Goal: Task Accomplishment & Management: Use online tool/utility

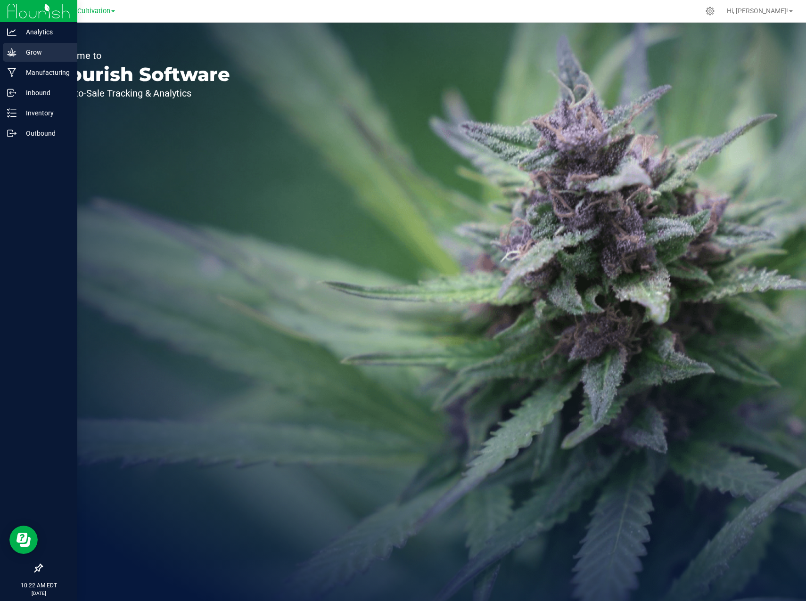
click at [21, 49] on p "Grow" at bounding box center [44, 52] width 57 height 11
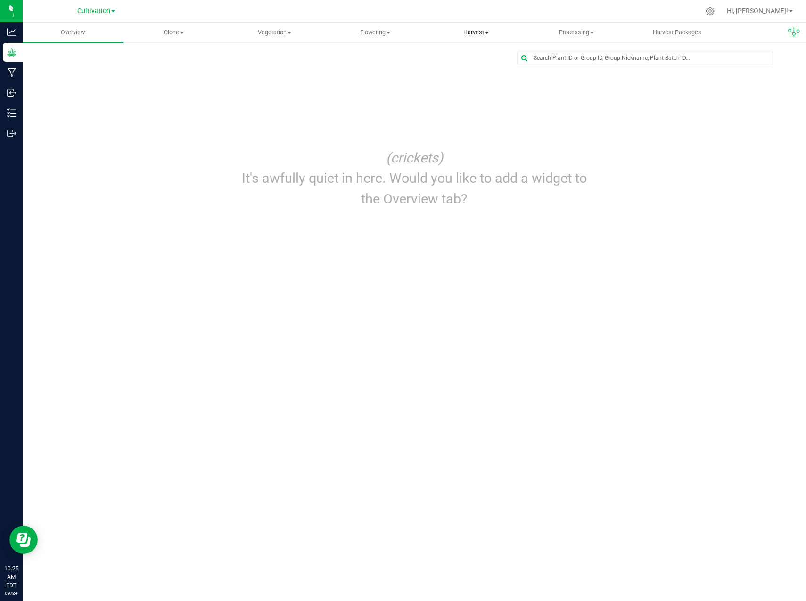
click at [461, 29] on span "Harvest" at bounding box center [476, 32] width 100 height 8
click at [387, 31] on span "Flowering" at bounding box center [375, 32] width 100 height 8
click at [368, 69] on span "Flowering groups" at bounding box center [364, 68] width 78 height 8
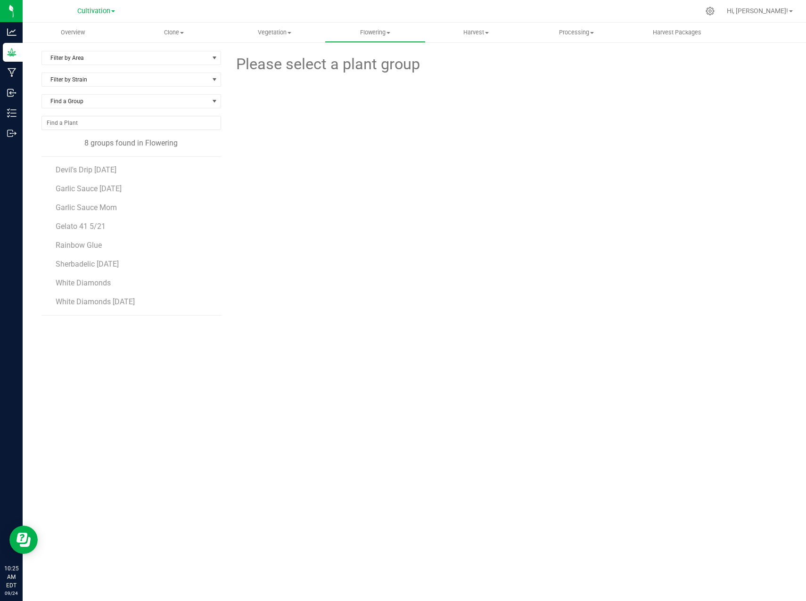
click at [85, 231] on li "Gelato 41 5/21" at bounding box center [135, 223] width 158 height 19
click at [84, 227] on span "Gelato 41 5/21" at bounding box center [81, 226] width 50 height 9
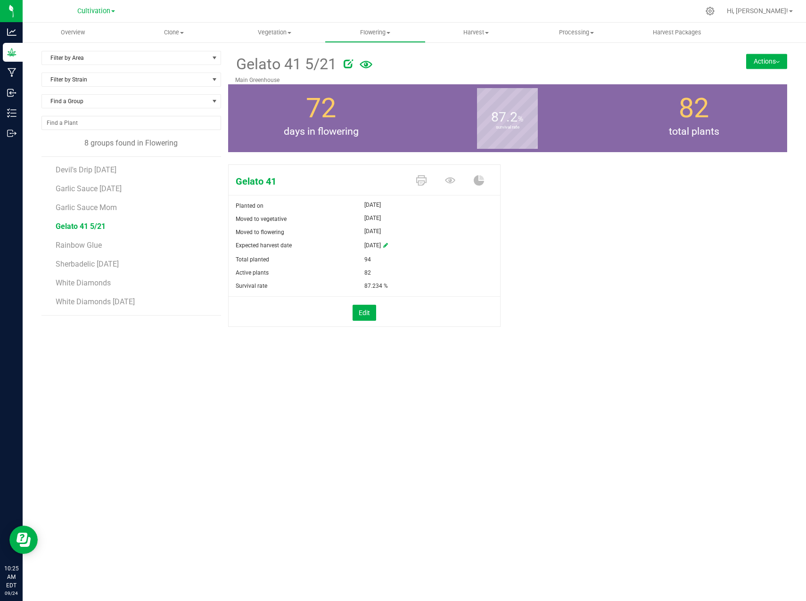
click at [773, 65] on button "Actions" at bounding box center [766, 61] width 41 height 15
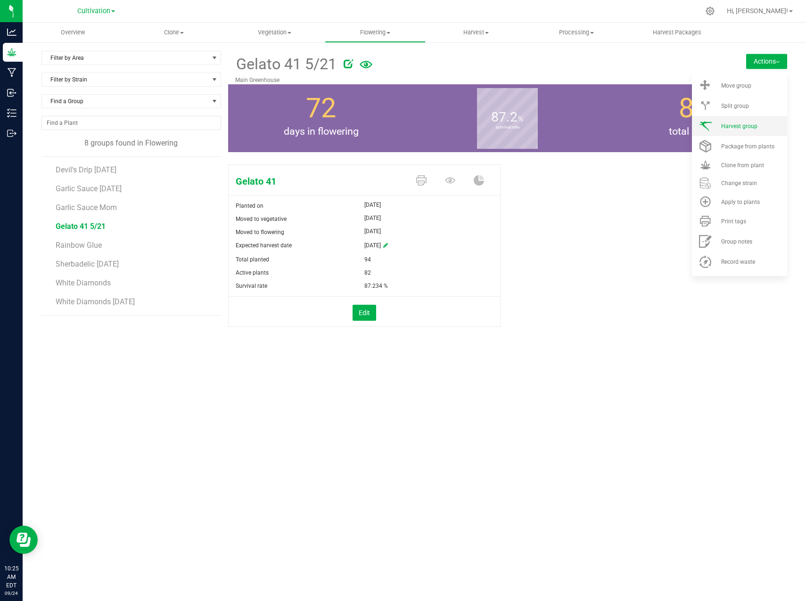
click at [751, 122] on li "Harvest group" at bounding box center [739, 126] width 95 height 20
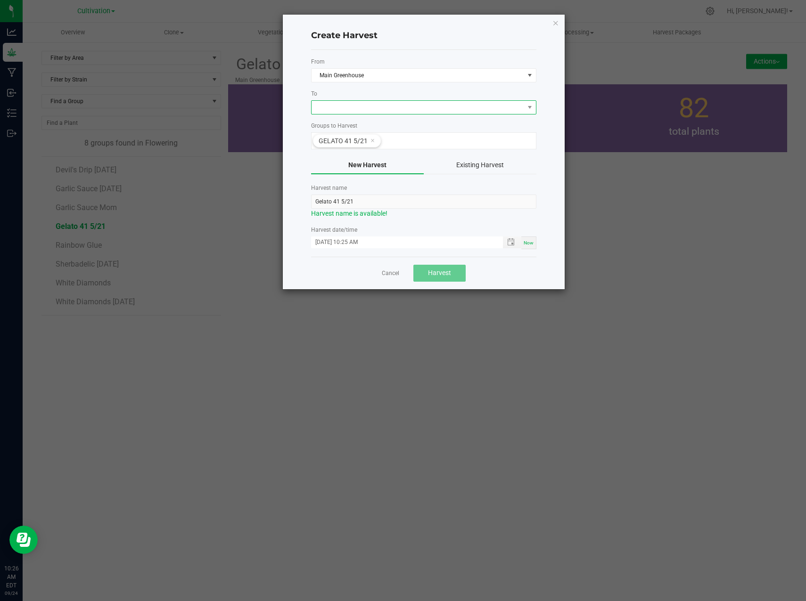
click at [409, 107] on span at bounding box center [418, 107] width 213 height 13
click at [385, 149] on li "Dry Room" at bounding box center [424, 148] width 224 height 16
click at [379, 198] on input "Gelato 41 5/21" at bounding box center [423, 202] width 225 height 14
type input "Gelato 41 9/19/25"
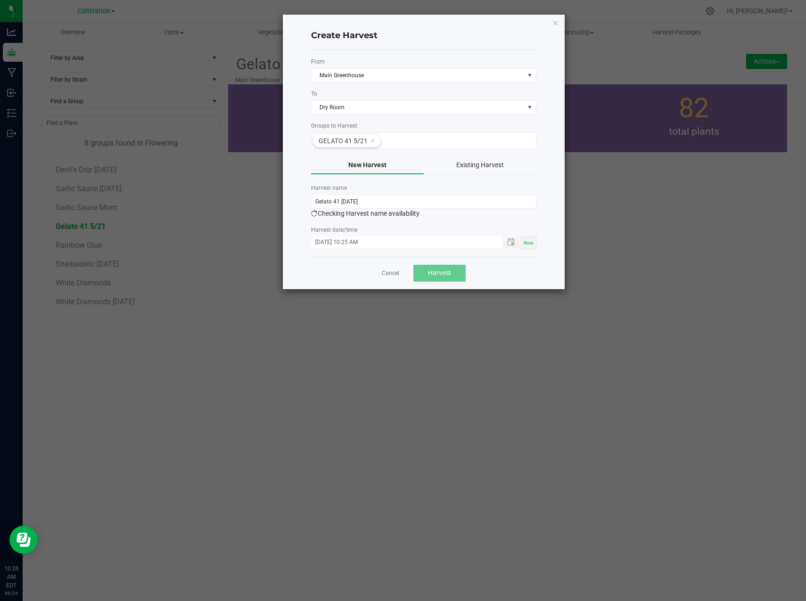
click at [527, 241] on span "Now" at bounding box center [529, 242] width 10 height 5
type input "09/24/2025 10:26 AM"
click at [444, 275] on span "Harvest" at bounding box center [439, 273] width 23 height 8
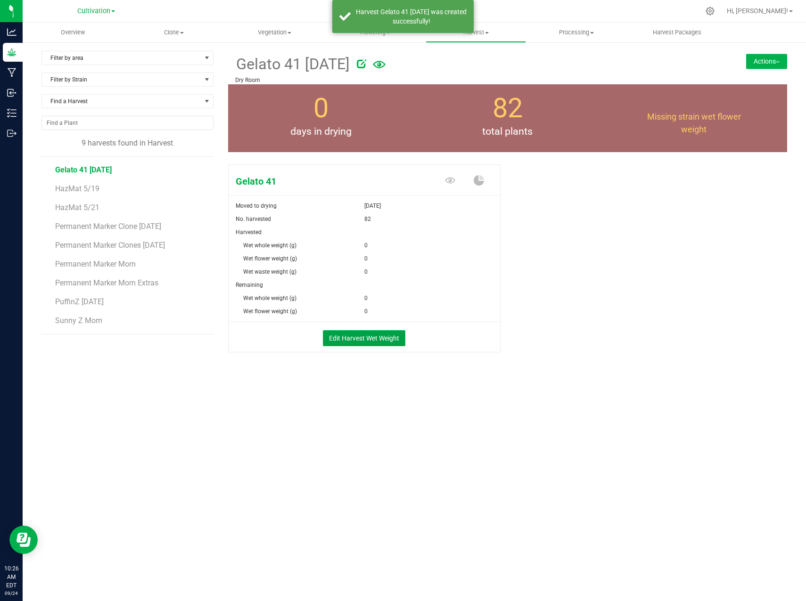
click at [360, 339] on button "Edit Harvest Wet Weight" at bounding box center [364, 338] width 82 height 16
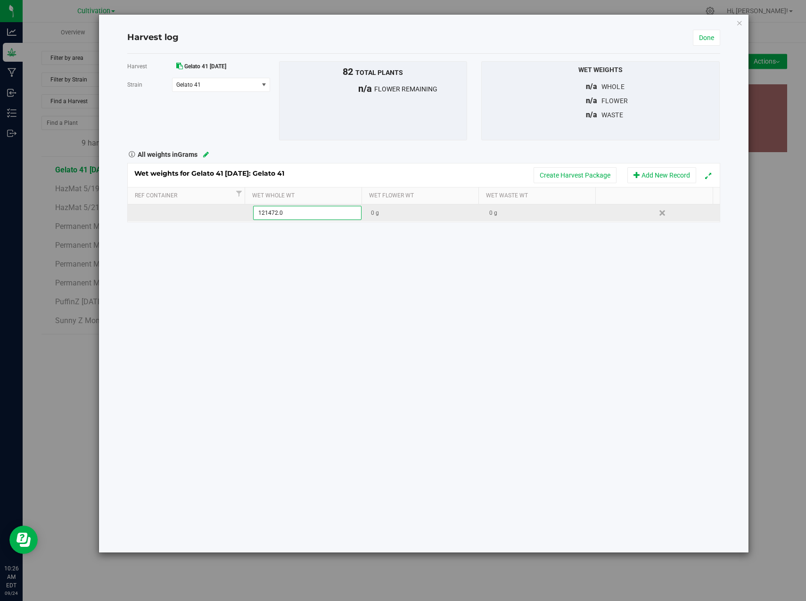
type input "121472.04"
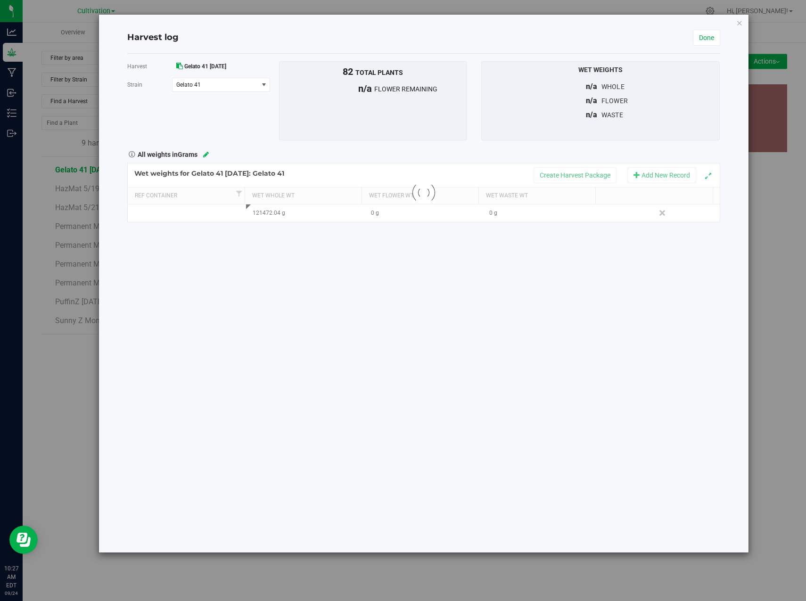
click at [468, 251] on div "Harvest Gelato 41 9/19/25 Strain Gelato 41 Select strain Gelato 41 To bulk uplo…" at bounding box center [423, 303] width 593 height 499
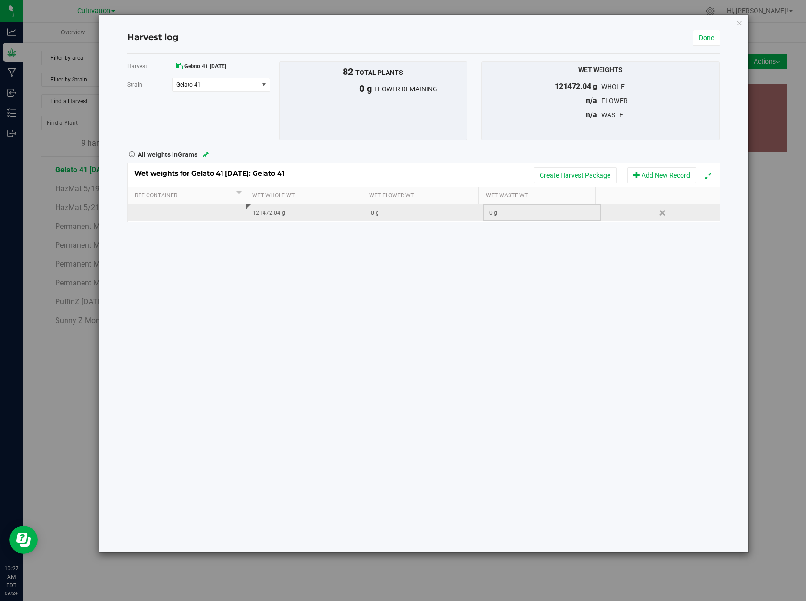
click at [506, 209] on div "0 g" at bounding box center [544, 213] width 111 height 9
type input "3"
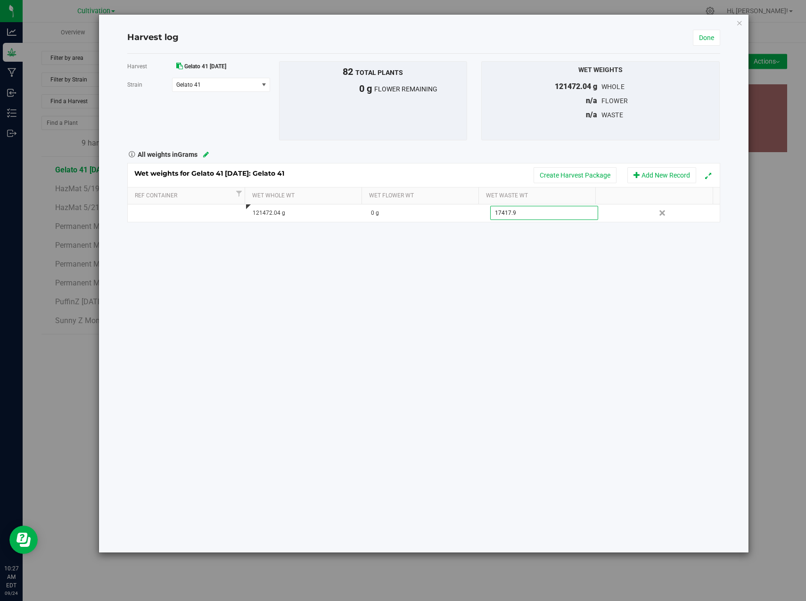
type input "17417.95"
click at [526, 267] on div "Harvest Gelato 41 9/19/25 Strain Gelato 41 Select strain Gelato 41 To bulk uplo…" at bounding box center [423, 303] width 593 height 499
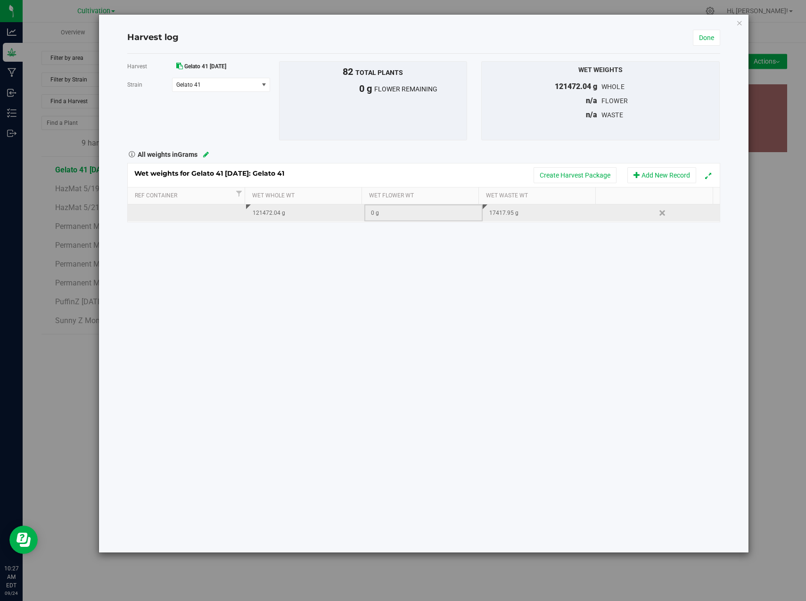
click at [383, 214] on div "0 g" at bounding box center [426, 213] width 111 height 9
type input "104054.09"
click at [419, 234] on div "Harvest Gelato 41 9/19/25 Strain Gelato 41 Select strain Gelato 41 To bulk uplo…" at bounding box center [423, 303] width 593 height 499
click at [615, 277] on div "Harvest Gelato 41 9/19/25 Strain Gelato 41 Select strain Gelato 41 To bulk uplo…" at bounding box center [423, 303] width 593 height 499
click at [520, 308] on div "Harvest Gelato 41 9/19/25 Strain Gelato 41 Select strain Gelato 41 To bulk uplo…" at bounding box center [423, 303] width 593 height 499
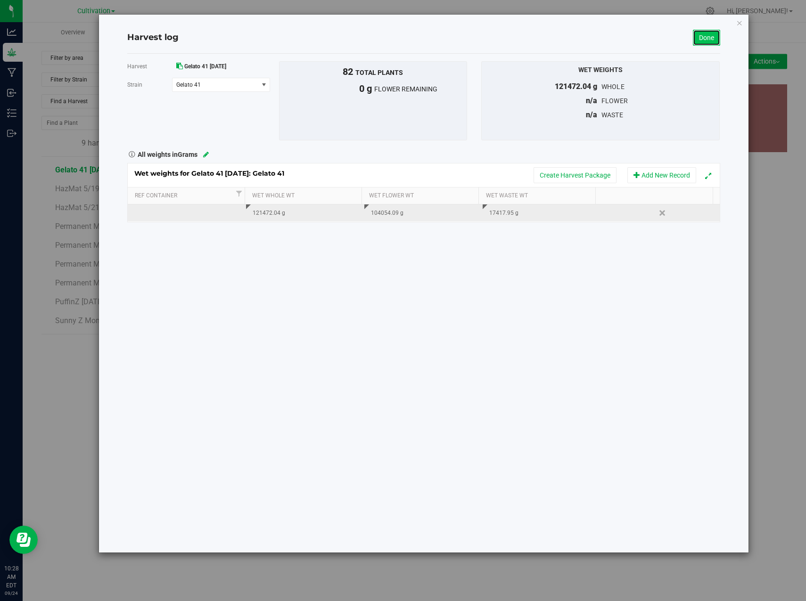
click at [706, 39] on link "Done" at bounding box center [706, 38] width 27 height 16
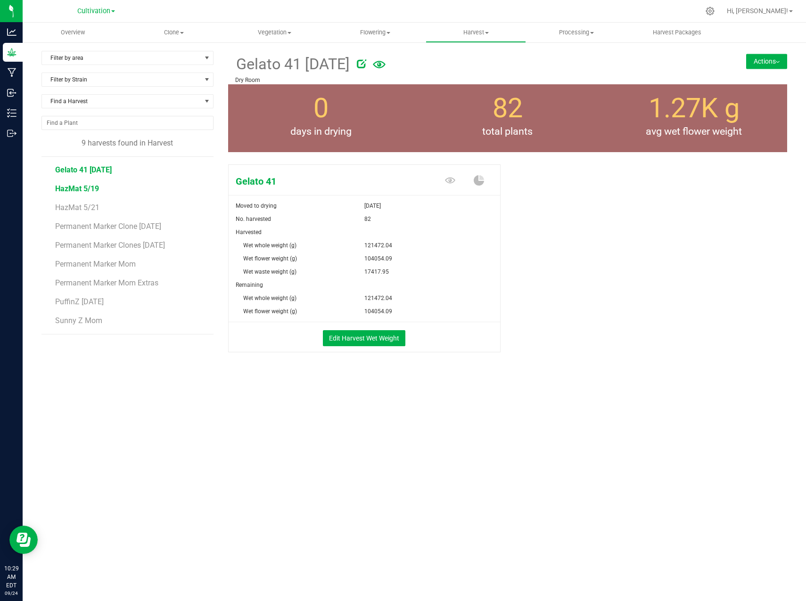
click at [97, 191] on span "HazMat 5/19" at bounding box center [77, 188] width 44 height 9
click at [772, 63] on button "Actions" at bounding box center [766, 61] width 41 height 15
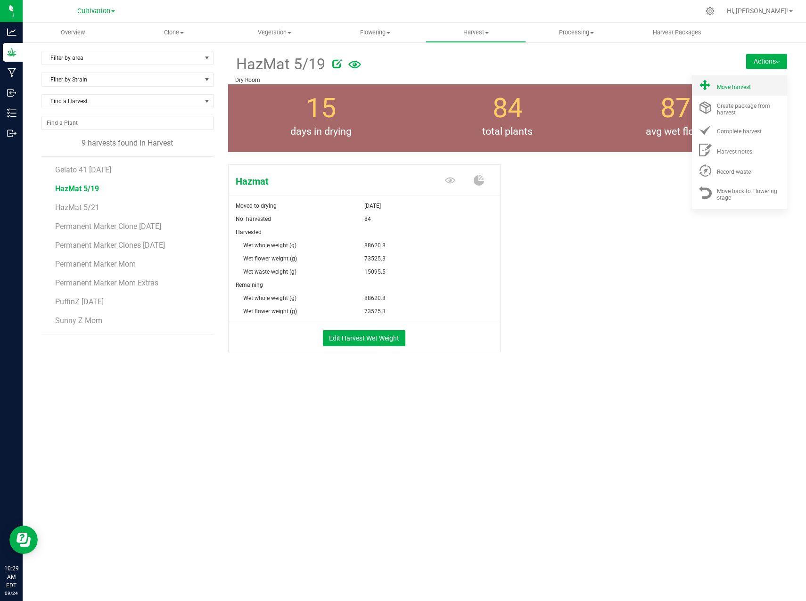
click at [763, 84] on div "Move harvest" at bounding box center [749, 86] width 64 height 10
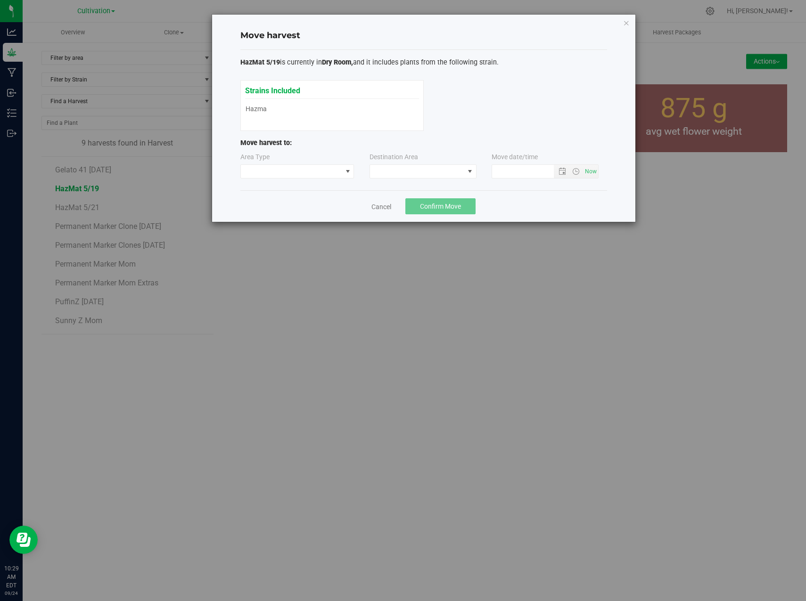
type input "9/24/2025 10:29 AM"
click at [332, 174] on span at bounding box center [291, 171] width 101 height 13
click at [305, 211] on li "Processing" at bounding box center [297, 205] width 113 height 16
click at [406, 170] on span at bounding box center [417, 171] width 94 height 13
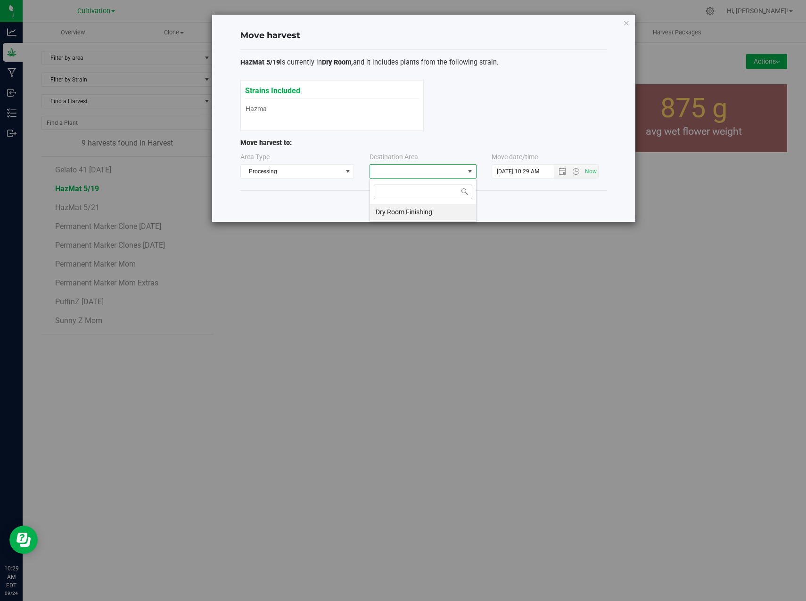
scroll to position [14, 107]
click at [402, 210] on li "Dry Room Finishing" at bounding box center [423, 212] width 106 height 16
click at [595, 173] on span "Now" at bounding box center [591, 172] width 16 height 14
click at [449, 206] on span "Confirm Move" at bounding box center [440, 207] width 41 height 8
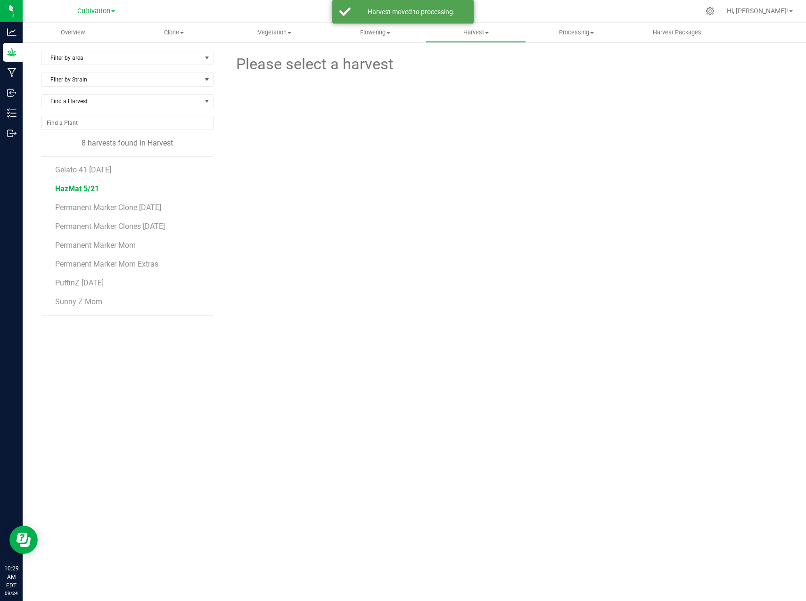
click at [94, 192] on span "HazMat 5/21" at bounding box center [77, 188] width 44 height 9
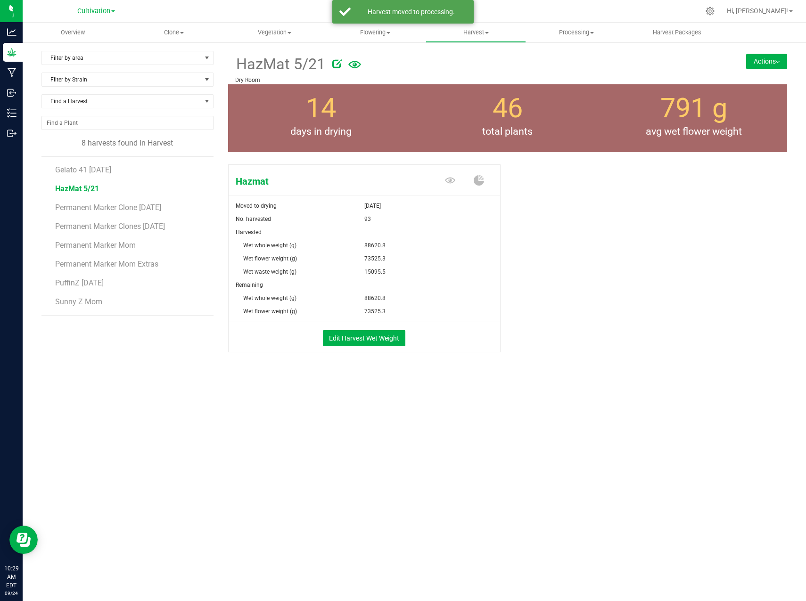
click at [776, 62] on img at bounding box center [778, 62] width 4 height 2
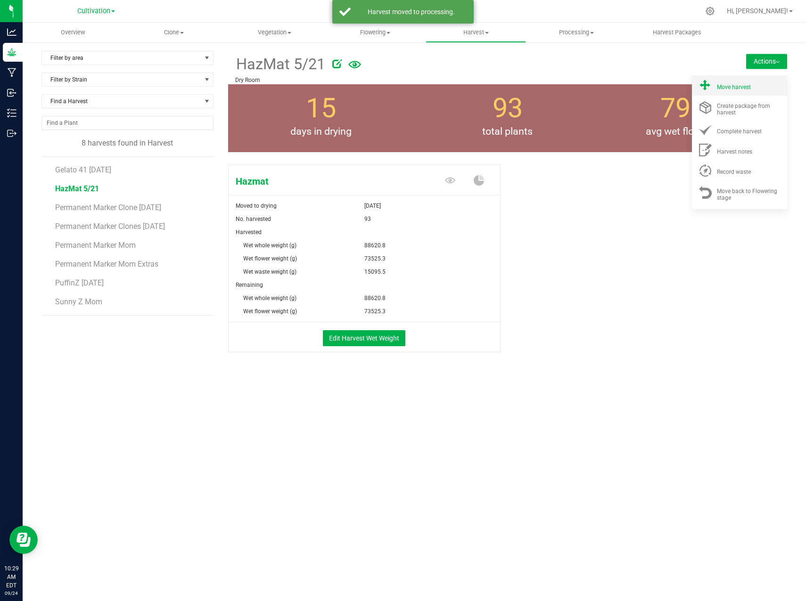
click at [756, 81] on div "Move harvest" at bounding box center [749, 86] width 64 height 10
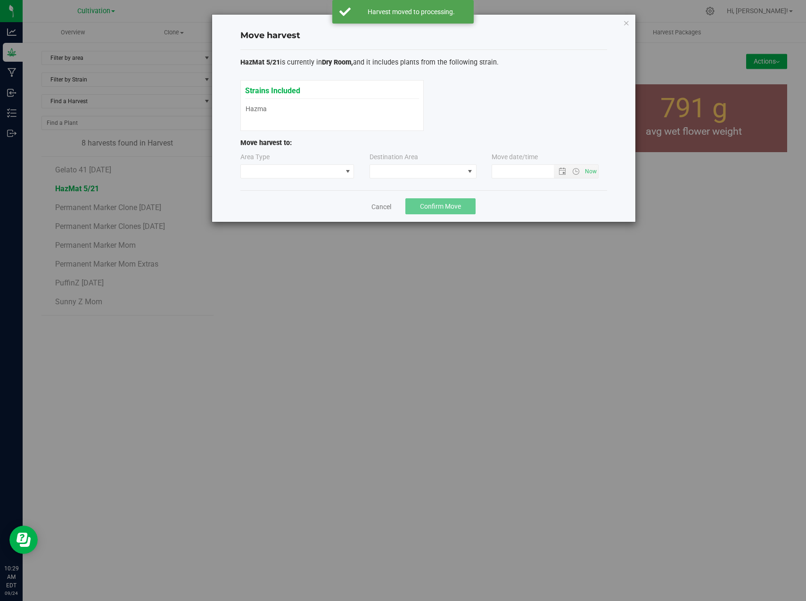
type input "9/24/2025 10:29 AM"
click at [334, 172] on span at bounding box center [291, 171] width 101 height 13
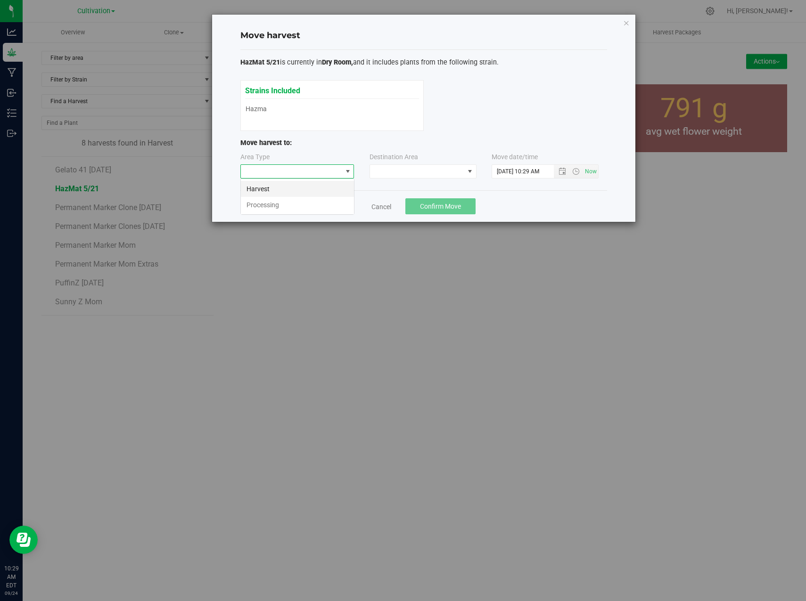
scroll to position [14, 114]
click at [304, 208] on li "Processing" at bounding box center [297, 205] width 113 height 16
click at [428, 167] on span at bounding box center [417, 171] width 94 height 13
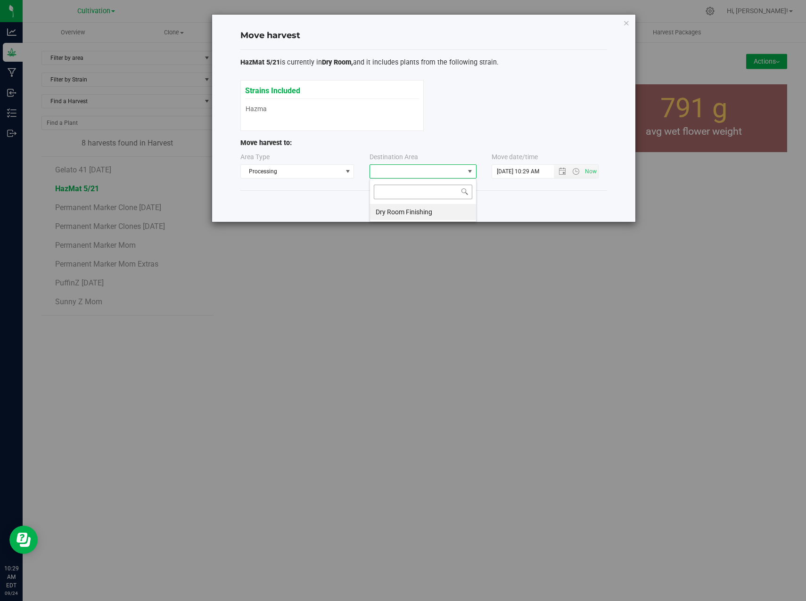
scroll to position [14, 107]
click at [417, 208] on li "Dry Room Finishing" at bounding box center [423, 212] width 106 height 16
click at [594, 172] on span "Now" at bounding box center [591, 172] width 16 height 14
click at [432, 207] on span "Confirm Move" at bounding box center [440, 207] width 41 height 8
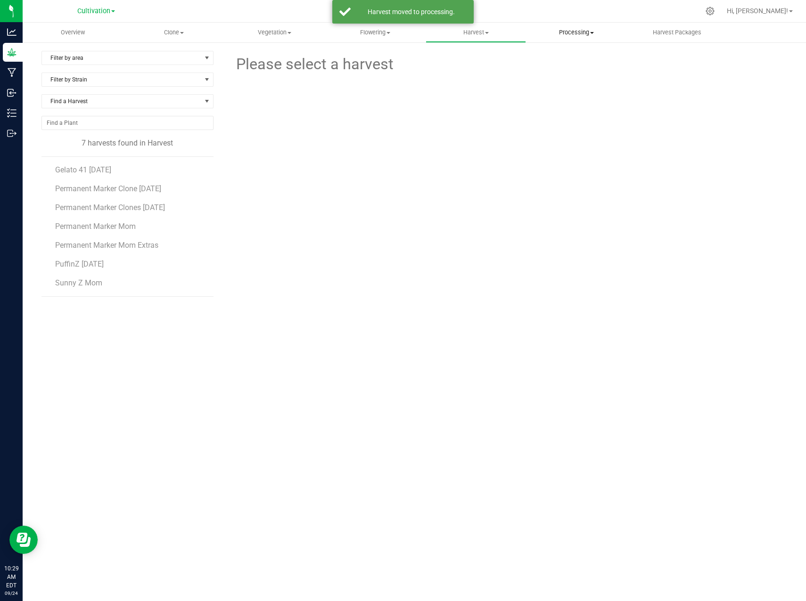
click at [580, 34] on span "Processing" at bounding box center [577, 32] width 100 height 8
click at [584, 65] on span "Processing harvests" at bounding box center [569, 68] width 87 height 8
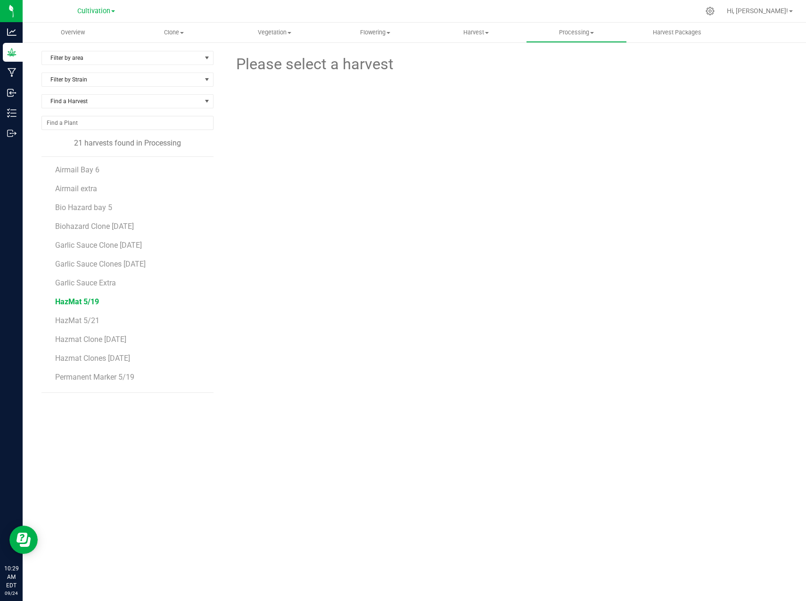
click at [83, 301] on span "HazMat 5/19" at bounding box center [77, 301] width 44 height 9
click at [574, 35] on span "Processing" at bounding box center [577, 32] width 100 height 8
click at [577, 63] on li "Processing harvests" at bounding box center [576, 68] width 101 height 11
click at [101, 304] on li "HazMat 5/19" at bounding box center [130, 298] width 151 height 19
click at [96, 302] on span "HazMat 5/19" at bounding box center [77, 301] width 44 height 9
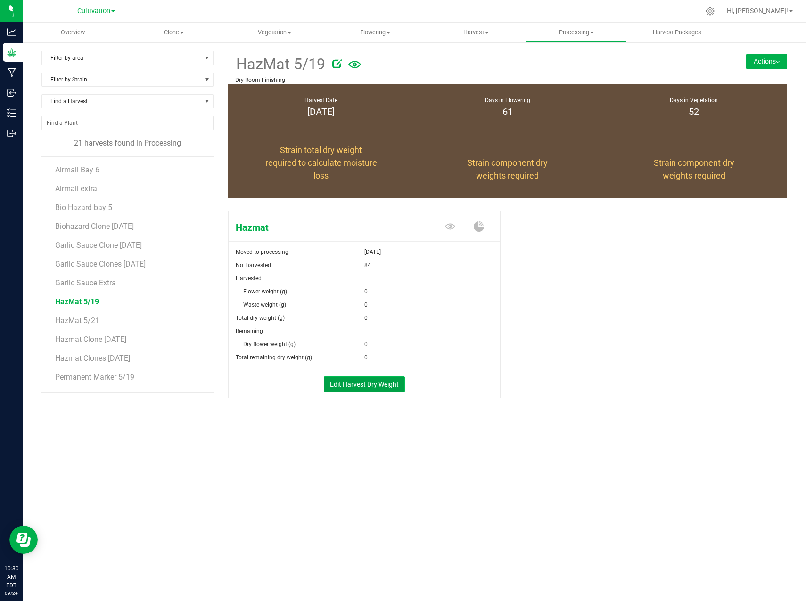
click at [364, 383] on button "Edit Harvest Dry Weight" at bounding box center [364, 385] width 81 height 16
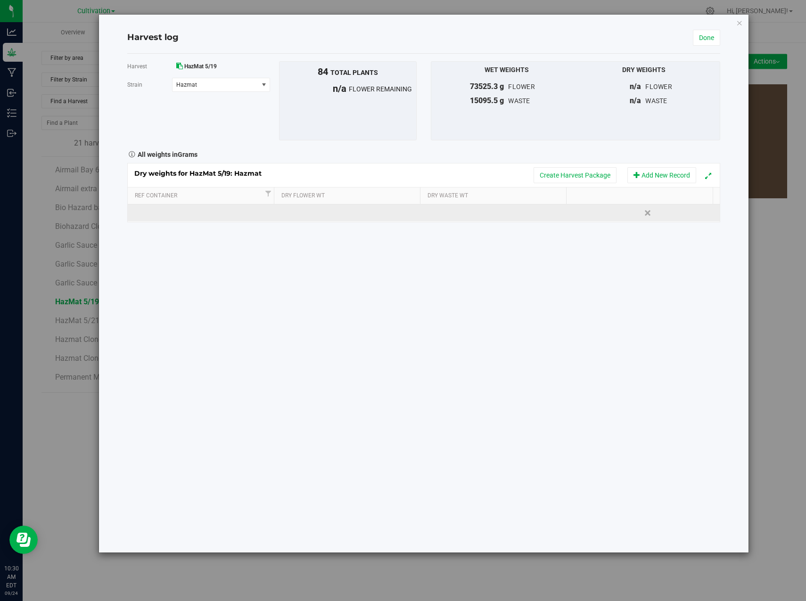
click at [331, 211] on td at bounding box center [350, 213] width 148 height 17
type input "14877.8176"
click at [471, 205] on div "Loading... Dry weights for HazMat 5/19: Hazmat Create Harvest Package Add New R…" at bounding box center [423, 192] width 593 height 59
click at [465, 214] on td at bounding box center [498, 213] width 148 height 17
type input "3651.4156"
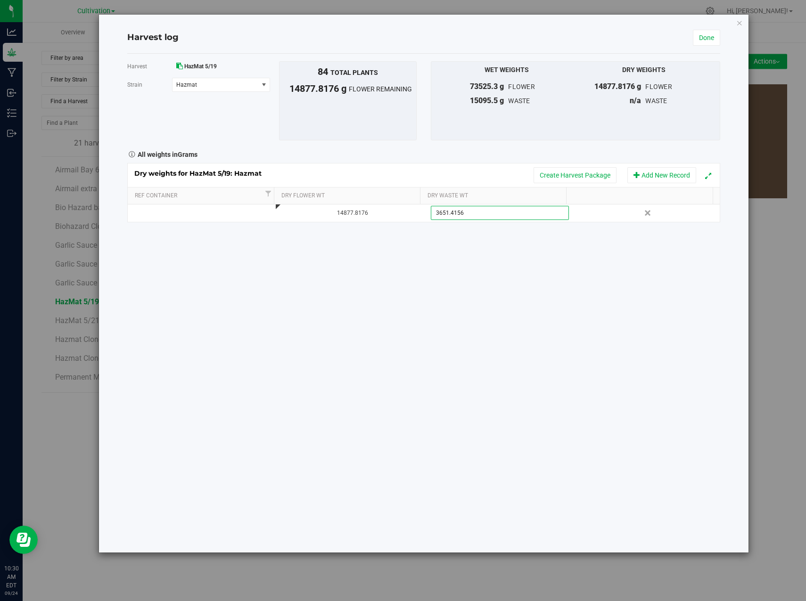
click at [545, 244] on div "Harvest HazMat 5/19 Strain Hazmat Select strain Hazmat To bulk upload trim weig…" at bounding box center [423, 303] width 593 height 499
click at [662, 172] on button "Add New Record" at bounding box center [661, 175] width 69 height 16
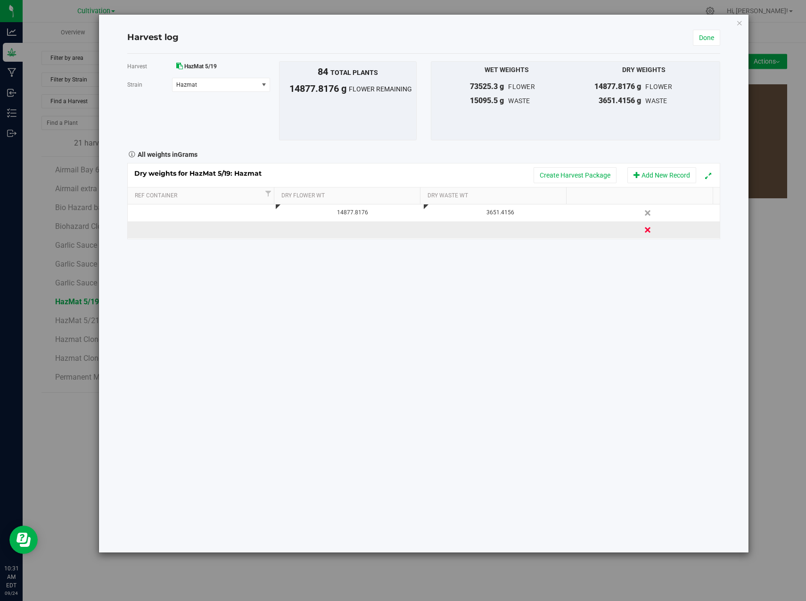
click at [642, 232] on link "Delete" at bounding box center [649, 230] width 14 height 12
click at [711, 41] on link "Done" at bounding box center [706, 38] width 27 height 16
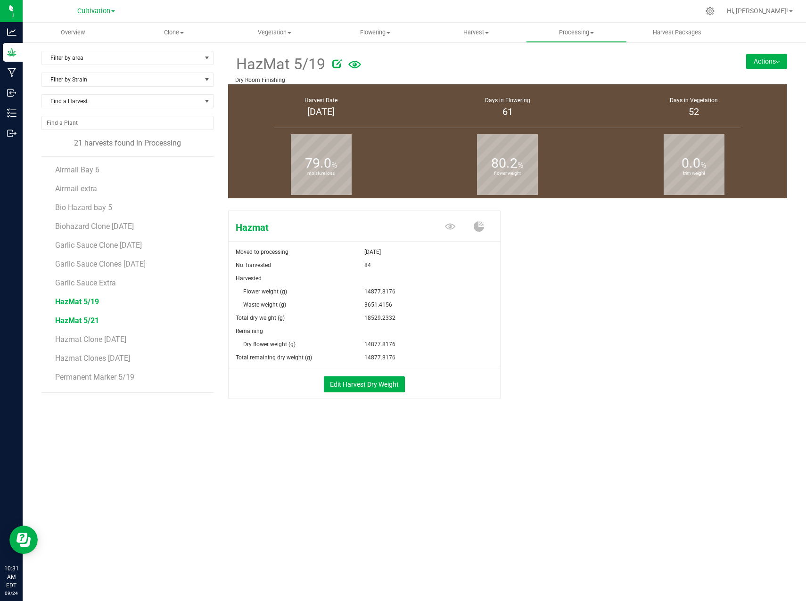
click at [90, 321] on span "HazMat 5/21" at bounding box center [77, 320] width 44 height 9
click at [369, 390] on button "Edit Harvest Dry Weight" at bounding box center [364, 385] width 81 height 16
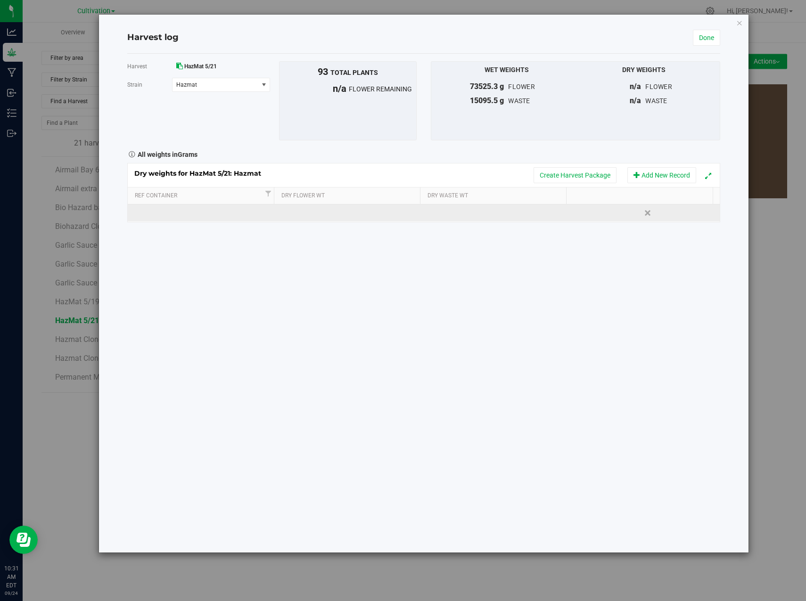
click at [297, 218] on td at bounding box center [350, 213] width 148 height 17
click at [457, 212] on td at bounding box center [498, 213] width 148 height 17
type input "3651.4156"
click at [344, 212] on div "Dry weights for HazMat 5/21: Hazmat Create Harvest Package Add New Record Ref C…" at bounding box center [423, 192] width 593 height 59
click at [334, 219] on td at bounding box center [350, 213] width 148 height 17
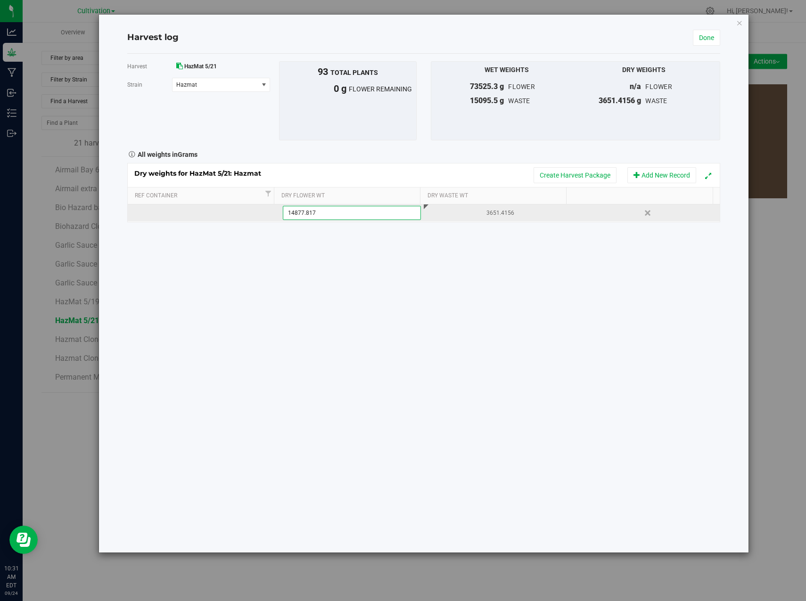
type input "14877.8176"
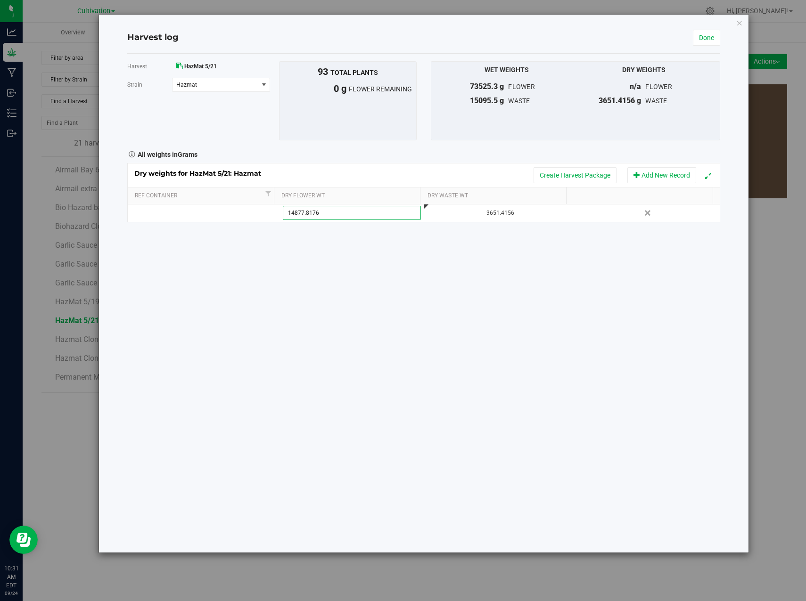
click at [489, 265] on div "Harvest HazMat 5/21 Strain Hazmat Select strain Hazmat To bulk upload trim weig…" at bounding box center [423, 303] width 593 height 499
click at [709, 34] on link "Done" at bounding box center [706, 38] width 27 height 16
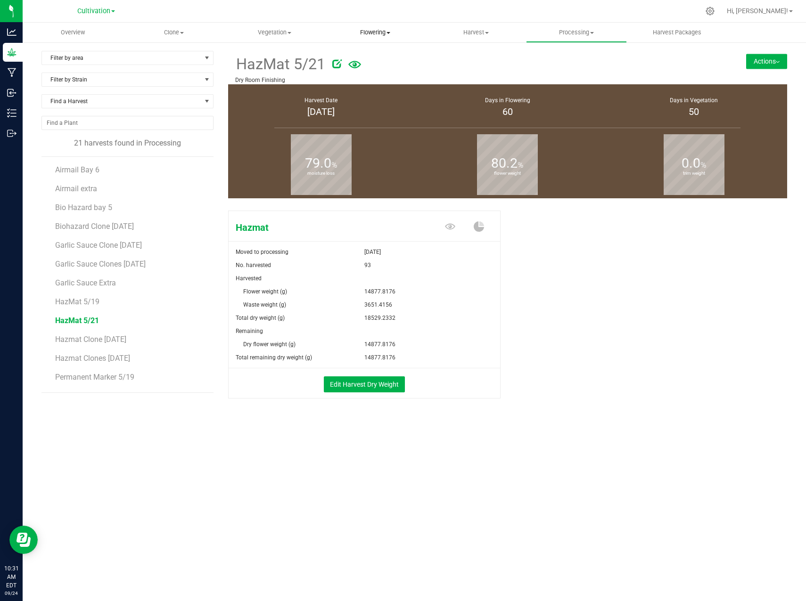
click at [381, 37] on uib-tab-heading "Flowering Create harvest Flowering groups Flowering plants Apply to plants" at bounding box center [375, 32] width 100 height 19
click at [484, 32] on span "Harvest" at bounding box center [476, 32] width 100 height 8
click at [469, 60] on span "Harvests" at bounding box center [452, 57] width 52 height 8
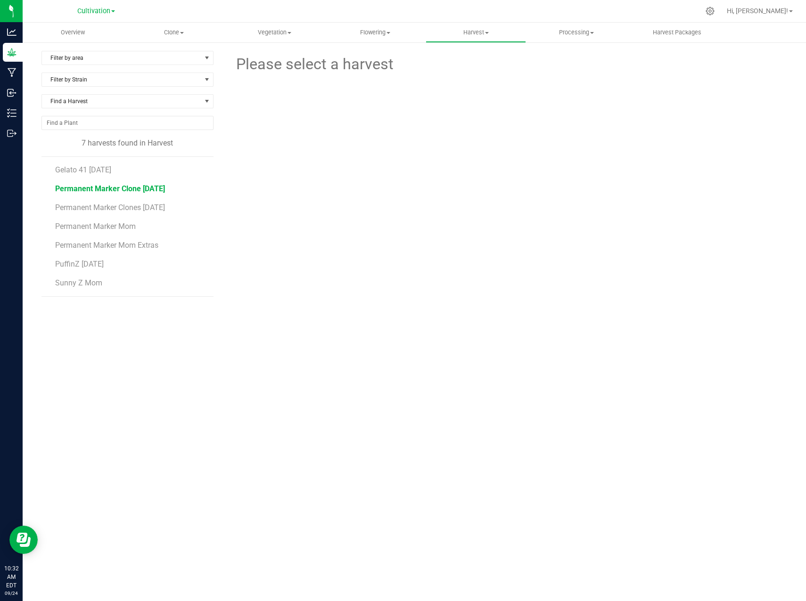
click at [139, 191] on span "Permanent Marker Clone [DATE]" at bounding box center [110, 188] width 110 height 9
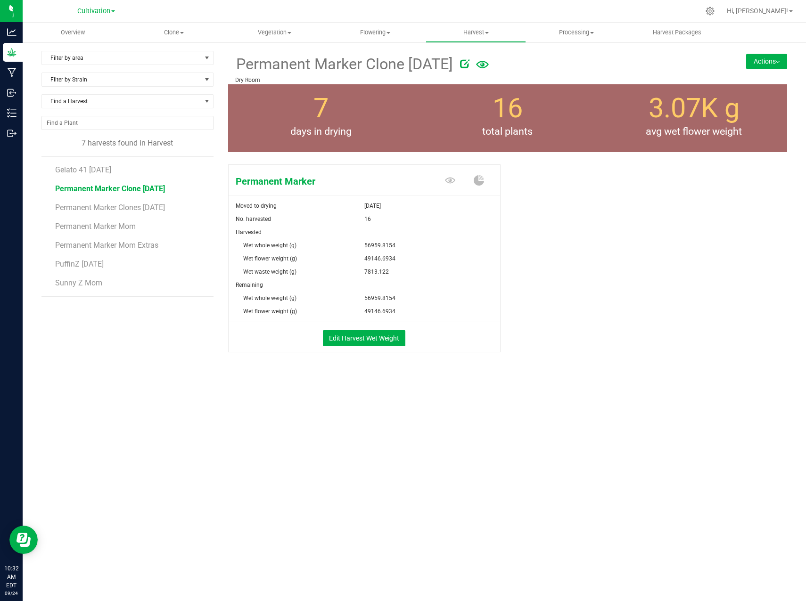
click at [774, 61] on button "Actions" at bounding box center [766, 61] width 41 height 15
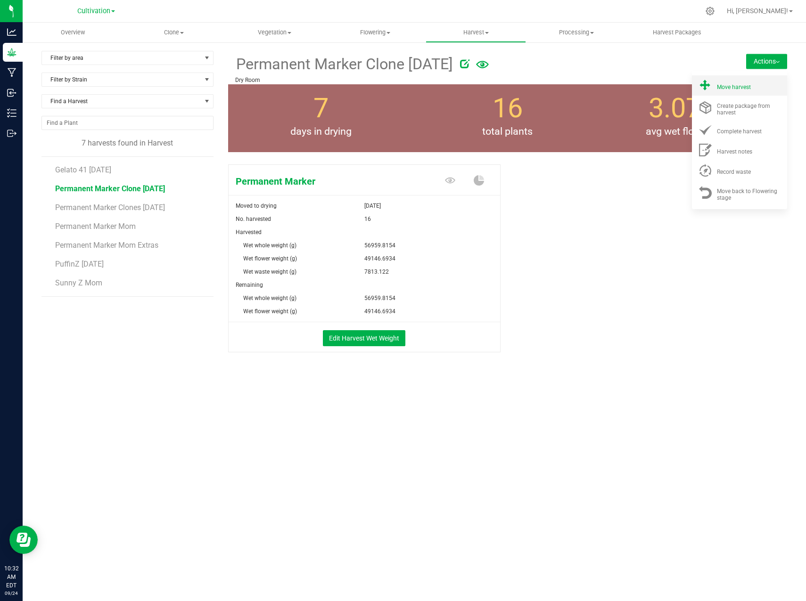
click at [761, 84] on div "Move harvest" at bounding box center [749, 86] width 64 height 10
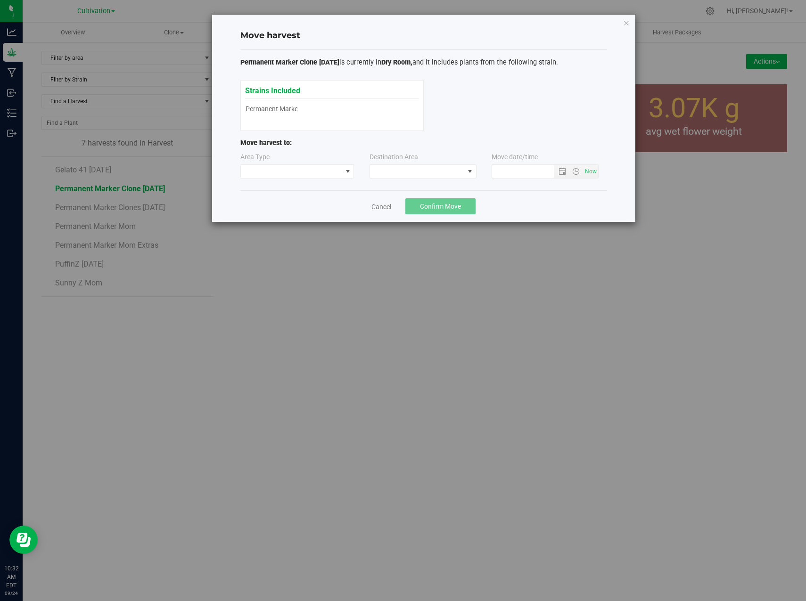
type input "9/24/2025 10:32 AM"
click at [348, 174] on span at bounding box center [348, 172] width 8 height 8
click at [328, 209] on li "Processing" at bounding box center [297, 205] width 113 height 16
click at [397, 172] on span at bounding box center [417, 171] width 94 height 13
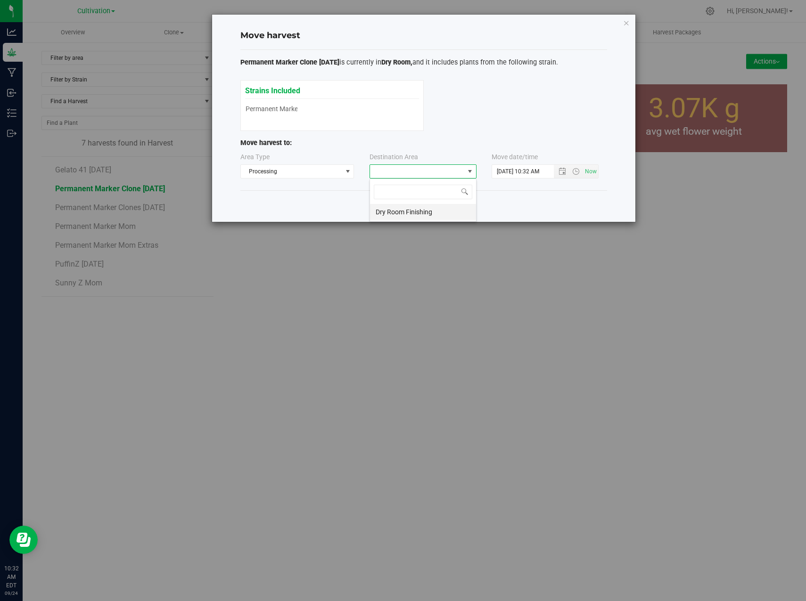
scroll to position [14, 107]
click at [410, 209] on li "Dry Room Finishing" at bounding box center [423, 212] width 106 height 16
click at [592, 174] on span "Now" at bounding box center [591, 172] width 16 height 14
click at [457, 205] on span "Confirm Move" at bounding box center [440, 207] width 41 height 8
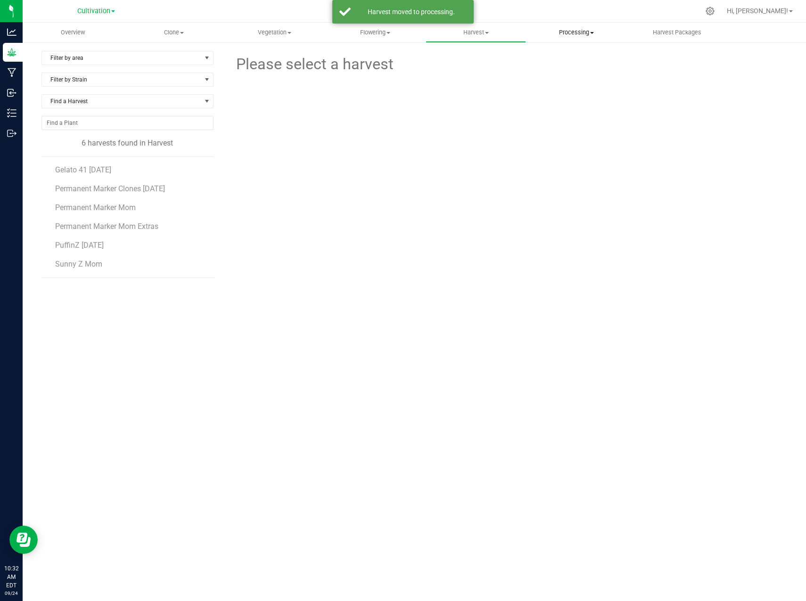
click at [590, 33] on span "Processing" at bounding box center [577, 32] width 100 height 8
click at [579, 65] on span "Processing harvests" at bounding box center [569, 68] width 87 height 8
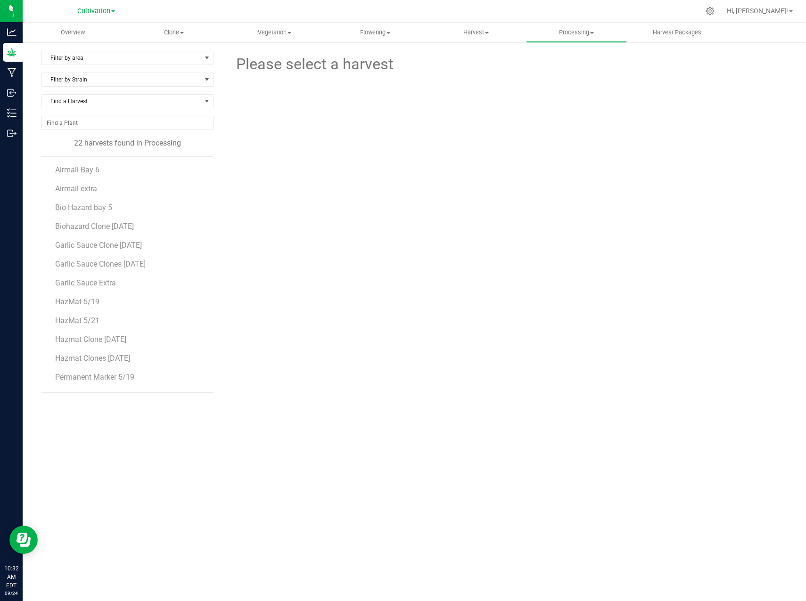
scroll to position [47, 0]
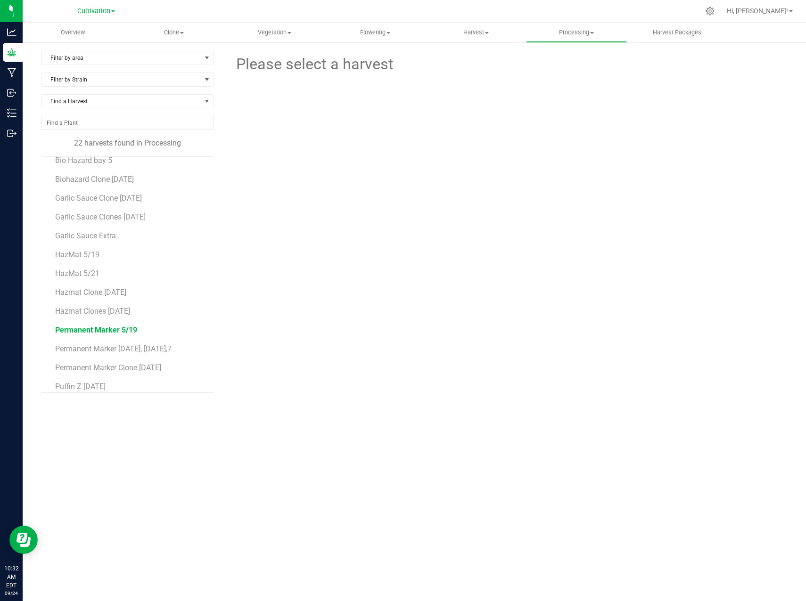
click at [116, 330] on span "Permanent Marker 5/19" at bounding box center [96, 330] width 82 height 9
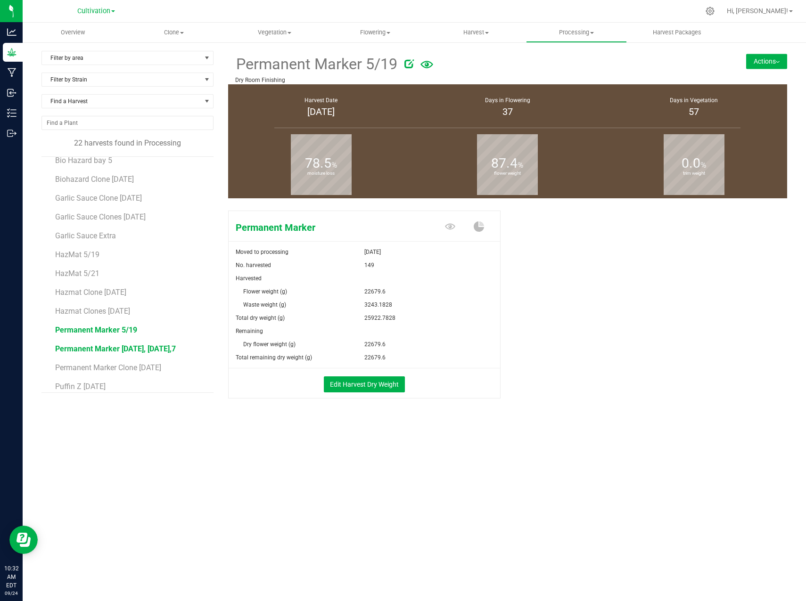
click at [107, 351] on span "Permanent Marker [DATE], [DATE],7" at bounding box center [115, 349] width 121 height 9
click at [109, 368] on span "Permanent Marker Clone [DATE]" at bounding box center [110, 367] width 110 height 9
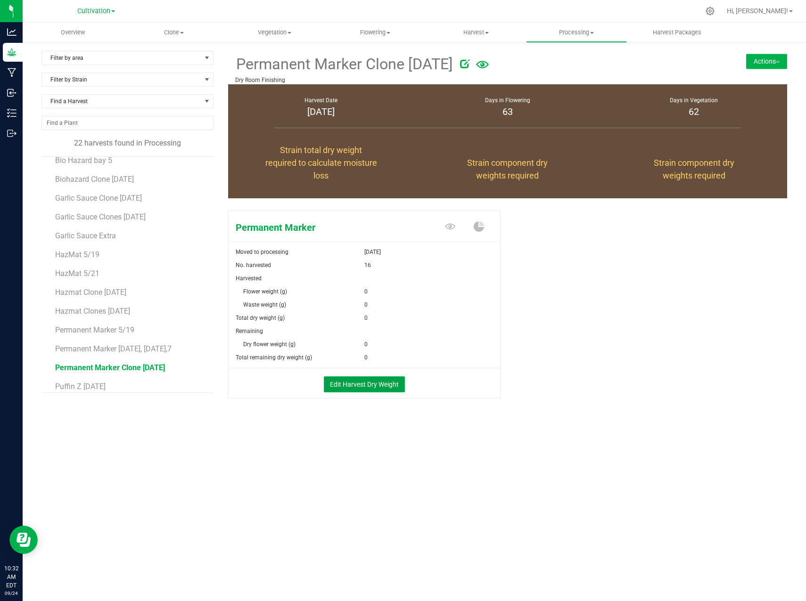
click at [364, 384] on button "Edit Harvest Dry Weight" at bounding box center [364, 385] width 81 height 16
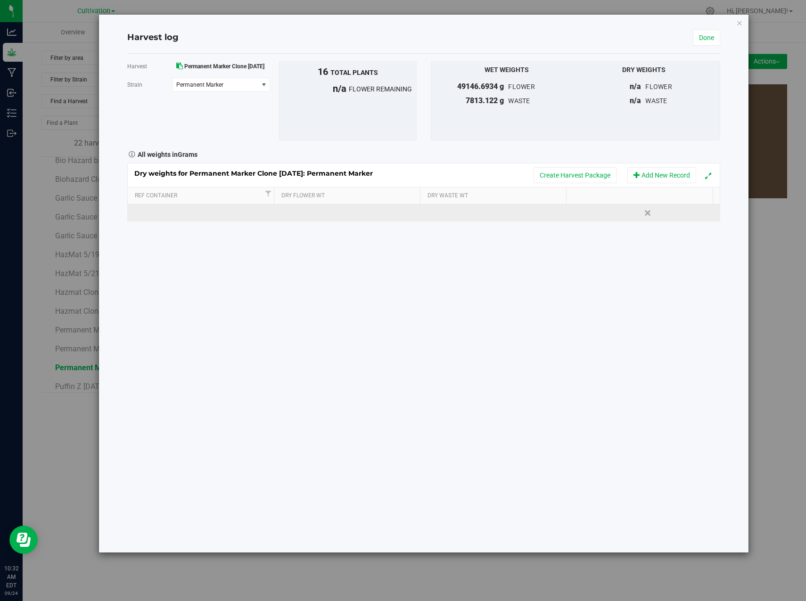
click at [336, 214] on td at bounding box center [350, 213] width 148 height 17
type input "27986.6264"
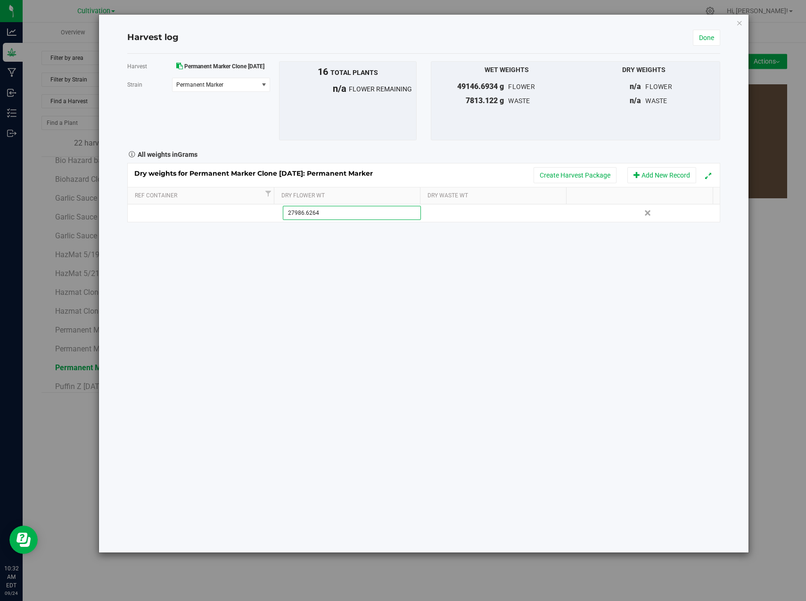
drag, startPoint x: 519, startPoint y: 256, endPoint x: 510, endPoint y: 257, distance: 9.1
click at [517, 256] on div "Harvest Permanent Marker Clone 03 05 2025 Strain Permanent Marker Select strain…" at bounding box center [423, 303] width 593 height 499
click at [705, 38] on link "Done" at bounding box center [706, 38] width 27 height 16
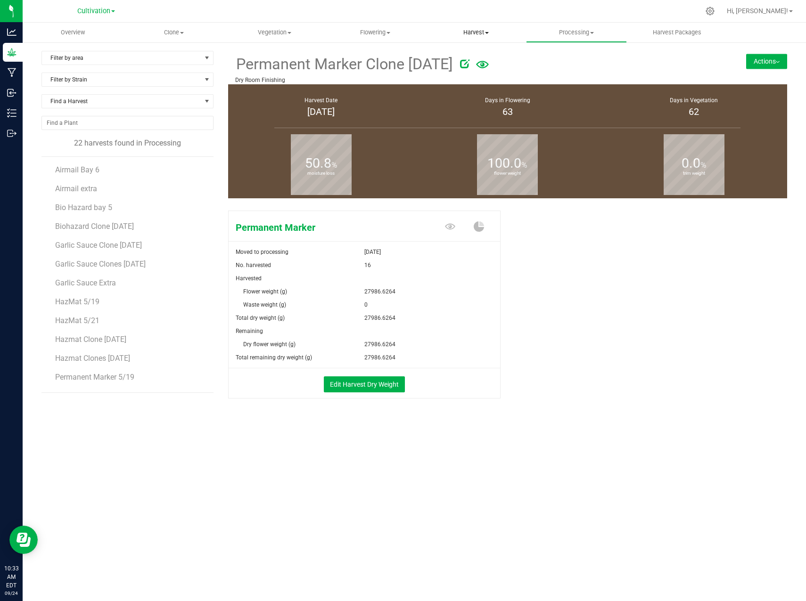
click at [479, 30] on span "Harvest" at bounding box center [476, 32] width 100 height 8
click at [466, 53] on span "Harvests" at bounding box center [452, 57] width 52 height 8
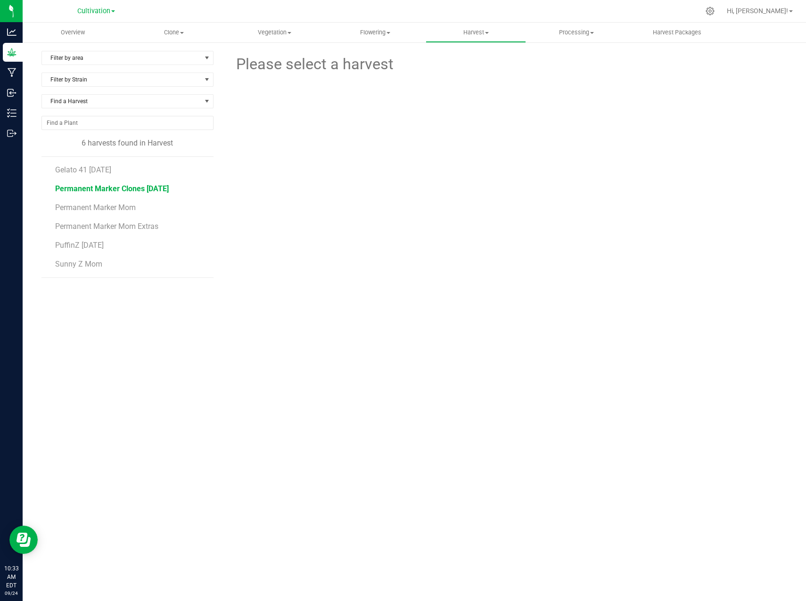
click at [150, 190] on span "Permanent Marker Clones 03 05 2025" at bounding box center [112, 188] width 114 height 9
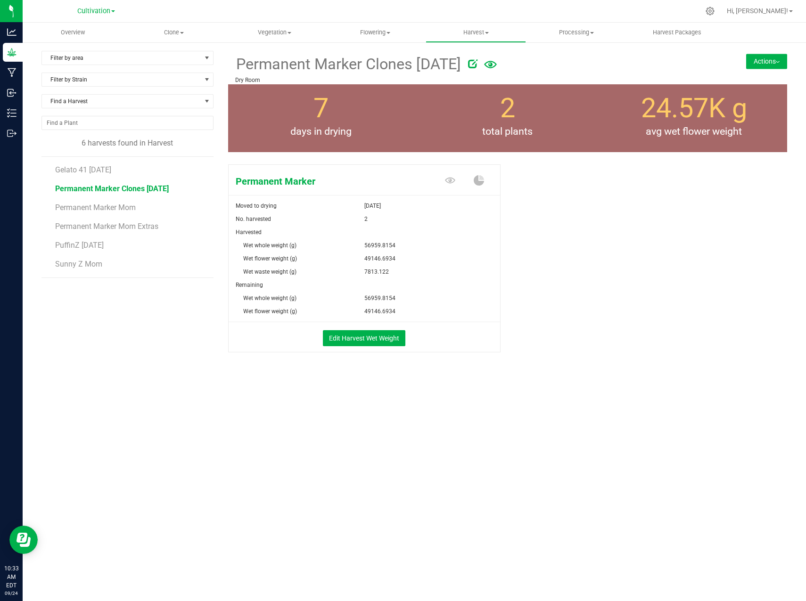
click at [107, 215] on li "Permanent Marker Mom Extras" at bounding box center [130, 223] width 151 height 19
click at [108, 209] on span "Permanent Marker Mom" at bounding box center [97, 207] width 84 height 9
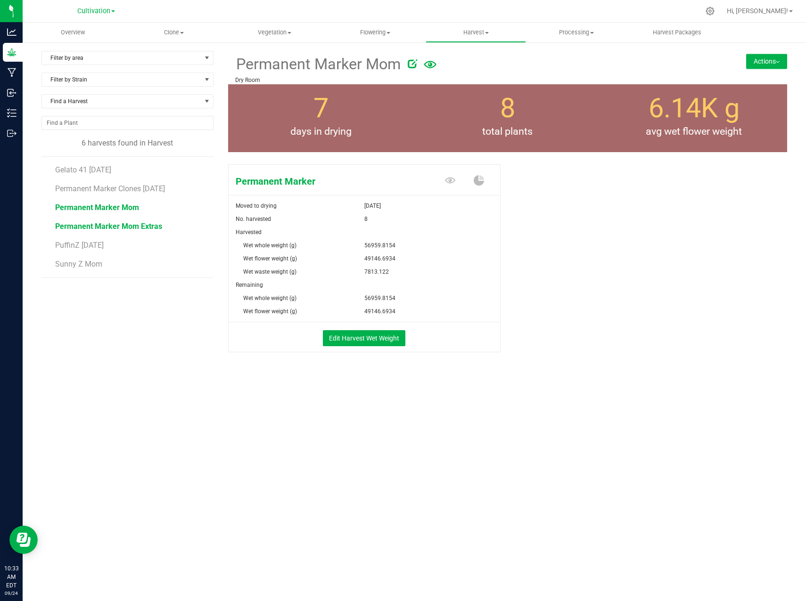
click at [114, 227] on span "Permanent Marker Mom Extras" at bounding box center [108, 226] width 107 height 9
click at [659, 262] on div "Permanent Marker Moved to drying Sep 17, 2025 No. harvested 4 Harvested Wet who…" at bounding box center [507, 268] width 559 height 215
click at [577, 32] on span "Processing" at bounding box center [577, 32] width 100 height 8
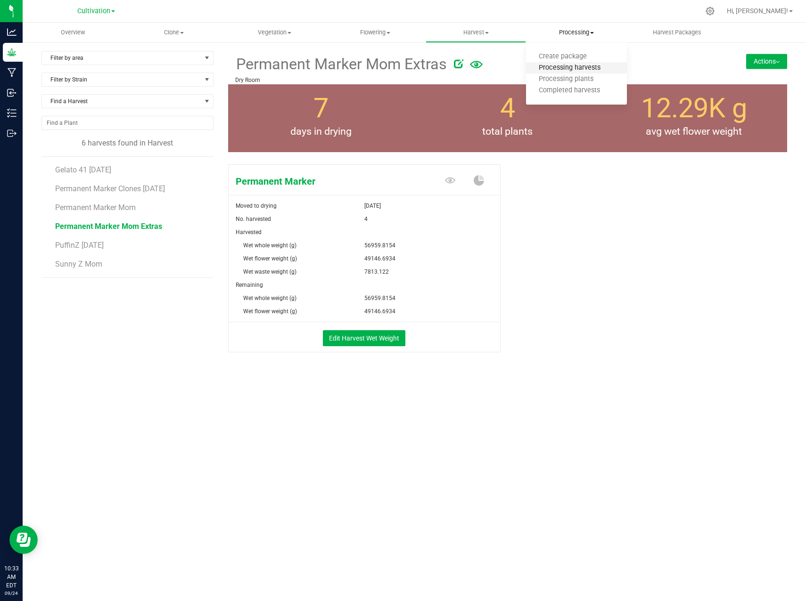
click at [581, 66] on span "Processing harvests" at bounding box center [569, 68] width 87 height 8
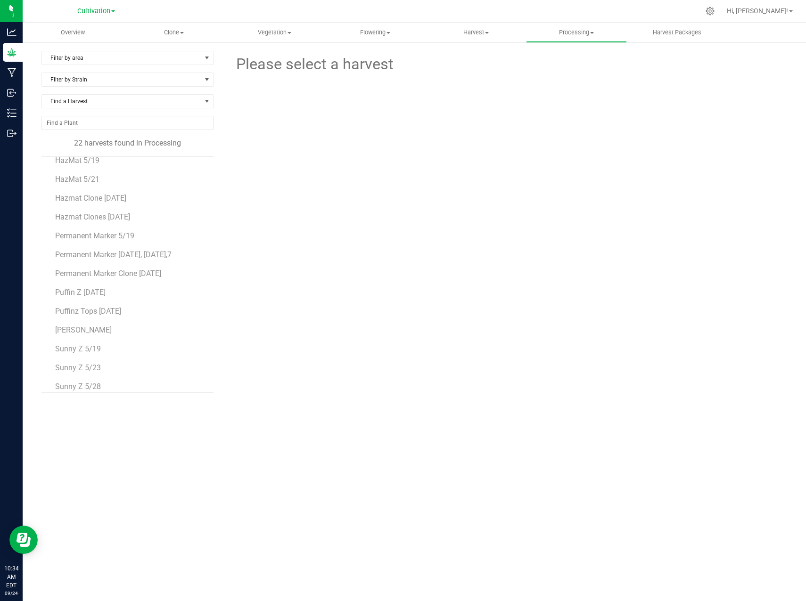
scroll to position [187, 0]
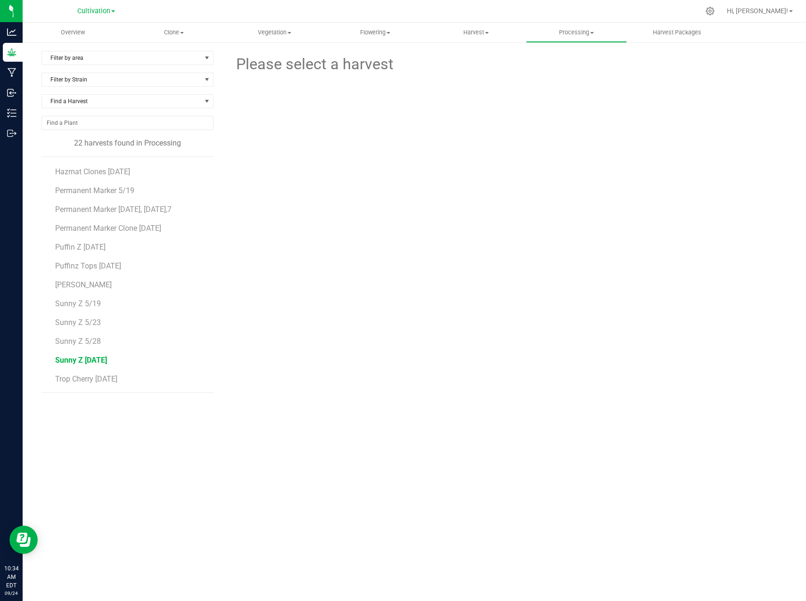
click at [104, 360] on span "Sunny Z [DATE]" at bounding box center [81, 360] width 52 height 9
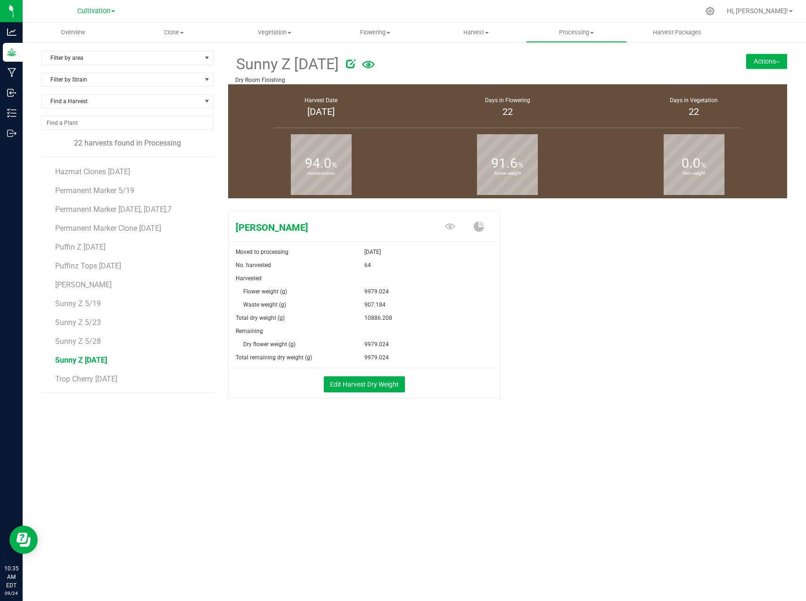
click at [773, 62] on button "Actions" at bounding box center [766, 61] width 41 height 15
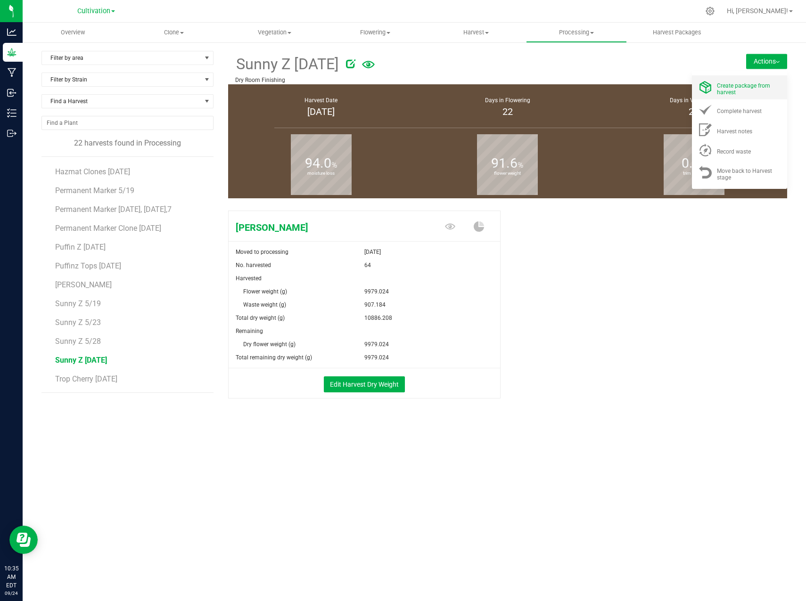
click at [755, 87] on span "Create package from harvest" at bounding box center [743, 88] width 53 height 13
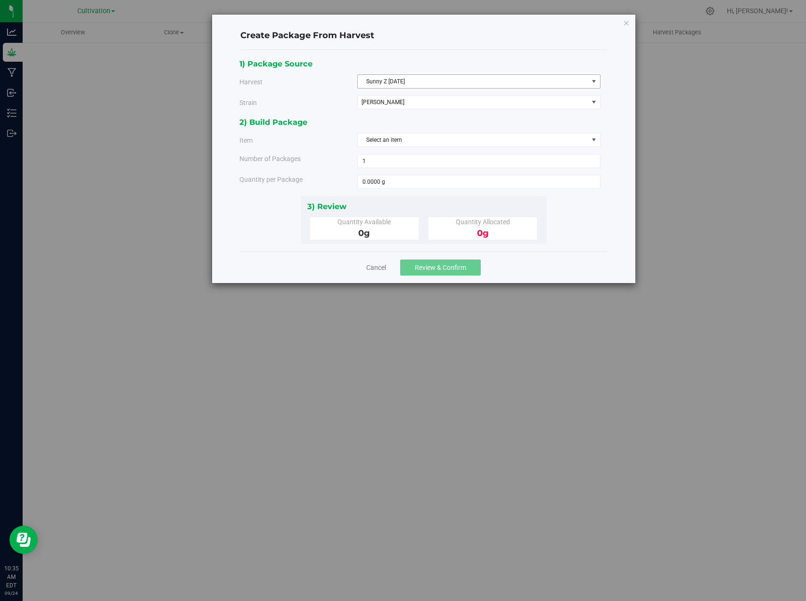
click at [432, 80] on span "Sunny Z [DATE]" at bounding box center [473, 81] width 230 height 13
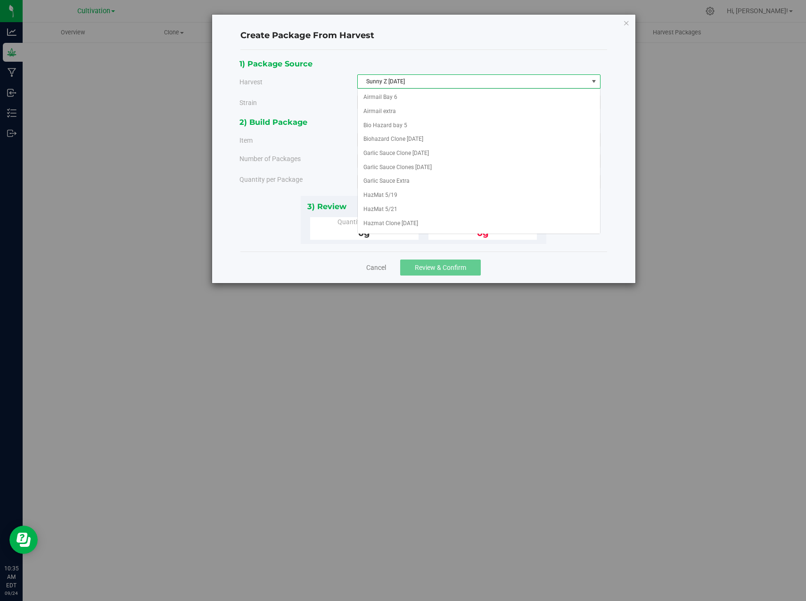
scroll to position [153, 0]
click at [431, 80] on span "Sunny Z [DATE]" at bounding box center [473, 81] width 230 height 13
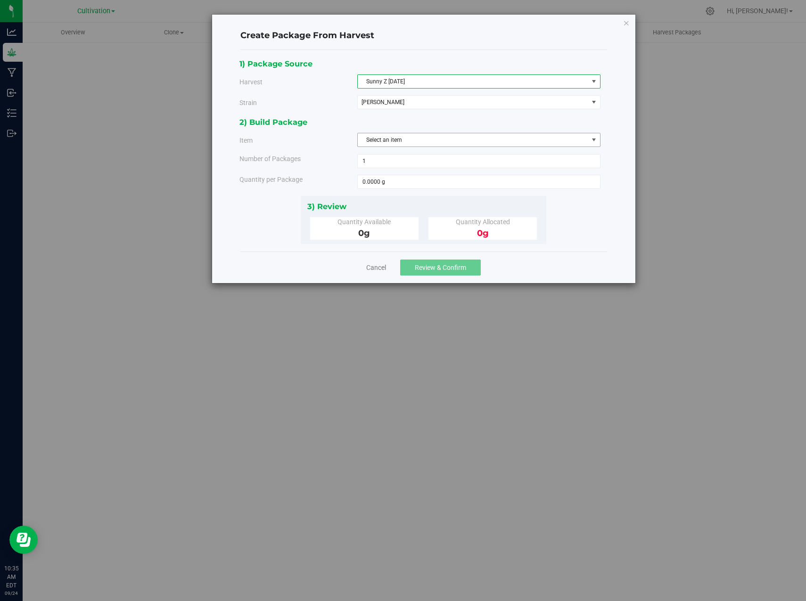
click at [411, 138] on span "Select an item" at bounding box center [473, 139] width 230 height 13
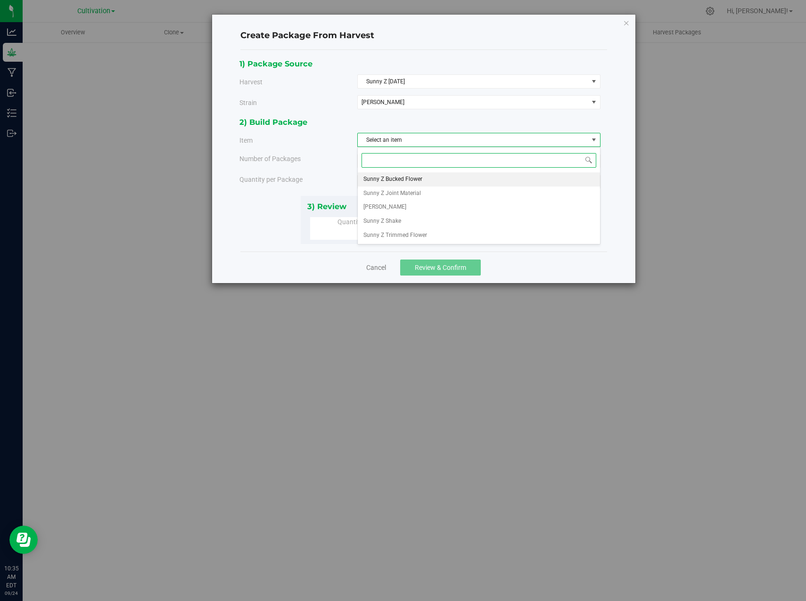
click at [392, 181] on span "Sunny Z Bucked Flower" at bounding box center [392, 179] width 59 height 12
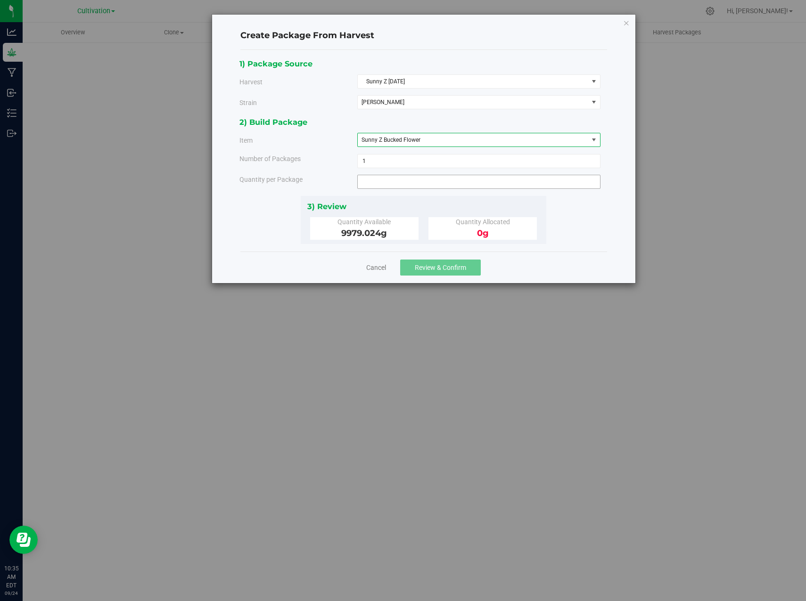
click at [382, 182] on span at bounding box center [478, 182] width 243 height 14
type input "0.0000 g"
type input "0"
click at [376, 165] on span "1 1" at bounding box center [478, 161] width 243 height 14
type input "9"
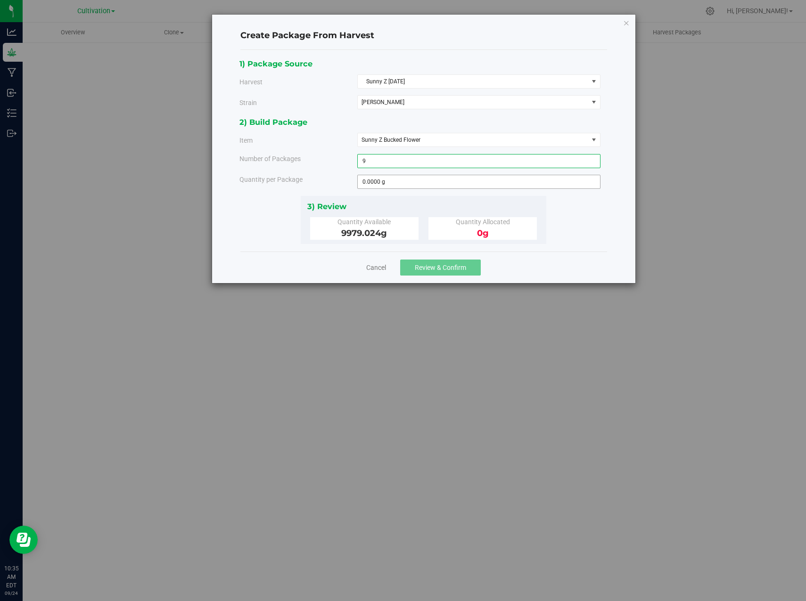
type input "9"
click at [369, 187] on span at bounding box center [478, 182] width 243 height 14
type input "1814.368"
type input "1814.3680 g"
click at [591, 239] on div "1) Package Source Harvest Sunny Z May 29 Select Airmail Bay 6 Airmail extra Bio…" at bounding box center [423, 151] width 368 height 187
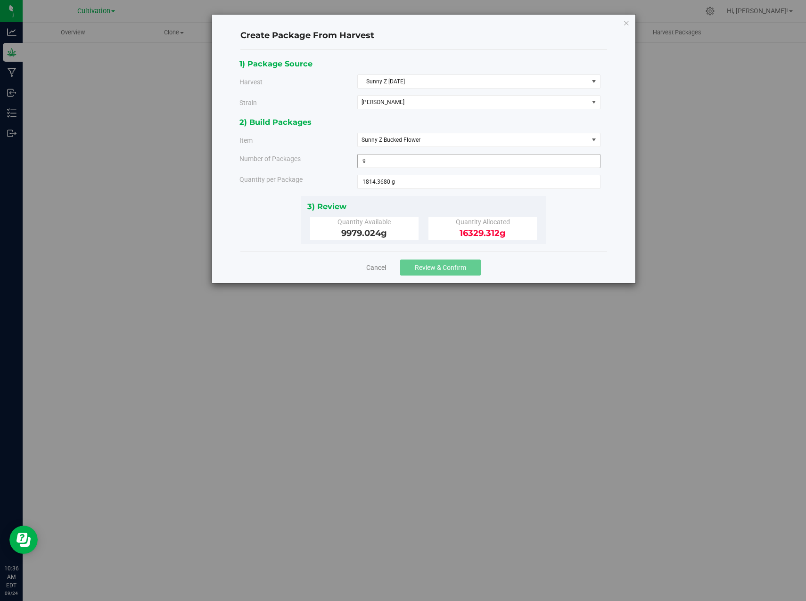
click at [383, 160] on span "9 9" at bounding box center [478, 161] width 243 height 14
type input "4"
click at [383, 159] on span "4 4" at bounding box center [478, 161] width 243 height 14
type input "5"
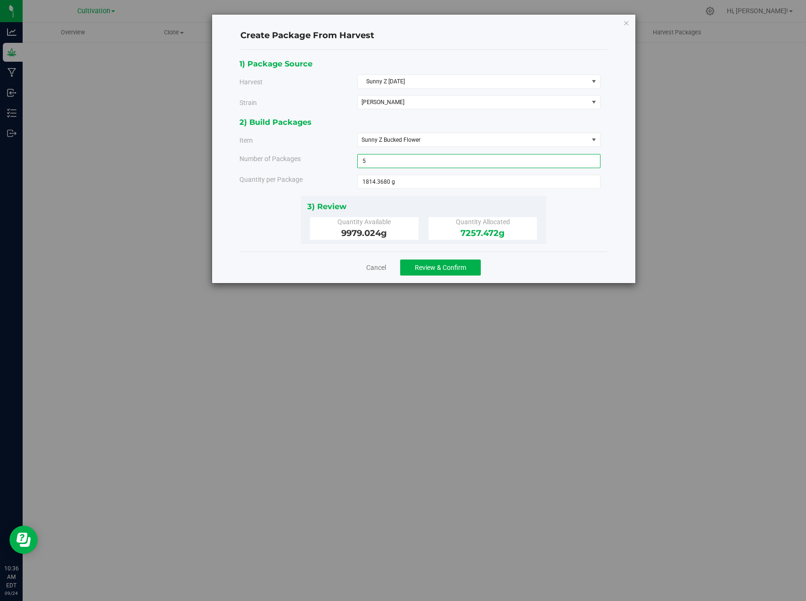
type input "5"
click at [445, 267] on span "Review & Confirm" at bounding box center [440, 268] width 51 height 8
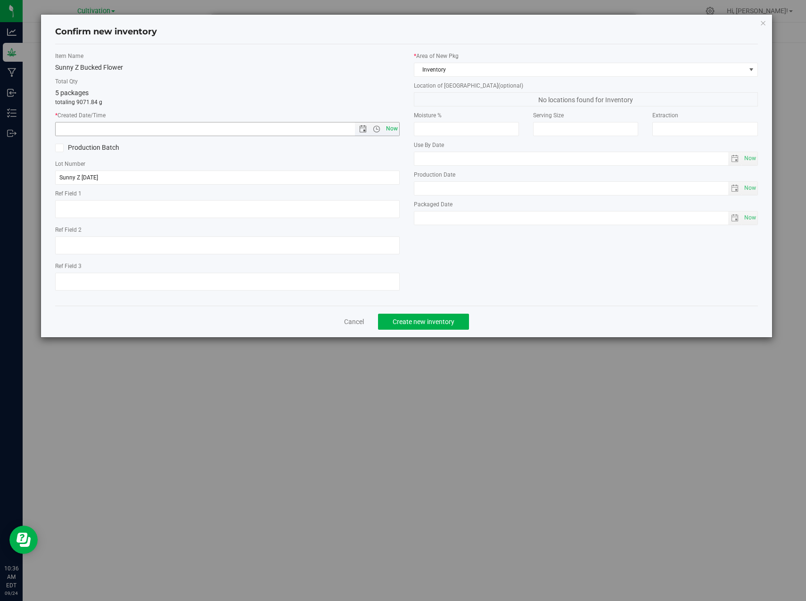
click at [393, 132] on span "Now" at bounding box center [392, 129] width 16 height 14
click at [365, 128] on span "Open the date view" at bounding box center [363, 129] width 8 height 8
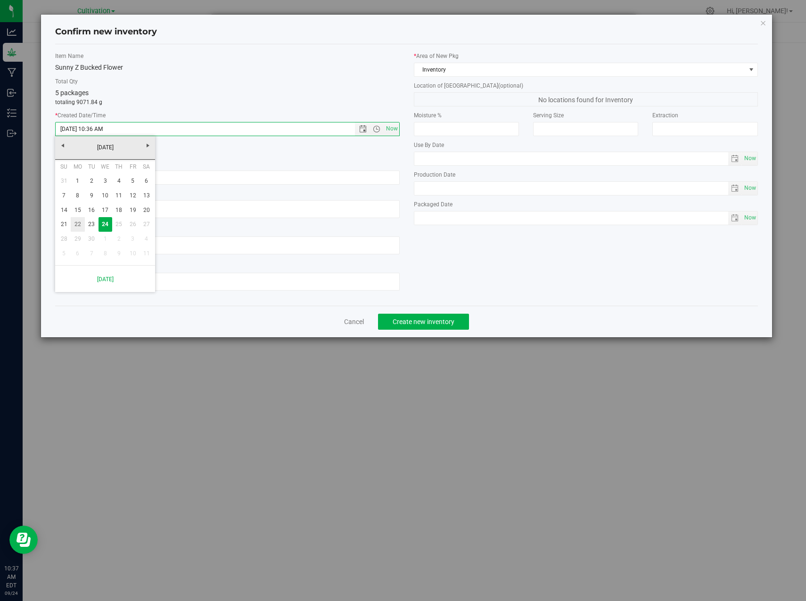
click at [77, 226] on link "22" at bounding box center [78, 224] width 14 height 15
type input "9/22/2025 10:36 AM"
click at [430, 325] on span "Create new inventory" at bounding box center [424, 322] width 62 height 8
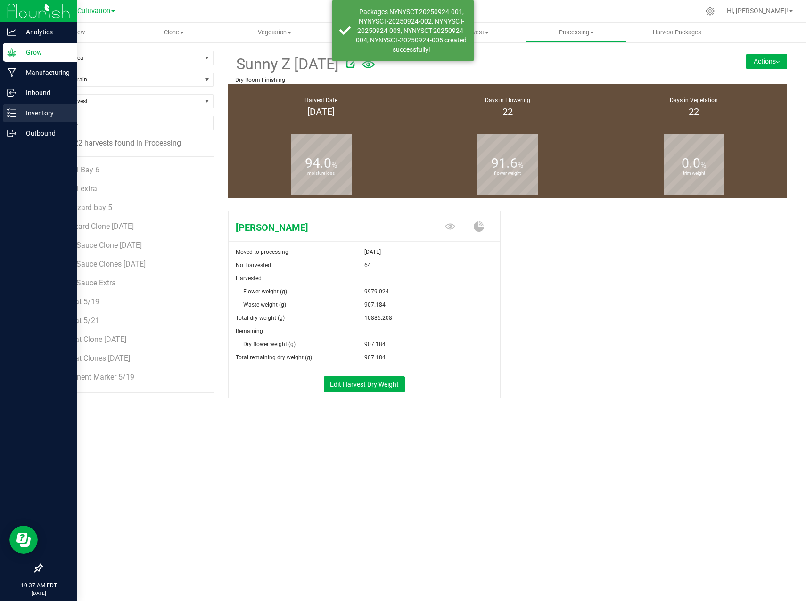
click at [10, 113] on icon at bounding box center [11, 112] width 9 height 9
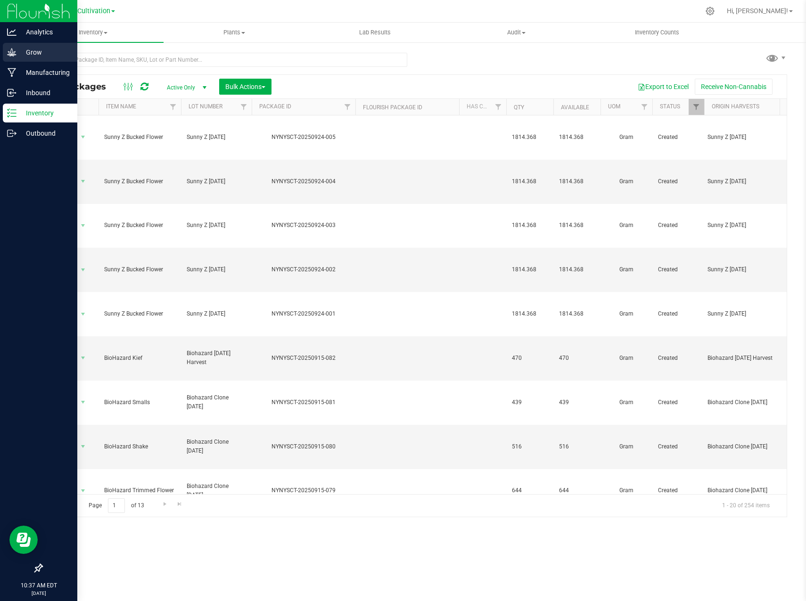
click at [5, 58] on div "Grow" at bounding box center [40, 52] width 74 height 19
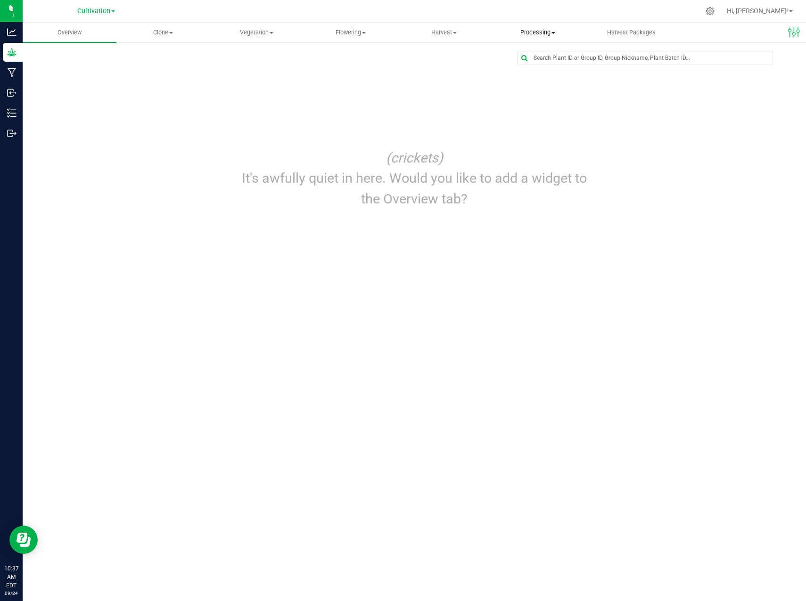
click at [541, 32] on span "Processing" at bounding box center [538, 32] width 93 height 8
click at [545, 66] on span "Processing harvests" at bounding box center [534, 68] width 87 height 8
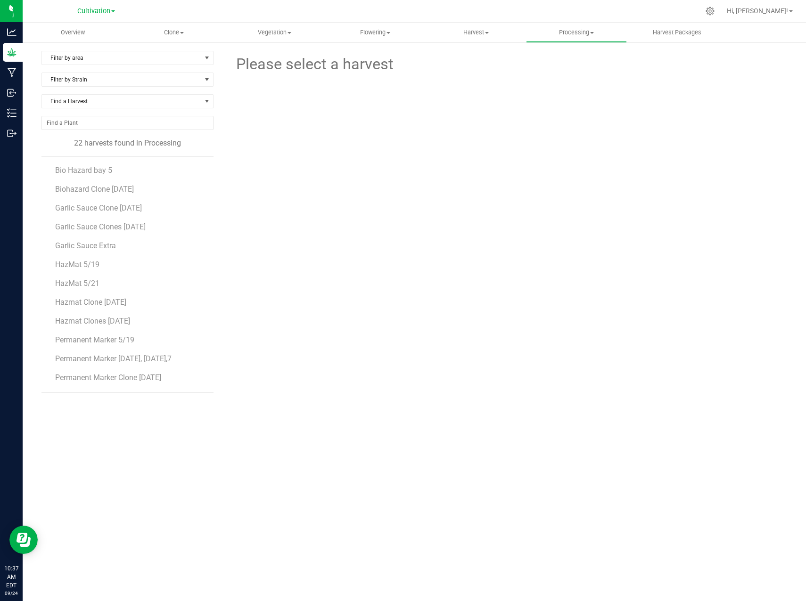
scroll to position [187, 0]
click at [87, 344] on span "Sunny Z 5/28" at bounding box center [77, 341] width 45 height 9
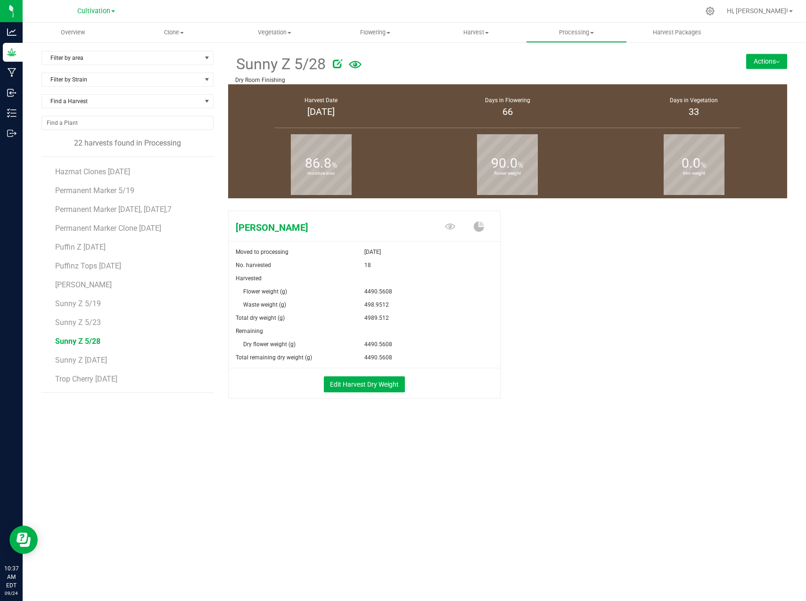
click at [768, 57] on button "Actions" at bounding box center [766, 61] width 41 height 15
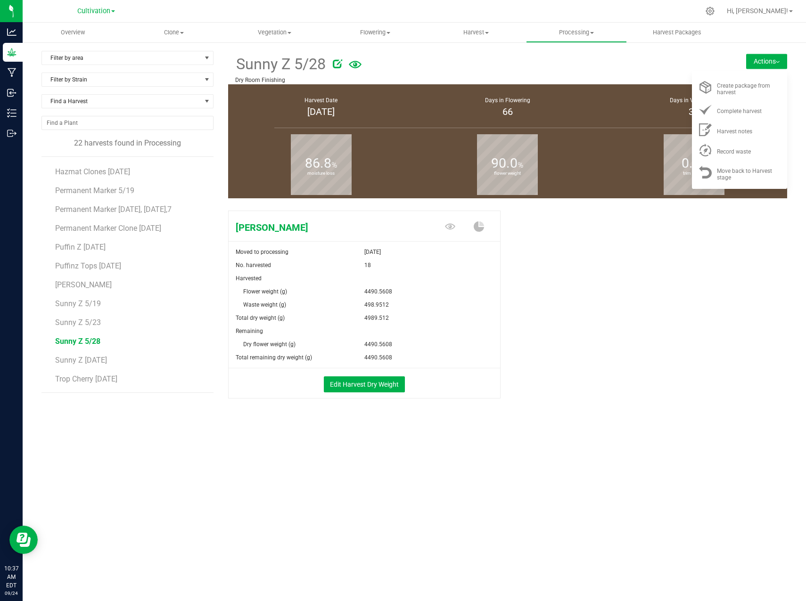
click at [706, 68] on div "Sunny Z 5/28 Dry Room Finishing Actions Create package from harvest Complete ha…" at bounding box center [507, 67] width 559 height 33
click at [90, 322] on span "Sunny Z 5/23" at bounding box center [77, 322] width 45 height 9
click at [87, 305] on span "Sunny Z 5/19" at bounding box center [77, 303] width 45 height 9
click at [79, 284] on span "[PERSON_NAME]" at bounding box center [83, 284] width 57 height 9
click at [81, 299] on span "Sunny Z 5/19" at bounding box center [77, 303] width 45 height 9
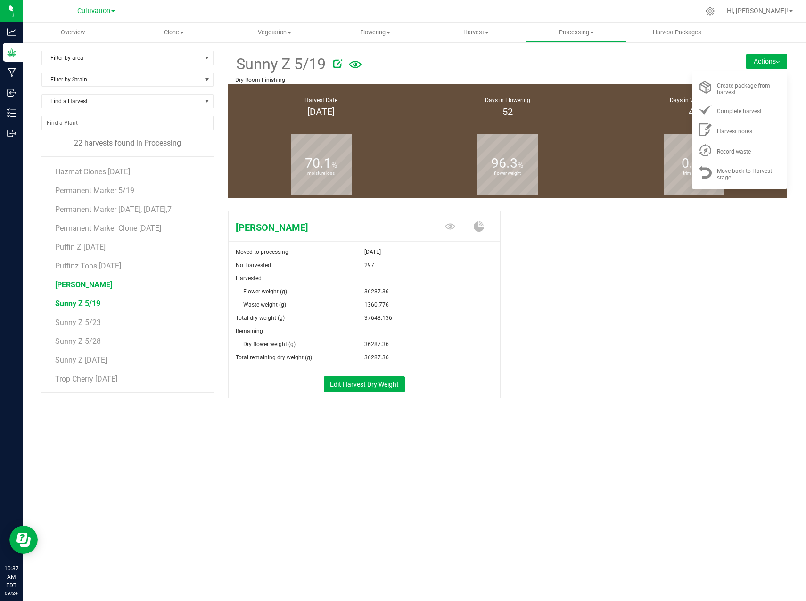
click at [81, 287] on span "[PERSON_NAME]" at bounding box center [83, 284] width 57 height 9
drag, startPoint x: 538, startPoint y: 297, endPoint x: 385, endPoint y: 375, distance: 172.2
click at [539, 297] on div "Sunny Z Moved to processing Jul 16, 2025 No. harvested 43 Harvested Flower weig…" at bounding box center [507, 314] width 559 height 215
click at [370, 386] on button "Edit Harvest Dry Weight" at bounding box center [364, 385] width 81 height 16
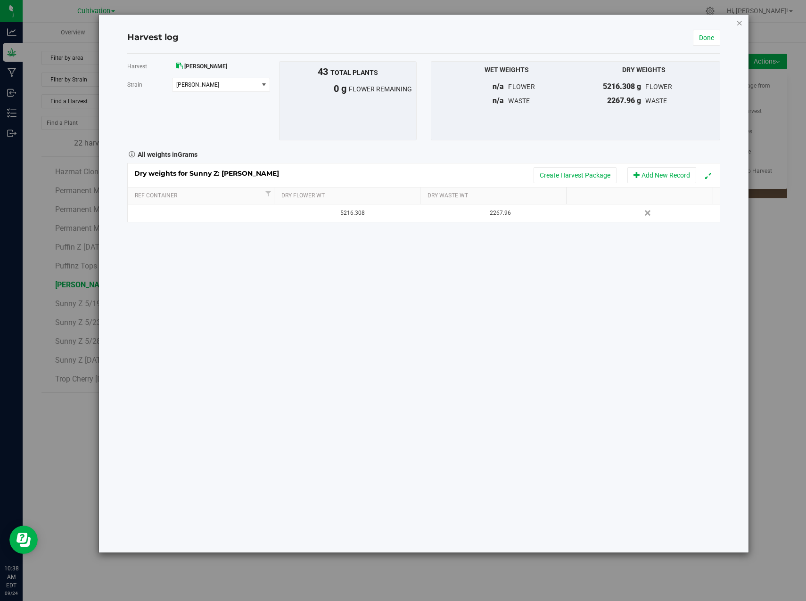
click at [739, 22] on icon "button" at bounding box center [739, 22] width 7 height 11
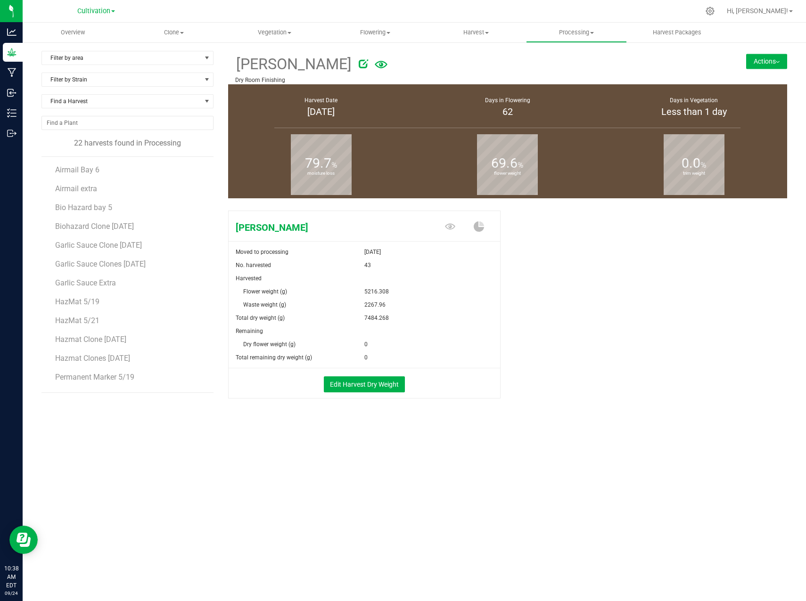
scroll to position [187, 0]
click at [78, 357] on span "Sunny Z [DATE]" at bounding box center [81, 360] width 52 height 9
click at [68, 289] on li "[PERSON_NAME]" at bounding box center [130, 281] width 151 height 19
click at [73, 287] on span "[PERSON_NAME]" at bounding box center [83, 284] width 57 height 9
click at [76, 303] on span "Sunny Z 5/19" at bounding box center [77, 303] width 45 height 9
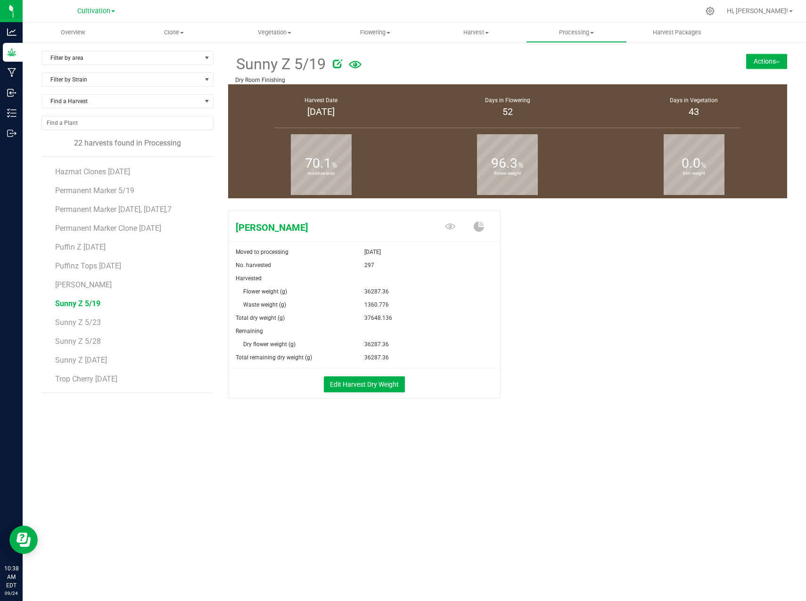
click at [776, 65] on button "Actions" at bounding box center [766, 61] width 41 height 15
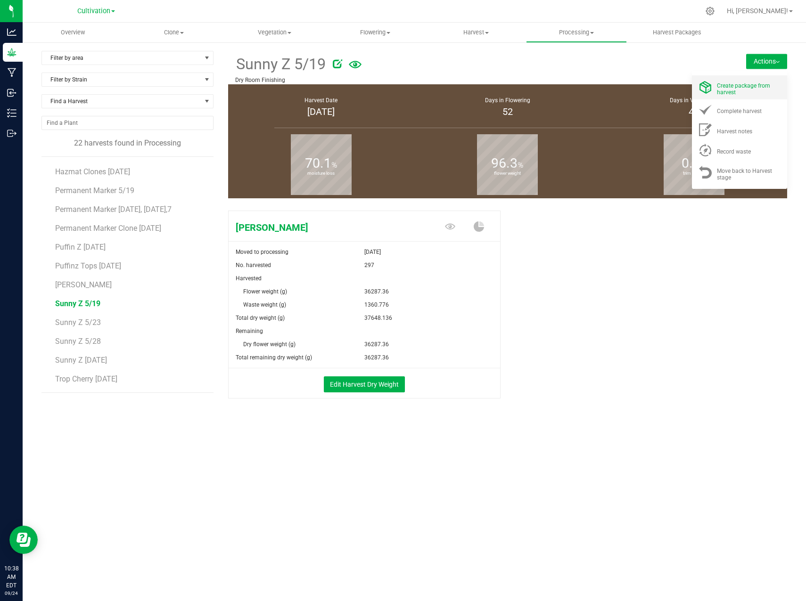
click at [762, 89] on span "Create package from harvest" at bounding box center [743, 88] width 53 height 13
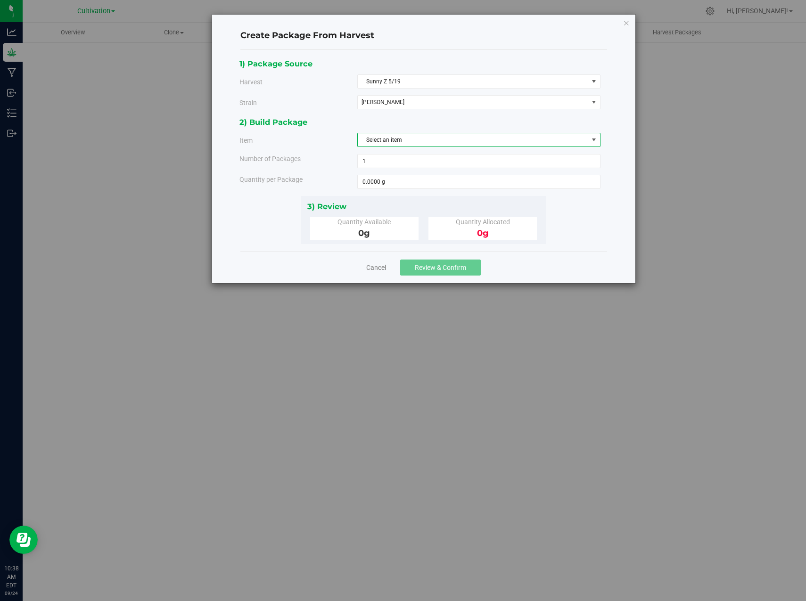
click at [409, 138] on span "Select an item" at bounding box center [473, 139] width 230 height 13
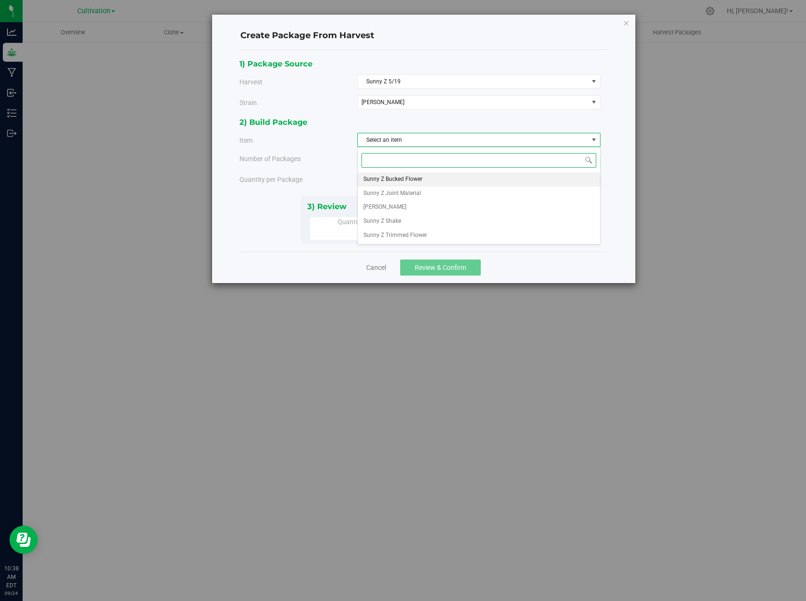
click at [411, 180] on span "Sunny Z Bucked Flower" at bounding box center [392, 179] width 59 height 12
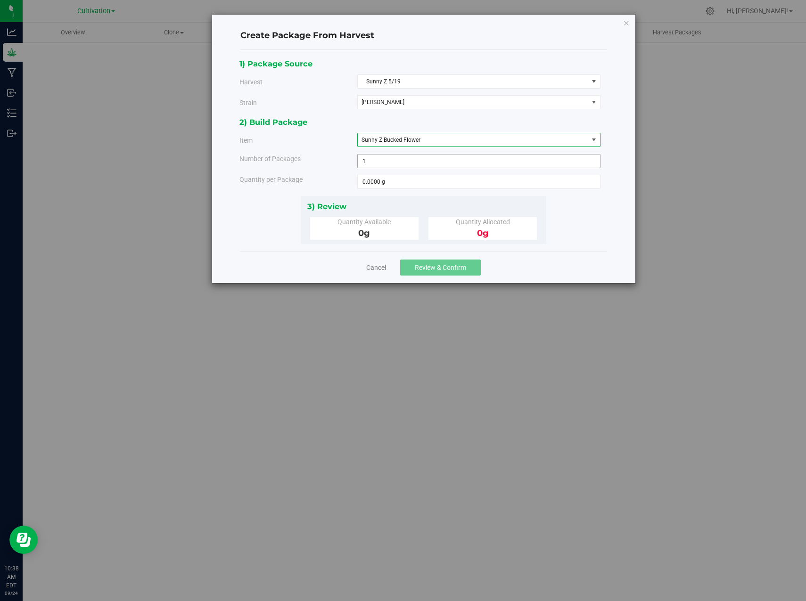
click at [377, 160] on span "1 1" at bounding box center [478, 161] width 243 height 14
type input "4"
click at [419, 183] on span at bounding box center [478, 182] width 243 height 14
type input "18"
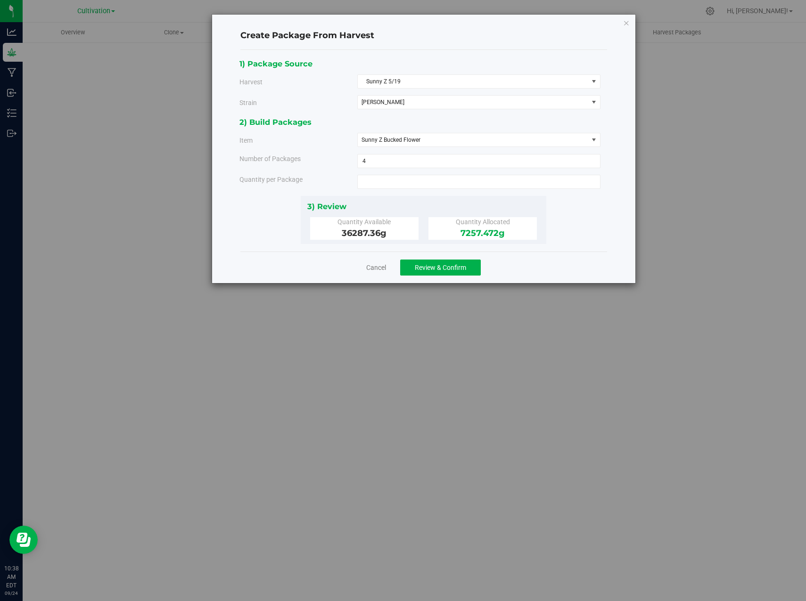
type input "1814.3680 g"
click at [578, 222] on div "1) Package Source Harvest Sunny Z 5/19 Select Airmail Bay 6 Airmail extra Bio H…" at bounding box center [423, 151] width 368 height 187
click at [449, 269] on span "Review & Confirm" at bounding box center [440, 268] width 51 height 8
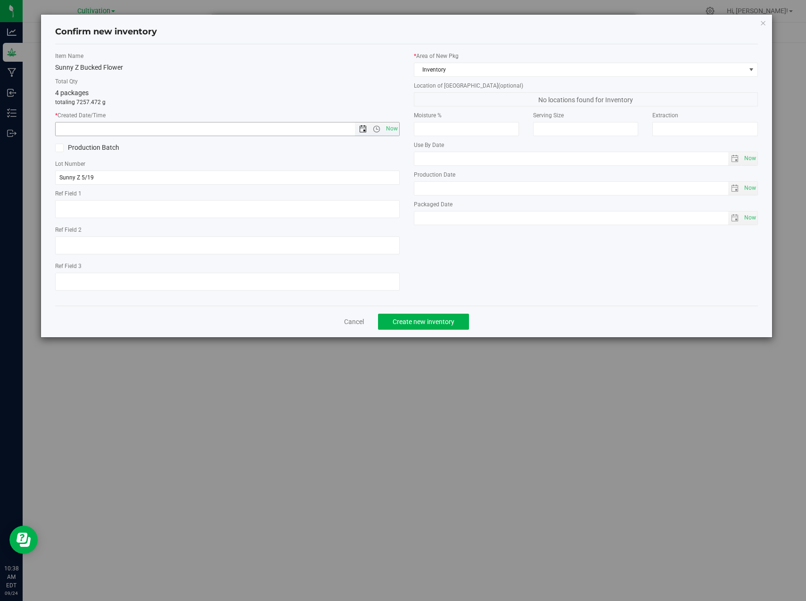
click at [366, 128] on span "Open the date view" at bounding box center [363, 129] width 8 height 8
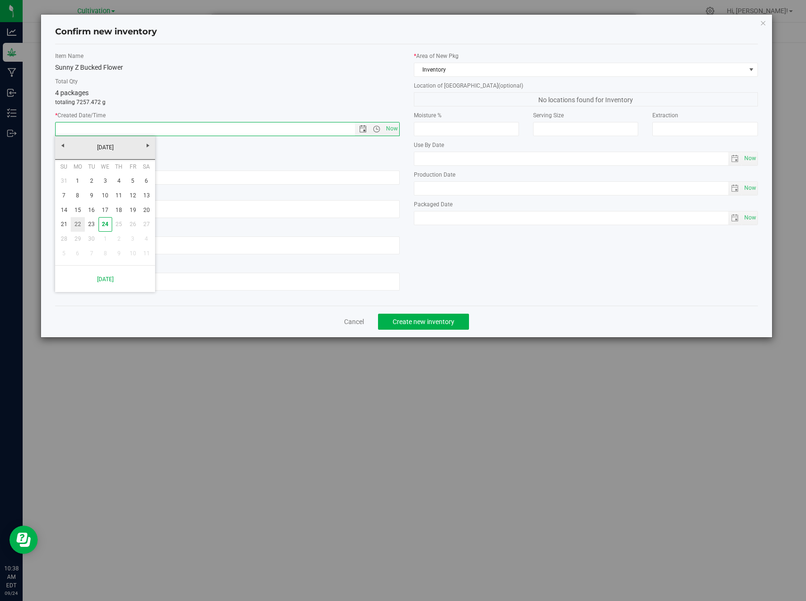
click at [80, 221] on link "22" at bounding box center [78, 224] width 14 height 15
type input "9/22/2025 10:38 AM"
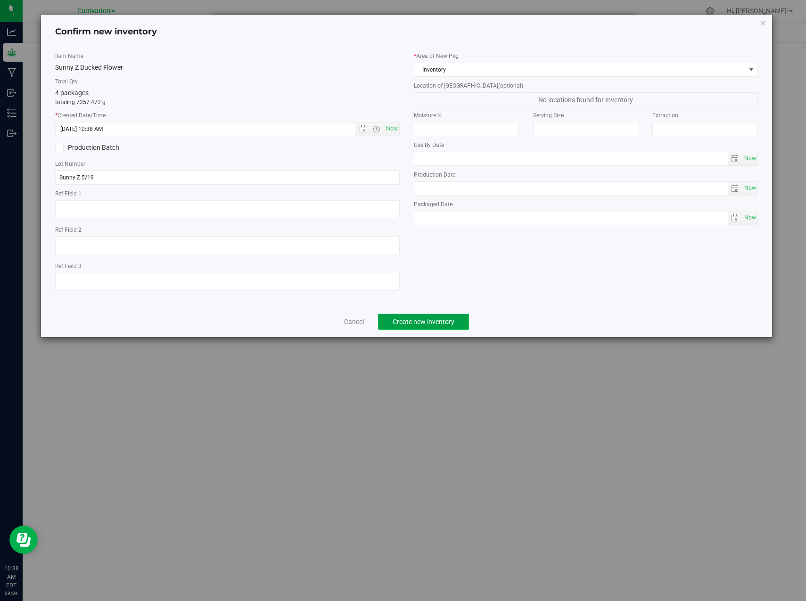
click at [433, 319] on span "Create new inventory" at bounding box center [424, 322] width 62 height 8
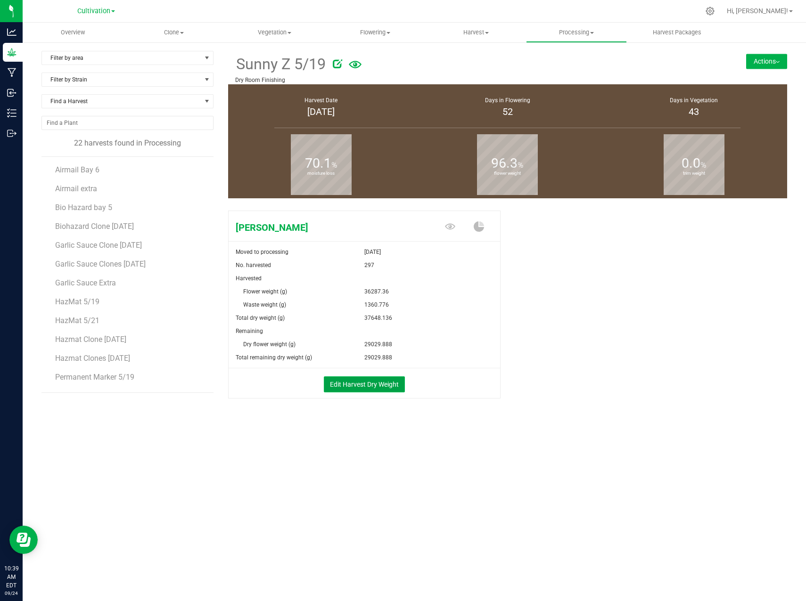
click at [365, 387] on button "Edit Harvest Dry Weight" at bounding box center [364, 385] width 81 height 16
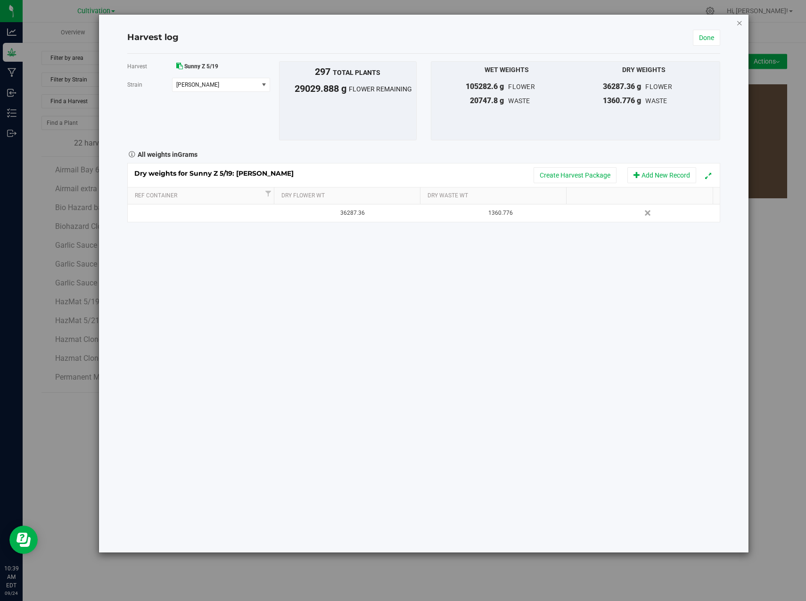
click at [740, 22] on icon "button" at bounding box center [739, 22] width 7 height 11
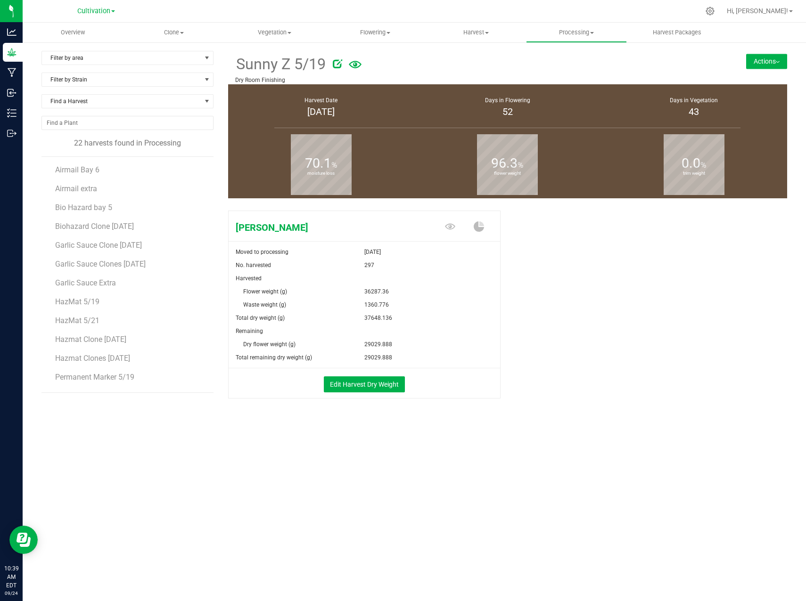
click at [764, 58] on button "Actions" at bounding box center [766, 61] width 41 height 15
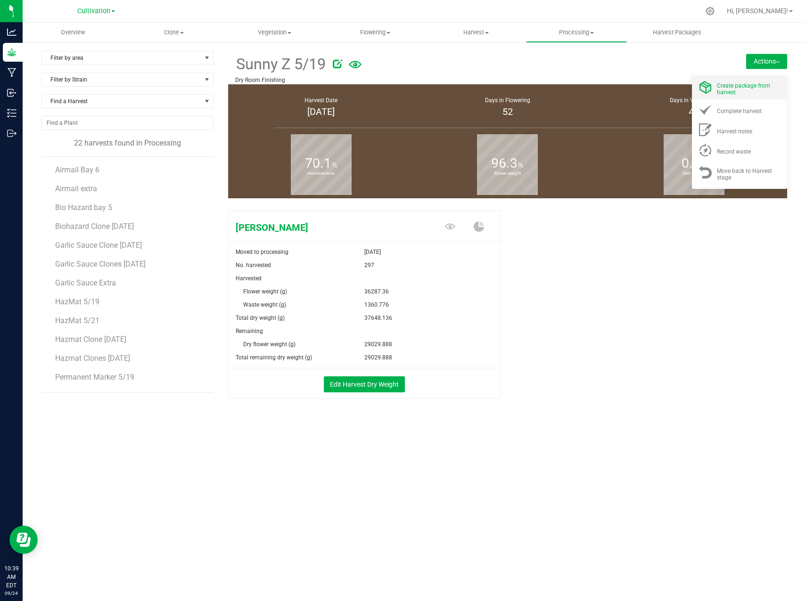
click at [755, 80] on div "Create package from harvest" at bounding box center [749, 87] width 64 height 16
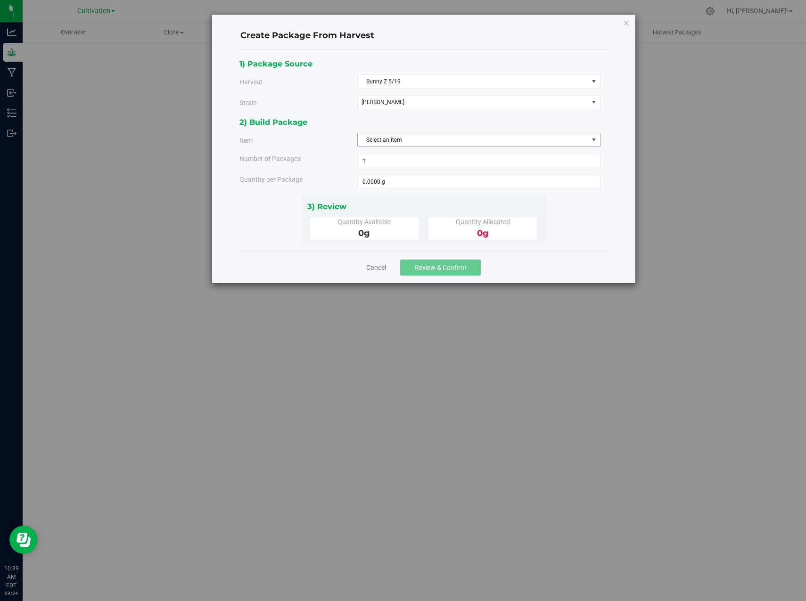
click at [394, 140] on span "Select an item" at bounding box center [473, 139] width 230 height 13
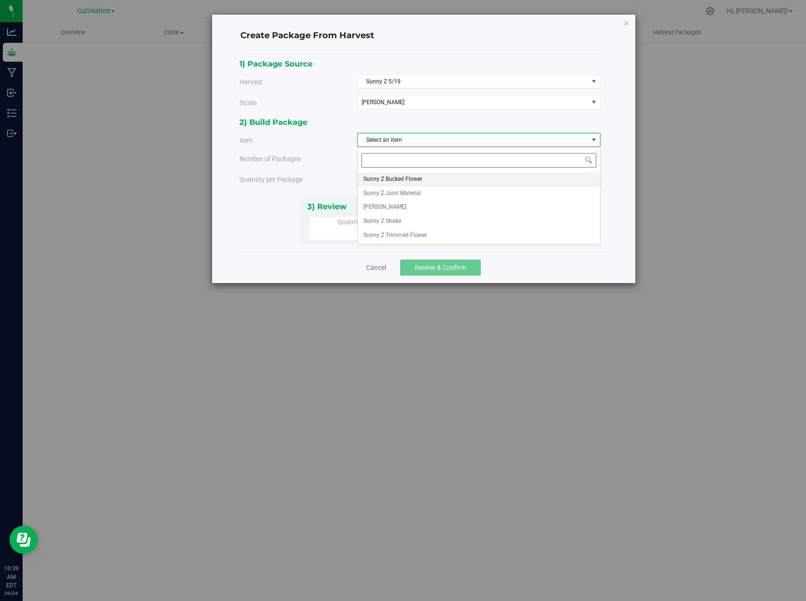
click at [408, 175] on span "Sunny Z Bucked Flower" at bounding box center [392, 179] width 59 height 12
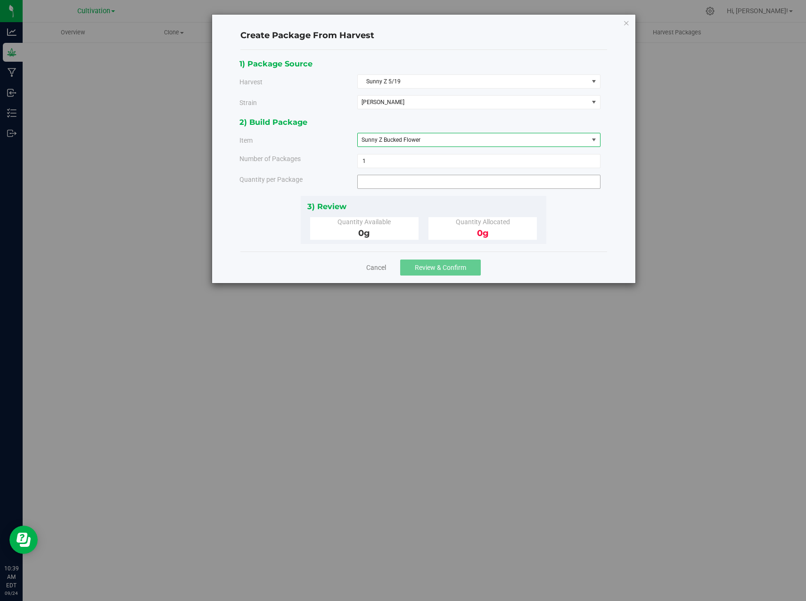
click at [390, 185] on span at bounding box center [478, 182] width 243 height 14
type input "1496.8536"
type input "1496.8536 g"
click at [599, 215] on div "1) Package Source Harvest Sunny Z 5/19 Select Airmail Bay 6 Airmail extra Bio H…" at bounding box center [423, 151] width 368 height 187
click at [428, 265] on span "Review & Confirm" at bounding box center [440, 268] width 51 height 8
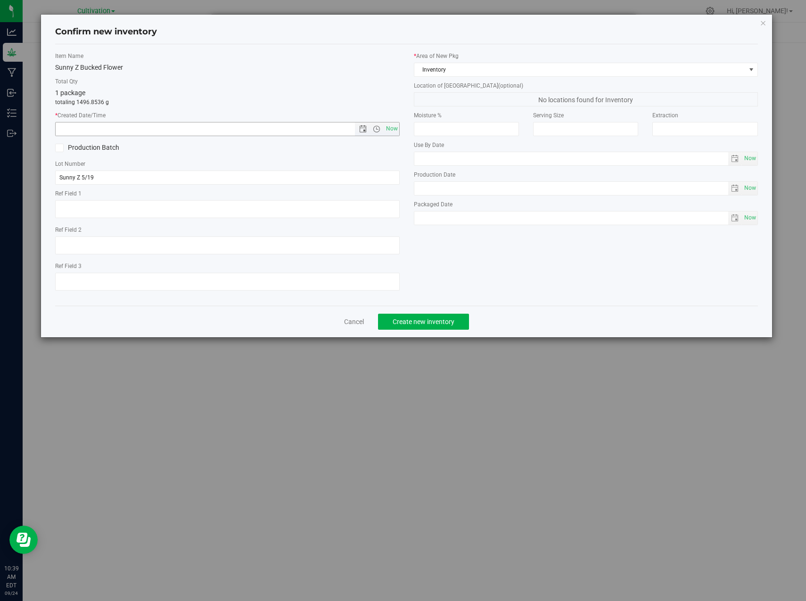
drag, startPoint x: 364, startPoint y: 130, endPoint x: 308, endPoint y: 155, distance: 61.6
click at [364, 129] on span "Open the date view" at bounding box center [363, 129] width 8 height 8
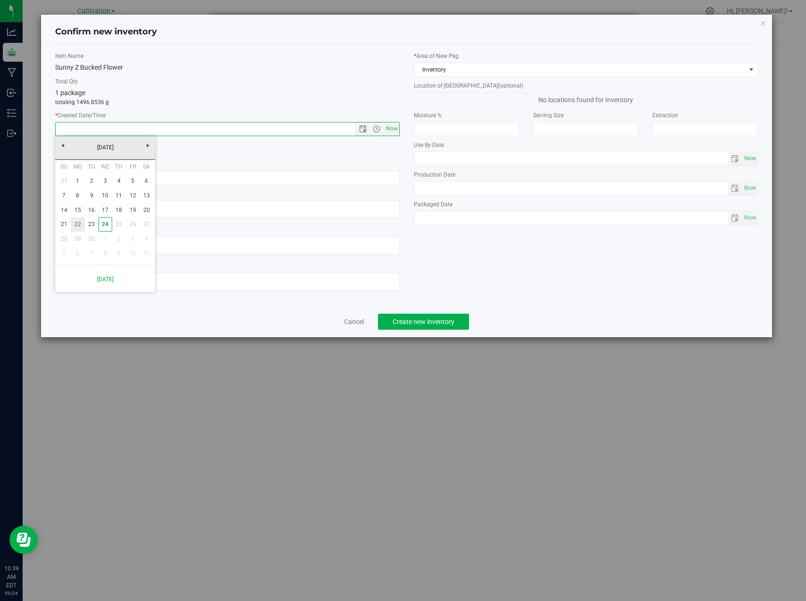
click at [77, 226] on link "22" at bounding box center [78, 224] width 14 height 15
type input "9/22/2025 10:39 AM"
click at [444, 319] on span "Create new inventory" at bounding box center [424, 322] width 62 height 8
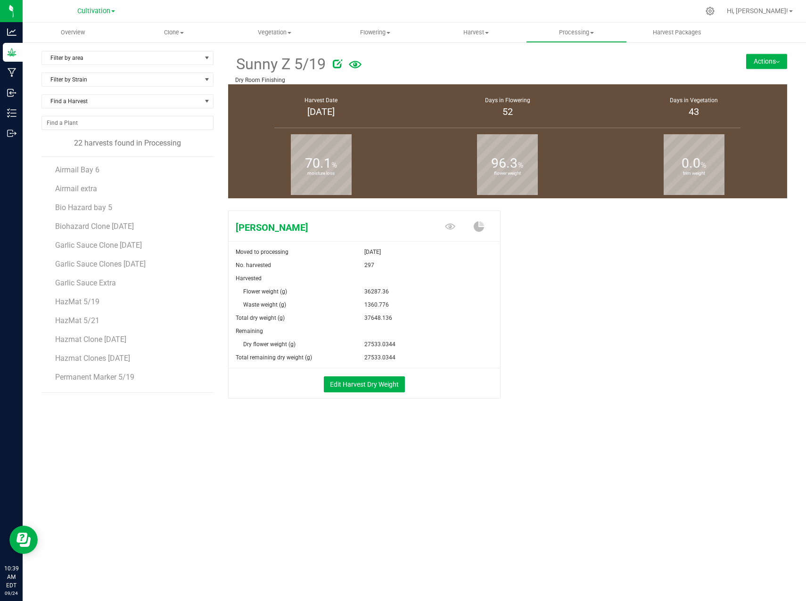
click at [772, 64] on button "Actions" at bounding box center [766, 61] width 41 height 15
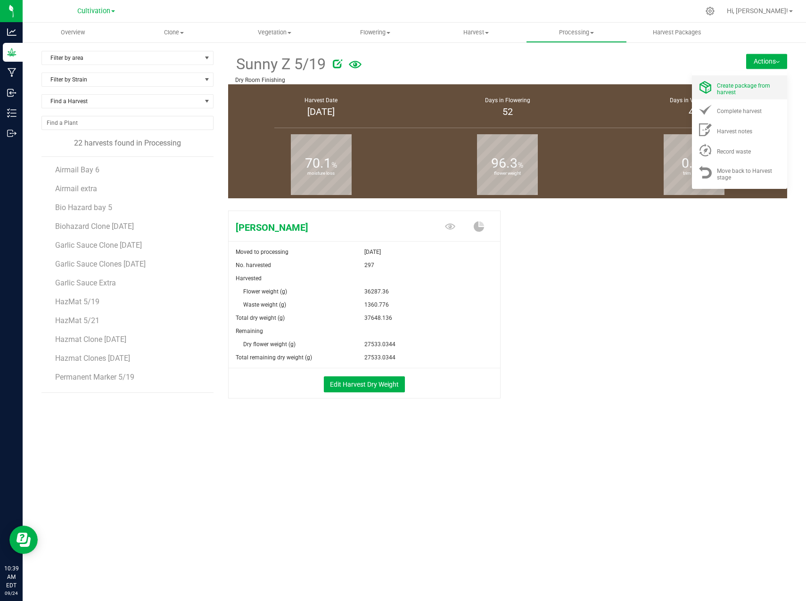
click at [750, 88] on span "Create package from harvest" at bounding box center [743, 88] width 53 height 13
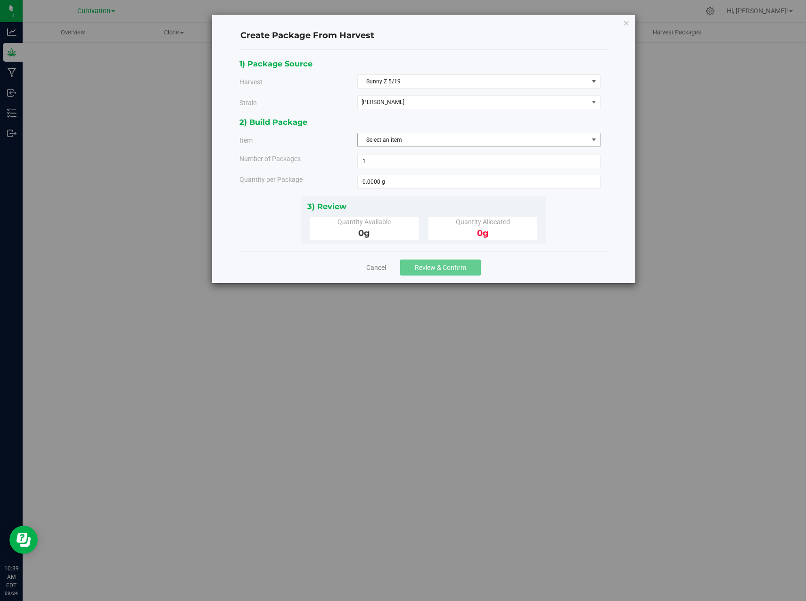
click at [399, 141] on span "Select an item" at bounding box center [473, 139] width 230 height 13
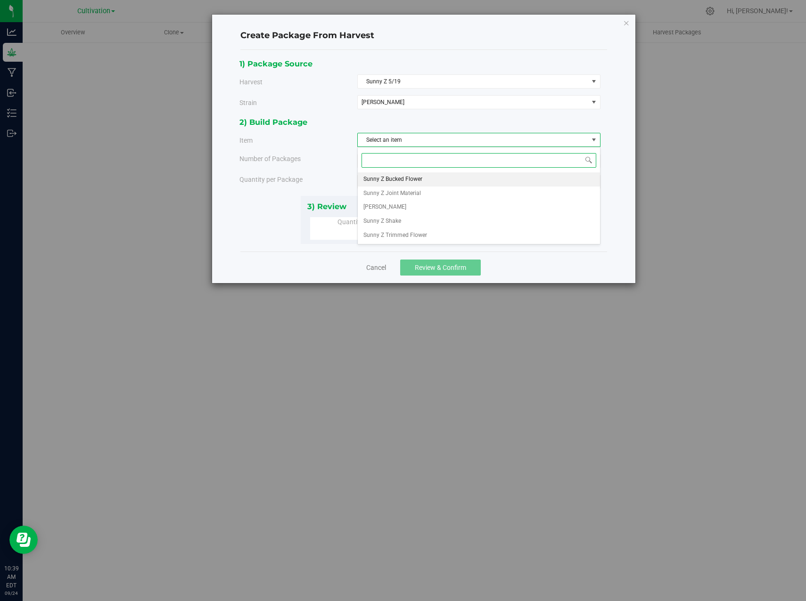
click at [404, 182] on span "Sunny Z Bucked Flower" at bounding box center [392, 179] width 59 height 12
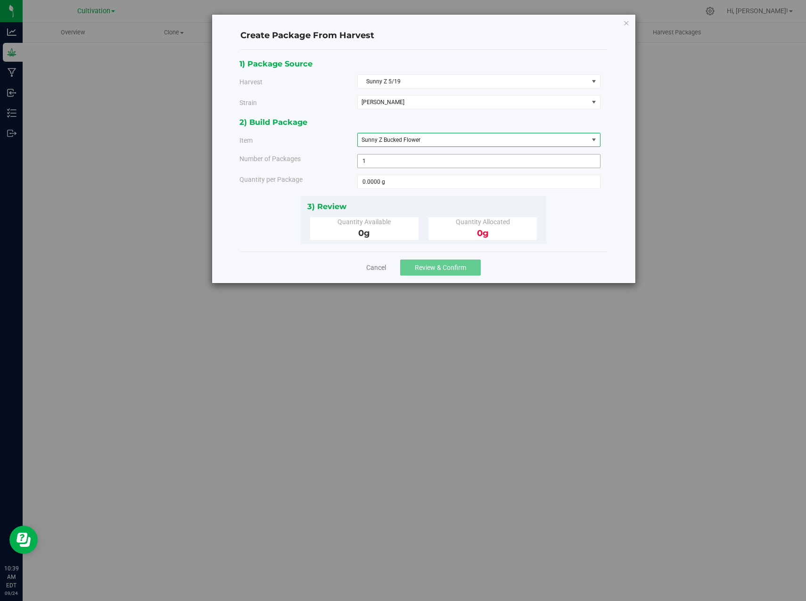
click at [377, 161] on span "1 1" at bounding box center [478, 161] width 243 height 14
type input "7"
click at [377, 185] on span at bounding box center [478, 182] width 243 height 14
type input "18"
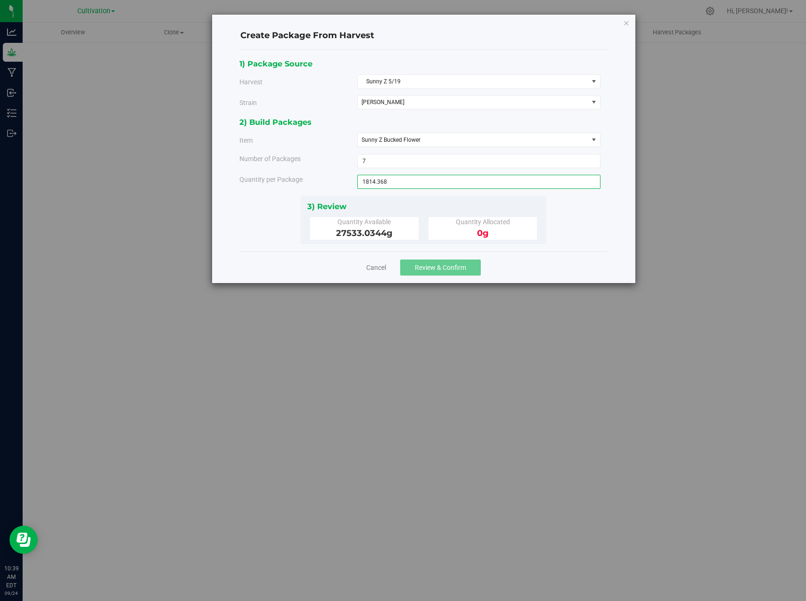
type input "1814.3680 g"
click at [576, 223] on div "1) Package Source Harvest Sunny Z 5/19 Select Airmail Bay 6 Airmail extra Bio H…" at bounding box center [423, 151] width 368 height 187
click at [433, 271] on button "Review & Confirm" at bounding box center [440, 268] width 81 height 16
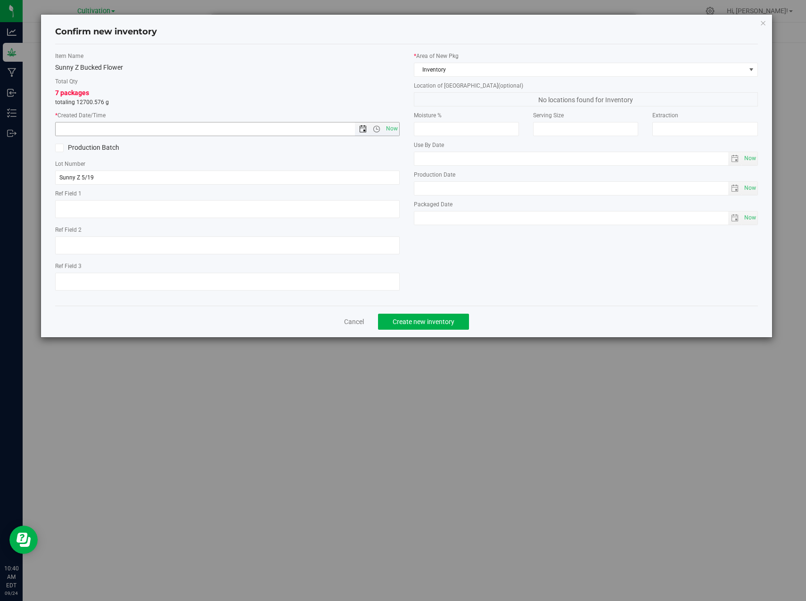
click at [359, 132] on span "Open the date view" at bounding box center [363, 129] width 16 height 8
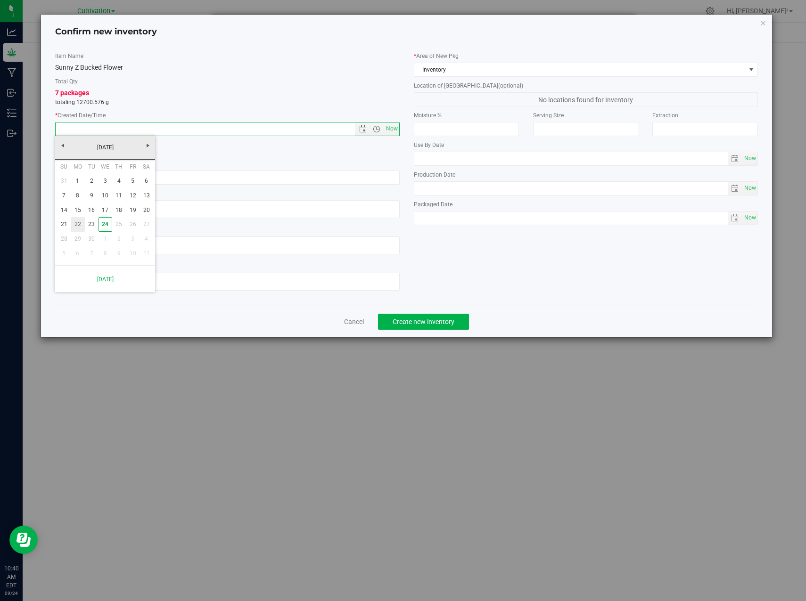
click at [79, 226] on link "22" at bounding box center [78, 224] width 14 height 15
type input "9/22/2025 10:40 AM"
click at [451, 318] on span "Create new inventory" at bounding box center [424, 322] width 62 height 8
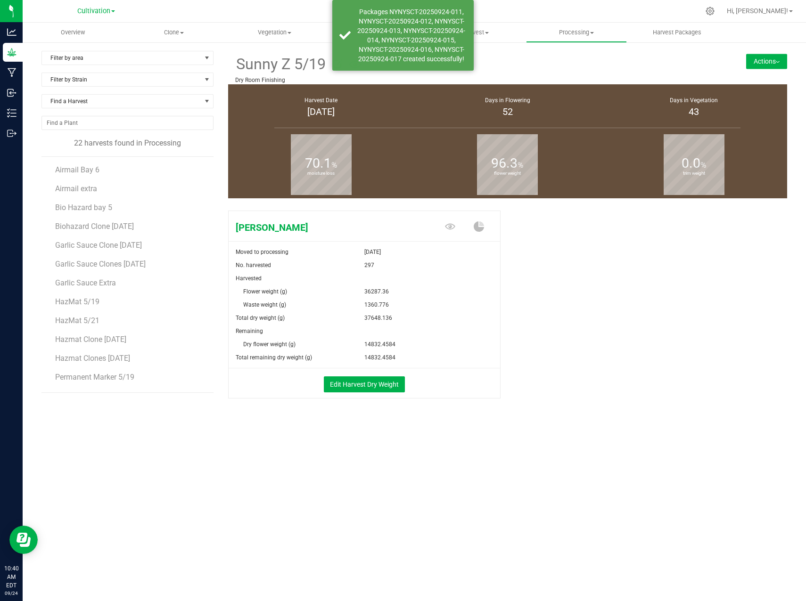
click at [769, 64] on button "Actions" at bounding box center [766, 61] width 41 height 15
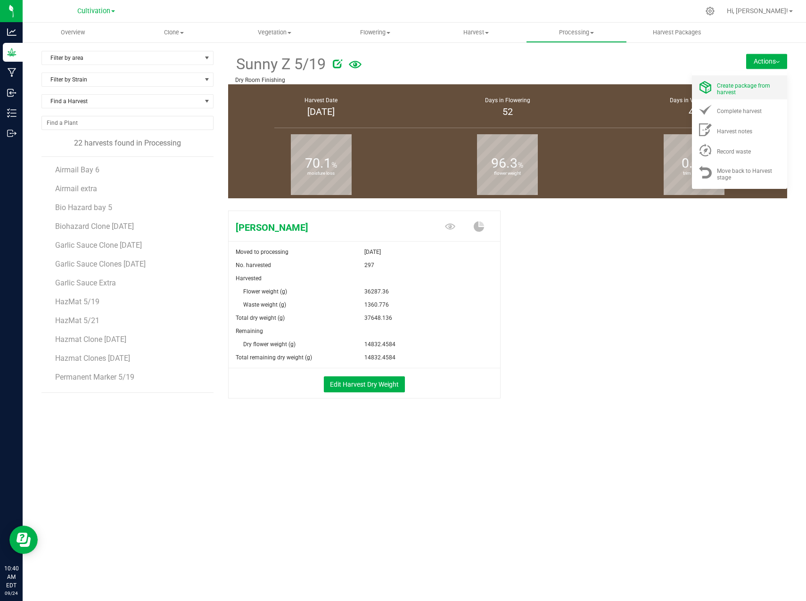
click at [743, 90] on div "Create package from harvest" at bounding box center [749, 87] width 64 height 16
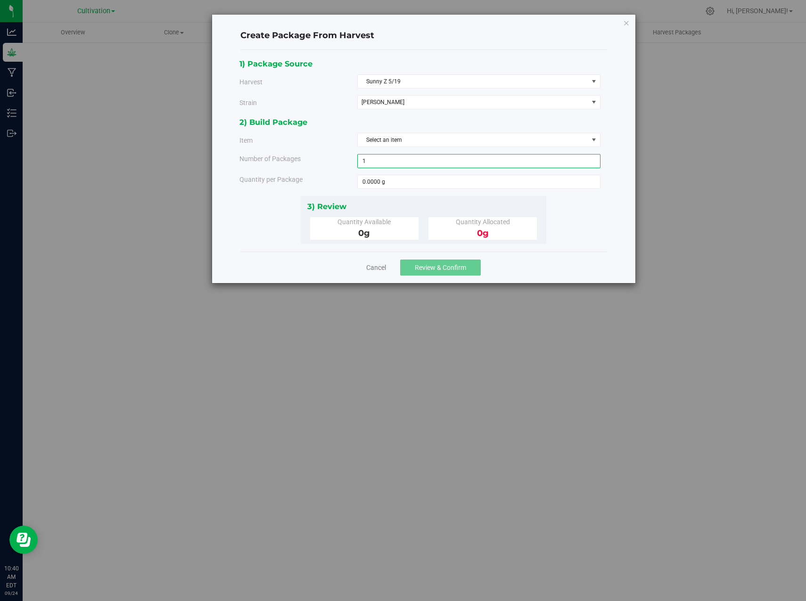
click at [394, 160] on span "1 1" at bounding box center [478, 161] width 243 height 14
type input "2"
click at [414, 143] on span "Select an item" at bounding box center [473, 139] width 230 height 13
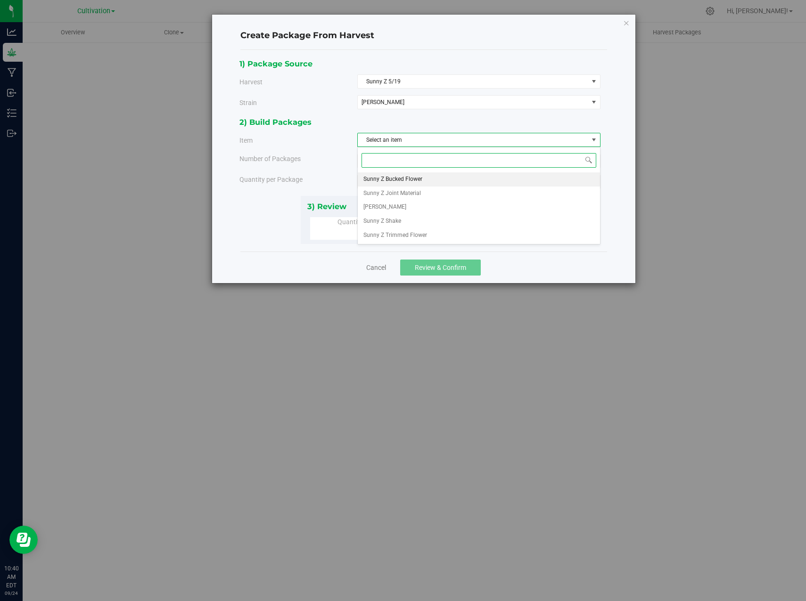
click at [415, 179] on span "Sunny Z Bucked Flower" at bounding box center [392, 179] width 59 height 12
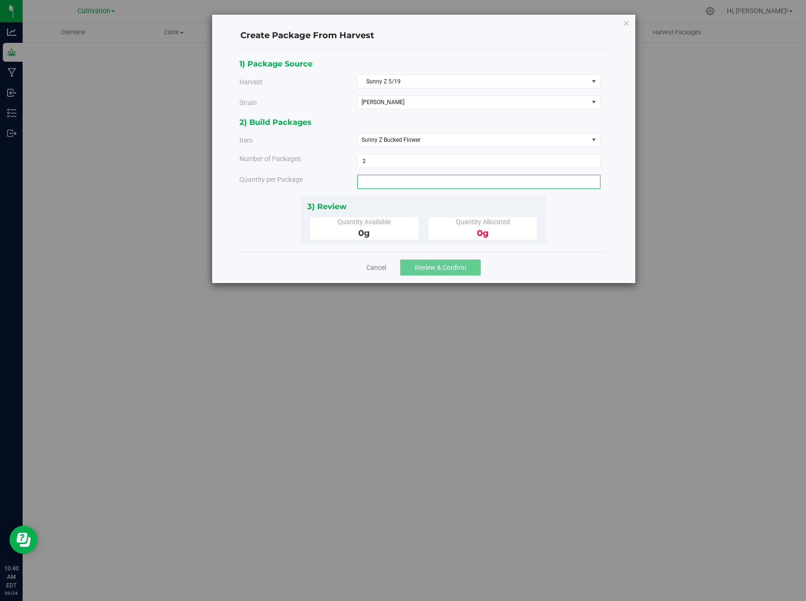
click at [412, 182] on span at bounding box center [478, 182] width 243 height 14
type input "1995.8048"
type input "1995.8048 g"
click at [555, 216] on div "1) Package Source Harvest Sunny Z 5/19 Select Airmail Bay 6 Airmail extra Bio H…" at bounding box center [423, 151] width 368 height 187
click at [438, 267] on span "Review & Confirm" at bounding box center [440, 268] width 51 height 8
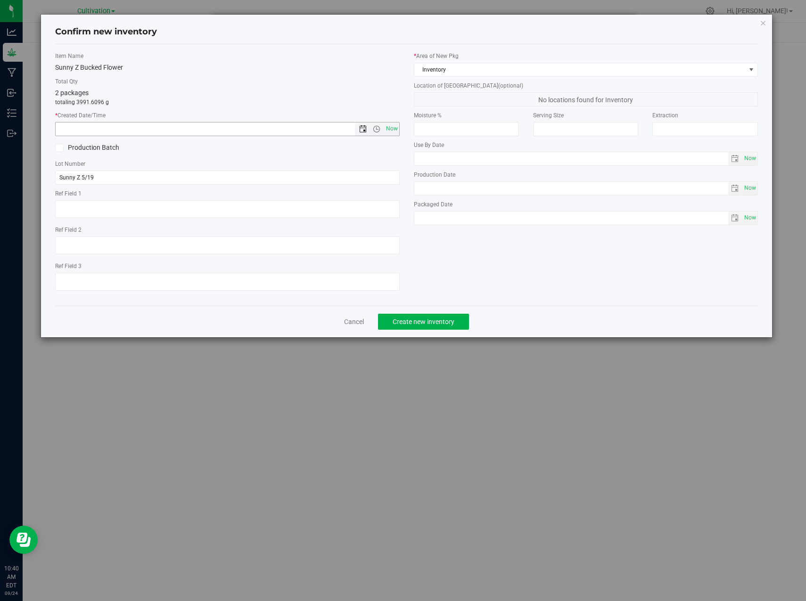
click at [361, 129] on span "Open the date view" at bounding box center [363, 129] width 8 height 8
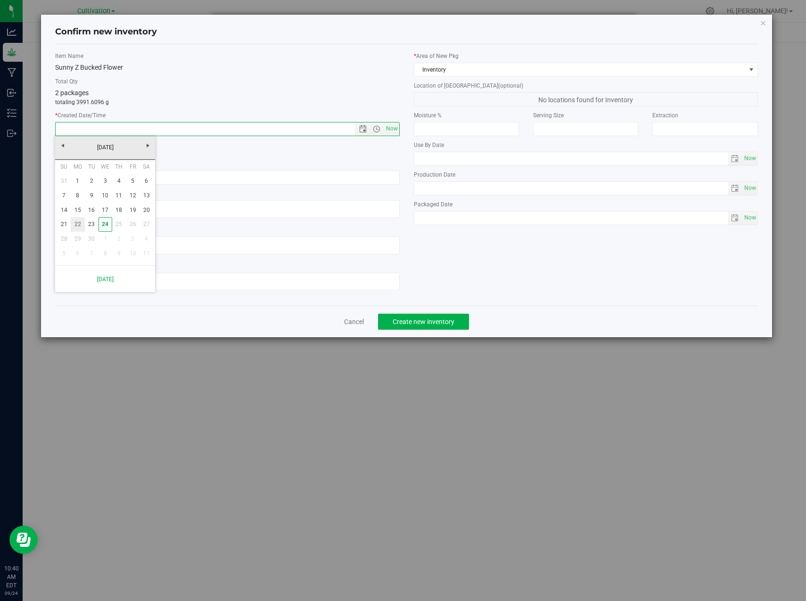
click at [76, 229] on link "22" at bounding box center [78, 224] width 14 height 15
type input "9/22/2025 10:40 AM"
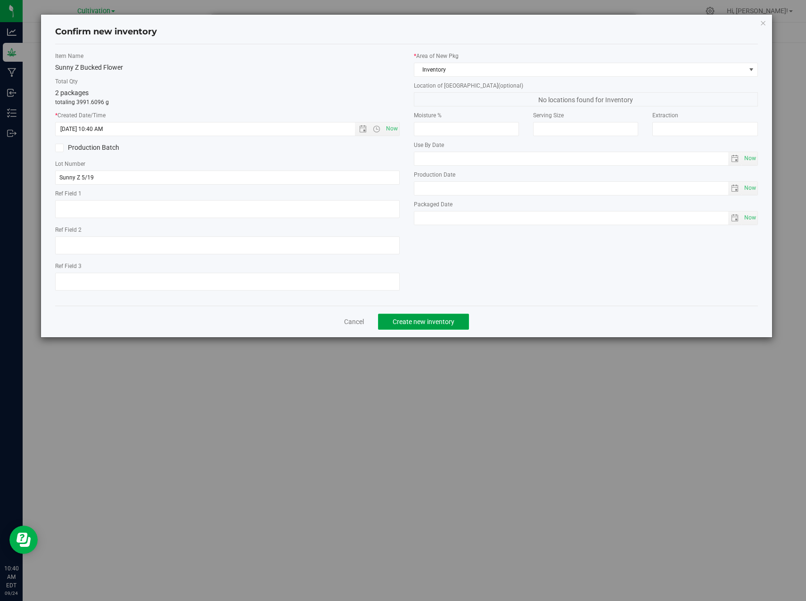
click at [452, 324] on span "Create new inventory" at bounding box center [424, 322] width 62 height 8
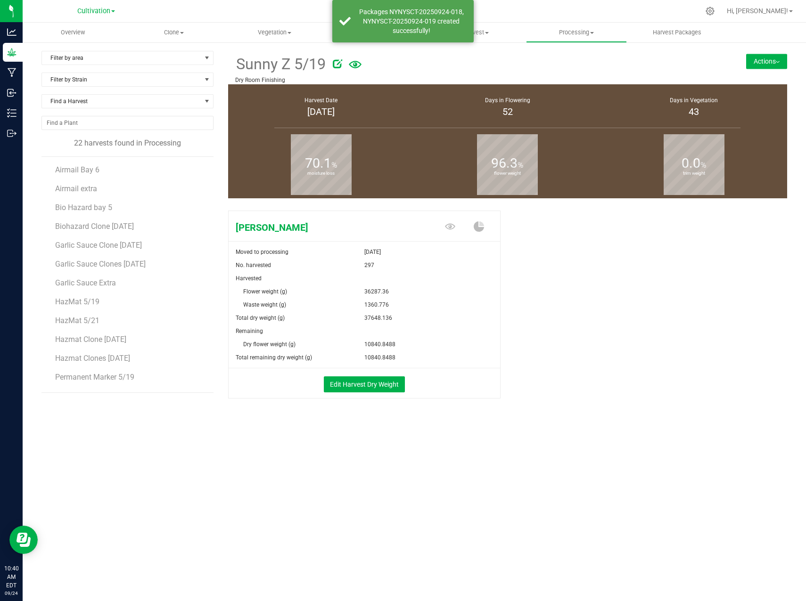
click at [755, 62] on button "Actions" at bounding box center [766, 61] width 41 height 15
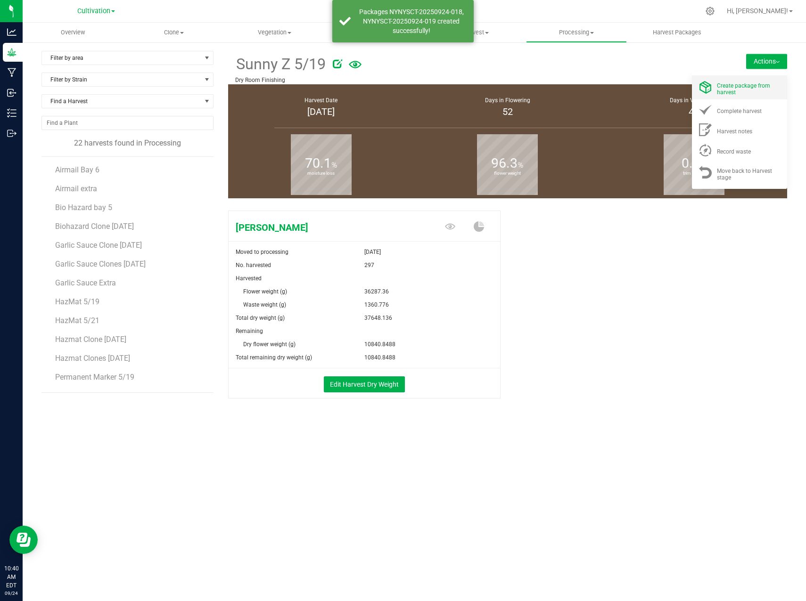
click at [744, 93] on div "Create package from harvest" at bounding box center [749, 87] width 64 height 16
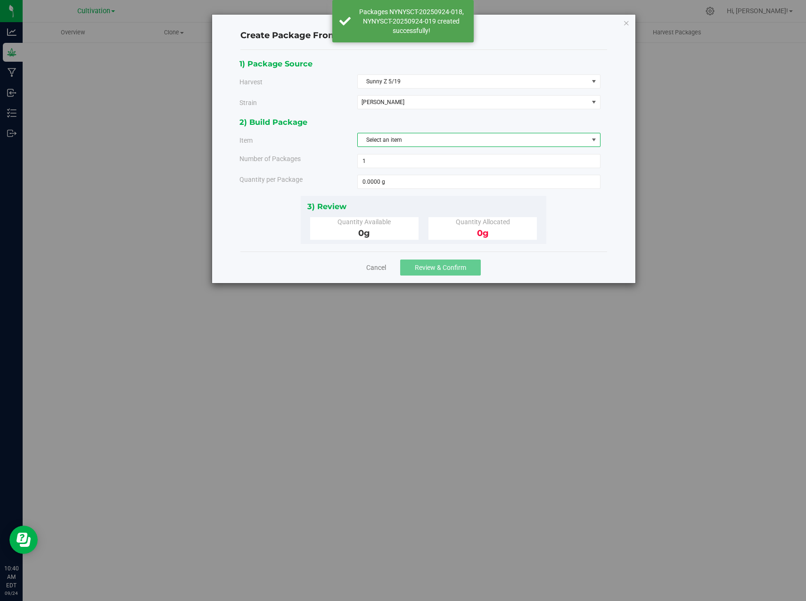
click at [394, 135] on span "Select an item" at bounding box center [473, 139] width 230 height 13
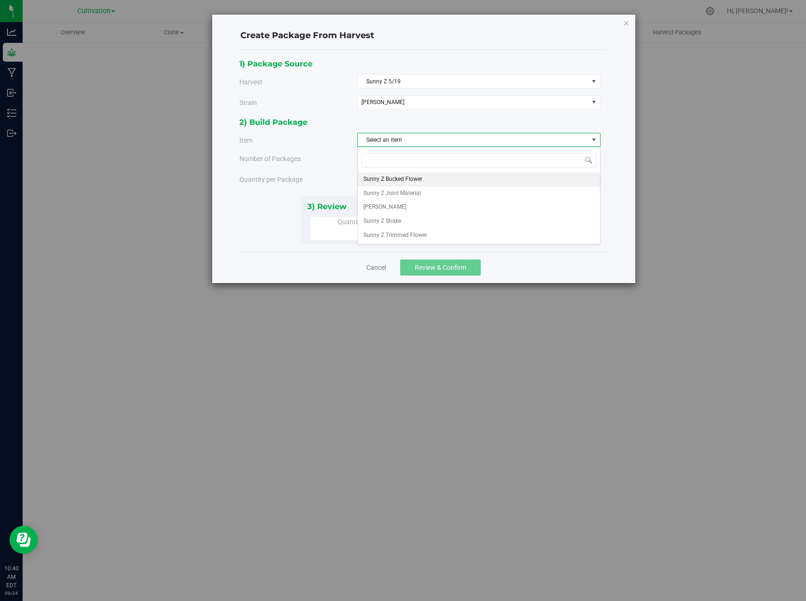
click at [418, 179] on span "Sunny Z Bucked Flower" at bounding box center [392, 179] width 59 height 12
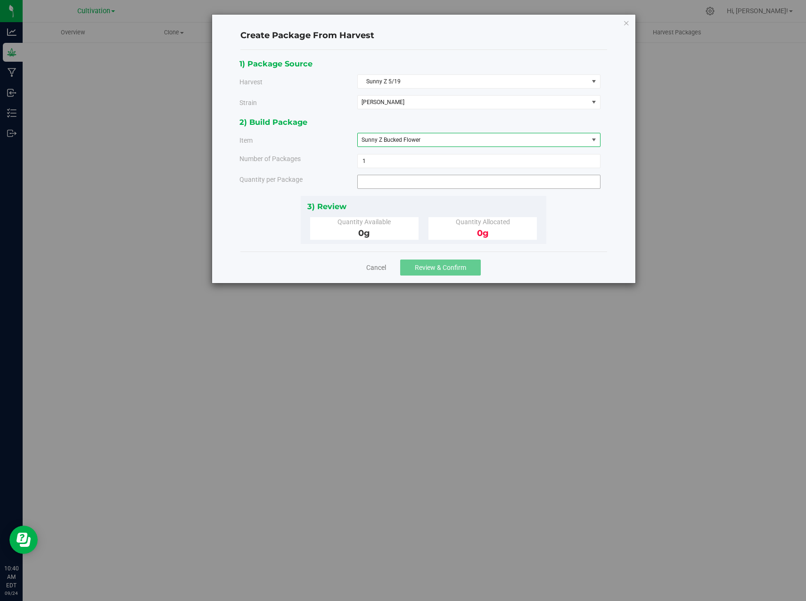
click at [384, 184] on span at bounding box center [478, 182] width 243 height 14
type input "1950.4456"
click at [457, 178] on input "1950.4456" at bounding box center [479, 181] width 242 height 13
type input "1950.4456 g"
click at [563, 242] on div "1) Package Source Harvest Sunny Z 5/19 Select Airmail Bay 6 Airmail extra Bio H…" at bounding box center [423, 151] width 368 height 187
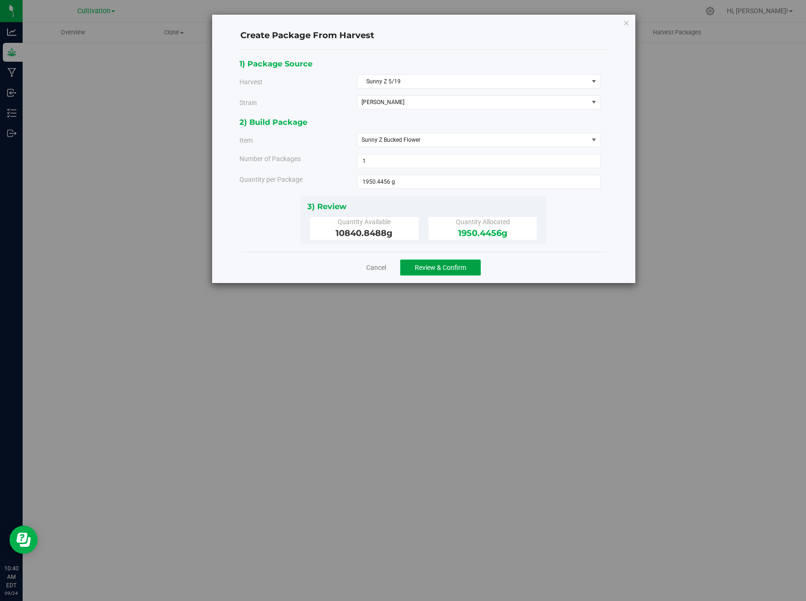
click at [446, 267] on span "Review & Confirm" at bounding box center [440, 268] width 51 height 8
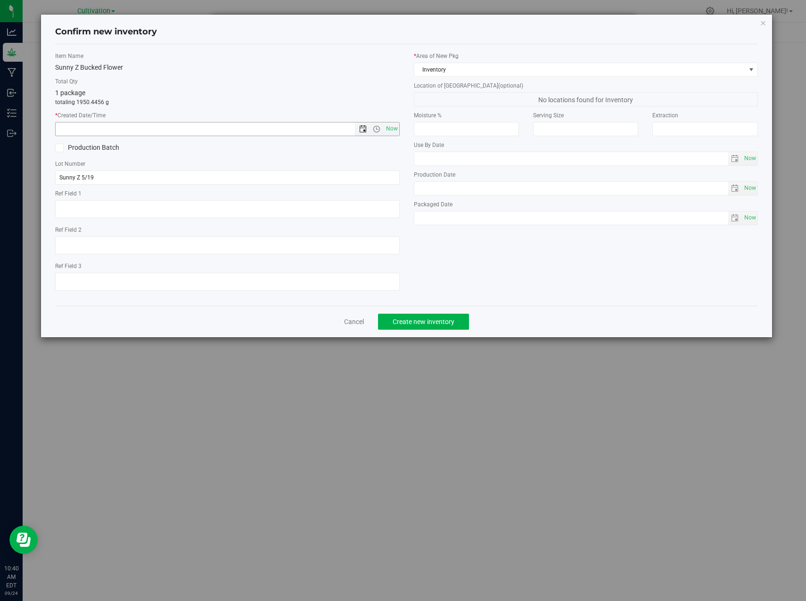
click at [362, 129] on span "Open the date view" at bounding box center [363, 129] width 8 height 8
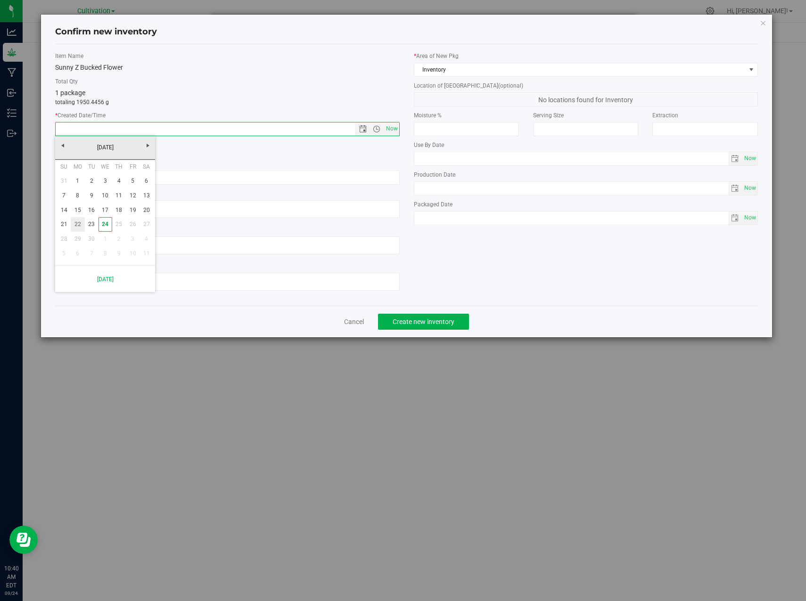
drag, startPoint x: 81, startPoint y: 223, endPoint x: 91, endPoint y: 224, distance: 9.9
click at [81, 222] on link "22" at bounding box center [78, 224] width 14 height 15
type input "9/22/2025 10:40 AM"
click at [426, 325] on span "Create new inventory" at bounding box center [424, 322] width 62 height 8
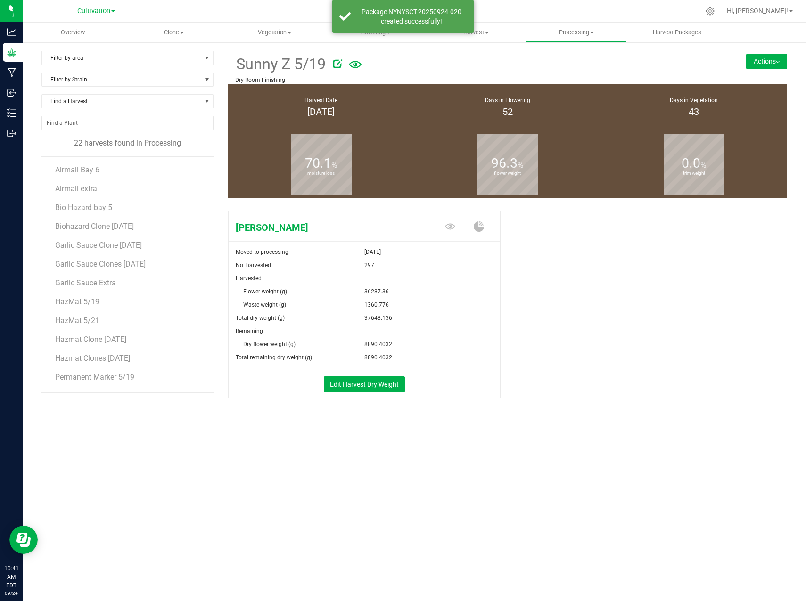
click at [741, 295] on div "Sunny Z Moved to processing Sep 16, 2025 No. harvested 297 Harvested Flower wei…" at bounding box center [507, 314] width 559 height 215
click at [775, 65] on button "Actions" at bounding box center [766, 61] width 41 height 15
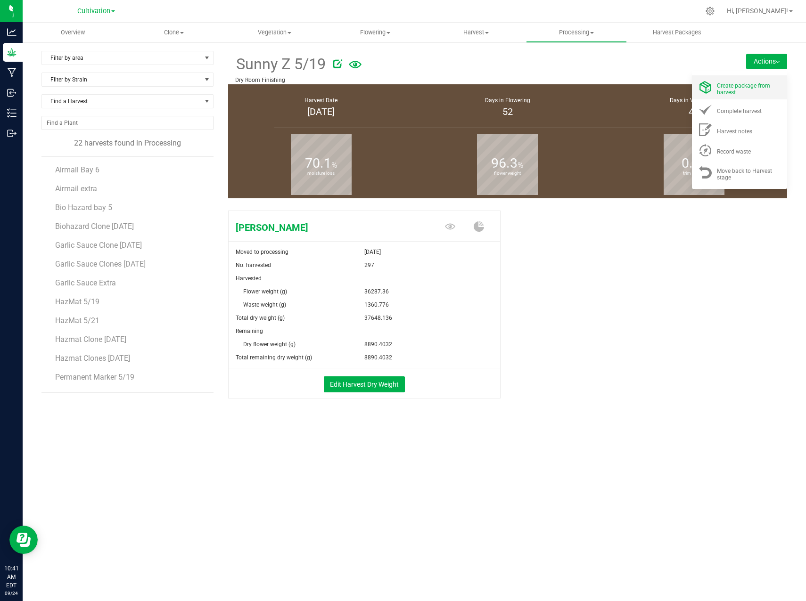
click at [749, 90] on div "Create package from harvest" at bounding box center [749, 87] width 64 height 16
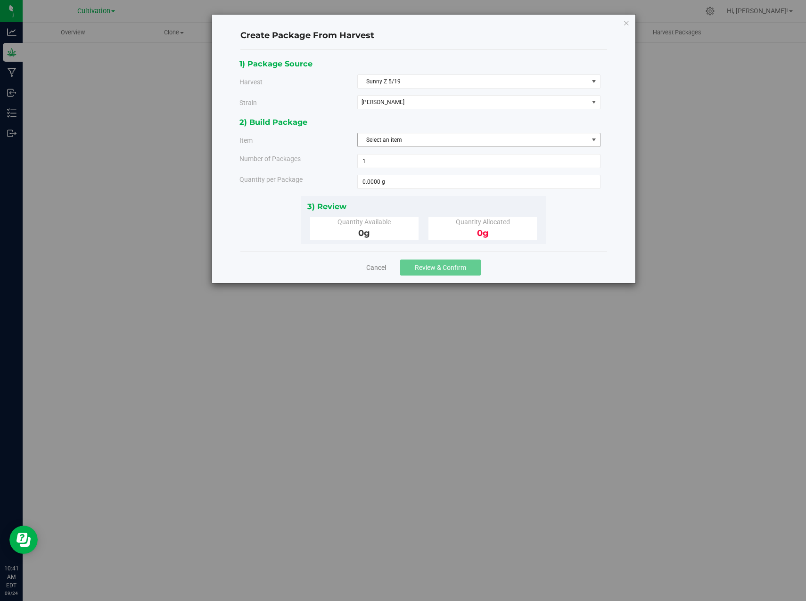
click at [385, 142] on span "Select an item" at bounding box center [473, 139] width 230 height 13
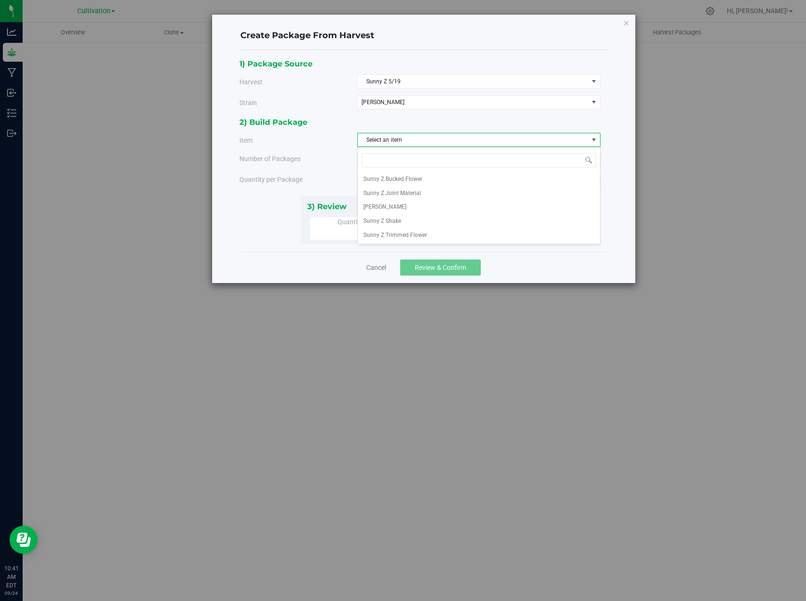
click at [385, 142] on span "Select an item" at bounding box center [473, 139] width 230 height 13
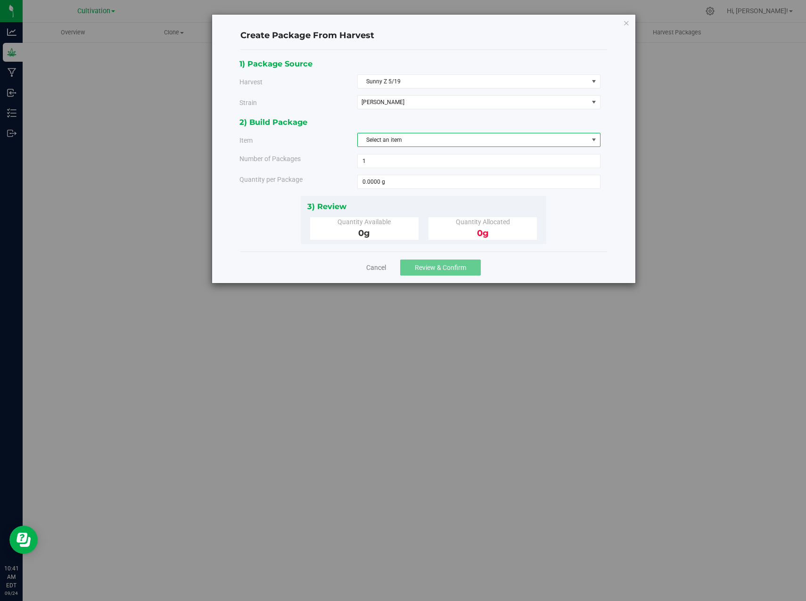
click at [385, 142] on span "Select an item" at bounding box center [473, 139] width 230 height 13
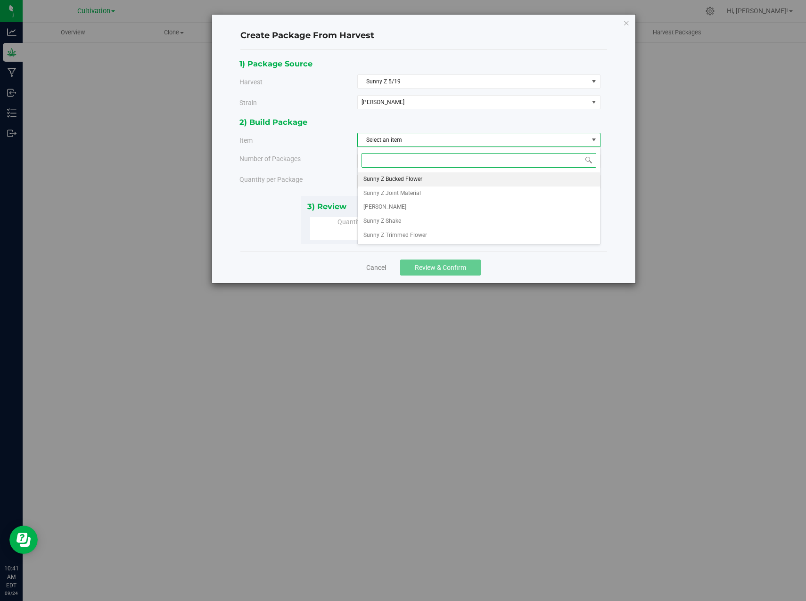
click at [396, 178] on span "Sunny Z Bucked Flower" at bounding box center [392, 179] width 59 height 12
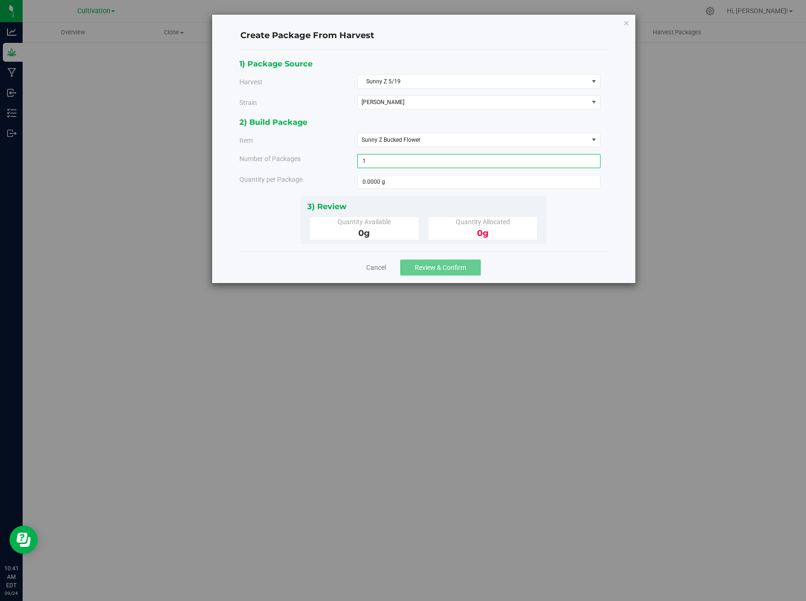
click at [380, 163] on span "1 1" at bounding box center [478, 161] width 243 height 14
type input "11"
type input "18"
type input "1814.3680 g"
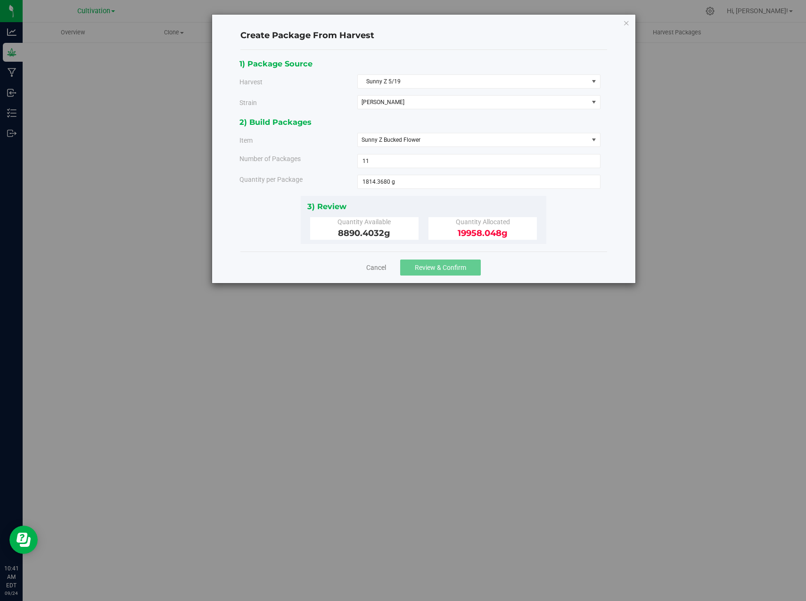
drag, startPoint x: 590, startPoint y: 218, endPoint x: 583, endPoint y: 220, distance: 7.7
click at [590, 218] on div "1) Package Source Harvest Sunny Z 5/19 Select Airmail Bay 6 Airmail extra Bio H…" at bounding box center [423, 151] width 368 height 187
click at [403, 161] on span "11 11" at bounding box center [478, 161] width 243 height 14
type input "10"
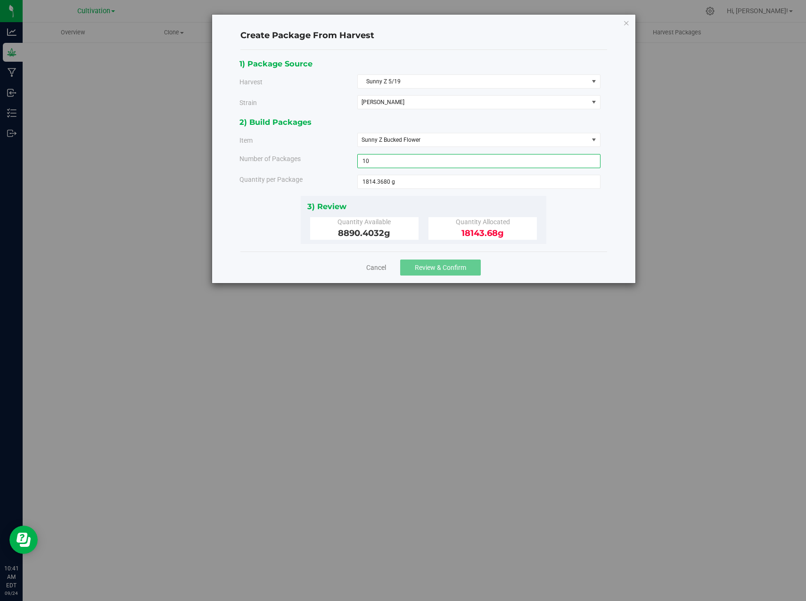
click at [376, 164] on span "10 10" at bounding box center [478, 161] width 243 height 14
type input "1"
type input "5"
click at [378, 164] on span "5 5" at bounding box center [478, 161] width 243 height 14
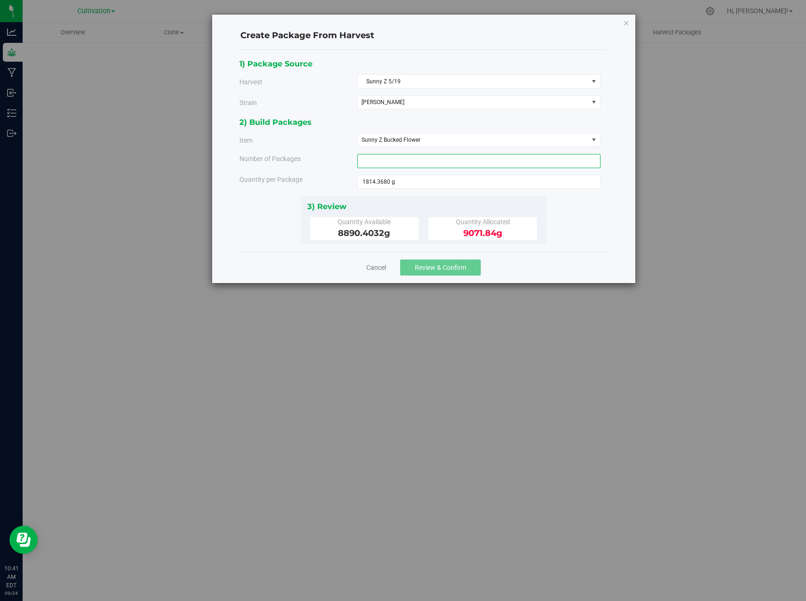
type input "4"
click at [430, 270] on span "Review & Confirm" at bounding box center [440, 268] width 51 height 8
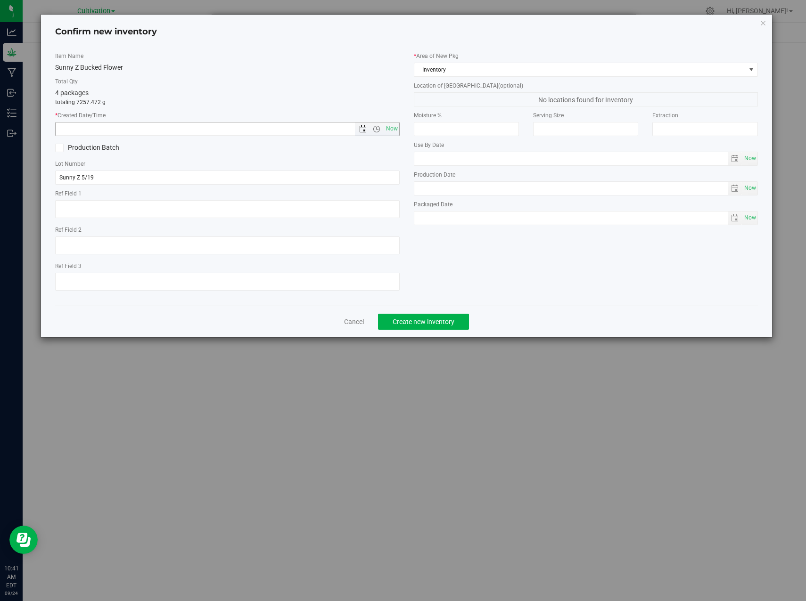
click at [364, 126] on span "Open the date view" at bounding box center [363, 129] width 8 height 8
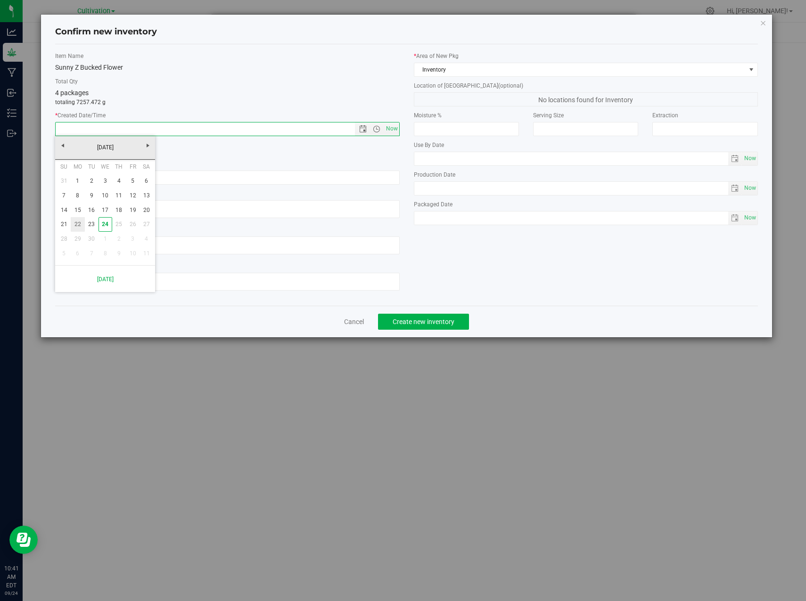
click at [79, 227] on link "22" at bounding box center [78, 224] width 14 height 15
click at [366, 127] on span "Open the date view" at bounding box center [363, 129] width 8 height 8
click at [116, 176] on link "4" at bounding box center [119, 181] width 14 height 15
type input "9/4/2025 10:41 AM"
click at [432, 320] on span "Create new inventory" at bounding box center [424, 322] width 62 height 8
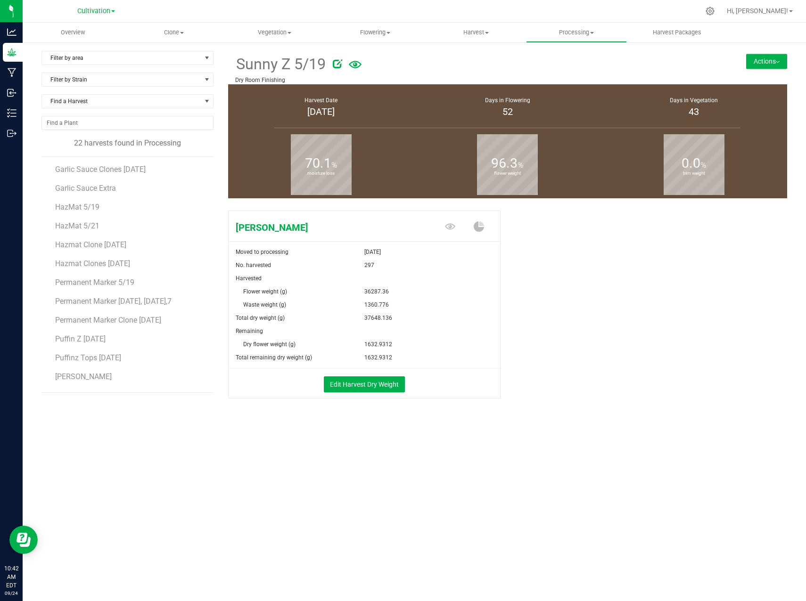
scroll to position [187, 0]
click at [779, 57] on button "Actions" at bounding box center [766, 61] width 41 height 15
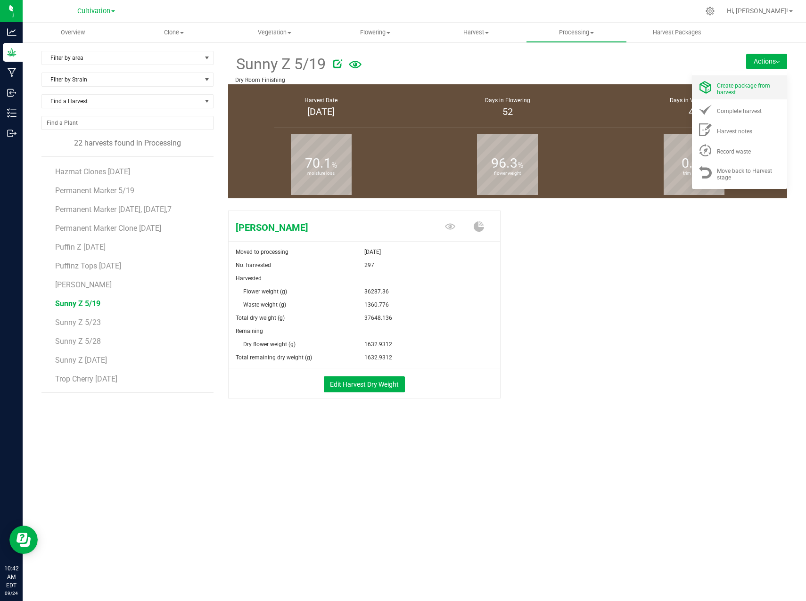
click at [745, 87] on span "Create package from harvest" at bounding box center [743, 88] width 53 height 13
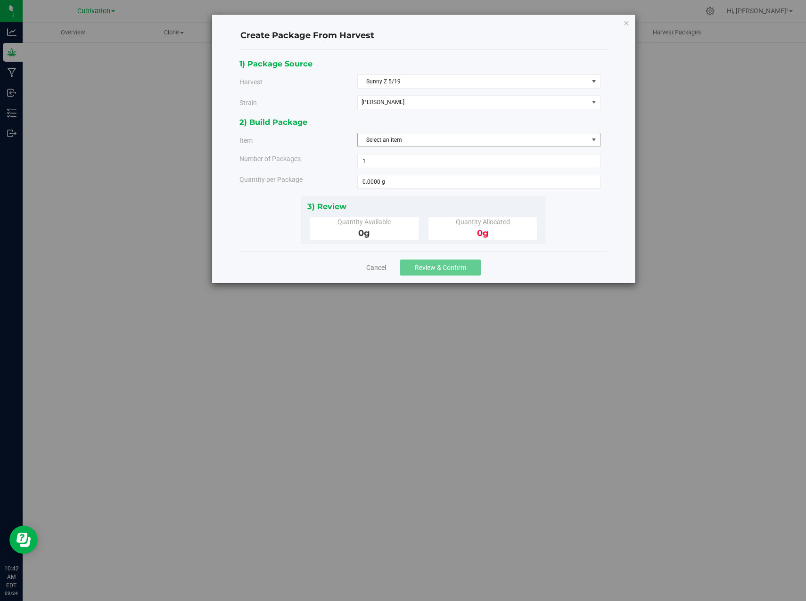
click at [383, 139] on span "Select an item" at bounding box center [473, 139] width 230 height 13
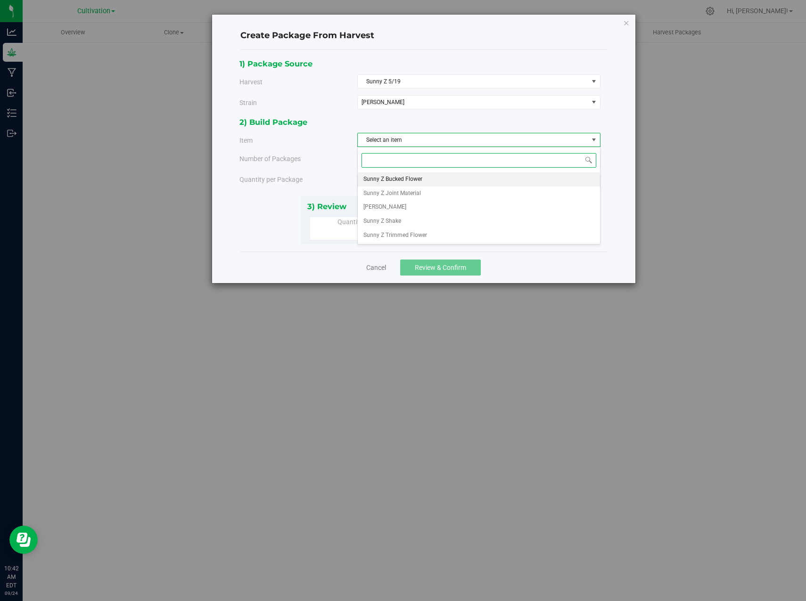
click at [400, 179] on span "Sunny Z Bucked Flower" at bounding box center [392, 179] width 59 height 12
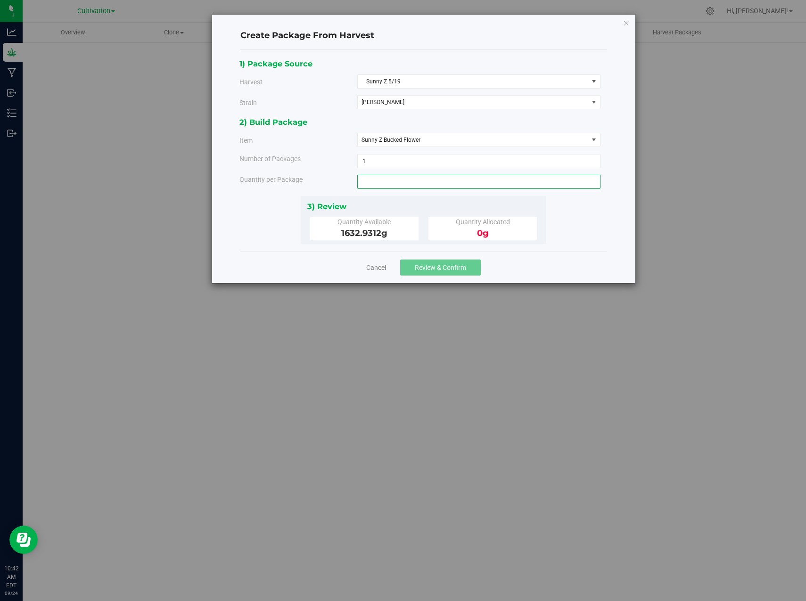
click at [386, 183] on span at bounding box center [478, 182] width 243 height 14
type input "1632.9312"
type input "1632.9312 g"
click at [452, 198] on div "3) Review Quantity Available 1632.9312 g Quantity Allocated 1632.9312 g" at bounding box center [424, 220] width 246 height 48
click at [446, 268] on span "Review & Confirm" at bounding box center [440, 268] width 51 height 8
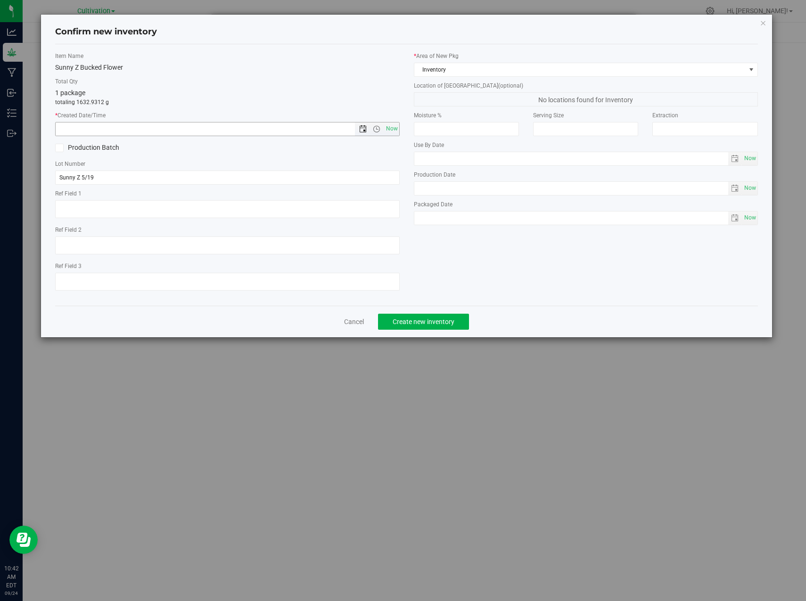
click at [364, 128] on span "Open the date view" at bounding box center [363, 129] width 8 height 8
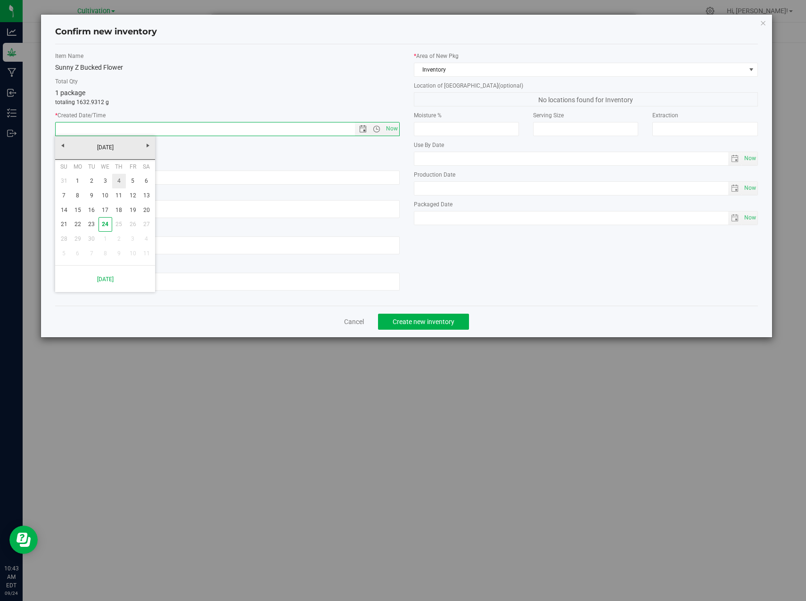
click at [121, 181] on link "4" at bounding box center [119, 181] width 14 height 15
type input "9/4/2025 10:43 AM"
click at [448, 318] on span "Create new inventory" at bounding box center [424, 322] width 62 height 8
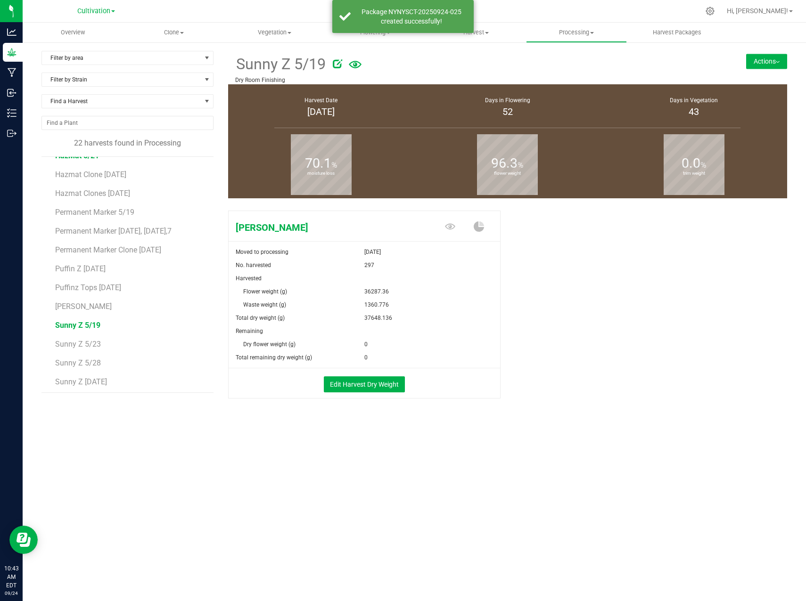
scroll to position [187, 0]
click at [86, 356] on span "Sunny Z [DATE]" at bounding box center [81, 360] width 52 height 9
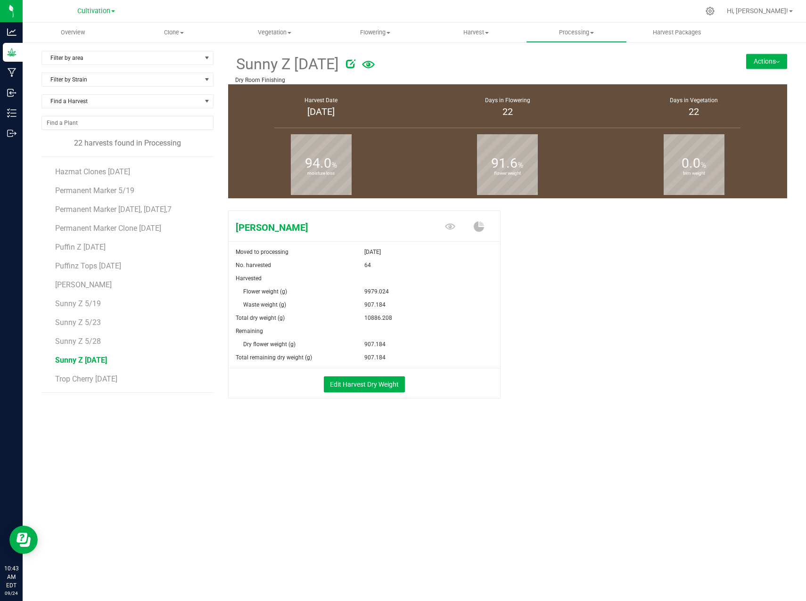
click at [772, 59] on button "Actions" at bounding box center [766, 61] width 41 height 15
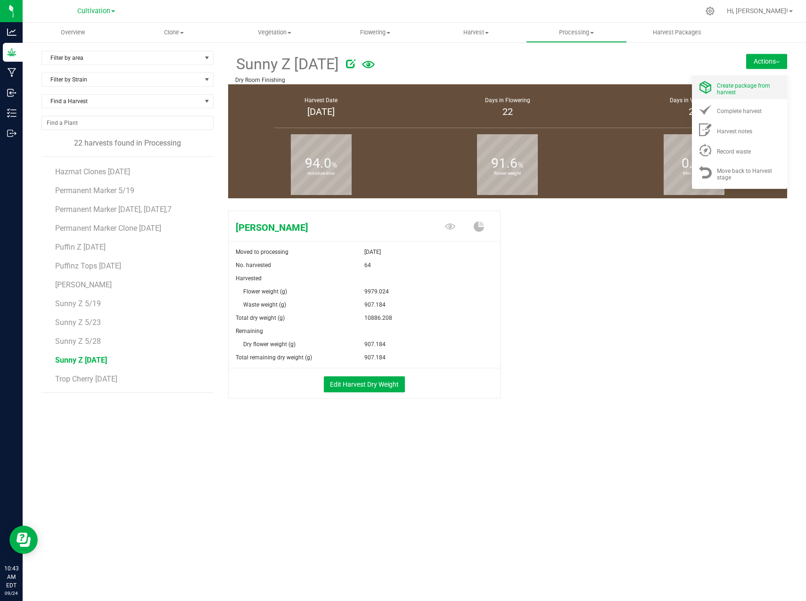
click at [746, 86] on span "Create package from harvest" at bounding box center [743, 88] width 53 height 13
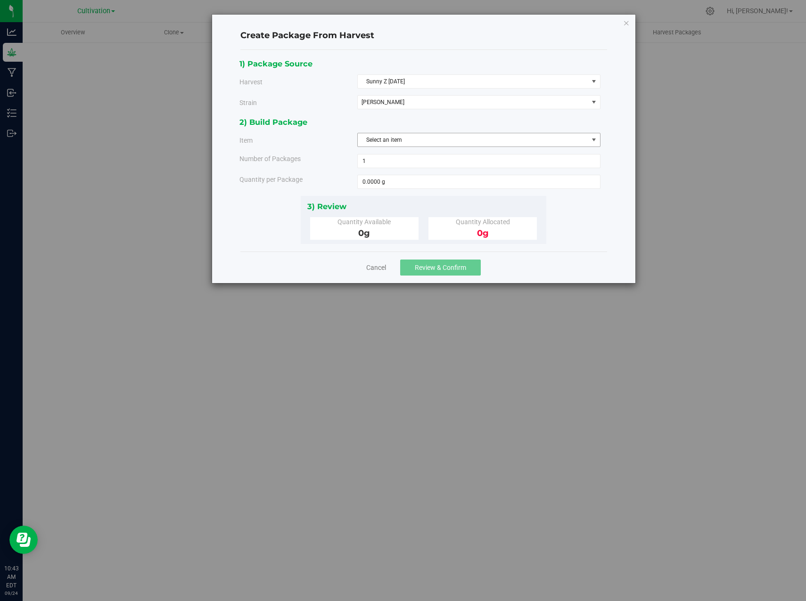
click at [395, 140] on span "Select an item" at bounding box center [473, 139] width 230 height 13
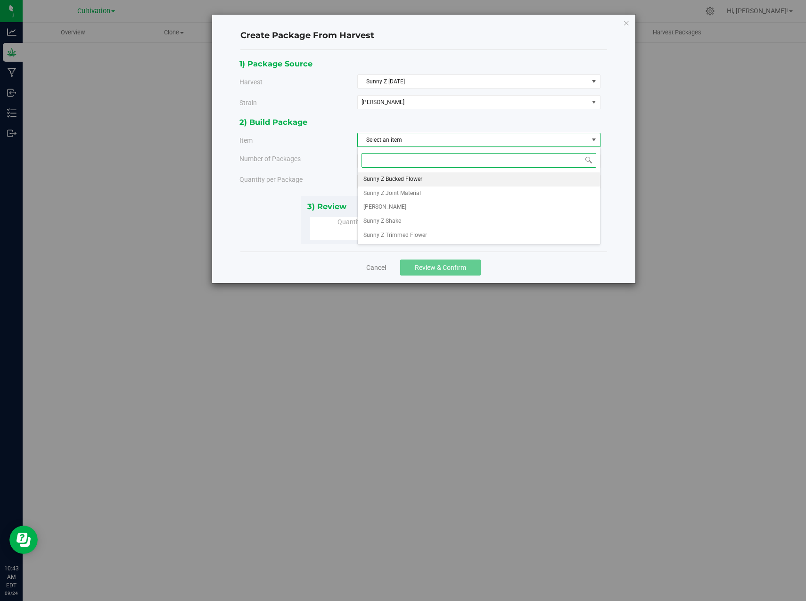
click at [400, 178] on span "Sunny Z Bucked Flower" at bounding box center [392, 179] width 59 height 12
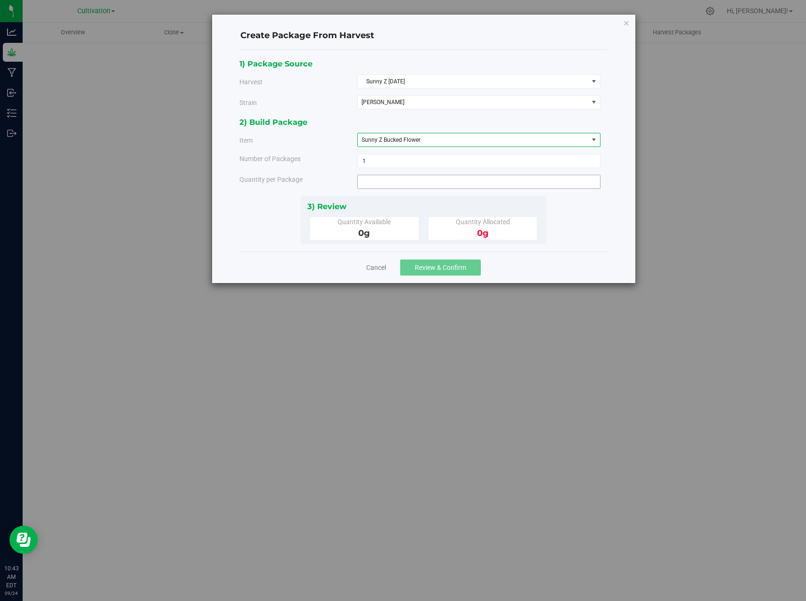
click at [388, 181] on span at bounding box center [478, 182] width 243 height 14
type input "907.184"
type input "907.1840 g"
click at [512, 203] on div "3) Review" at bounding box center [423, 206] width 233 height 13
click at [465, 267] on span "Review & Confirm" at bounding box center [440, 268] width 51 height 8
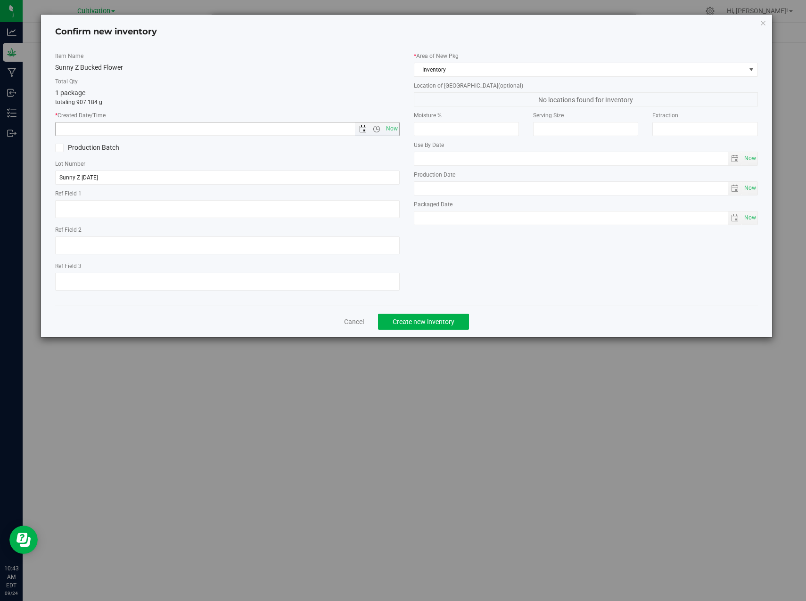
click at [357, 129] on span "Open the date view" at bounding box center [363, 129] width 16 height 8
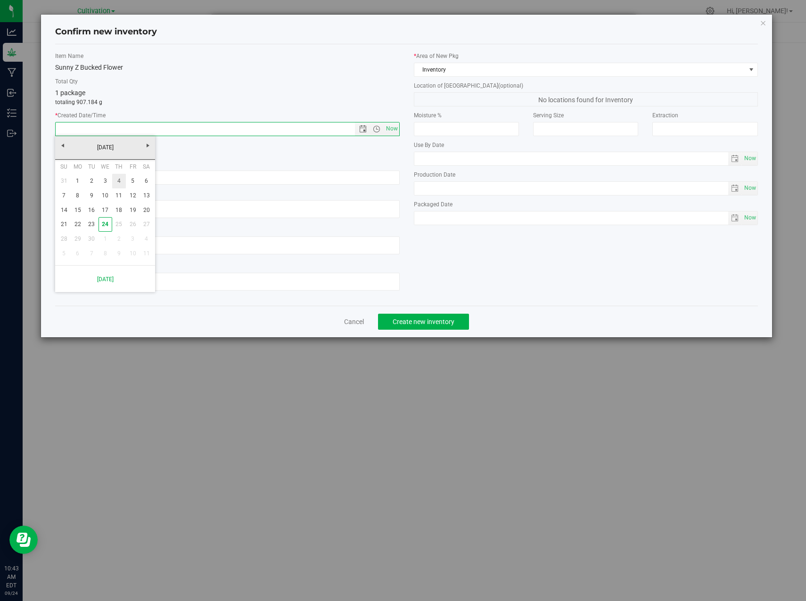
click at [122, 182] on link "4" at bounding box center [119, 181] width 14 height 15
type input "9/4/2025 10:43 AM"
click at [420, 321] on span "Create new inventory" at bounding box center [424, 322] width 62 height 8
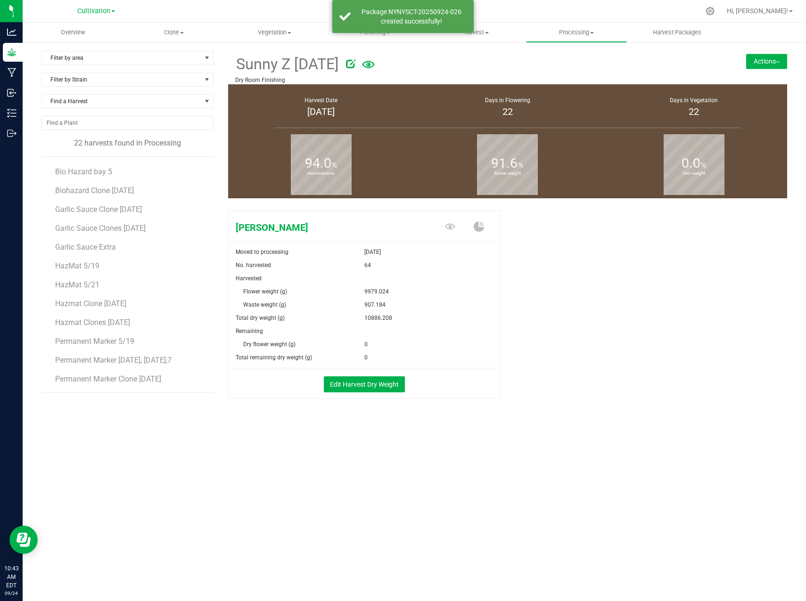
scroll to position [187, 0]
click at [93, 361] on span "Sunny Z [DATE]" at bounding box center [81, 360] width 52 height 9
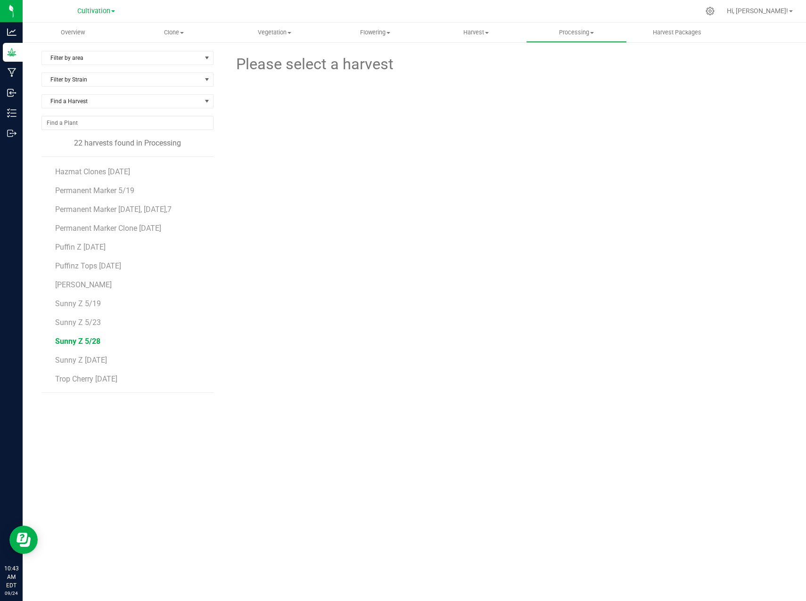
click at [89, 346] on span "Sunny Z 5/28" at bounding box center [77, 341] width 45 height 9
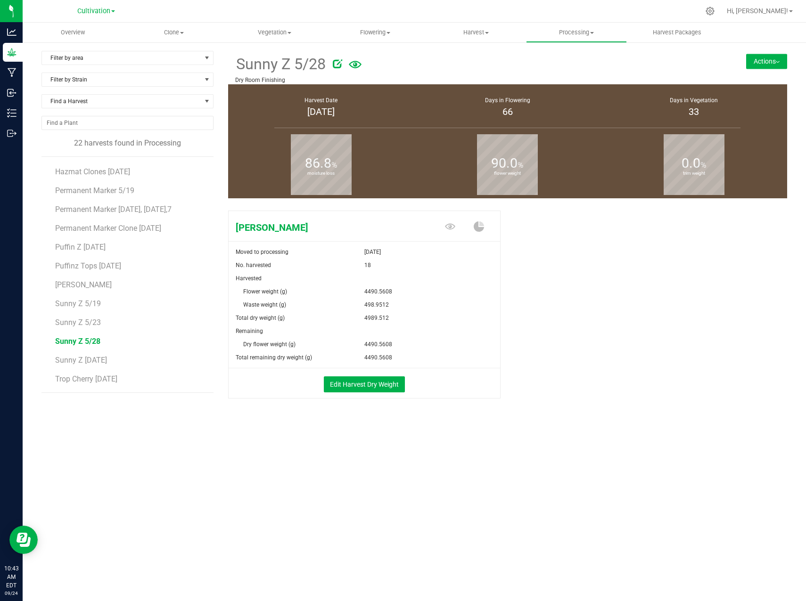
click at [769, 64] on button "Actions" at bounding box center [766, 61] width 41 height 15
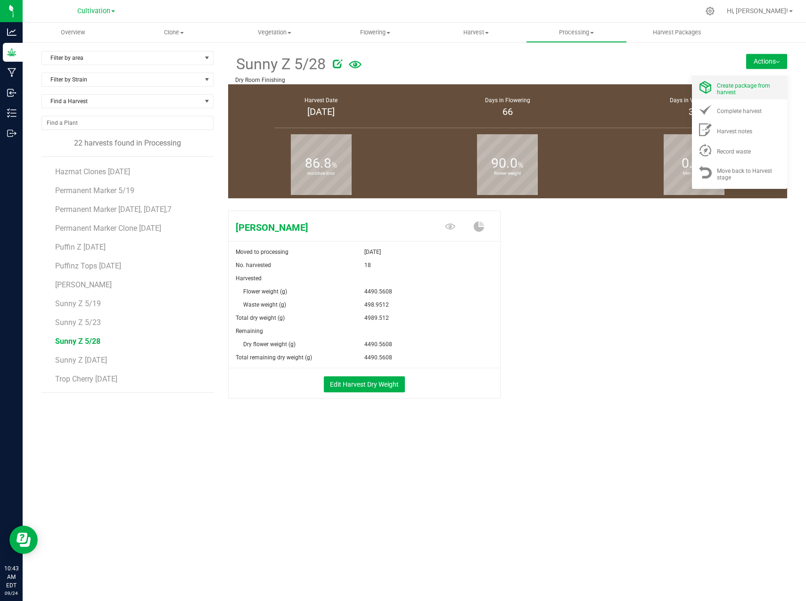
click at [750, 87] on span "Create package from harvest" at bounding box center [743, 88] width 53 height 13
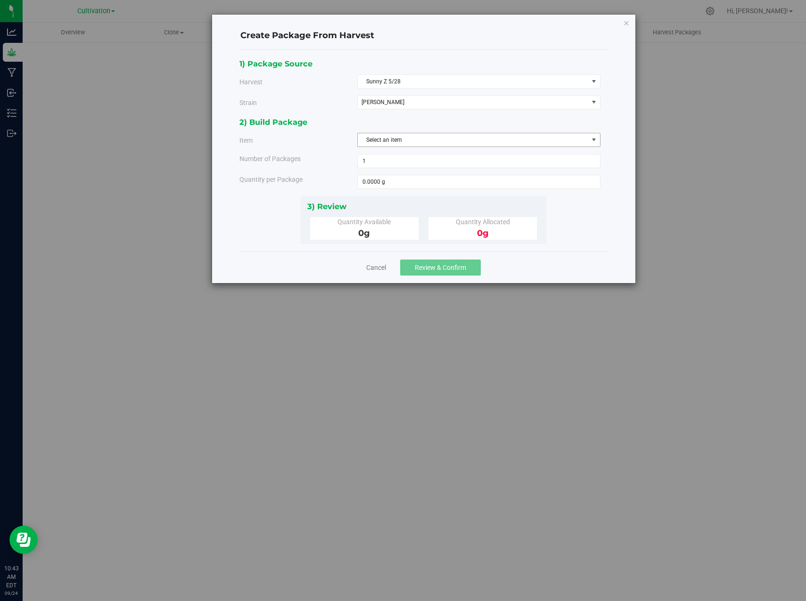
click at [412, 140] on span "Select an item" at bounding box center [473, 139] width 230 height 13
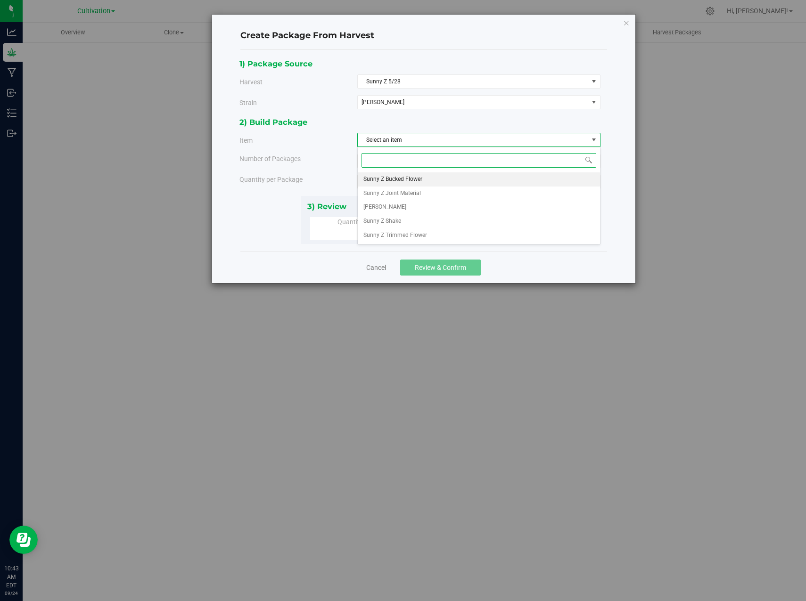
click at [402, 180] on span "Sunny Z Bucked Flower" at bounding box center [392, 179] width 59 height 12
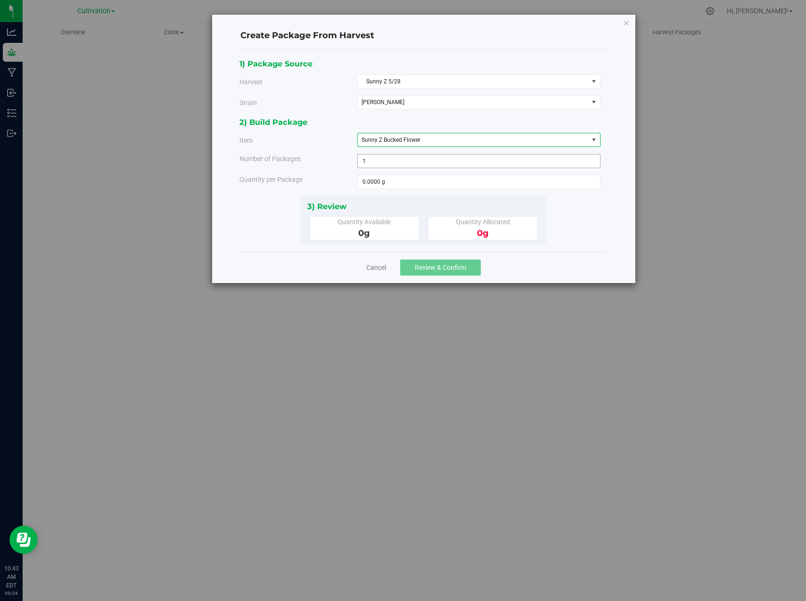
click at [382, 163] on span "1 1" at bounding box center [478, 161] width 243 height 14
type input "2"
click at [375, 183] on span at bounding box center [478, 182] width 243 height 14
type input "18"
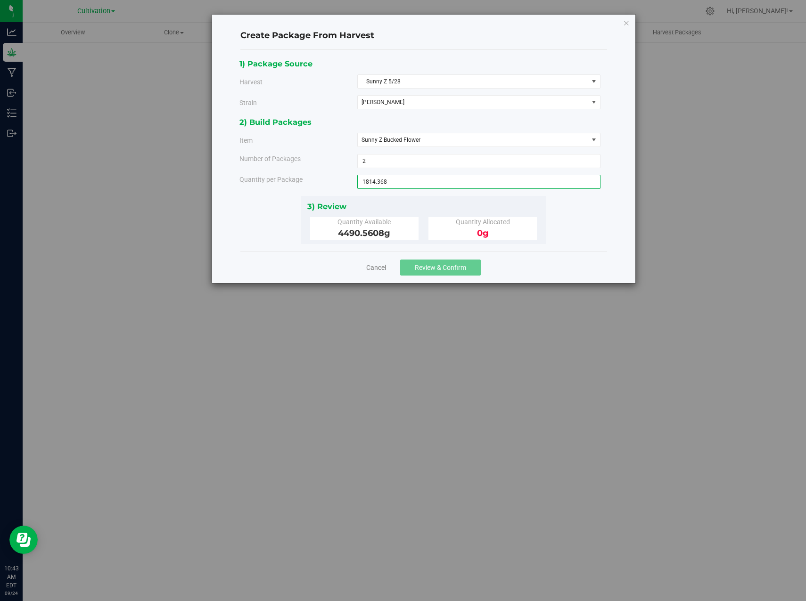
type input "1814.3680 g"
click at [582, 222] on div "1) Package Source Harvest Sunny Z 5/28 Select Airmail Bay 6 Airmail extra Bio H…" at bounding box center [423, 151] width 368 height 187
click at [399, 157] on span "2 2" at bounding box center [478, 161] width 243 height 14
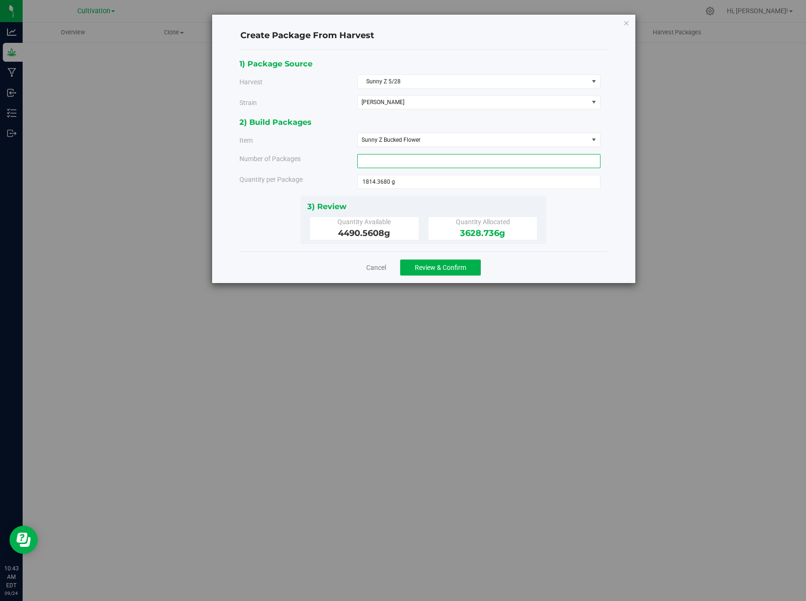
type input "3"
type input "34"
click at [399, 157] on span "34 34" at bounding box center [478, 161] width 243 height 14
type input "3"
type input "4"
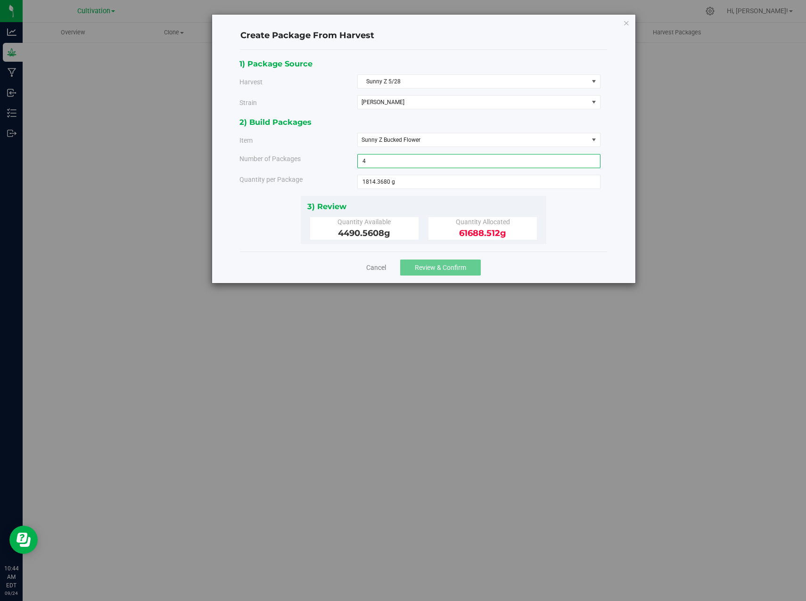
type input "4"
click at [421, 187] on input "1814.368" at bounding box center [479, 181] width 242 height 13
click at [411, 163] on span "4 4" at bounding box center [478, 161] width 243 height 14
type input "34"
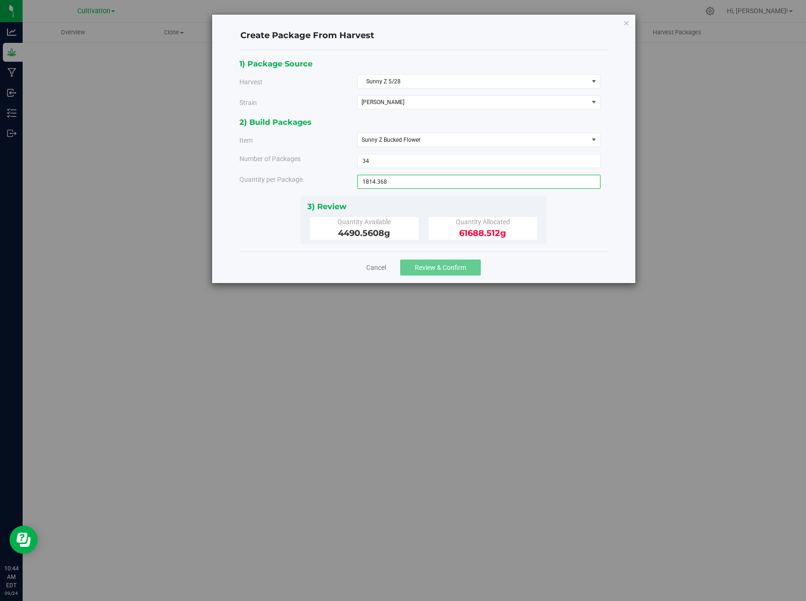
click at [416, 169] on div "2) Build Packages Item Sunny Z Bucked Flower Sunny Z Bucked Flower Sunny Z Join…" at bounding box center [423, 156] width 368 height 80
type input "3"
click at [574, 207] on div "1) Package Source Harvest Sunny Z 5/28 Select Airmail Bay 6 Airmail extra Bio H…" at bounding box center [423, 151] width 368 height 187
click at [404, 159] on span "3 3" at bounding box center [478, 161] width 243 height 14
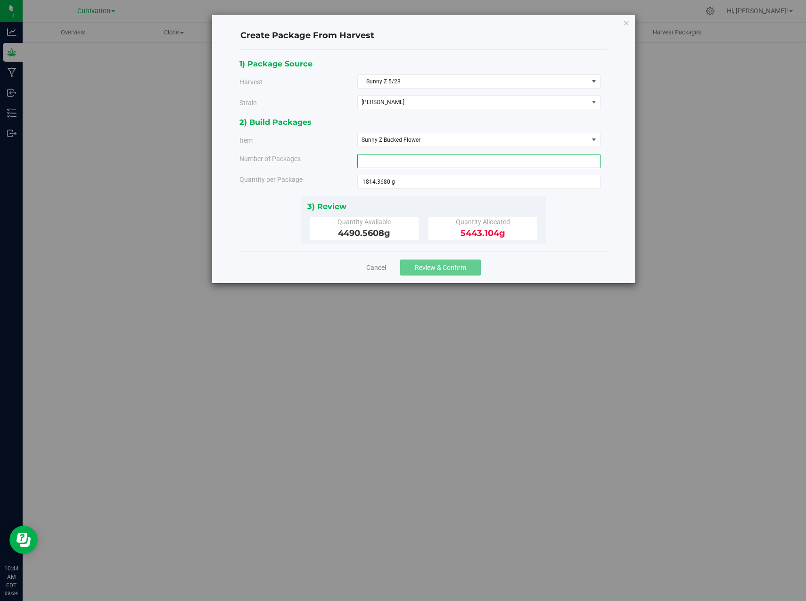
type input "2"
click at [447, 265] on span "Review & Confirm" at bounding box center [440, 268] width 51 height 8
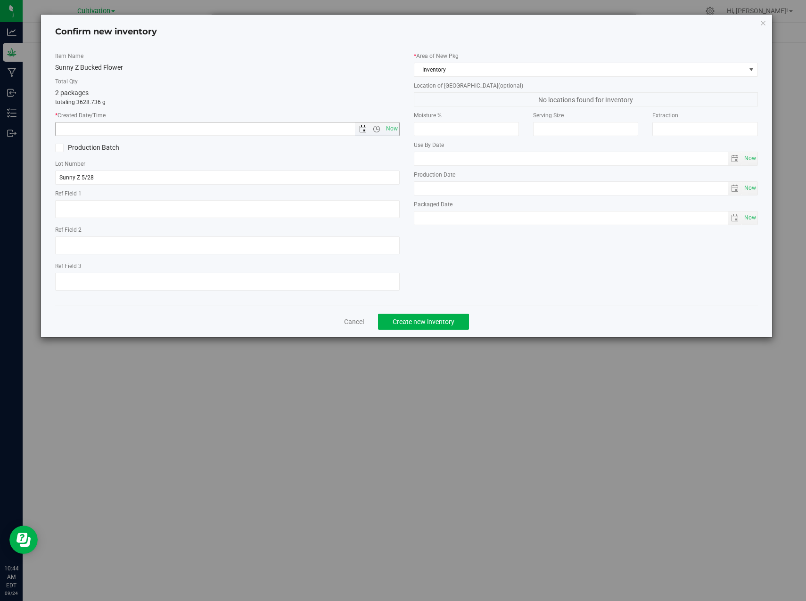
click at [364, 128] on span "Open the date view" at bounding box center [363, 129] width 8 height 8
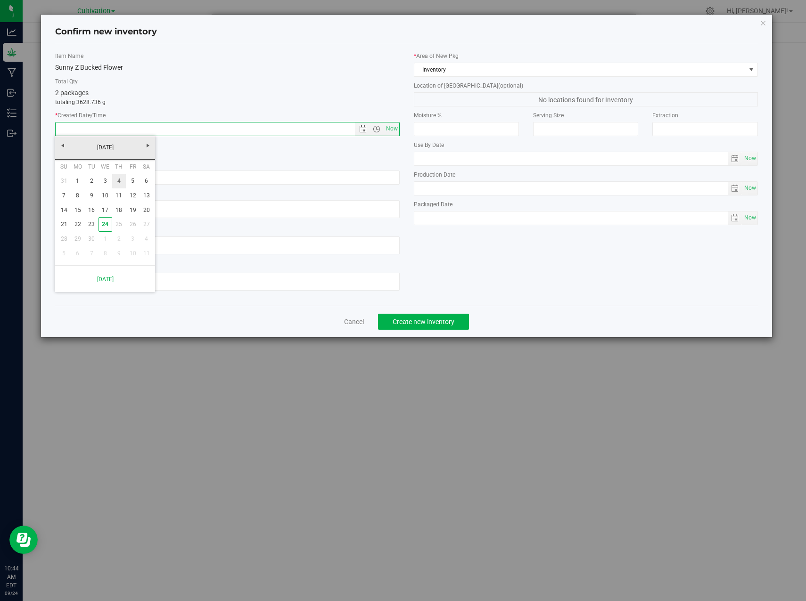
drag, startPoint x: 124, startPoint y: 179, endPoint x: 135, endPoint y: 186, distance: 12.9
click at [124, 179] on link "4" at bounding box center [119, 181] width 14 height 15
type input "9/4/2025 10:44 AM"
click at [413, 321] on span "Create new inventory" at bounding box center [424, 322] width 62 height 8
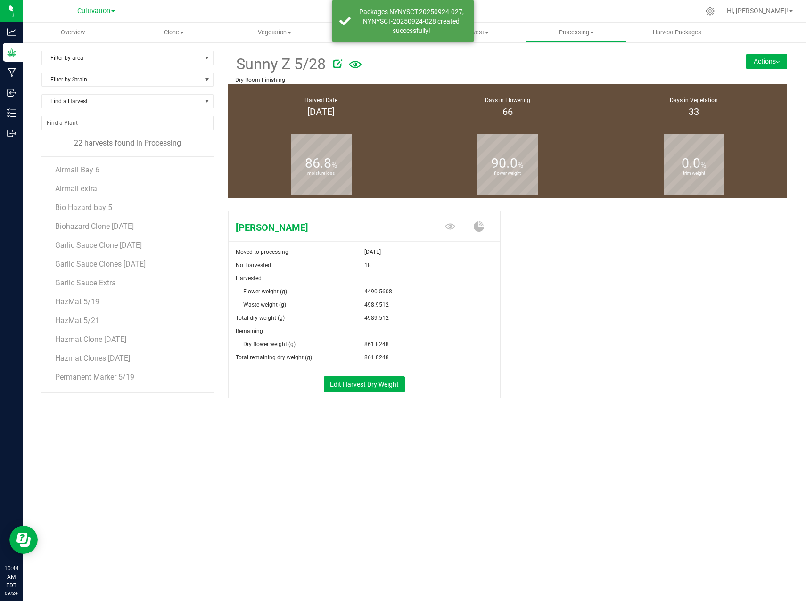
click at [768, 59] on button "Actions" at bounding box center [766, 61] width 41 height 15
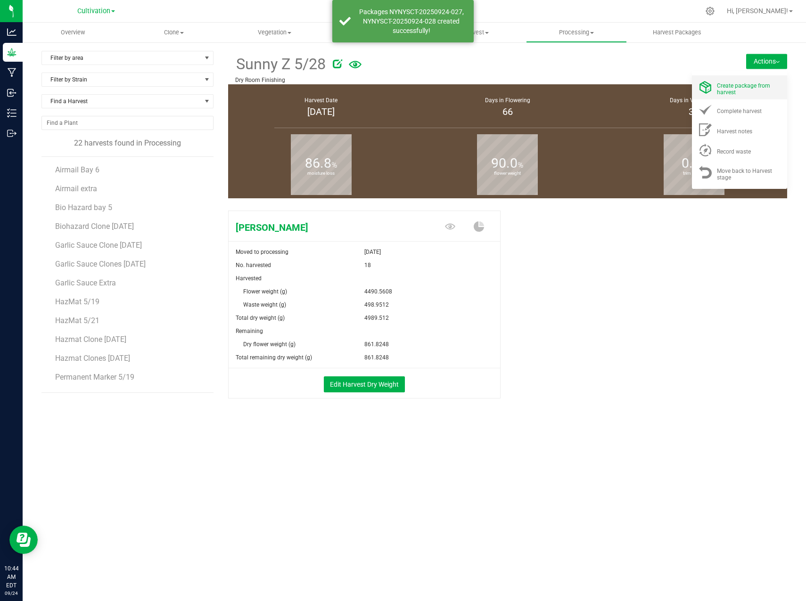
click at [753, 93] on div "Create package from harvest" at bounding box center [749, 87] width 64 height 16
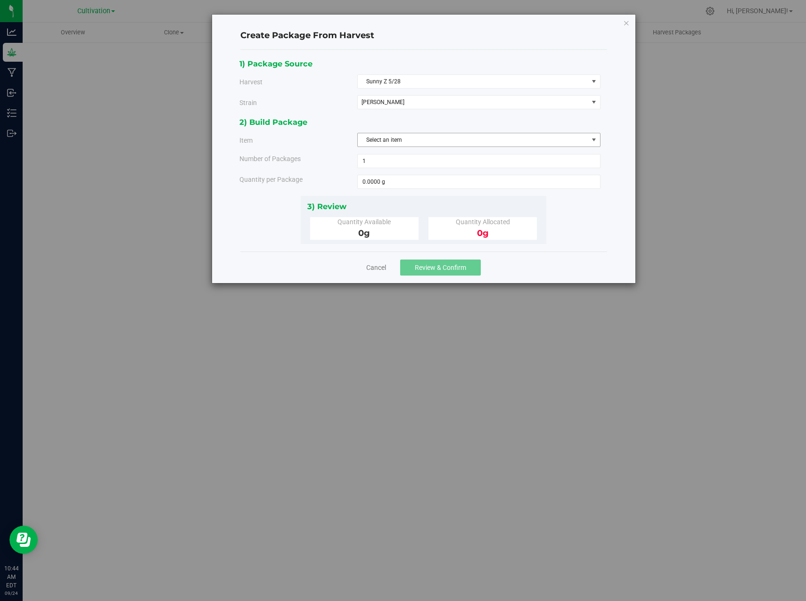
click at [397, 138] on span "Select an item" at bounding box center [473, 139] width 230 height 13
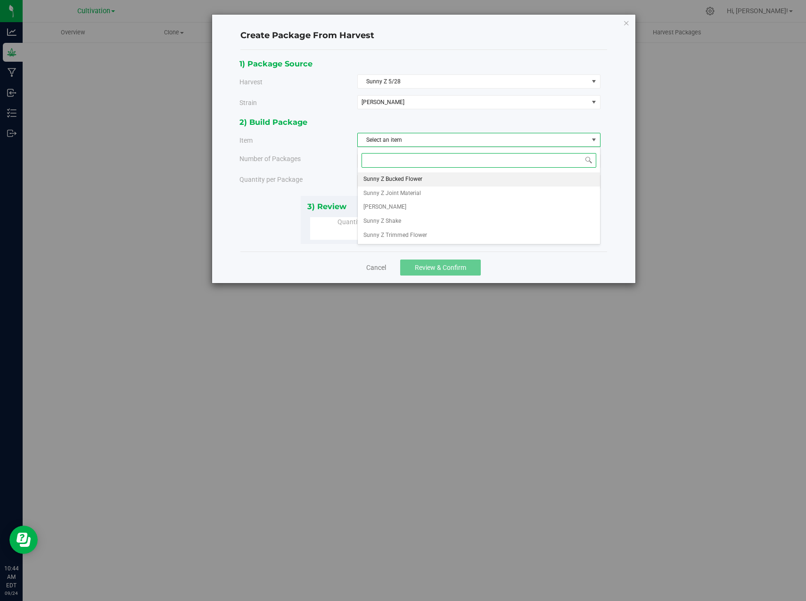
click at [414, 179] on span "Sunny Z Bucked Flower" at bounding box center [392, 179] width 59 height 12
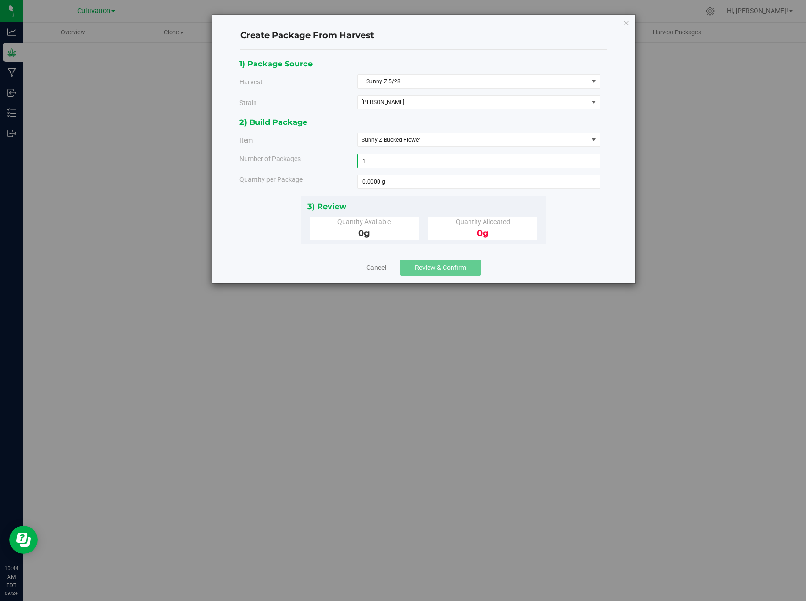
click at [382, 165] on span "1 1" at bounding box center [478, 161] width 243 height 14
click at [376, 186] on span at bounding box center [478, 182] width 243 height 14
type input "861.8248"
type input "861.8248 g"
click at [437, 167] on span "1 1" at bounding box center [478, 161] width 243 height 14
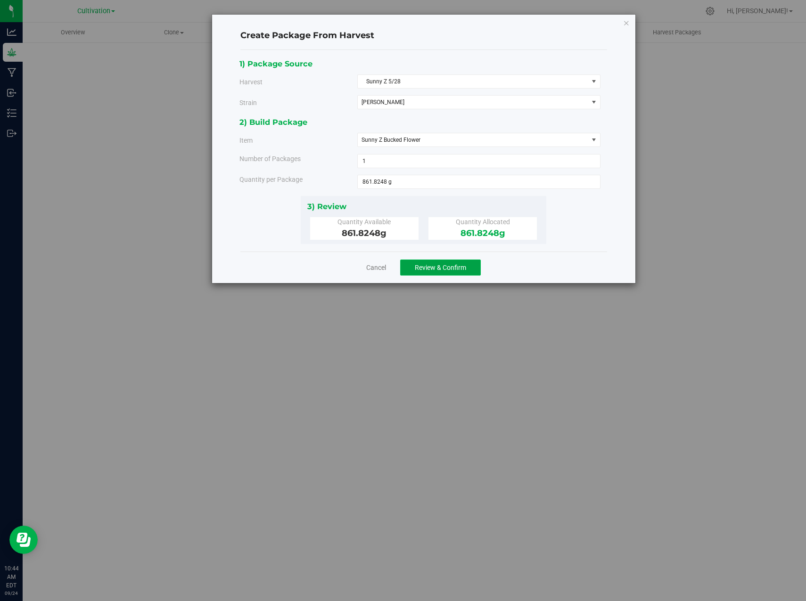
click at [447, 270] on span "Review & Confirm" at bounding box center [440, 268] width 51 height 8
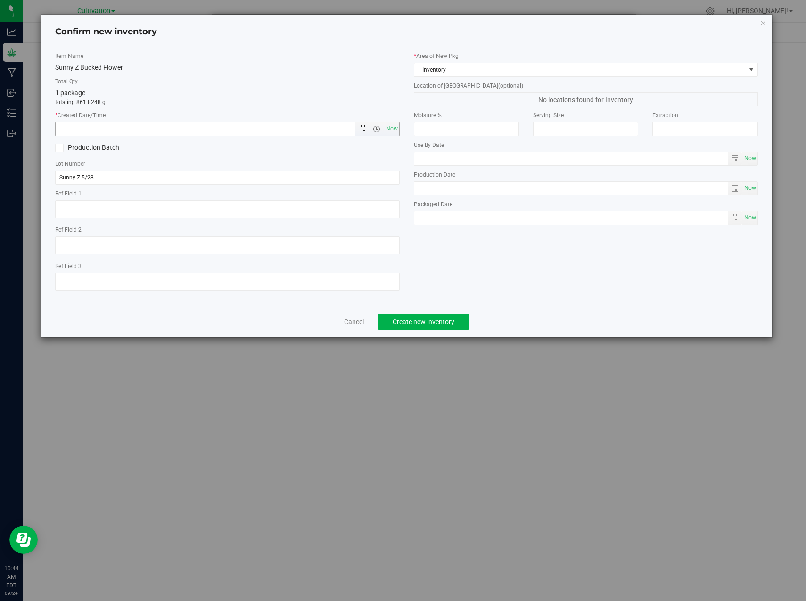
click at [364, 129] on span "Open the date view" at bounding box center [363, 129] width 8 height 8
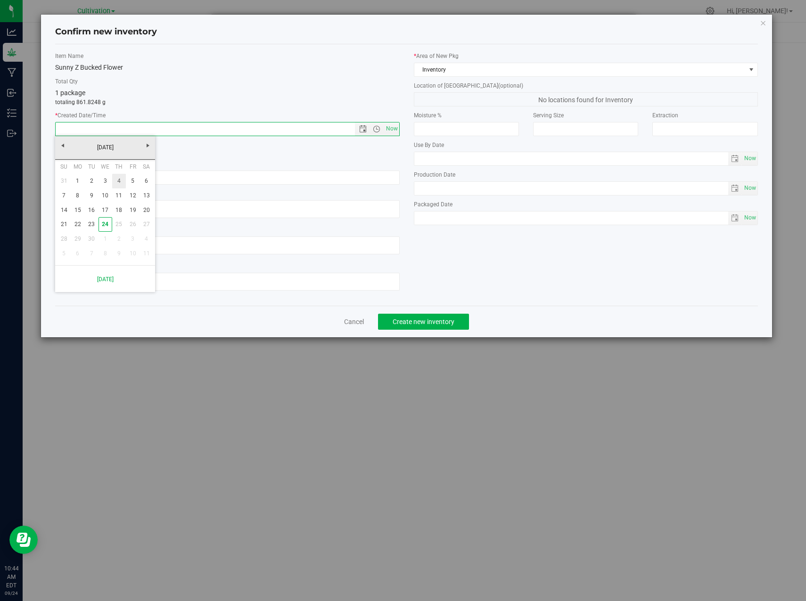
click at [115, 183] on link "4" at bounding box center [119, 181] width 14 height 15
type input "9/4/2025 10:44 AM"
click at [425, 326] on button "Create new inventory" at bounding box center [423, 322] width 91 height 16
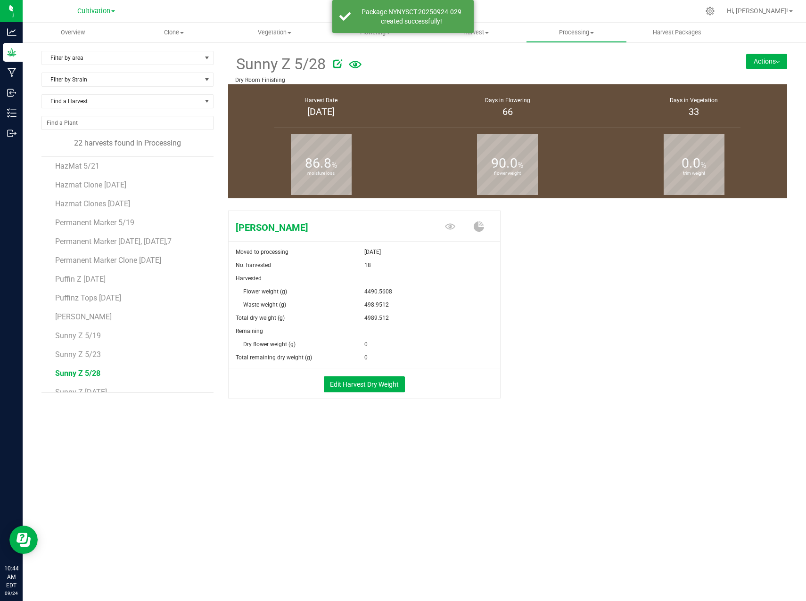
scroll to position [187, 0]
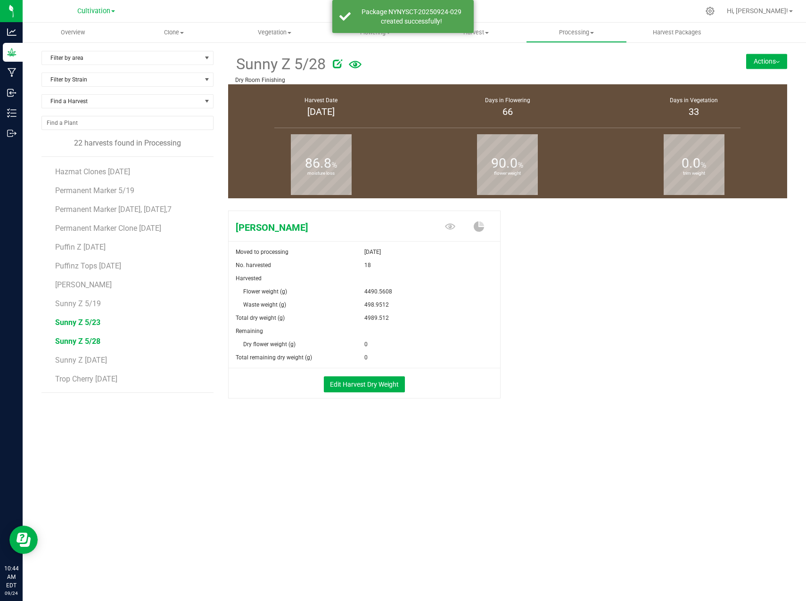
click at [83, 324] on span "Sunny Z 5/23" at bounding box center [77, 322] width 45 height 9
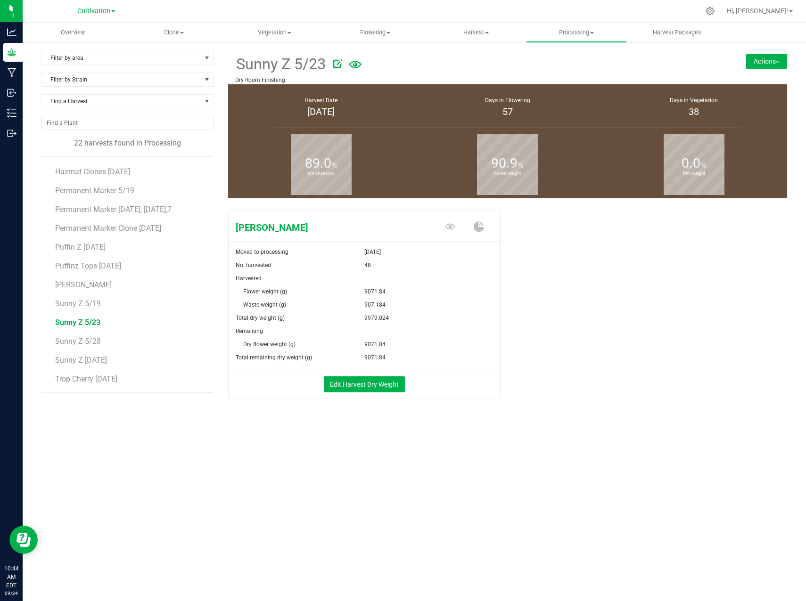
click at [777, 57] on button "Actions" at bounding box center [766, 61] width 41 height 15
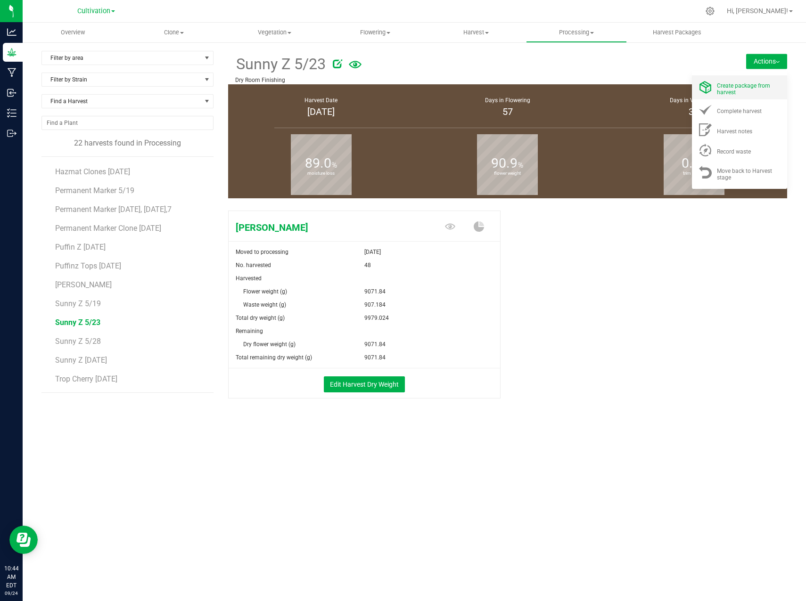
click at [740, 88] on span "Create package from harvest" at bounding box center [743, 88] width 53 height 13
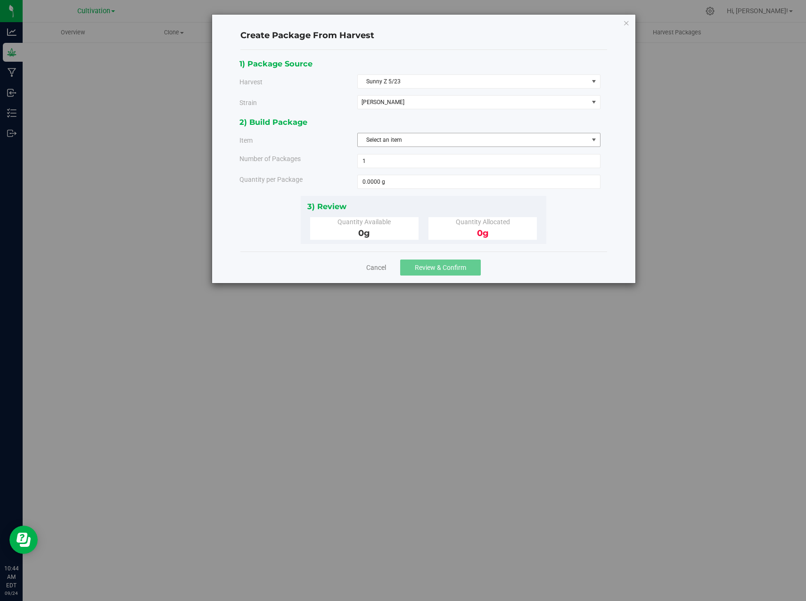
click at [403, 137] on span "Select an item" at bounding box center [473, 139] width 230 height 13
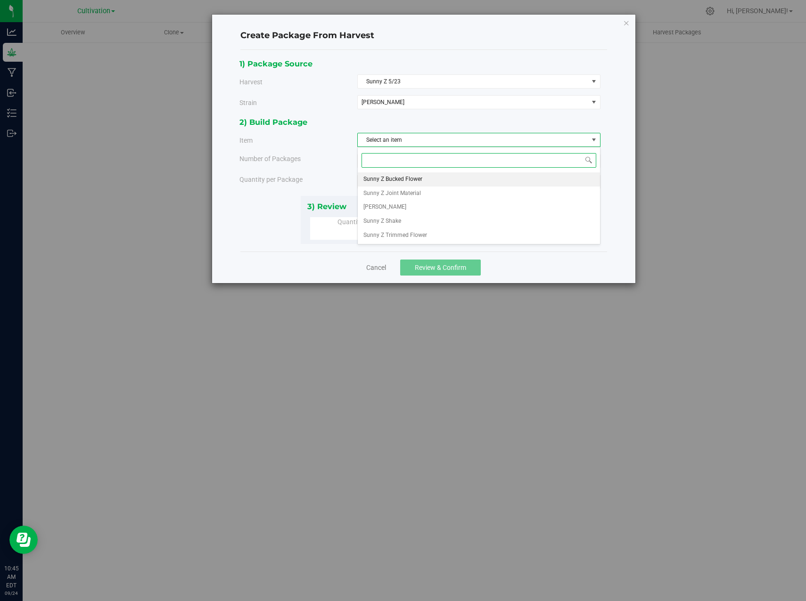
click at [416, 178] on span "Sunny Z Bucked Flower" at bounding box center [392, 179] width 59 height 12
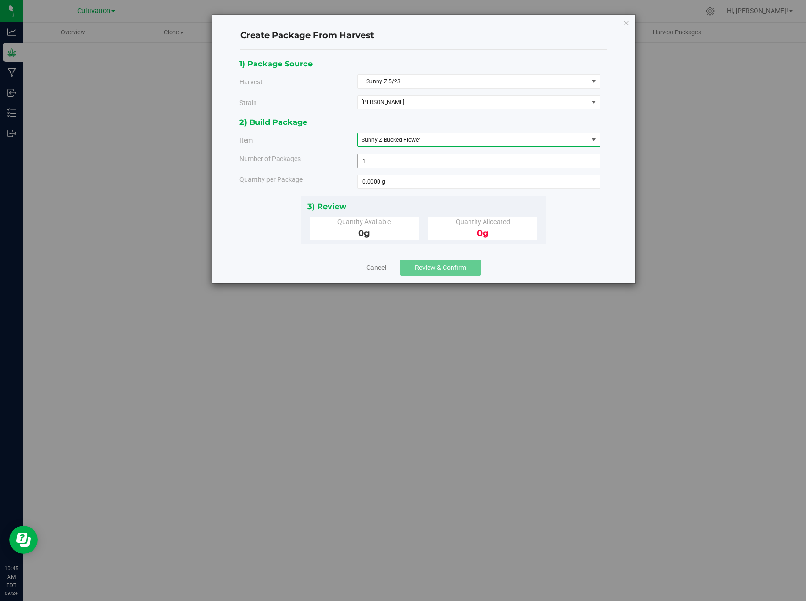
click at [392, 162] on span "1 1" at bounding box center [478, 161] width 243 height 14
click at [365, 179] on span at bounding box center [478, 182] width 243 height 14
type input "18"
type input "1814.3680 g"
click at [402, 165] on span at bounding box center [478, 161] width 243 height 14
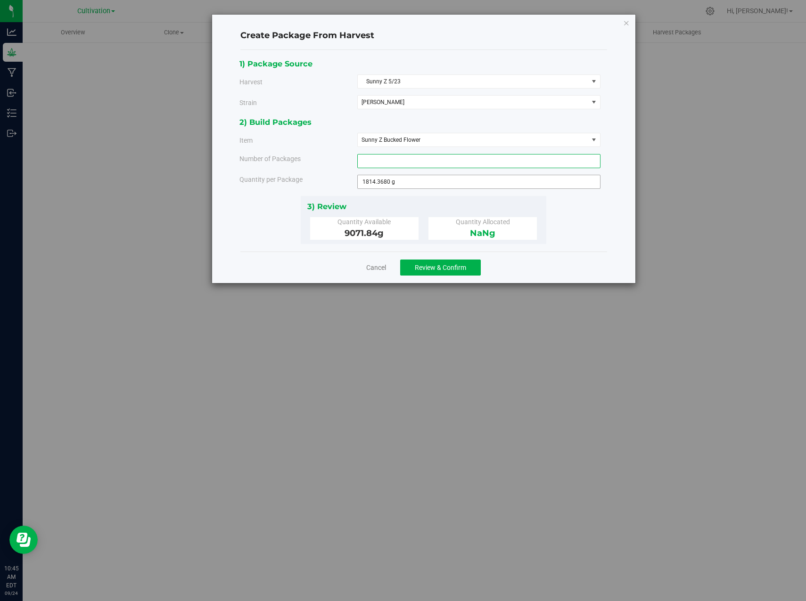
type input "4"
click at [400, 162] on span "4 4" at bounding box center [478, 161] width 243 height 14
type input "5"
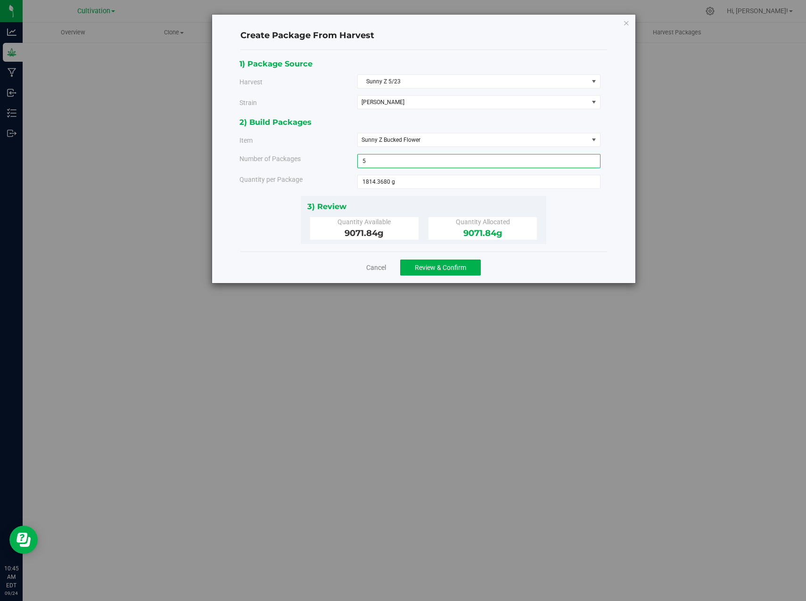
click at [398, 164] on span "5 5" at bounding box center [478, 161] width 243 height 14
click at [456, 268] on span "Review & Confirm" at bounding box center [440, 268] width 51 height 8
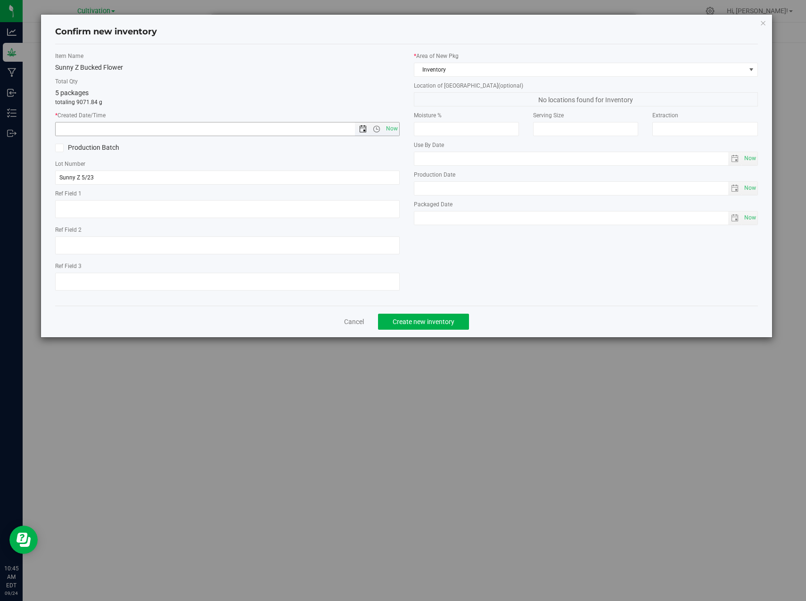
click at [362, 126] on span "Open the date view" at bounding box center [363, 129] width 8 height 8
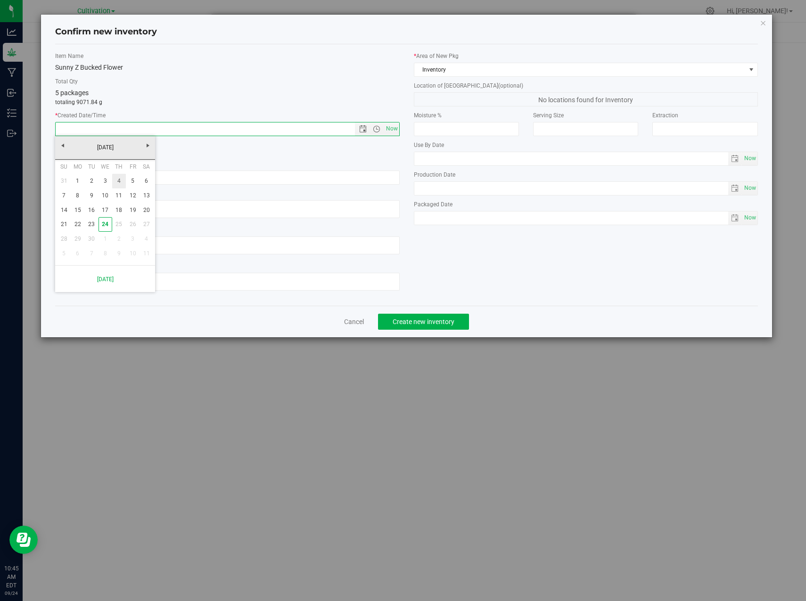
click at [122, 183] on link "4" at bounding box center [119, 181] width 14 height 15
type input "9/4/2025 10:45 AM"
click at [434, 325] on span "Create new inventory" at bounding box center [424, 322] width 62 height 8
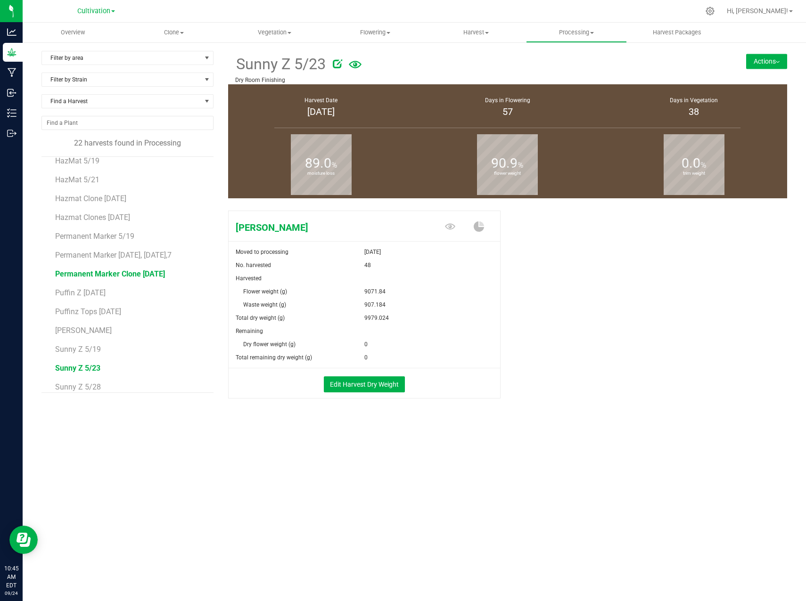
scroll to position [187, 0]
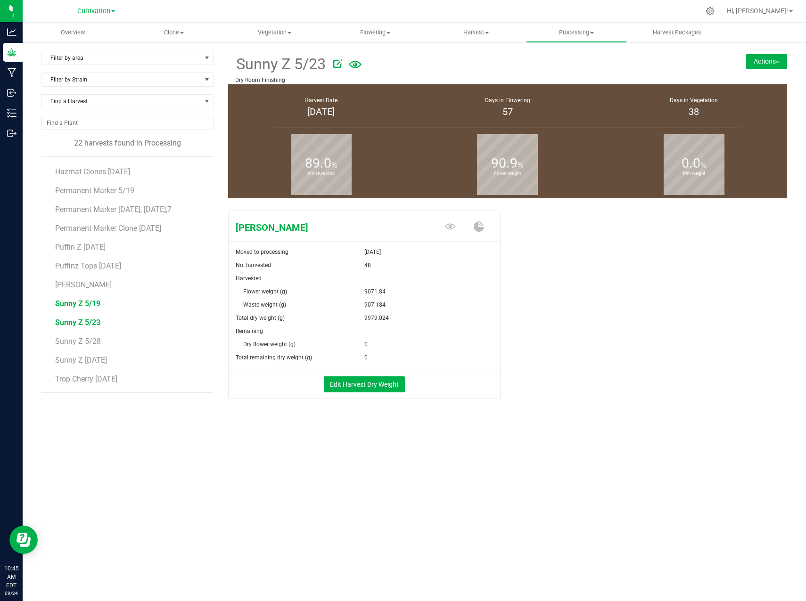
click at [73, 302] on span "Sunny Z 5/19" at bounding box center [77, 303] width 45 height 9
click at [70, 279] on li "[PERSON_NAME]" at bounding box center [130, 281] width 151 height 19
click at [73, 284] on span "[PERSON_NAME]" at bounding box center [83, 284] width 57 height 9
click at [87, 356] on span "Sunny Z [DATE]" at bounding box center [81, 360] width 52 height 9
click at [89, 342] on span "Sunny Z 5/28" at bounding box center [77, 341] width 45 height 9
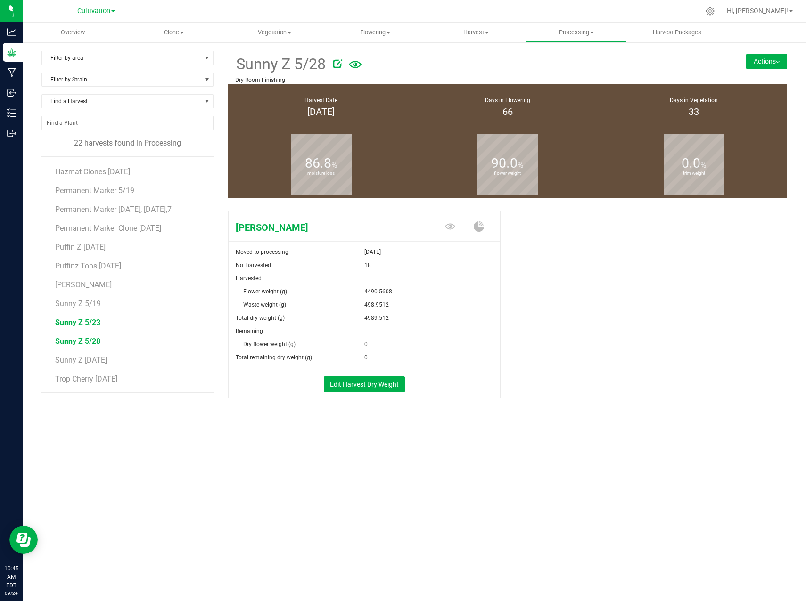
click at [83, 319] on span "Sunny Z 5/23" at bounding box center [77, 322] width 45 height 9
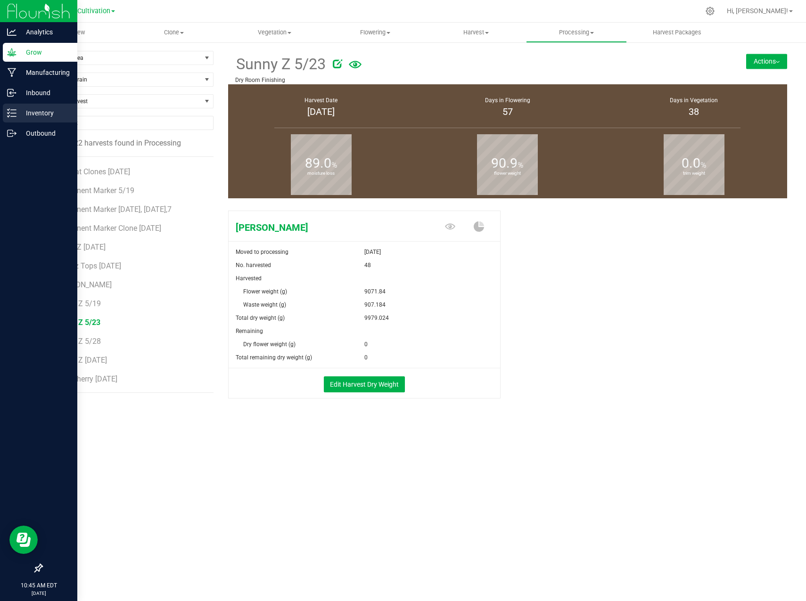
click at [18, 117] on p "Inventory" at bounding box center [44, 112] width 57 height 11
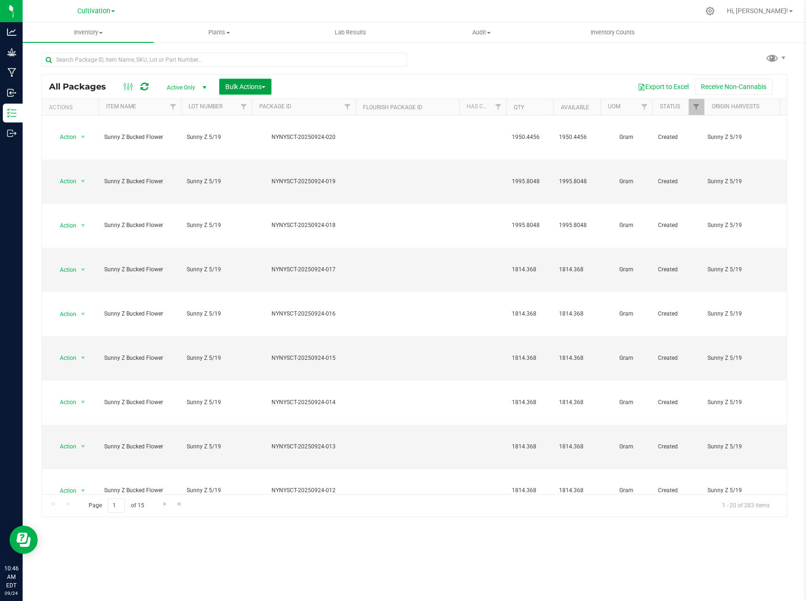
click at [240, 87] on span "Bulk Actions" at bounding box center [245, 87] width 40 height 8
click at [251, 143] on span "Combine packages" at bounding box center [252, 143] width 54 height 8
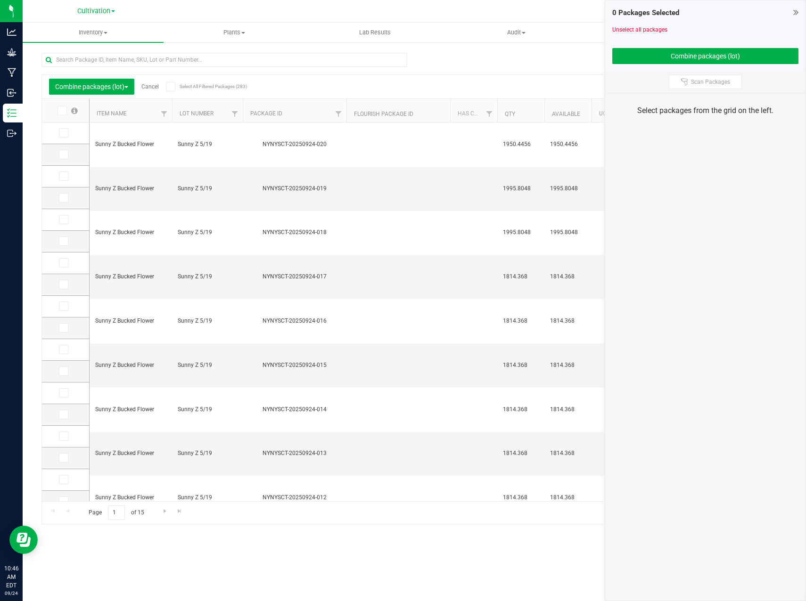
scroll to position [57, 0]
click at [533, 114] on th "Qty" at bounding box center [520, 111] width 47 height 24
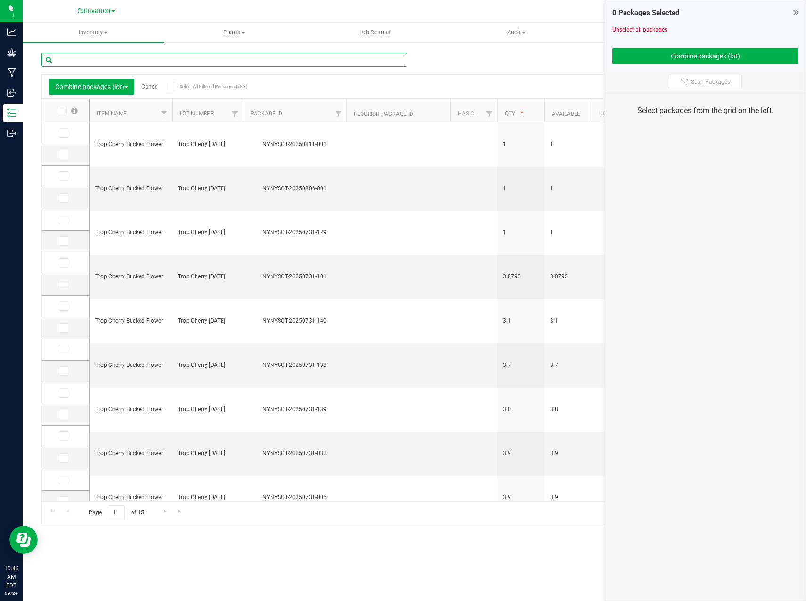
click at [232, 54] on input "text" at bounding box center [224, 60] width 366 height 14
type input "SUNNY Z BUCKED"
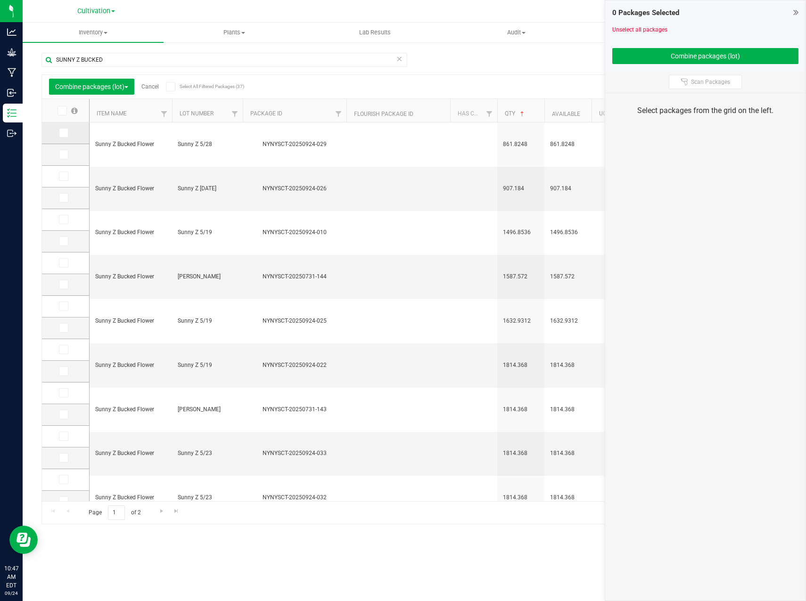
click at [64, 133] on icon at bounding box center [63, 133] width 6 height 0
click at [0, 0] on input "checkbox" at bounding box center [0, 0] width 0 height 0
click at [63, 155] on icon at bounding box center [63, 155] width 6 height 0
click at [0, 0] on input "checkbox" at bounding box center [0, 0] width 0 height 0
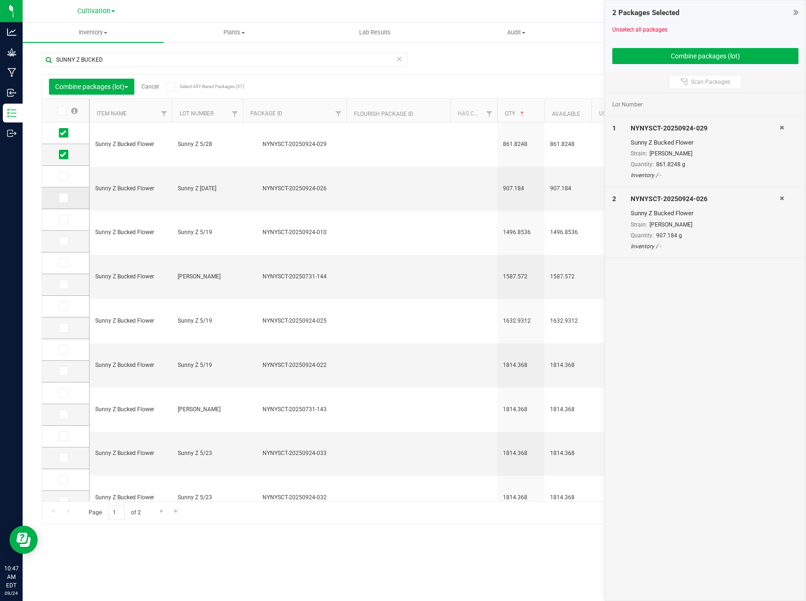
click at [65, 198] on icon at bounding box center [63, 198] width 6 height 0
click at [0, 0] on input "checkbox" at bounding box center [0, 0] width 0 height 0
click at [716, 53] on button "Combine packages (lot)" at bounding box center [705, 56] width 187 height 16
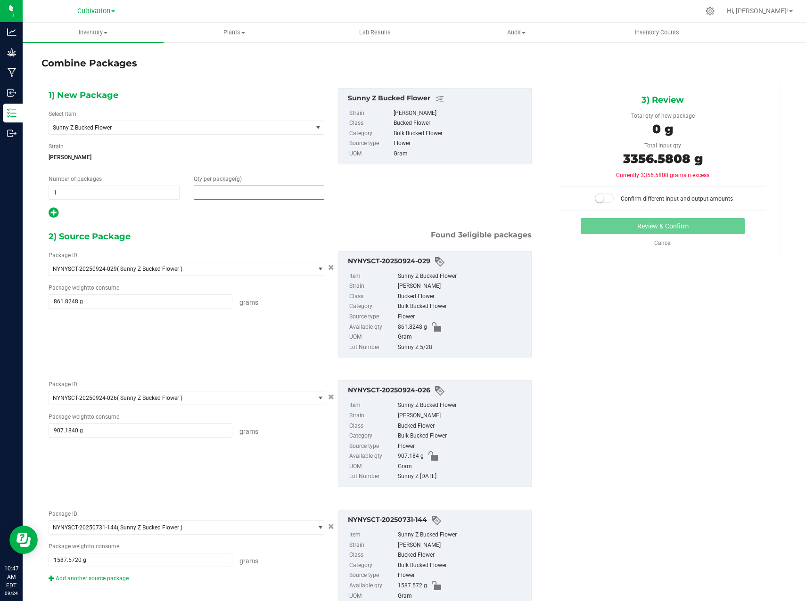
click at [225, 190] on span at bounding box center [259, 193] width 131 height 14
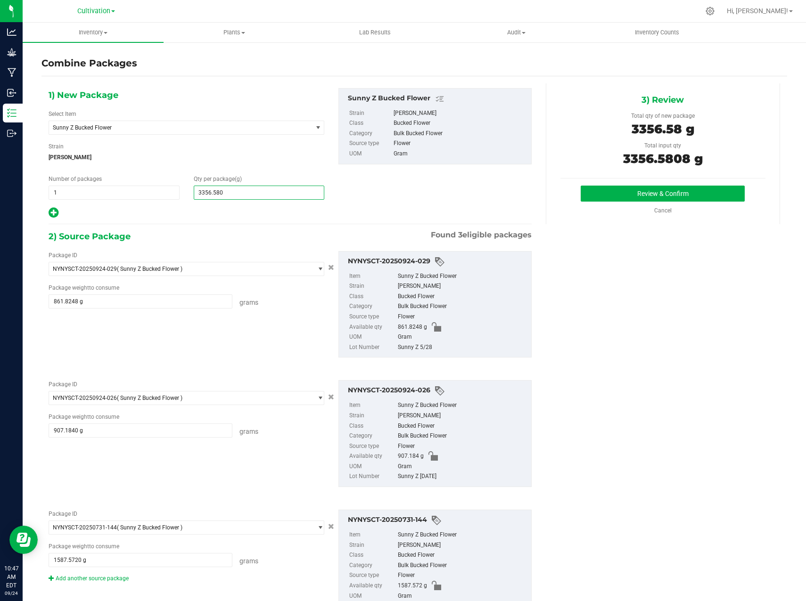
type input "3356.5808"
type input "3,357"
click at [627, 195] on button "Review & Confirm" at bounding box center [663, 194] width 164 height 16
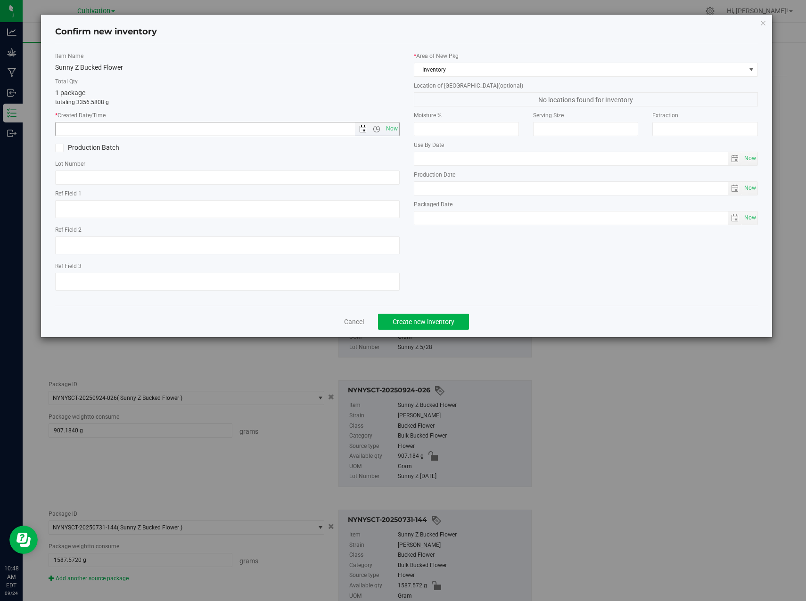
click at [359, 129] on span "Open the date view" at bounding box center [363, 129] width 16 height 8
click at [123, 182] on link "4" at bounding box center [119, 181] width 14 height 15
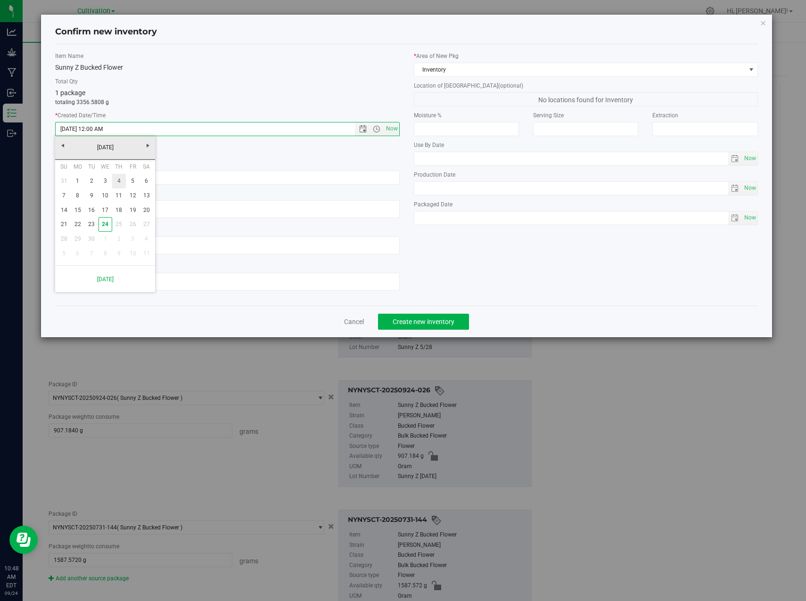
type input "9/4/2025 10:48 AM"
click at [429, 323] on span "Create new inventory" at bounding box center [424, 322] width 62 height 8
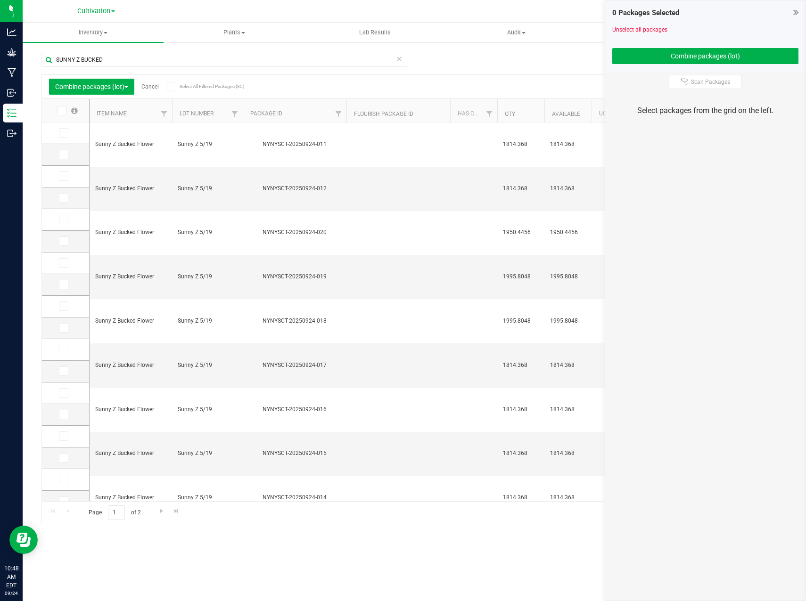
click at [795, 13] on icon at bounding box center [795, 12] width 5 height 9
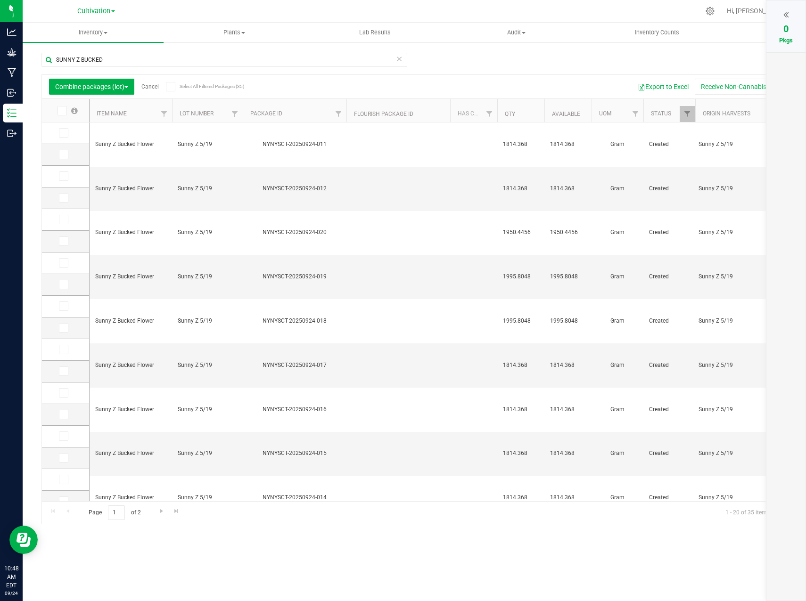
click at [156, 90] on link "Cancel" at bounding box center [149, 86] width 17 height 7
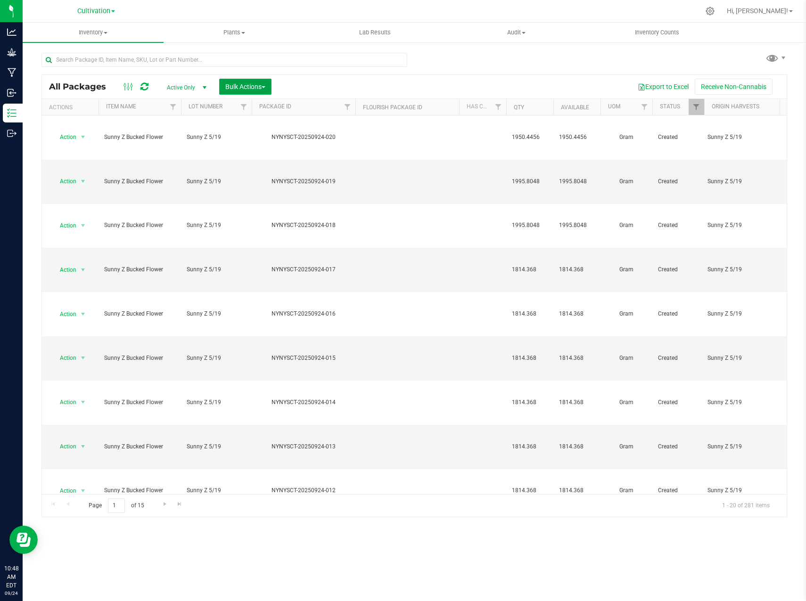
click at [264, 87] on span "button" at bounding box center [264, 87] width 4 height 2
click at [302, 83] on div "Export to Excel Receive Non-Cannabis" at bounding box center [529, 87] width 501 height 16
click at [329, 78] on div "All Packages Active Only Active Only Lab Samples Locked All Bulk Actions Add to…" at bounding box center [414, 87] width 745 height 24
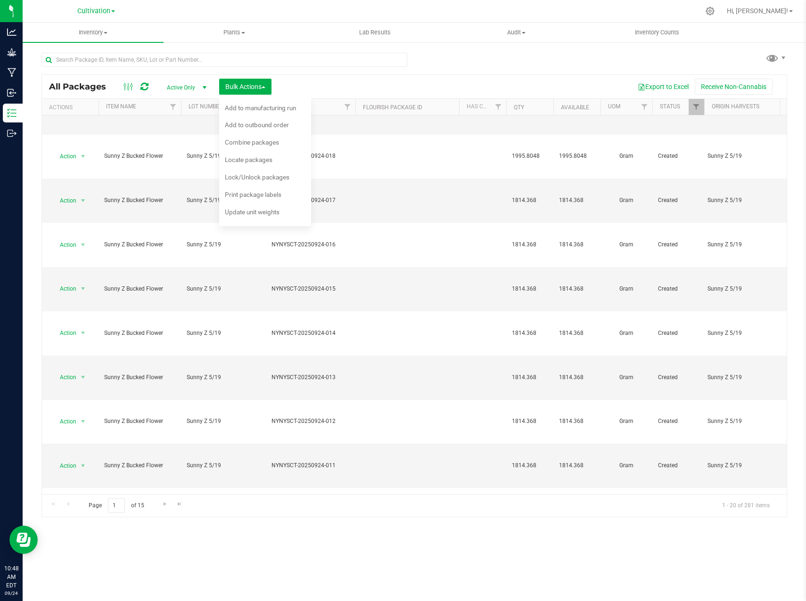
scroll to position [71, 0]
click at [162, 504] on span "Go to the next page" at bounding box center [165, 505] width 8 height 8
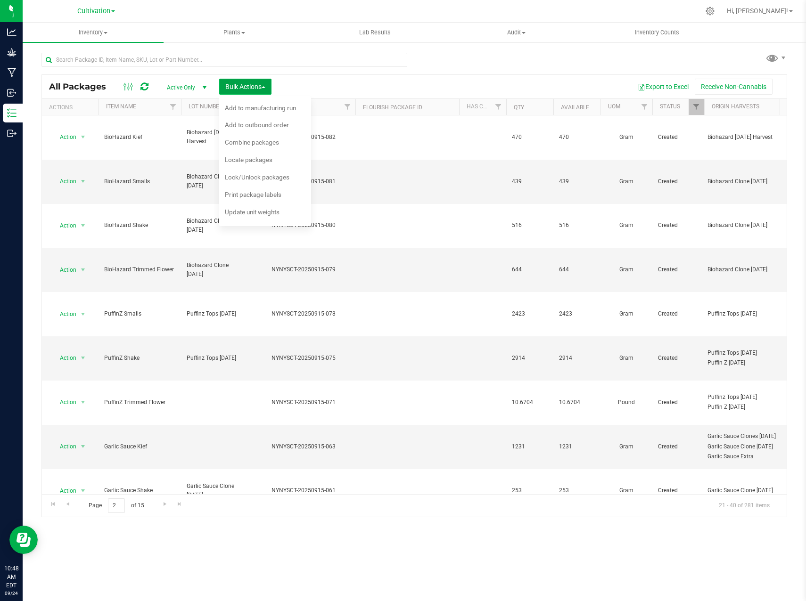
click at [269, 80] on button "Bulk Actions" at bounding box center [245, 87] width 52 height 16
click at [72, 505] on link "Go to the previous page" at bounding box center [68, 505] width 14 height 13
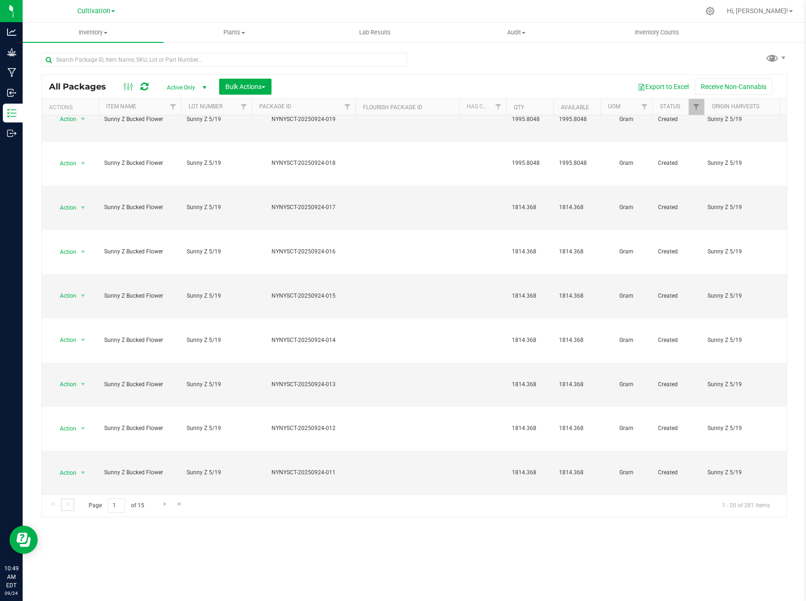
scroll to position [71, 0]
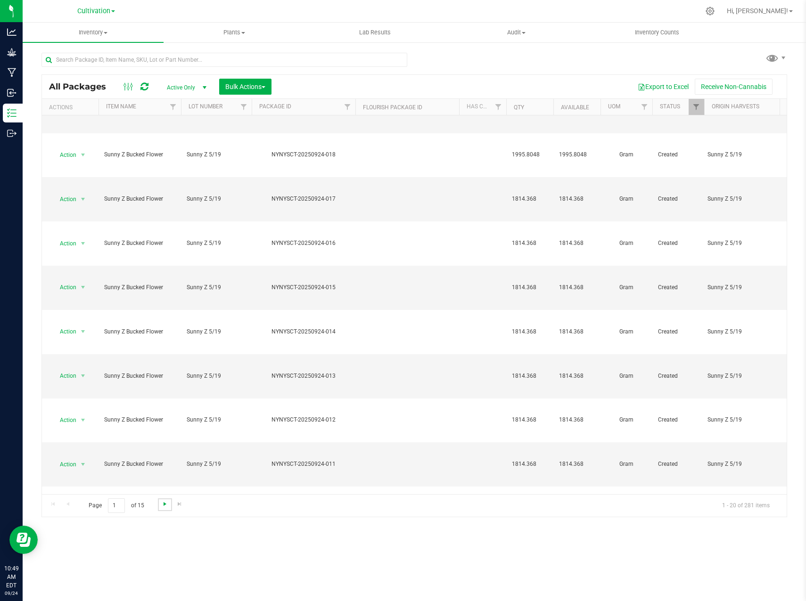
click at [167, 502] on span "Go to the next page" at bounding box center [165, 505] width 8 height 8
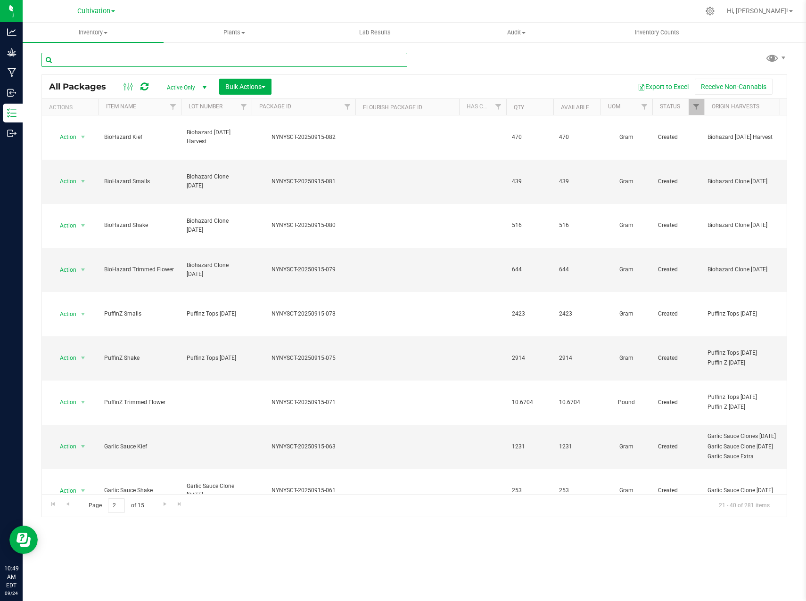
click at [157, 61] on input "text" at bounding box center [224, 60] width 366 height 14
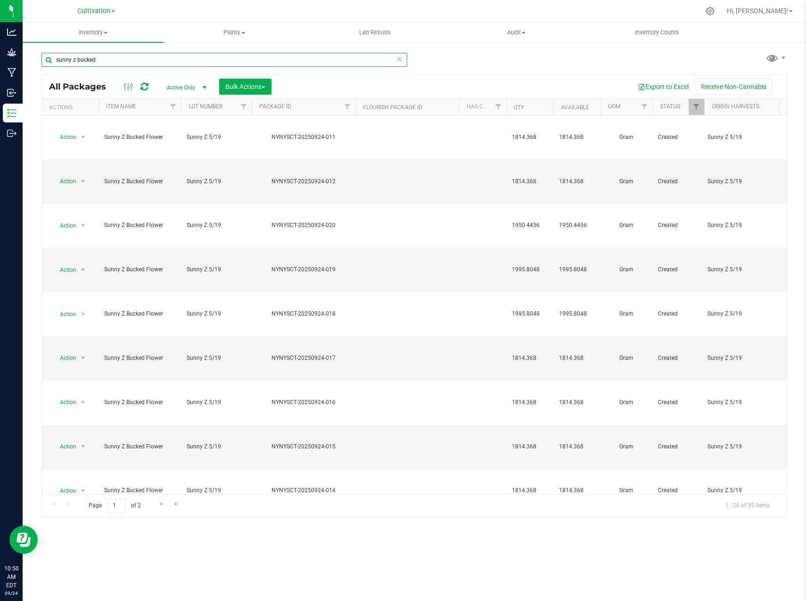
type input "sunny z bucked"
click at [158, 509] on link "Go to the next page" at bounding box center [162, 505] width 14 height 13
click at [66, 504] on span "Go to the previous page" at bounding box center [68, 505] width 8 height 8
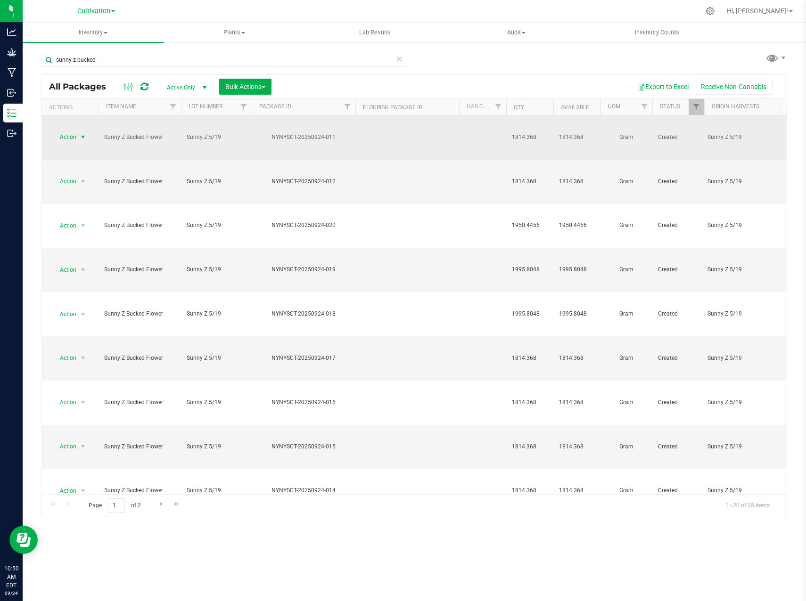
click at [83, 133] on span "select" at bounding box center [83, 137] width 8 height 8
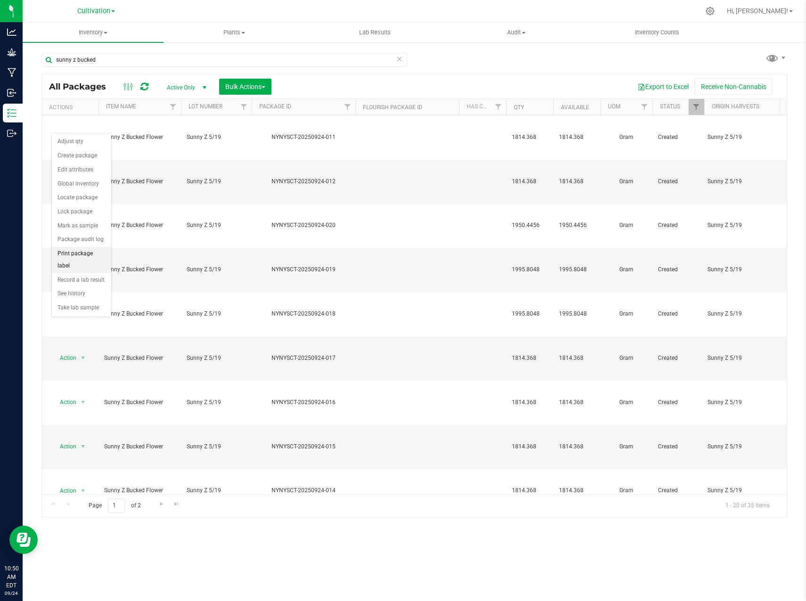
click at [91, 252] on li "Print package label" at bounding box center [81, 260] width 59 height 26
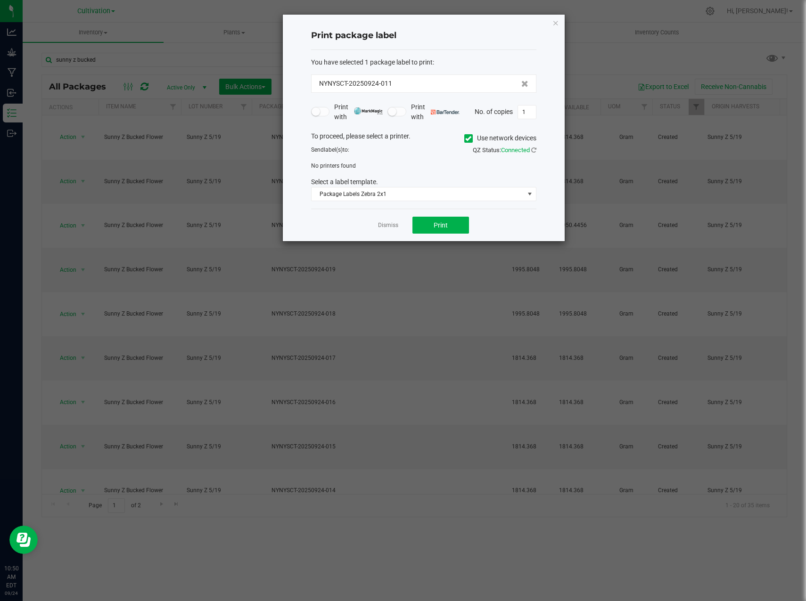
click at [469, 139] on icon at bounding box center [468, 139] width 6 height 0
click at [0, 0] on input "Use network devices" at bounding box center [0, 0] width 0 height 0
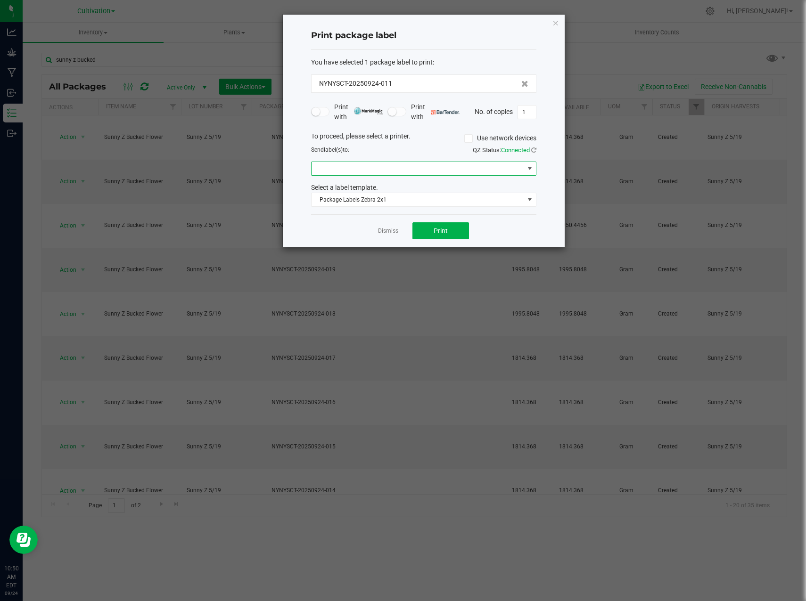
click at [420, 167] on span at bounding box center [418, 168] width 213 height 13
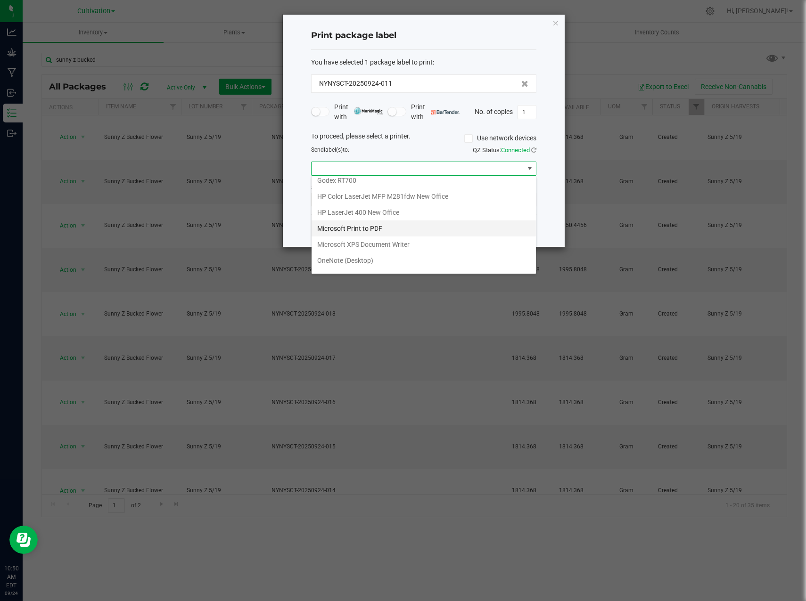
scroll to position [34, 0]
click at [394, 267] on ZPL "ZDesigner ZD411-203dpi ZPL" at bounding box center [424, 264] width 224 height 16
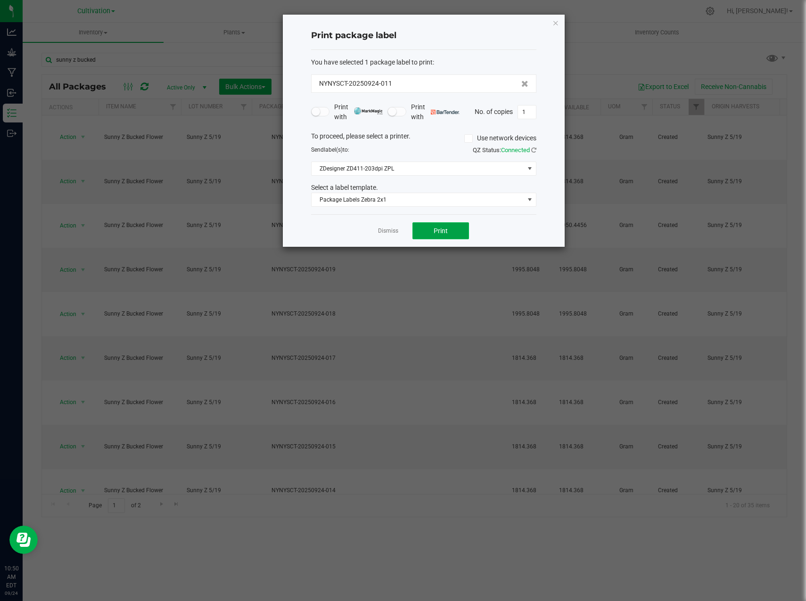
click at [444, 230] on span "Print" at bounding box center [441, 231] width 14 height 8
click at [555, 22] on icon "button" at bounding box center [555, 22] width 7 height 11
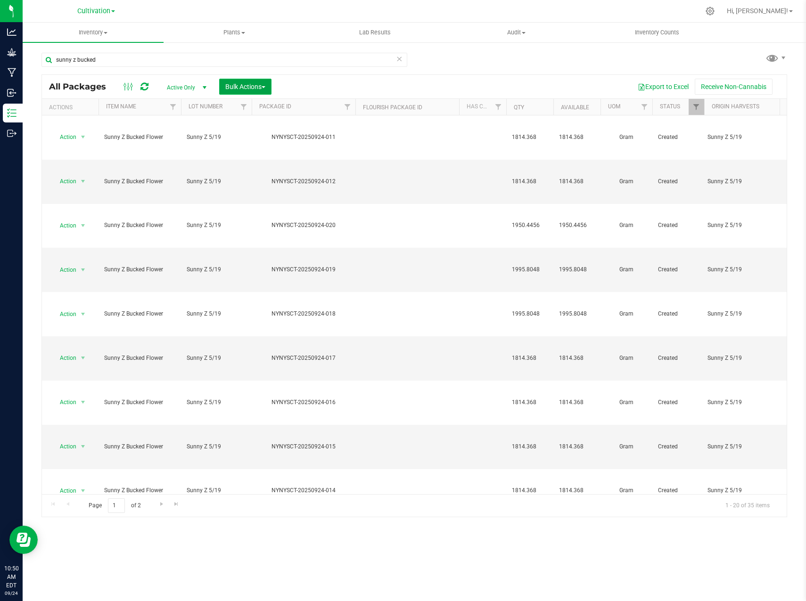
click at [265, 87] on span "button" at bounding box center [264, 87] width 4 height 2
click at [267, 193] on span "Print package labels" at bounding box center [253, 195] width 57 height 8
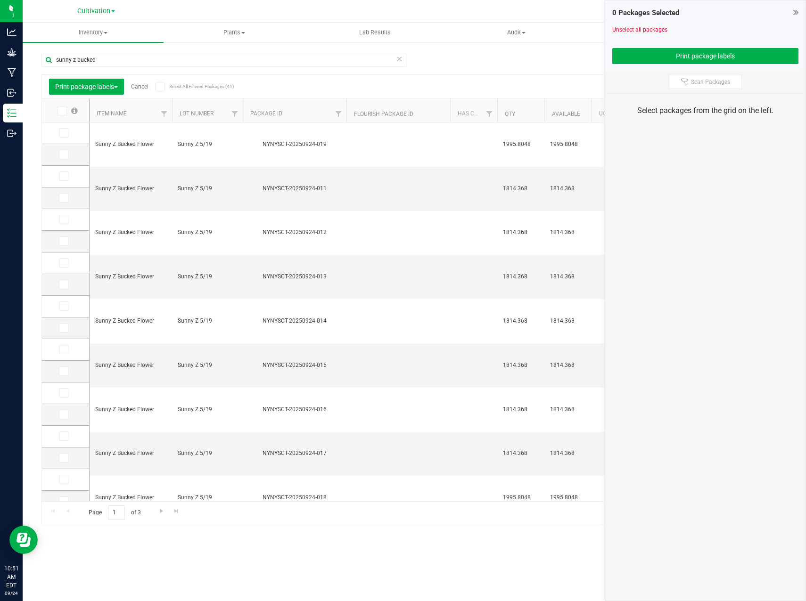
click at [65, 113] on span at bounding box center [62, 110] width 9 height 9
click at [0, 0] on input "checkbox" at bounding box center [0, 0] width 0 height 0
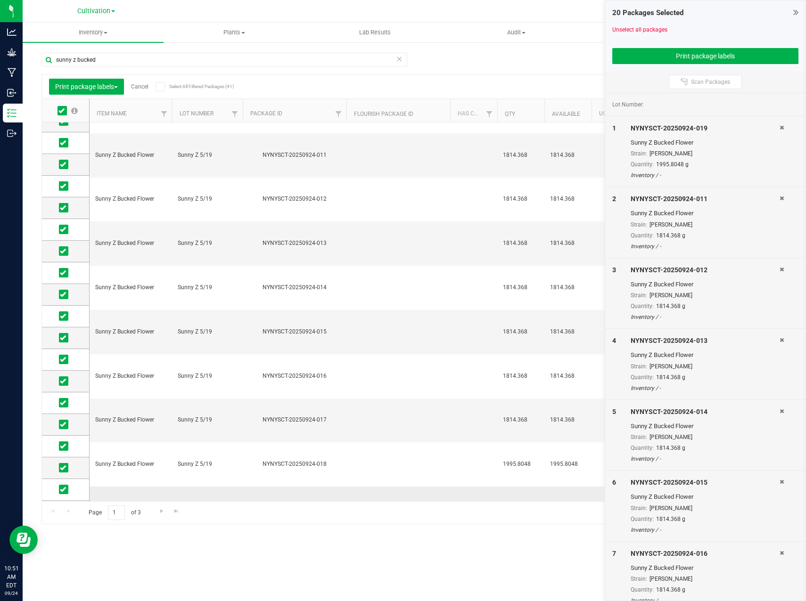
scroll to position [54, 0]
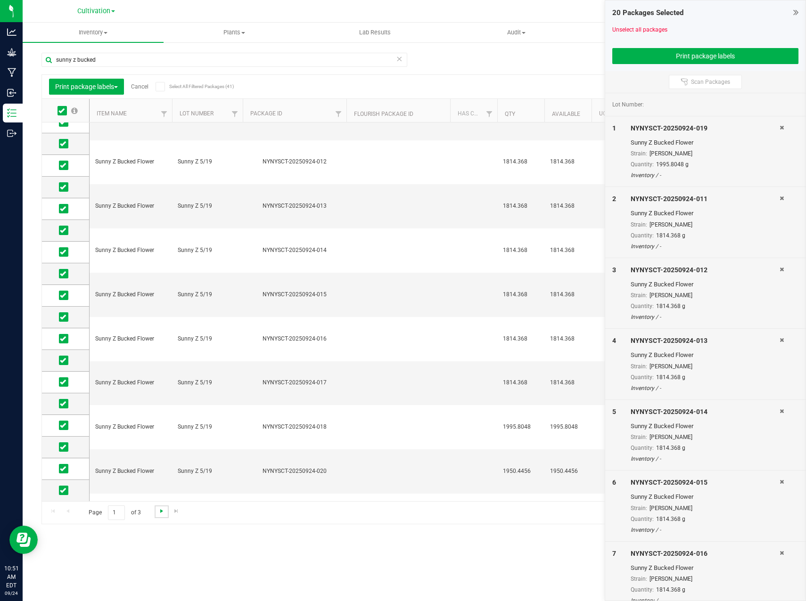
click at [159, 515] on span "Go to the next page" at bounding box center [162, 512] width 8 height 8
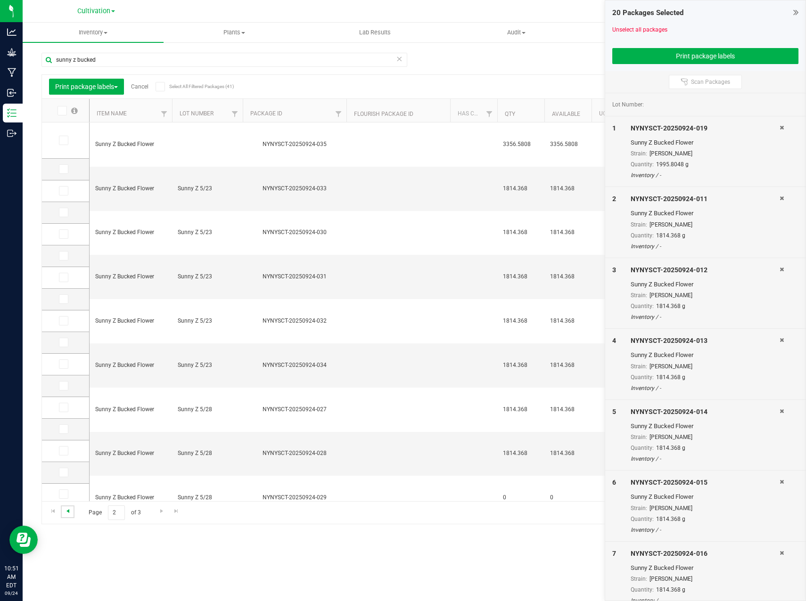
click at [66, 509] on span "Go to the previous page" at bounding box center [68, 512] width 8 height 8
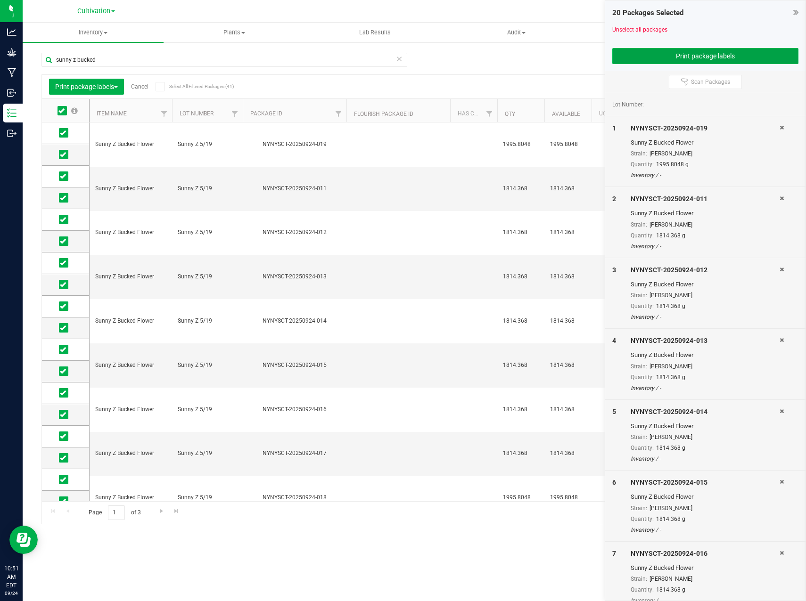
click at [699, 55] on button "Print package labels" at bounding box center [705, 56] width 187 height 16
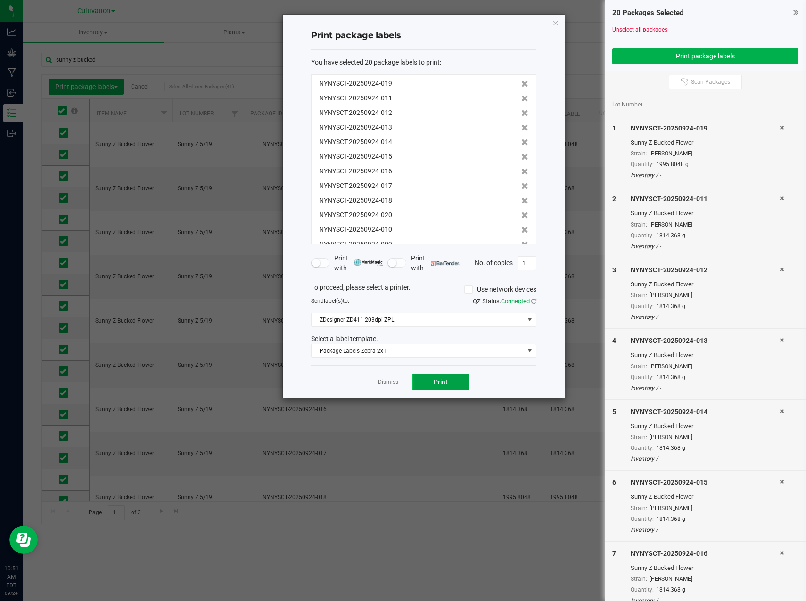
click at [445, 385] on span "Print" at bounding box center [441, 382] width 14 height 8
click at [553, 26] on icon "button" at bounding box center [555, 22] width 7 height 11
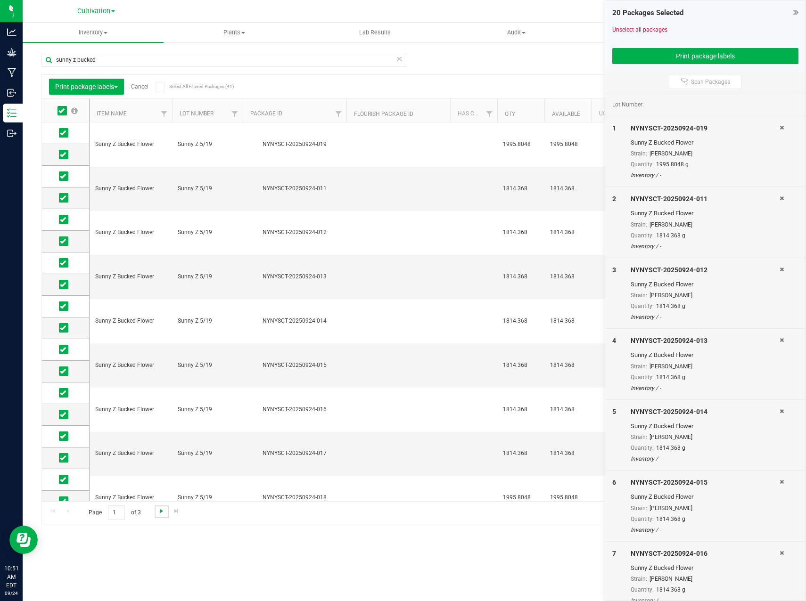
click at [162, 511] on span "Go to the next page" at bounding box center [162, 512] width 8 height 8
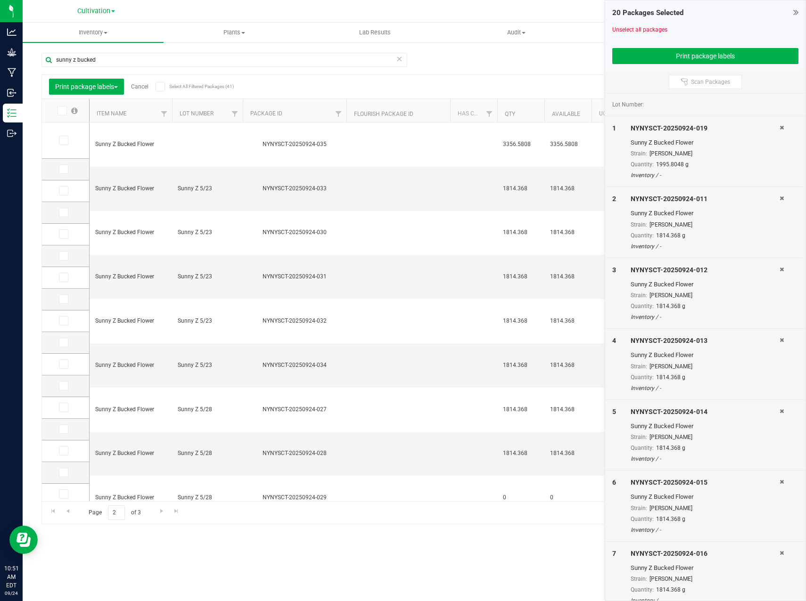
click at [64, 111] on icon at bounding box center [61, 111] width 6 height 0
click at [0, 0] on input "checkbox" at bounding box center [0, 0] width 0 height 0
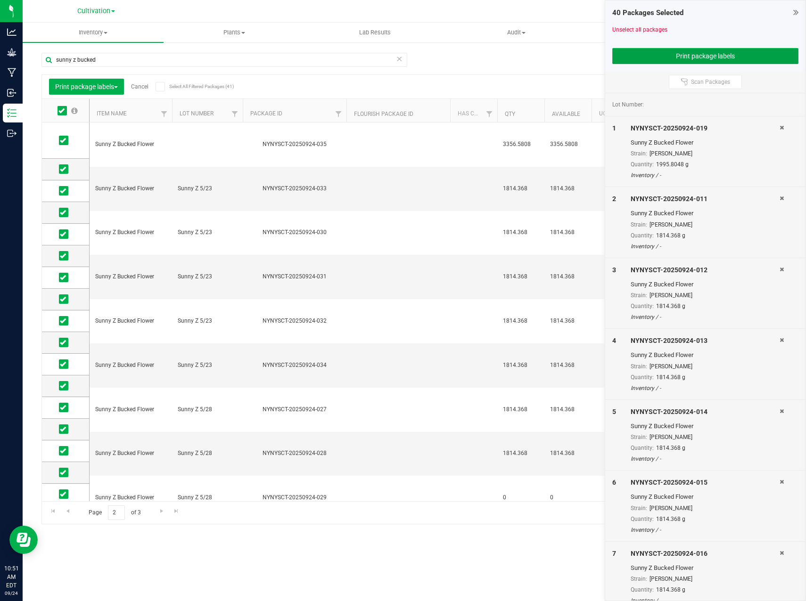
click at [659, 56] on button "Print package labels" at bounding box center [705, 56] width 187 height 16
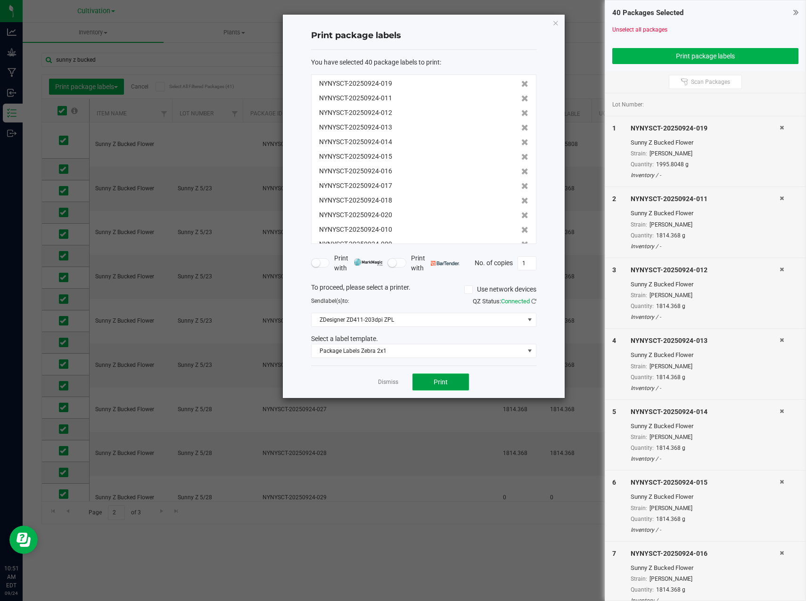
click at [434, 381] on span "Print" at bounding box center [441, 382] width 14 height 8
click at [555, 22] on icon "button" at bounding box center [555, 22] width 7 height 11
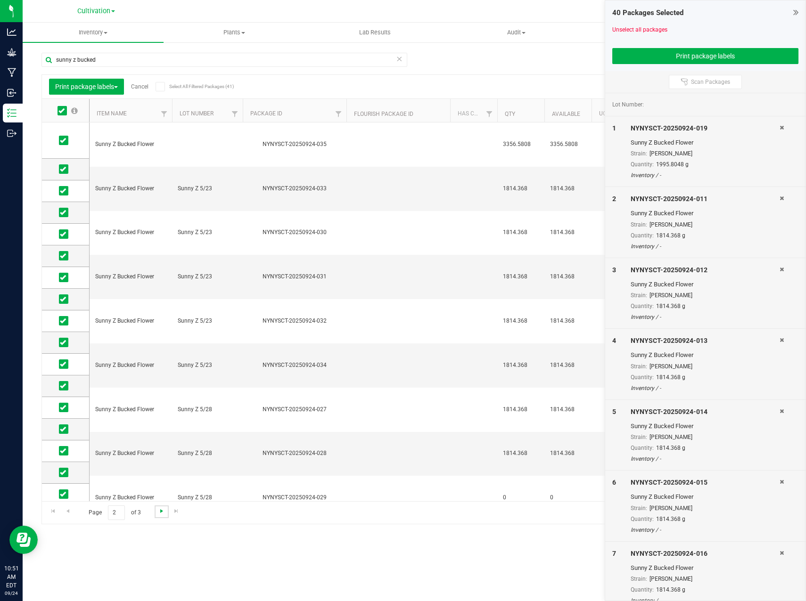
click at [160, 513] on span "Go to the next page" at bounding box center [162, 512] width 8 height 8
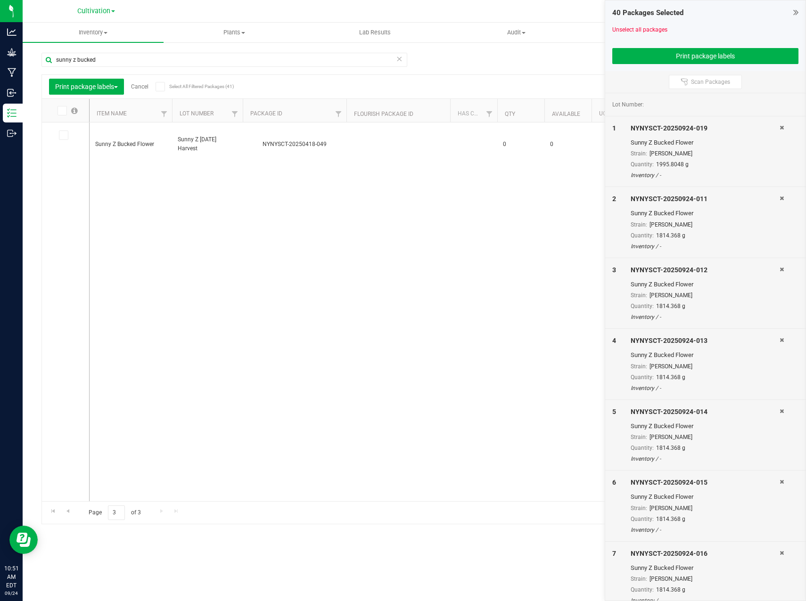
click at [65, 112] on span at bounding box center [62, 110] width 9 height 9
click at [0, 0] on input "checkbox" at bounding box center [0, 0] width 0 height 0
click at [695, 55] on button "Print package labels" at bounding box center [705, 56] width 187 height 16
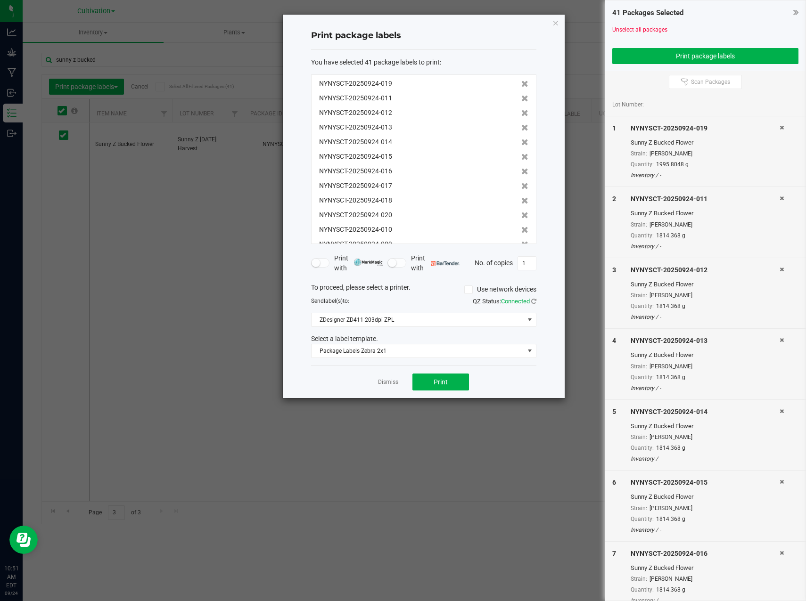
click at [551, 23] on div "Print package labels You have selected 41 package labels to print : NYNYSCT-202…" at bounding box center [424, 207] width 282 height 384
click at [553, 25] on icon "button" at bounding box center [555, 22] width 7 height 11
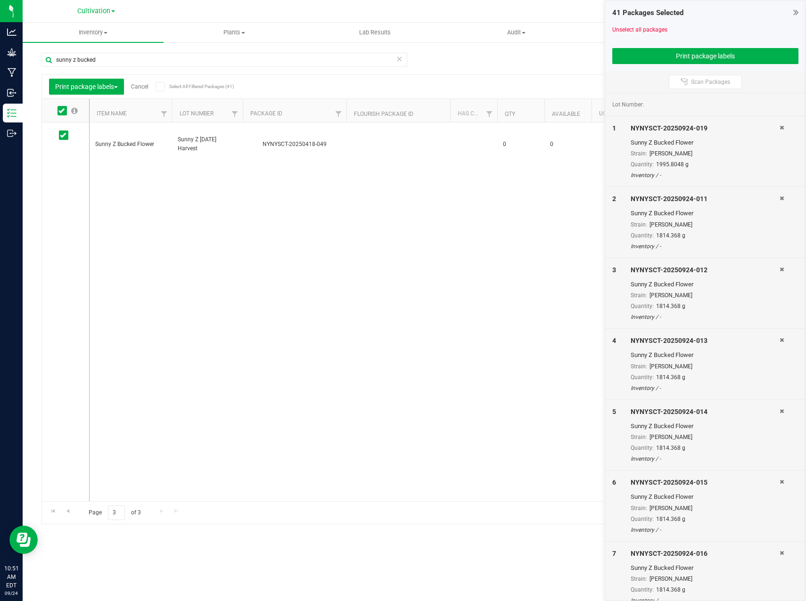
click at [62, 111] on icon at bounding box center [61, 111] width 6 height 0
click at [0, 0] on input "checkbox" at bounding box center [0, 0] width 0 height 0
click at [63, 111] on icon at bounding box center [61, 111] width 6 height 0
click at [0, 0] on input "checkbox" at bounding box center [0, 0] width 0 height 0
click at [743, 62] on button "Print package labels" at bounding box center [705, 56] width 187 height 16
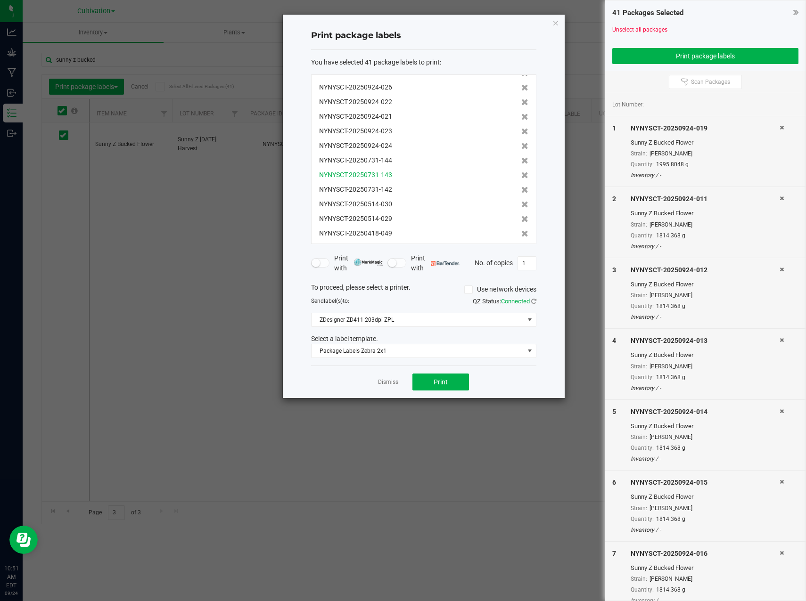
scroll to position [438, 0]
click at [386, 383] on link "Dismiss" at bounding box center [388, 382] width 20 height 8
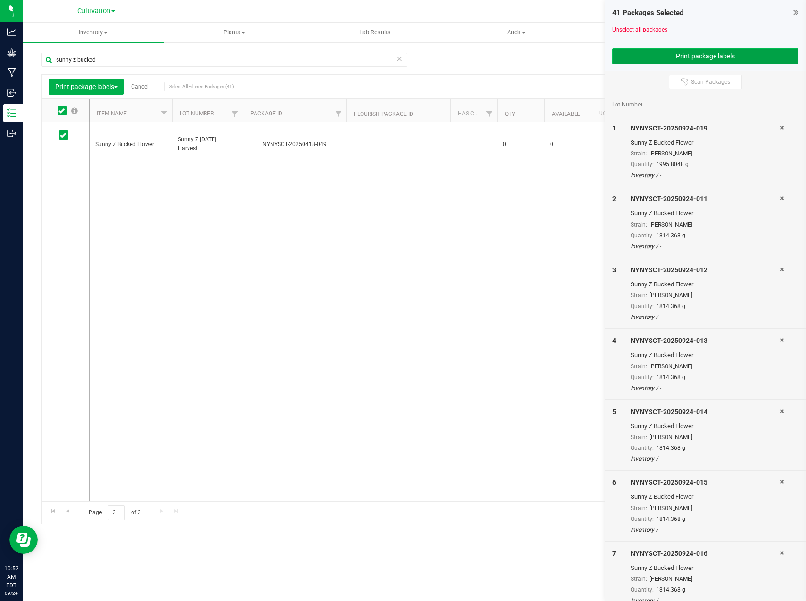
click at [693, 57] on button "Print package labels" at bounding box center [705, 56] width 187 height 16
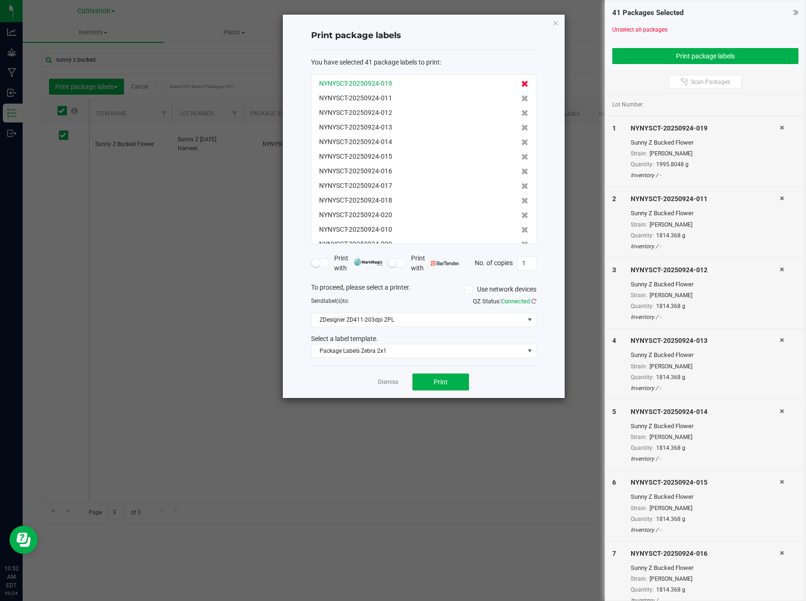
click at [521, 83] on icon at bounding box center [524, 84] width 7 height 7
click at [521, 95] on icon at bounding box center [524, 98] width 7 height 7
click at [521, 83] on icon at bounding box center [524, 84] width 7 height 7
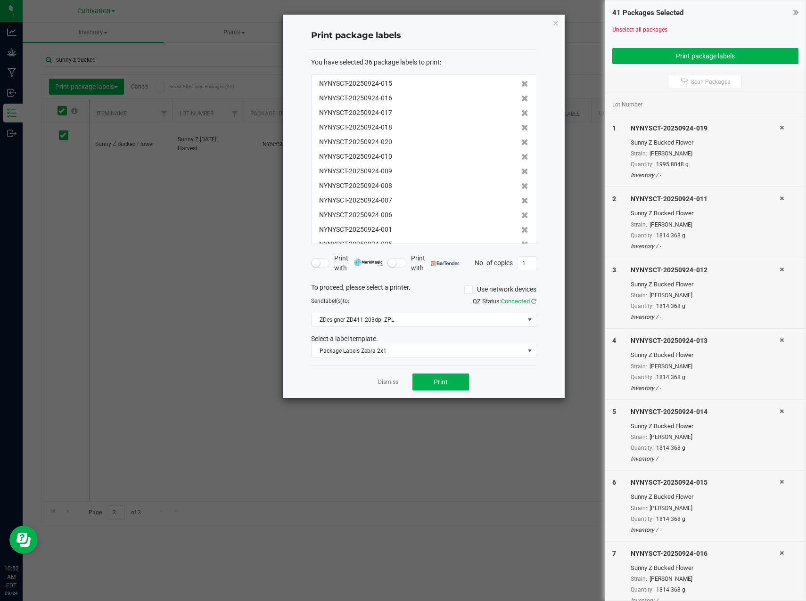
click at [521, 83] on icon at bounding box center [524, 84] width 7 height 7
click at [521, 95] on icon at bounding box center [524, 98] width 7 height 7
click at [521, 83] on icon at bounding box center [524, 84] width 7 height 7
click at [521, 95] on icon at bounding box center [524, 98] width 7 height 7
click at [521, 83] on icon at bounding box center [524, 84] width 7 height 7
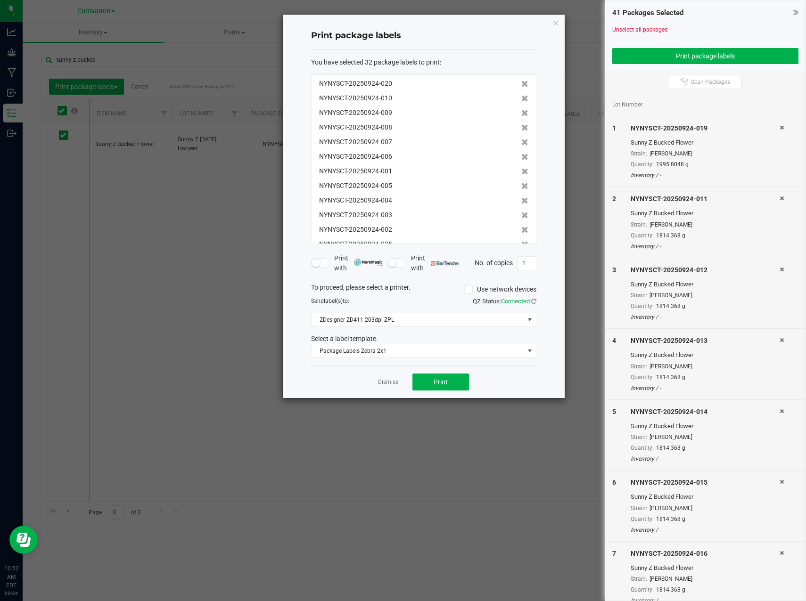
click at [521, 95] on icon at bounding box center [524, 98] width 7 height 7
click at [521, 83] on icon at bounding box center [524, 84] width 7 height 7
click at [521, 84] on icon at bounding box center [524, 84] width 7 height 7
click at [521, 95] on icon at bounding box center [524, 98] width 7 height 7
click at [521, 84] on icon at bounding box center [524, 84] width 7 height 7
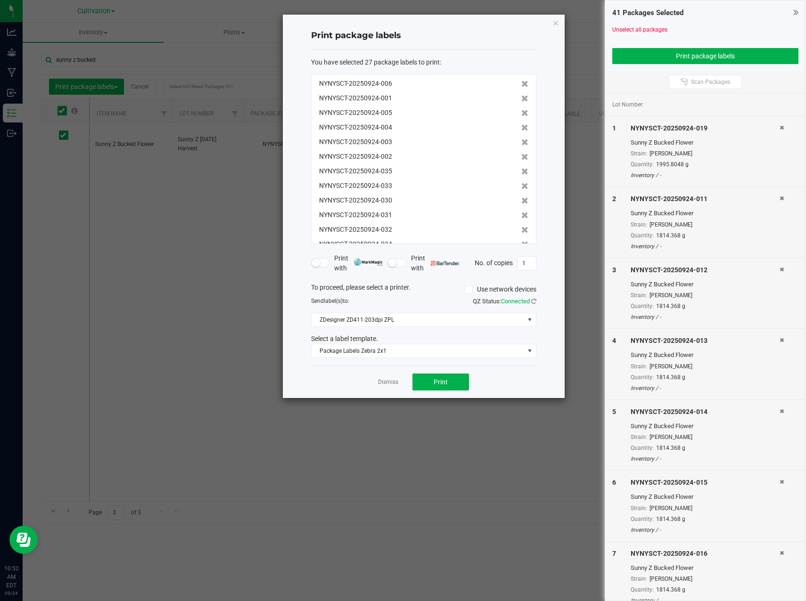
click at [521, 95] on icon at bounding box center [524, 98] width 7 height 7
click at [521, 84] on icon at bounding box center [524, 84] width 7 height 7
click at [521, 95] on icon at bounding box center [524, 98] width 7 height 7
click at [521, 84] on icon at bounding box center [524, 84] width 7 height 7
click at [521, 95] on icon at bounding box center [524, 98] width 7 height 7
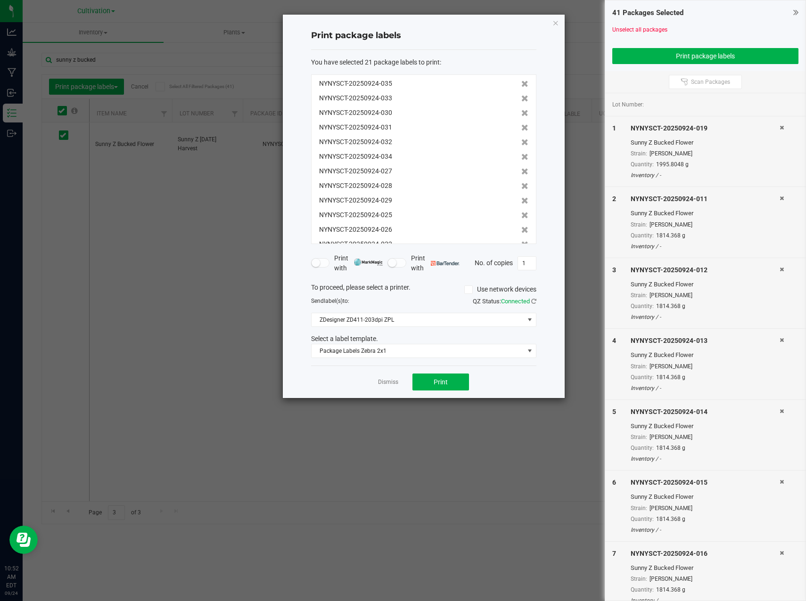
click at [521, 84] on icon at bounding box center [524, 84] width 7 height 7
click at [521, 95] on icon at bounding box center [524, 98] width 7 height 7
click at [521, 84] on icon at bounding box center [524, 84] width 7 height 7
click at [521, 95] on icon at bounding box center [524, 98] width 7 height 7
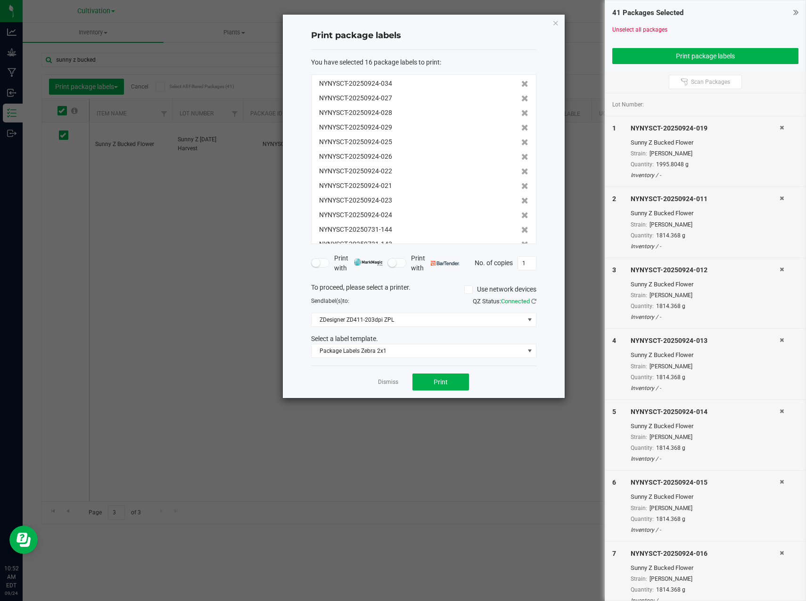
click at [521, 84] on icon at bounding box center [524, 84] width 7 height 7
click at [521, 95] on icon at bounding box center [524, 98] width 7 height 7
click at [521, 84] on icon at bounding box center [524, 84] width 7 height 7
click at [521, 95] on icon at bounding box center [524, 98] width 7 height 7
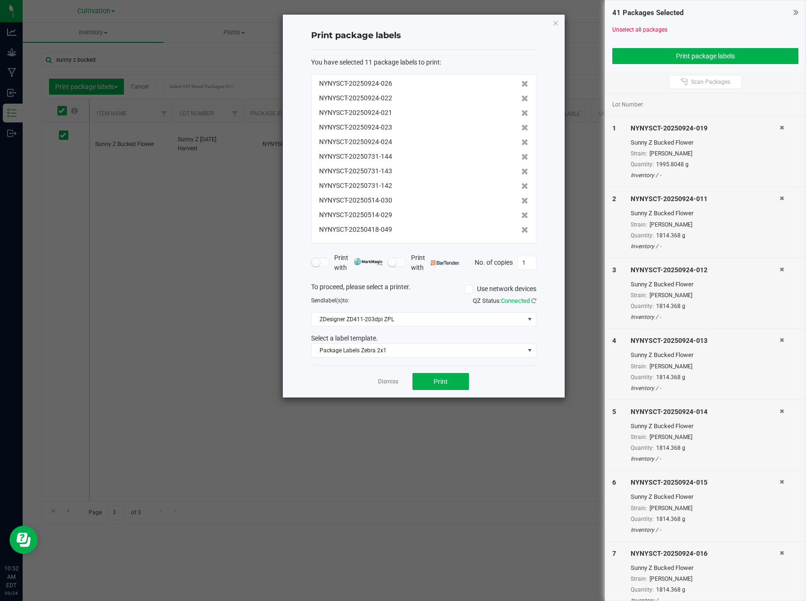
click at [521, 84] on icon at bounding box center [524, 84] width 7 height 7
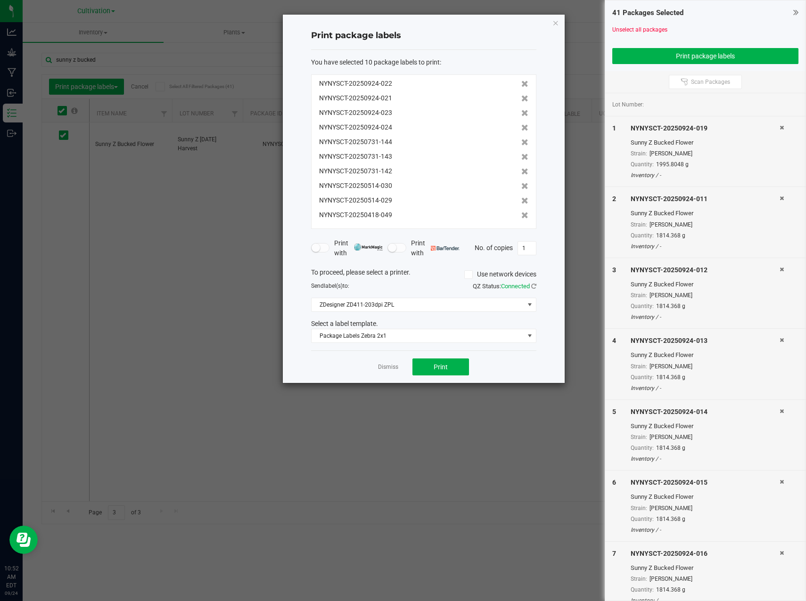
click at [521, 84] on icon at bounding box center [524, 84] width 7 height 7
click at [521, 95] on icon at bounding box center [524, 98] width 7 height 7
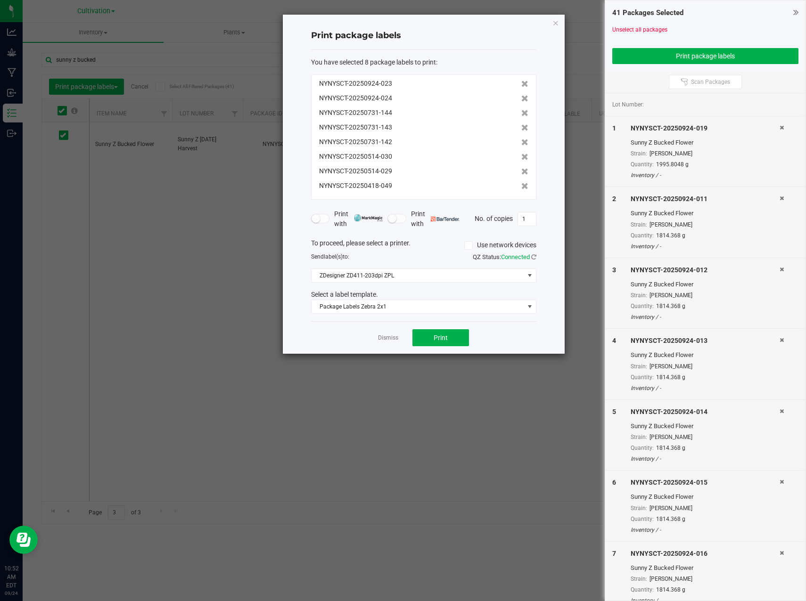
click at [521, 84] on icon at bounding box center [524, 84] width 7 height 7
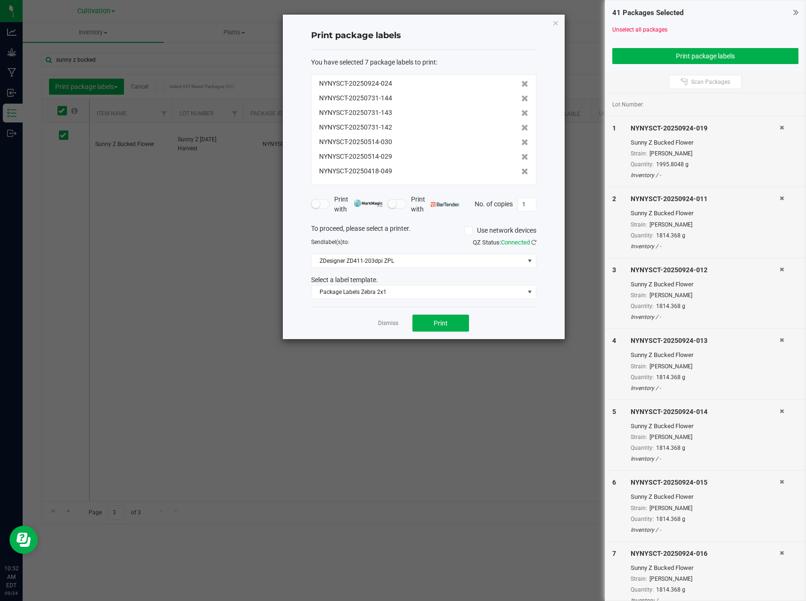
click at [521, 84] on icon at bounding box center [524, 84] width 7 height 7
click at [521, 95] on icon at bounding box center [524, 98] width 7 height 7
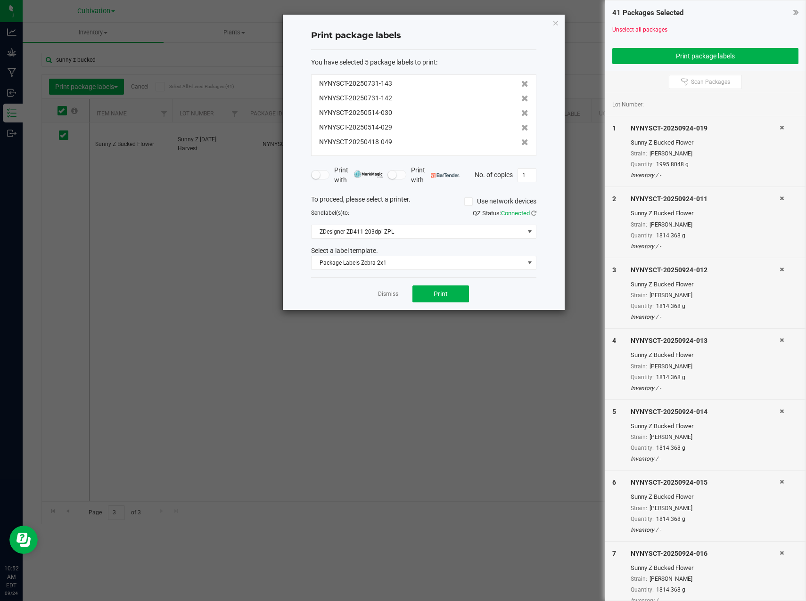
click at [521, 84] on icon at bounding box center [524, 84] width 7 height 7
click at [521, 95] on icon at bounding box center [524, 98] width 7 height 7
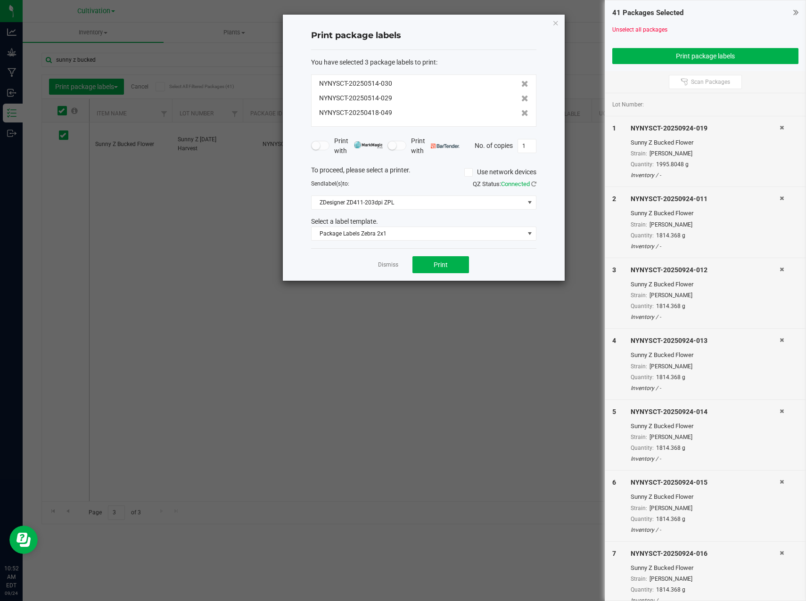
click at [521, 84] on icon at bounding box center [524, 84] width 7 height 7
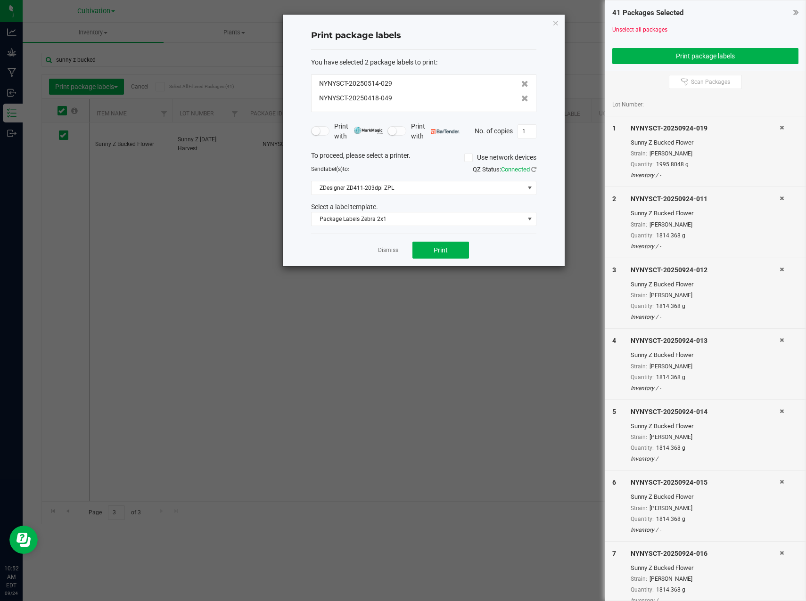
click at [521, 84] on icon at bounding box center [524, 84] width 7 height 7
click at [521, 95] on icon at bounding box center [524, 98] width 7 height 7
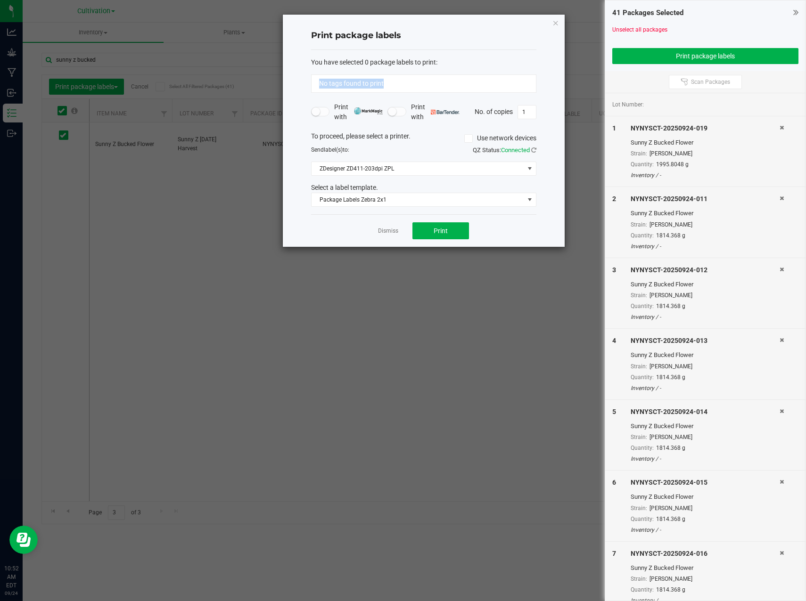
click at [519, 84] on div "No tags found to print" at bounding box center [423, 83] width 225 height 18
click at [394, 233] on link "Dismiss" at bounding box center [388, 231] width 20 height 8
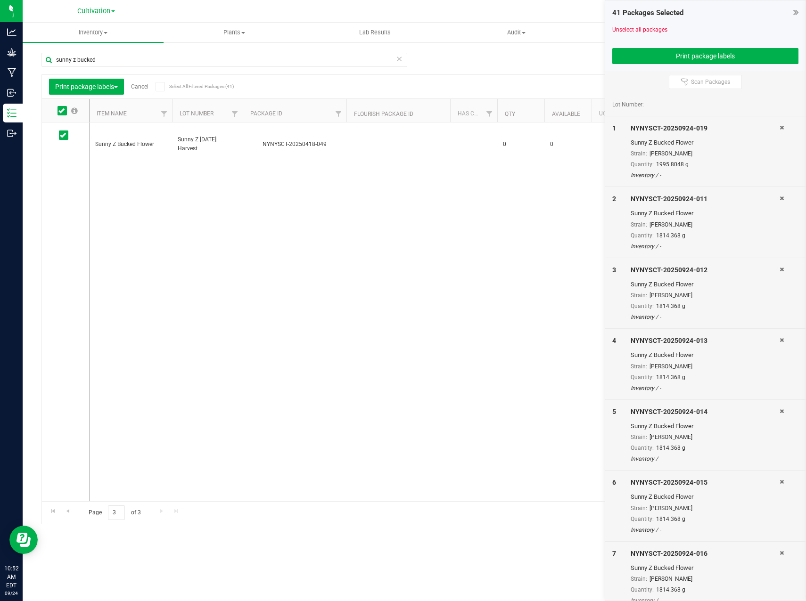
click at [61, 111] on icon at bounding box center [61, 111] width 6 height 0
click at [0, 0] on input "checkbox" at bounding box center [0, 0] width 0 height 0
click at [56, 513] on span "Go to the first page" at bounding box center [53, 512] width 8 height 8
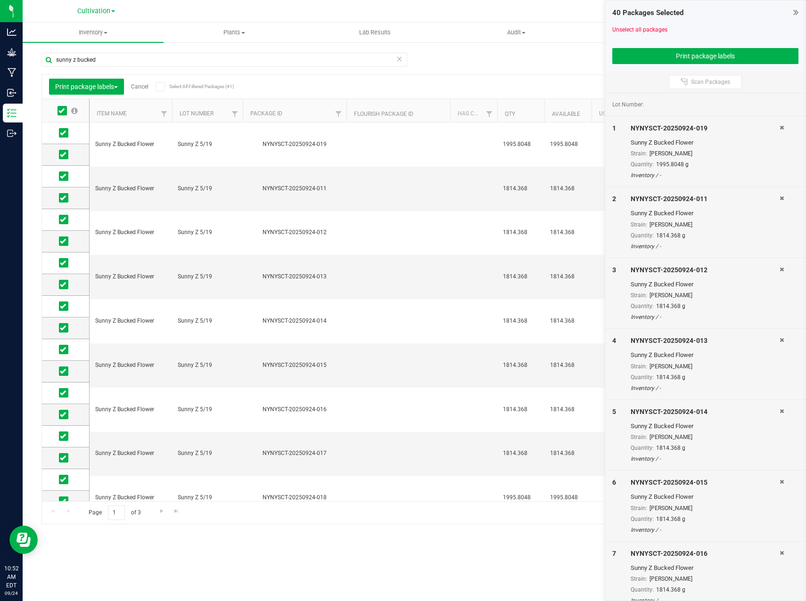
click at [63, 111] on icon at bounding box center [61, 111] width 6 height 0
click at [0, 0] on input "checkbox" at bounding box center [0, 0] width 0 height 0
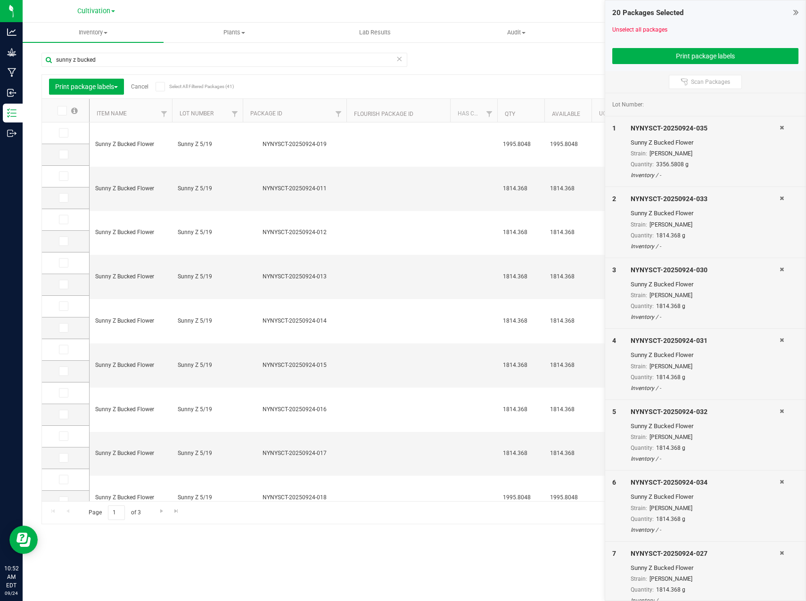
click at [61, 111] on icon at bounding box center [61, 111] width 6 height 0
click at [0, 0] on input "checkbox" at bounding box center [0, 0] width 0 height 0
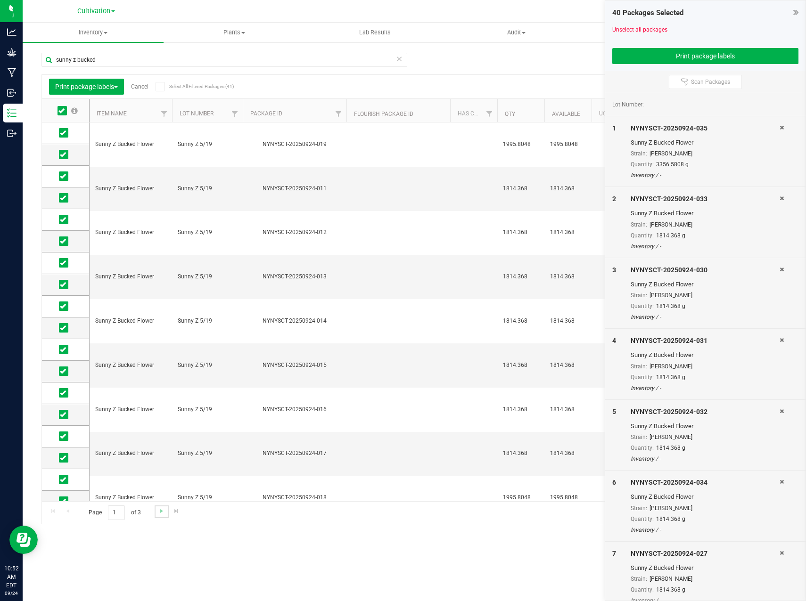
click at [160, 516] on link "Go to the next page" at bounding box center [162, 512] width 14 height 13
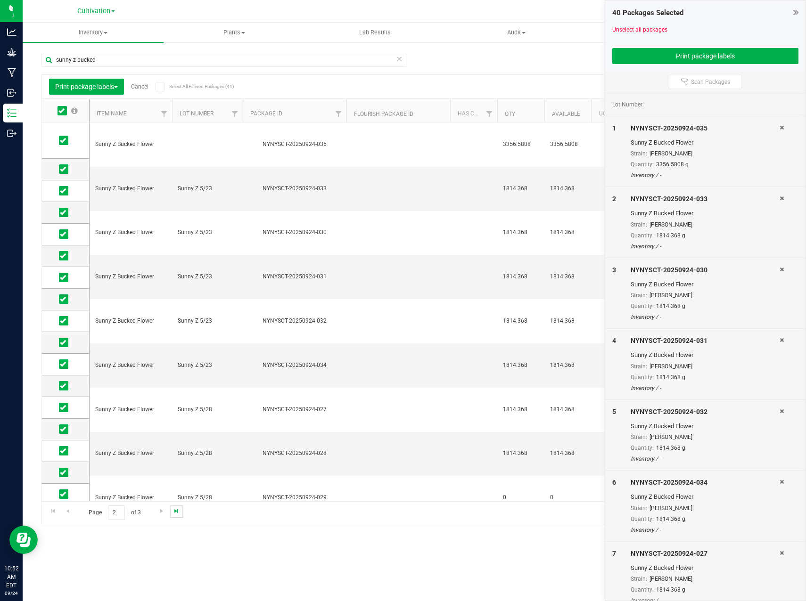
click at [173, 513] on span "Go to the last page" at bounding box center [177, 512] width 8 height 8
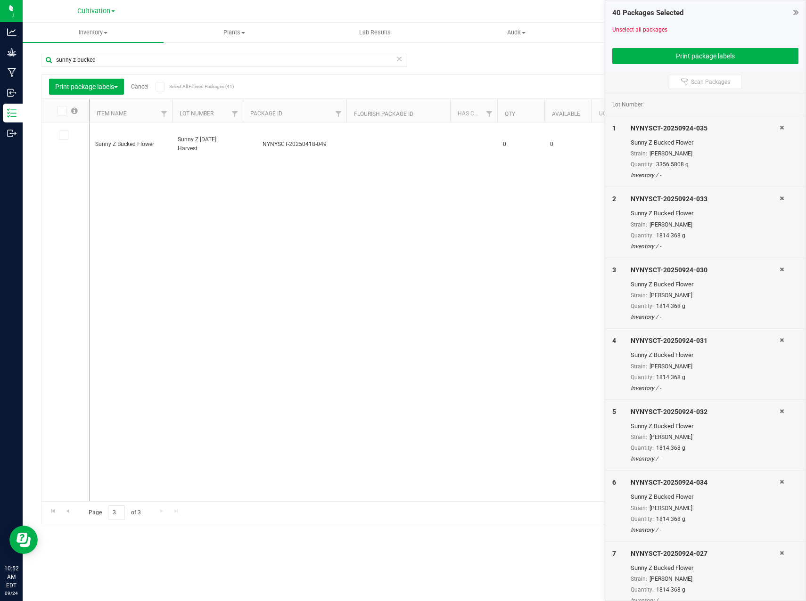
click at [63, 111] on icon at bounding box center [61, 111] width 6 height 0
click at [0, 0] on input "checkbox" at bounding box center [0, 0] width 0 height 0
click at [69, 515] on span "Go to the previous page" at bounding box center [68, 512] width 8 height 8
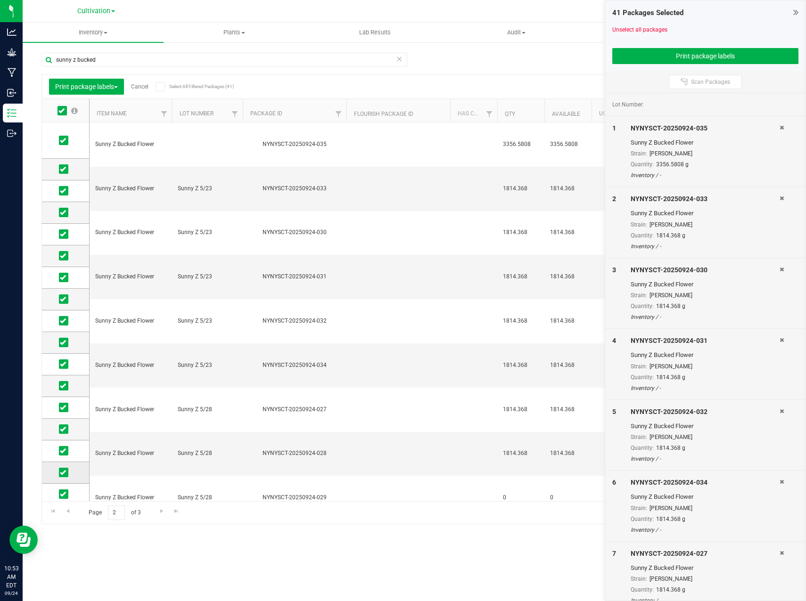
click at [59, 473] on span at bounding box center [63, 472] width 9 height 9
click at [0, 0] on input "checkbox" at bounding box center [0, 0] width 0 height 0
click at [68, 512] on span "Go to the previous page" at bounding box center [68, 512] width 8 height 8
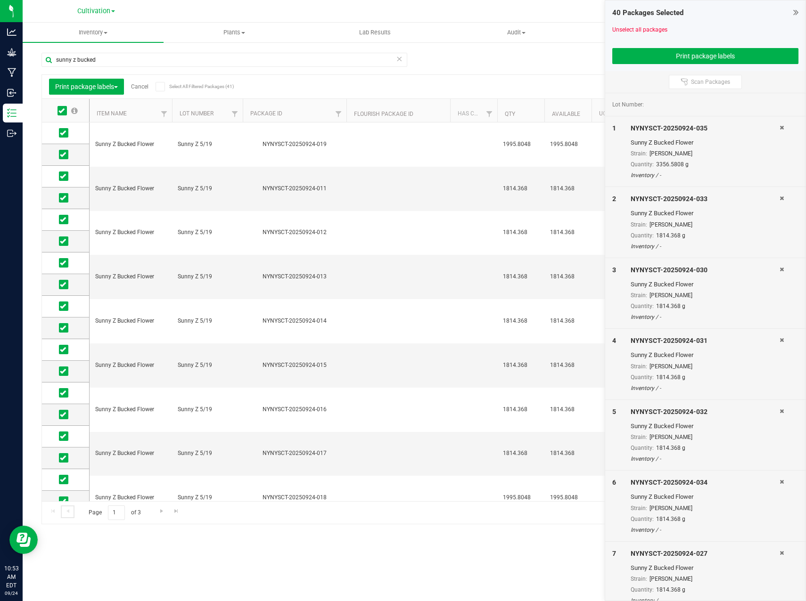
scroll to position [54, 0]
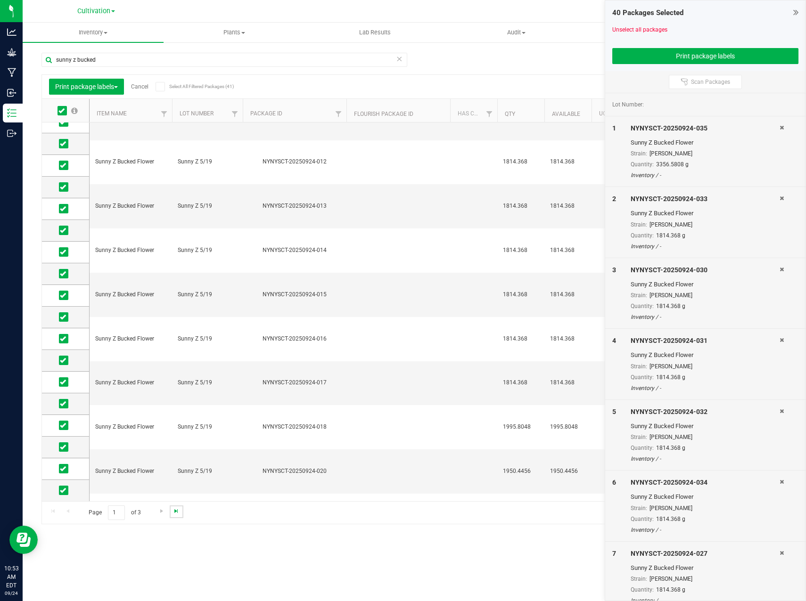
click at [174, 512] on span "Go to the last page" at bounding box center [177, 512] width 8 height 8
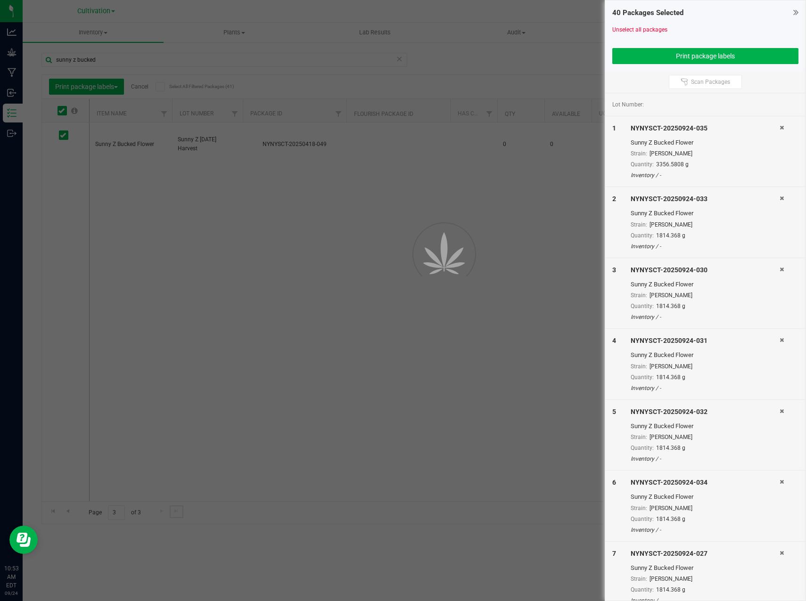
scroll to position [0, 0]
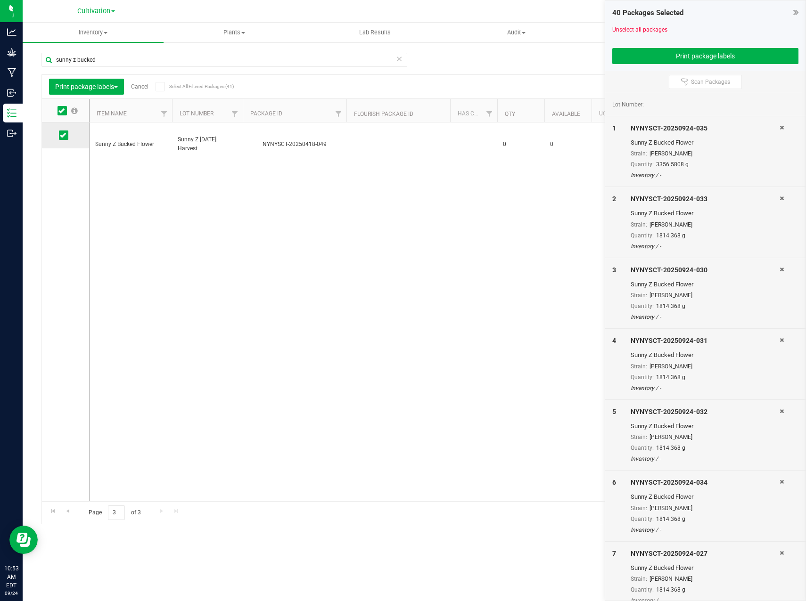
click at [59, 137] on span at bounding box center [63, 135] width 9 height 9
click at [0, 0] on input "checkbox" at bounding box center [0, 0] width 0 height 0
click at [70, 512] on span "Go to the previous page" at bounding box center [68, 512] width 8 height 8
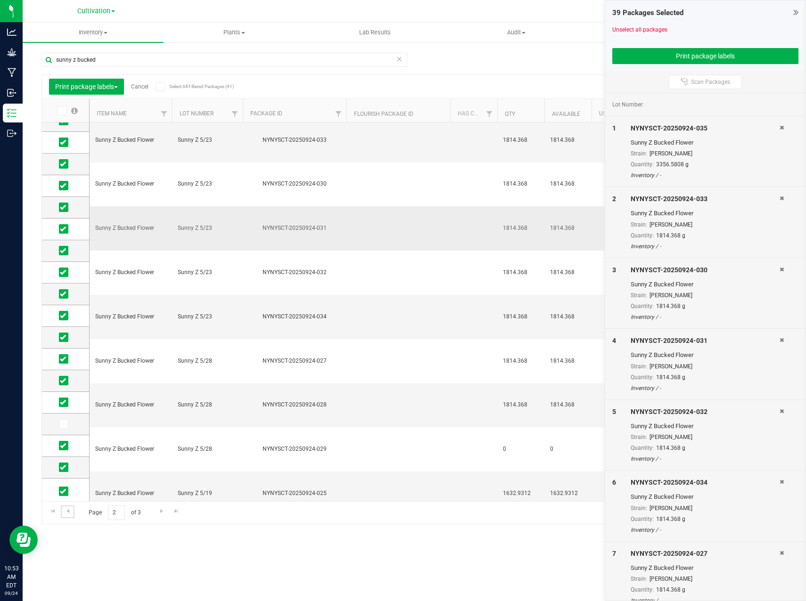
scroll to position [78, 0]
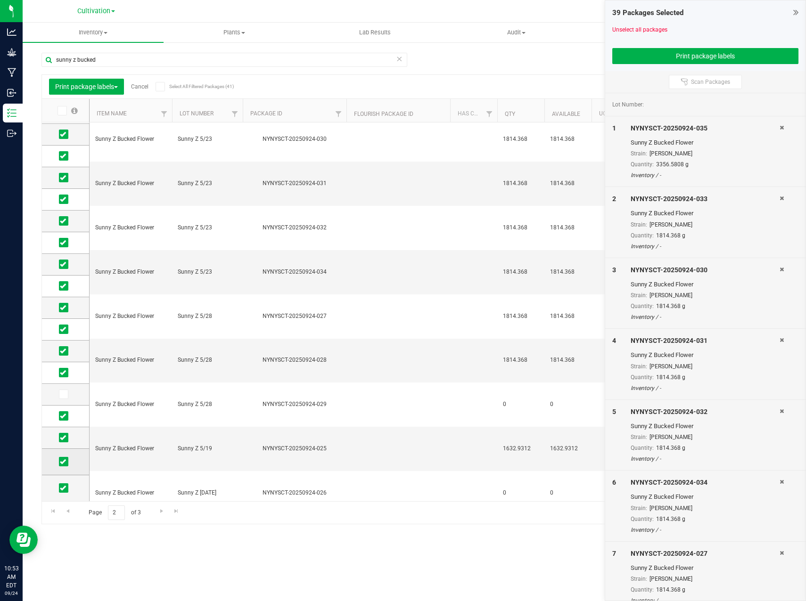
click at [66, 462] on icon at bounding box center [63, 462] width 6 height 0
click at [0, 0] on input "checkbox" at bounding box center [0, 0] width 0 height 0
click at [61, 494] on td at bounding box center [65, 489] width 47 height 26
click at [66, 488] on span at bounding box center [63, 488] width 9 height 9
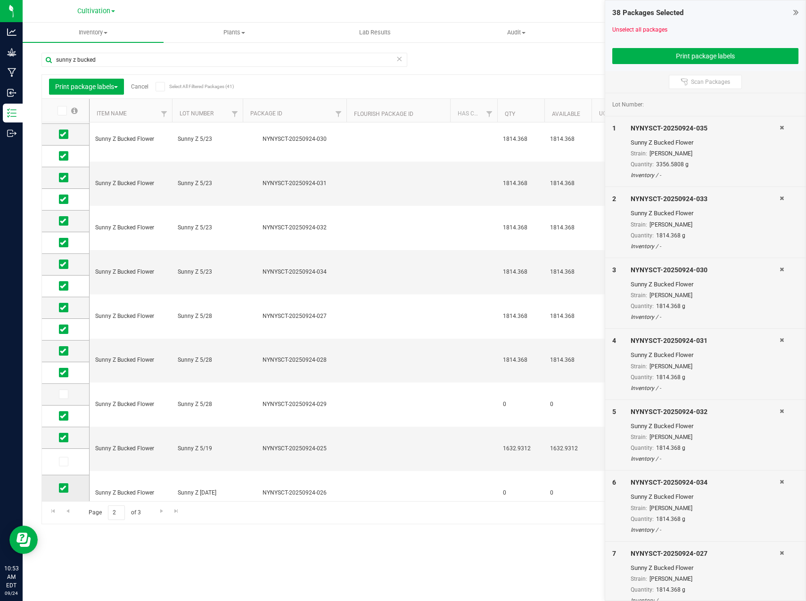
click at [0, 0] on input "checkbox" at bounding box center [0, 0] width 0 height 0
click at [66, 263] on span at bounding box center [63, 264] width 9 height 9
click at [0, 0] on input "checkbox" at bounding box center [0, 0] width 0 height 0
click at [62, 264] on icon at bounding box center [63, 264] width 6 height 0
click at [0, 0] on input "checkbox" at bounding box center [0, 0] width 0 height 0
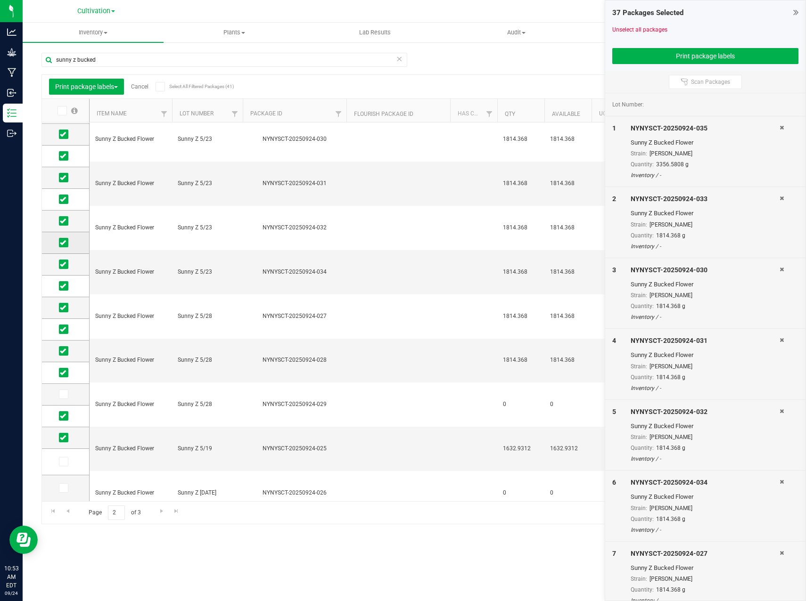
click at [63, 243] on icon at bounding box center [63, 243] width 6 height 0
click at [0, 0] on input "checkbox" at bounding box center [0, 0] width 0 height 0
click at [61, 286] on icon at bounding box center [63, 286] width 6 height 0
click at [0, 0] on input "checkbox" at bounding box center [0, 0] width 0 height 0
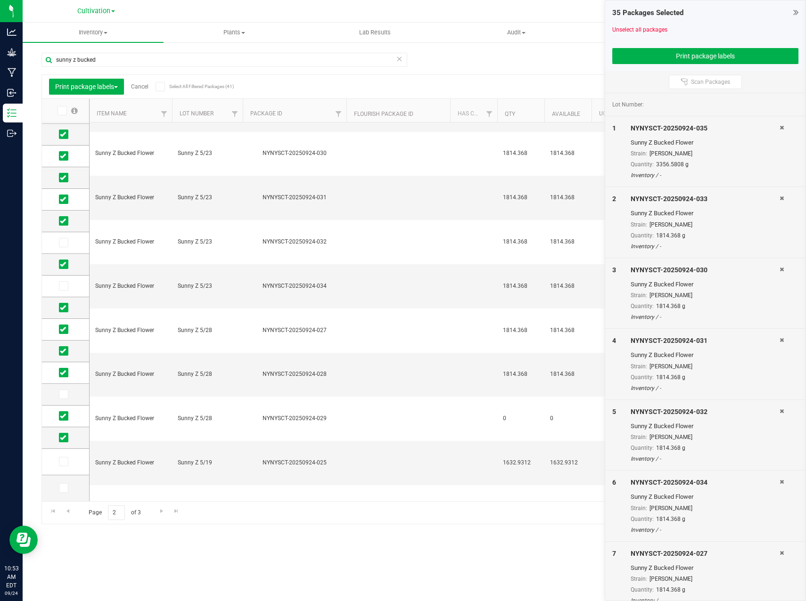
scroll to position [93, 0]
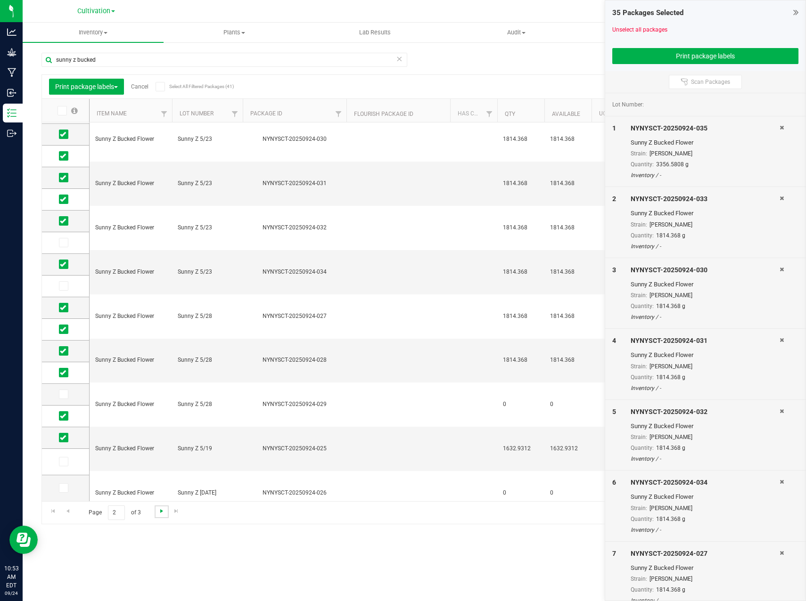
click at [158, 511] on span "Go to the next page" at bounding box center [162, 512] width 8 height 8
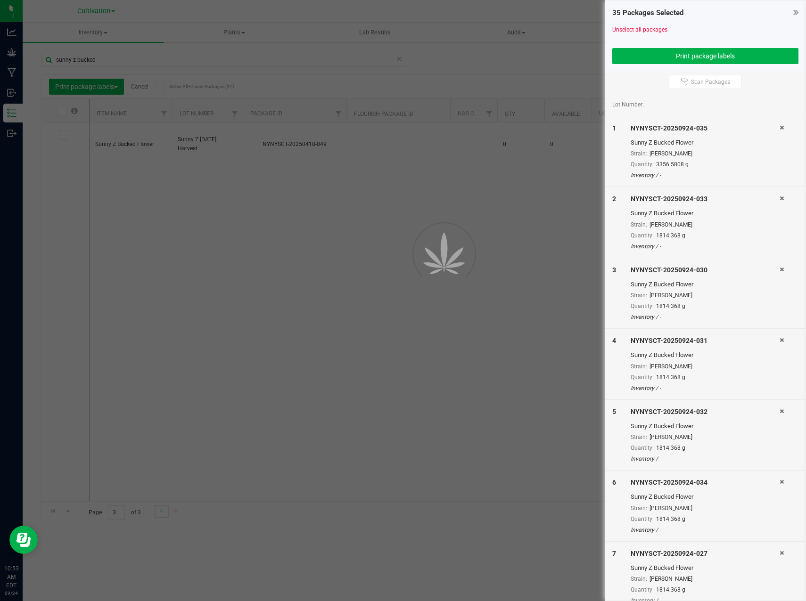
scroll to position [0, 0]
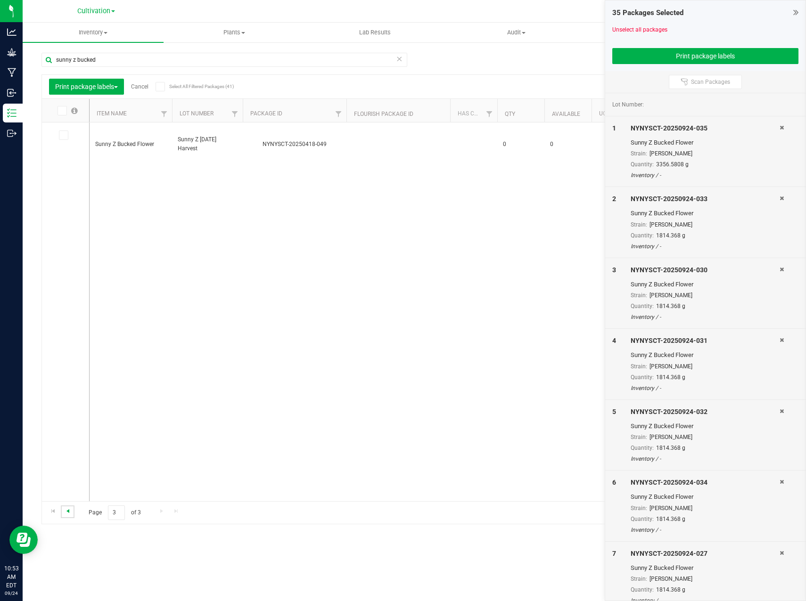
click at [69, 513] on span "Go to the previous page" at bounding box center [68, 512] width 8 height 8
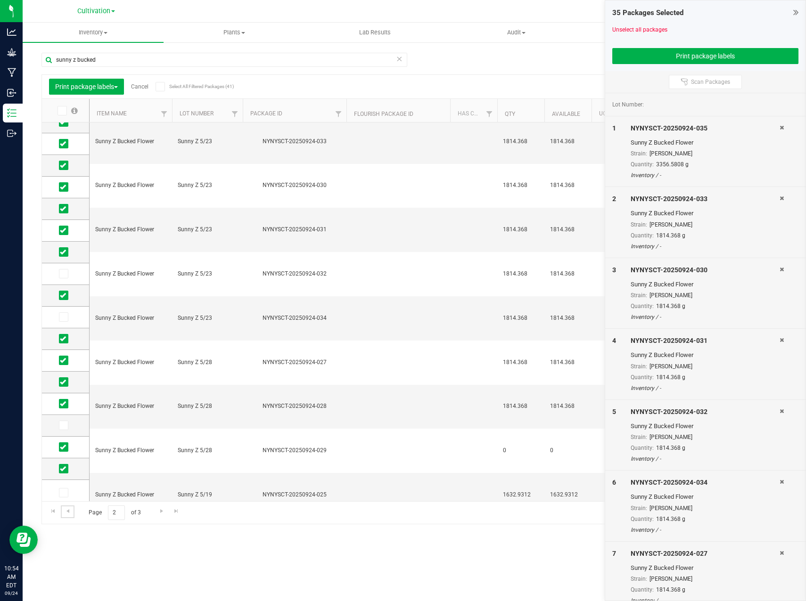
scroll to position [78, 0]
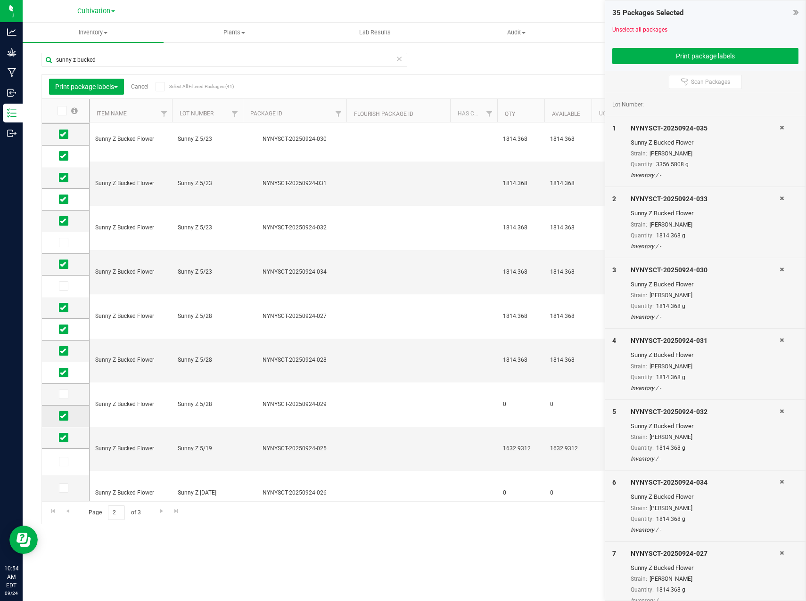
click at [65, 416] on icon at bounding box center [63, 416] width 6 height 0
click at [0, 0] on input "checkbox" at bounding box center [0, 0] width 0 height 0
click at [64, 438] on icon at bounding box center [63, 438] width 6 height 0
click at [0, 0] on input "checkbox" at bounding box center [0, 0] width 0 height 0
click at [72, 510] on link "Go to the previous page" at bounding box center [68, 512] width 14 height 13
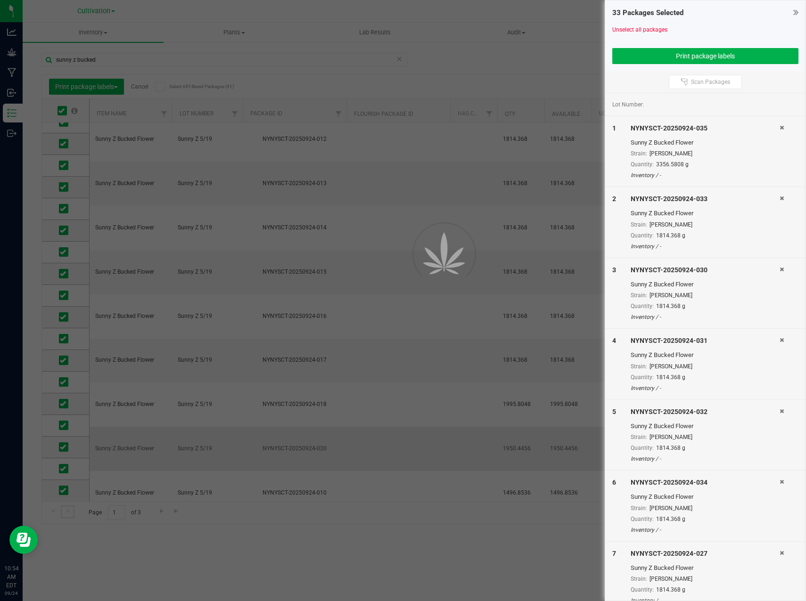
scroll to position [0, 0]
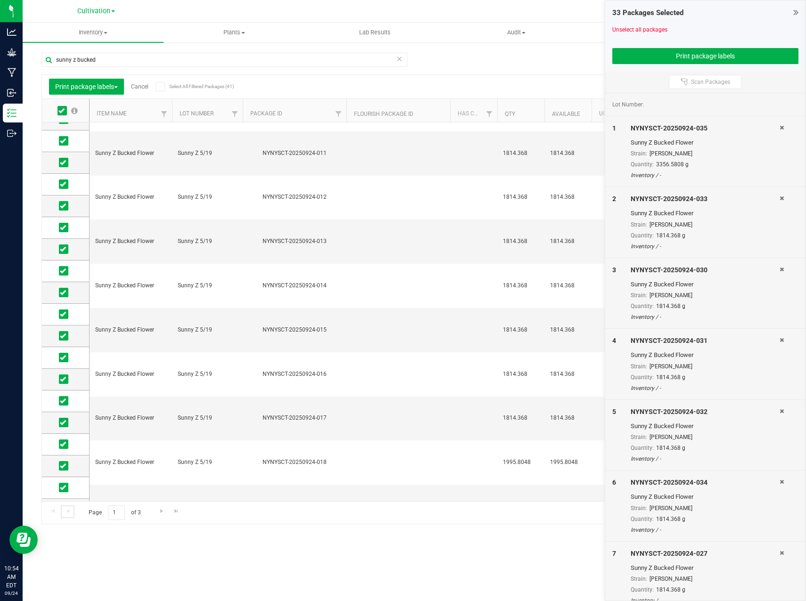
scroll to position [54, 0]
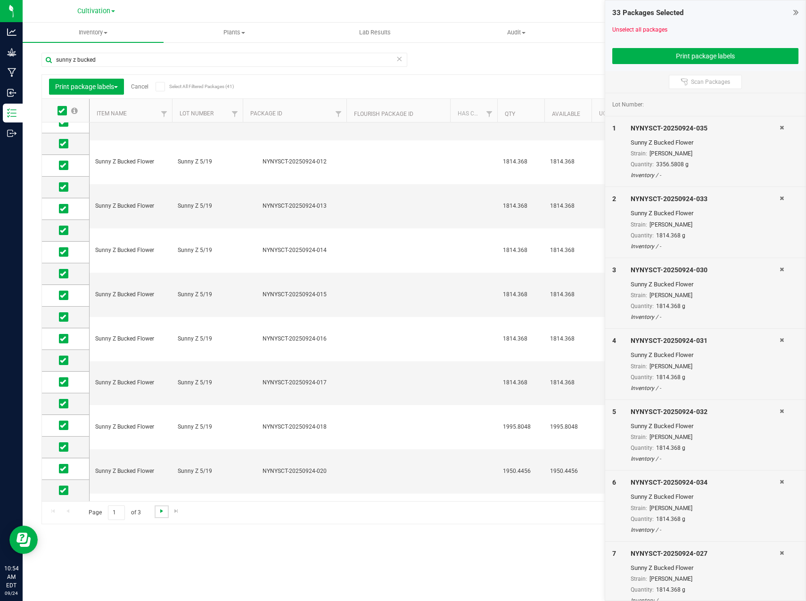
click at [159, 510] on span "Go to the next page" at bounding box center [162, 512] width 8 height 8
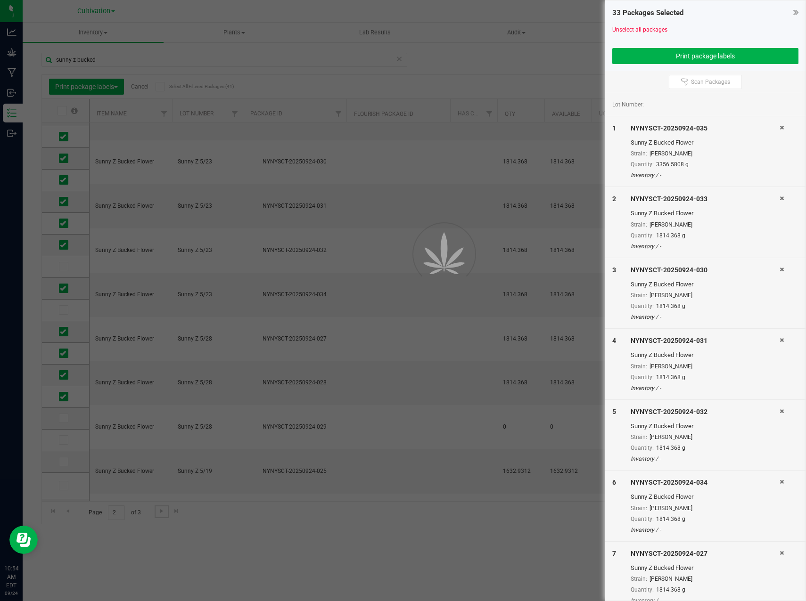
scroll to position [0, 0]
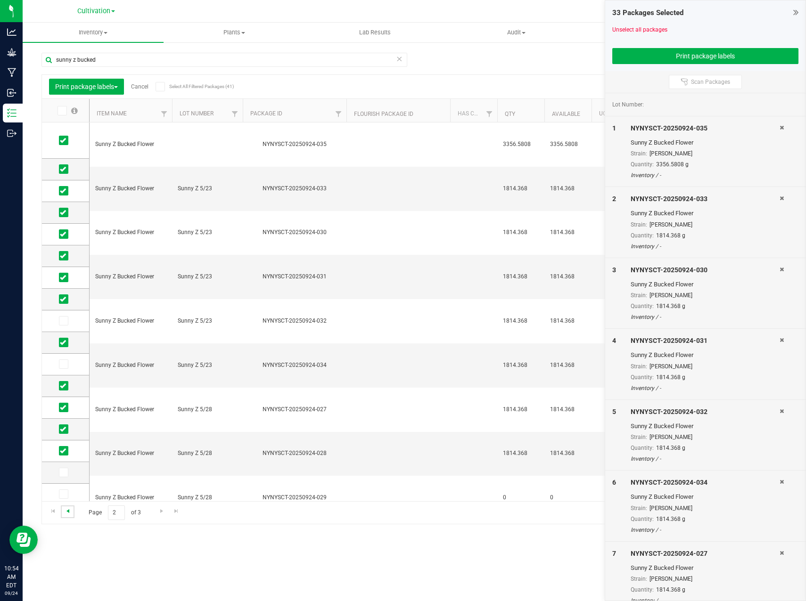
click at [70, 512] on span "Go to the previous page" at bounding box center [68, 512] width 8 height 8
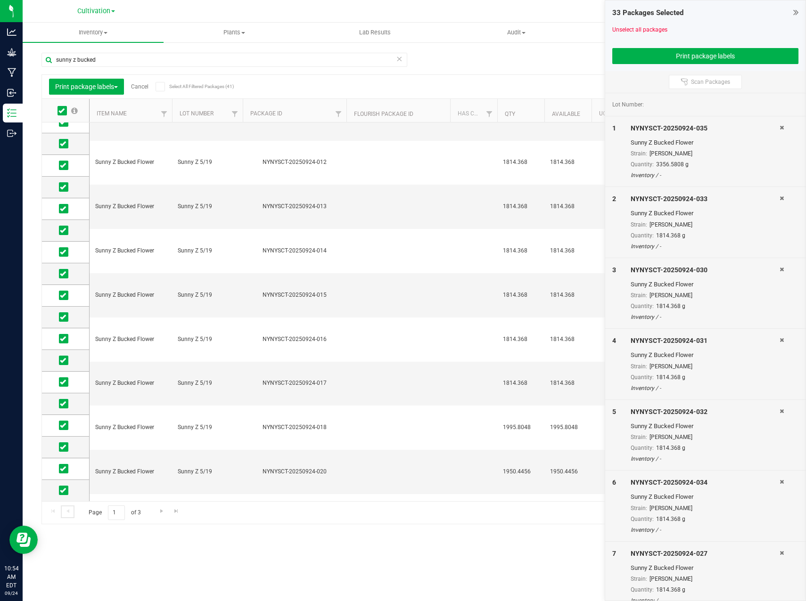
scroll to position [71, 0]
click at [795, 15] on icon at bounding box center [795, 12] width 5 height 9
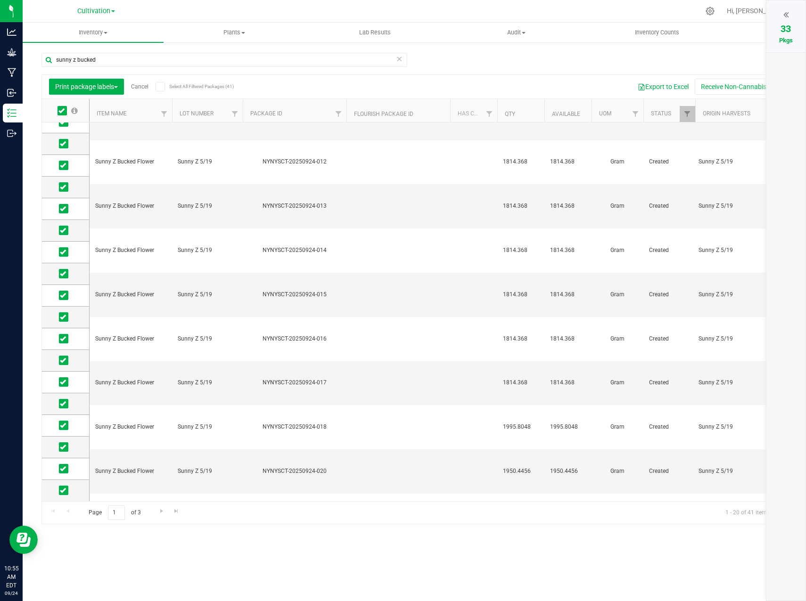
click at [140, 84] on link "Cancel" at bounding box center [139, 86] width 17 height 7
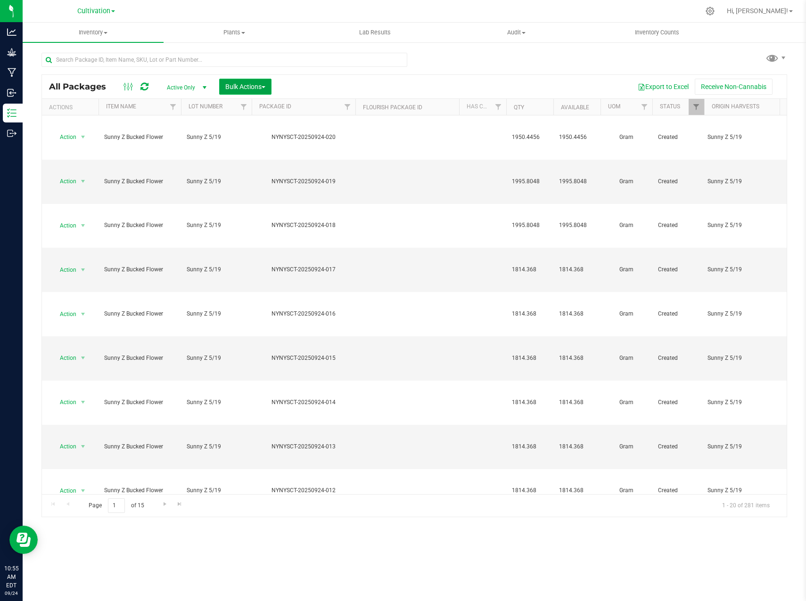
click at [261, 88] on span "Bulk Actions" at bounding box center [245, 87] width 40 height 8
click at [266, 191] on span "Print package labels" at bounding box center [253, 195] width 57 height 8
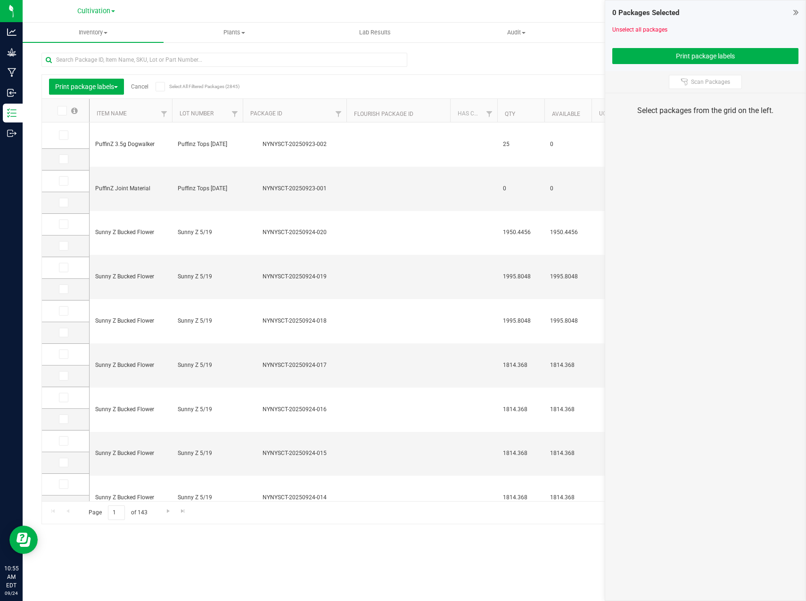
click at [272, 561] on div "Inventory All packages All inventory Waste log Create inventory Plants All plan…" at bounding box center [414, 312] width 783 height 579
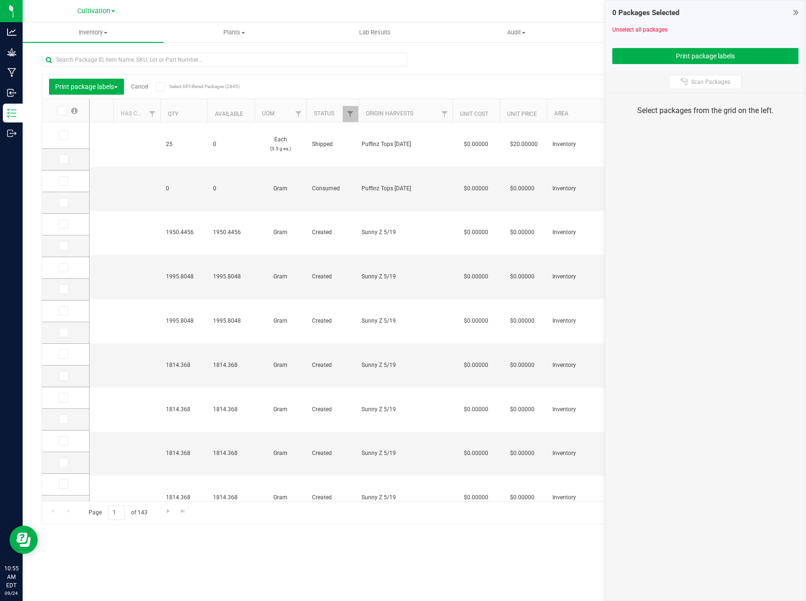
scroll to position [0, 344]
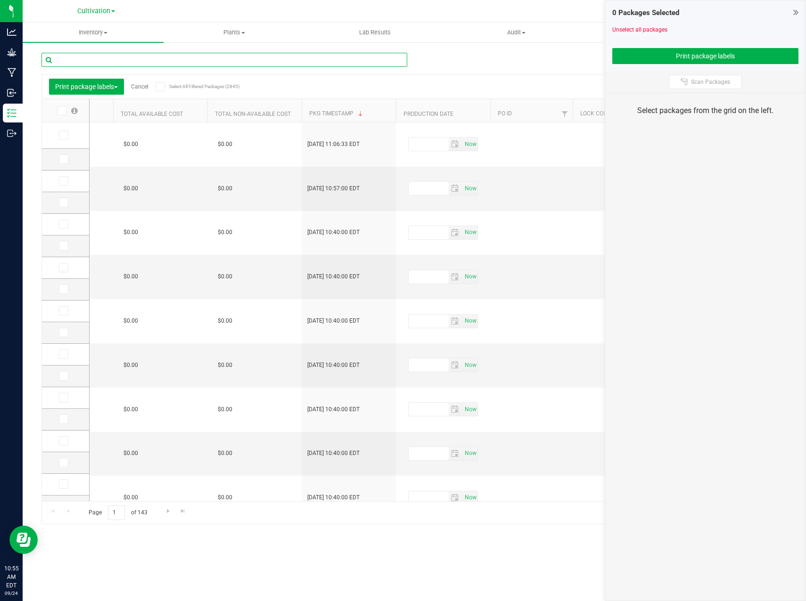
click at [151, 59] on input "text" at bounding box center [224, 60] width 366 height 14
click at [61, 111] on icon at bounding box center [61, 111] width 6 height 0
click at [0, 0] on input "checkbox" at bounding box center [0, 0] width 0 height 0
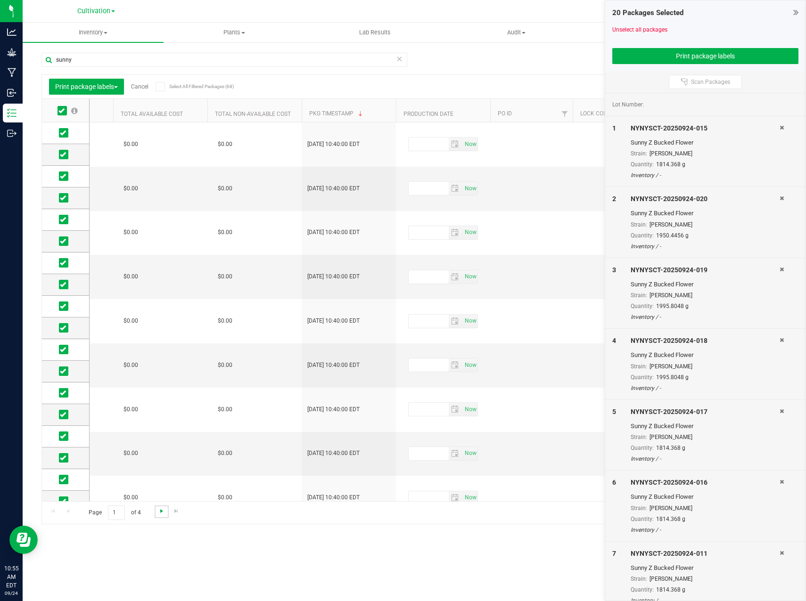
click at [158, 512] on span "Go to the next page" at bounding box center [162, 512] width 8 height 8
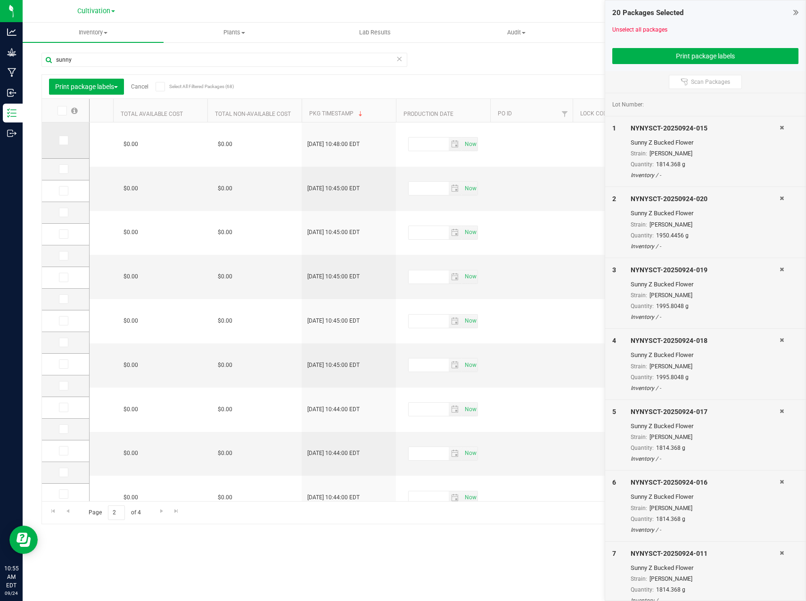
drag, startPoint x: 70, startPoint y: 142, endPoint x: 70, endPoint y: 149, distance: 7.6
click at [70, 142] on label at bounding box center [66, 140] width 14 height 9
click at [0, 0] on input "checkbox" at bounding box center [0, 0] width 0 height 0
click at [62, 169] on icon at bounding box center [63, 169] width 6 height 0
click at [0, 0] on input "checkbox" at bounding box center [0, 0] width 0 height 0
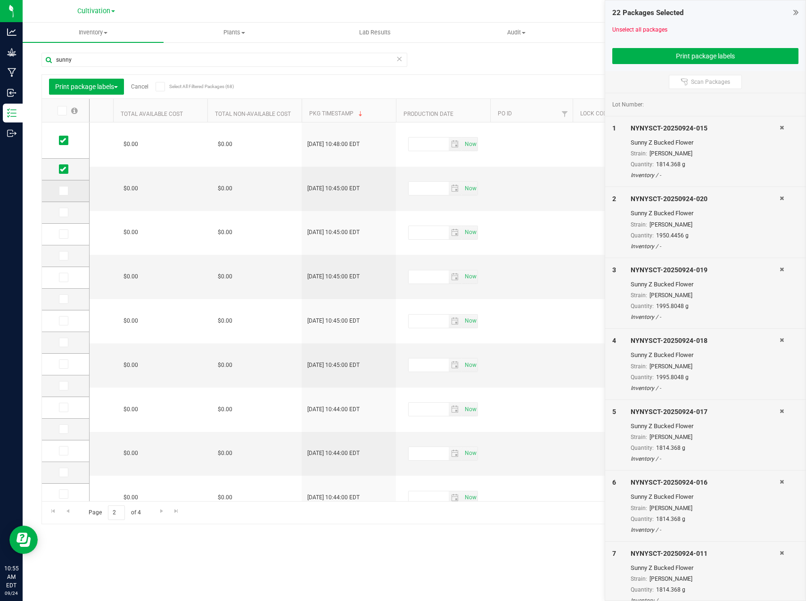
click at [65, 191] on icon at bounding box center [63, 191] width 6 height 0
click at [0, 0] on input "checkbox" at bounding box center [0, 0] width 0 height 0
click at [62, 213] on icon at bounding box center [63, 213] width 6 height 0
click at [0, 0] on input "checkbox" at bounding box center [0, 0] width 0 height 0
click at [64, 234] on icon at bounding box center [63, 234] width 6 height 0
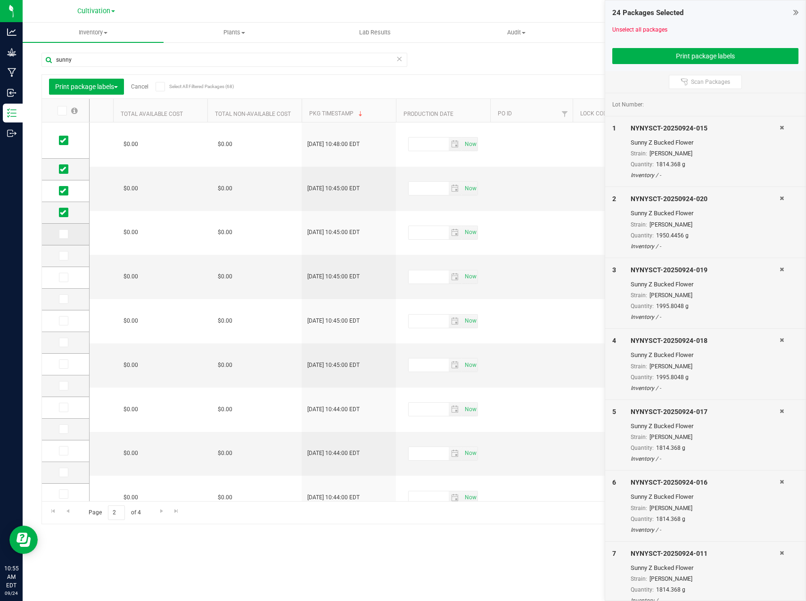
click at [0, 0] on input "checkbox" at bounding box center [0, 0] width 0 height 0
click at [62, 256] on icon at bounding box center [63, 256] width 6 height 0
click at [0, 0] on input "checkbox" at bounding box center [0, 0] width 0 height 0
click at [61, 278] on icon at bounding box center [63, 278] width 6 height 0
click at [0, 0] on input "checkbox" at bounding box center [0, 0] width 0 height 0
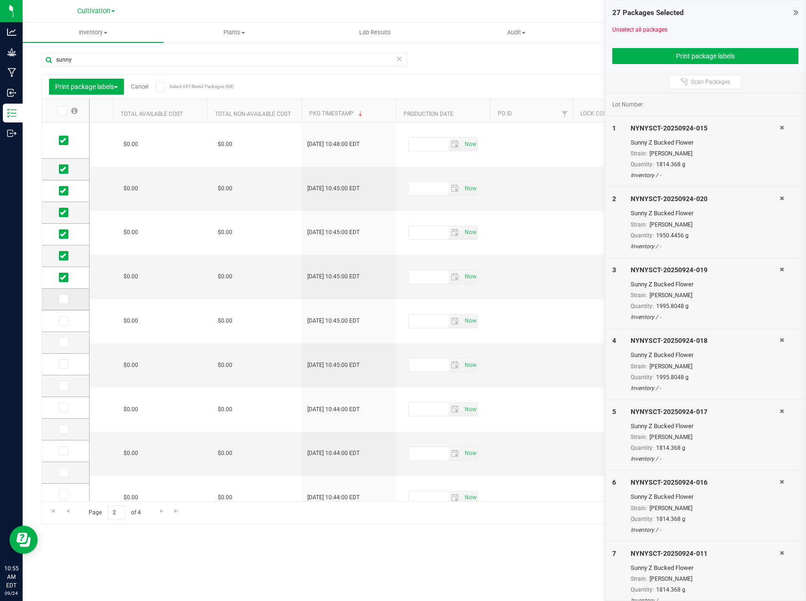
drag, startPoint x: 65, startPoint y: 303, endPoint x: 64, endPoint y: 316, distance: 13.2
click at [64, 303] on span at bounding box center [63, 299] width 9 height 9
click at [0, 0] on input "checkbox" at bounding box center [0, 0] width 0 height 0
click at [63, 325] on span at bounding box center [63, 320] width 9 height 9
click at [64, 326] on span at bounding box center [63, 320] width 9 height 9
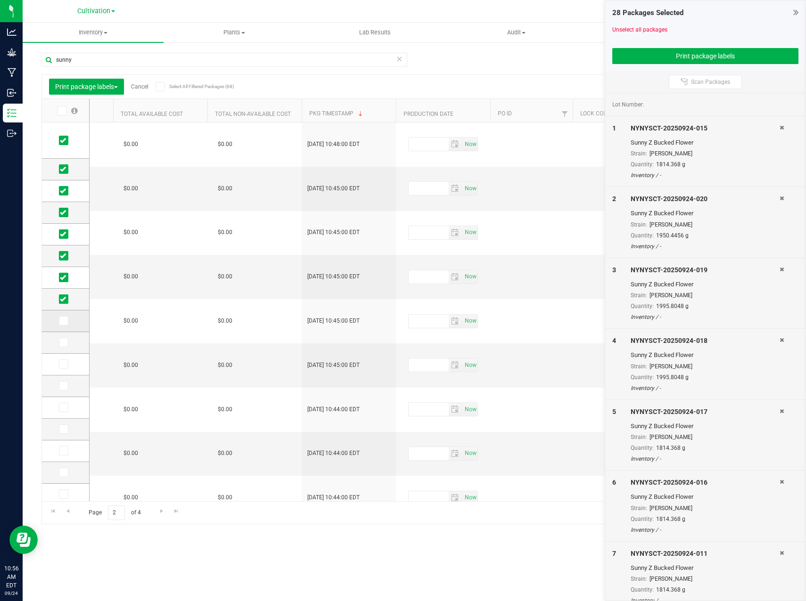
click at [0, 0] on input "checkbox" at bounding box center [0, 0] width 0 height 0
click at [63, 346] on span at bounding box center [63, 342] width 9 height 9
click at [0, 0] on input "checkbox" at bounding box center [0, 0] width 0 height 0
click at [64, 364] on icon at bounding box center [63, 364] width 6 height 0
click at [0, 0] on input "checkbox" at bounding box center [0, 0] width 0 height 0
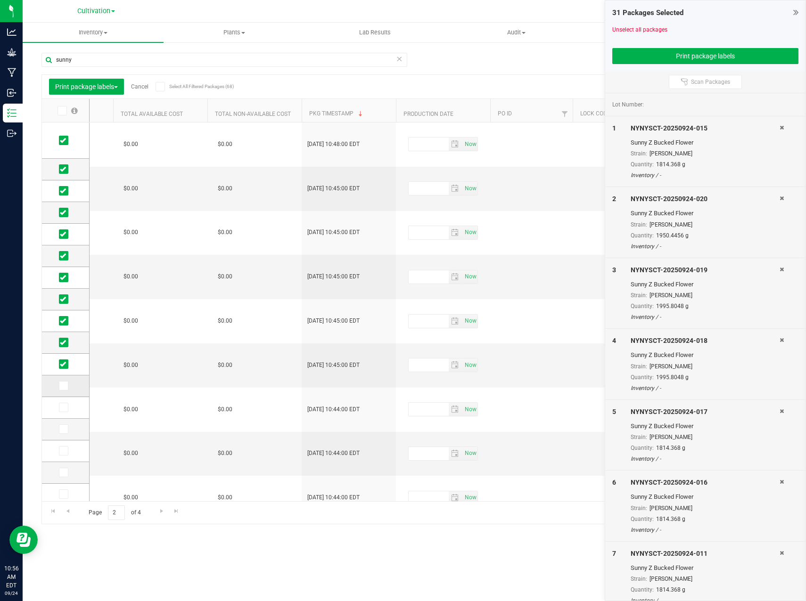
click at [62, 386] on icon at bounding box center [63, 386] width 6 height 0
click at [0, 0] on input "checkbox" at bounding box center [0, 0] width 0 height 0
click at [64, 408] on icon at bounding box center [63, 408] width 6 height 0
click at [0, 0] on input "checkbox" at bounding box center [0, 0] width 0 height 0
click at [65, 424] on td at bounding box center [65, 430] width 47 height 22
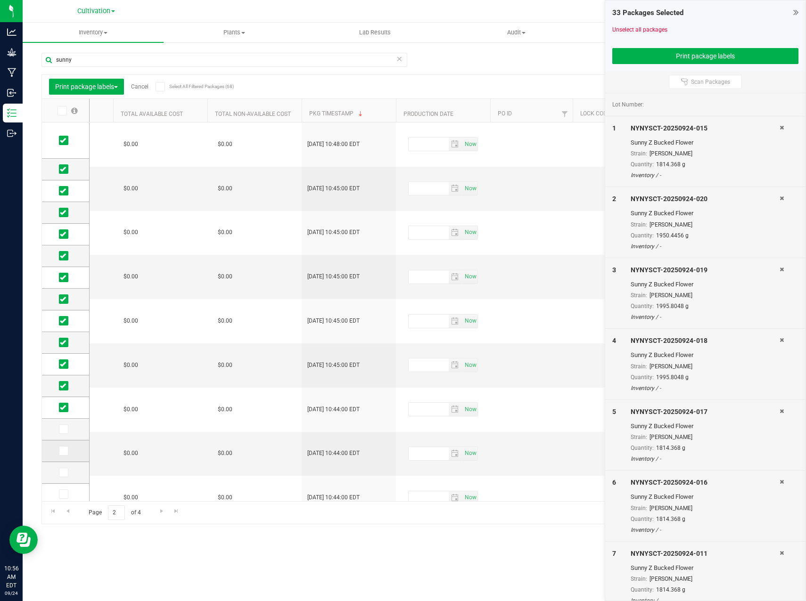
click at [67, 450] on span at bounding box center [63, 450] width 9 height 9
click at [0, 0] on input "checkbox" at bounding box center [0, 0] width 0 height 0
drag, startPoint x: 64, startPoint y: 431, endPoint x: 72, endPoint y: 444, distance: 15.0
click at [64, 429] on icon at bounding box center [63, 429] width 6 height 0
click at [0, 0] on input "checkbox" at bounding box center [0, 0] width 0 height 0
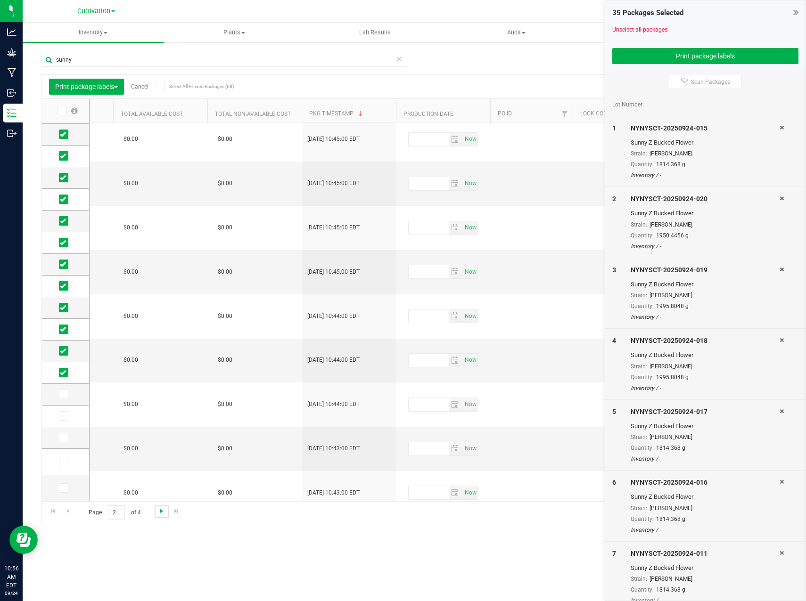
click at [158, 513] on span "Go to the next page" at bounding box center [162, 512] width 8 height 8
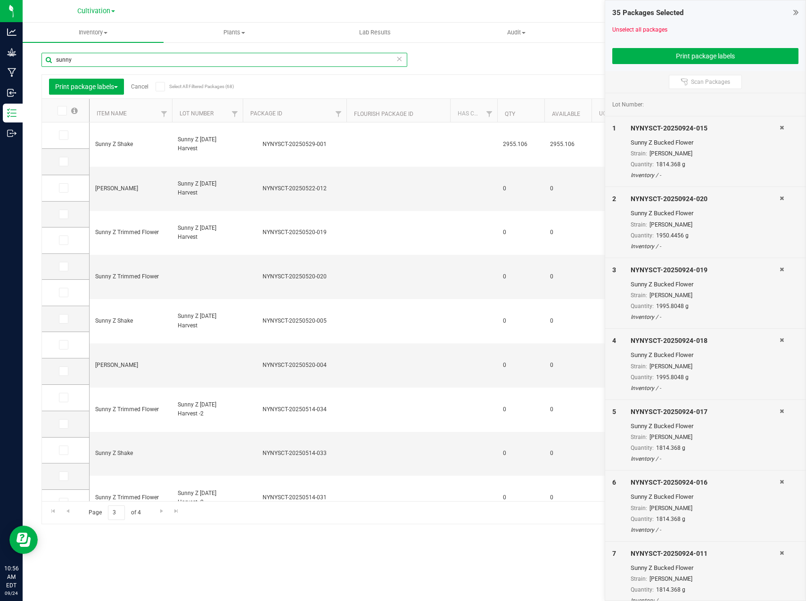
click at [100, 56] on input "sunny" at bounding box center [224, 60] width 366 height 14
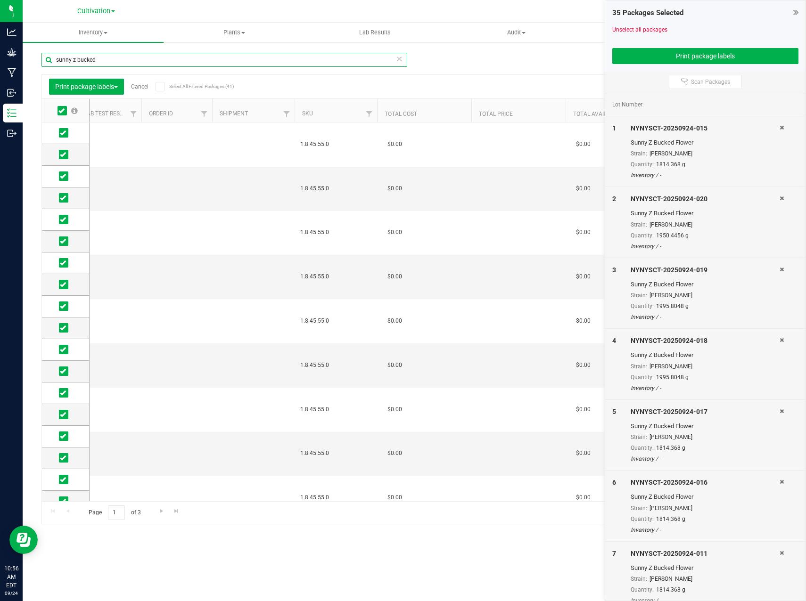
scroll to position [0, 1127]
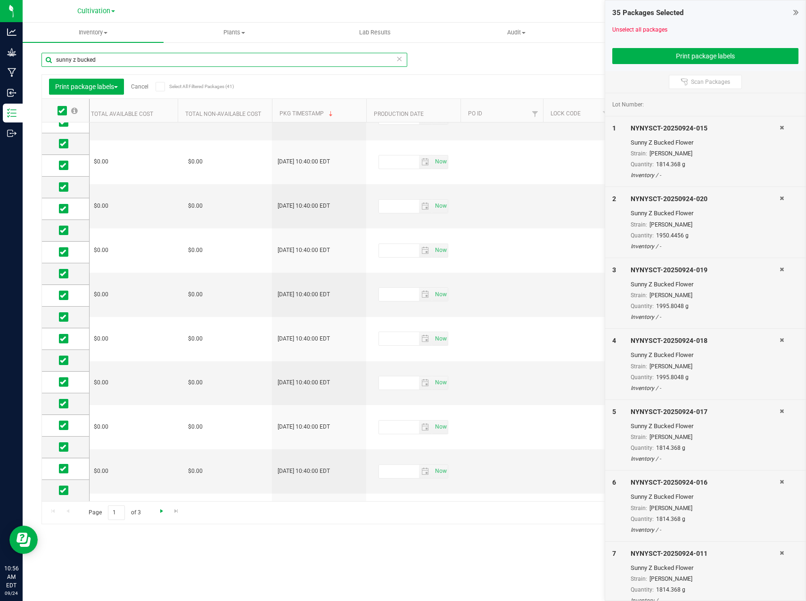
type input "sunny z bucked"
click at [159, 510] on span "Go to the next page" at bounding box center [162, 512] width 8 height 8
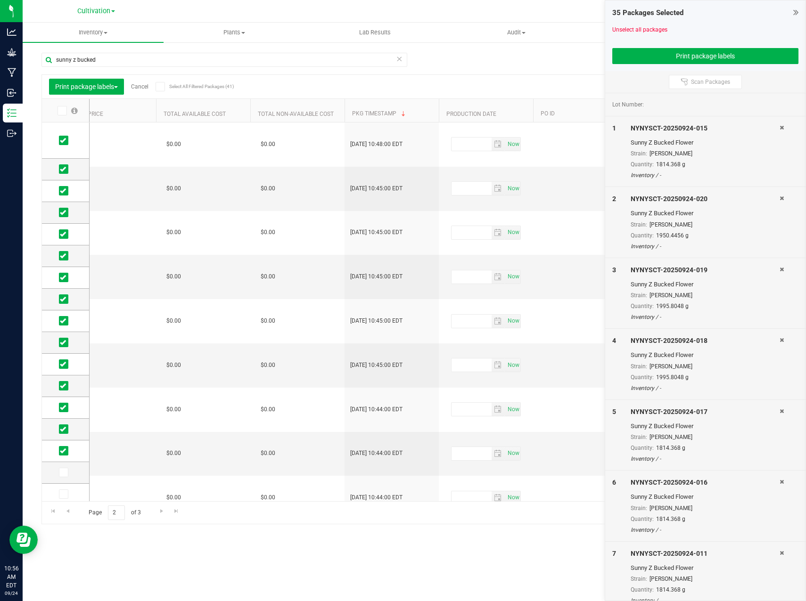
scroll to position [26, 0]
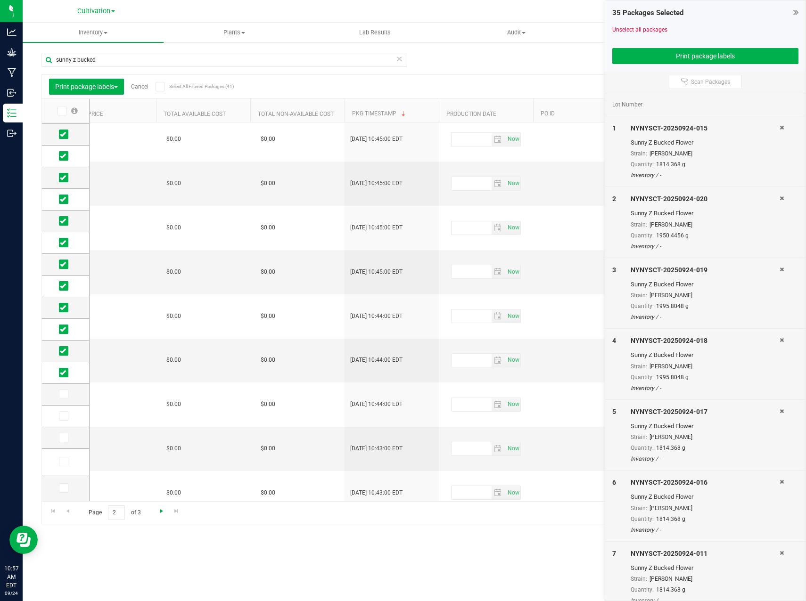
click at [164, 510] on span "Go to the next page" at bounding box center [162, 512] width 8 height 8
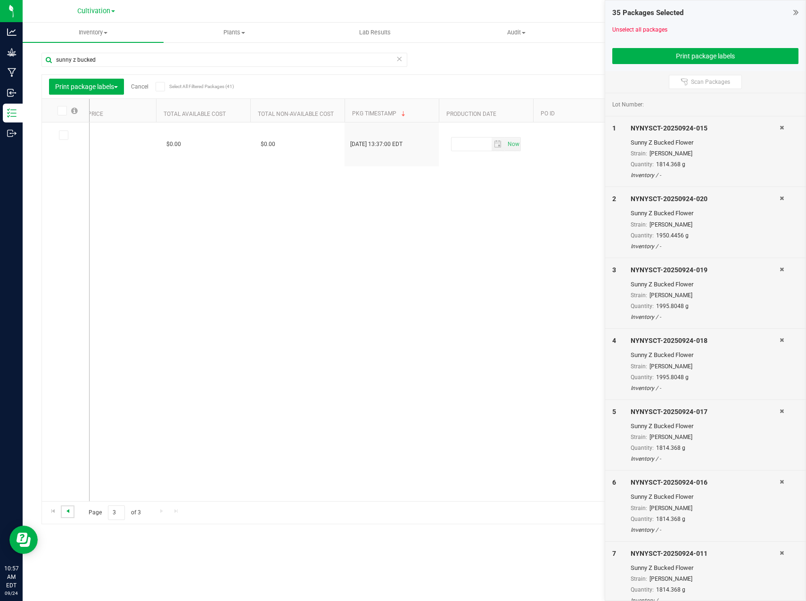
click at [71, 509] on span "Go to the previous page" at bounding box center [68, 512] width 8 height 8
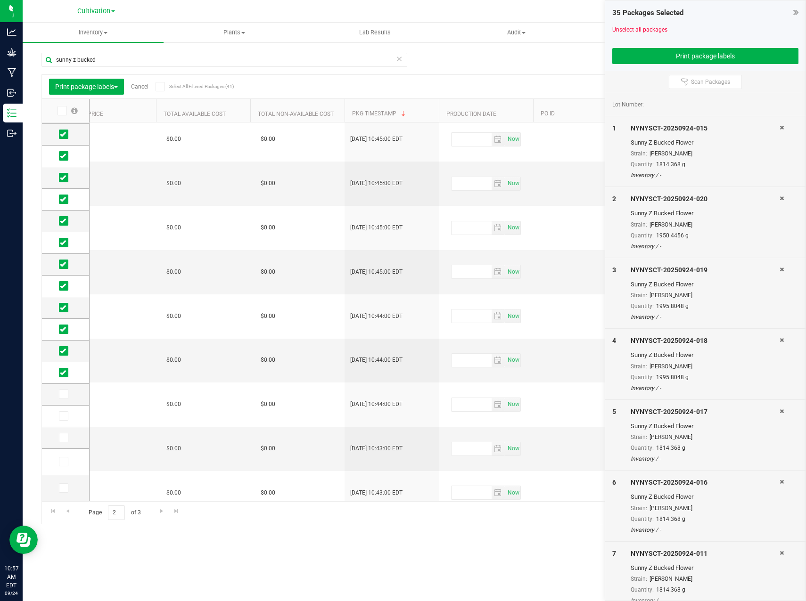
click at [797, 12] on icon at bounding box center [795, 12] width 5 height 9
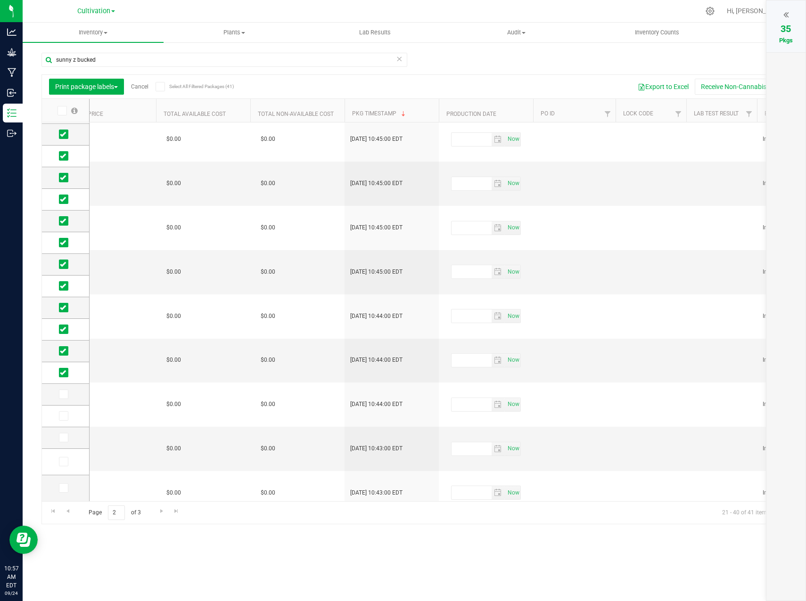
click at [790, 15] on div at bounding box center [786, 15] width 21 height 14
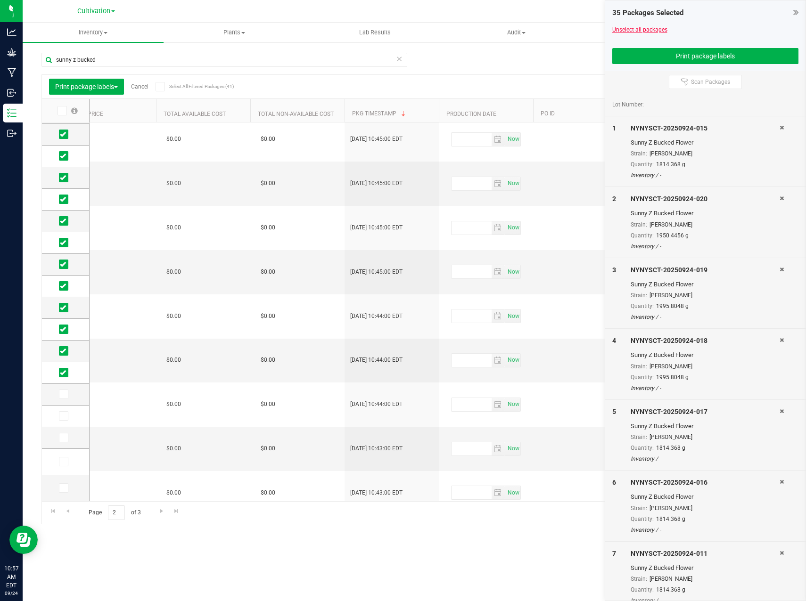
click at [647, 28] on link "Unselect all packages" at bounding box center [639, 29] width 55 height 7
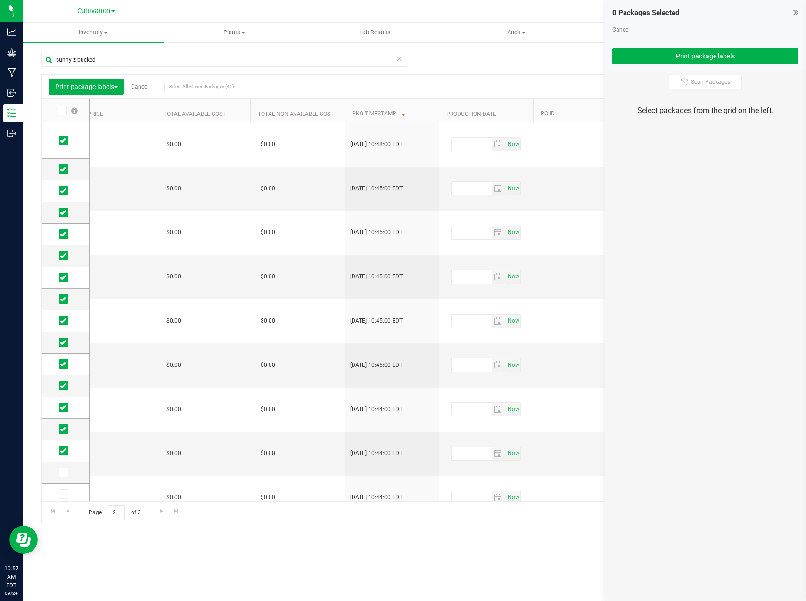
click at [61, 111] on icon at bounding box center [61, 111] width 6 height 0
click at [0, 0] on input "checkbox" at bounding box center [0, 0] width 0 height 0
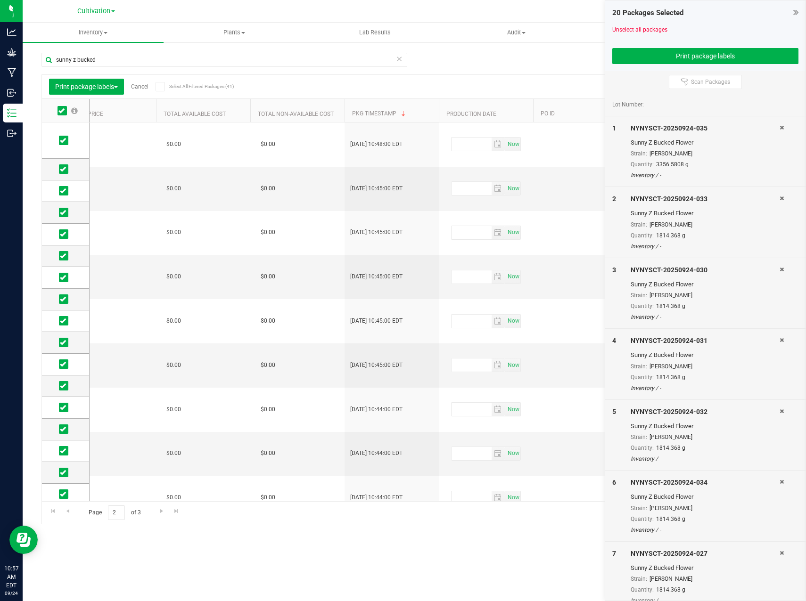
click at [61, 111] on icon at bounding box center [61, 111] width 6 height 0
click at [0, 0] on input "checkbox" at bounding box center [0, 0] width 0 height 0
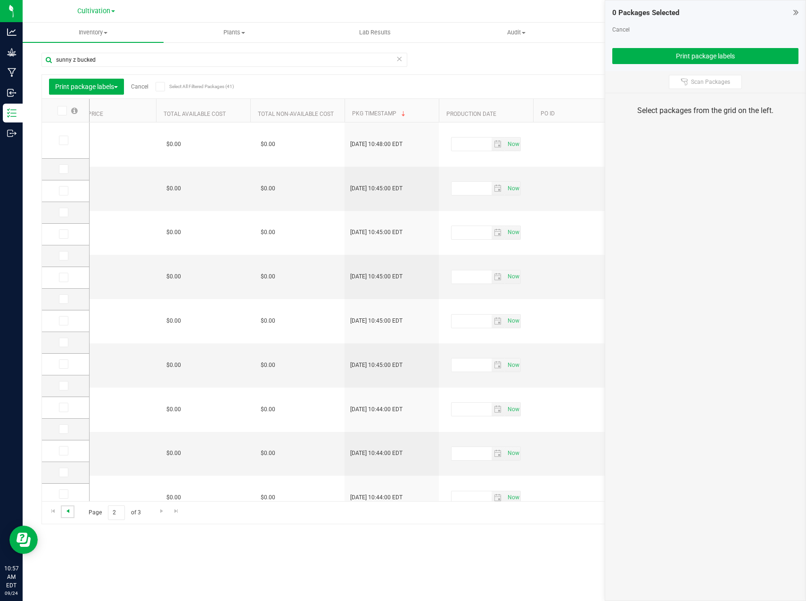
click at [68, 514] on span "Go to the previous page" at bounding box center [68, 512] width 8 height 8
click at [62, 115] on span at bounding box center [62, 110] width 9 height 9
click at [0, 0] on input "checkbox" at bounding box center [0, 0] width 0 height 0
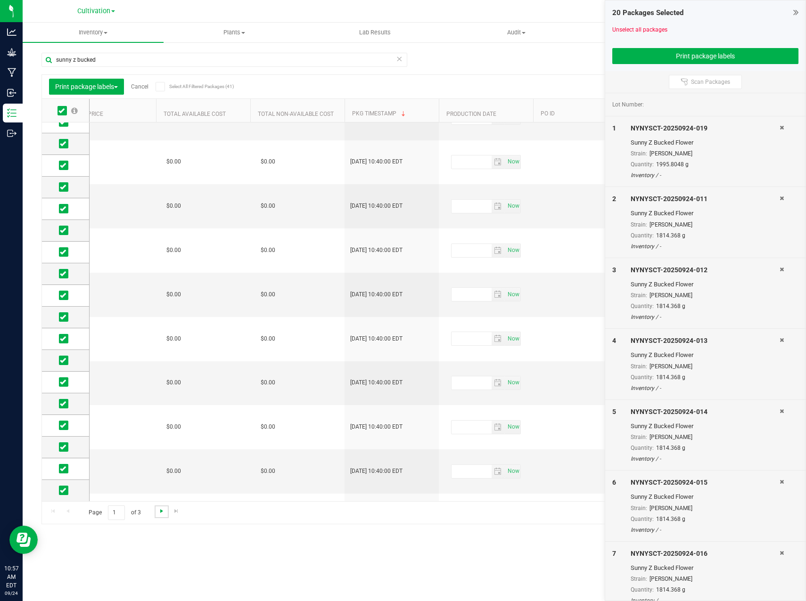
click at [158, 512] on span "Go to the next page" at bounding box center [162, 512] width 8 height 8
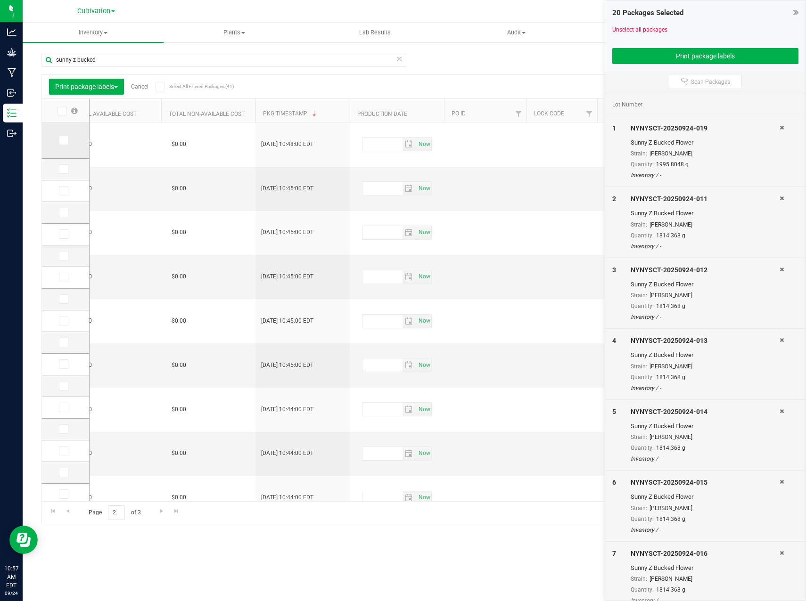
click at [66, 143] on span at bounding box center [63, 140] width 9 height 9
click at [0, 0] on input "checkbox" at bounding box center [0, 0] width 0 height 0
click at [62, 169] on icon at bounding box center [63, 169] width 6 height 0
click at [0, 0] on input "checkbox" at bounding box center [0, 0] width 0 height 0
click at [65, 191] on icon at bounding box center [63, 191] width 6 height 0
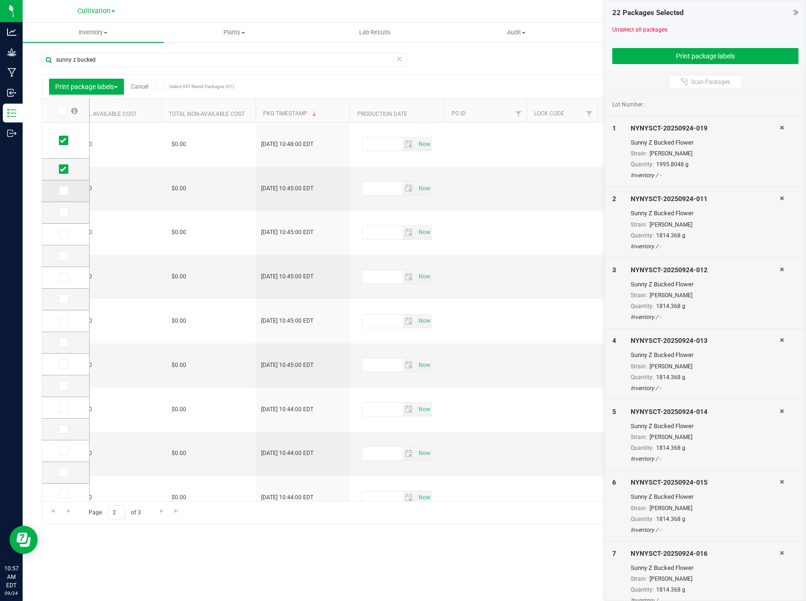
click at [0, 0] on input "checkbox" at bounding box center [0, 0] width 0 height 0
click at [62, 213] on icon at bounding box center [63, 213] width 6 height 0
click at [0, 0] on input "checkbox" at bounding box center [0, 0] width 0 height 0
click at [61, 234] on icon at bounding box center [63, 234] width 6 height 0
click at [0, 0] on input "checkbox" at bounding box center [0, 0] width 0 height 0
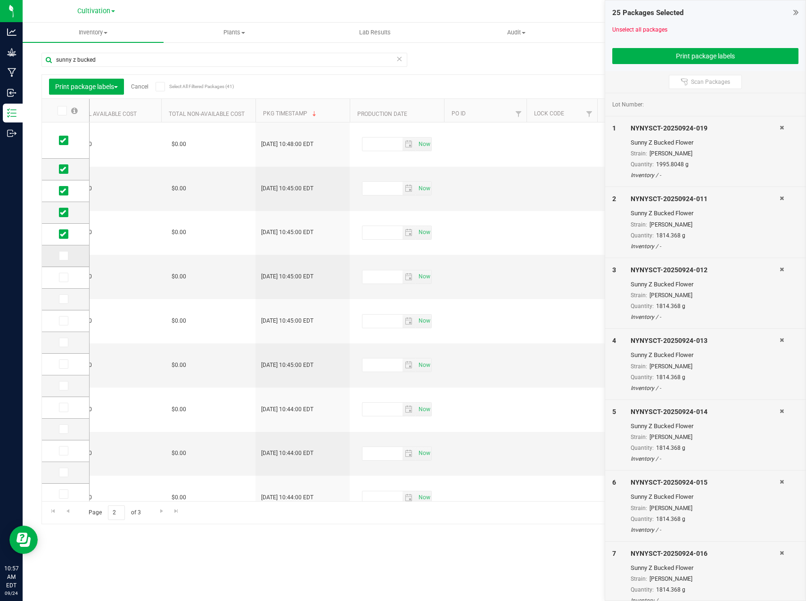
click at [61, 250] on td at bounding box center [65, 257] width 47 height 22
click at [68, 256] on span at bounding box center [63, 255] width 9 height 9
click at [0, 0] on input "checkbox" at bounding box center [0, 0] width 0 height 0
click at [64, 282] on span at bounding box center [63, 277] width 9 height 9
click at [0, 0] on input "checkbox" at bounding box center [0, 0] width 0 height 0
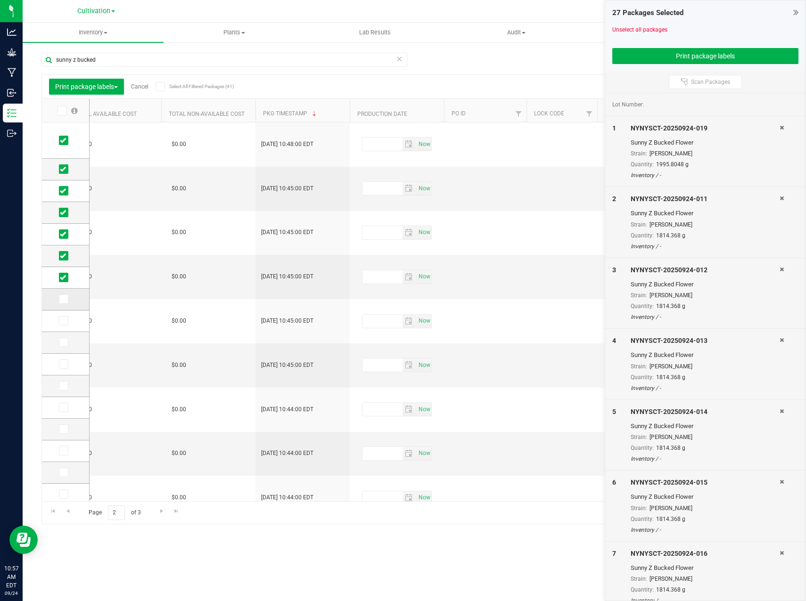
click at [66, 296] on span at bounding box center [63, 299] width 9 height 9
click at [0, 0] on input "checkbox" at bounding box center [0, 0] width 0 height 0
click at [61, 317] on span at bounding box center [63, 320] width 9 height 9
click at [61, 346] on span at bounding box center [63, 342] width 9 height 9
click at [64, 321] on icon at bounding box center [63, 321] width 6 height 0
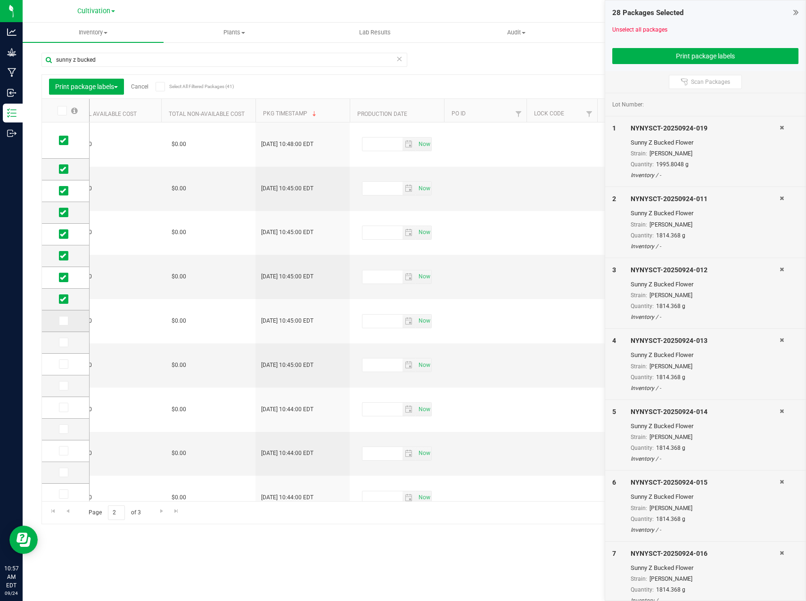
click at [0, 0] on input "checkbox" at bounding box center [0, 0] width 0 height 0
click at [66, 343] on icon at bounding box center [63, 343] width 6 height 0
click at [0, 0] on input "checkbox" at bounding box center [0, 0] width 0 height 0
click at [65, 364] on icon at bounding box center [63, 364] width 6 height 0
click at [0, 0] on input "checkbox" at bounding box center [0, 0] width 0 height 0
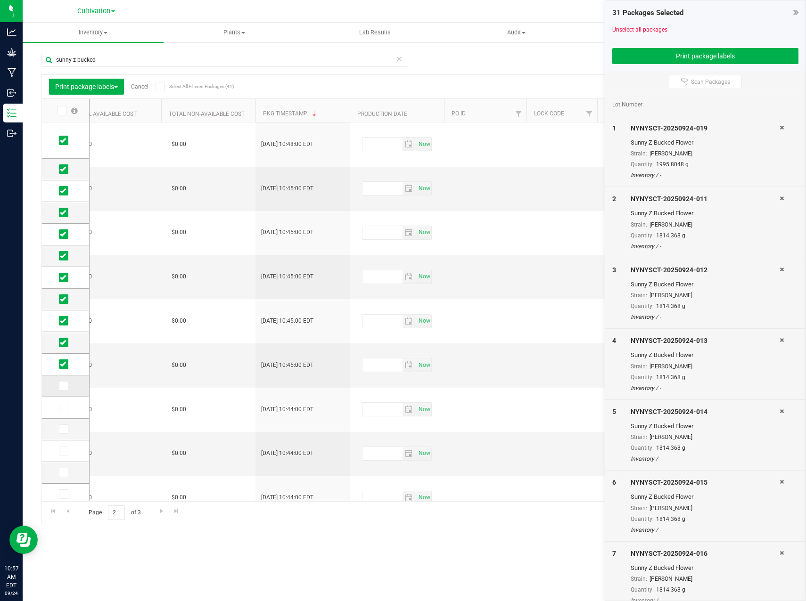
click at [66, 386] on icon at bounding box center [63, 386] width 6 height 0
click at [0, 0] on input "checkbox" at bounding box center [0, 0] width 0 height 0
drag, startPoint x: 64, startPoint y: 408, endPoint x: 63, endPoint y: 412, distance: 4.8
click at [63, 408] on icon at bounding box center [63, 408] width 6 height 0
click at [0, 0] on input "checkbox" at bounding box center [0, 0] width 0 height 0
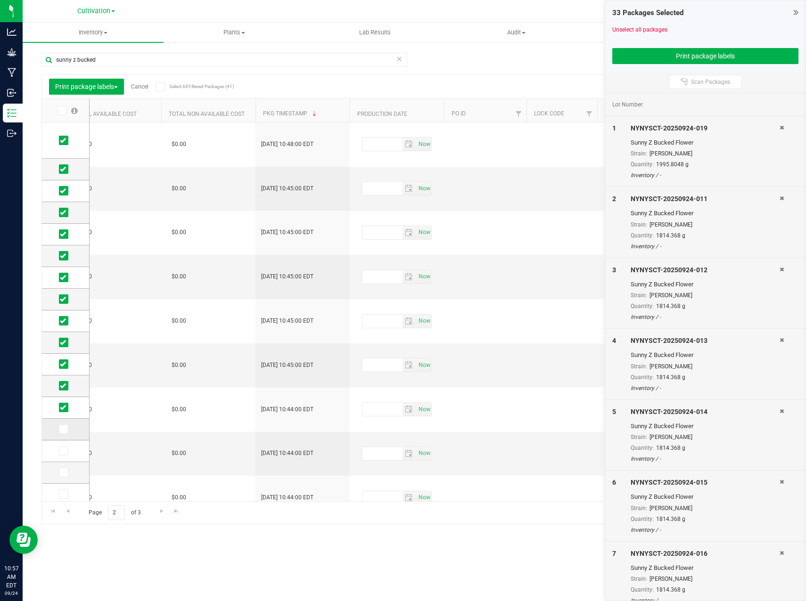
drag, startPoint x: 63, startPoint y: 430, endPoint x: 63, endPoint y: 438, distance: 7.6
click at [63, 429] on icon at bounding box center [63, 429] width 6 height 0
click at [0, 0] on input "checkbox" at bounding box center [0, 0] width 0 height 0
click at [60, 454] on span at bounding box center [63, 450] width 9 height 9
click at [0, 0] on input "checkbox" at bounding box center [0, 0] width 0 height 0
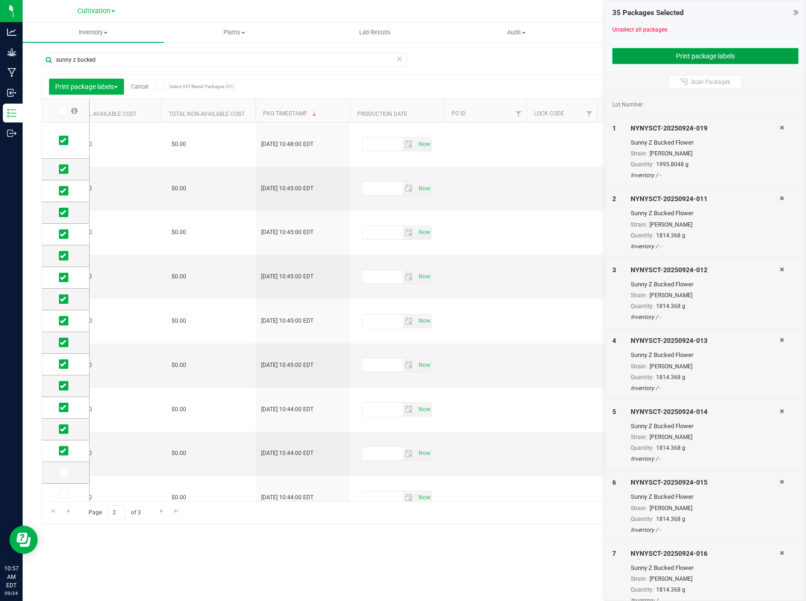
click at [707, 51] on button "Print package labels" at bounding box center [705, 56] width 187 height 16
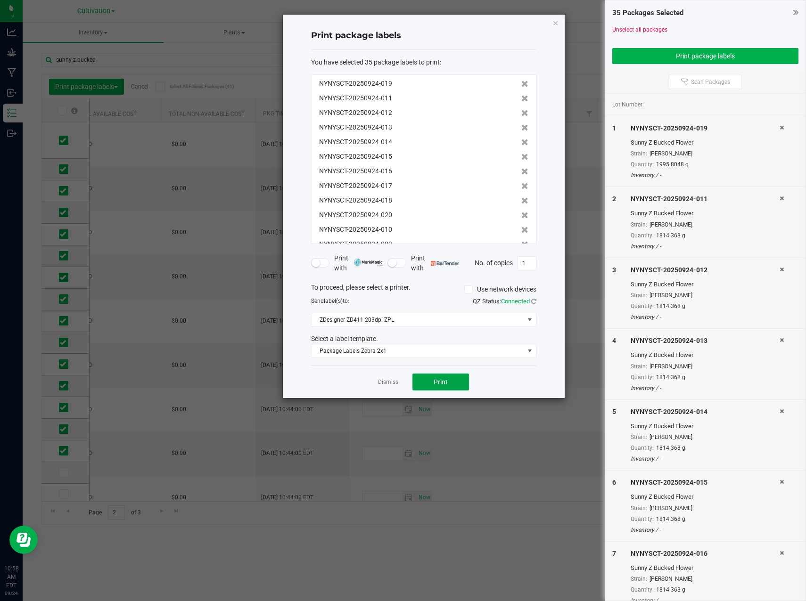
click at [447, 385] on span "Print" at bounding box center [441, 382] width 14 height 8
click at [388, 382] on link "Dismiss" at bounding box center [388, 382] width 20 height 8
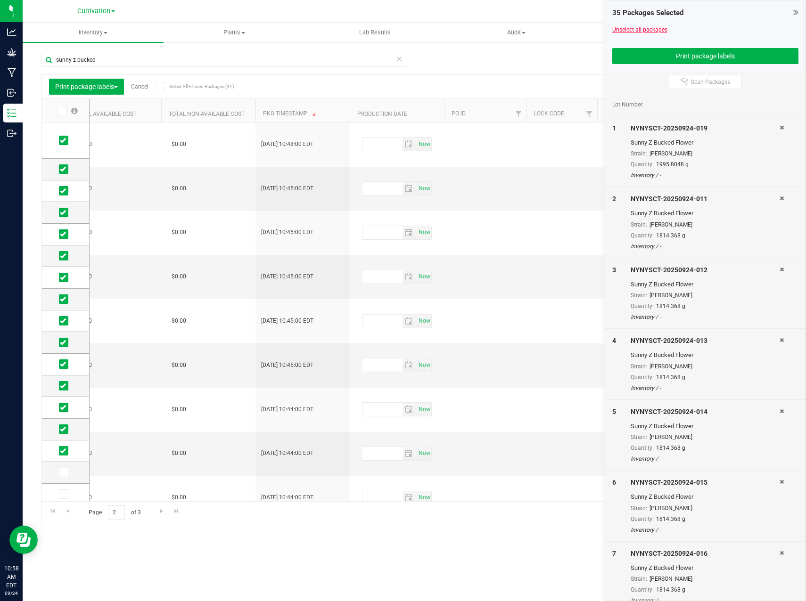
click at [648, 30] on link "Unselect all packages" at bounding box center [639, 29] width 55 height 7
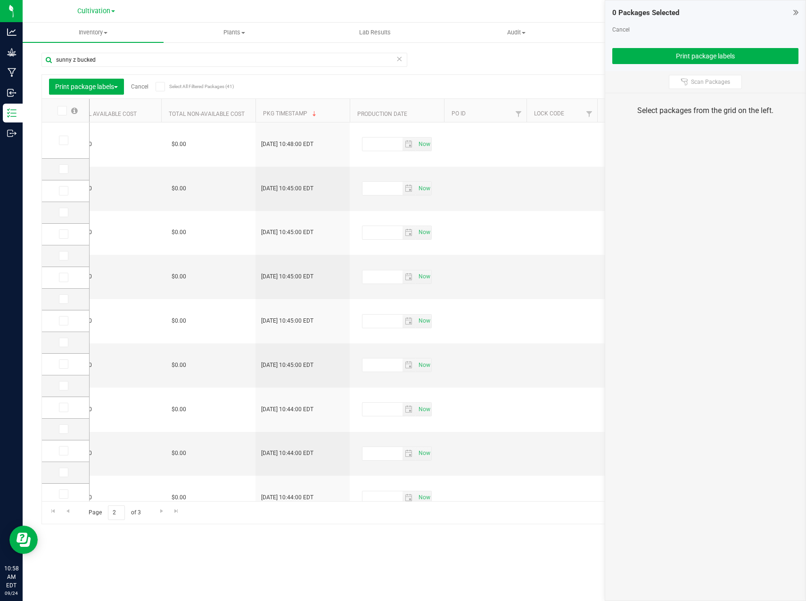
click at [798, 10] on icon at bounding box center [795, 12] width 5 height 9
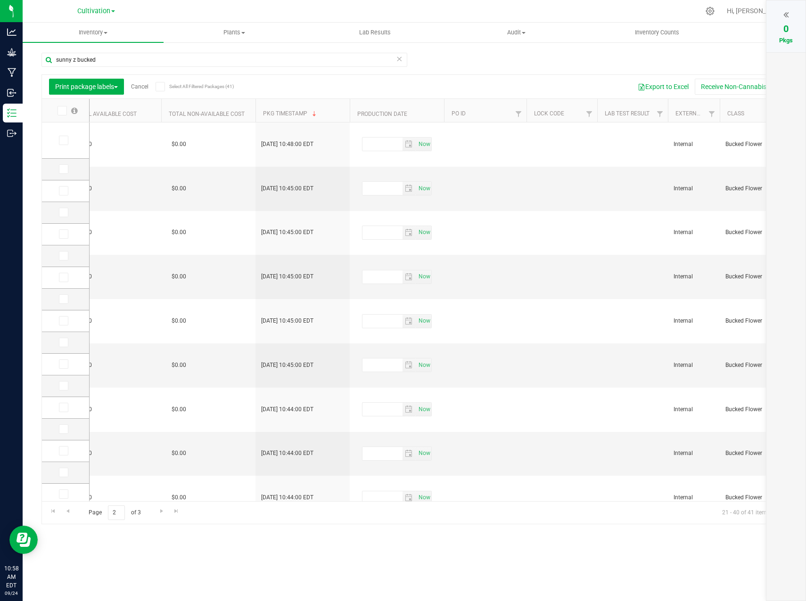
click at [484, 66] on div "sunny z bucked Print package labels Cancel Select All Filtered Packages (41) Ad…" at bounding box center [414, 284] width 746 height 481
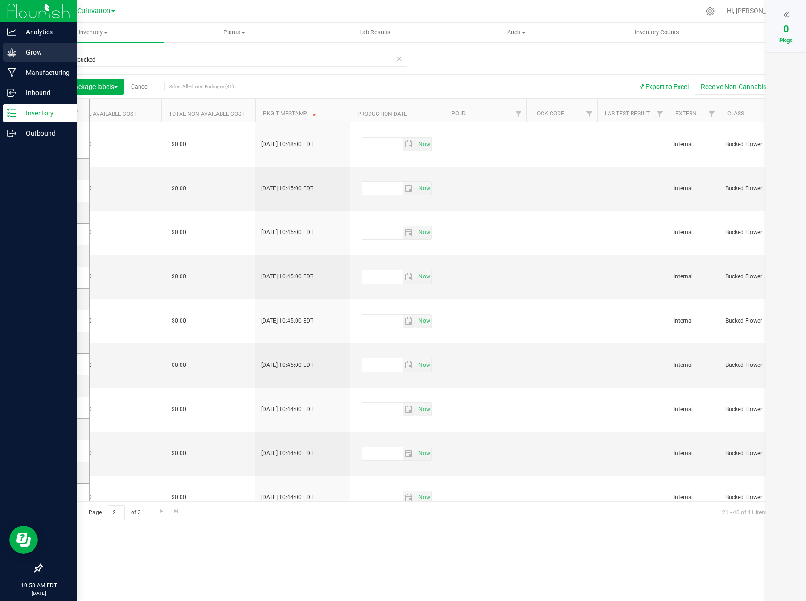
click at [21, 57] on p "Grow" at bounding box center [44, 52] width 57 height 11
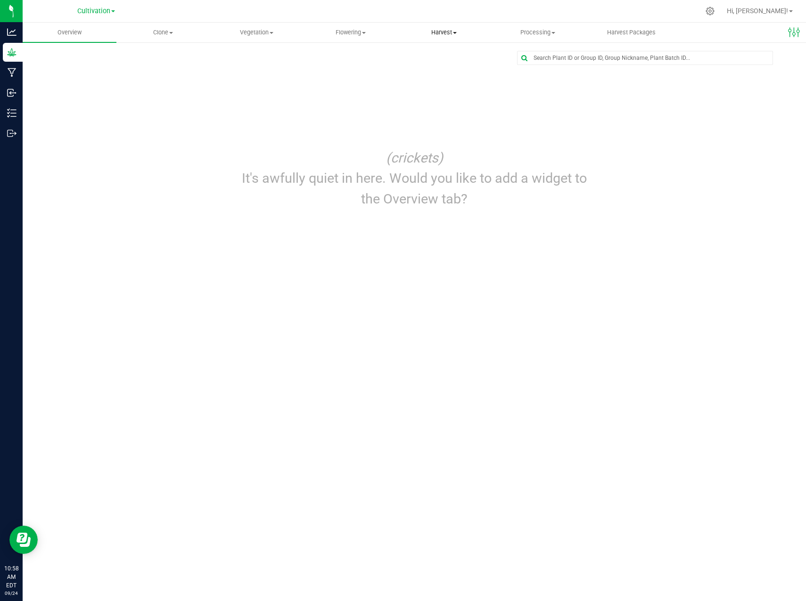
click at [445, 31] on span "Harvest" at bounding box center [444, 32] width 93 height 8
click at [538, 35] on span "Processing" at bounding box center [538, 32] width 93 height 8
click at [536, 68] on span "Processing harvests" at bounding box center [534, 68] width 87 height 8
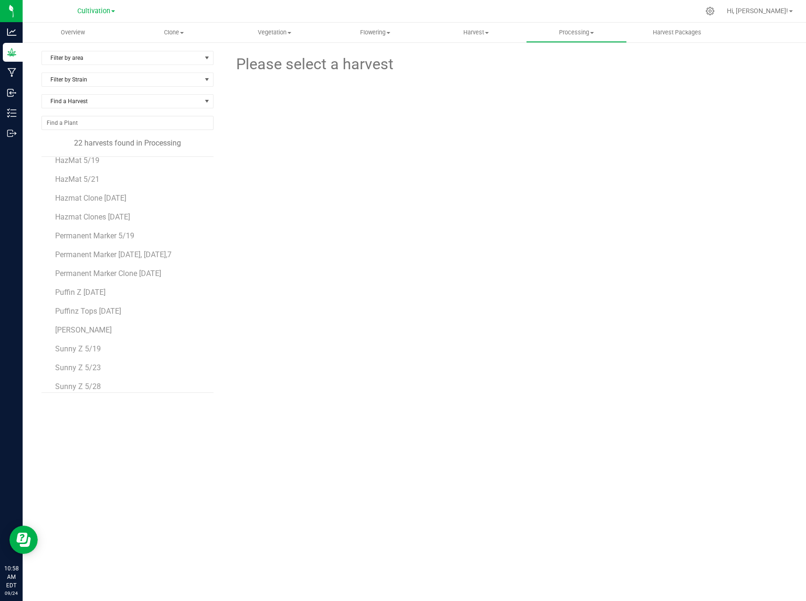
scroll to position [187, 0]
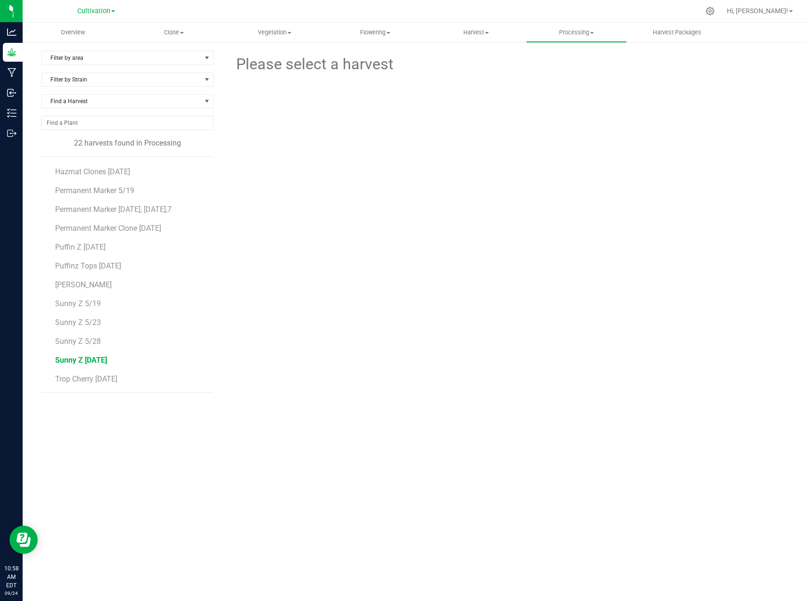
click at [79, 361] on span "Sunny Z [DATE]" at bounding box center [81, 360] width 52 height 9
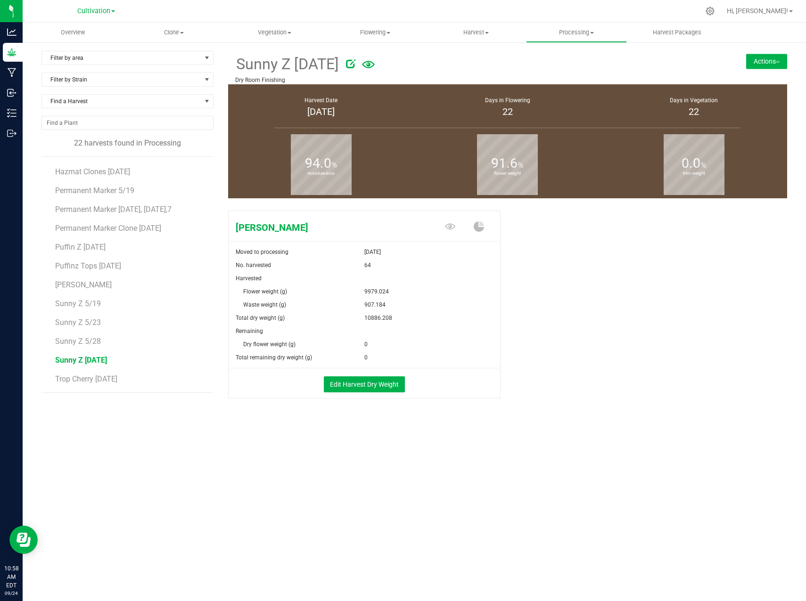
click at [777, 58] on button "Actions" at bounding box center [766, 61] width 41 height 15
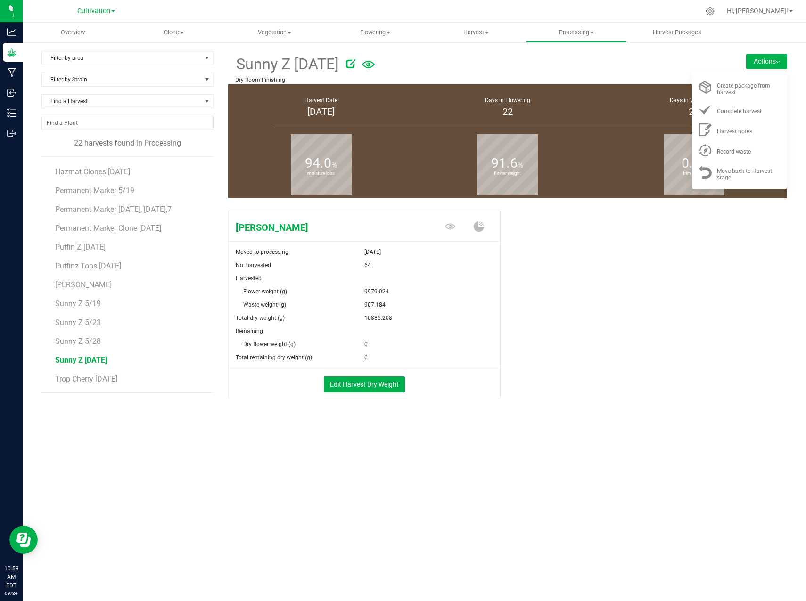
click at [774, 58] on button "Actions" at bounding box center [766, 61] width 41 height 15
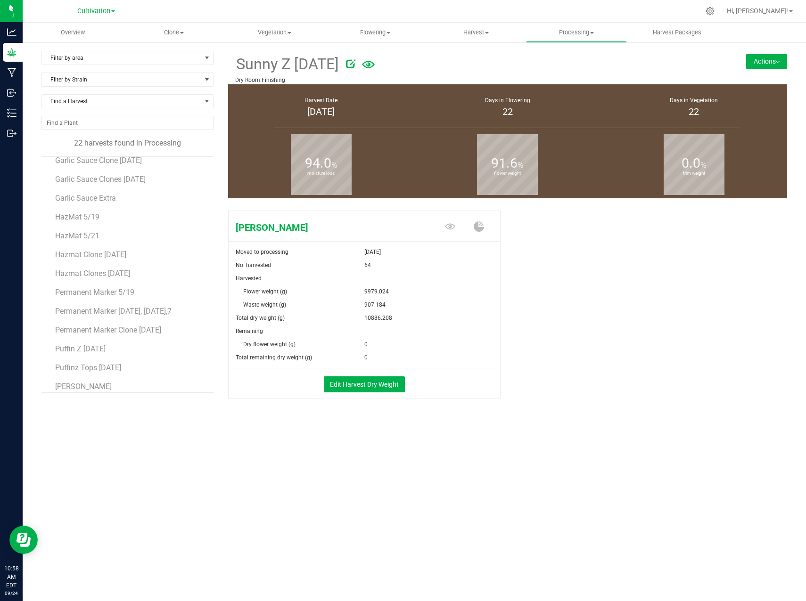
scroll to position [140, 0]
click at [131, 275] on span "Permanent Marker Clone [DATE]" at bounding box center [110, 275] width 110 height 9
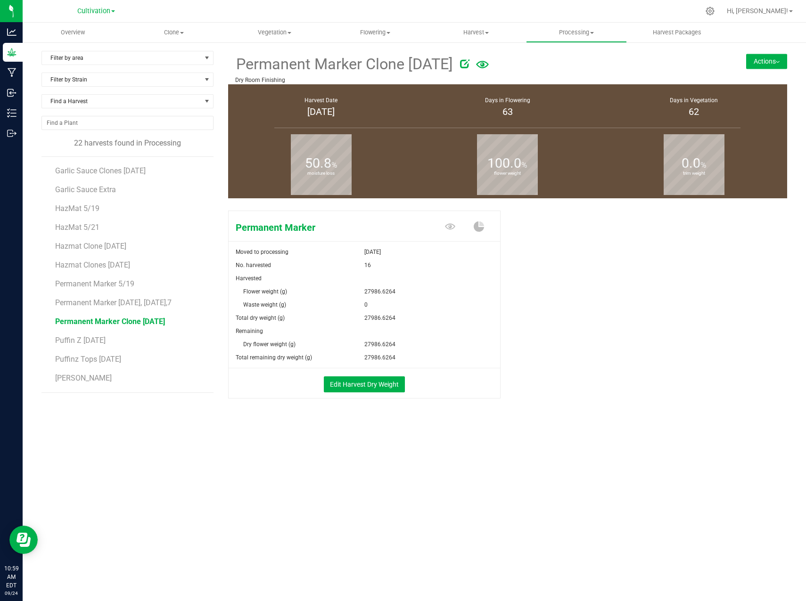
scroll to position [94, 0]
click at [768, 65] on button "Actions" at bounding box center [766, 61] width 41 height 15
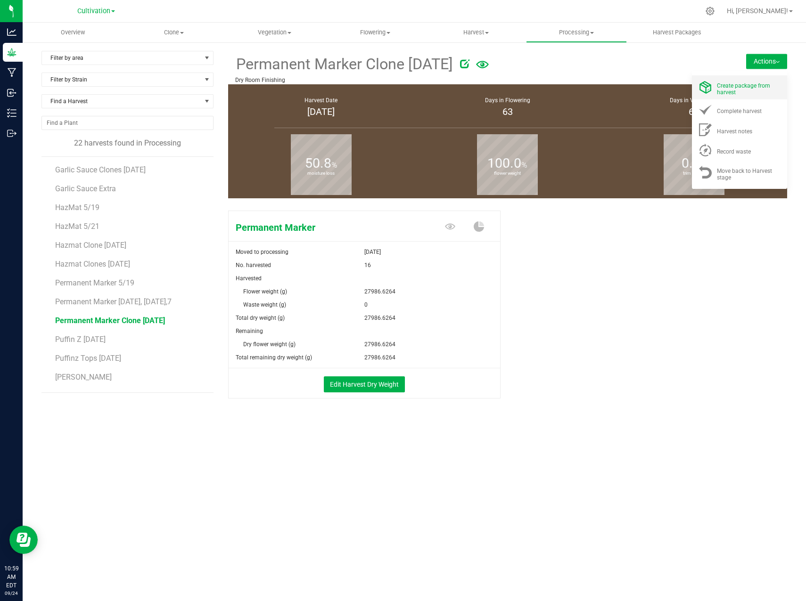
click at [761, 90] on div "Create package from harvest" at bounding box center [749, 87] width 64 height 16
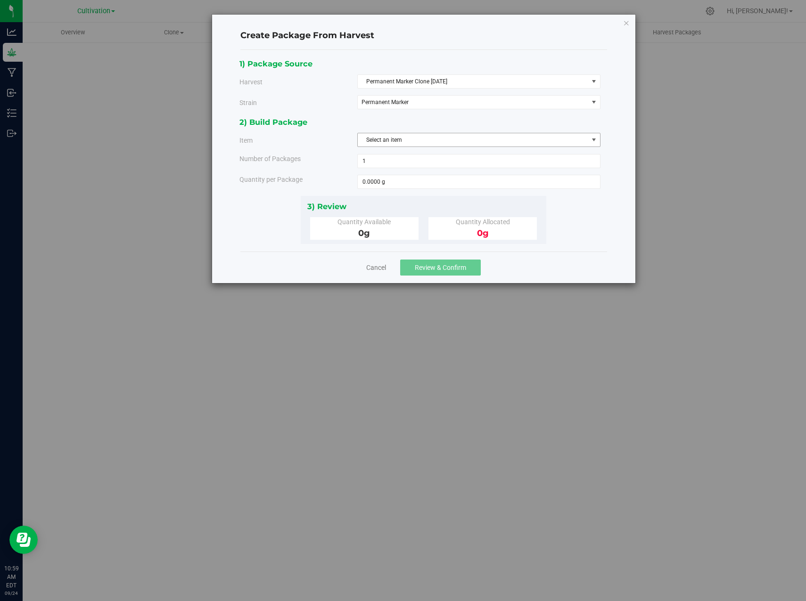
click at [407, 137] on span "Select an item" at bounding box center [473, 139] width 230 height 13
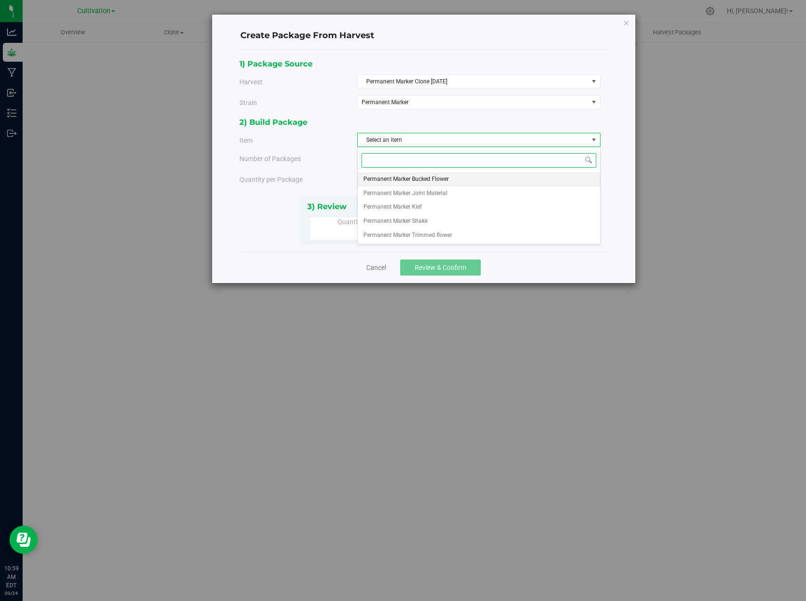
click at [409, 182] on span "Permanent Marker Bucked Flower" at bounding box center [405, 179] width 85 height 12
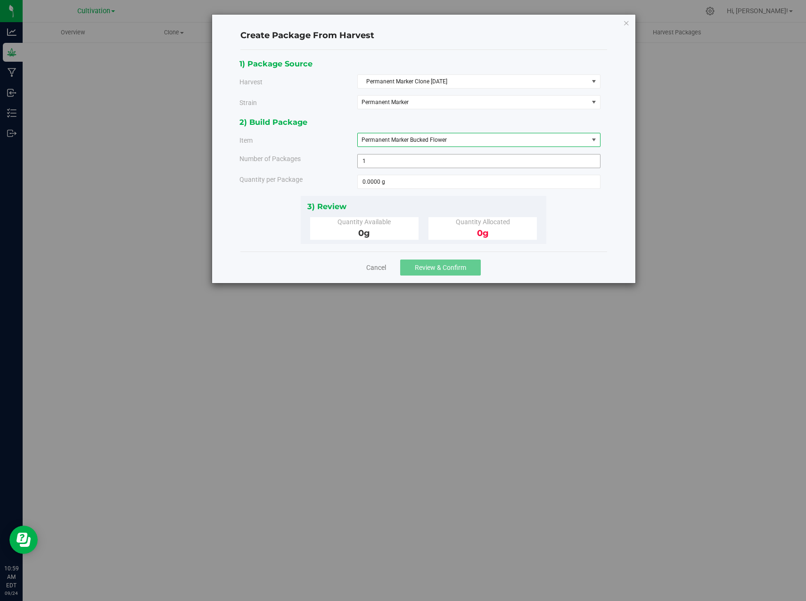
click at [374, 160] on span "1 1" at bounding box center [478, 161] width 243 height 14
drag, startPoint x: 617, startPoint y: 197, endPoint x: 602, endPoint y: 204, distance: 15.6
click at [617, 197] on div "Create Package From Harvest 1) Package Source Harvest Permanent Marker Clone 03…" at bounding box center [423, 149] width 423 height 269
click at [393, 178] on span at bounding box center [478, 182] width 243 height 14
type input "18"
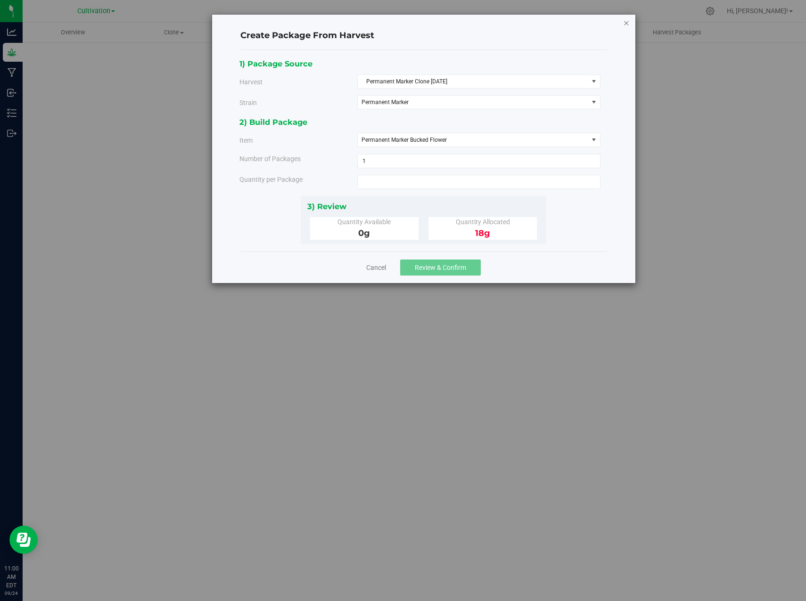
type input "18.0000 g"
click at [625, 23] on icon "button" at bounding box center [626, 22] width 7 height 11
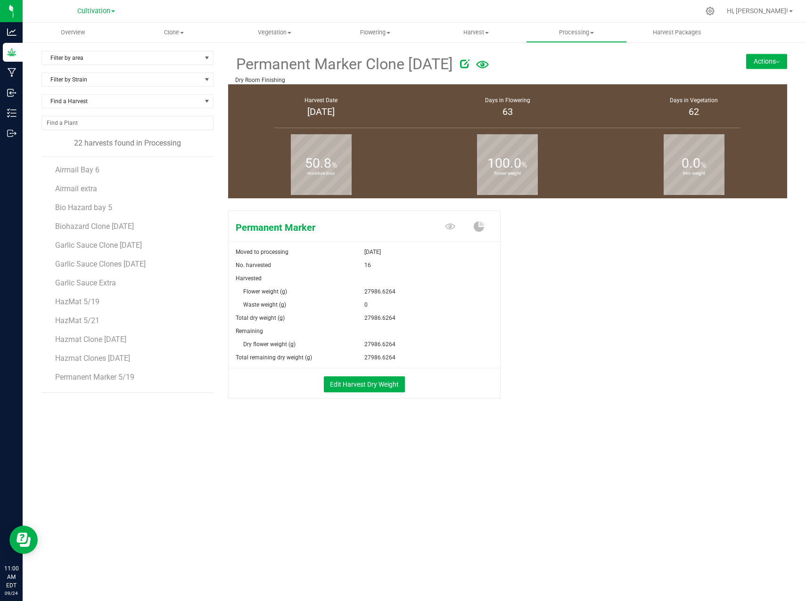
click at [776, 63] on button "Actions" at bounding box center [766, 61] width 41 height 15
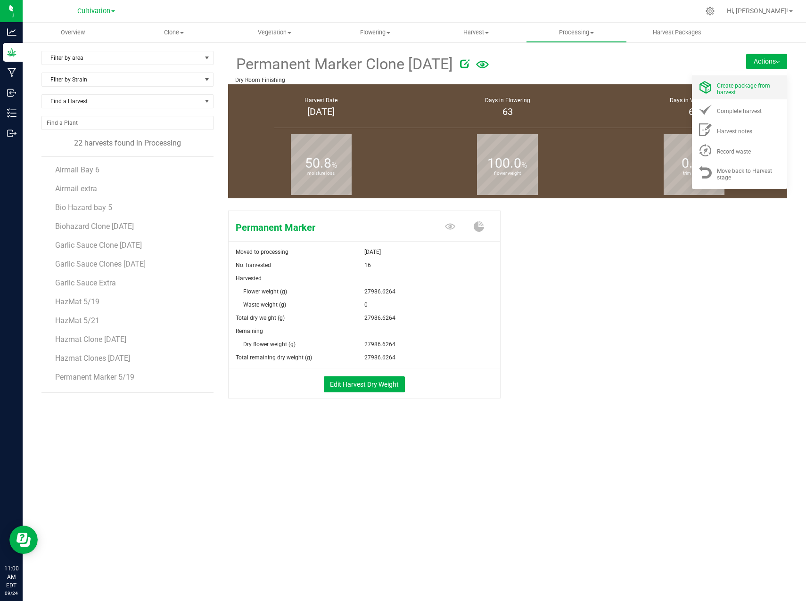
click at [757, 85] on span "Create package from harvest" at bounding box center [743, 88] width 53 height 13
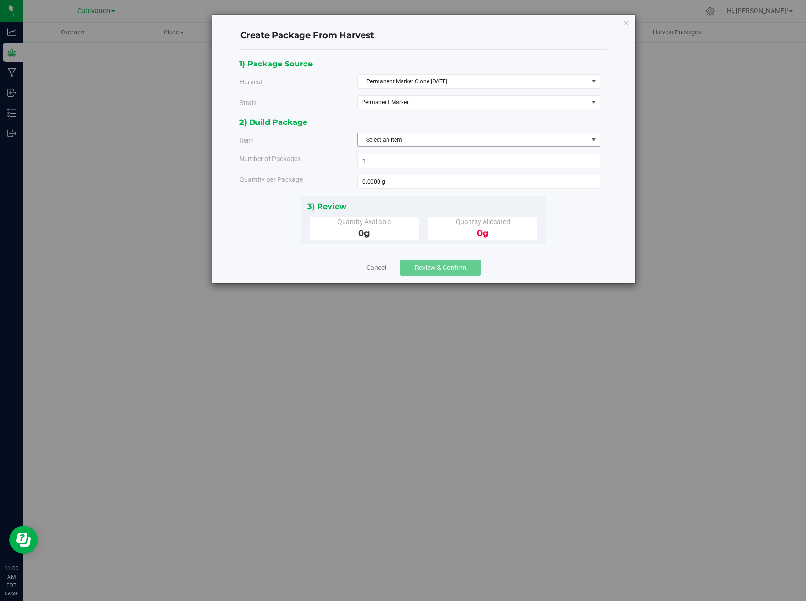
click at [447, 138] on span "Select an item" at bounding box center [473, 139] width 230 height 13
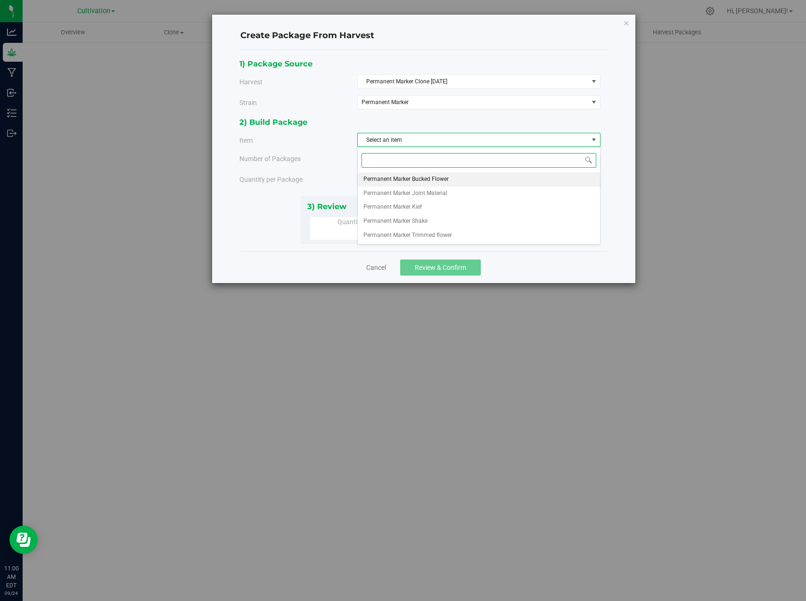
click at [415, 174] on span "Permanent Marker Bucked Flower" at bounding box center [405, 179] width 85 height 12
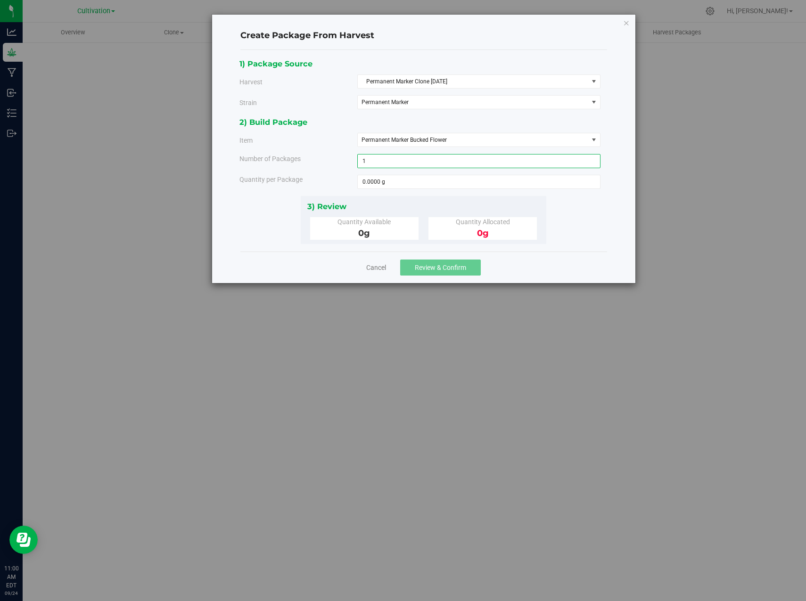
click at [377, 165] on span "1 1" at bounding box center [478, 161] width 243 height 14
click at [373, 226] on div "Quantity Available" at bounding box center [364, 222] width 94 height 10
click at [378, 266] on link "Cancel" at bounding box center [376, 267] width 20 height 9
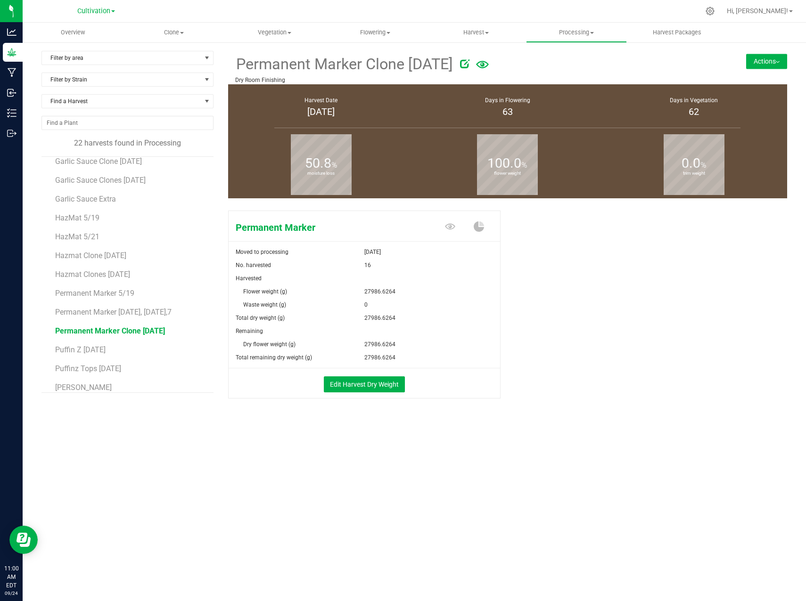
scroll to position [187, 0]
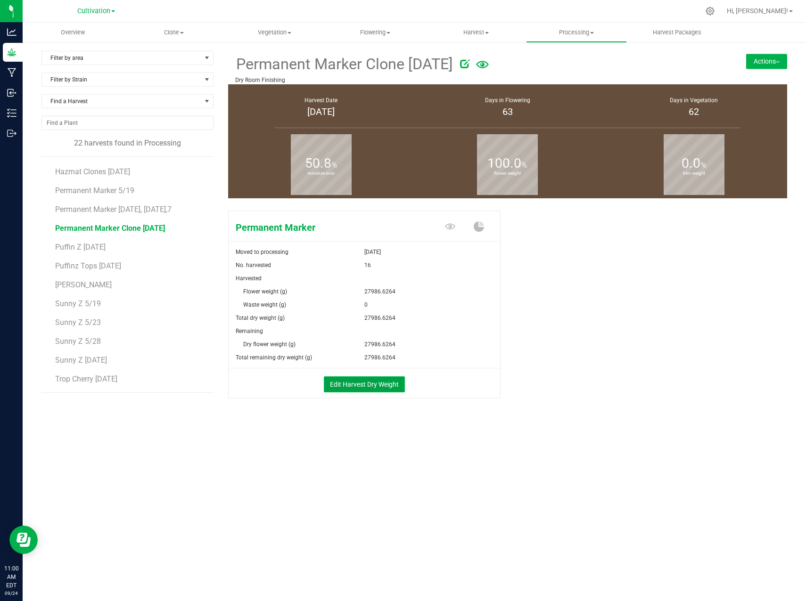
click at [342, 383] on button "Edit Harvest Dry Weight" at bounding box center [364, 385] width 81 height 16
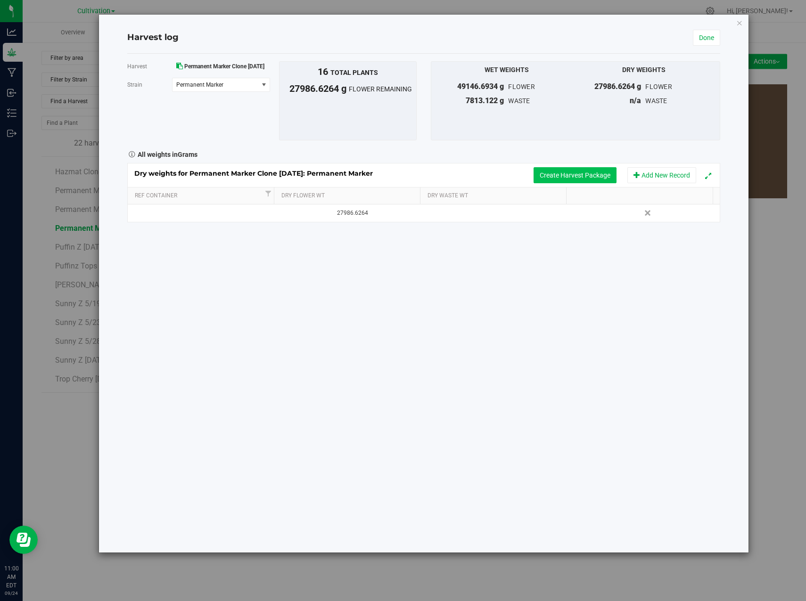
click at [577, 176] on button "Create Harvest Package" at bounding box center [575, 175] width 83 height 16
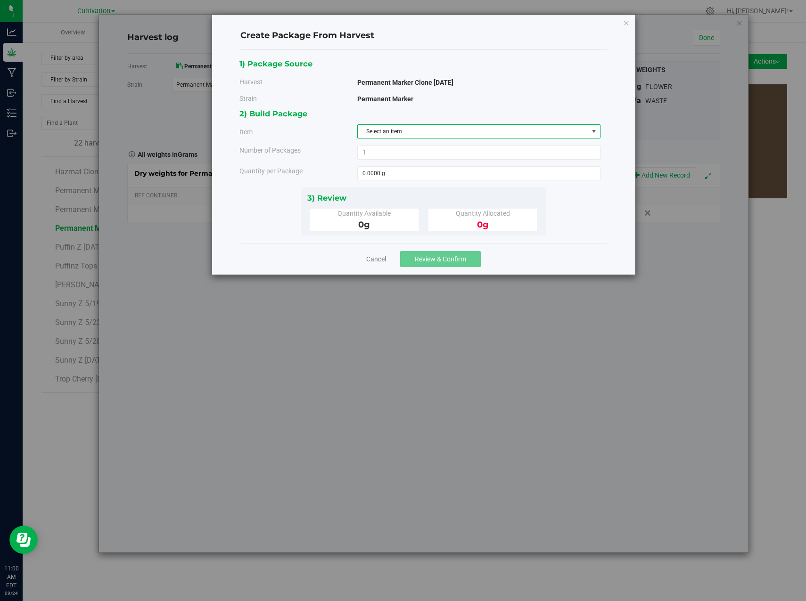
click at [447, 133] on span "Select an item" at bounding box center [473, 131] width 230 height 13
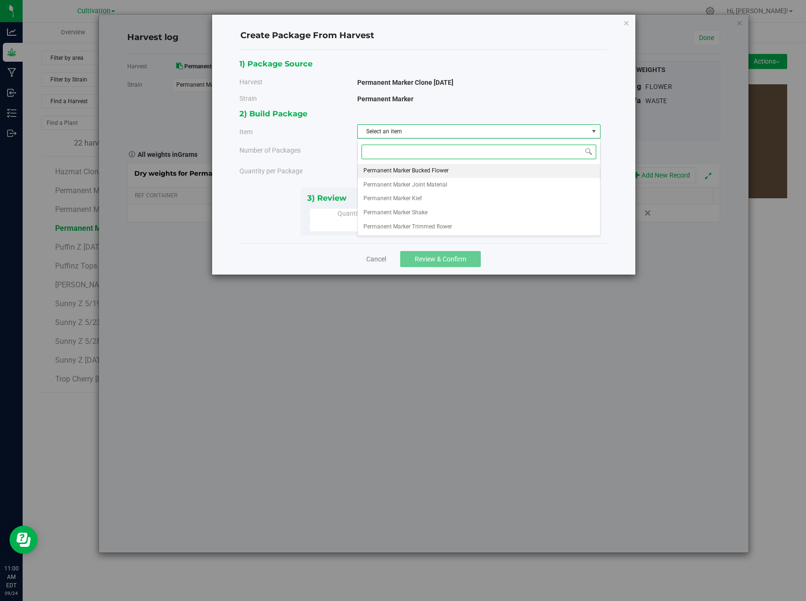
click at [451, 174] on li "Permanent Marker Bucked Flower" at bounding box center [479, 171] width 242 height 14
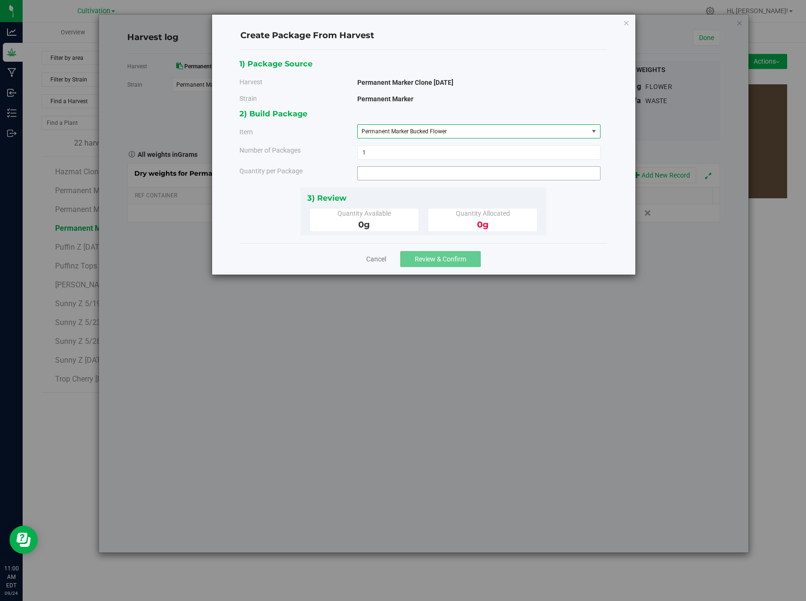
click at [407, 169] on span at bounding box center [478, 173] width 243 height 14
type input "0.0000 g"
click at [378, 262] on link "Cancel" at bounding box center [376, 259] width 20 height 9
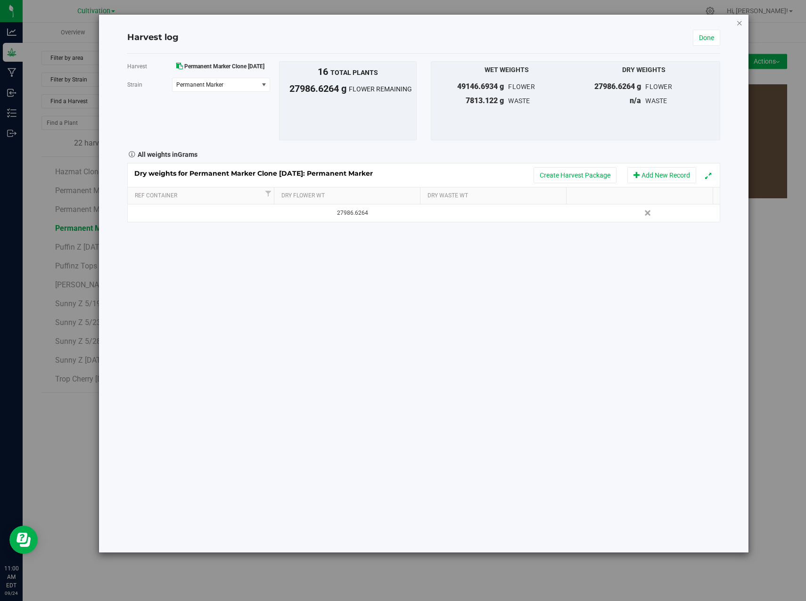
click at [736, 26] on icon "button" at bounding box center [739, 22] width 7 height 11
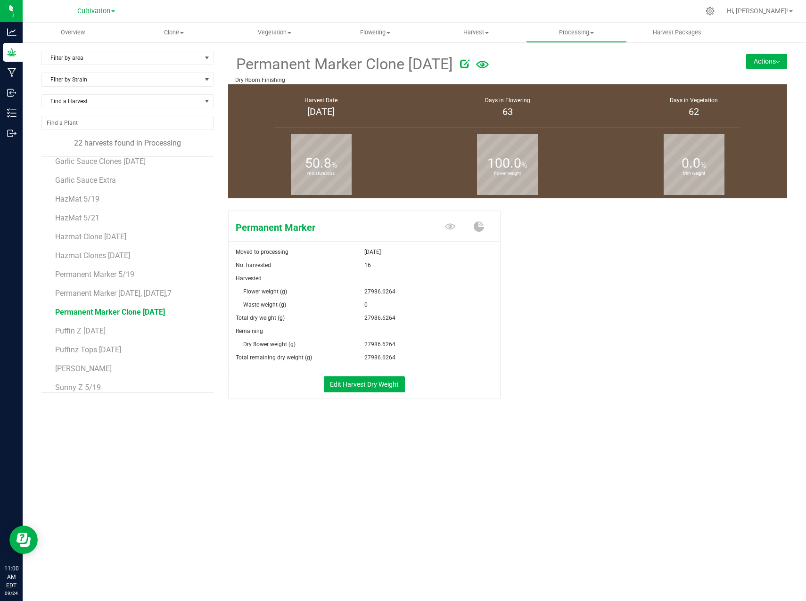
scroll to position [187, 0]
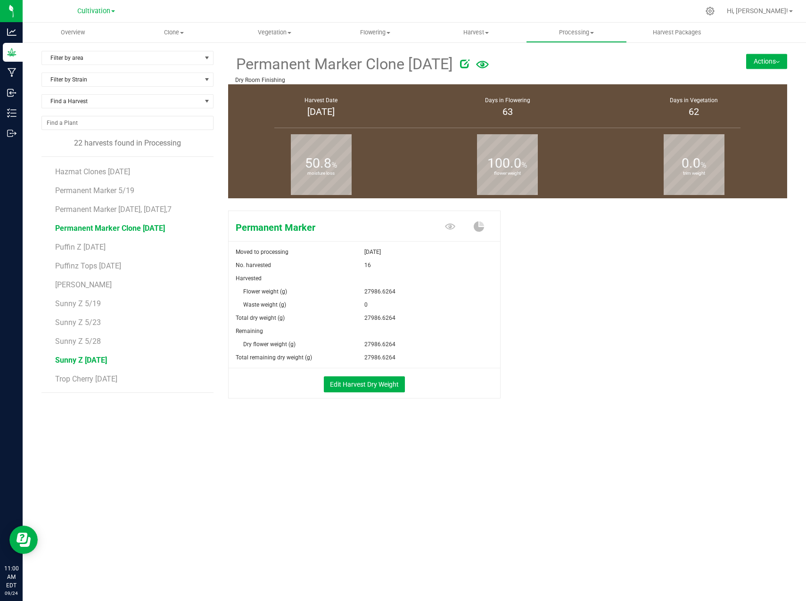
click at [100, 358] on span "Sunny Z [DATE]" at bounding box center [81, 360] width 52 height 9
click at [398, 382] on button "Edit Harvest Dry Weight" at bounding box center [364, 385] width 81 height 16
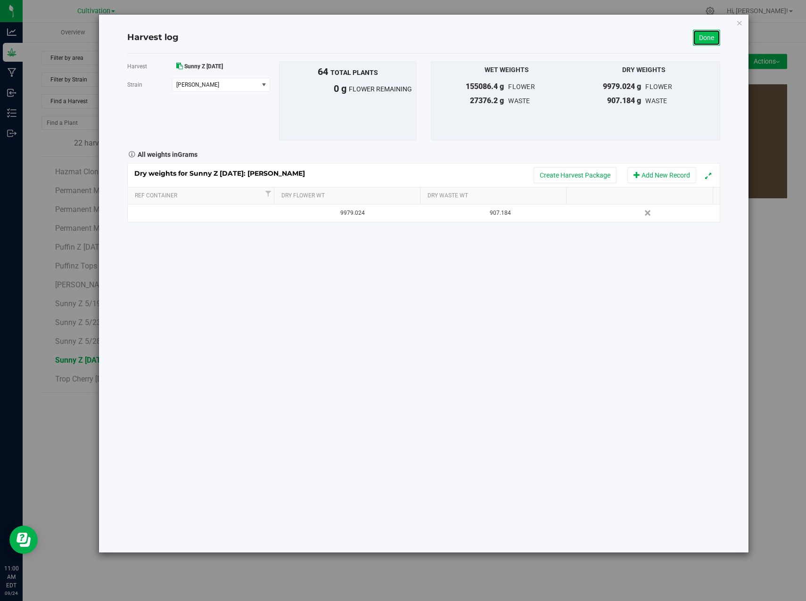
click at [698, 34] on link "Done" at bounding box center [706, 38] width 27 height 16
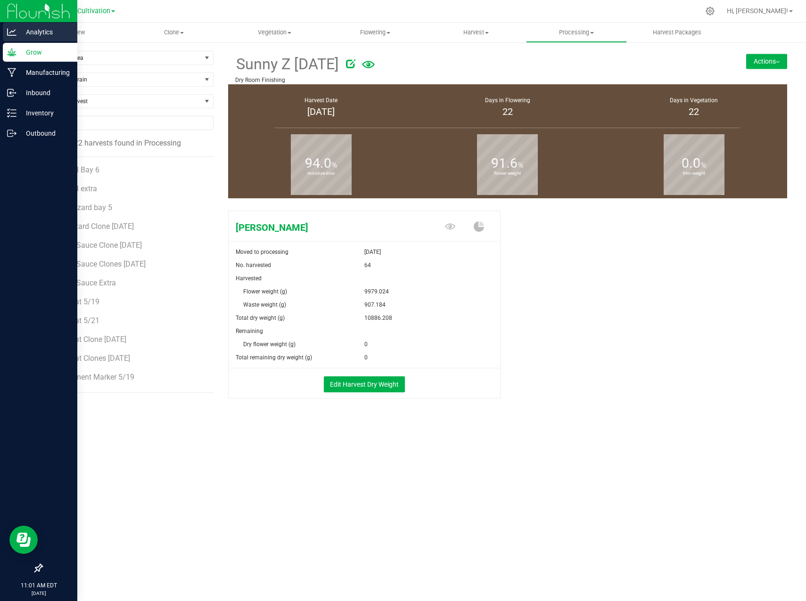
click at [23, 35] on p "Analytics" at bounding box center [44, 31] width 57 height 11
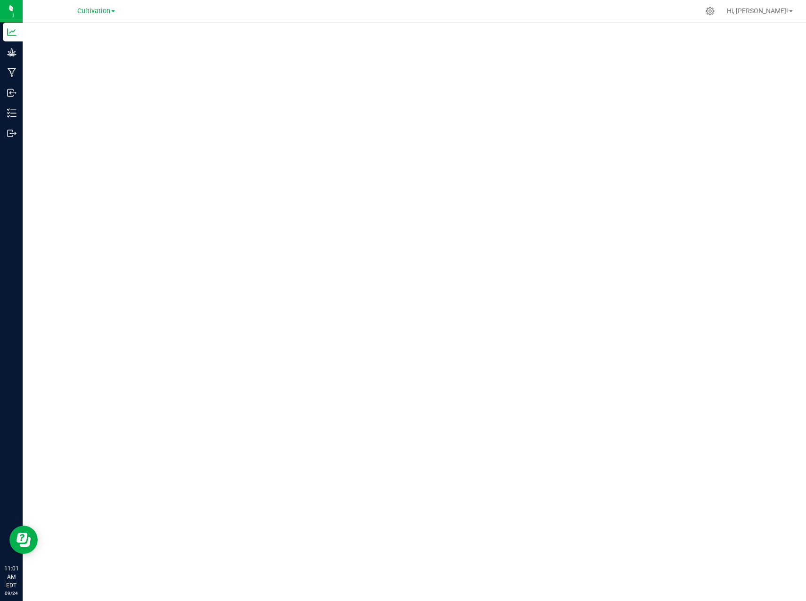
click at [699, 7] on div at bounding box center [434, 11] width 531 height 18
click at [715, 13] on icon at bounding box center [710, 11] width 10 height 10
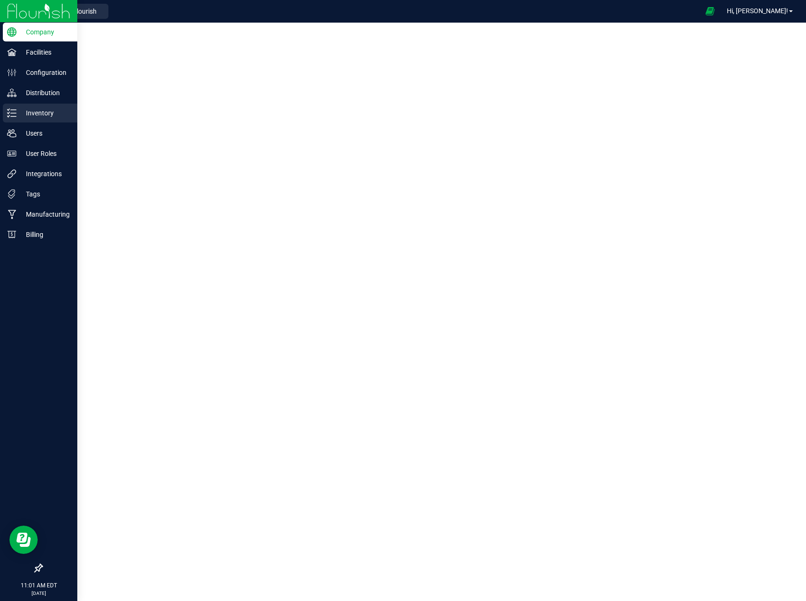
click at [32, 117] on p "Inventory" at bounding box center [44, 112] width 57 height 11
click at [40, 118] on p "Inventory" at bounding box center [44, 112] width 57 height 11
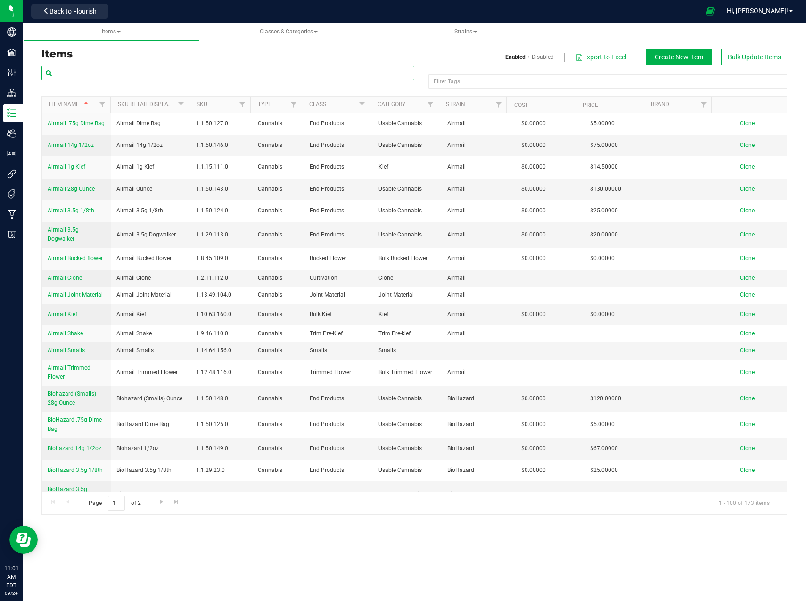
click at [195, 69] on input "text" at bounding box center [227, 73] width 373 height 14
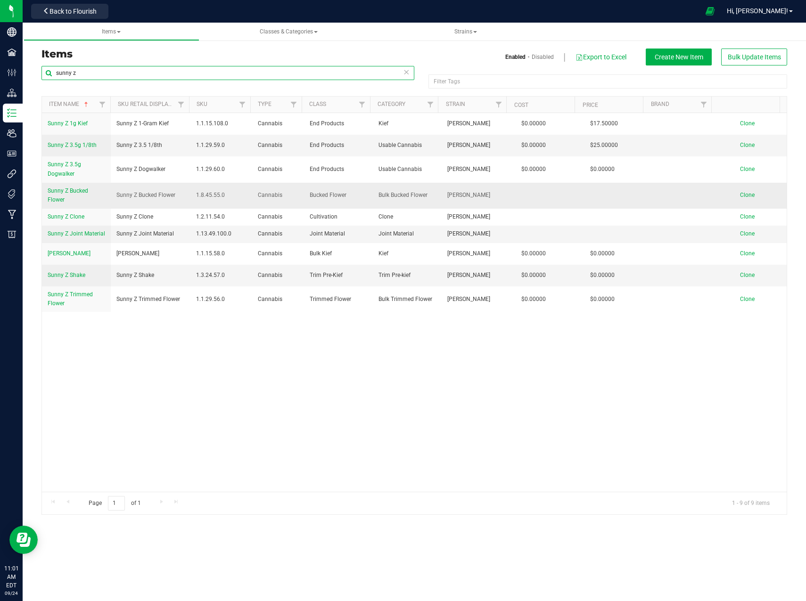
type input "sunny z"
click at [70, 190] on span "Sunny Z Bucked Flower" at bounding box center [68, 196] width 41 height 16
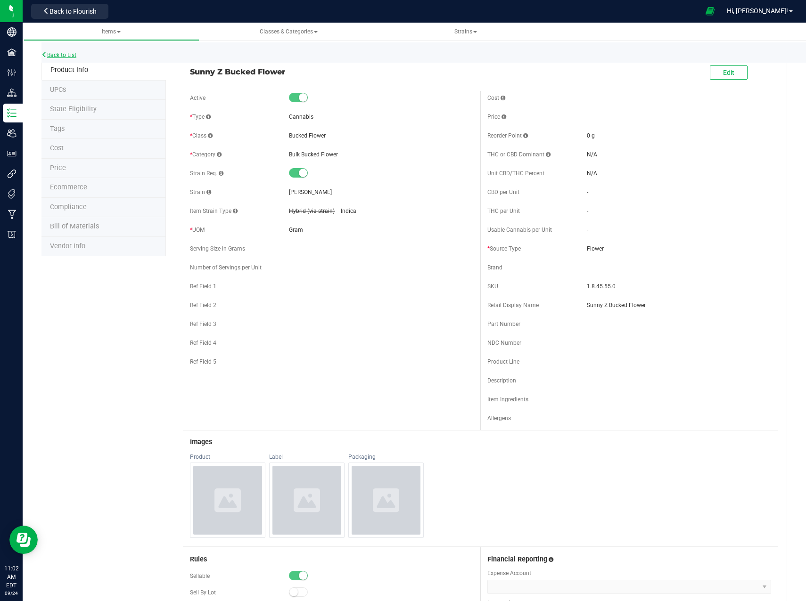
click at [58, 57] on link "Back to List" at bounding box center [58, 55] width 35 height 7
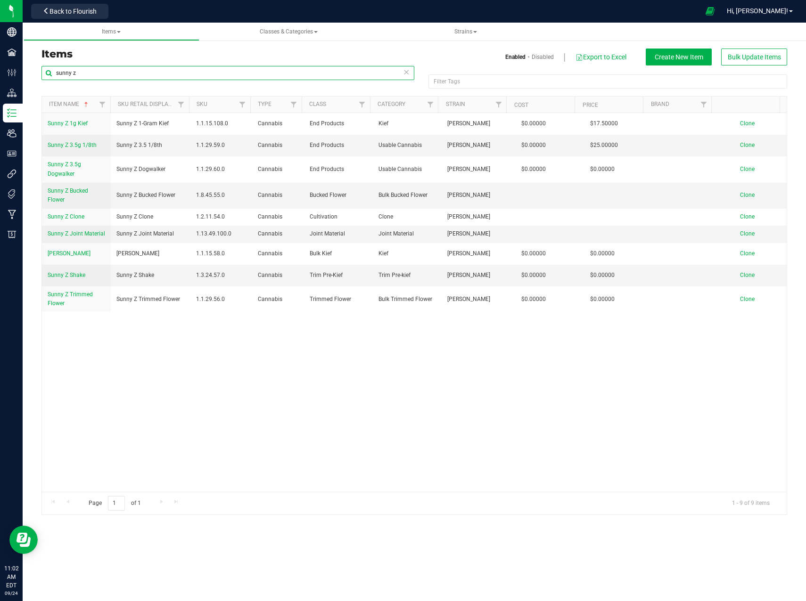
click at [168, 77] on input "sunny z" at bounding box center [227, 73] width 373 height 14
type input "s"
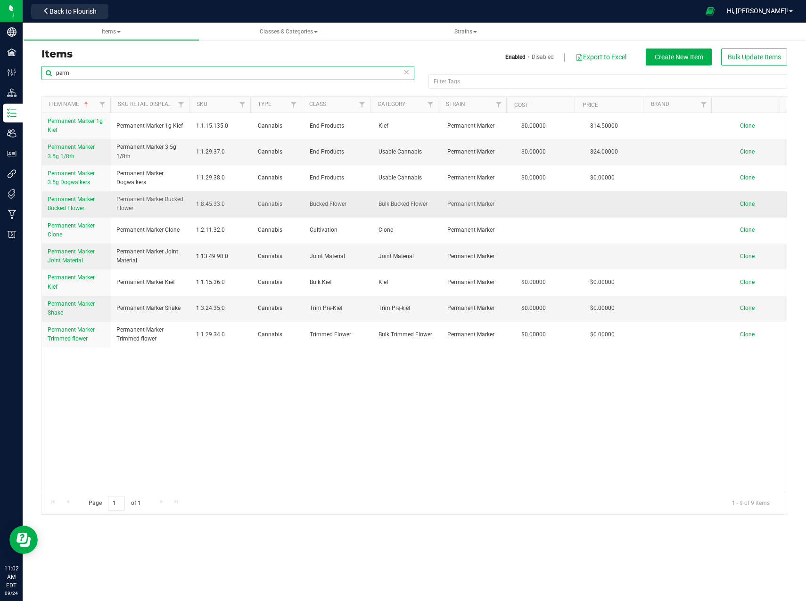
type input "perm"
click at [88, 204] on link "Permanent Marker Bucked Flower" at bounding box center [77, 204] width 58 height 18
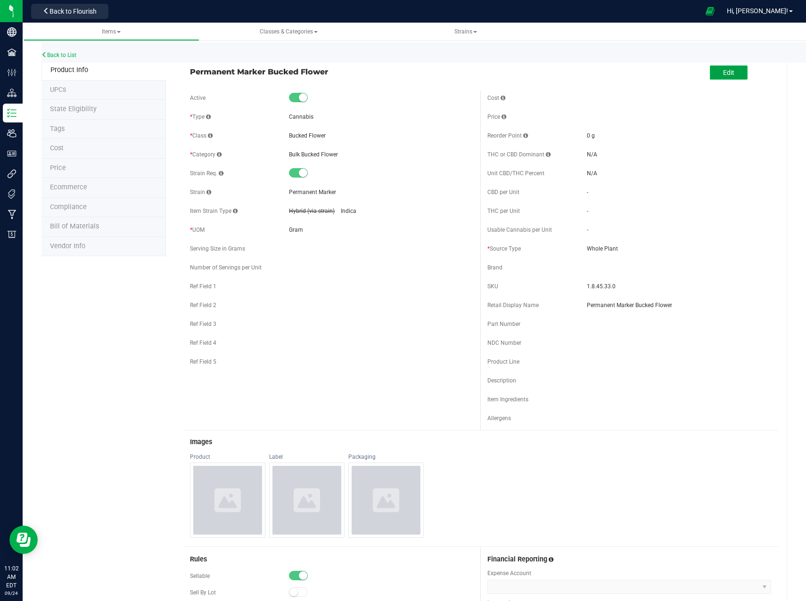
click at [723, 76] on span "Edit" at bounding box center [728, 73] width 11 height 8
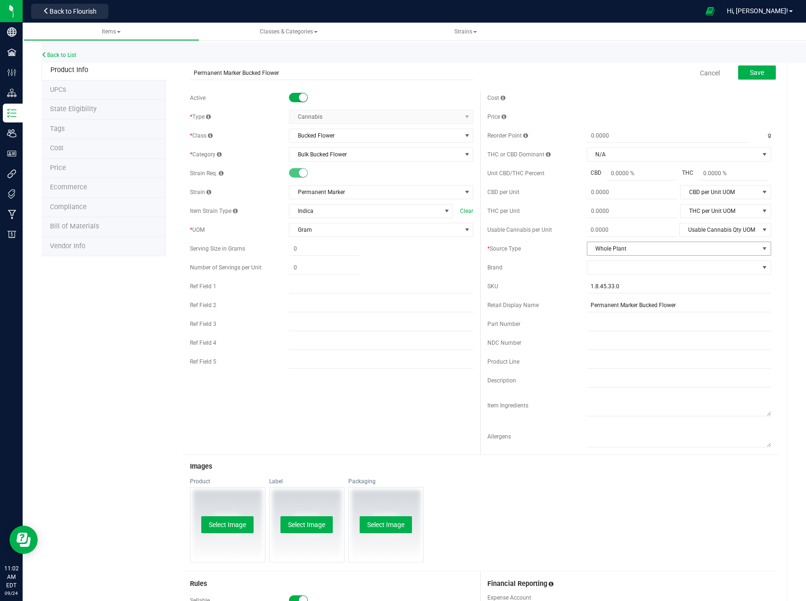
click at [634, 249] on span "Whole Plant" at bounding box center [673, 248] width 172 height 13
click at [614, 278] on li "Flower" at bounding box center [672, 279] width 181 height 14
click at [759, 75] on button "Save" at bounding box center [757, 73] width 38 height 14
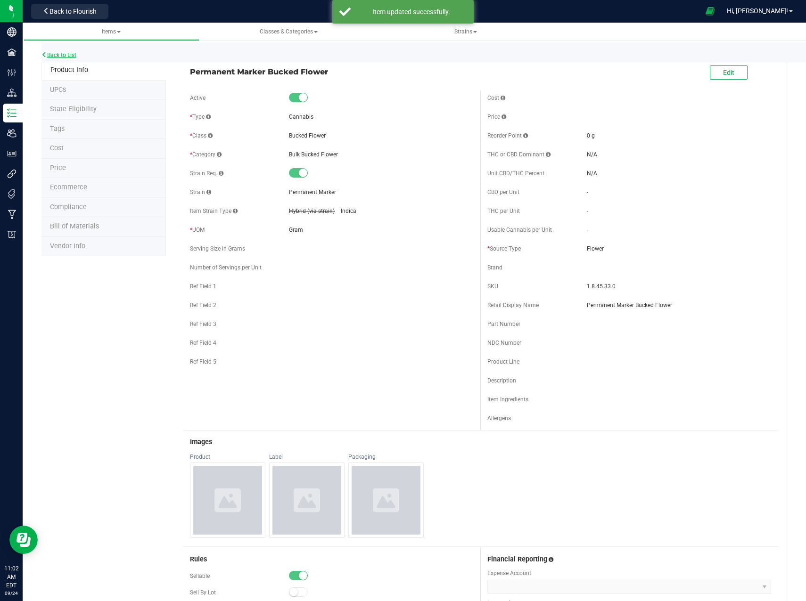
click at [58, 54] on link "Back to List" at bounding box center [58, 55] width 35 height 7
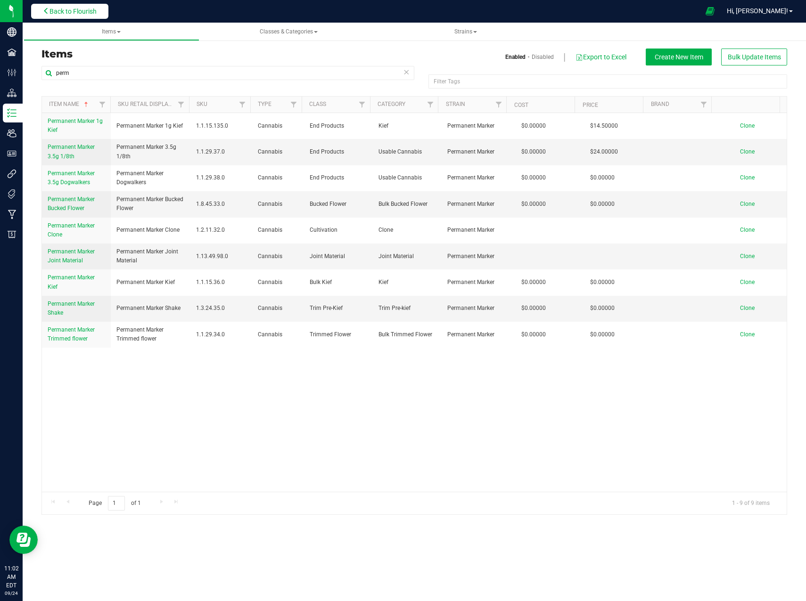
click at [94, 8] on span "Back to Flourish" at bounding box center [72, 12] width 47 height 8
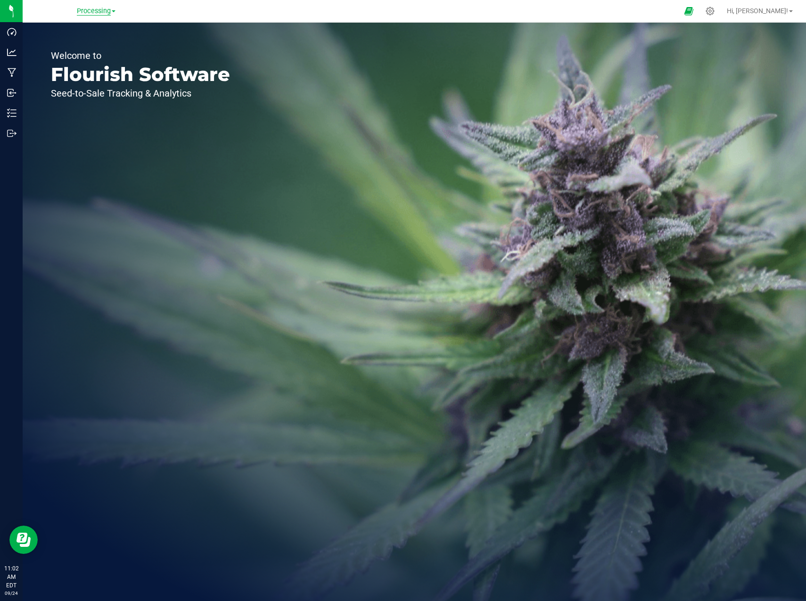
click at [106, 15] on span "Processing" at bounding box center [94, 11] width 34 height 8
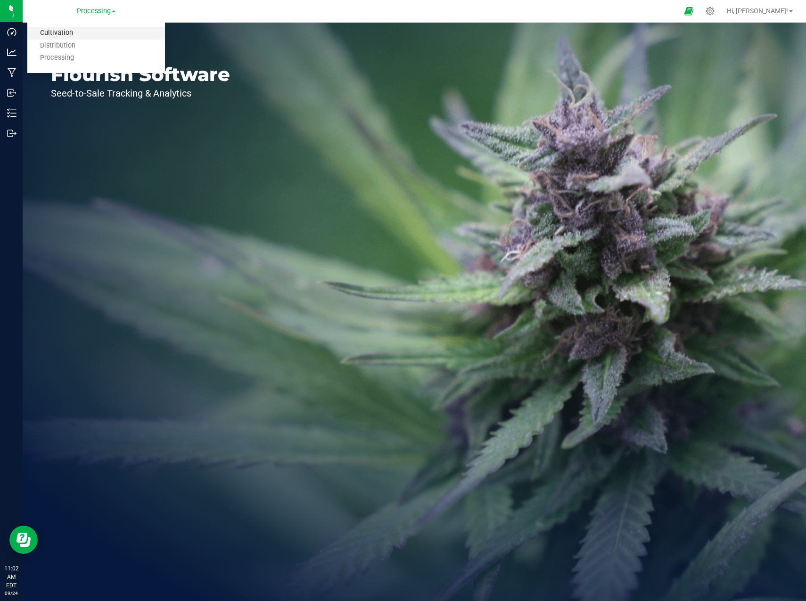
click at [82, 33] on link "Cultivation" at bounding box center [96, 33] width 138 height 13
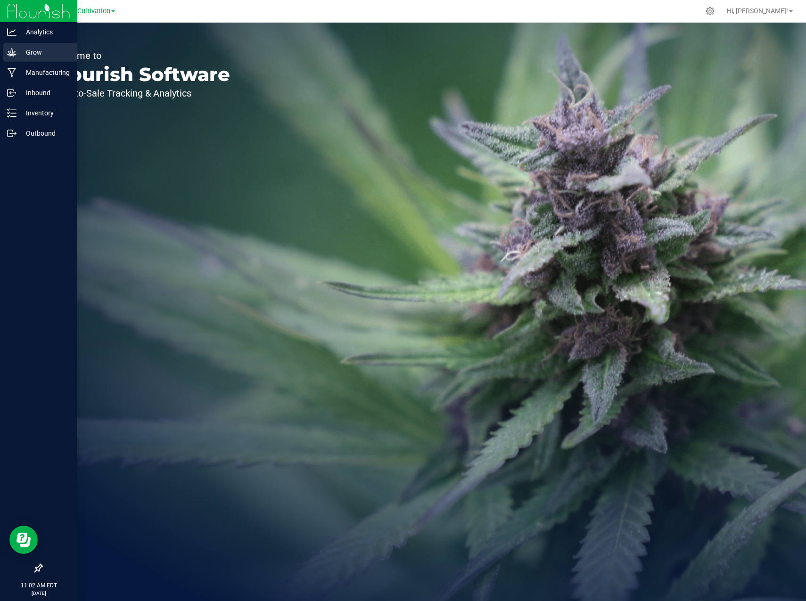
click at [17, 54] on p "Grow" at bounding box center [44, 52] width 57 height 11
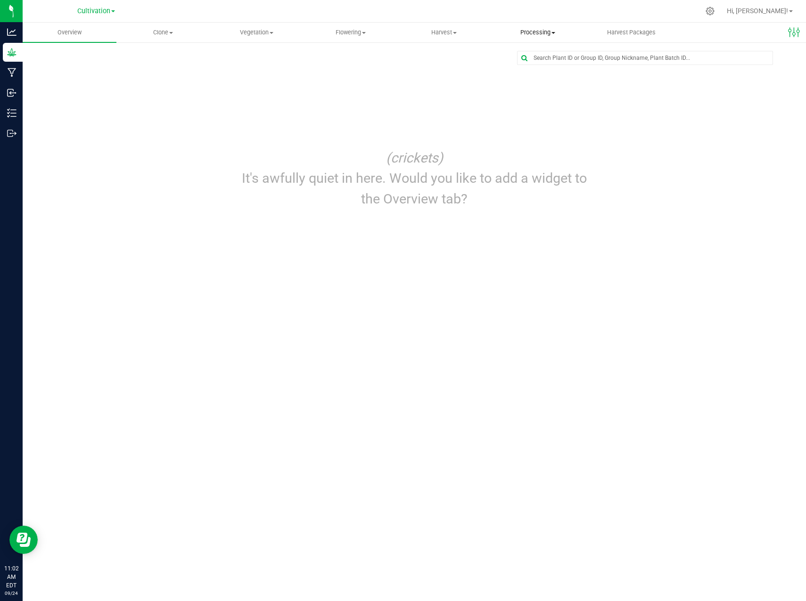
click at [543, 33] on span "Processing" at bounding box center [538, 32] width 93 height 8
click at [543, 65] on span "Processing harvests" at bounding box center [534, 68] width 87 height 8
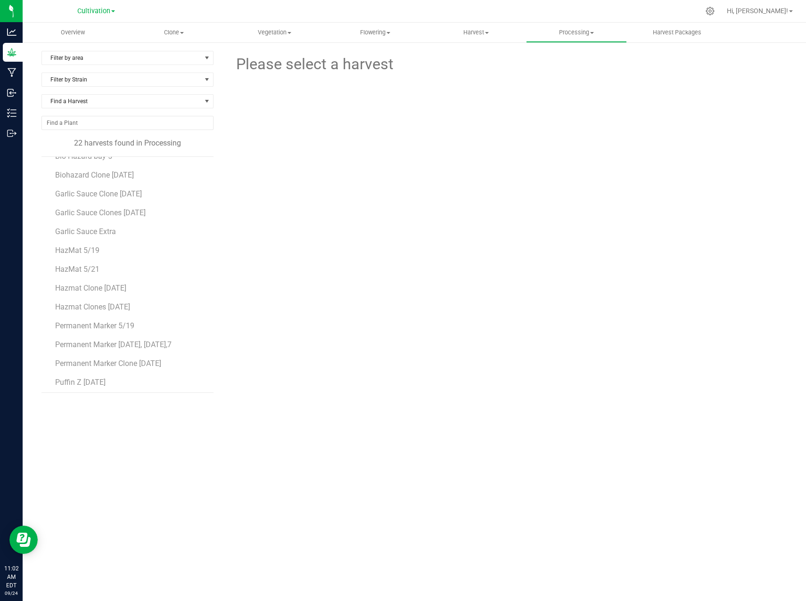
scroll to position [187, 0]
click at [156, 228] on span "Permanent Marker Clone [DATE]" at bounding box center [110, 228] width 110 height 9
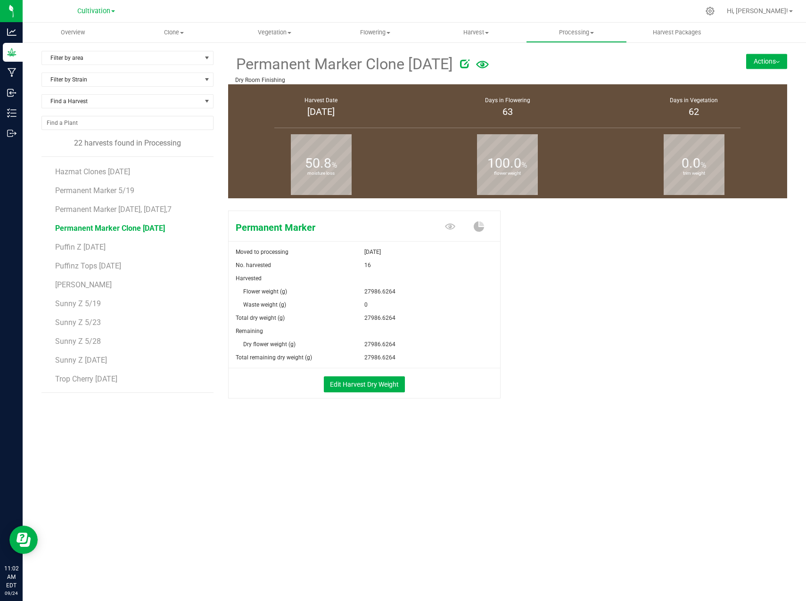
click at [773, 61] on button "Actions" at bounding box center [766, 61] width 41 height 15
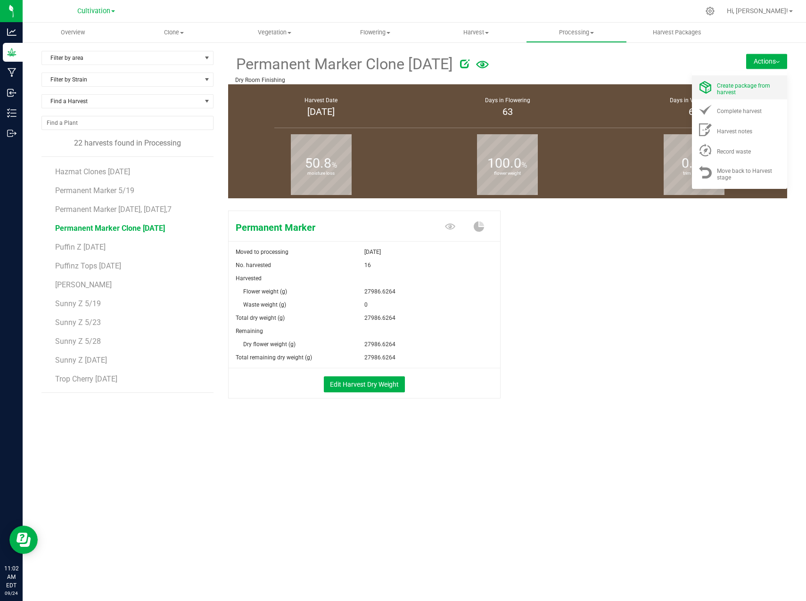
click at [749, 89] on span "Create package from harvest" at bounding box center [743, 88] width 53 height 13
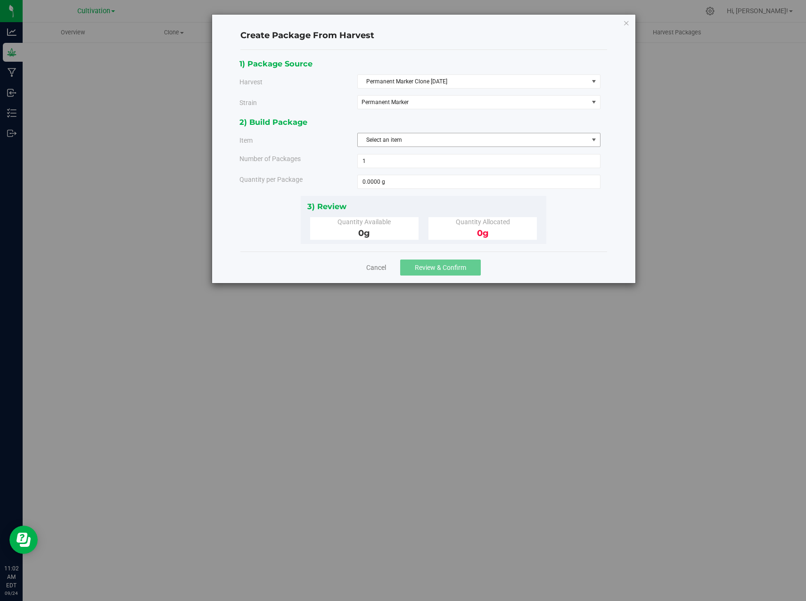
click at [400, 135] on span "Select an item" at bounding box center [473, 139] width 230 height 13
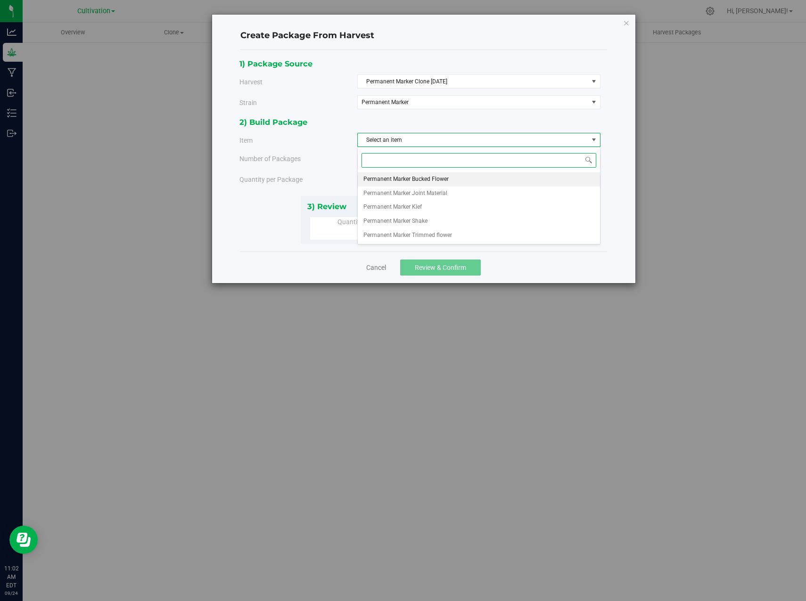
click at [413, 180] on span "Permanent Marker Bucked Flower" at bounding box center [405, 179] width 85 height 12
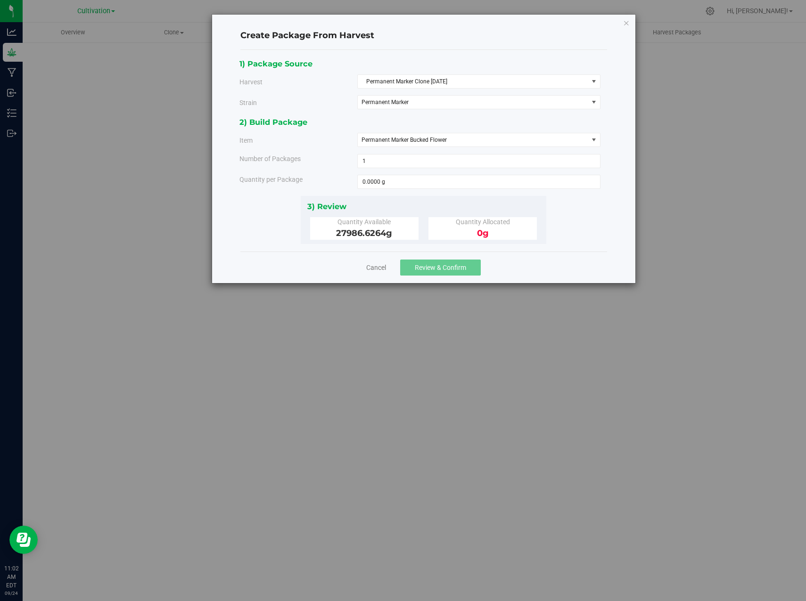
click at [378, 152] on div "2) Build Package Item Permanent Marker Bucked Flower Permanent Marker Bucked Fl…" at bounding box center [423, 156] width 368 height 80
click at [376, 163] on span "1 1" at bounding box center [478, 161] width 243 height 14
click at [438, 182] on span at bounding box center [478, 182] width 243 height 14
type input "1814.368"
type input "1814.3680 g"
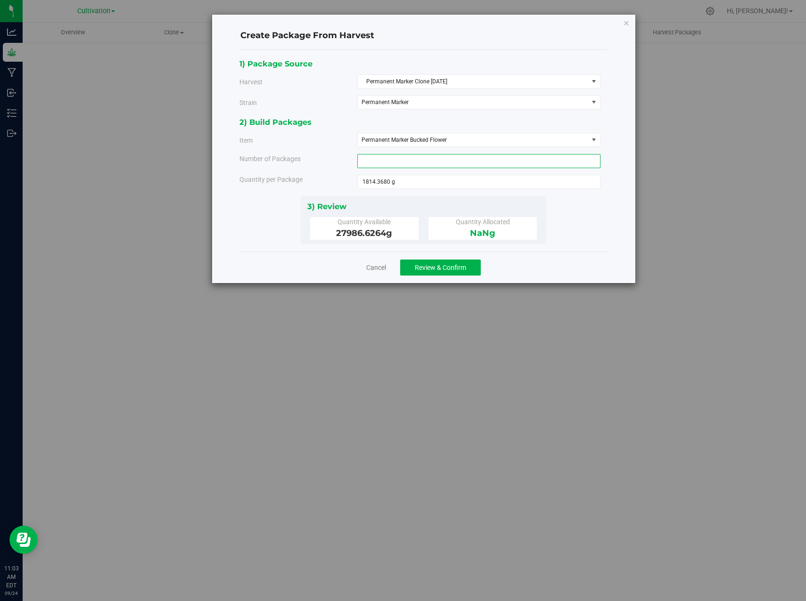
click at [393, 158] on span at bounding box center [478, 161] width 243 height 14
type input "28"
click at [392, 158] on span "28 28" at bounding box center [478, 161] width 243 height 14
type input "2"
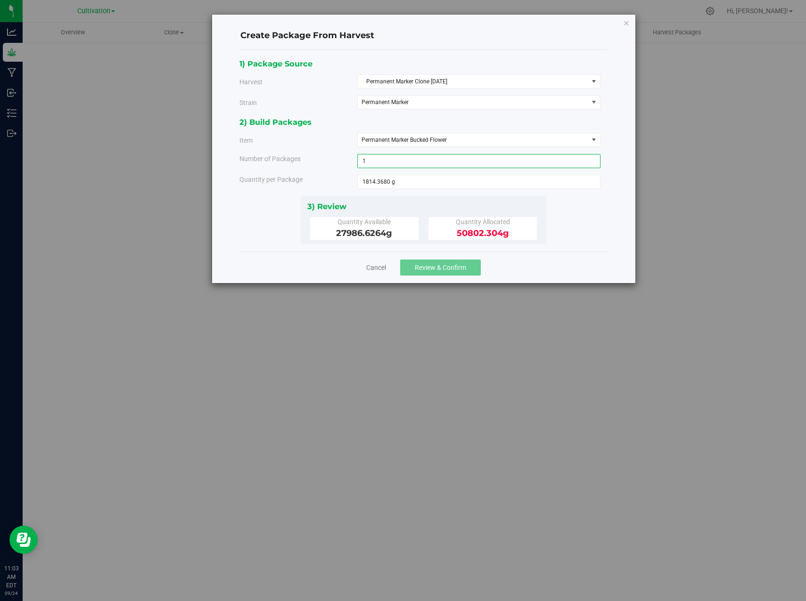
type input "14"
click at [423, 158] on span "14 14" at bounding box center [478, 161] width 243 height 14
type input "15"
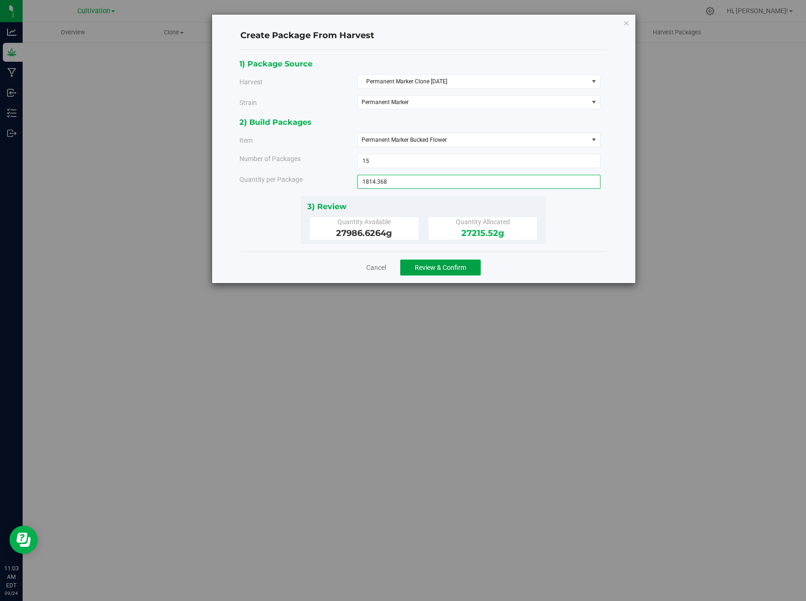
click at [443, 267] on span "Review & Confirm" at bounding box center [440, 268] width 51 height 8
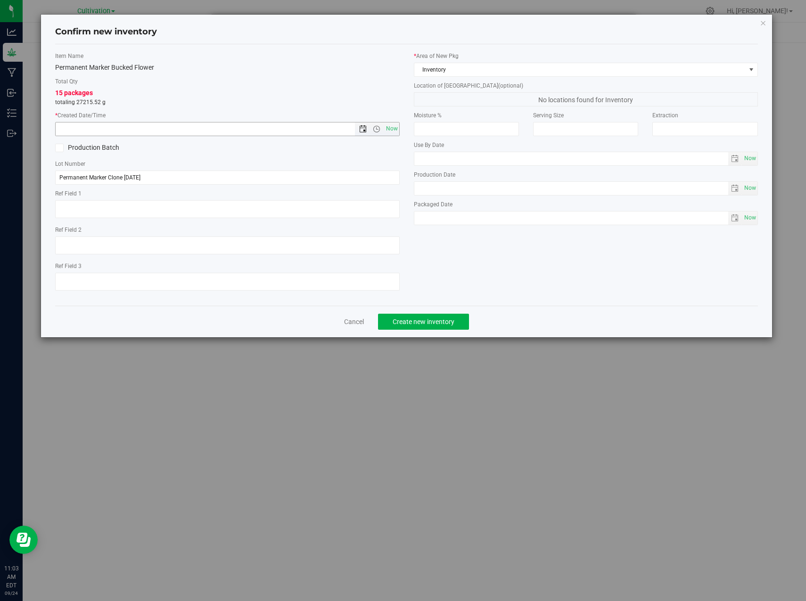
click at [364, 129] on span "Open the date view" at bounding box center [363, 129] width 8 height 8
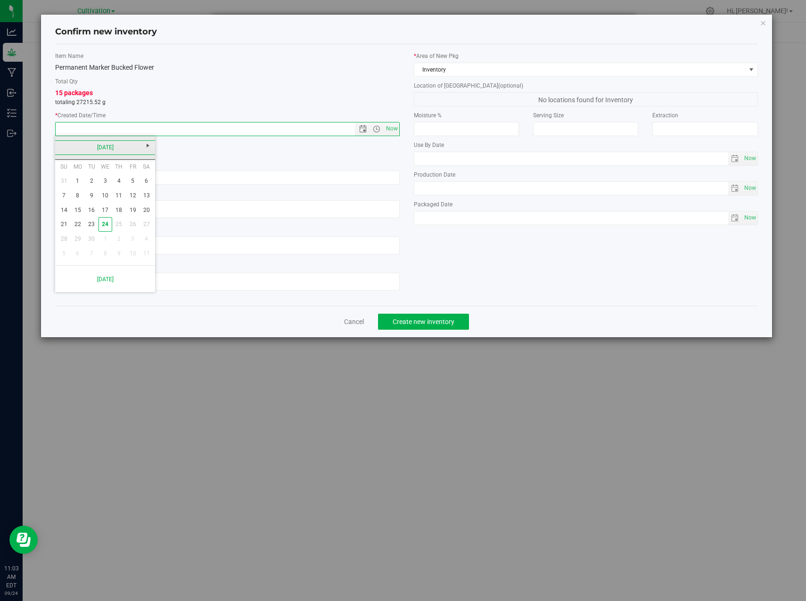
click at [60, 150] on link "[DATE]" at bounding box center [105, 147] width 101 height 15
click at [140, 203] on link "Aug" at bounding box center [141, 200] width 24 height 24
click at [88, 243] on link "26" at bounding box center [92, 239] width 14 height 15
type input "8/26/2025 11:03 AM"
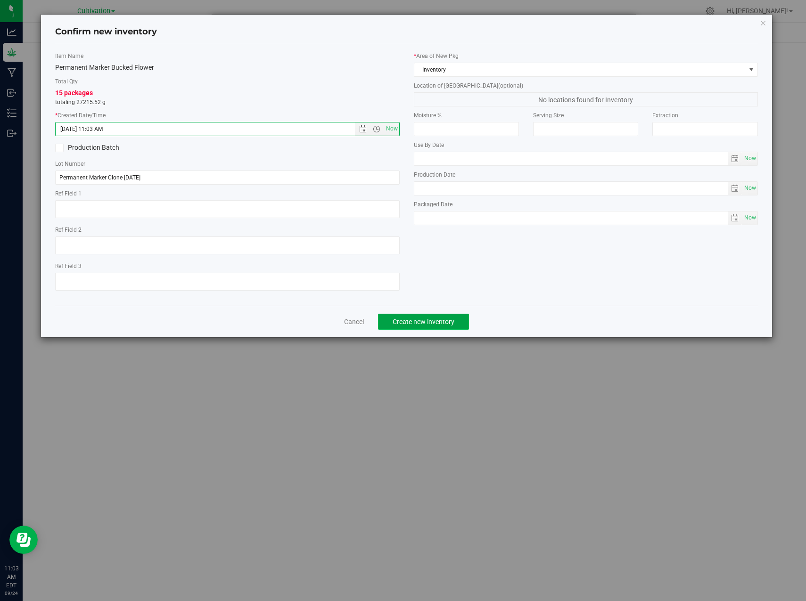
click at [422, 318] on span "Create new inventory" at bounding box center [424, 322] width 62 height 8
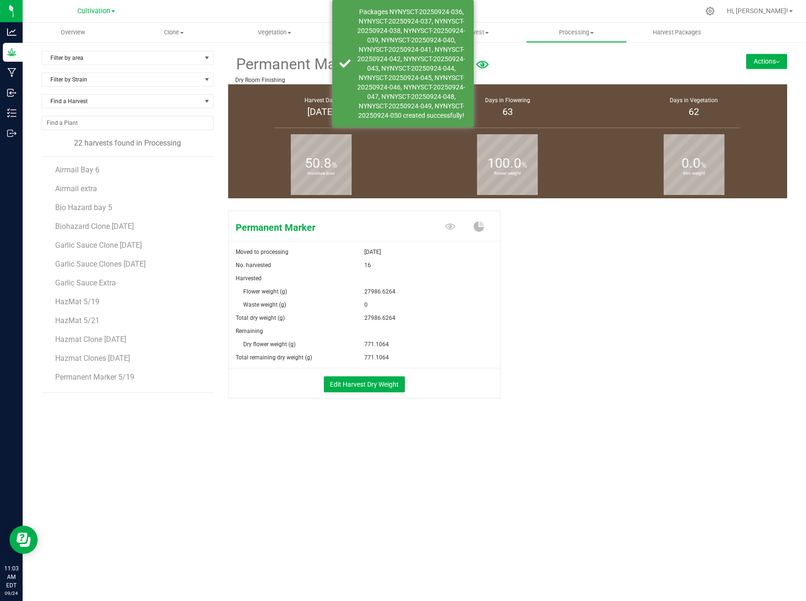
click at [776, 62] on img at bounding box center [778, 62] width 4 height 2
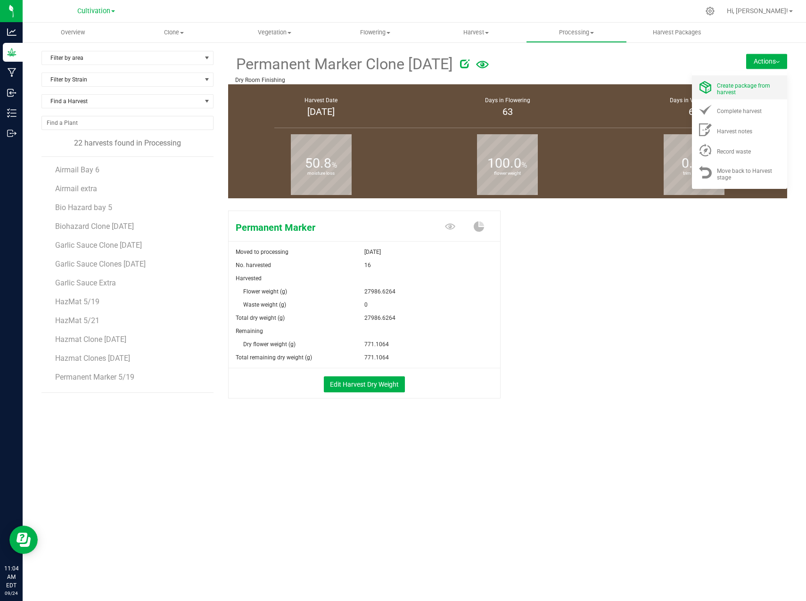
click at [753, 87] on span "Create package from harvest" at bounding box center [743, 88] width 53 height 13
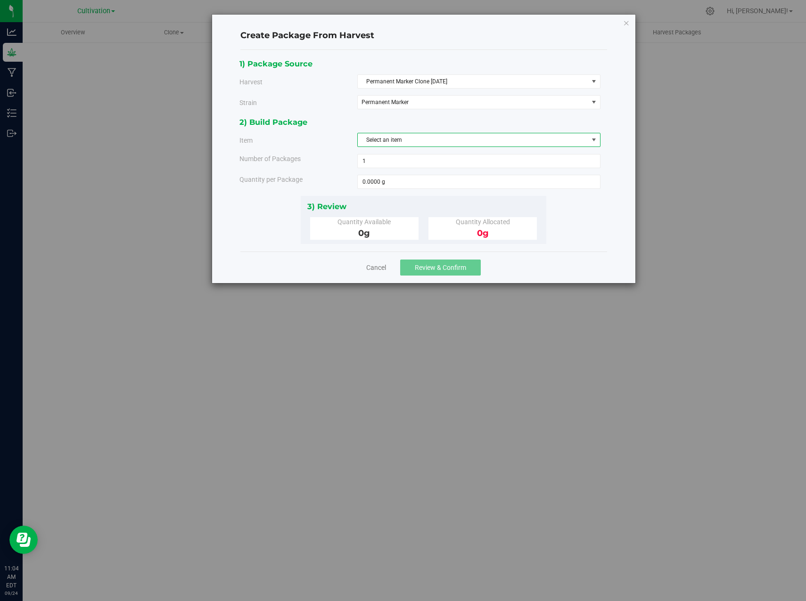
click at [390, 140] on span "Select an item" at bounding box center [473, 139] width 230 height 13
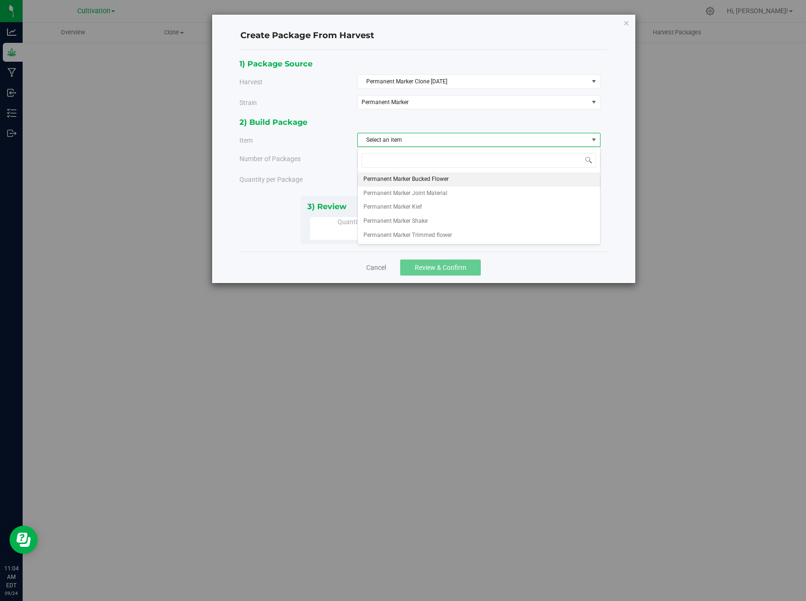
click at [394, 175] on span "Permanent Marker Bucked Flower" at bounding box center [405, 179] width 85 height 12
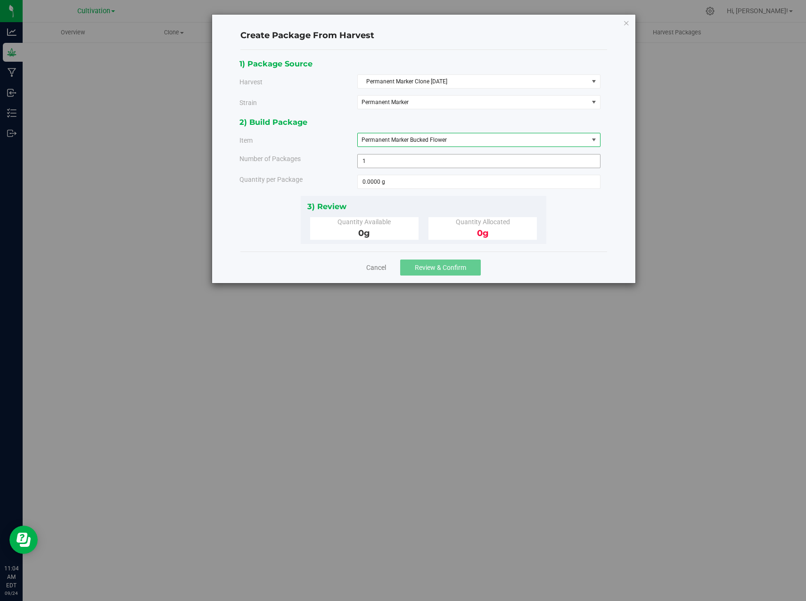
click at [379, 158] on span "1 1" at bounding box center [478, 161] width 243 height 14
click at [373, 177] on span at bounding box center [478, 182] width 243 height 14
type input "771.1064"
type input "771.1064 g"
click at [547, 198] on div "1) Package Source Harvest Permanent Marker Clone 03 05 2025 Select Airmail Bay …" at bounding box center [423, 151] width 368 height 187
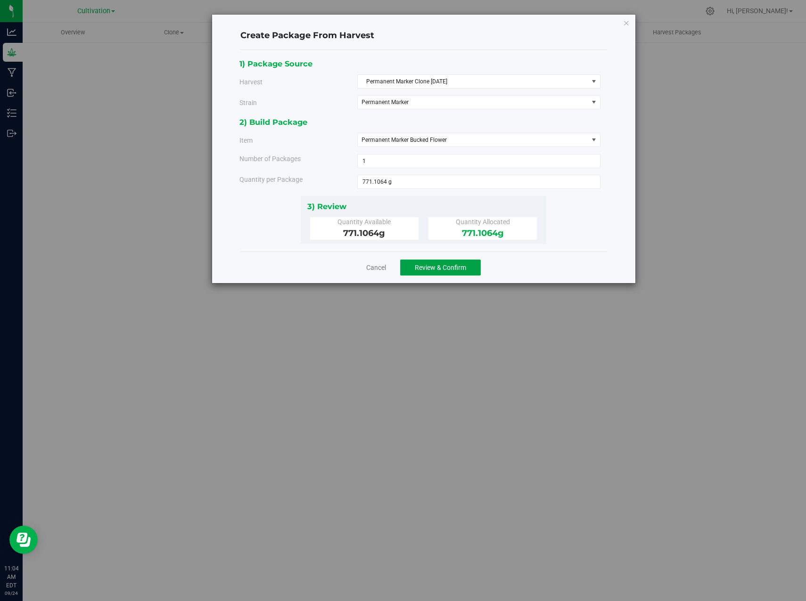
click at [455, 269] on span "Review & Confirm" at bounding box center [440, 268] width 51 height 8
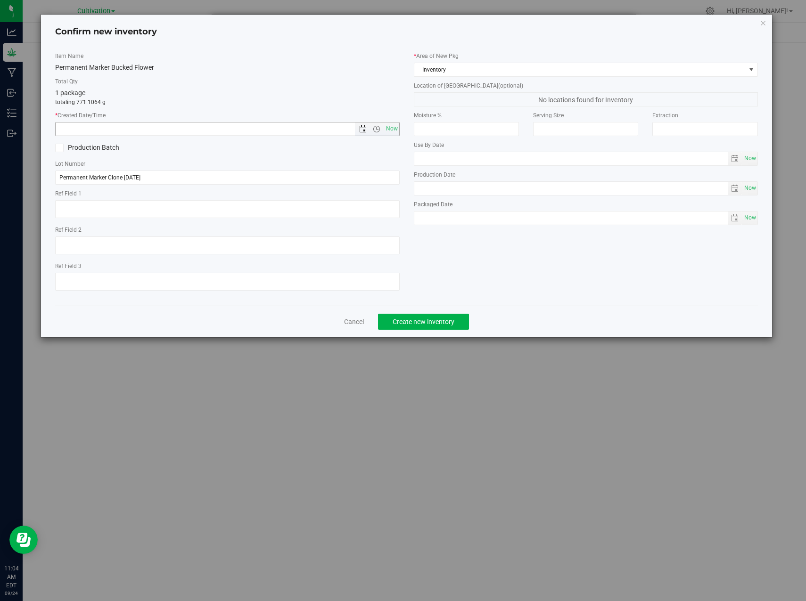
click at [364, 131] on span "Open the date view" at bounding box center [363, 129] width 8 height 8
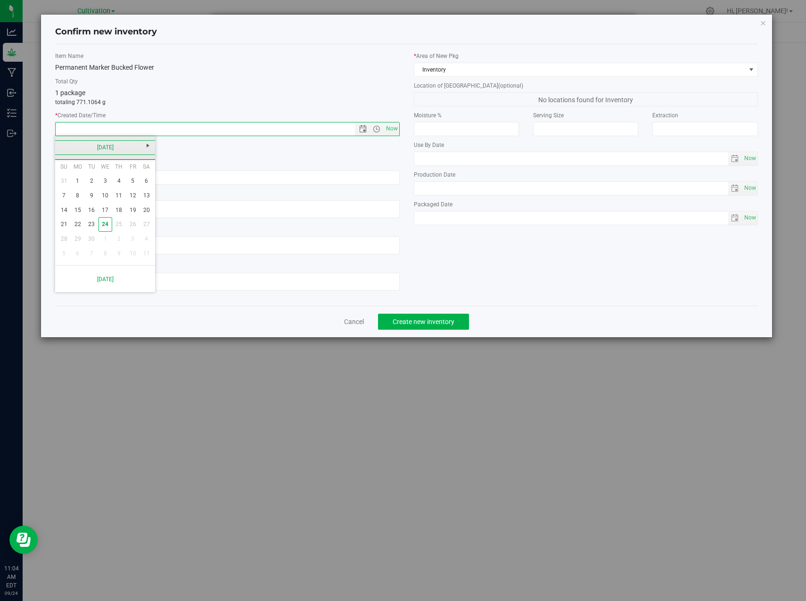
click at [61, 145] on link "[DATE]" at bounding box center [105, 147] width 101 height 15
click at [138, 197] on link "Aug" at bounding box center [141, 200] width 24 height 24
click at [95, 239] on link "26" at bounding box center [92, 239] width 14 height 15
type input "8/26/2025 11:04 AM"
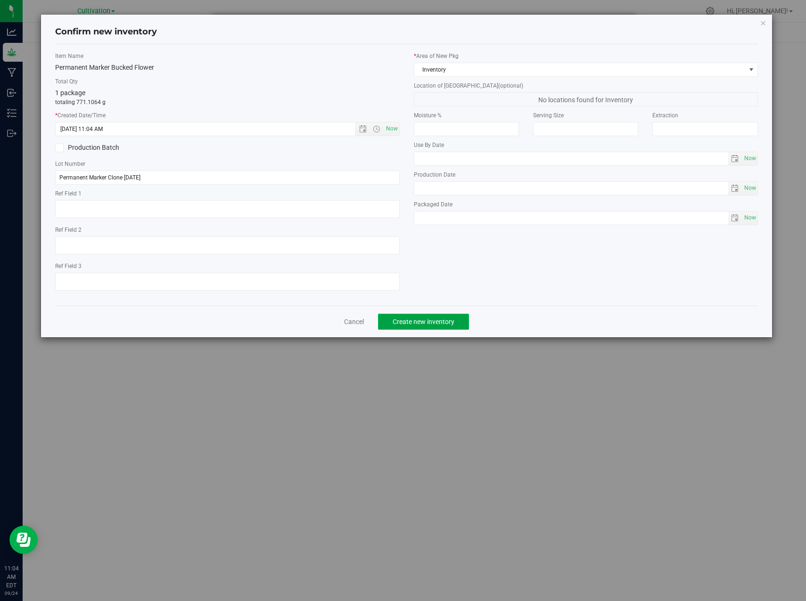
click at [446, 321] on span "Create new inventory" at bounding box center [424, 322] width 62 height 8
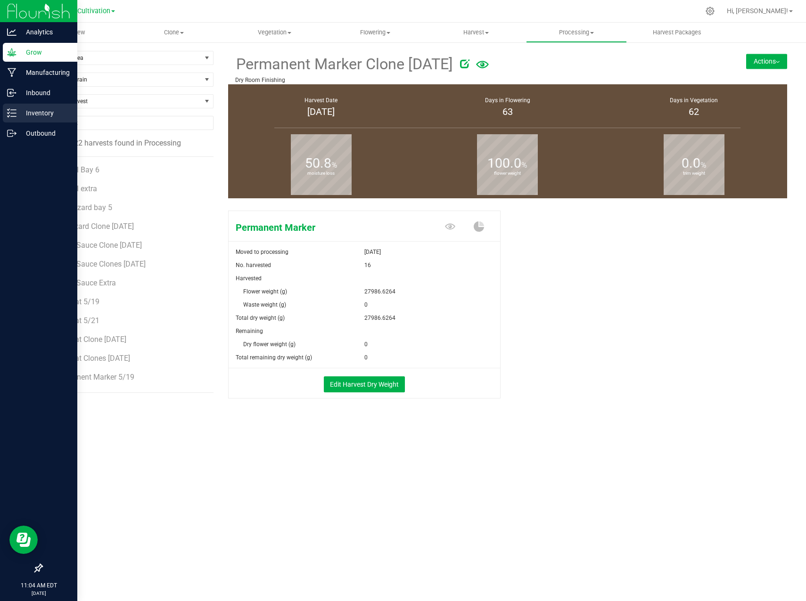
click at [16, 113] on icon at bounding box center [11, 112] width 9 height 9
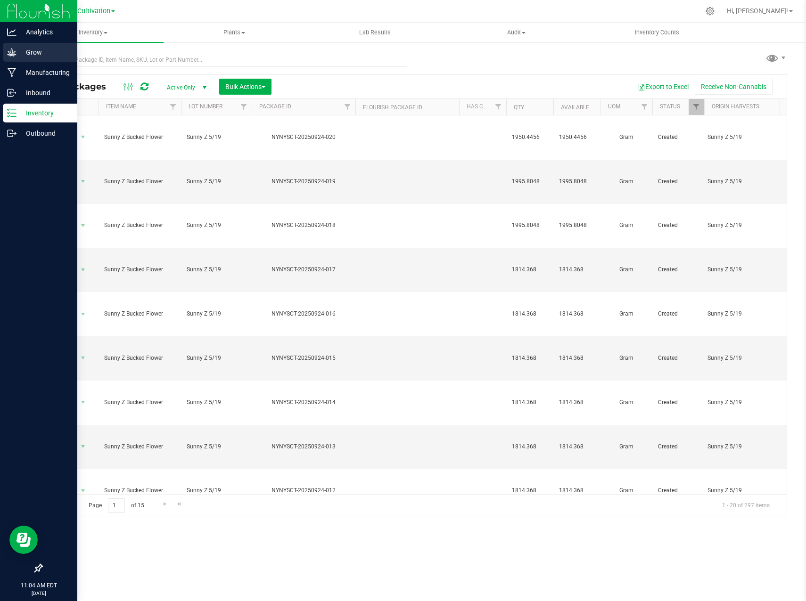
click at [29, 61] on div "Grow" at bounding box center [40, 52] width 74 height 19
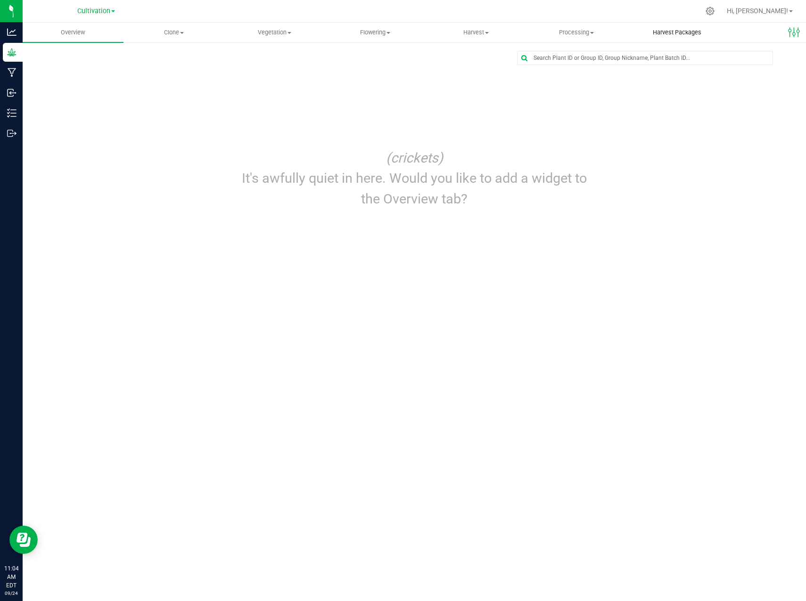
click at [664, 34] on span "Harvest Packages" at bounding box center [677, 32] width 74 height 8
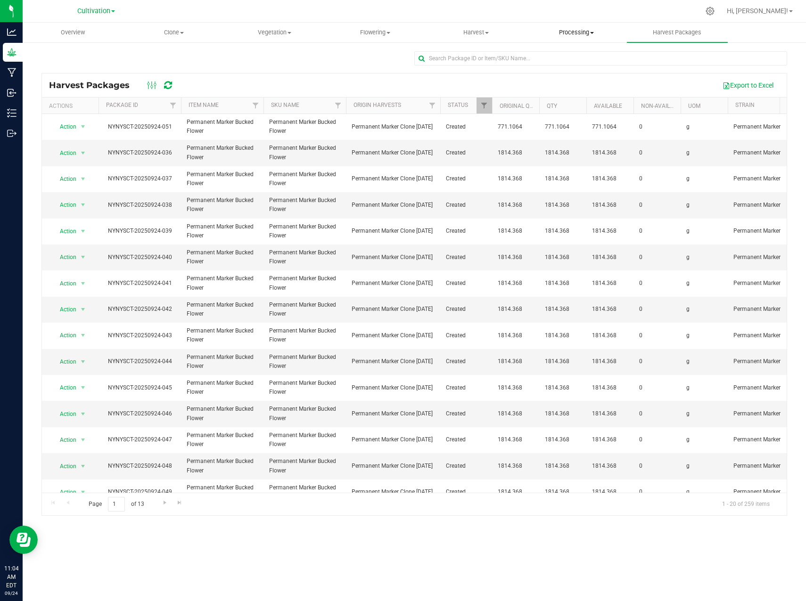
click at [570, 36] on span "Processing" at bounding box center [577, 32] width 100 height 8
click at [575, 66] on span "Processing harvests" at bounding box center [569, 68] width 87 height 8
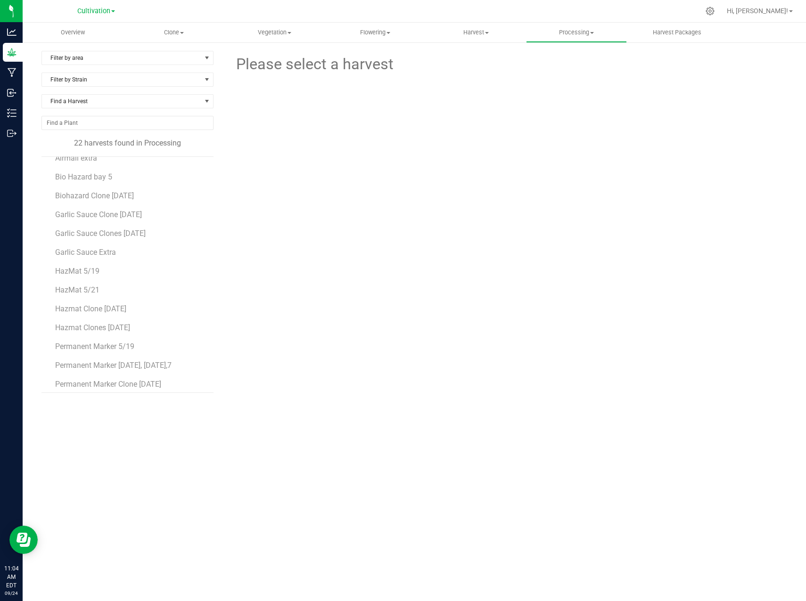
scroll to position [141, 0]
click at [119, 254] on span "Permanent Marker [DATE], [DATE],7" at bounding box center [115, 254] width 121 height 9
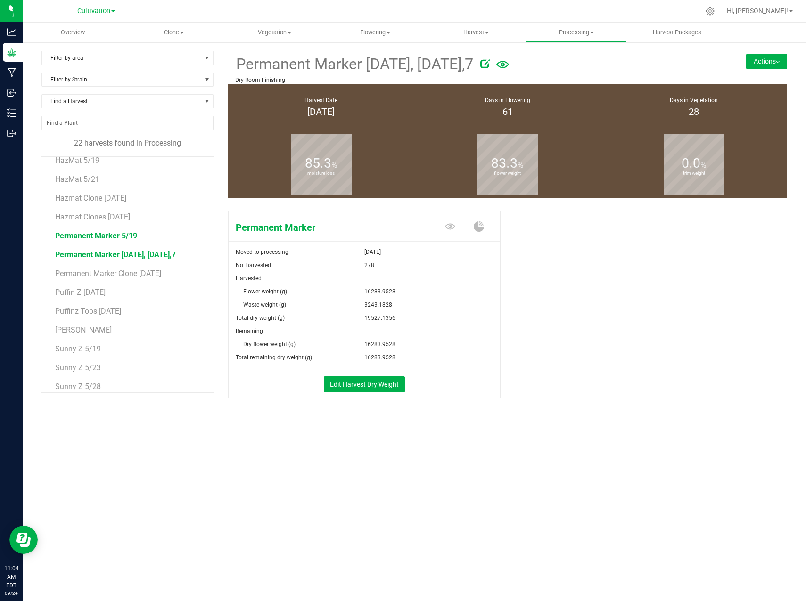
click at [88, 237] on span "Permanent Marker 5/19" at bounding box center [96, 235] width 82 height 9
click at [124, 256] on span "Permanent Marker [DATE], [DATE],7" at bounding box center [115, 254] width 121 height 9
click at [123, 239] on span "Permanent Marker 5/19" at bounding box center [96, 235] width 82 height 9
click at [764, 66] on button "Actions" at bounding box center [766, 61] width 41 height 15
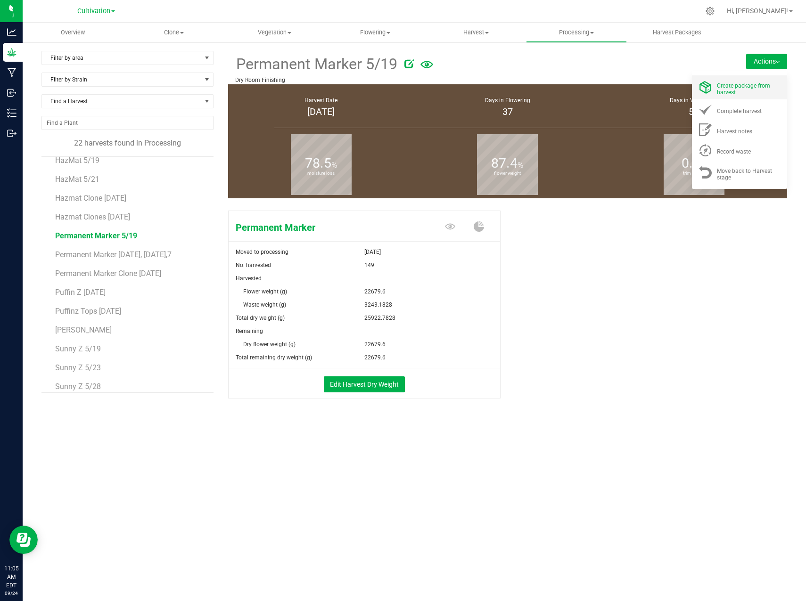
click at [766, 88] on span "Create package from harvest" at bounding box center [743, 88] width 53 height 13
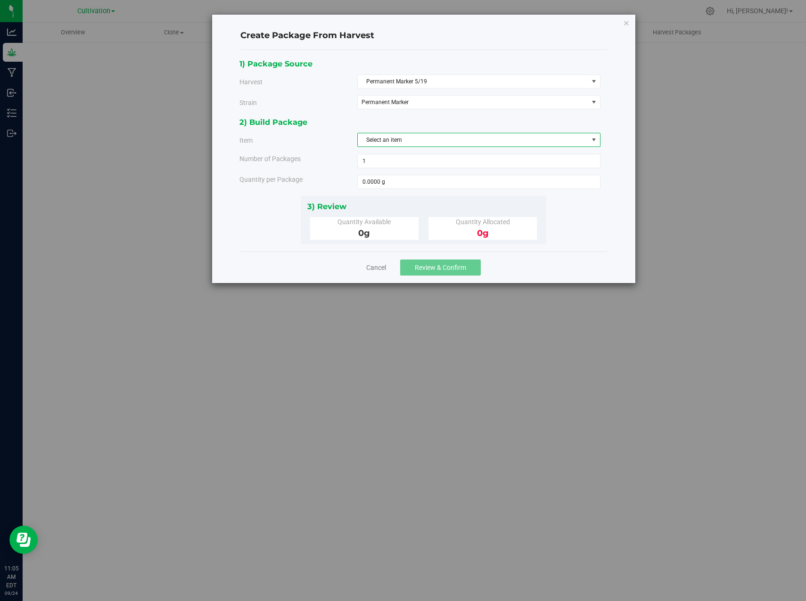
click at [392, 139] on span "Select an item" at bounding box center [473, 139] width 230 height 13
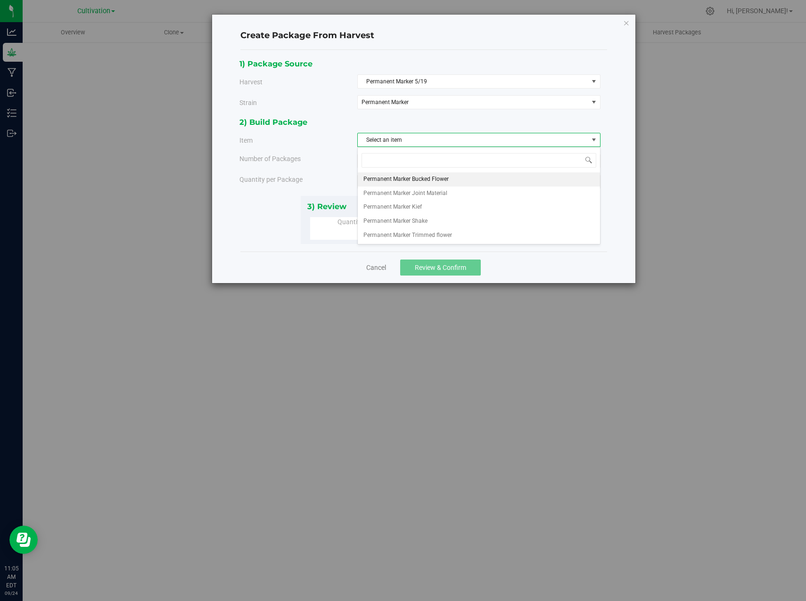
click at [410, 176] on span "Permanent Marker Bucked Flower" at bounding box center [405, 179] width 85 height 12
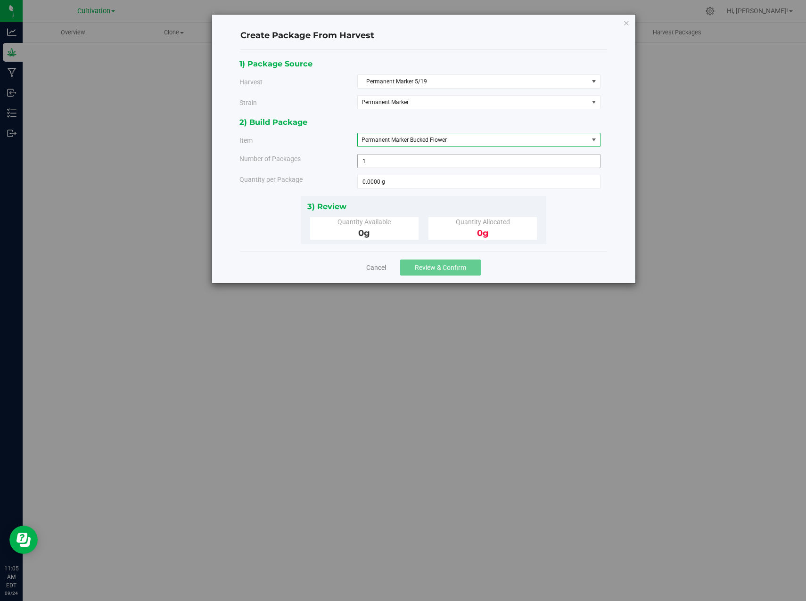
click at [383, 162] on span "1 1" at bounding box center [478, 161] width 243 height 14
type input "13"
type input "18"
type input "1814.3680 g"
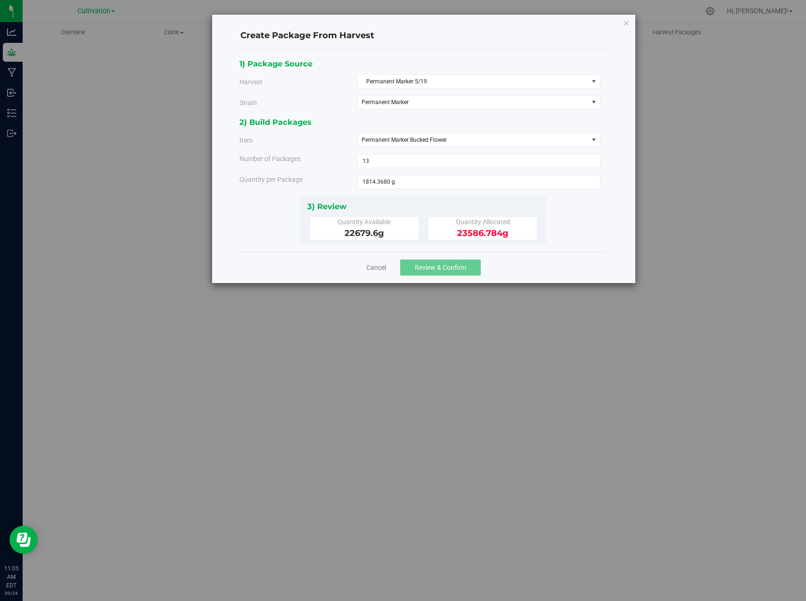
click at [575, 233] on div "1) Package Source Harvest Permanent Marker 5/19 Select Airmail Bay 6 Airmail ex…" at bounding box center [423, 151] width 368 height 187
click at [395, 162] on span "13 13" at bounding box center [478, 161] width 243 height 14
type input "12"
click at [510, 183] on span "1814.3680 g 1814.368" at bounding box center [478, 182] width 243 height 14
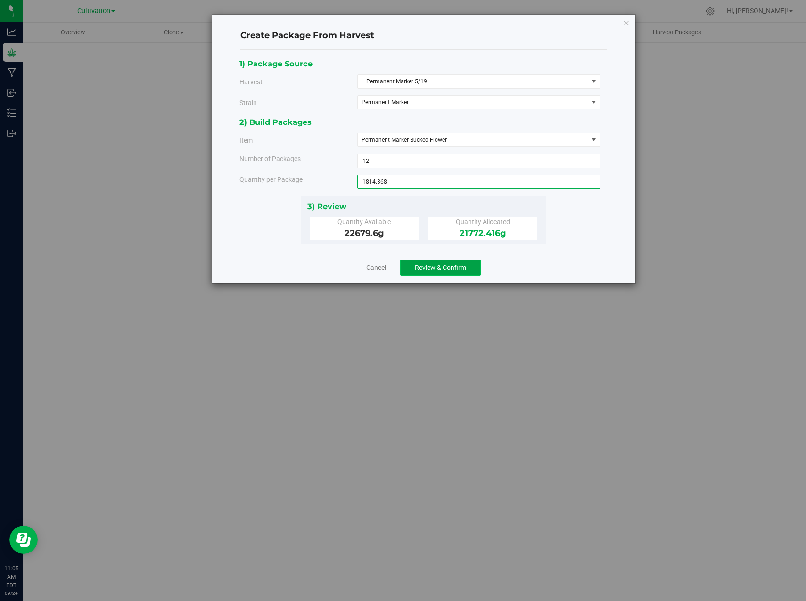
click at [434, 271] on button "Review & Confirm" at bounding box center [440, 268] width 81 height 16
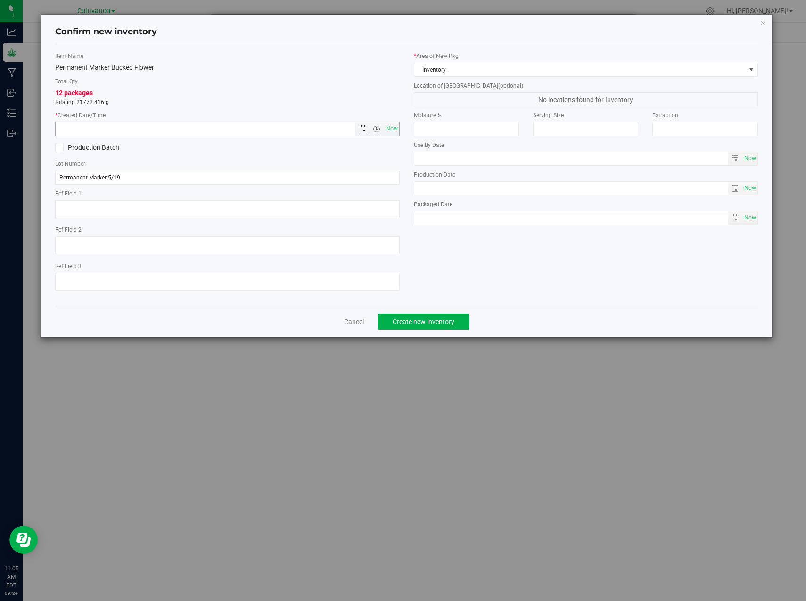
click at [366, 130] on span "Open the date view" at bounding box center [363, 129] width 8 height 8
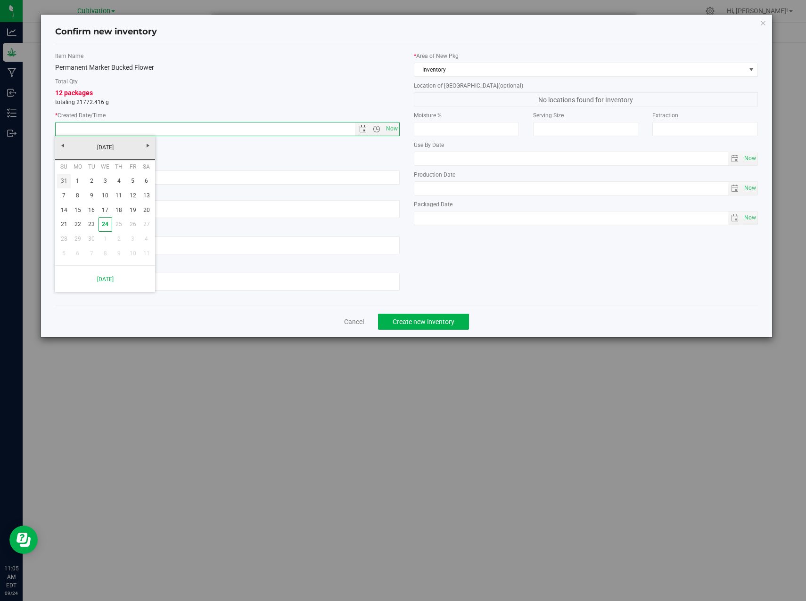
click at [66, 176] on link "31" at bounding box center [64, 181] width 14 height 15
click at [363, 129] on span "Open the date view" at bounding box center [363, 129] width 8 height 8
click at [61, 148] on link "[DATE]" at bounding box center [105, 147] width 101 height 15
click at [146, 195] on link "Aug" at bounding box center [141, 200] width 24 height 24
click at [90, 238] on link "26" at bounding box center [92, 239] width 14 height 15
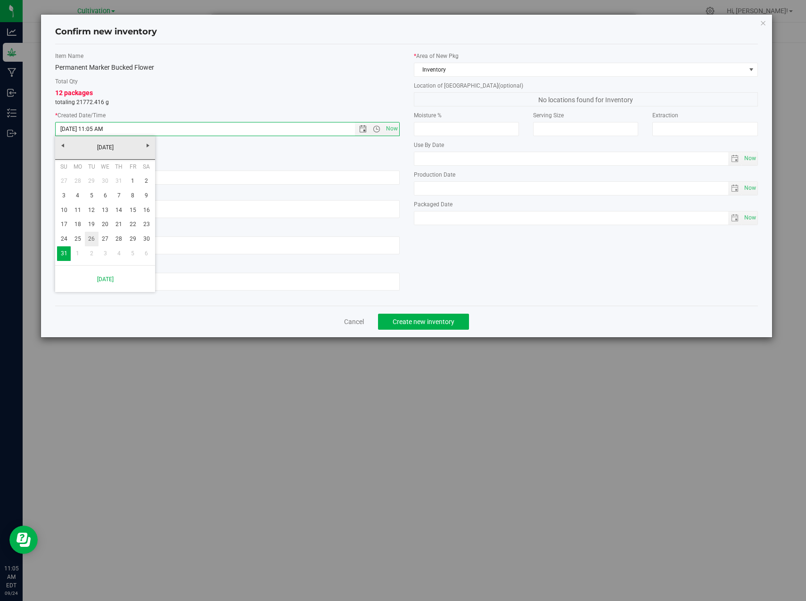
type input "8/26/2025 11:05 AM"
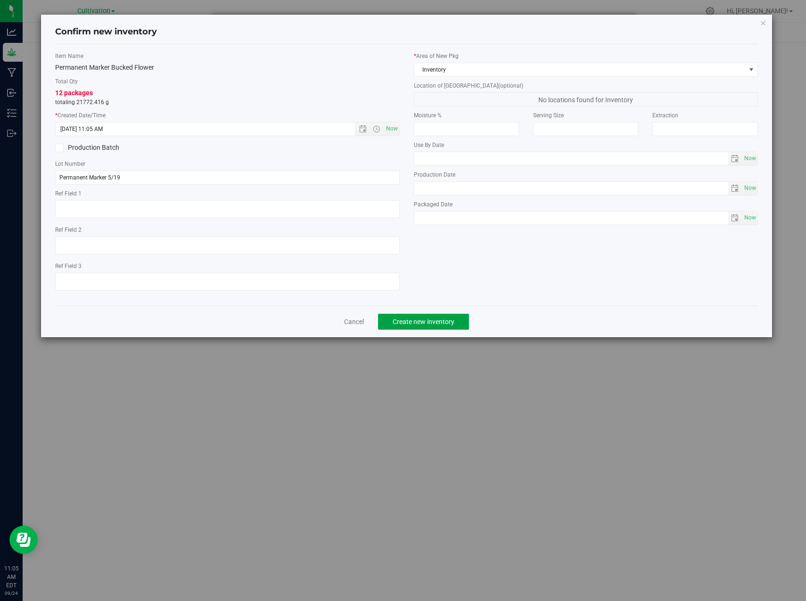
click at [433, 320] on span "Create new inventory" at bounding box center [424, 322] width 62 height 8
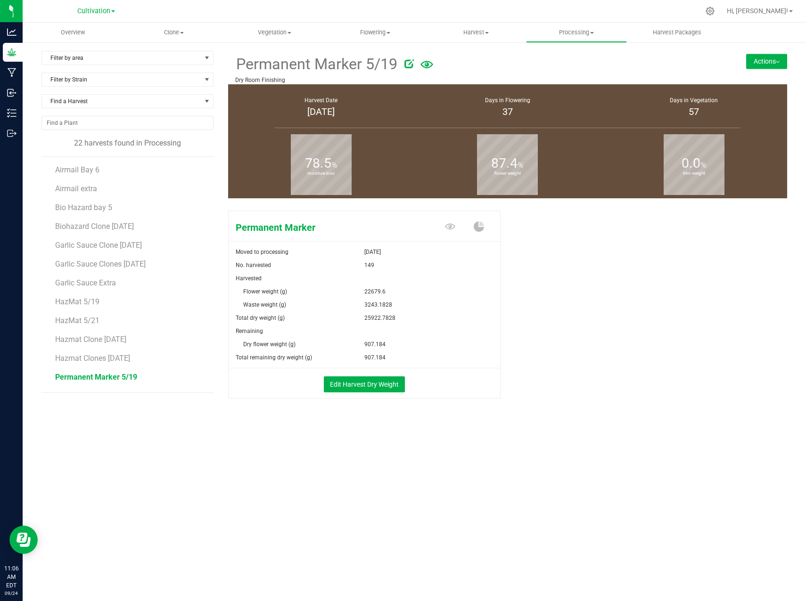
click at [765, 64] on button "Actions" at bounding box center [766, 61] width 41 height 15
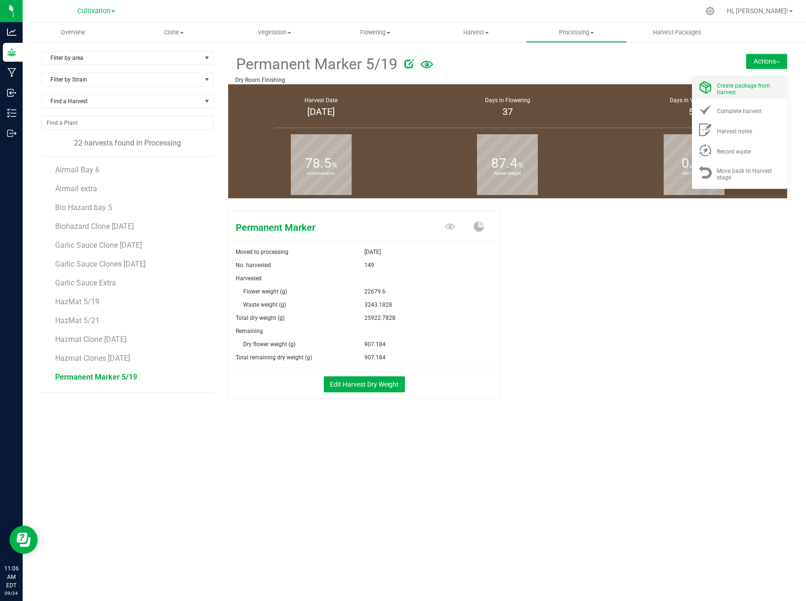
click at [754, 84] on span "Create package from harvest" at bounding box center [743, 88] width 53 height 13
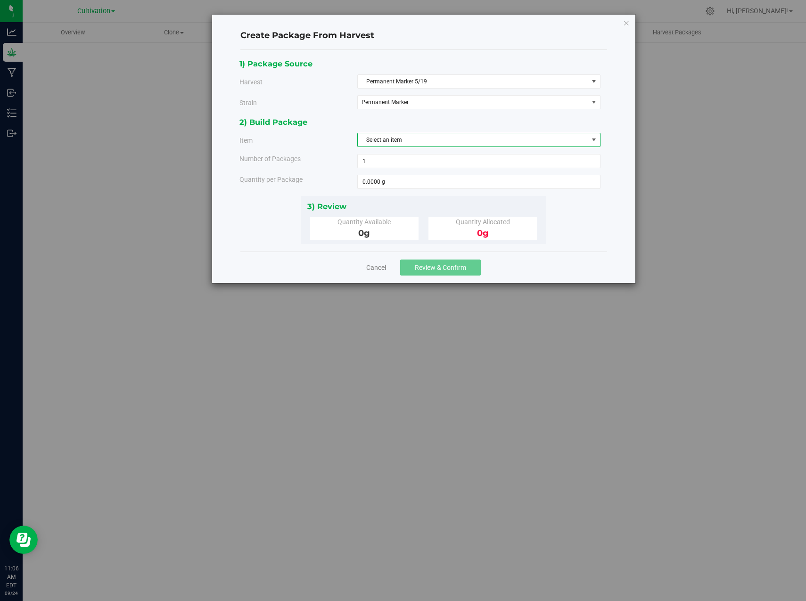
click at [385, 145] on span "Select an item" at bounding box center [473, 139] width 230 height 13
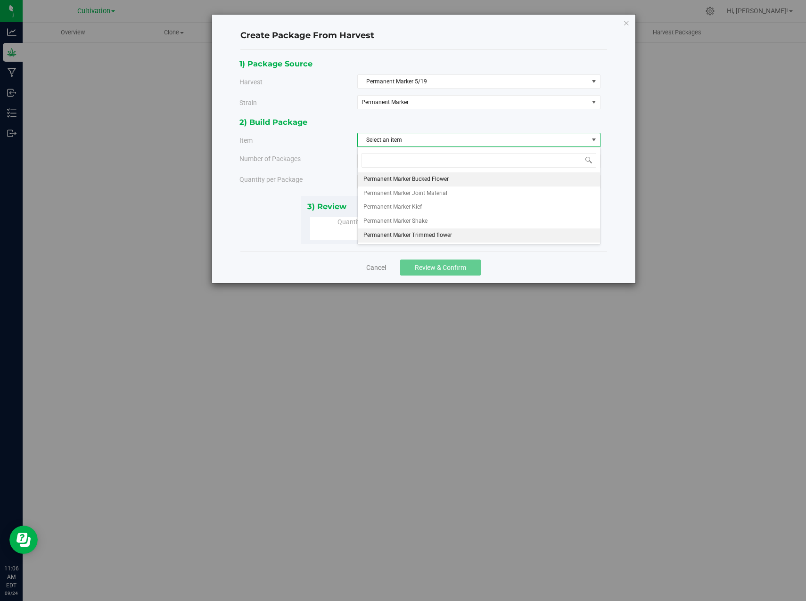
drag, startPoint x: 411, startPoint y: 179, endPoint x: 403, endPoint y: 174, distance: 8.7
click at [409, 178] on span "Permanent Marker Bucked Flower" at bounding box center [405, 179] width 85 height 12
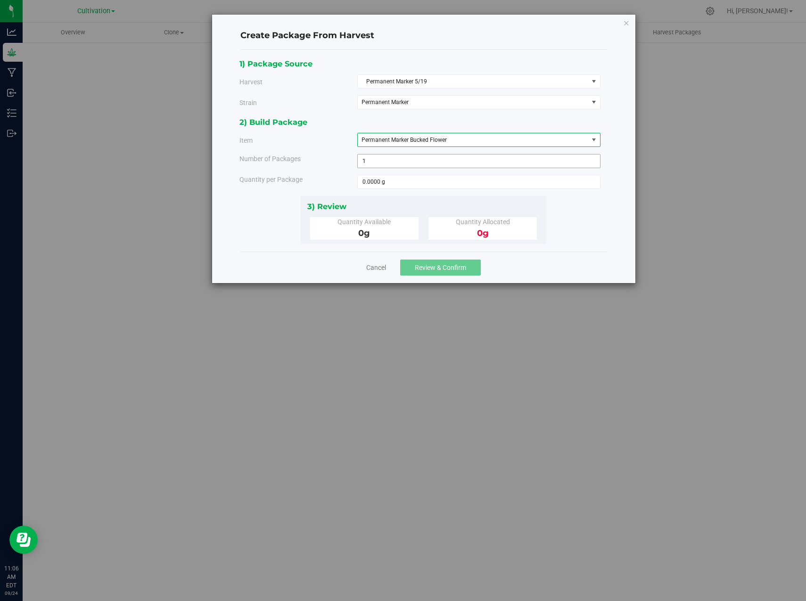
click at [387, 159] on span "1 1" at bounding box center [478, 161] width 243 height 14
click at [393, 181] on span at bounding box center [478, 182] width 243 height 14
type input "907.184"
type input "907.1840 g"
click at [592, 212] on div "1) Package Source Harvest Permanent Marker 5/19 Select Airmail Bay 6 Airmail ex…" at bounding box center [423, 151] width 368 height 187
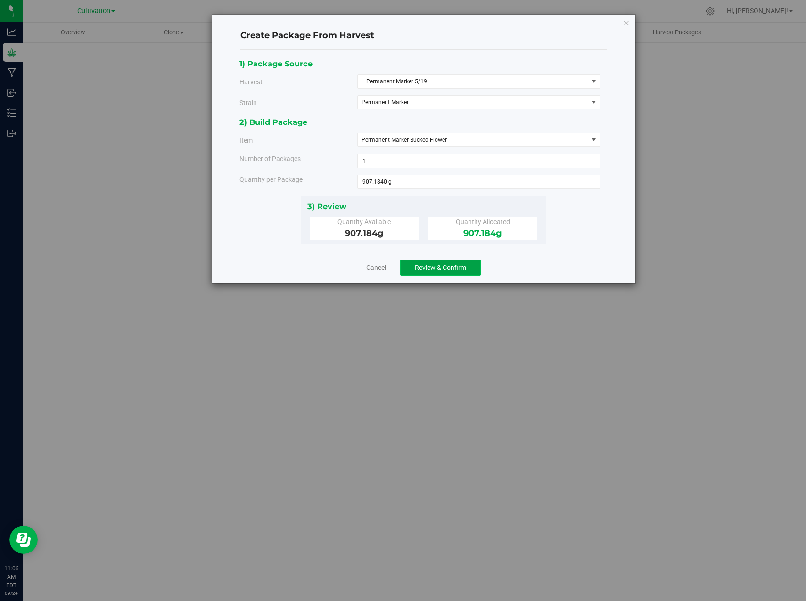
click at [438, 267] on span "Review & Confirm" at bounding box center [440, 268] width 51 height 8
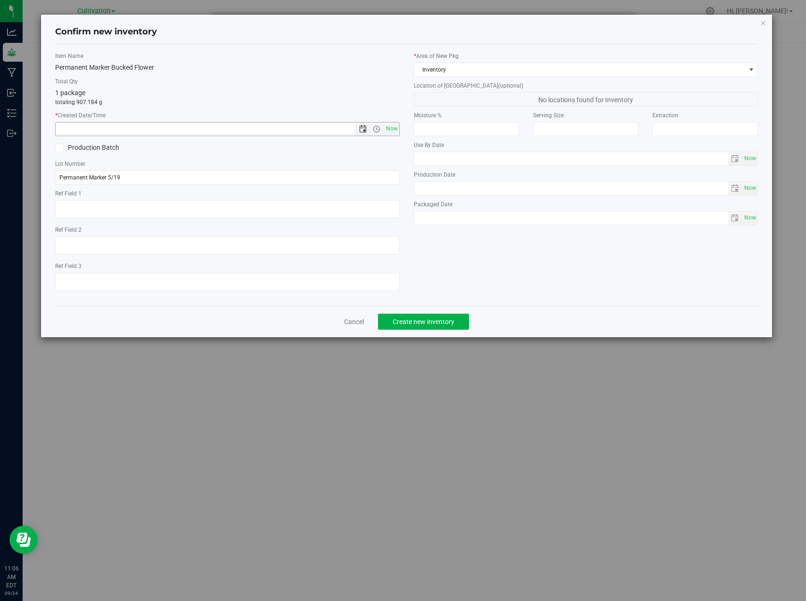
click at [364, 128] on span "Open the date view" at bounding box center [363, 129] width 8 height 8
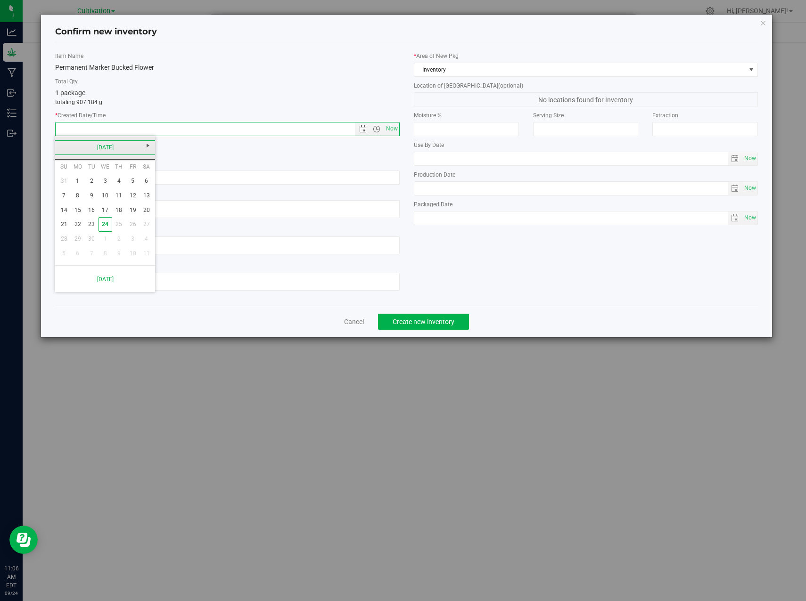
click at [62, 145] on link "[DATE]" at bounding box center [105, 147] width 101 height 15
click at [146, 202] on link "Aug" at bounding box center [141, 200] width 24 height 24
click at [91, 241] on link "26" at bounding box center [92, 239] width 14 height 15
type input "8/26/2025 11:06 AM"
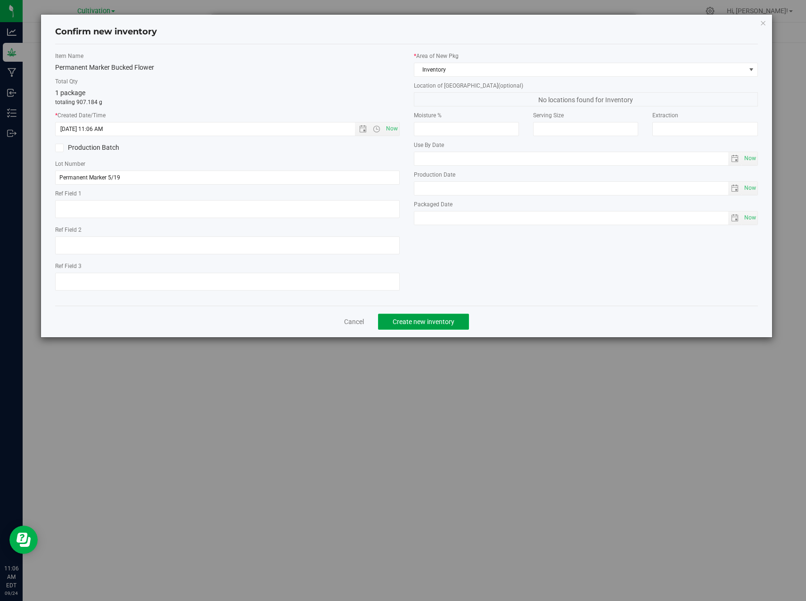
click at [434, 323] on span "Create new inventory" at bounding box center [424, 322] width 62 height 8
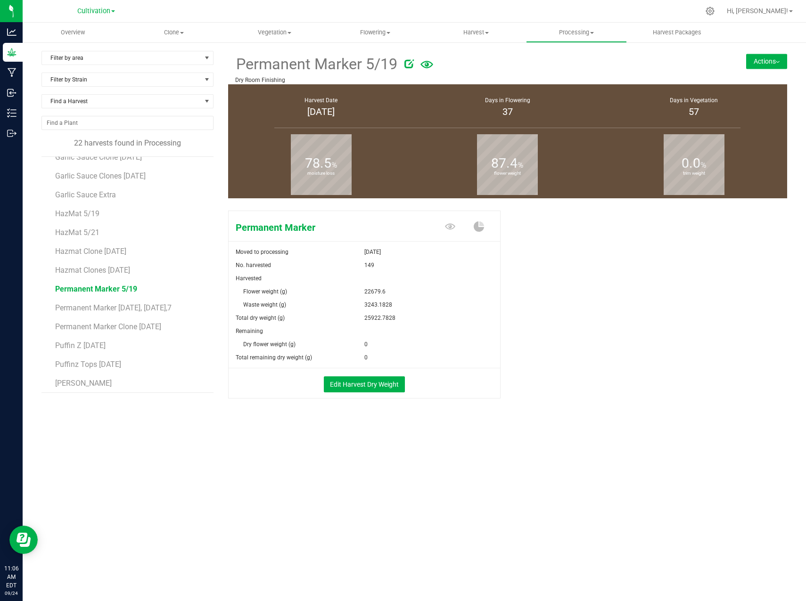
scroll to position [94, 0]
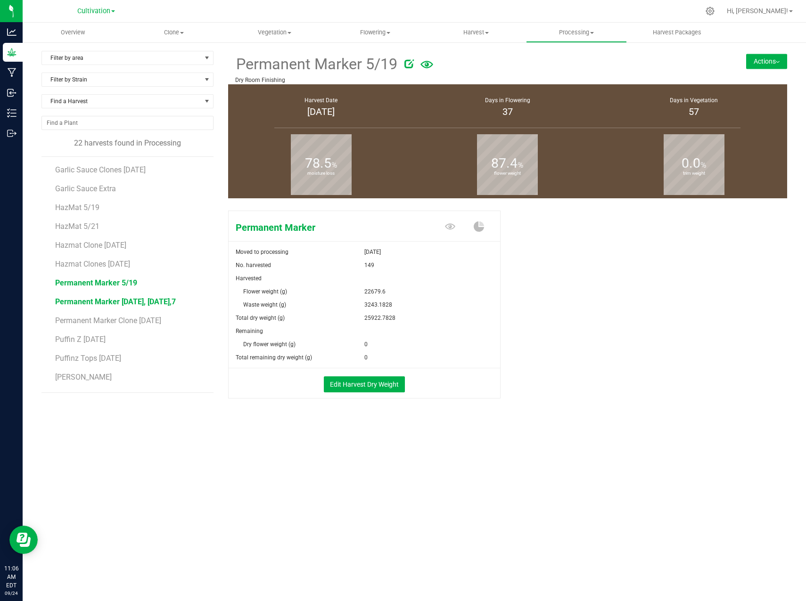
click at [122, 304] on span "Permanent Marker [DATE], [DATE],7" at bounding box center [115, 301] width 121 height 9
click at [759, 64] on button "Actions" at bounding box center [766, 61] width 41 height 15
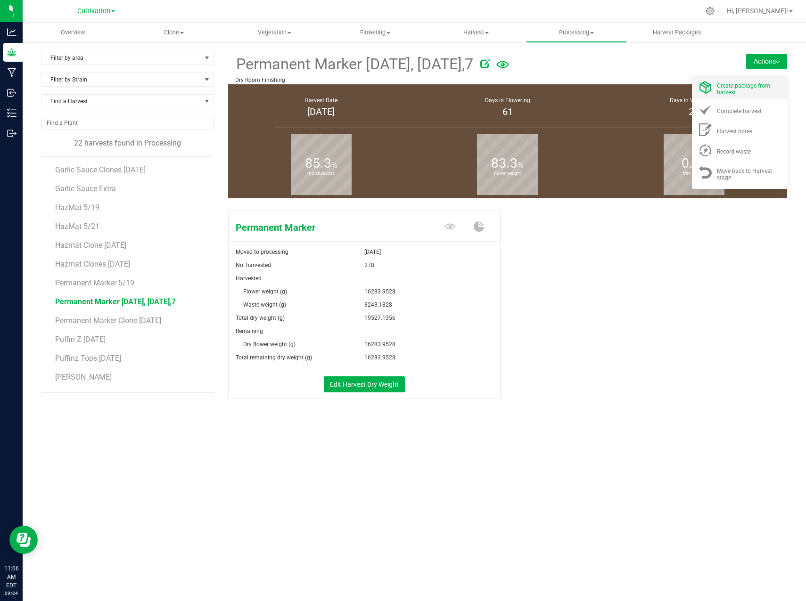
click at [740, 91] on div "Create package from harvest" at bounding box center [749, 87] width 64 height 16
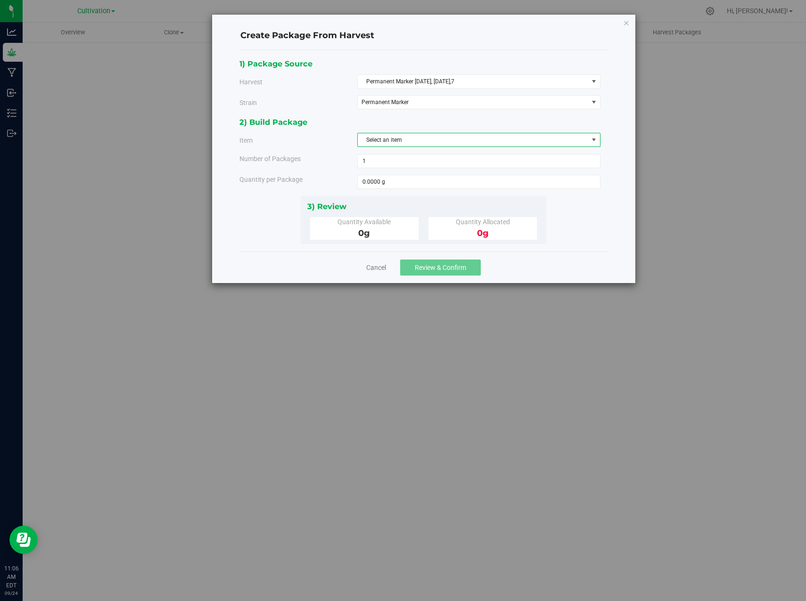
click at [404, 144] on span "Select an item" at bounding box center [473, 139] width 230 height 13
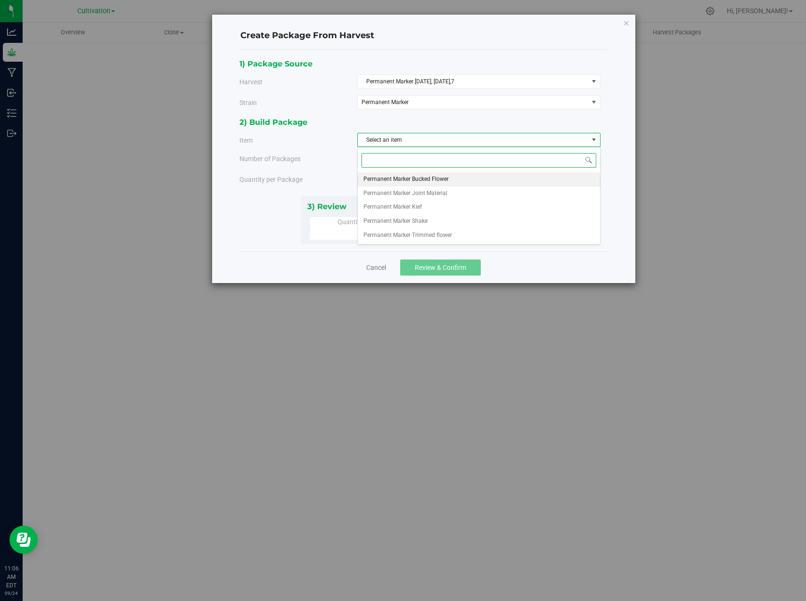
click at [401, 182] on span "Permanent Marker Bucked Flower" at bounding box center [405, 179] width 85 height 12
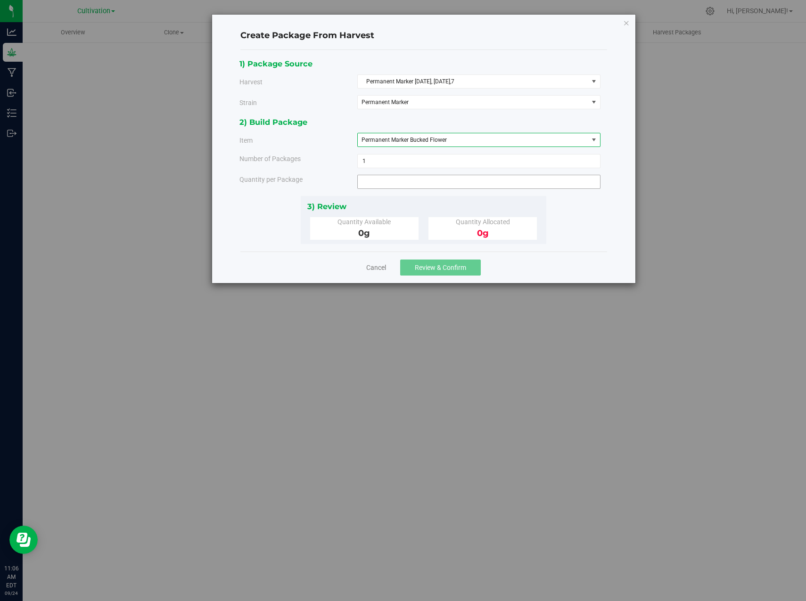
click at [367, 186] on span at bounding box center [478, 182] width 243 height 14
type input "18"
type input "18.0000 g"
drag, startPoint x: 520, startPoint y: 180, endPoint x: 518, endPoint y: 185, distance: 5.3
click at [518, 185] on span "18.0000 g 18" at bounding box center [478, 182] width 243 height 14
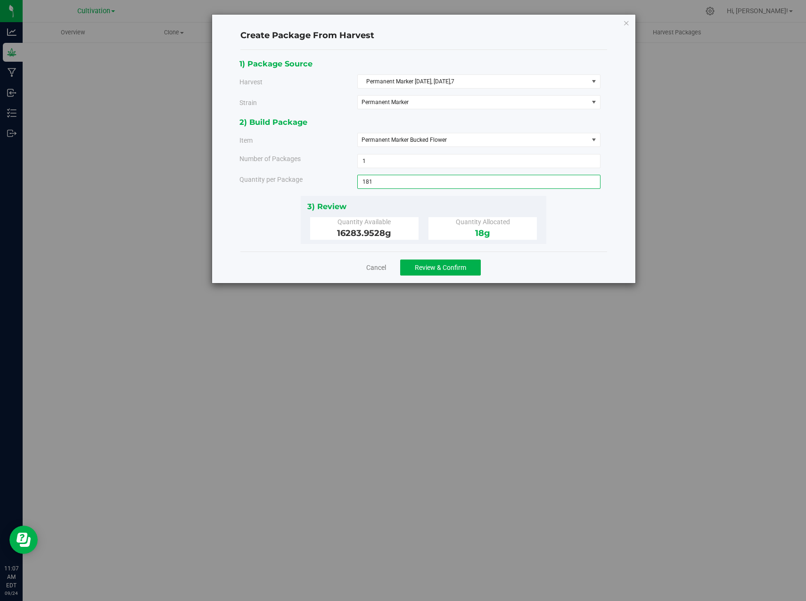
type input "1814"
type input "1814.3680 g"
click at [569, 199] on div "1) Package Source Harvest Permanent Marker April 29,30, May 1,7 Select Airmail …" at bounding box center [423, 151] width 368 height 187
click at [435, 267] on span "Review & Confirm" at bounding box center [440, 268] width 51 height 8
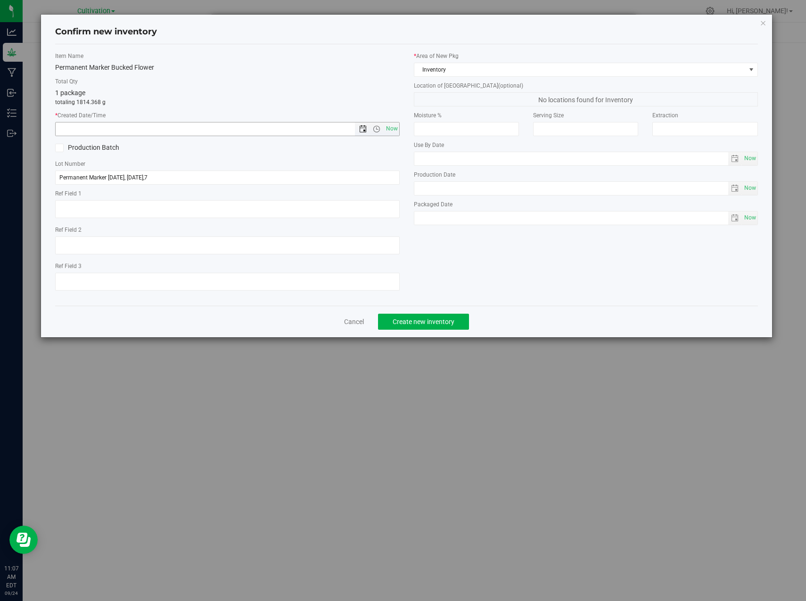
click at [358, 130] on span "Open the date view" at bounding box center [363, 129] width 16 height 8
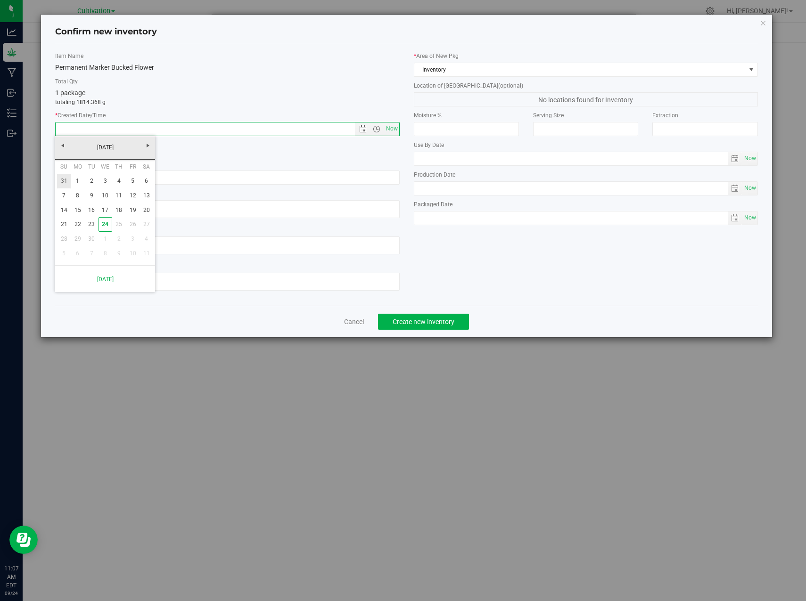
click at [64, 180] on link "31" at bounding box center [64, 181] width 14 height 15
click at [366, 126] on span "Open the date view" at bounding box center [363, 129] width 8 height 8
click at [92, 241] on link "26" at bounding box center [92, 239] width 14 height 15
type input "8/26/2025 11:07 AM"
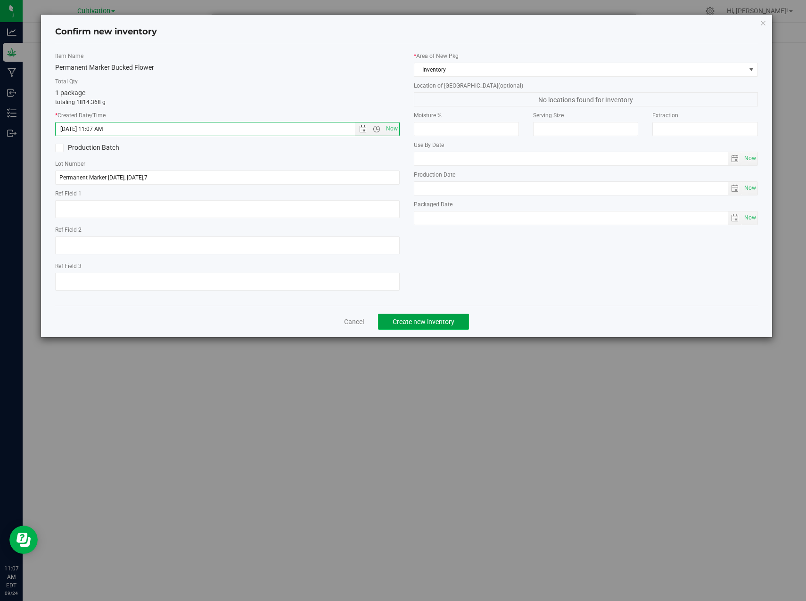
click at [424, 321] on span "Create new inventory" at bounding box center [424, 322] width 62 height 8
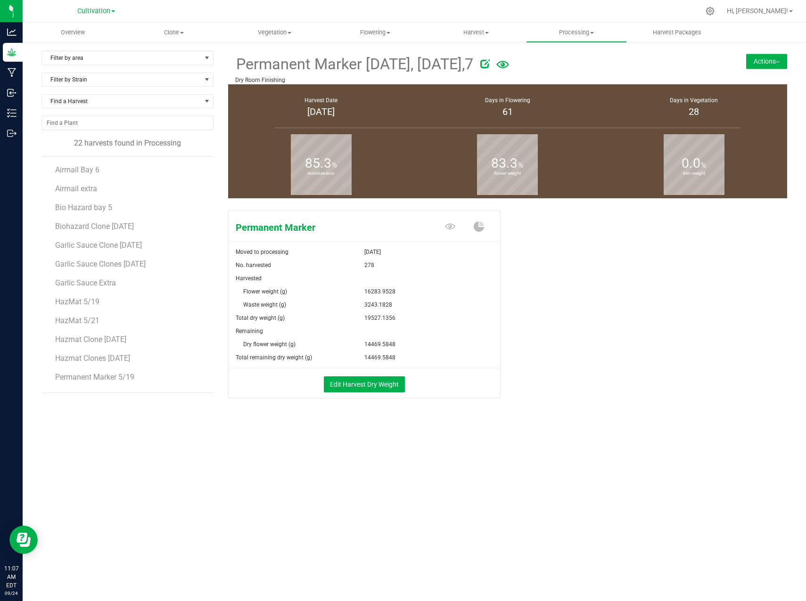
click at [771, 62] on button "Actions" at bounding box center [766, 61] width 41 height 15
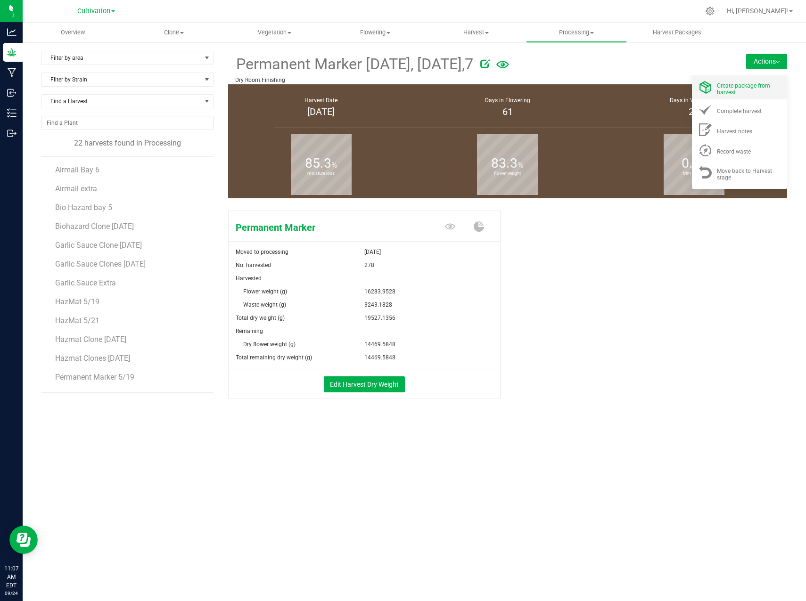
click at [747, 89] on span "Create package from harvest" at bounding box center [743, 88] width 53 height 13
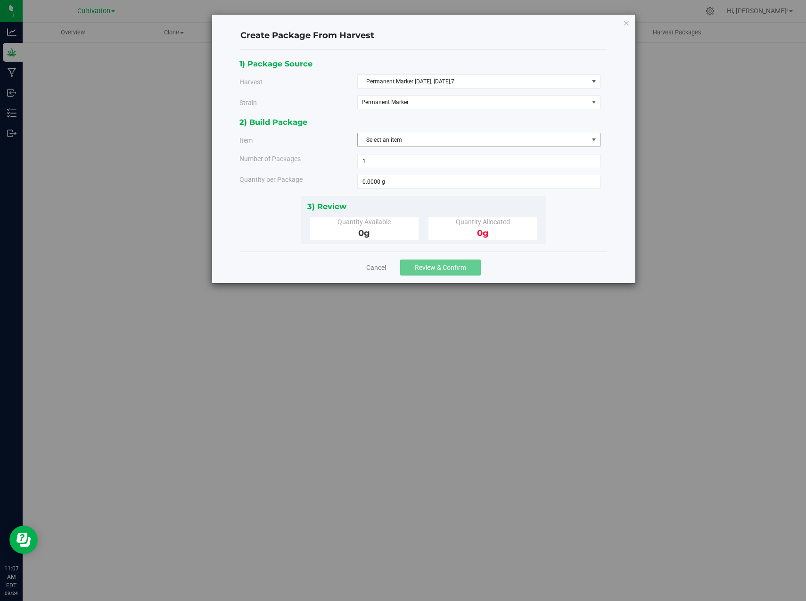
click at [415, 143] on span "Select an item" at bounding box center [473, 139] width 230 height 13
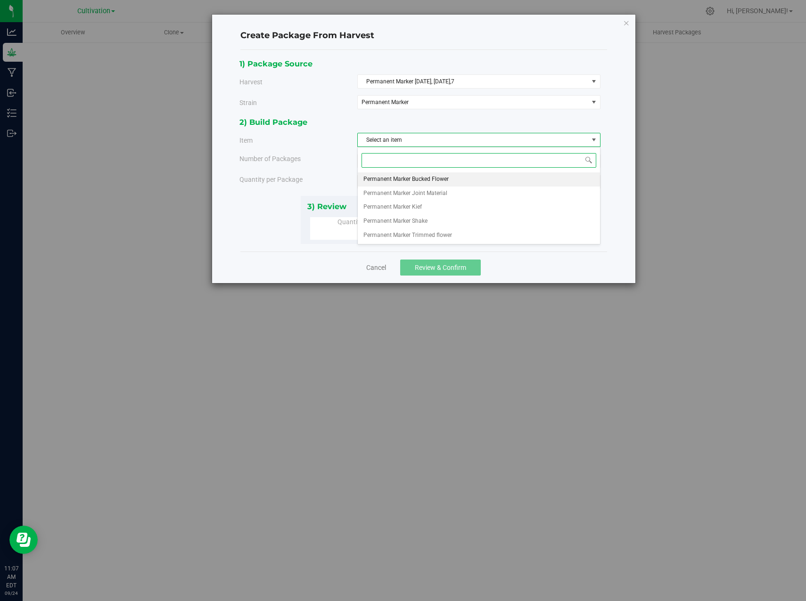
click at [410, 177] on span "Permanent Marker Bucked Flower" at bounding box center [405, 179] width 85 height 12
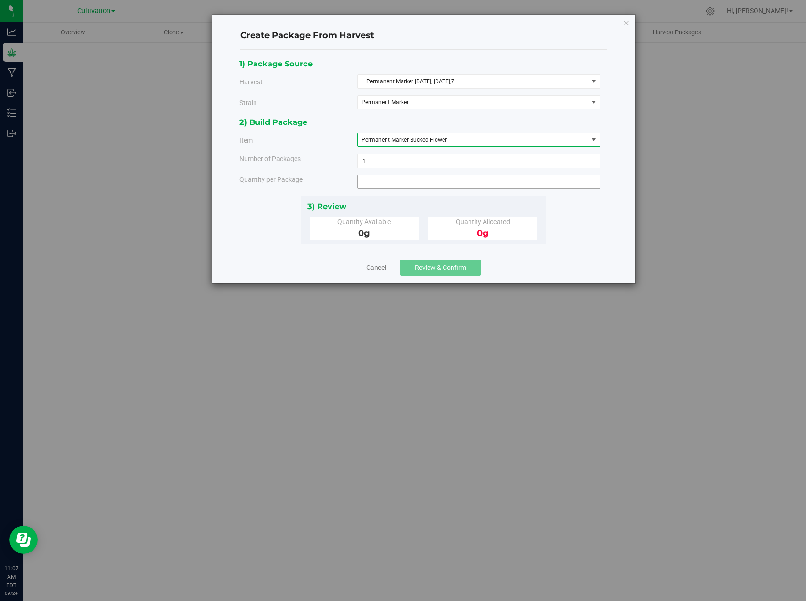
click at [368, 181] on span at bounding box center [478, 182] width 243 height 14
type input "1406.1352"
type input "1406.1352 g"
click at [580, 201] on div "1) Package Source Harvest Permanent Marker April 29,30, May 1,7 Select Airmail …" at bounding box center [423, 151] width 368 height 187
click at [463, 266] on span "Review & Confirm" at bounding box center [440, 268] width 51 height 8
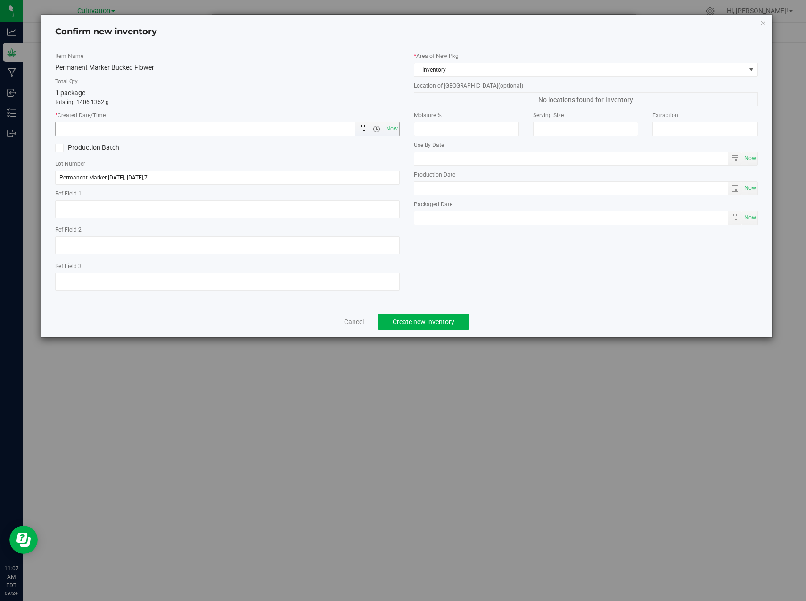
click at [362, 132] on span "Open the date view" at bounding box center [363, 129] width 8 height 8
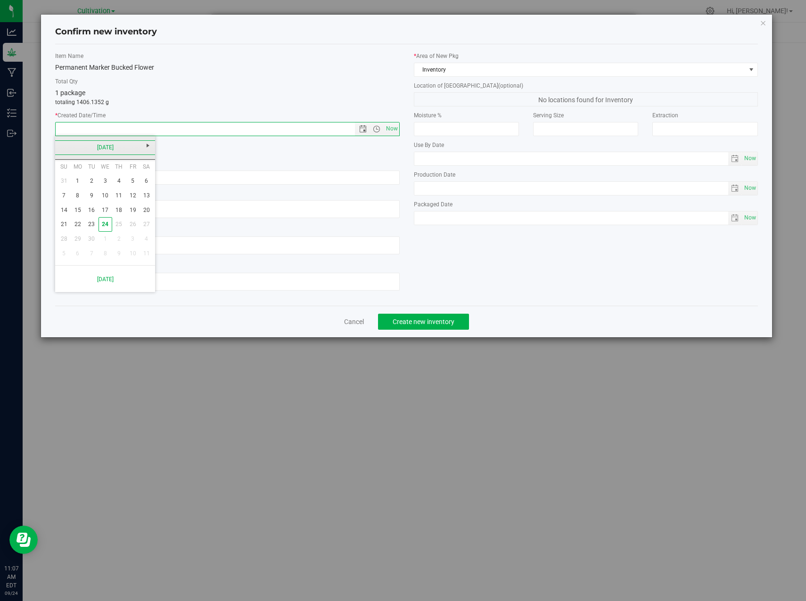
click at [59, 148] on link "[DATE]" at bounding box center [105, 147] width 101 height 15
click at [140, 201] on link "Aug" at bounding box center [141, 200] width 24 height 24
click at [92, 241] on link "26" at bounding box center [92, 239] width 14 height 15
type input "8/26/2025 11:07 AM"
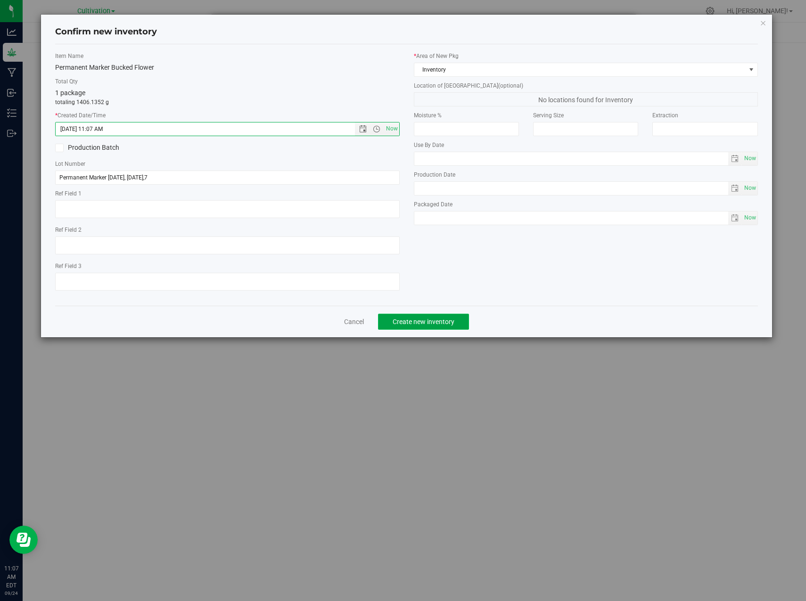
click at [445, 315] on button "Create new inventory" at bounding box center [423, 322] width 91 height 16
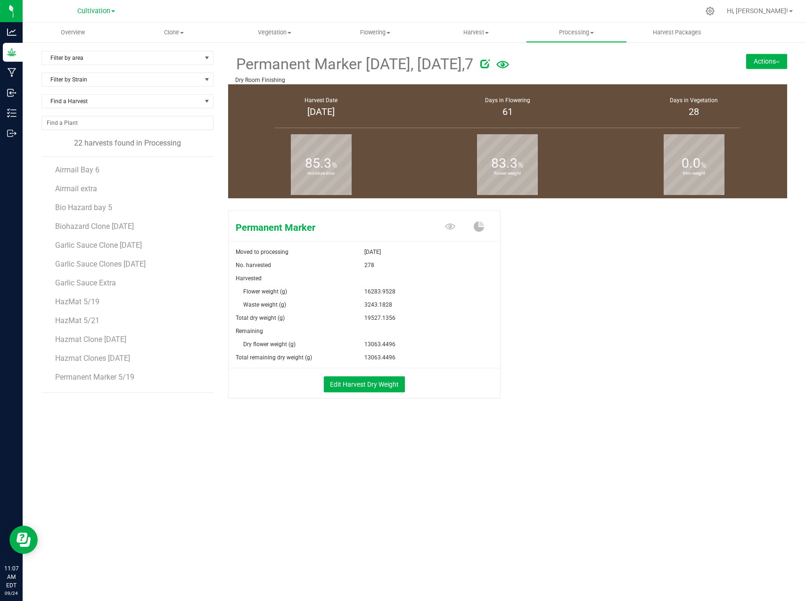
click at [773, 61] on button "Actions" at bounding box center [766, 61] width 41 height 15
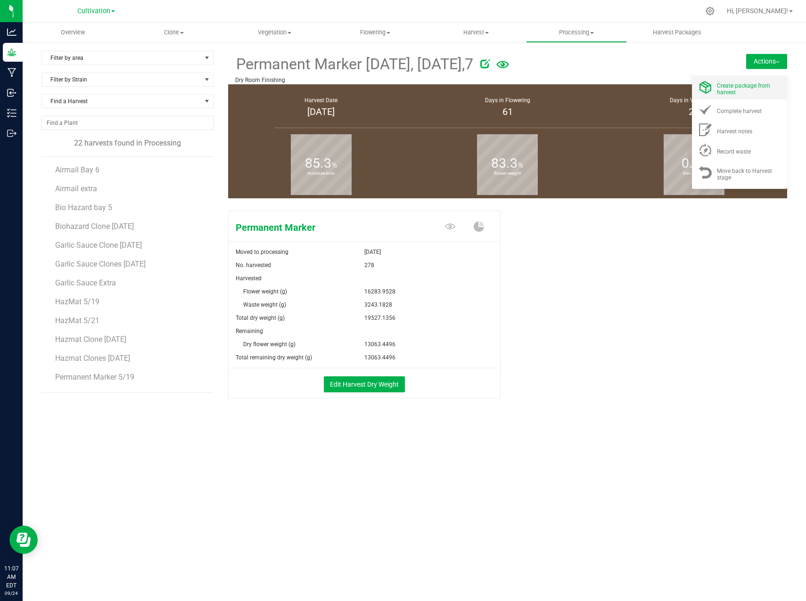
click at [752, 85] on span "Create package from harvest" at bounding box center [743, 88] width 53 height 13
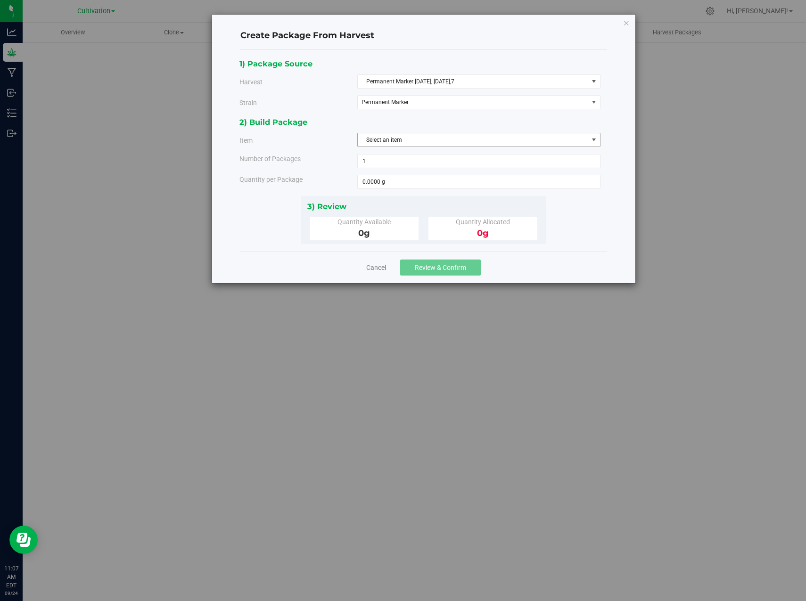
click at [388, 141] on span "Select an item" at bounding box center [473, 139] width 230 height 13
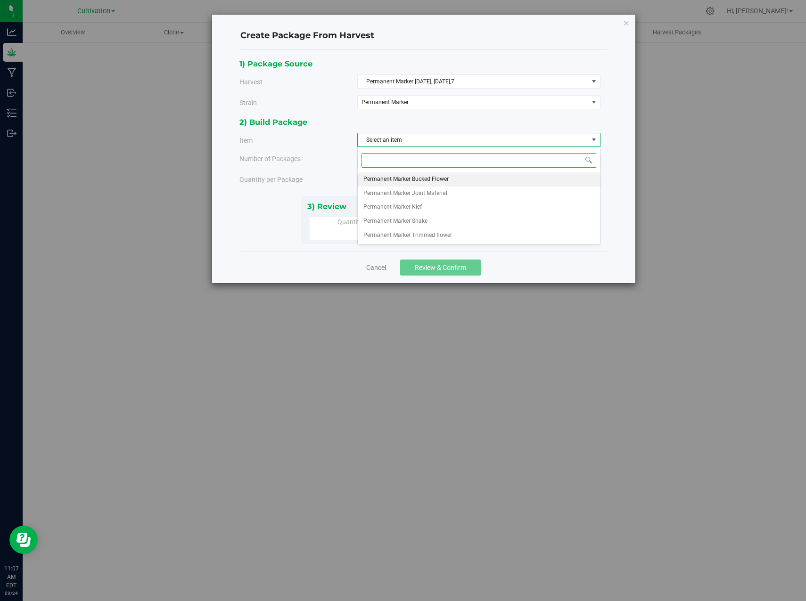
click at [408, 179] on span "Permanent Marker Bucked Flower" at bounding box center [405, 179] width 85 height 12
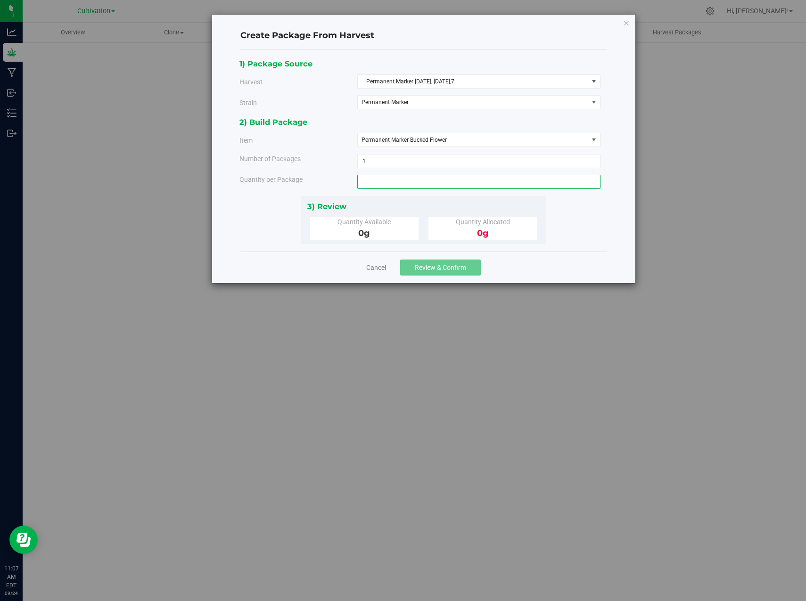
click at [383, 181] on span at bounding box center [478, 182] width 243 height 14
type input "0.0000 g"
click at [375, 160] on span "1 1" at bounding box center [478, 161] width 243 height 14
click at [373, 182] on span at bounding box center [478, 182] width 243 height 14
type input "1270.0576"
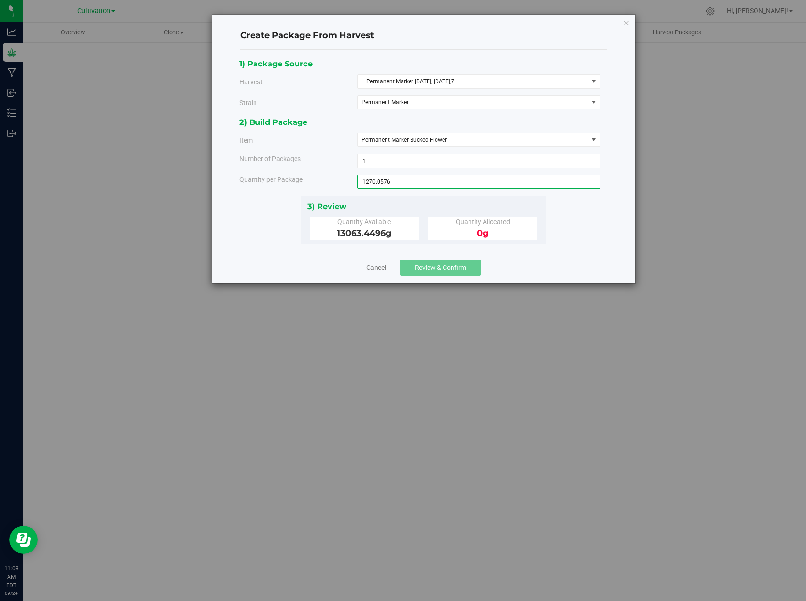
type input "1270.0576 g"
click at [621, 235] on div "Create Package From Harvest 1) Package Source Harvest Permanent Marker April 29…" at bounding box center [423, 149] width 423 height 269
click at [464, 270] on span "Review & Confirm" at bounding box center [440, 268] width 51 height 8
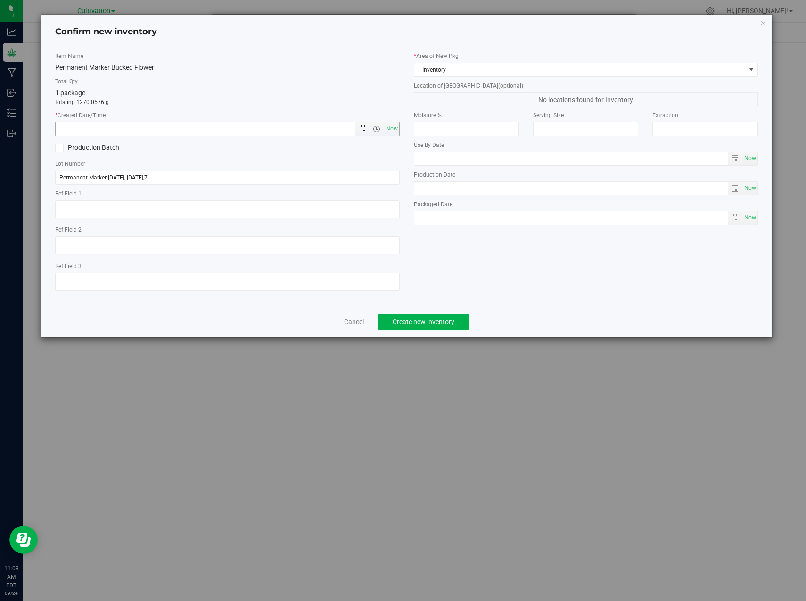
click at [359, 130] on span "Open the date view" at bounding box center [363, 129] width 8 height 8
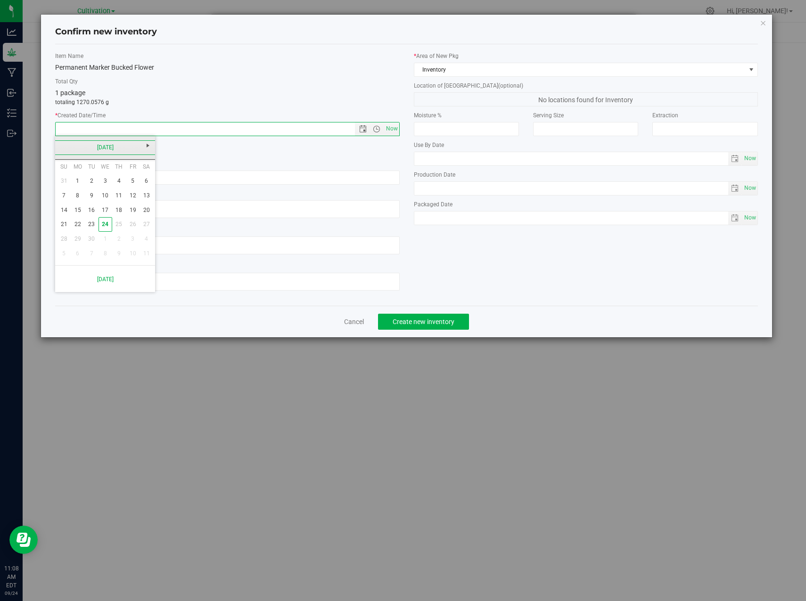
click at [63, 148] on link "[DATE]" at bounding box center [105, 147] width 101 height 15
drag, startPoint x: 136, startPoint y: 204, endPoint x: 132, endPoint y: 202, distance: 4.9
click at [136, 203] on link "Aug" at bounding box center [141, 200] width 24 height 24
click at [93, 239] on link "26" at bounding box center [92, 239] width 14 height 15
type input "8/26/2025 11:08 AM"
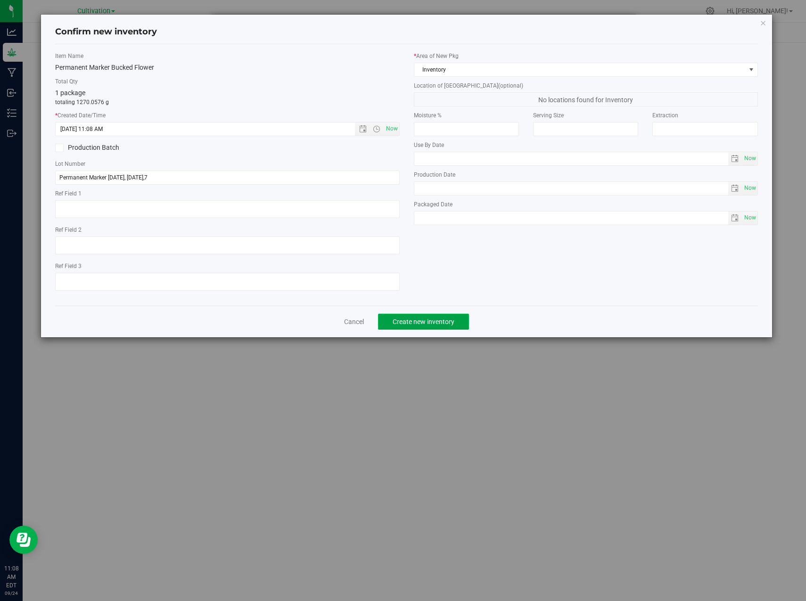
click at [418, 324] on span "Create new inventory" at bounding box center [424, 322] width 62 height 8
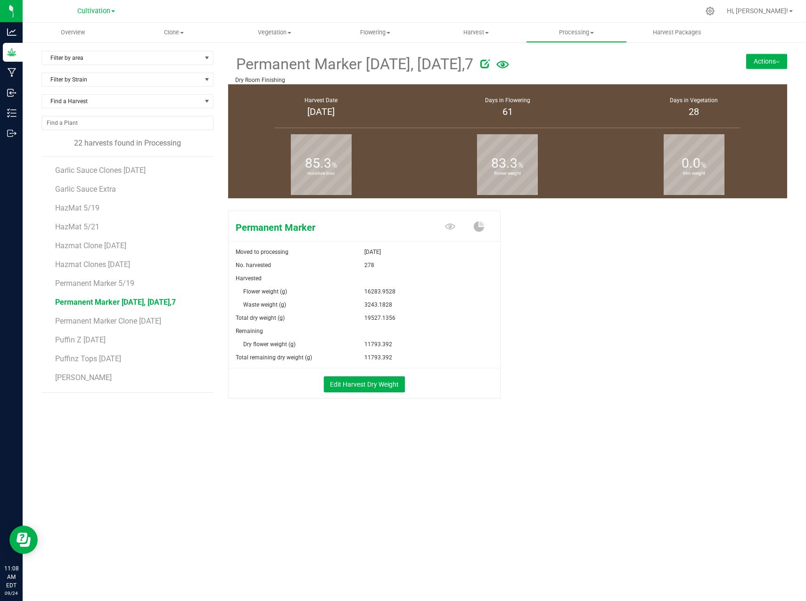
scroll to position [94, 0]
click at [774, 58] on button "Actions" at bounding box center [766, 61] width 41 height 15
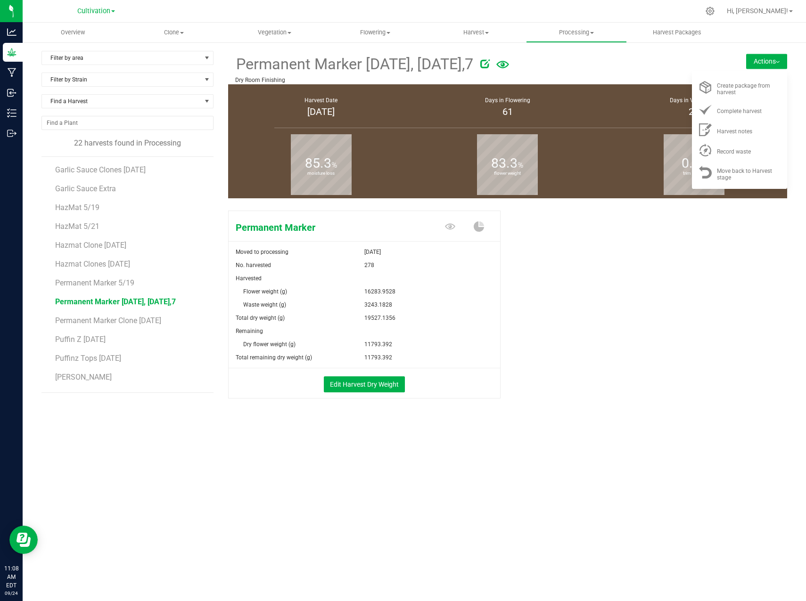
click at [775, 58] on button "Actions" at bounding box center [766, 61] width 41 height 15
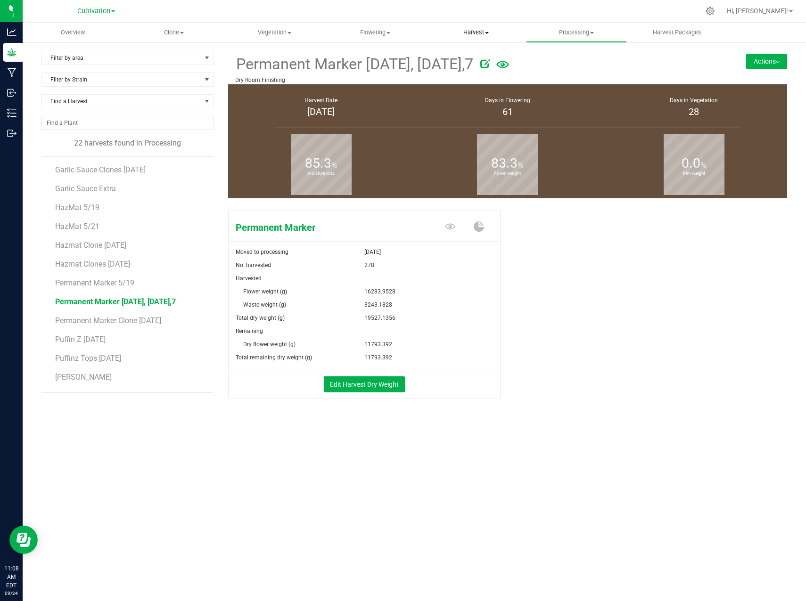
click at [459, 35] on span "Harvest" at bounding box center [476, 32] width 100 height 8
click at [612, 65] on div at bounding box center [587, 62] width 214 height 19
click at [488, 33] on span at bounding box center [487, 33] width 4 height 2
click at [581, 74] on form at bounding box center [580, 64] width 214 height 23
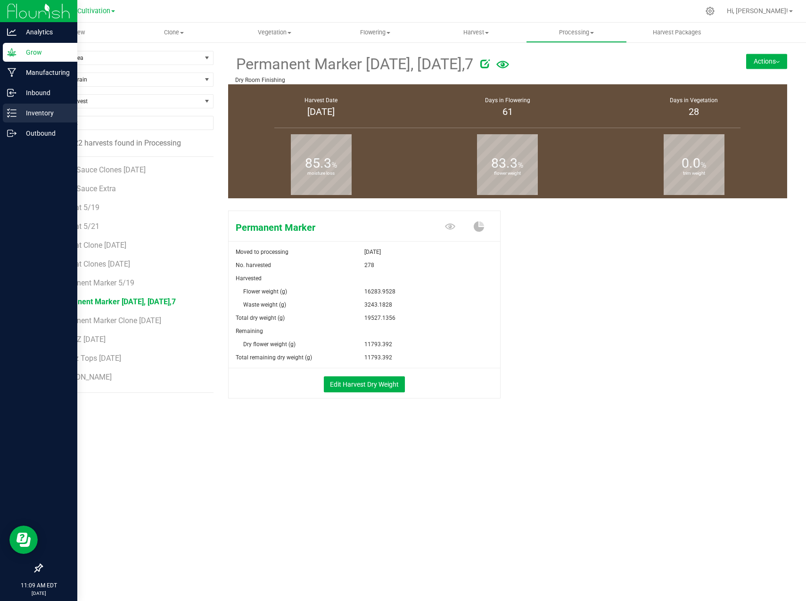
click at [24, 116] on p "Inventory" at bounding box center [44, 112] width 57 height 11
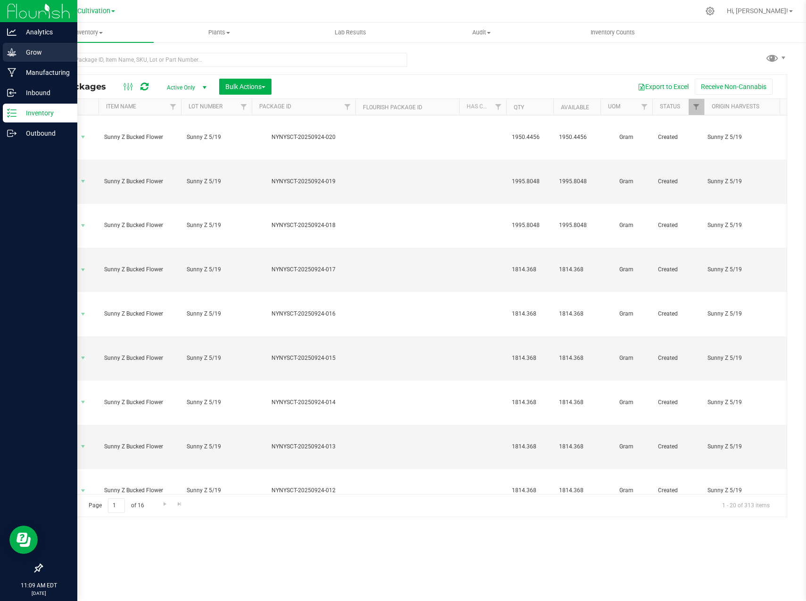
click at [16, 50] on icon at bounding box center [11, 52] width 9 height 9
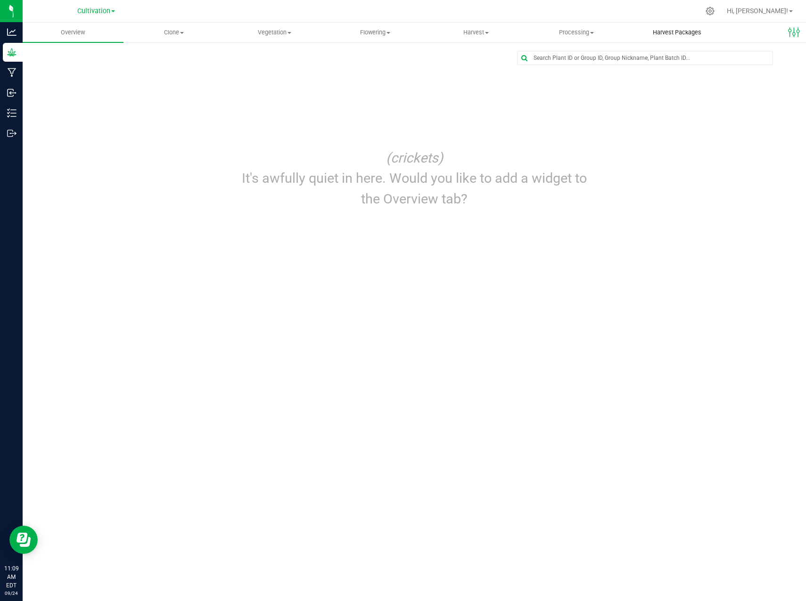
click at [677, 28] on span "Harvest Packages" at bounding box center [677, 32] width 74 height 8
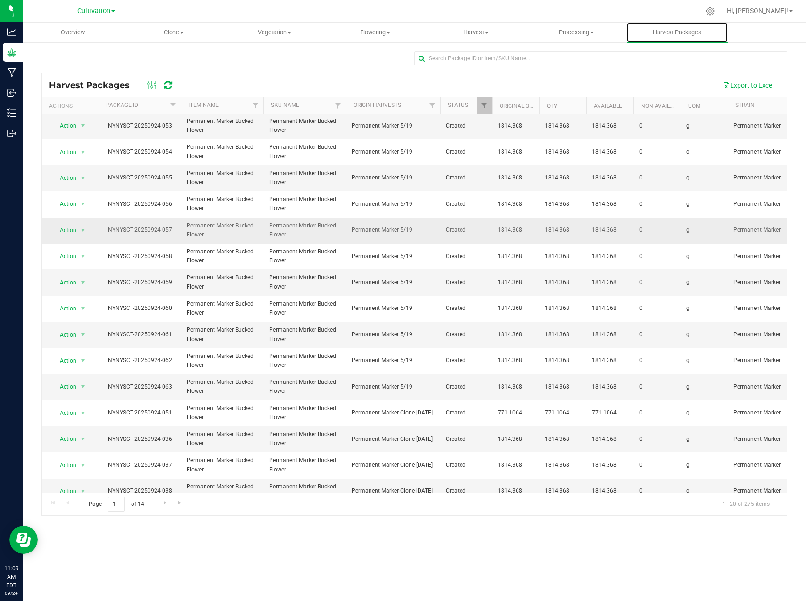
scroll to position [150, 0]
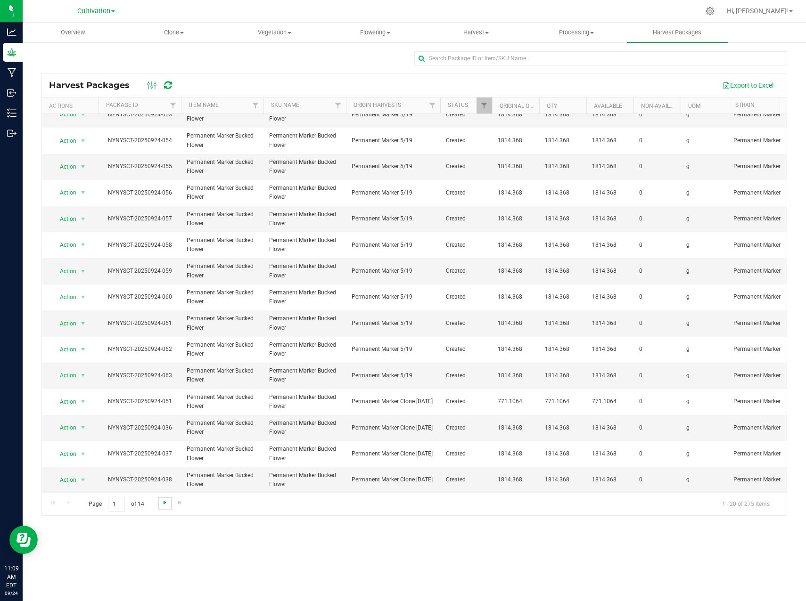
click at [163, 505] on span "Go to the next page" at bounding box center [165, 503] width 8 height 8
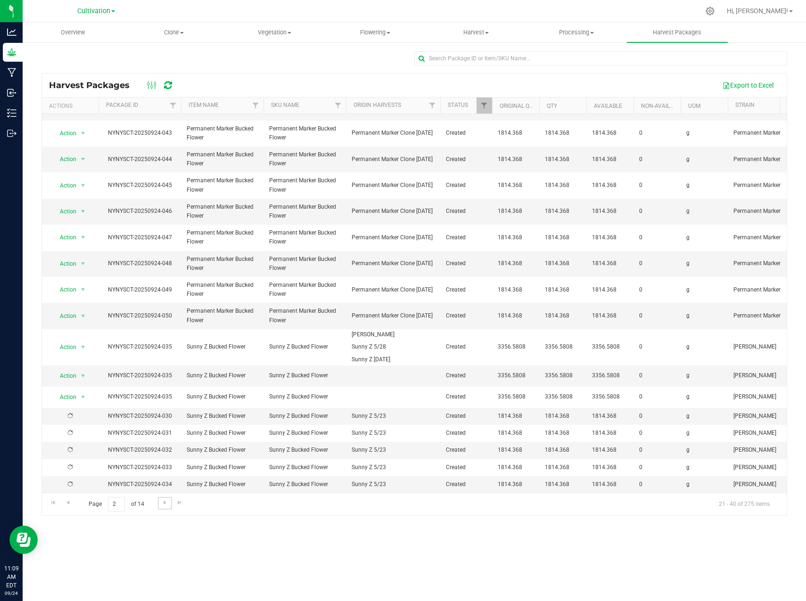
scroll to position [0, 0]
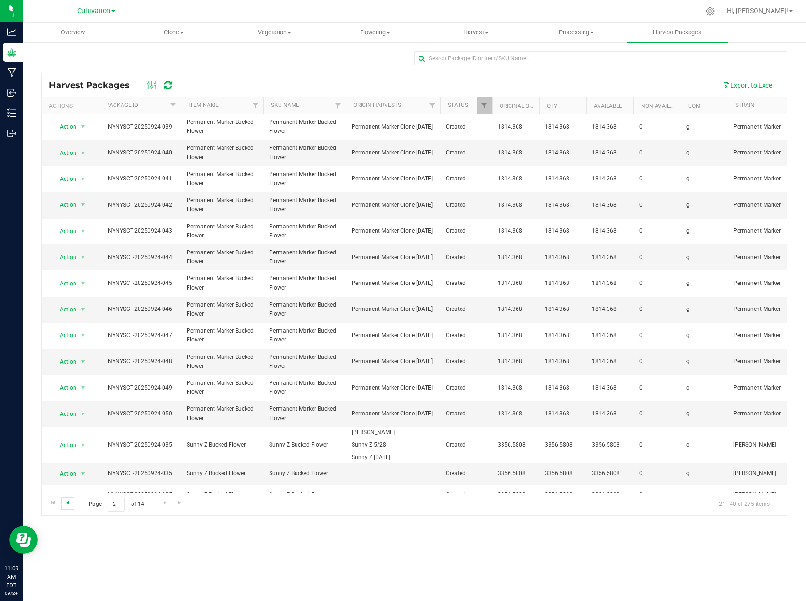
click at [69, 502] on span "Go to the previous page" at bounding box center [68, 503] width 8 height 8
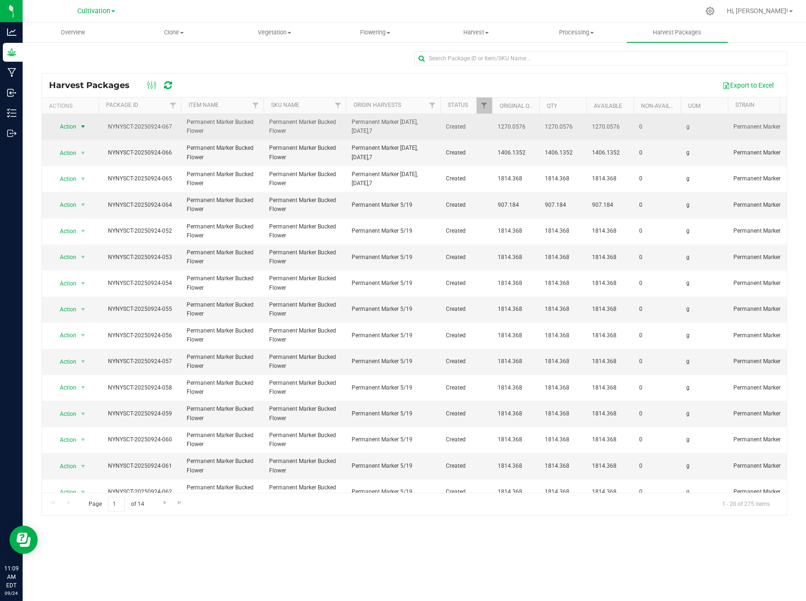
click at [84, 128] on span "select" at bounding box center [83, 127] width 8 height 8
click at [84, 127] on span "select" at bounding box center [83, 127] width 8 height 8
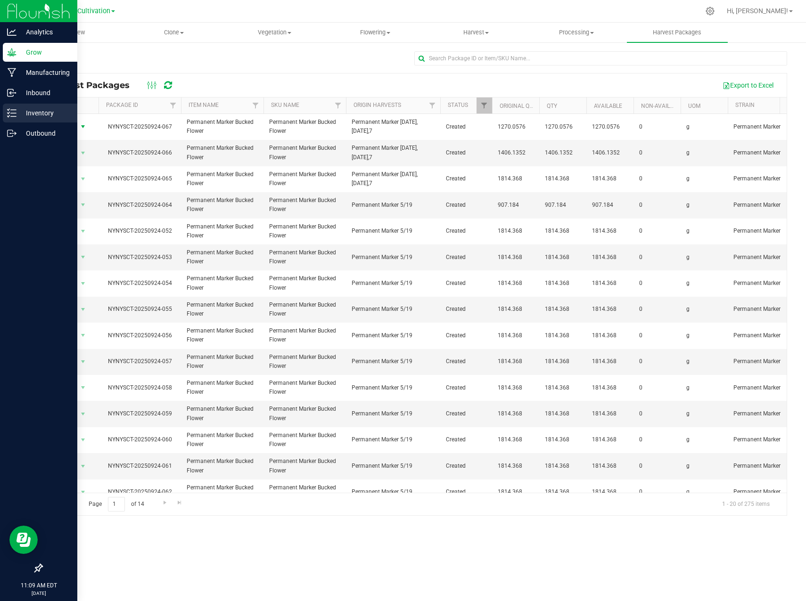
click at [10, 118] on div "Inventory" at bounding box center [40, 113] width 74 height 19
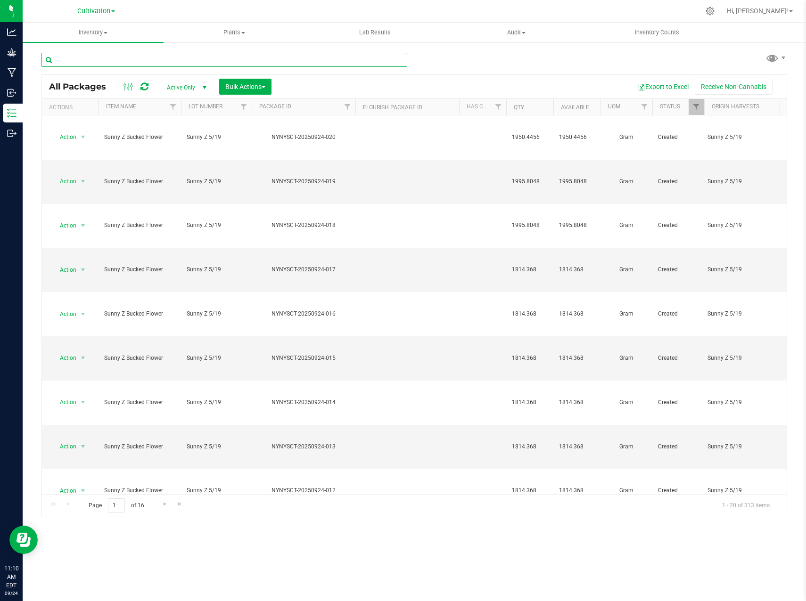
click at [166, 61] on input "text" at bounding box center [224, 60] width 366 height 14
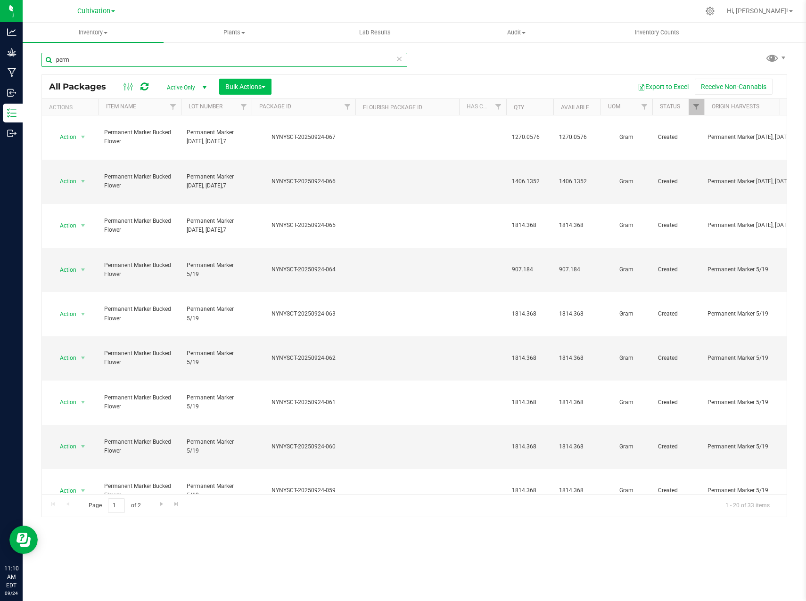
type input "perm"
click at [271, 82] on button "Bulk Actions" at bounding box center [245, 87] width 52 height 16
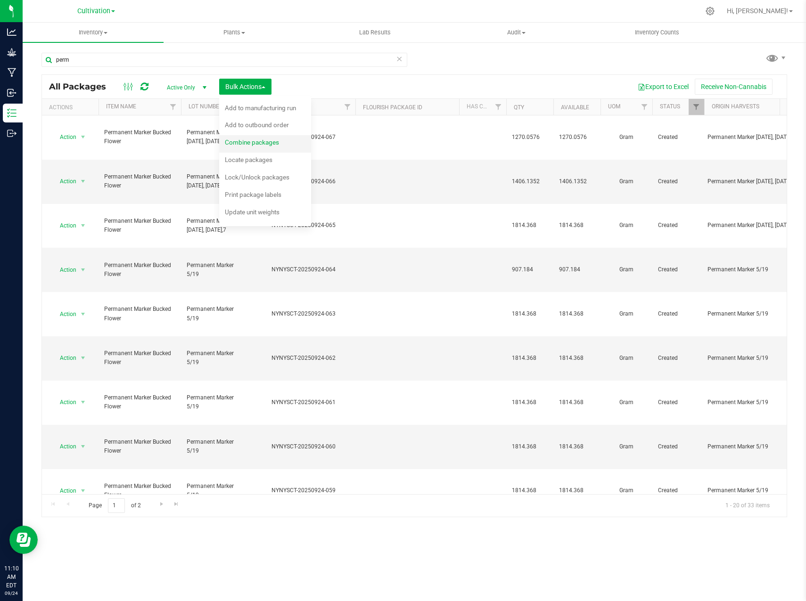
click at [262, 142] on span "Combine packages" at bounding box center [252, 143] width 54 height 8
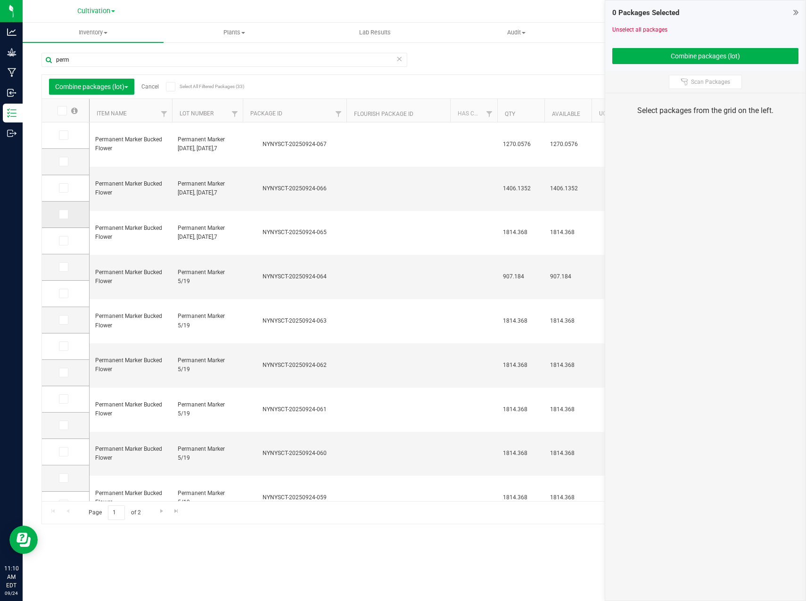
click at [67, 213] on span at bounding box center [63, 214] width 9 height 9
click at [0, 0] on input "checkbox" at bounding box center [0, 0] width 0 height 0
click at [158, 510] on span "Go to the next page" at bounding box center [162, 512] width 8 height 8
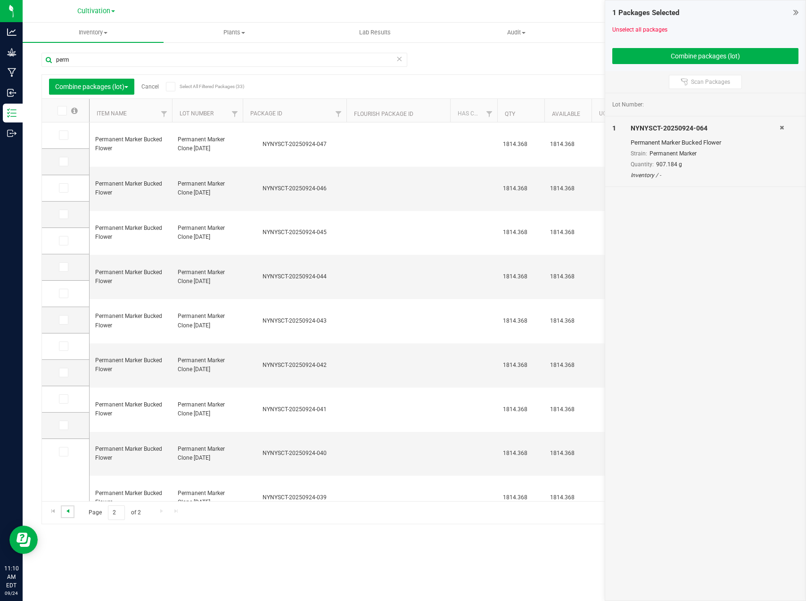
click at [65, 510] on span "Go to the previous page" at bounding box center [68, 512] width 8 height 8
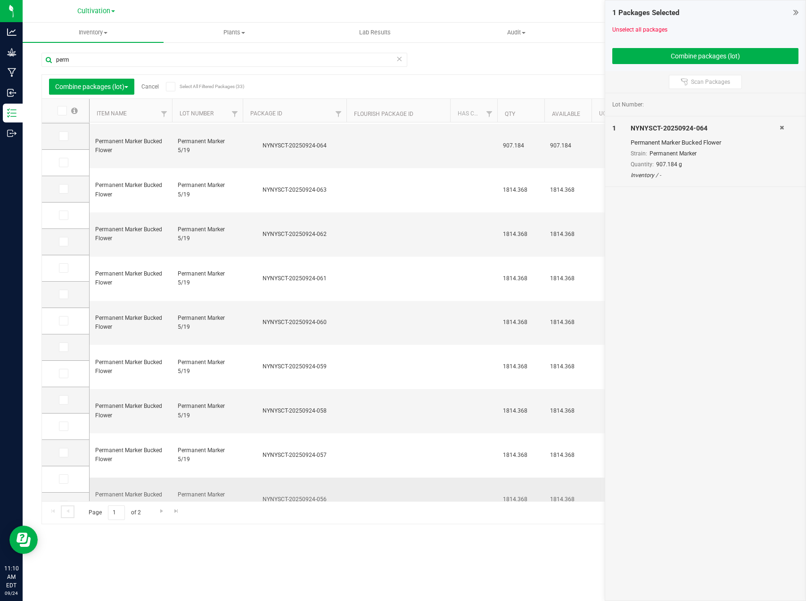
scroll to position [141, 0]
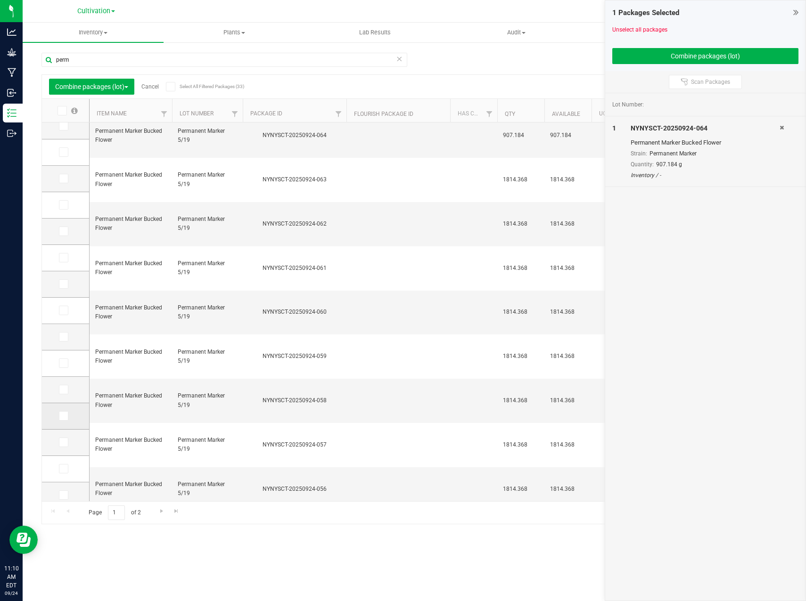
click at [62, 416] on icon at bounding box center [63, 416] width 6 height 0
click at [0, 0] on input "checkbox" at bounding box center [0, 0] width 0 height 0
click at [731, 58] on button "Combine packages (lot)" at bounding box center [705, 56] width 187 height 16
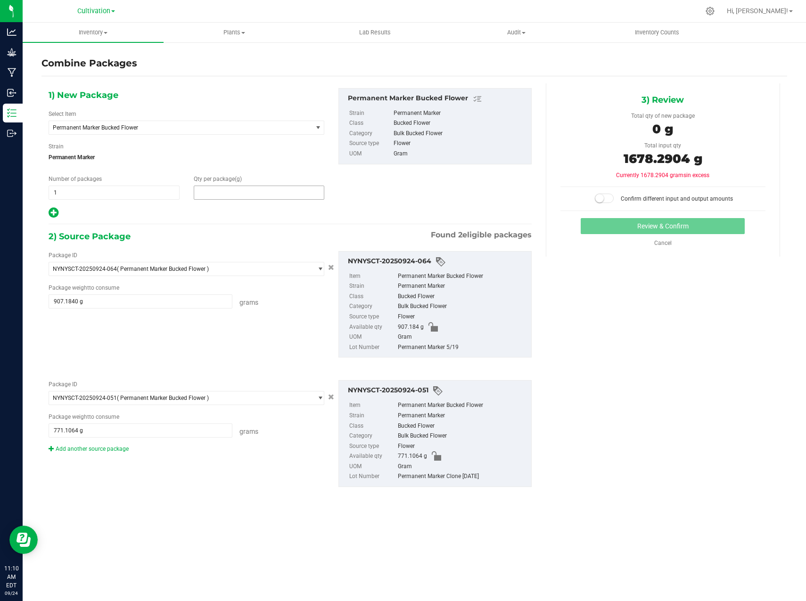
click at [213, 193] on span at bounding box center [259, 193] width 131 height 14
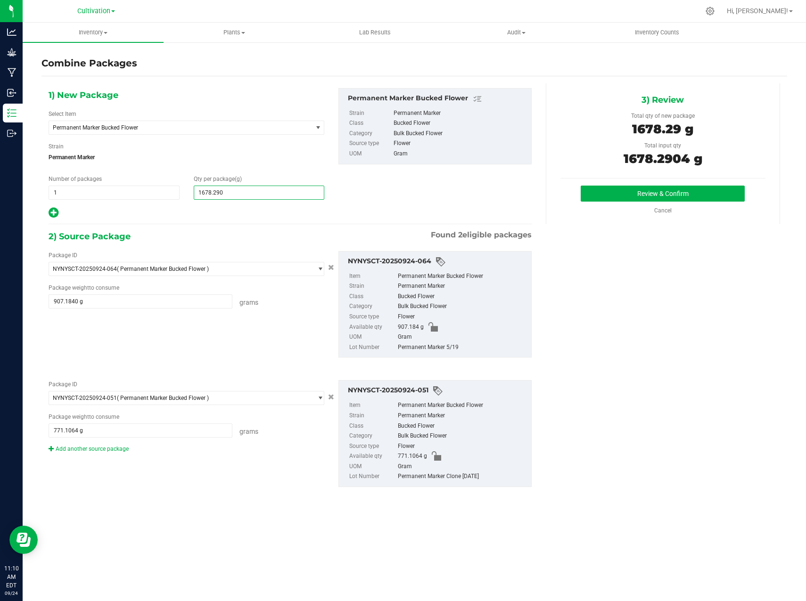
type input "1678.2904"
type input "1,678"
click at [699, 292] on div "1) New Package Select Item Permanent Marker Bucked Flower Airmail .75g Dime Bag…" at bounding box center [414, 295] width 746 height 424
click at [698, 193] on button "Review & Confirm" at bounding box center [663, 194] width 164 height 16
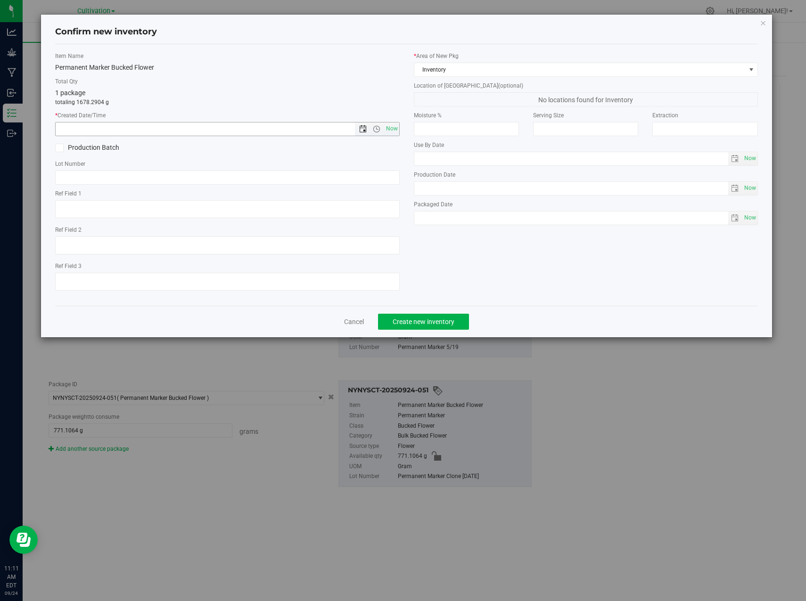
click at [365, 130] on span "Open the date view" at bounding box center [363, 129] width 8 height 8
click at [61, 146] on link "[DATE]" at bounding box center [105, 147] width 101 height 15
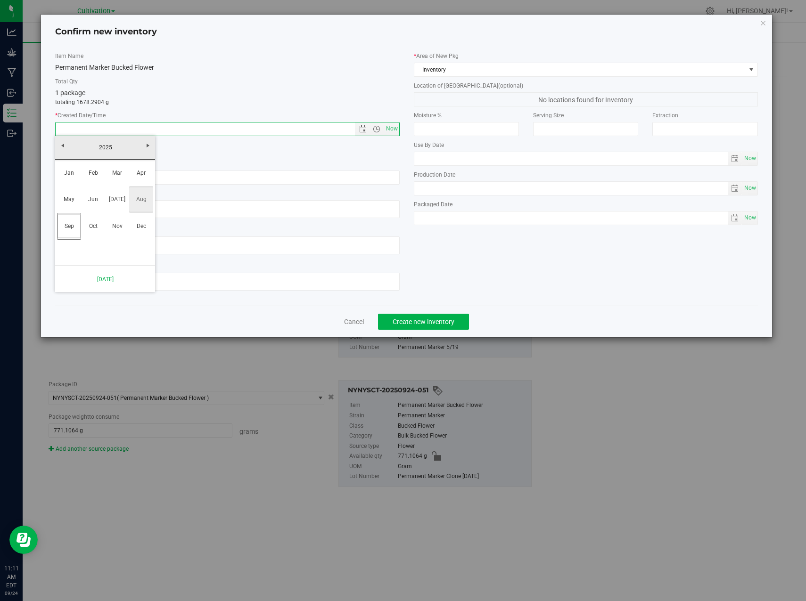
click at [142, 206] on link "Aug" at bounding box center [141, 200] width 24 height 24
click at [92, 236] on link "26" at bounding box center [92, 239] width 14 height 15
type input "8/26/2025 11:11 AM"
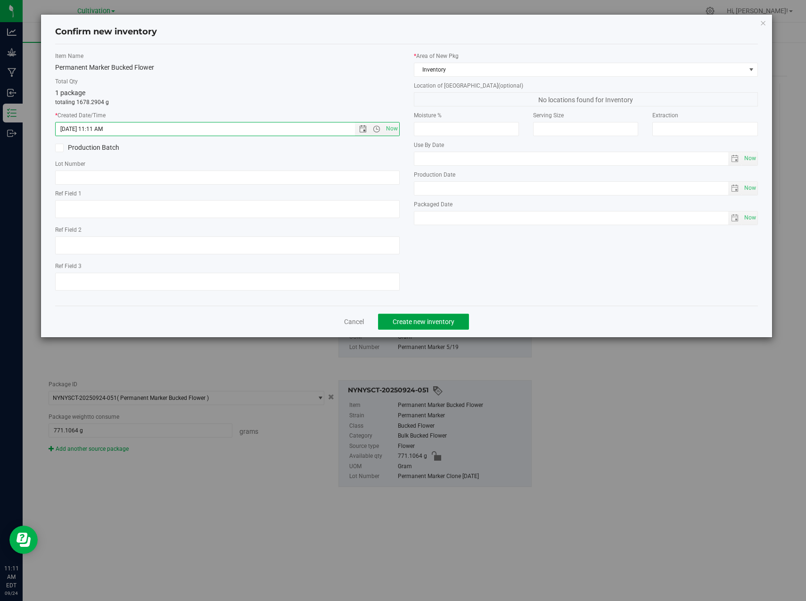
click at [458, 321] on button "Create new inventory" at bounding box center [423, 322] width 91 height 16
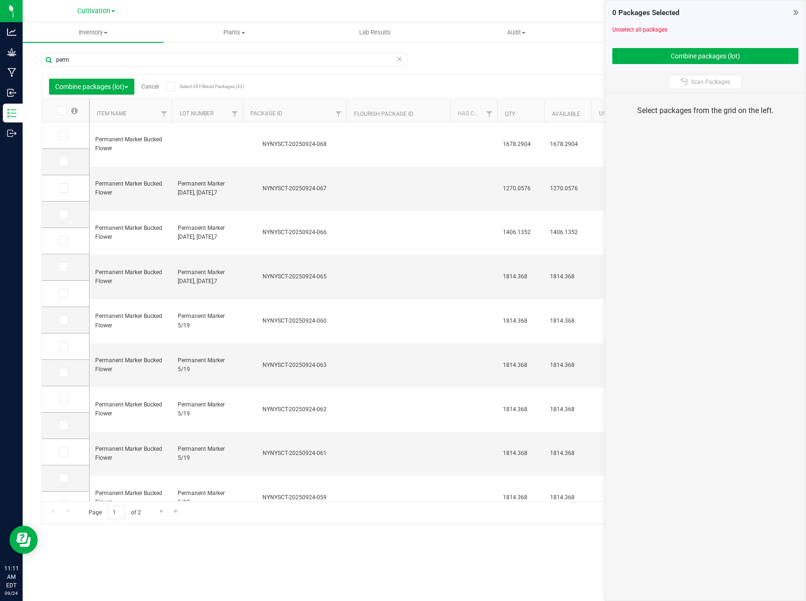
click at [797, 14] on icon at bounding box center [795, 12] width 5 height 9
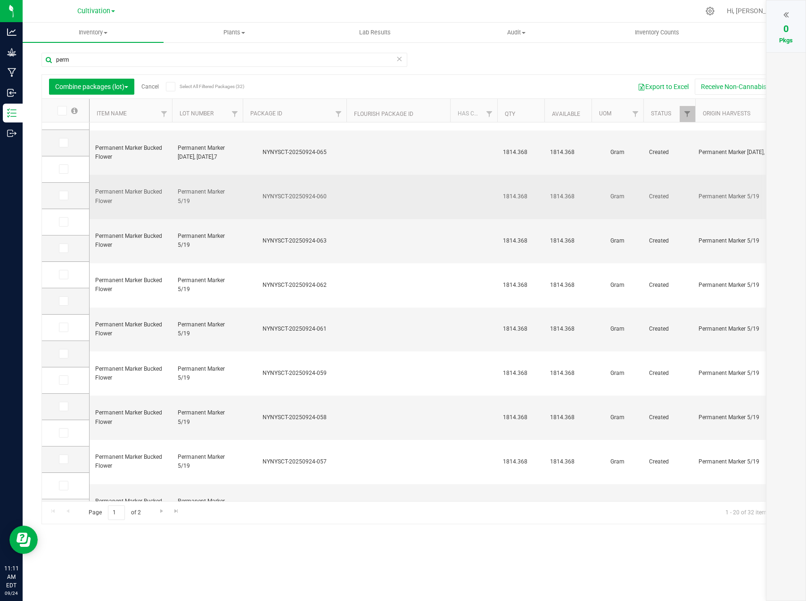
scroll to position [148, 0]
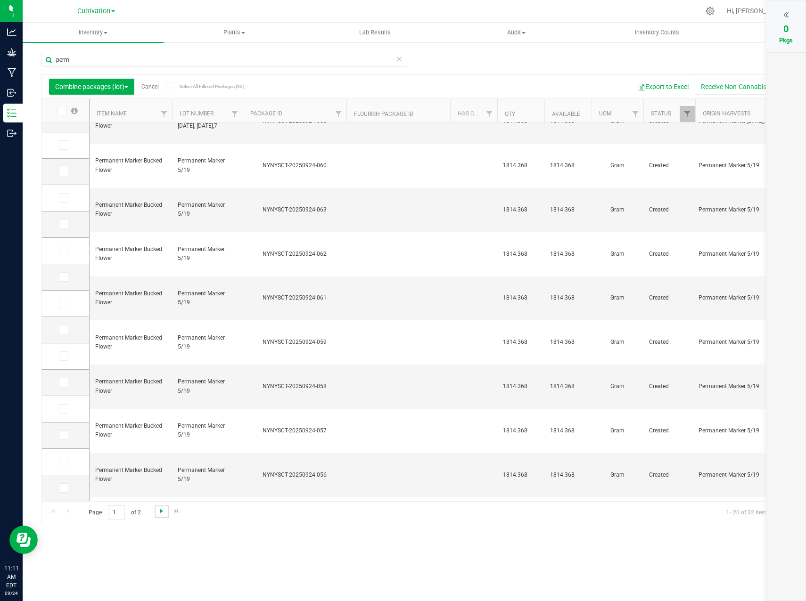
click at [160, 515] on span "Go to the next page" at bounding box center [162, 512] width 8 height 8
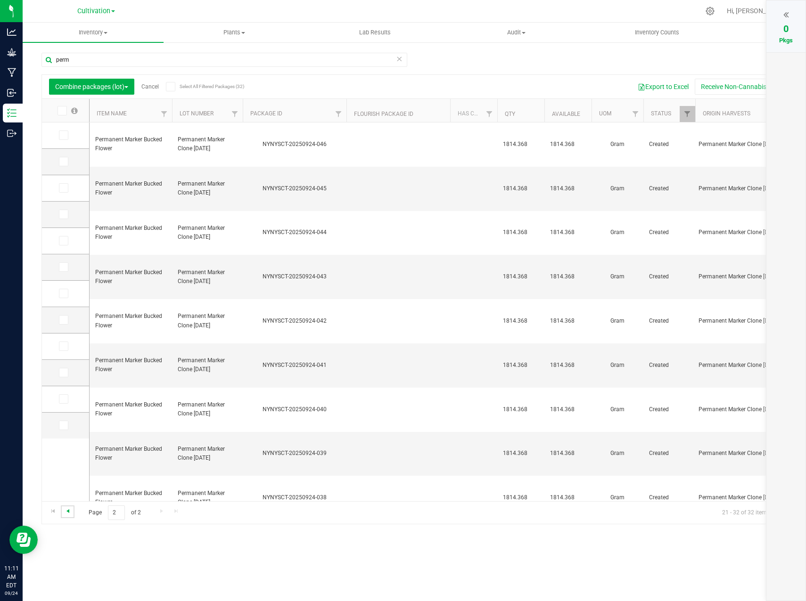
click at [69, 513] on span "Go to the previous page" at bounding box center [68, 512] width 8 height 8
click at [148, 86] on link "Cancel" at bounding box center [149, 86] width 17 height 7
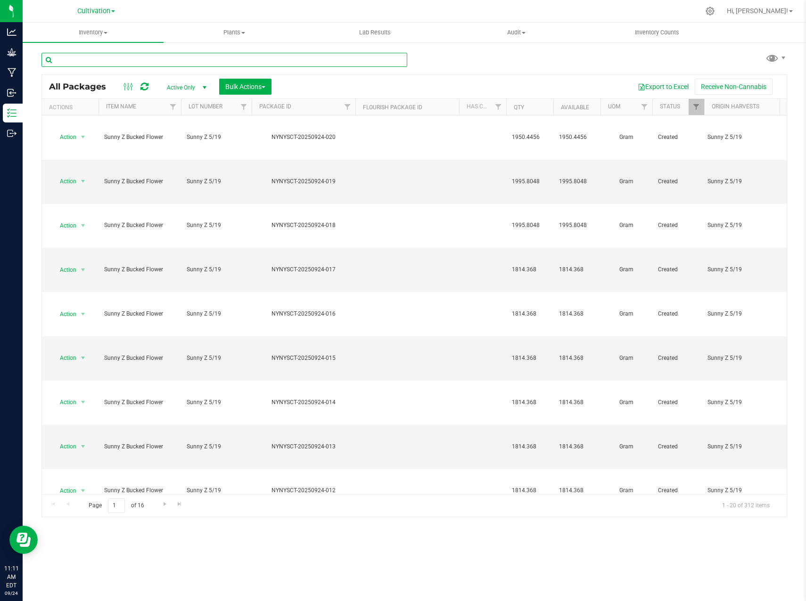
drag, startPoint x: 172, startPoint y: 54, endPoint x: 188, endPoint y: 62, distance: 17.5
click at [172, 54] on input "text" at bounding box center [224, 60] width 366 height 14
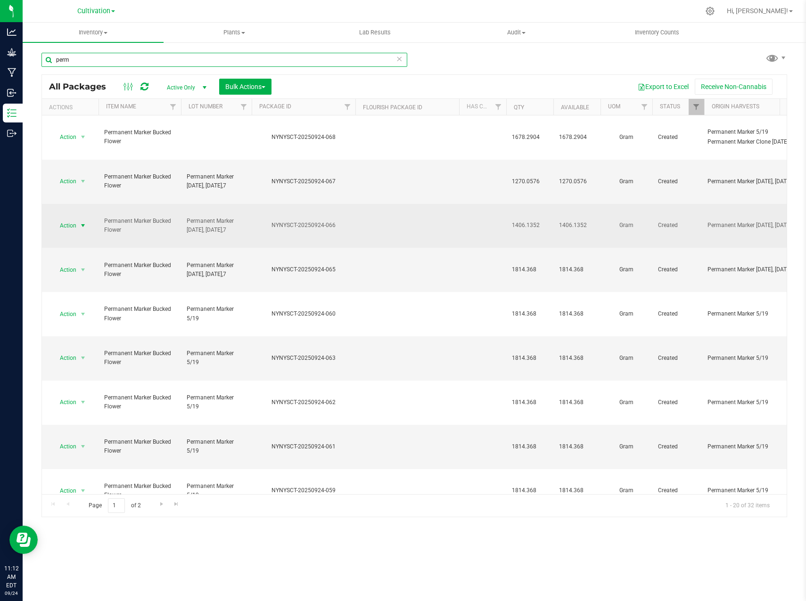
type input "perm"
click at [71, 219] on span "Action" at bounding box center [63, 225] width 25 height 13
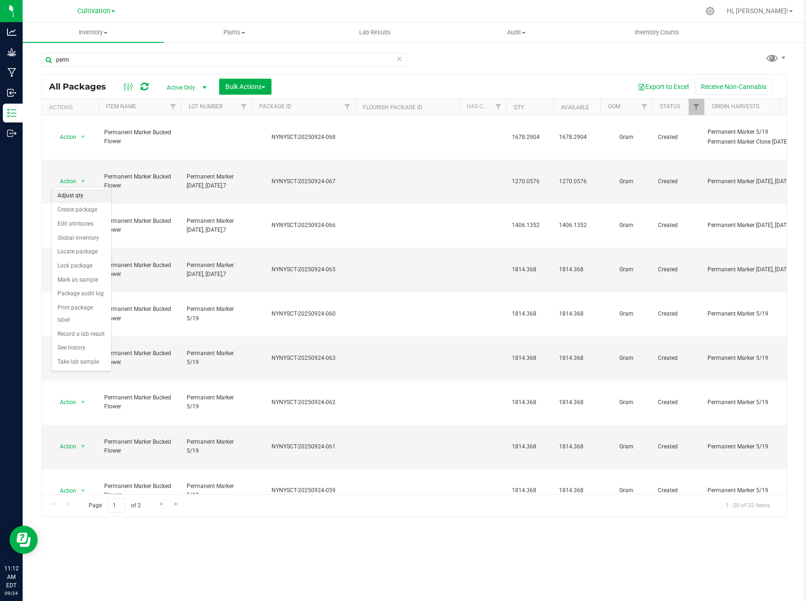
click at [82, 194] on li "Adjust qty" at bounding box center [81, 196] width 59 height 14
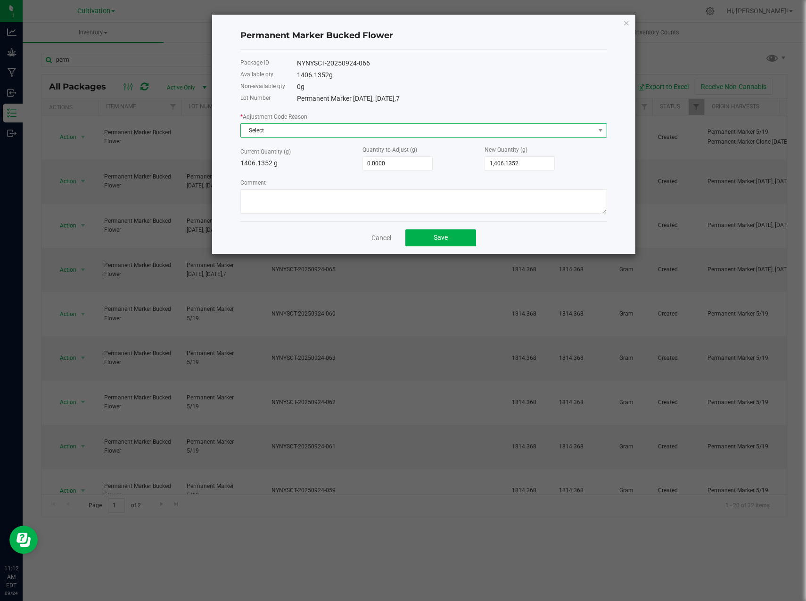
click at [329, 131] on span "Select" at bounding box center [418, 130] width 354 height 13
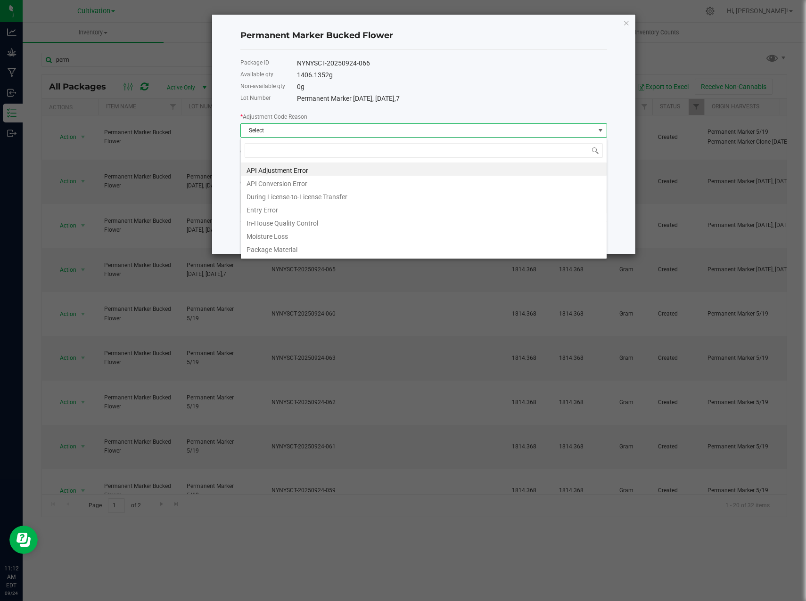
scroll to position [14, 367]
click at [296, 207] on li "Entry Error" at bounding box center [424, 208] width 366 height 13
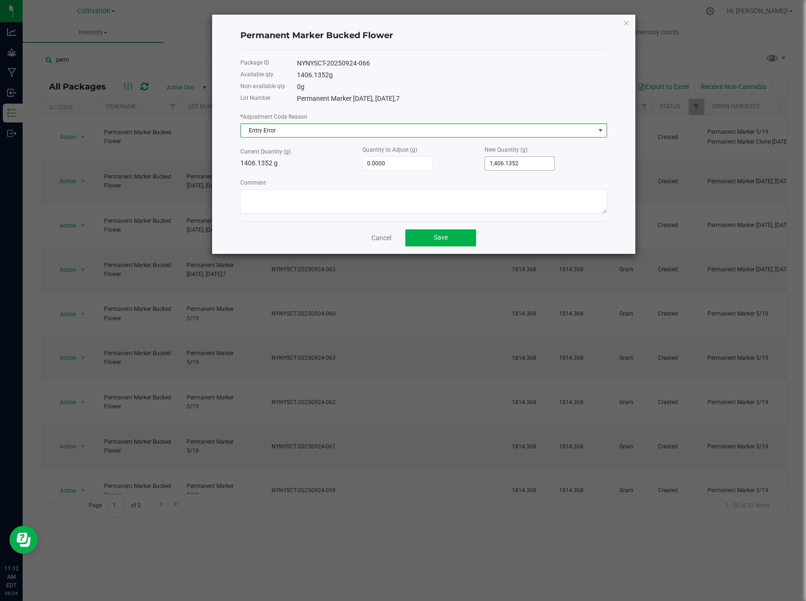
type input "1406.1352"
click at [507, 168] on input "1406.1352" at bounding box center [519, 163] width 69 height 13
type input "-1,406.1352"
type input "0.0000"
click at [441, 217] on div "Package ID NYNYSCT-20250924-066 Available qty 1406.1352 g Non-available qty 0 g…" at bounding box center [423, 136] width 367 height 172
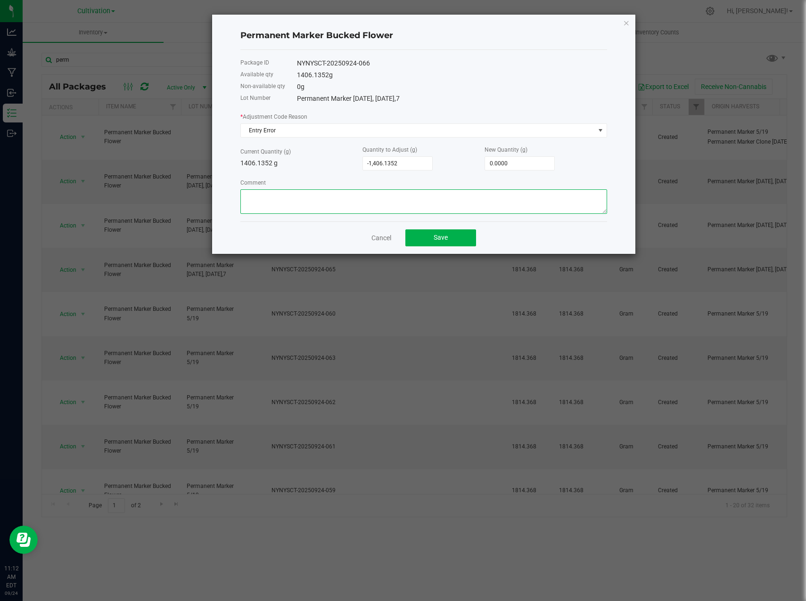
click at [441, 206] on textarea "Comment" at bounding box center [423, 201] width 367 height 25
type textarea "e"
type textarea "made in error -vm"
click at [448, 240] on button "Save" at bounding box center [440, 238] width 71 height 17
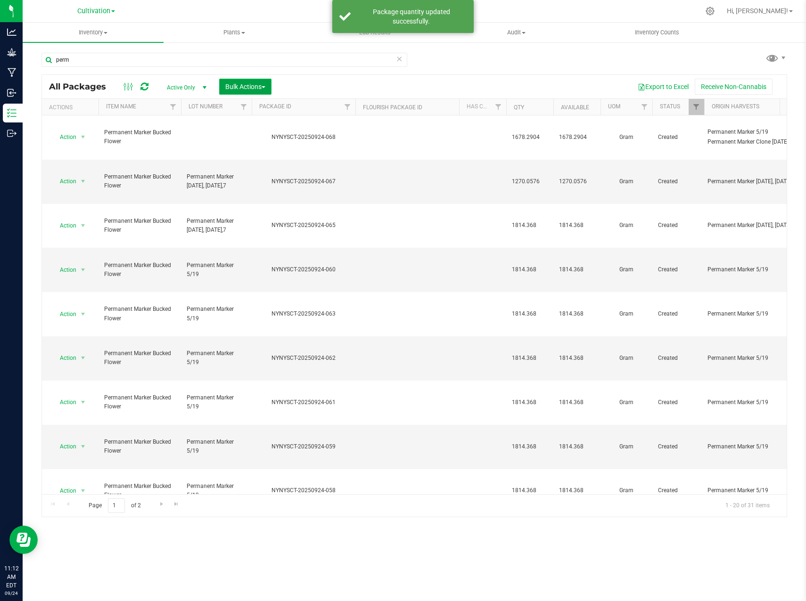
click at [260, 85] on span "Bulk Actions" at bounding box center [245, 87] width 40 height 8
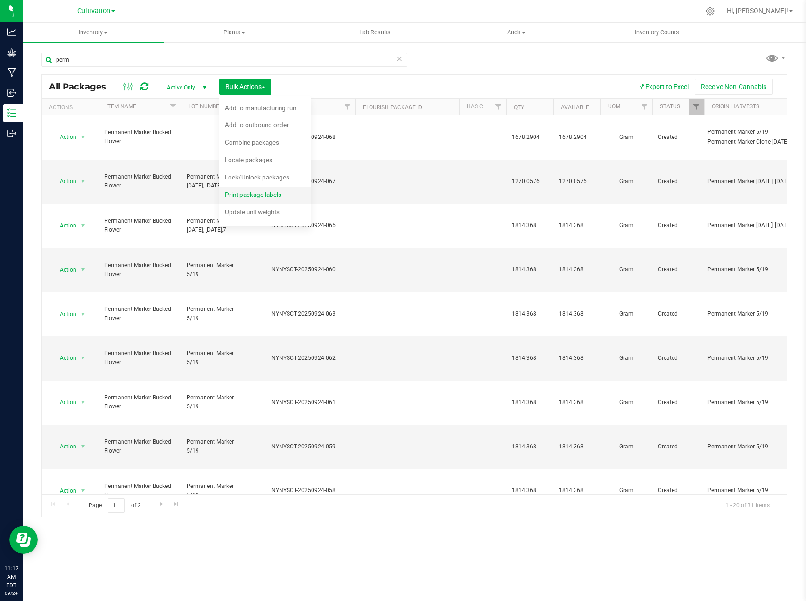
click at [257, 199] on div "Print package labels" at bounding box center [259, 196] width 69 height 15
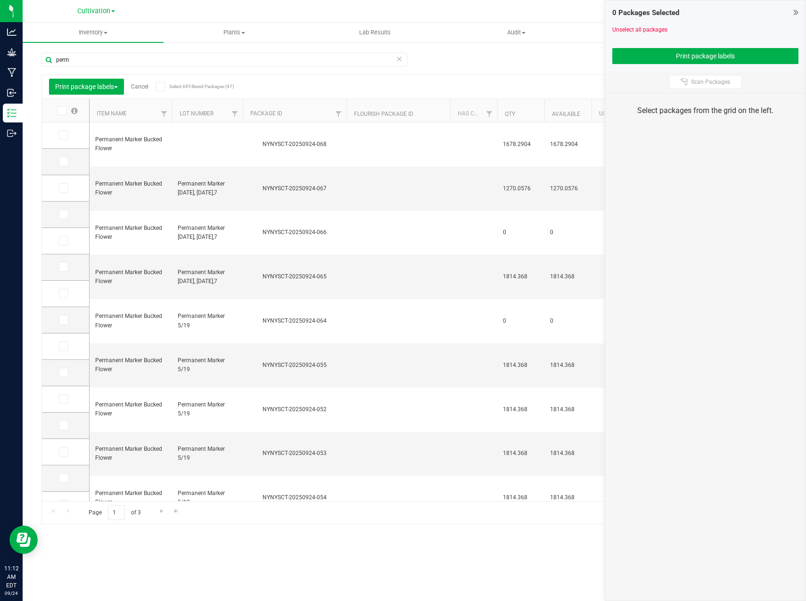
click at [65, 113] on span at bounding box center [62, 110] width 9 height 9
click at [0, 0] on input "checkbox" at bounding box center [0, 0] width 0 height 0
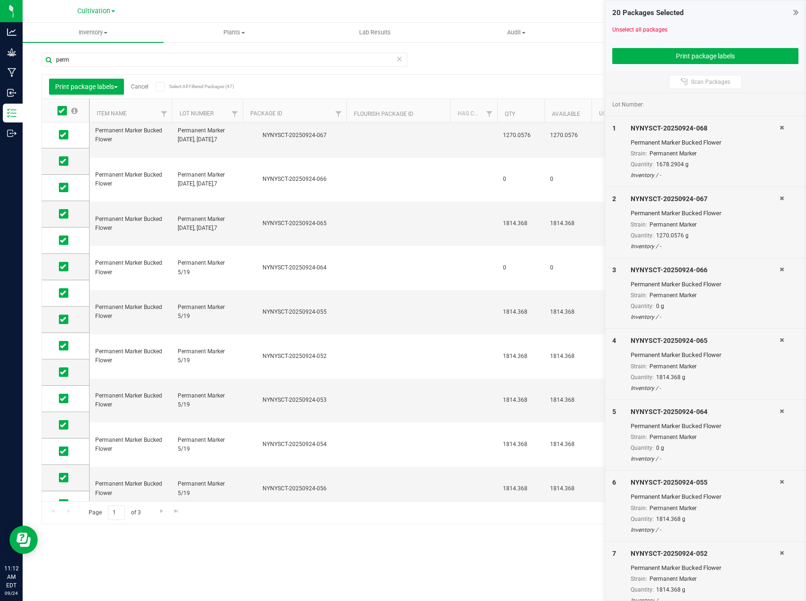
scroll to position [148, 0]
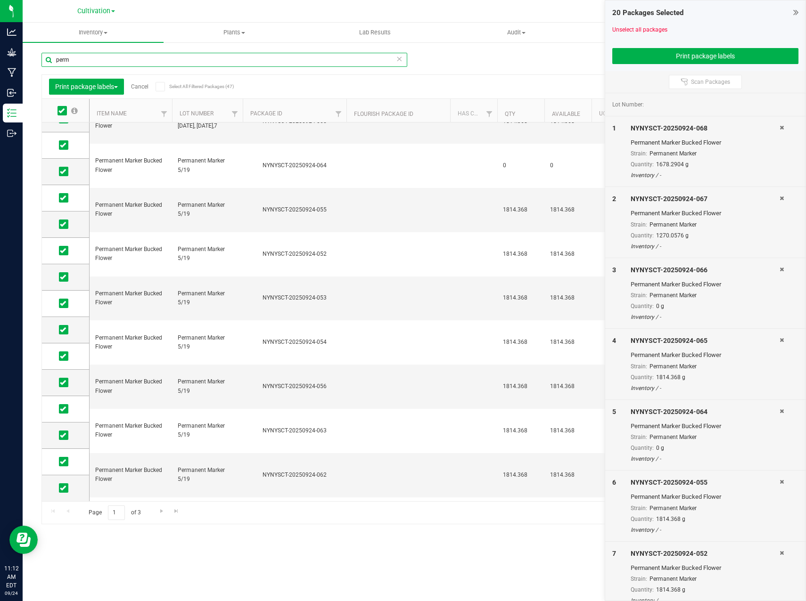
click at [115, 57] on input "perm" at bounding box center [224, 60] width 366 height 14
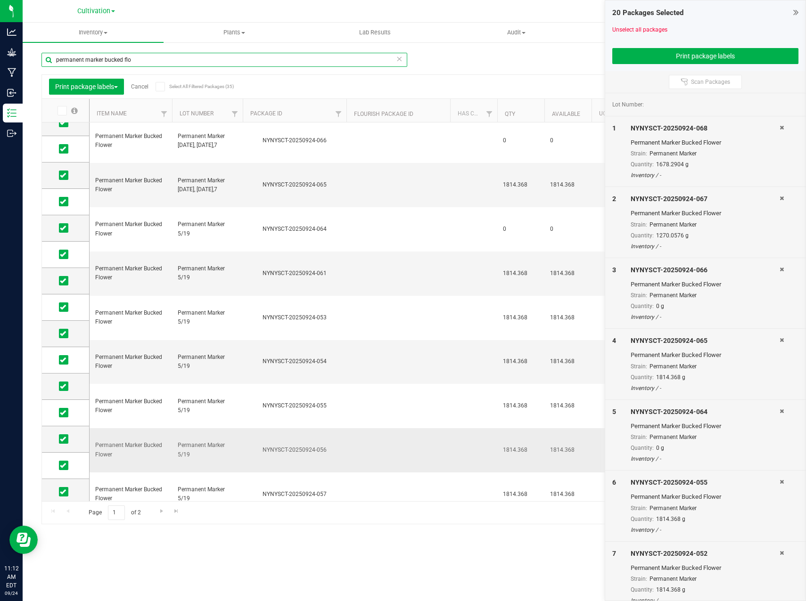
scroll to position [148, 0]
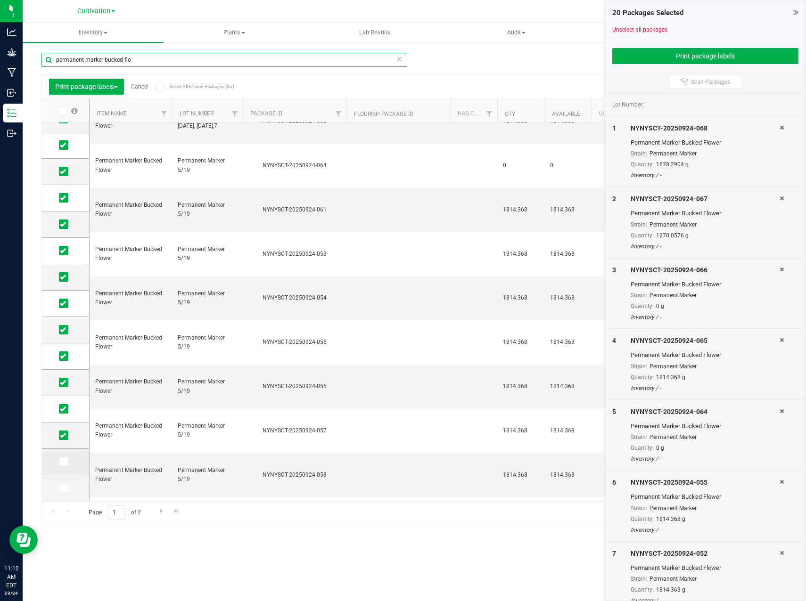
type input "permanent marker bucked flo"
click at [60, 462] on icon at bounding box center [63, 462] width 6 height 0
click at [0, 0] on input "checkbox" at bounding box center [0, 0] width 0 height 0
click at [60, 488] on icon at bounding box center [63, 488] width 6 height 0
click at [0, 0] on input "checkbox" at bounding box center [0, 0] width 0 height 0
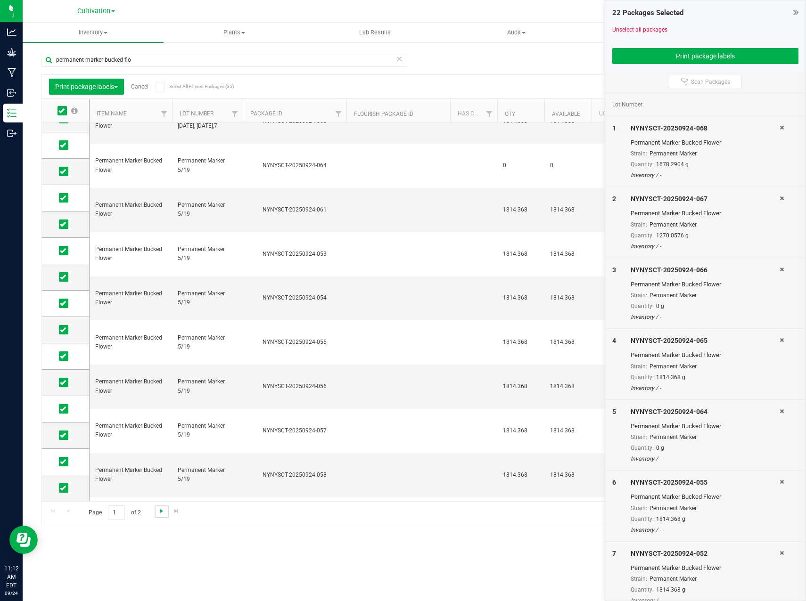
click at [163, 512] on span "Go to the next page" at bounding box center [162, 512] width 8 height 8
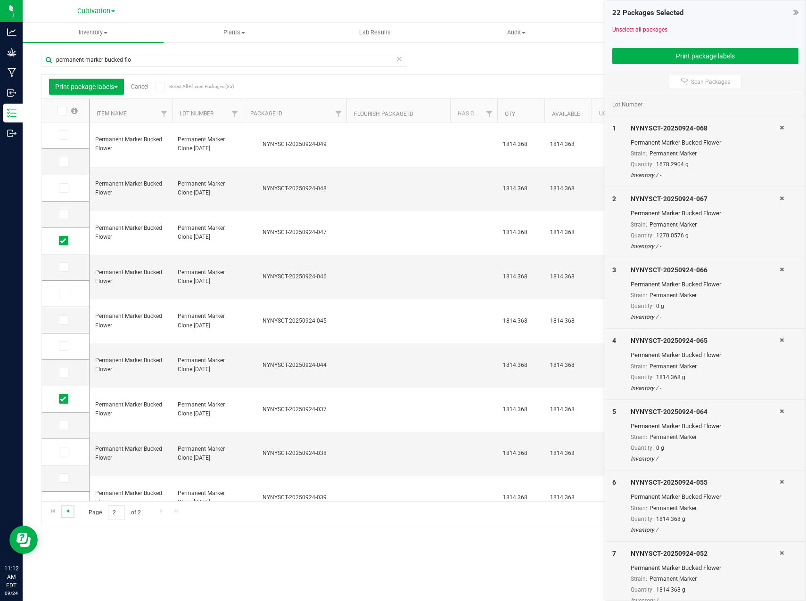
click at [65, 512] on span "Go to the previous page" at bounding box center [68, 512] width 8 height 8
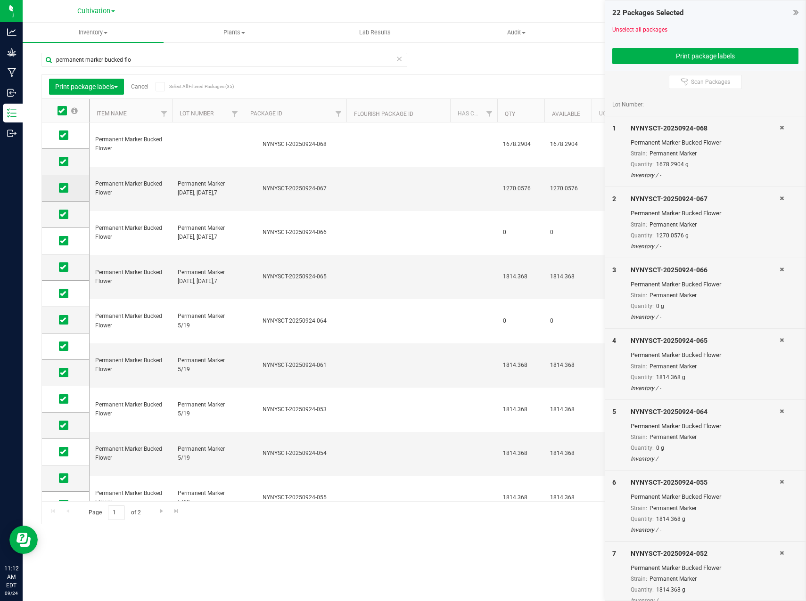
click at [66, 189] on span at bounding box center [63, 187] width 9 height 9
click at [0, 0] on input "checkbox" at bounding box center [0, 0] width 0 height 0
click at [65, 241] on icon at bounding box center [63, 241] width 6 height 0
click at [0, 0] on input "checkbox" at bounding box center [0, 0] width 0 height 0
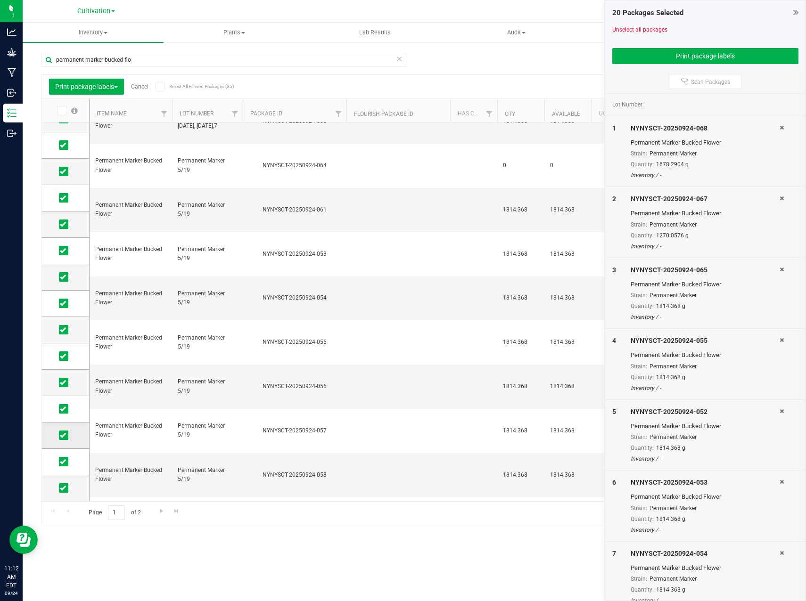
click at [63, 436] on icon at bounding box center [63, 436] width 6 height 0
click at [0, 0] on input "checkbox" at bounding box center [0, 0] width 0 height 0
click at [159, 513] on span "Go to the next page" at bounding box center [162, 512] width 8 height 8
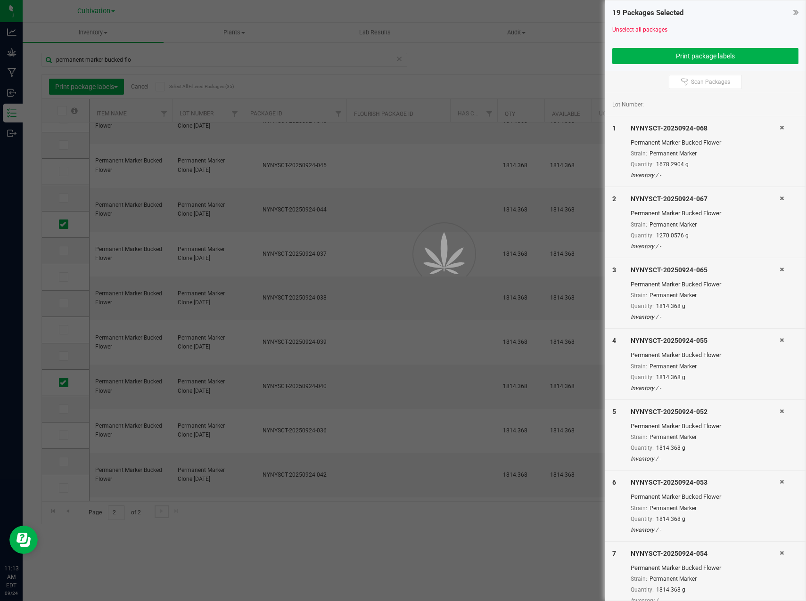
scroll to position [0, 0]
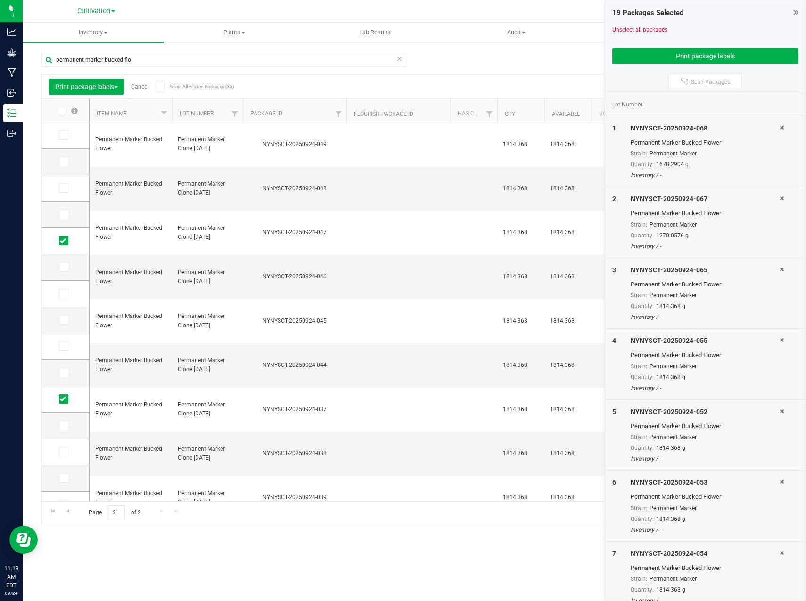
click at [63, 107] on span at bounding box center [62, 110] width 9 height 9
click at [0, 0] on input "checkbox" at bounding box center [0, 0] width 0 height 0
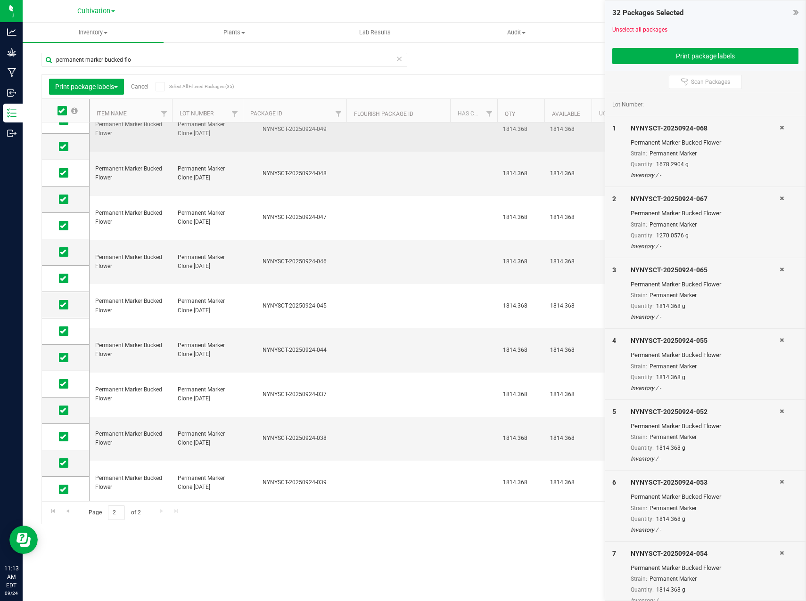
scroll to position [16, 0]
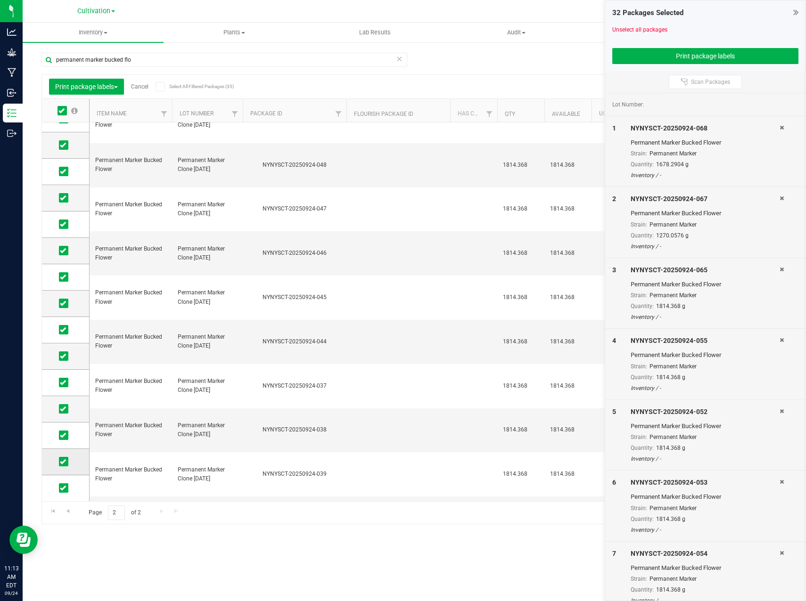
click at [64, 462] on icon at bounding box center [63, 462] width 6 height 0
click at [0, 0] on input "checkbox" at bounding box center [0, 0] width 0 height 0
click at [66, 488] on icon at bounding box center [63, 488] width 6 height 0
click at [0, 0] on input "checkbox" at bounding box center [0, 0] width 0 height 0
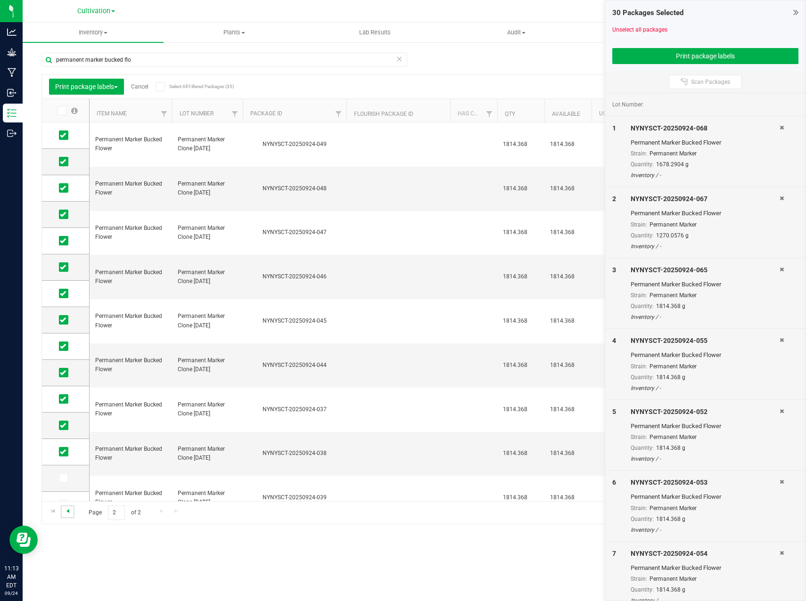
click at [70, 513] on span "Go to the previous page" at bounding box center [68, 512] width 8 height 8
click at [728, 52] on button "Print package labels" at bounding box center [705, 56] width 187 height 16
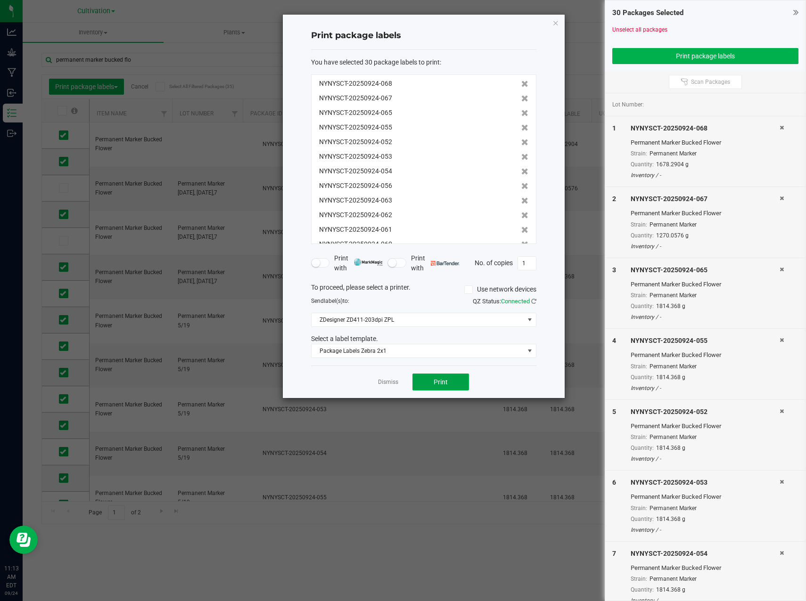
click at [451, 385] on button "Print" at bounding box center [440, 382] width 57 height 17
click at [643, 33] on link "Unselect all packages" at bounding box center [639, 29] width 55 height 7
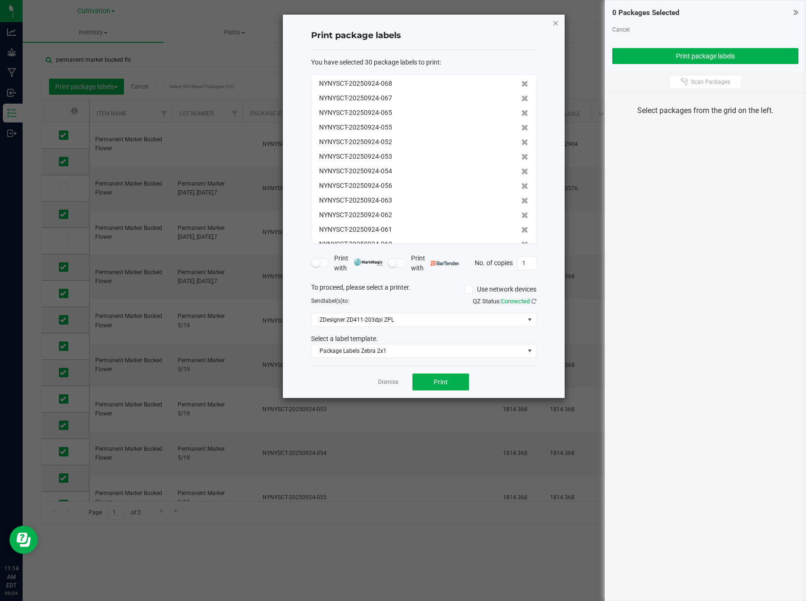
click at [558, 24] on icon "button" at bounding box center [555, 22] width 7 height 11
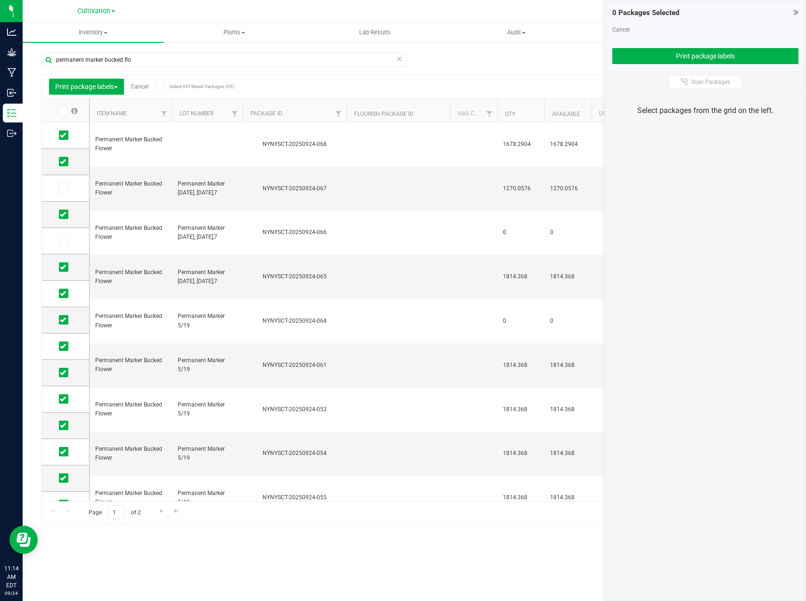
click at [144, 83] on link "Cancel" at bounding box center [139, 86] width 17 height 7
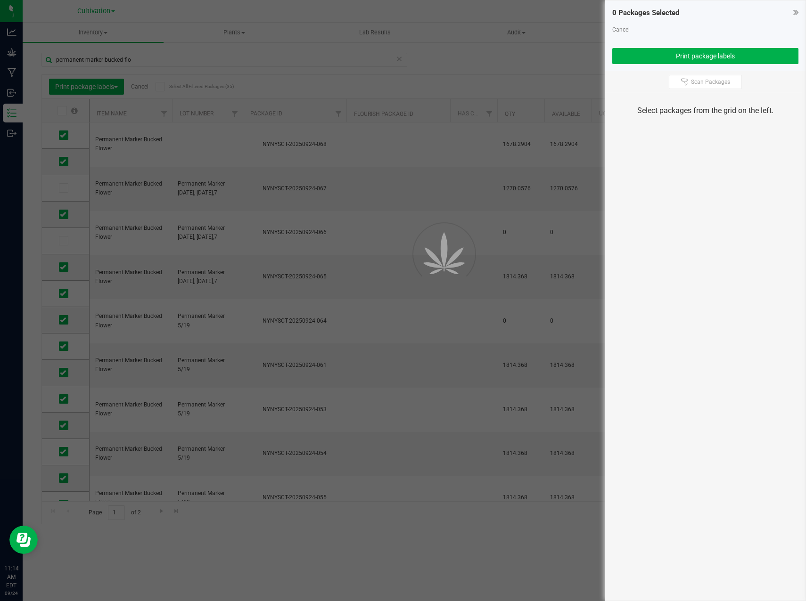
click at [144, 90] on div at bounding box center [403, 300] width 806 height 601
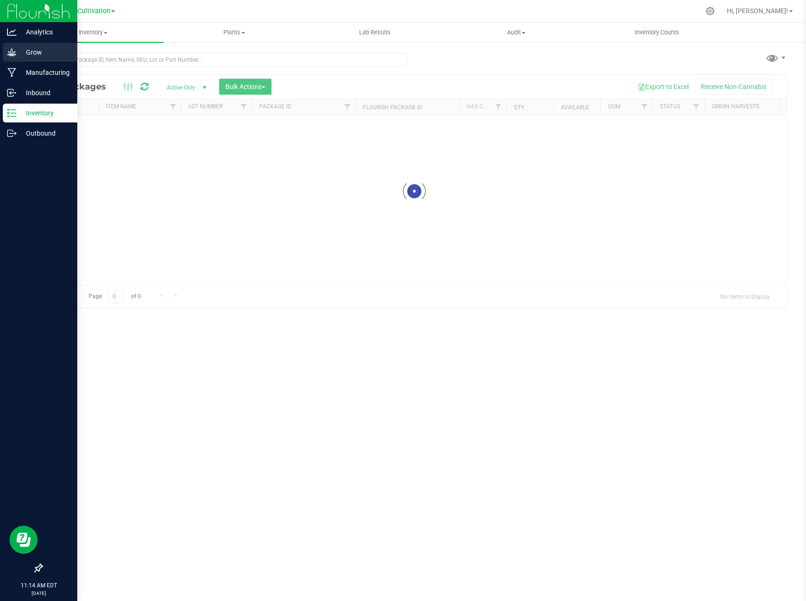
click at [24, 54] on p "Grow" at bounding box center [44, 52] width 57 height 11
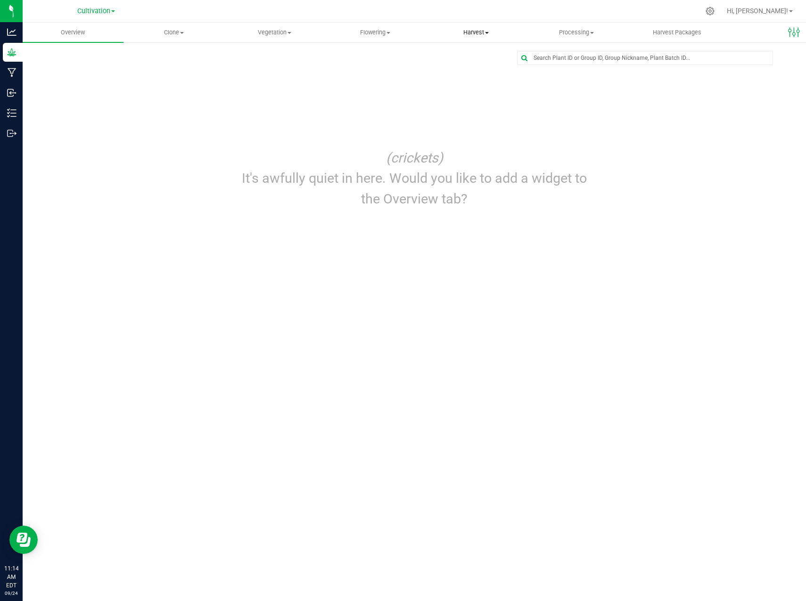
click at [486, 35] on span "Harvest" at bounding box center [476, 32] width 100 height 8
click at [585, 32] on span "Processing" at bounding box center [577, 32] width 100 height 8
click at [583, 65] on span "Processing harvests" at bounding box center [569, 68] width 87 height 8
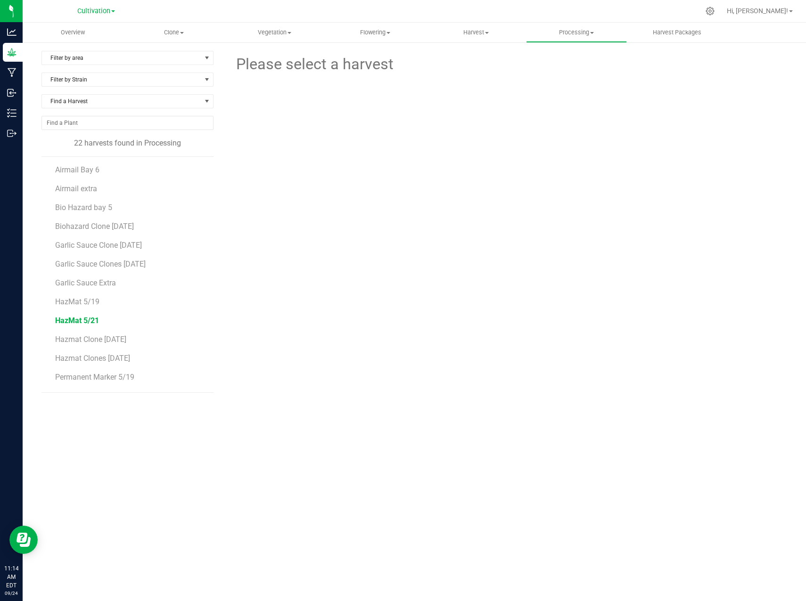
click at [92, 317] on span "HazMat 5/21" at bounding box center [77, 320] width 44 height 9
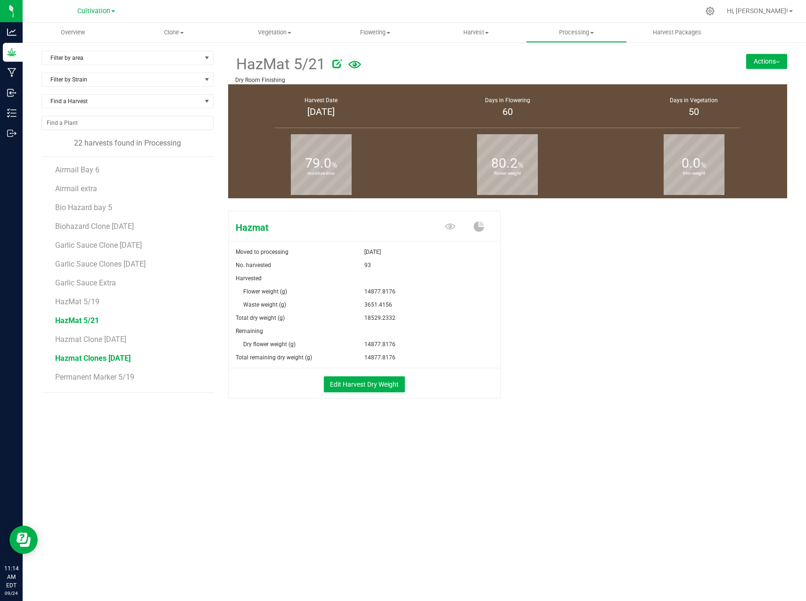
click at [93, 357] on span "Hazmat Clones [DATE]" at bounding box center [92, 358] width 75 height 9
click at [91, 343] on span "Hazmat Clone [DATE]" at bounding box center [91, 339] width 72 height 9
click at [83, 321] on span "HazMat 5/21" at bounding box center [77, 320] width 44 height 9
click at [75, 299] on span "HazMat 5/19" at bounding box center [77, 301] width 44 height 9
click at [88, 323] on span "HazMat 5/21" at bounding box center [77, 320] width 44 height 9
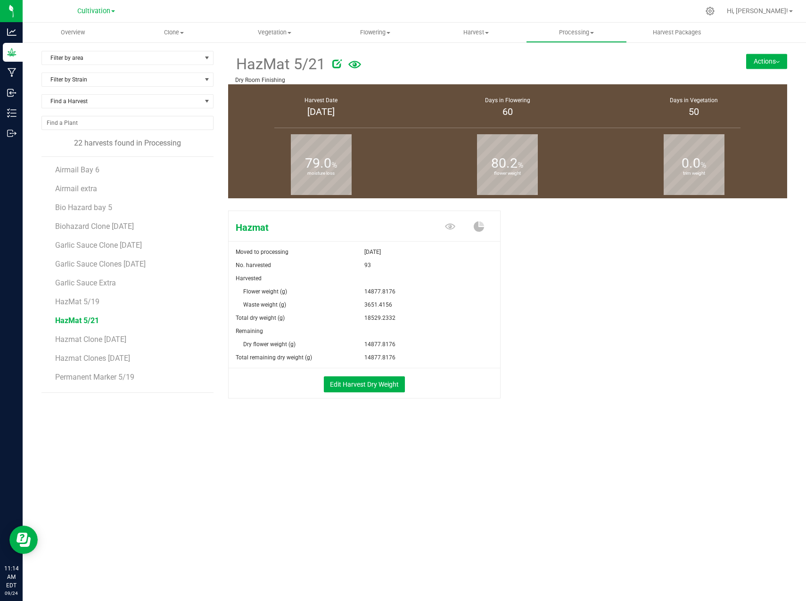
click at [768, 66] on button "Actions" at bounding box center [766, 61] width 41 height 15
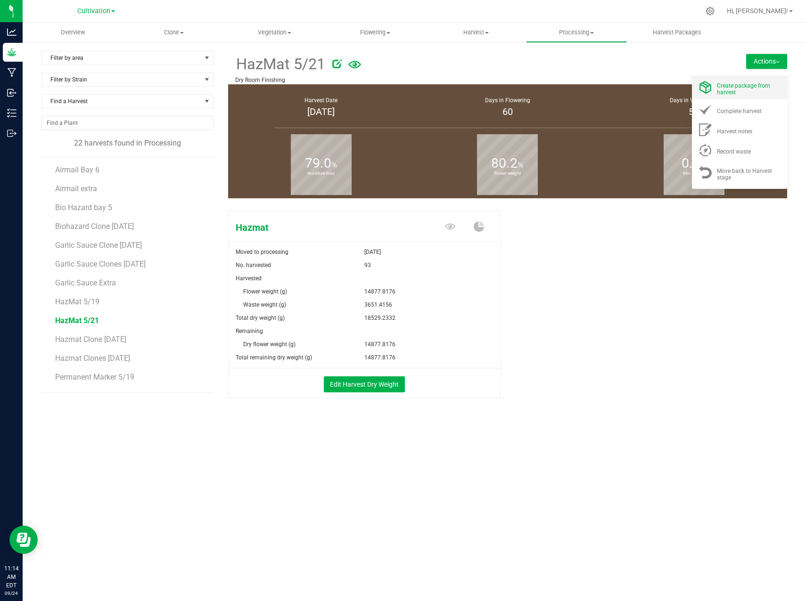
click at [744, 92] on div "Create package from harvest" at bounding box center [749, 87] width 64 height 16
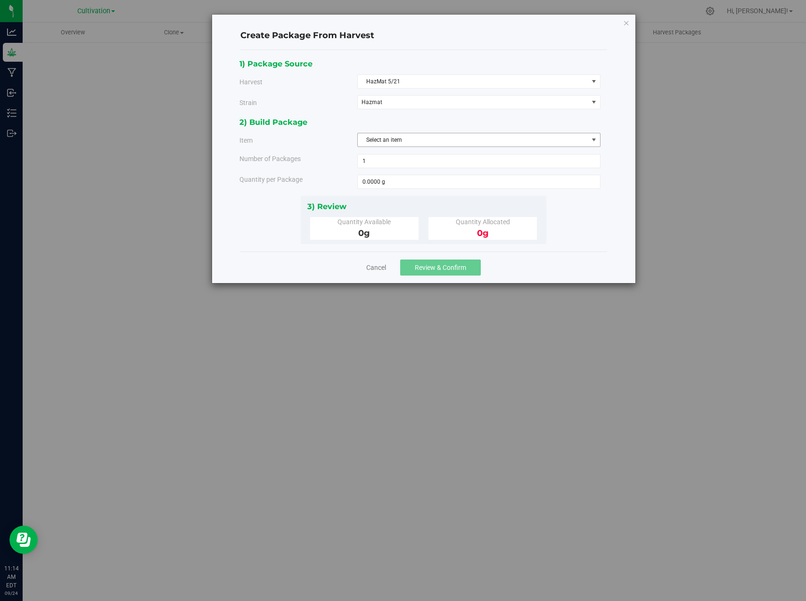
click at [401, 144] on span "Select an item" at bounding box center [473, 139] width 230 height 13
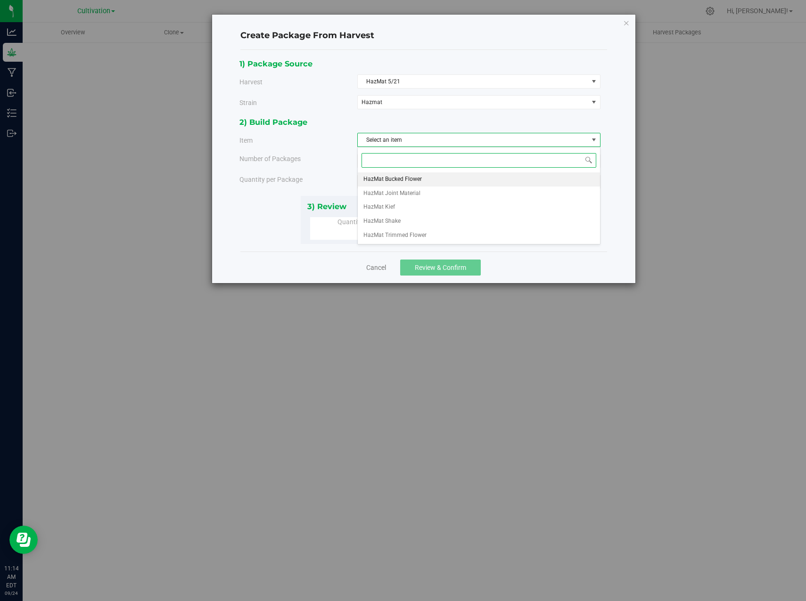
click at [420, 181] on span "HazMat Bucked Flower" at bounding box center [392, 179] width 58 height 12
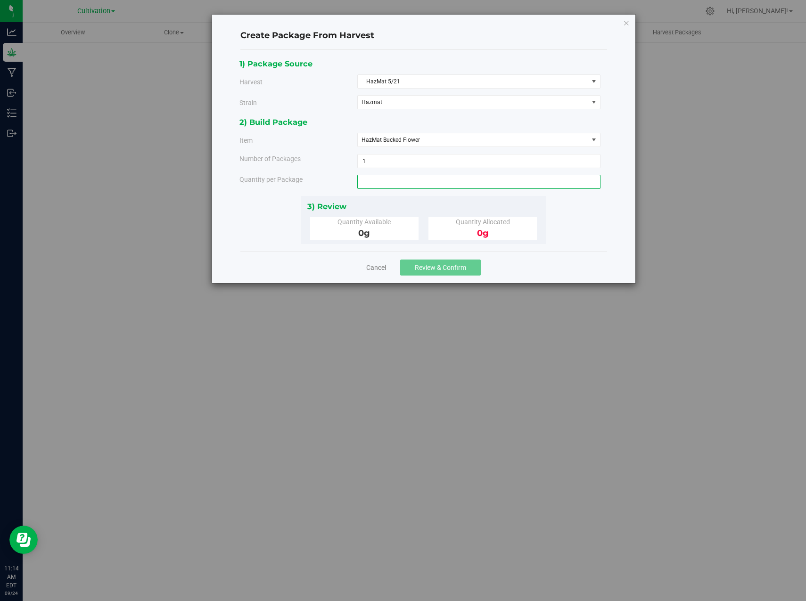
click at [406, 178] on span at bounding box center [478, 182] width 243 height 14
type input "0.0000 g"
type input "0"
click at [384, 154] on span "1 1" at bounding box center [478, 161] width 243 height 14
click at [427, 180] on span at bounding box center [478, 182] width 243 height 14
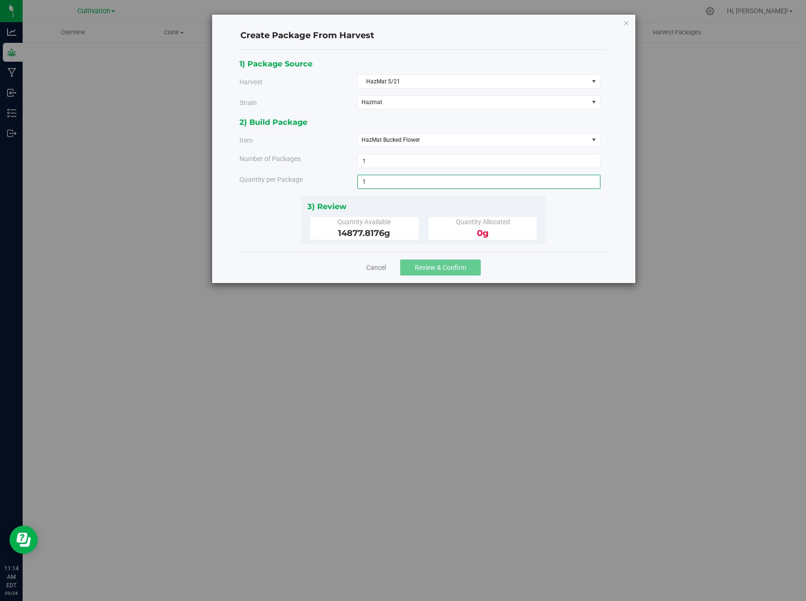
type input "18"
type input "1814.3680 g"
click at [395, 164] on span "1 1" at bounding box center [478, 161] width 243 height 14
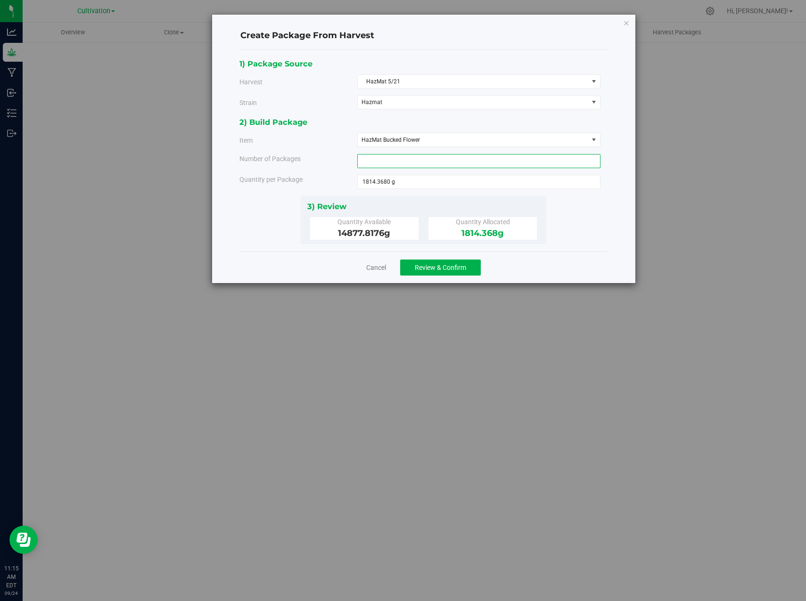
type input "5"
click at [398, 165] on span "5 5" at bounding box center [478, 161] width 243 height 14
type input "7"
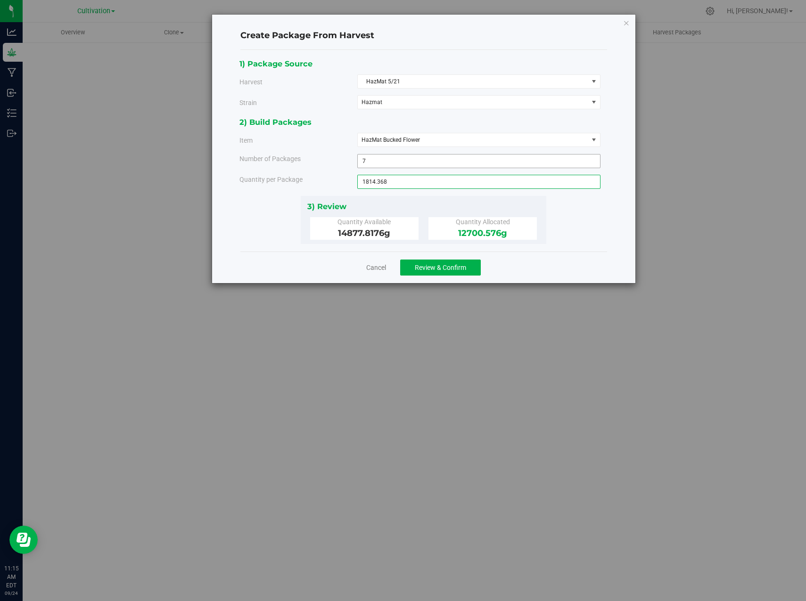
click at [399, 162] on span "7 7" at bounding box center [478, 161] width 243 height 14
type input "8"
click at [436, 266] on span "Review & Confirm" at bounding box center [440, 268] width 51 height 8
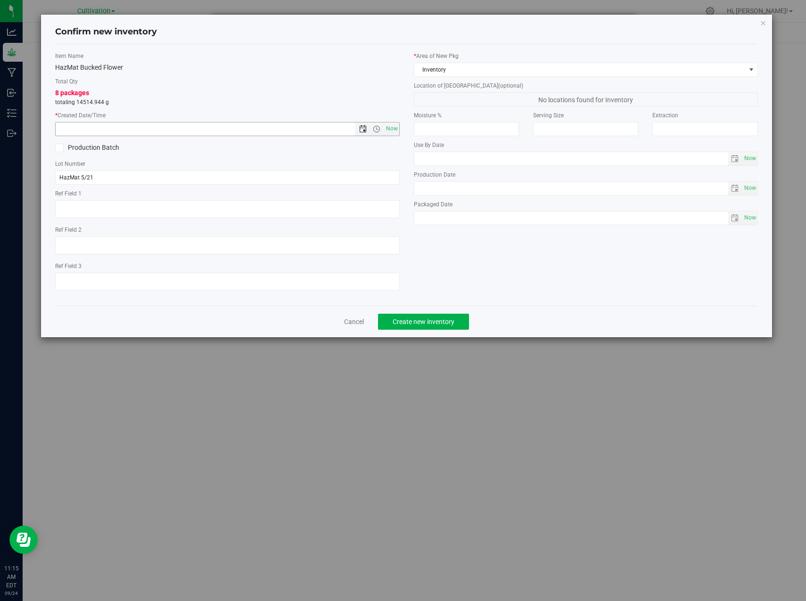
click at [364, 131] on span "Open the date view" at bounding box center [363, 129] width 8 height 8
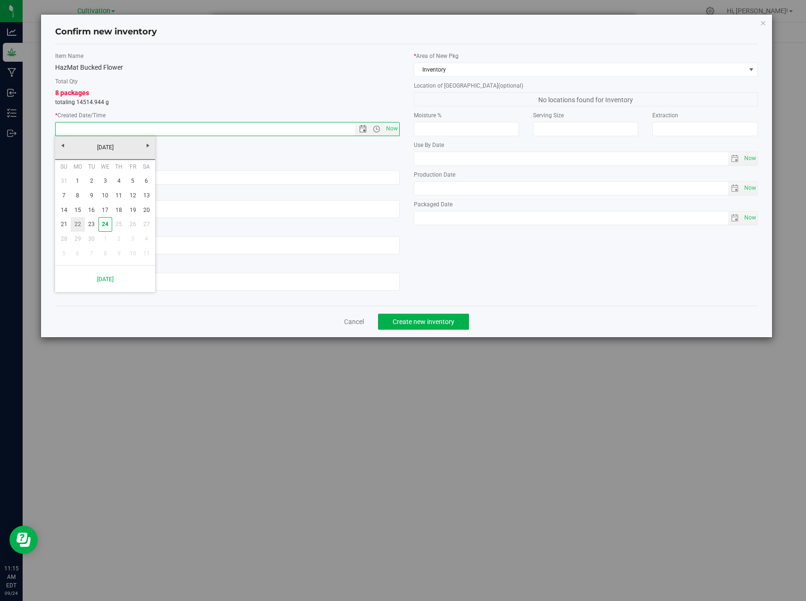
click at [80, 221] on link "22" at bounding box center [78, 224] width 14 height 15
type input "9/22/2025 11:15 AM"
click at [434, 316] on button "Create new inventory" at bounding box center [423, 322] width 91 height 16
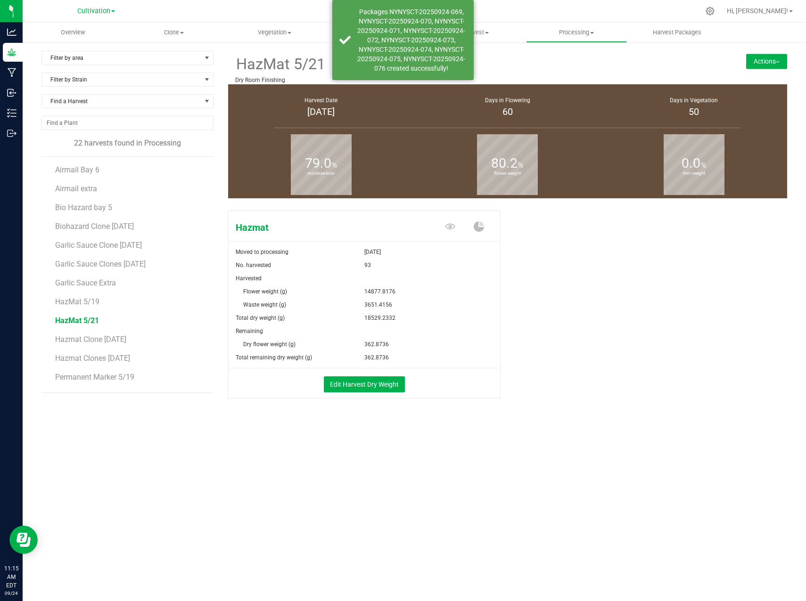
click at [777, 64] on button "Actions" at bounding box center [766, 61] width 41 height 15
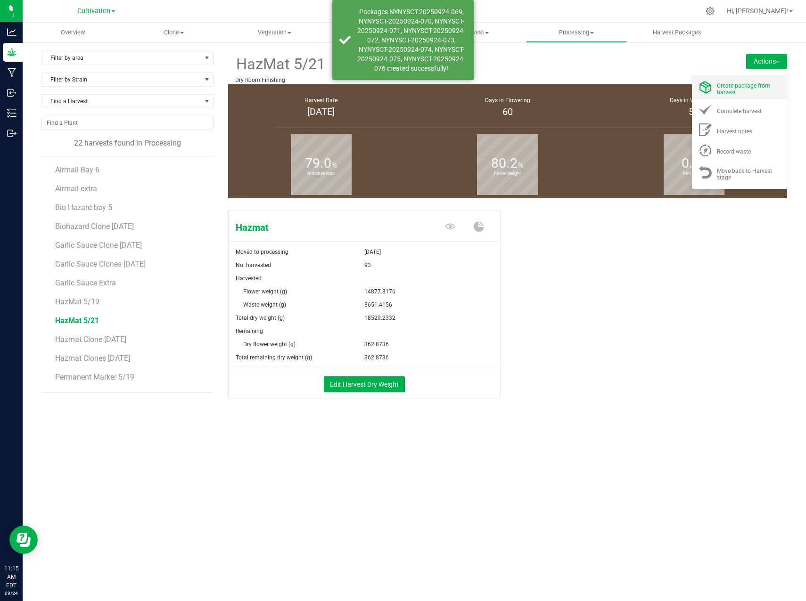
click at [738, 85] on span "Create package from harvest" at bounding box center [743, 88] width 53 height 13
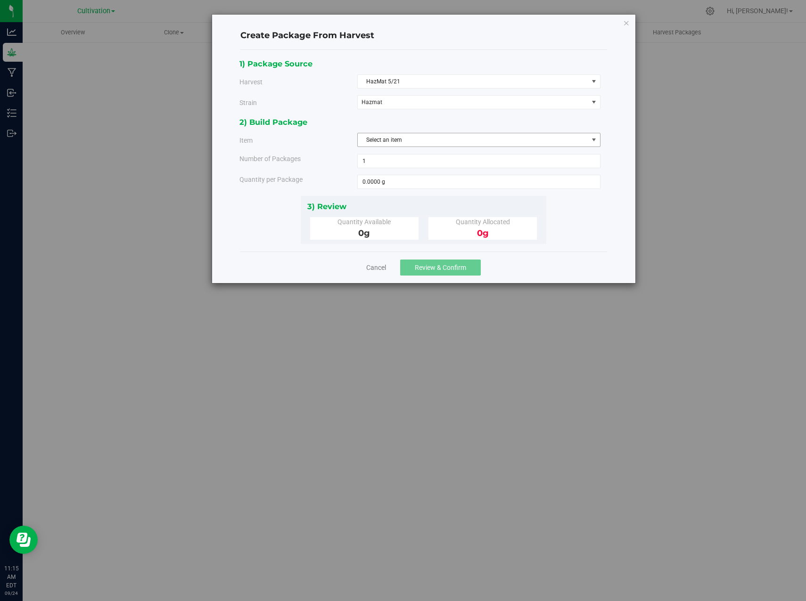
click at [402, 141] on span "Select an item" at bounding box center [473, 139] width 230 height 13
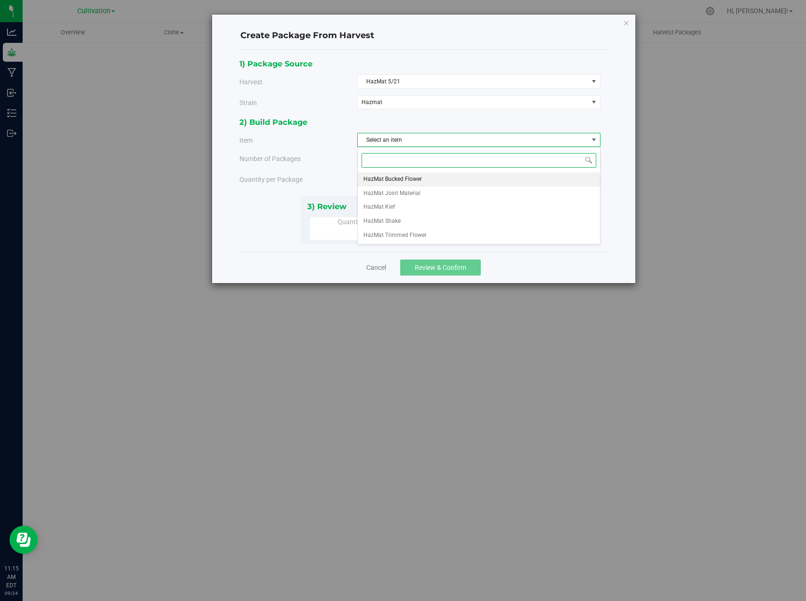
click at [396, 179] on span "HazMat Bucked Flower" at bounding box center [392, 179] width 58 height 12
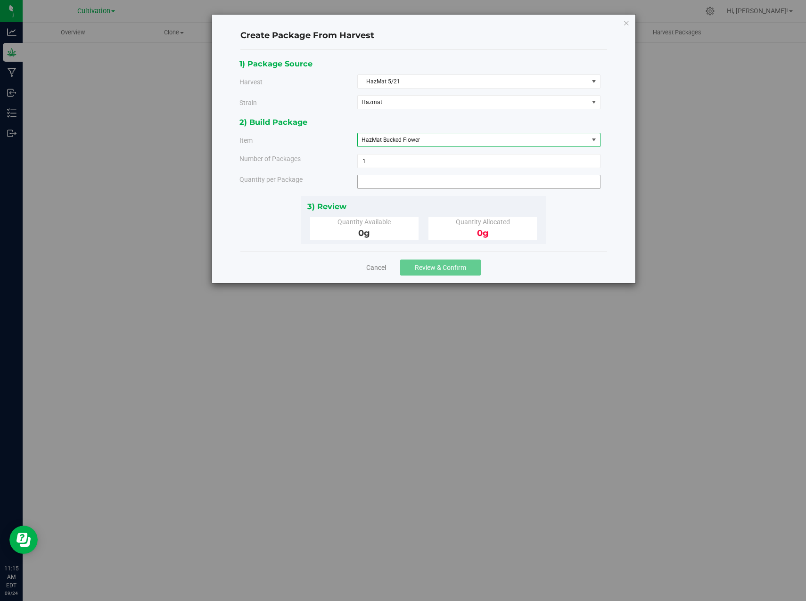
click at [377, 183] on span at bounding box center [478, 182] width 243 height 14
type input "362.8736"
type input "362.8736 g"
drag, startPoint x: 569, startPoint y: 214, endPoint x: 564, endPoint y: 213, distance: 5.2
click at [568, 214] on div "1) Package Source Harvest HazMat 5/21 Select Airmail Bay 6 Airmail extra Bio Ha…" at bounding box center [423, 151] width 368 height 187
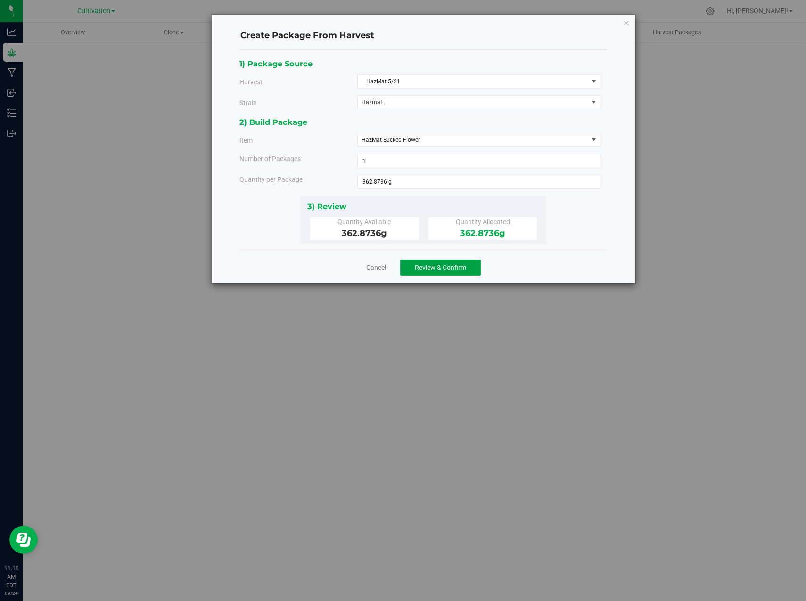
click at [452, 266] on span "Review & Confirm" at bounding box center [440, 268] width 51 height 8
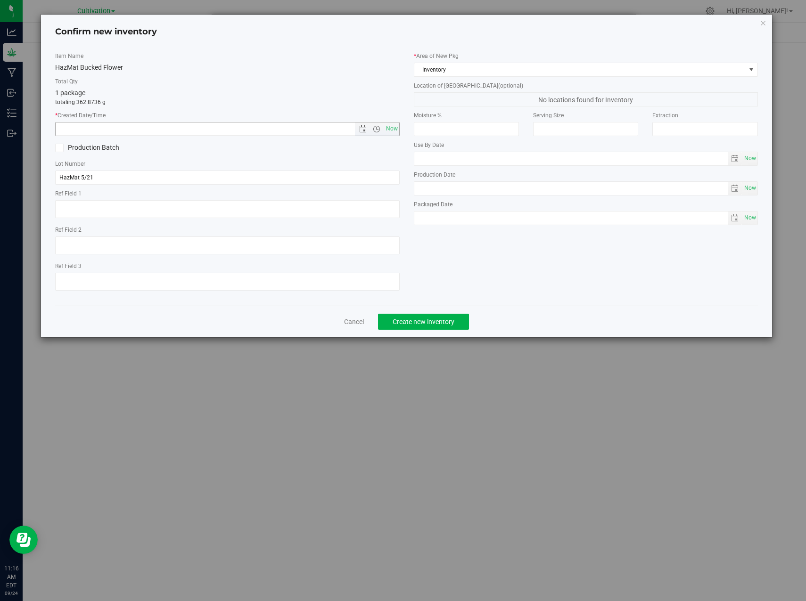
click at [363, 124] on span "Now" at bounding box center [377, 129] width 44 height 13
click at [363, 128] on span "Open the date view" at bounding box center [363, 129] width 8 height 8
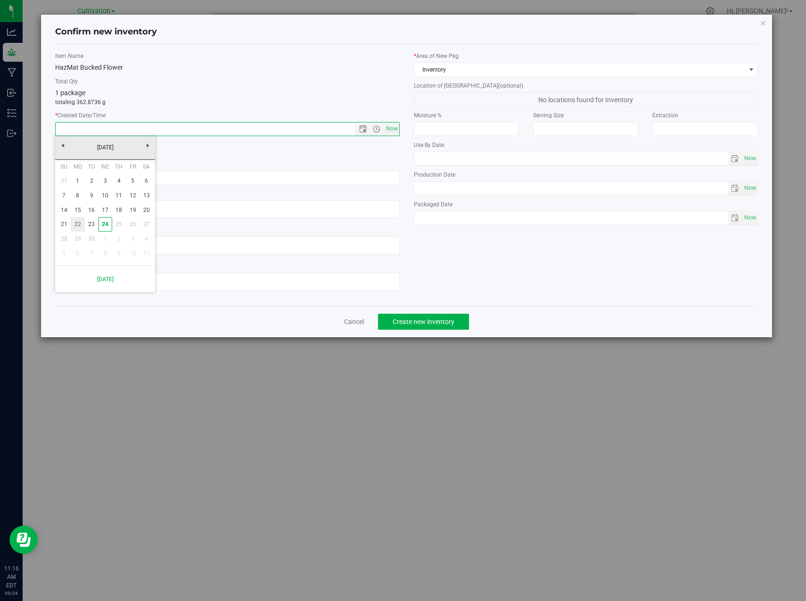
click at [77, 225] on link "22" at bounding box center [78, 224] width 14 height 15
type input "9/22/2025 11:16 AM"
click at [425, 320] on span "Create new inventory" at bounding box center [424, 322] width 62 height 8
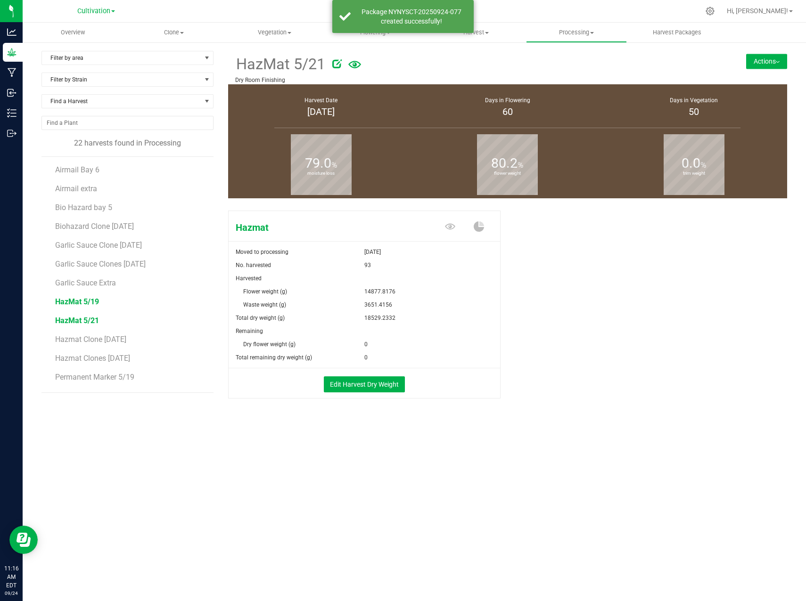
click at [74, 303] on span "HazMat 5/19" at bounding box center [77, 301] width 44 height 9
click at [773, 61] on button "Actions" at bounding box center [766, 61] width 41 height 15
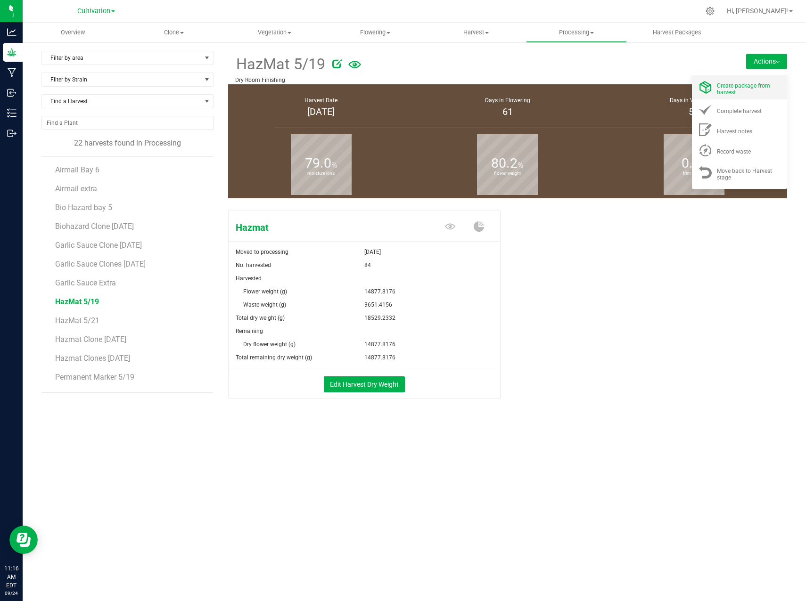
click at [743, 90] on div "Create package from harvest" at bounding box center [749, 87] width 64 height 16
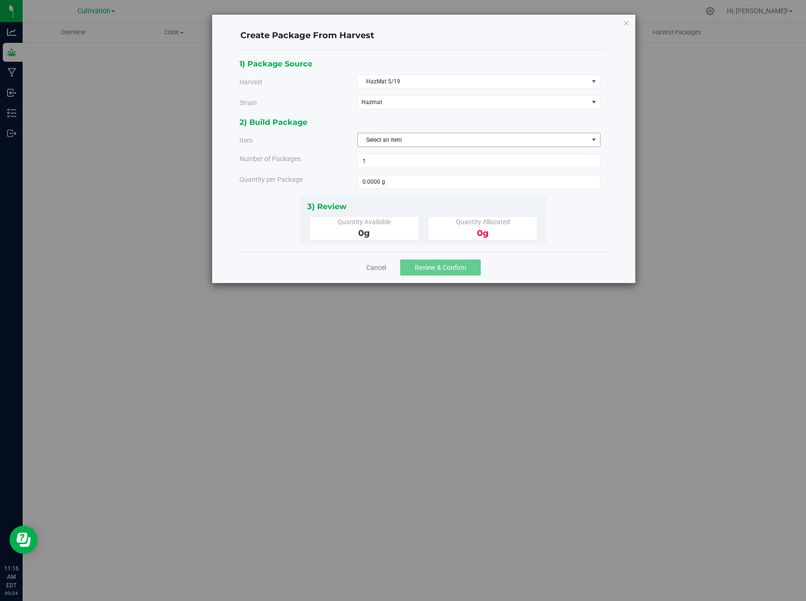
click at [420, 140] on span "Select an item" at bounding box center [473, 139] width 230 height 13
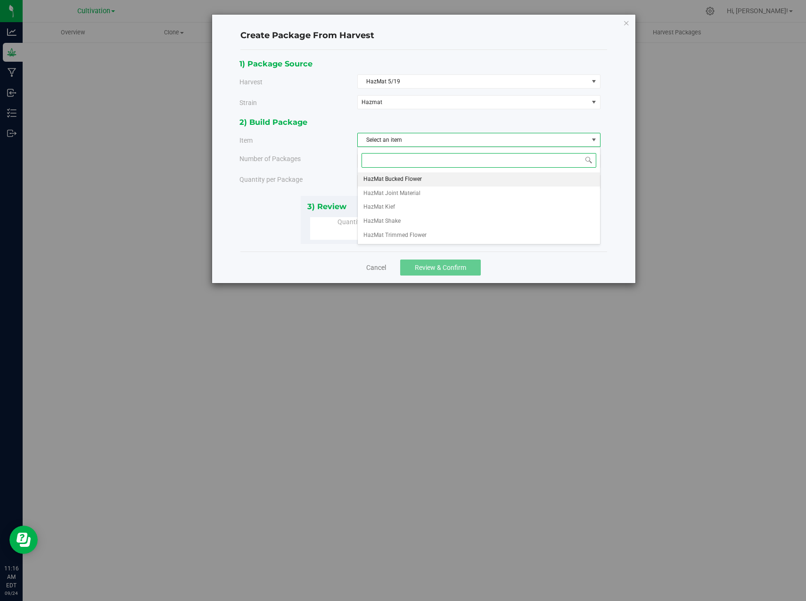
click at [408, 179] on span "HazMat Bucked Flower" at bounding box center [392, 179] width 58 height 12
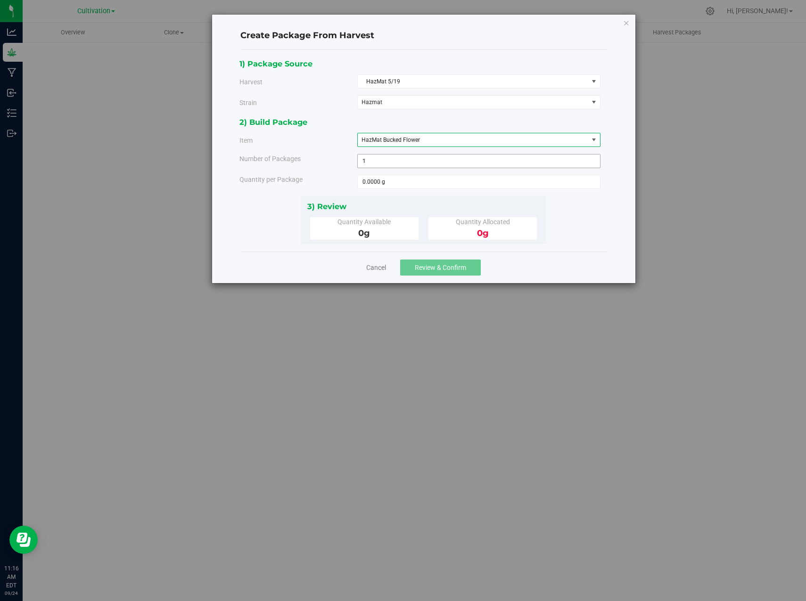
click at [376, 159] on span "1 1" at bounding box center [478, 161] width 243 height 14
type input "6"
type input "18"
type input "1814.3680 g"
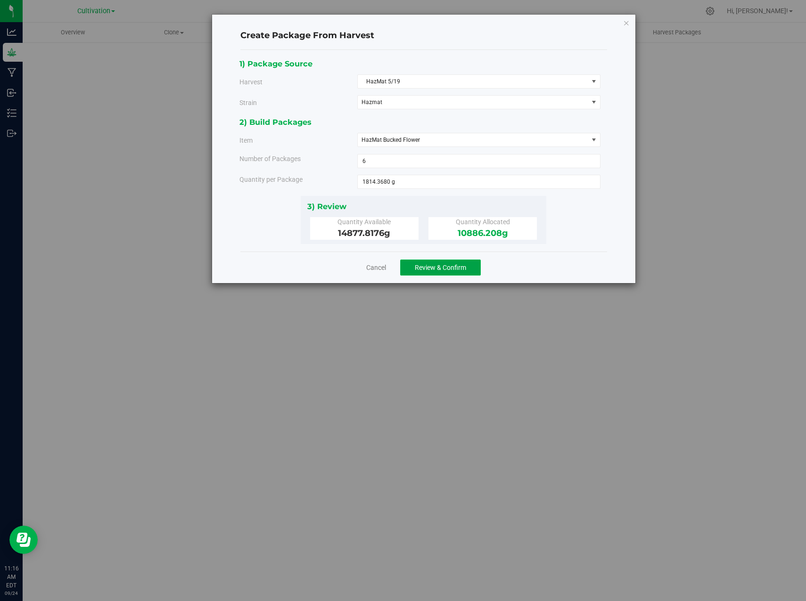
click at [451, 271] on button "Review & Confirm" at bounding box center [440, 268] width 81 height 16
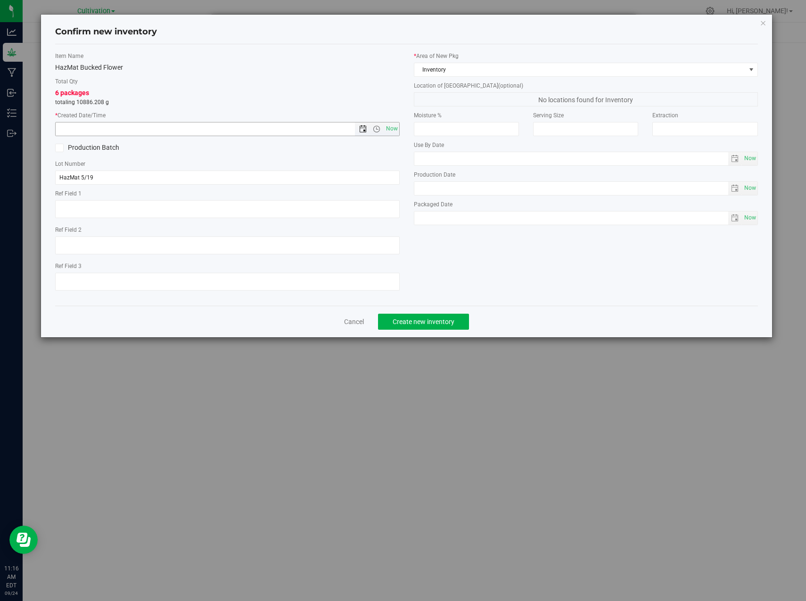
click at [367, 130] on span "Open the date view" at bounding box center [363, 129] width 16 height 8
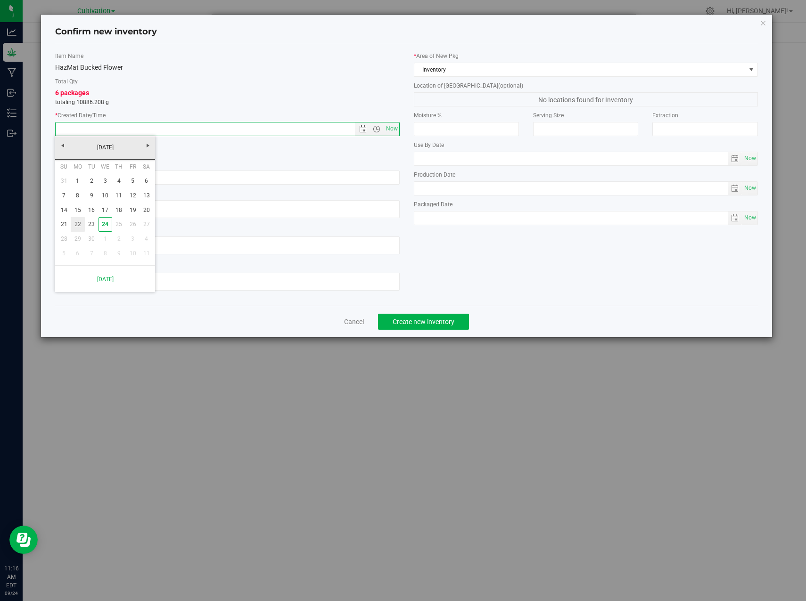
click at [74, 224] on link "22" at bounding box center [78, 224] width 14 height 15
type input "9/22/2025 11:16 AM"
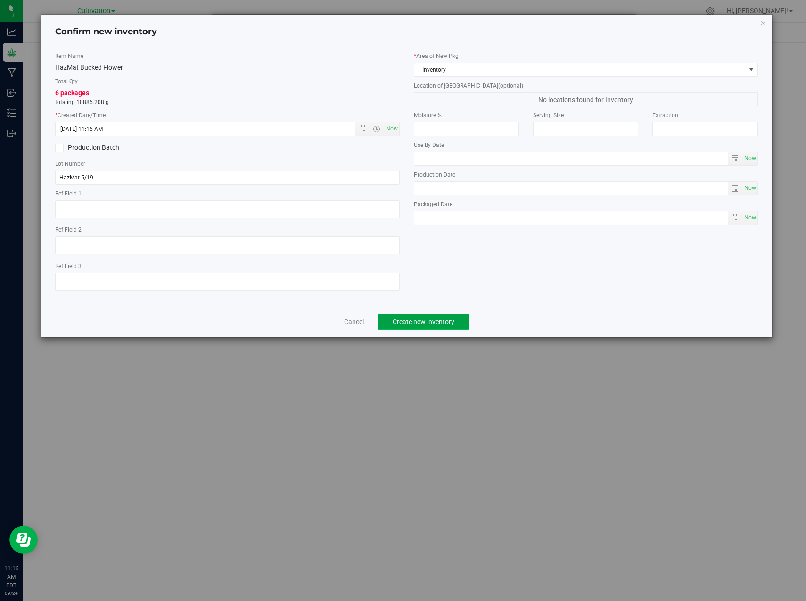
click at [434, 318] on span "Create new inventory" at bounding box center [424, 322] width 62 height 8
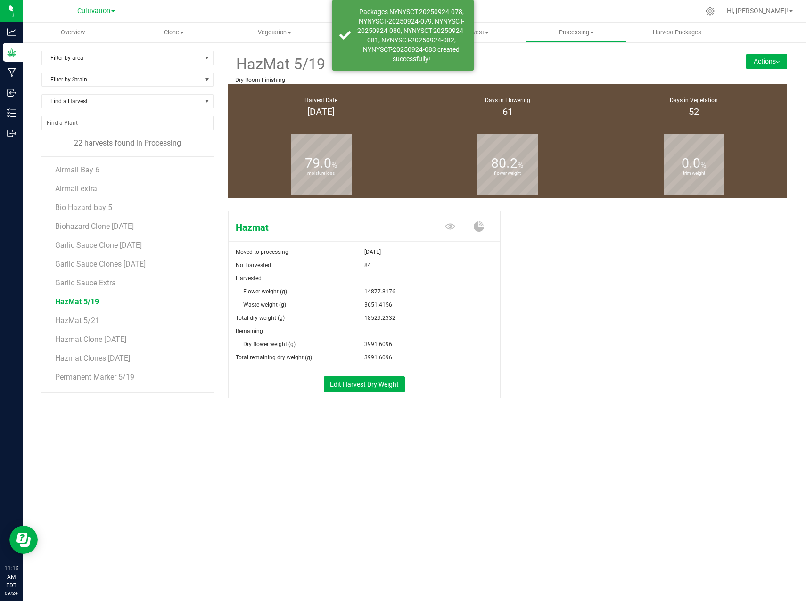
click at [767, 60] on button "Actions" at bounding box center [766, 61] width 41 height 15
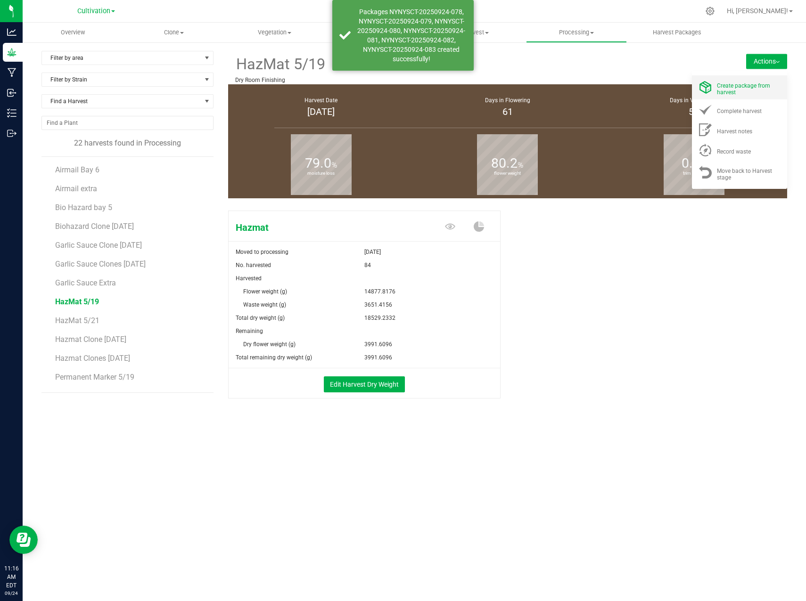
click at [754, 88] on span "Create package from harvest" at bounding box center [743, 88] width 53 height 13
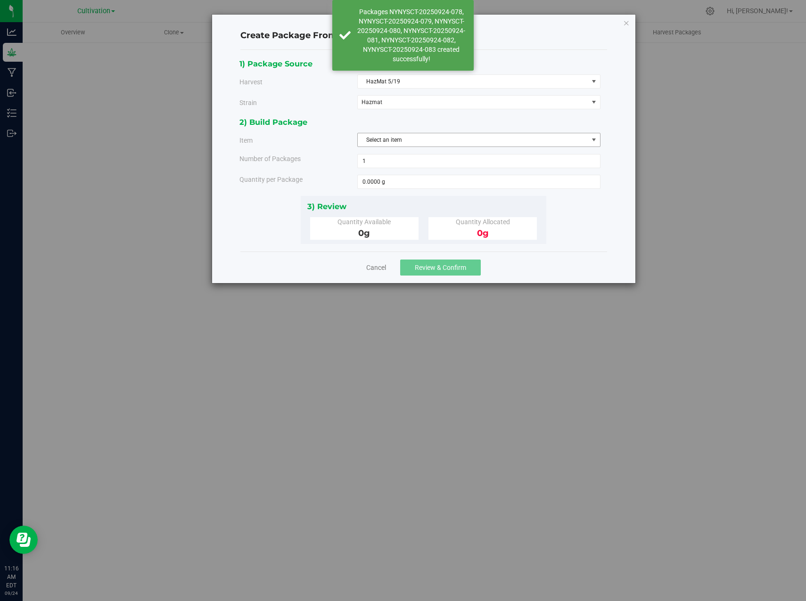
drag, startPoint x: 416, startPoint y: 141, endPoint x: 418, endPoint y: 154, distance: 12.8
click at [416, 140] on span "Select an item" at bounding box center [473, 139] width 230 height 13
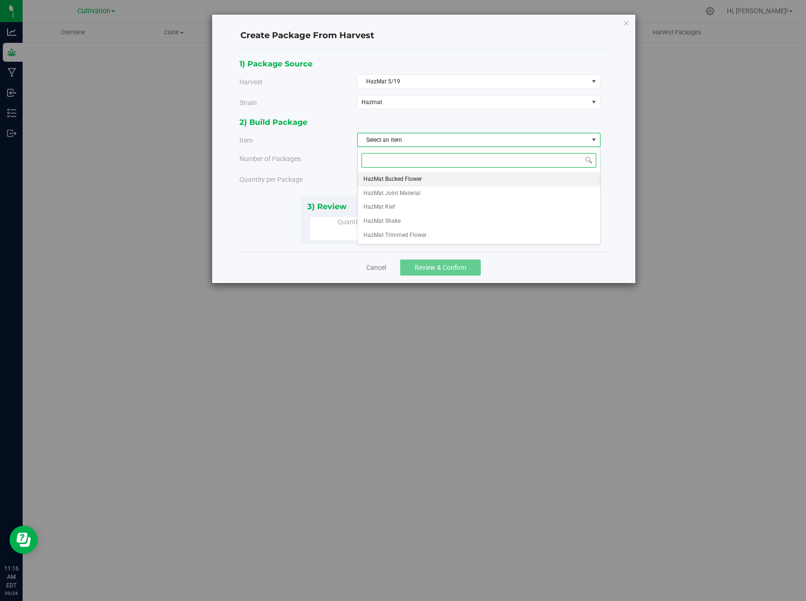
drag, startPoint x: 403, startPoint y: 178, endPoint x: 395, endPoint y: 167, distance: 13.1
click at [403, 177] on span "HazMat Bucked Flower" at bounding box center [392, 179] width 58 height 12
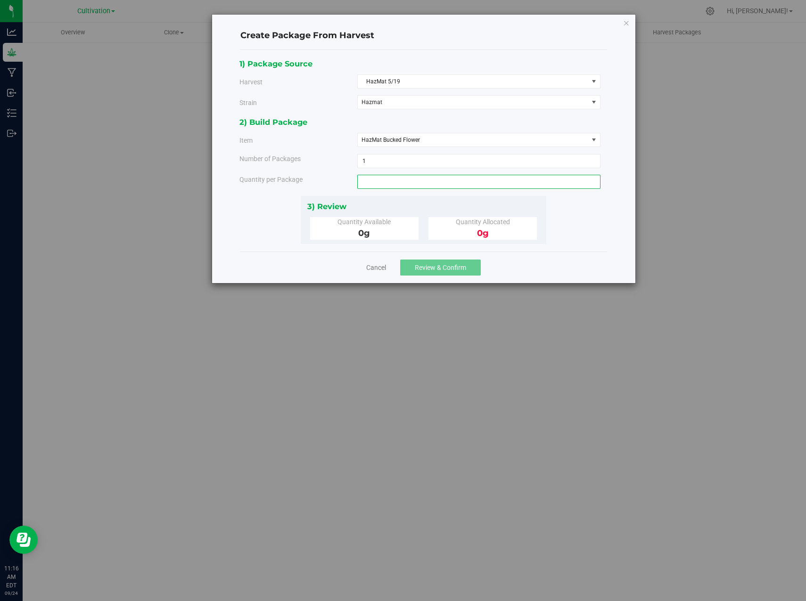
click at [374, 185] on span at bounding box center [478, 182] width 243 height 14
type input "1859.7272"
type input "1859.7272 g"
click at [576, 229] on div "1) Package Source Harvest HazMat 5/19 Select Airmail Bay 6 Airmail extra Bio Ha…" at bounding box center [423, 151] width 368 height 187
click at [447, 268] on span "Review & Confirm" at bounding box center [440, 268] width 51 height 8
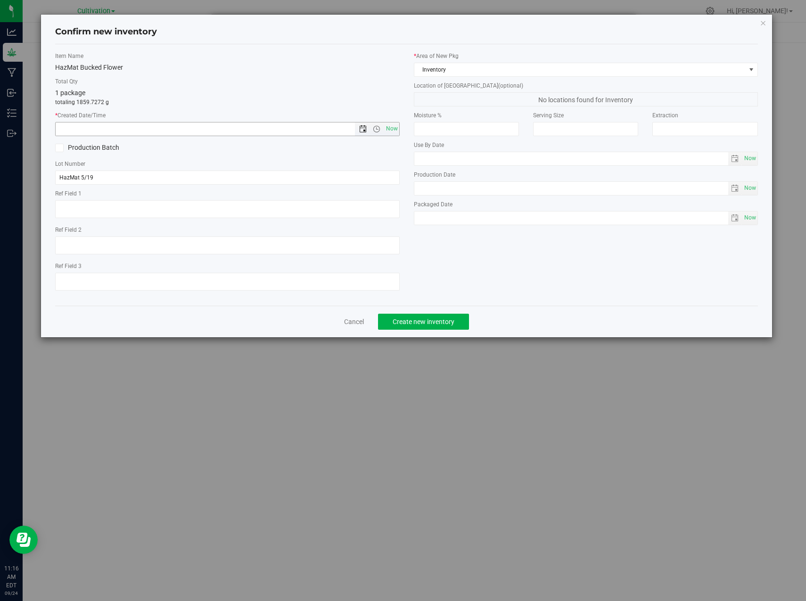
click at [363, 132] on span "Open the date view" at bounding box center [363, 129] width 8 height 8
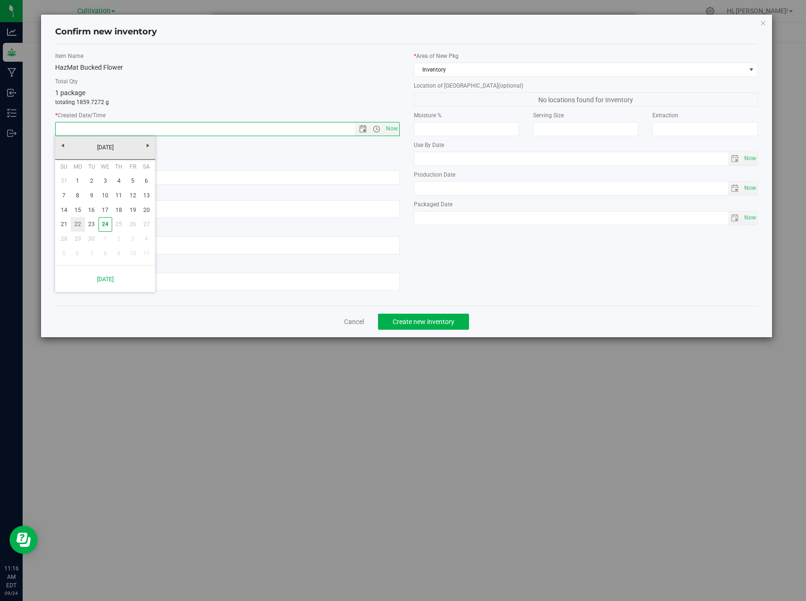
click at [78, 221] on link "22" at bounding box center [78, 224] width 14 height 15
type input "9/22/2025 11:16 AM"
click at [443, 321] on span "Create new inventory" at bounding box center [424, 322] width 62 height 8
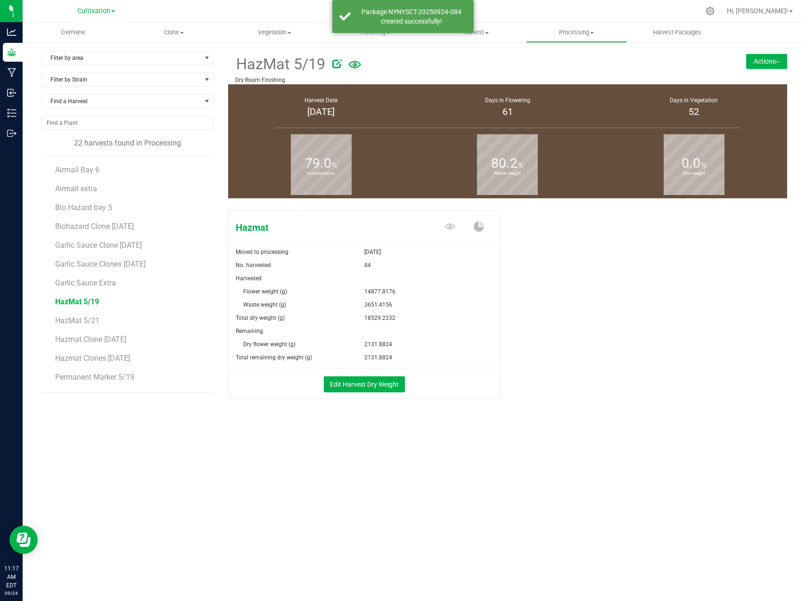
click at [588, 306] on div "Hazmat Moved to processing Sep 24, 2025 No. harvested 84 Harvested Flower weigh…" at bounding box center [507, 314] width 559 height 215
click at [769, 64] on button "Actions" at bounding box center [766, 61] width 41 height 15
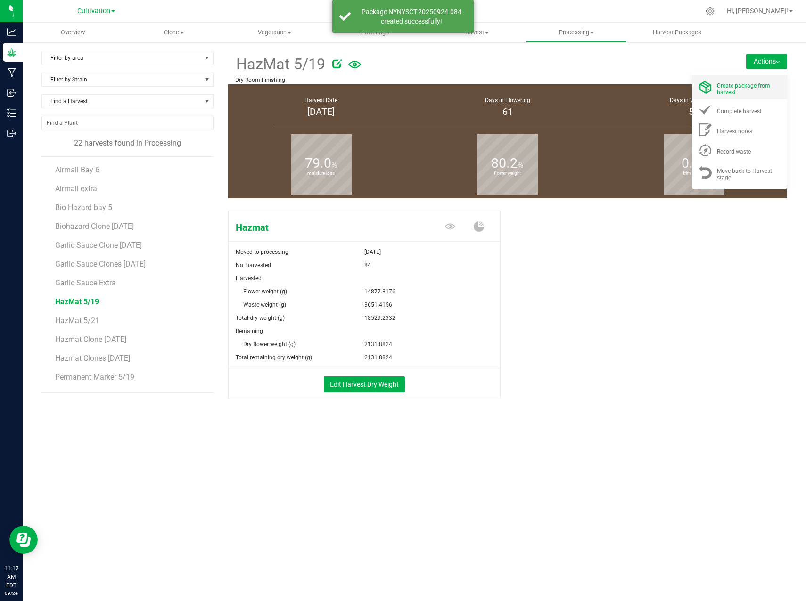
click at [761, 88] on span "Create package from harvest" at bounding box center [743, 88] width 53 height 13
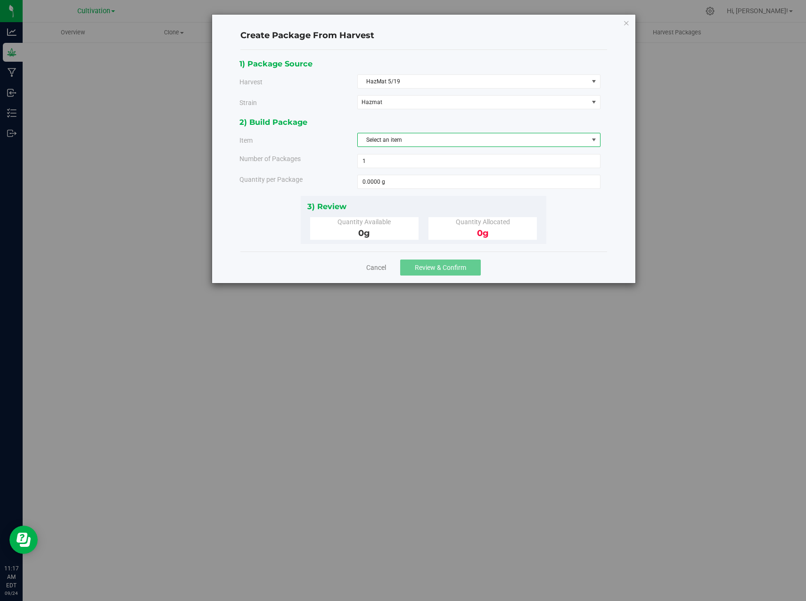
click at [386, 141] on span "Select an item" at bounding box center [473, 139] width 230 height 13
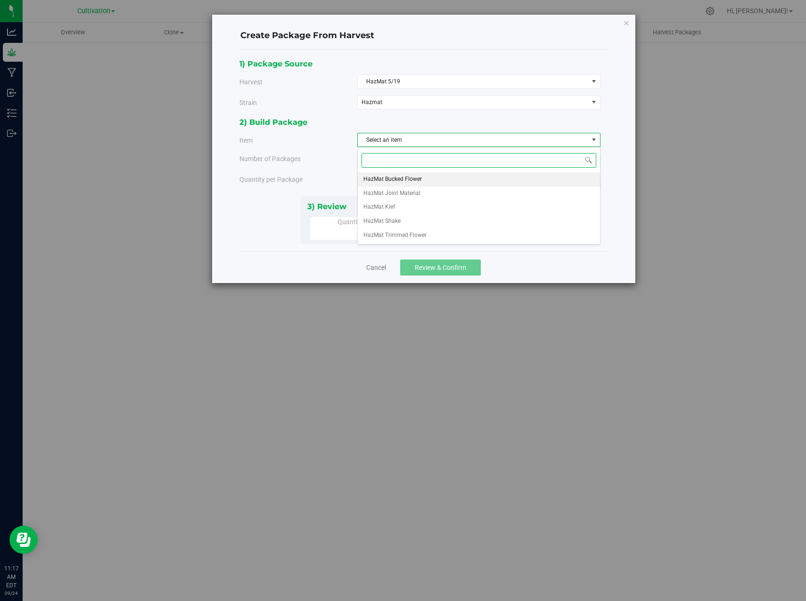
click at [398, 173] on li "HazMat Bucked Flower" at bounding box center [479, 180] width 242 height 14
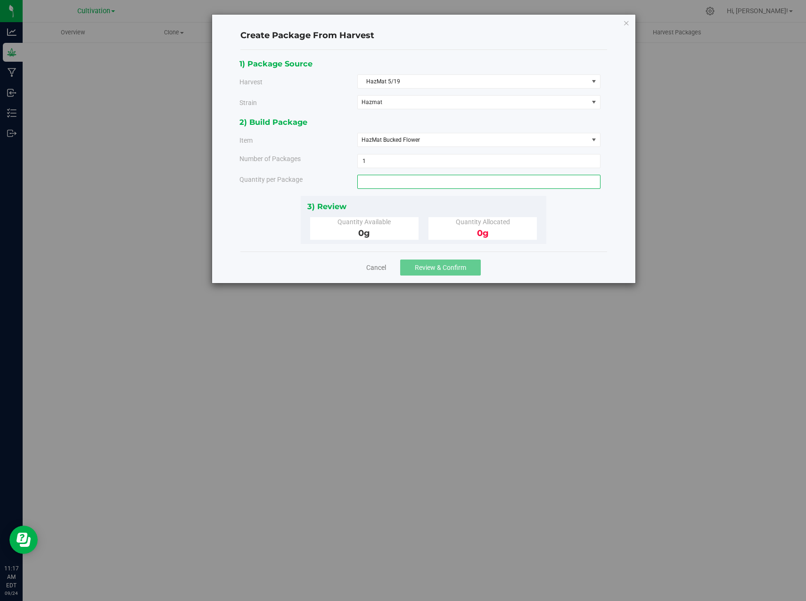
click at [385, 178] on span at bounding box center [478, 182] width 243 height 14
type input "1678.2904"
type input "1678.2904 g"
click at [568, 215] on div "1) Package Source Harvest HazMat 5/19 Select Airmail Bay 6 Airmail extra Bio Ha…" at bounding box center [423, 151] width 368 height 187
click at [453, 269] on span "Review & Confirm" at bounding box center [440, 268] width 51 height 8
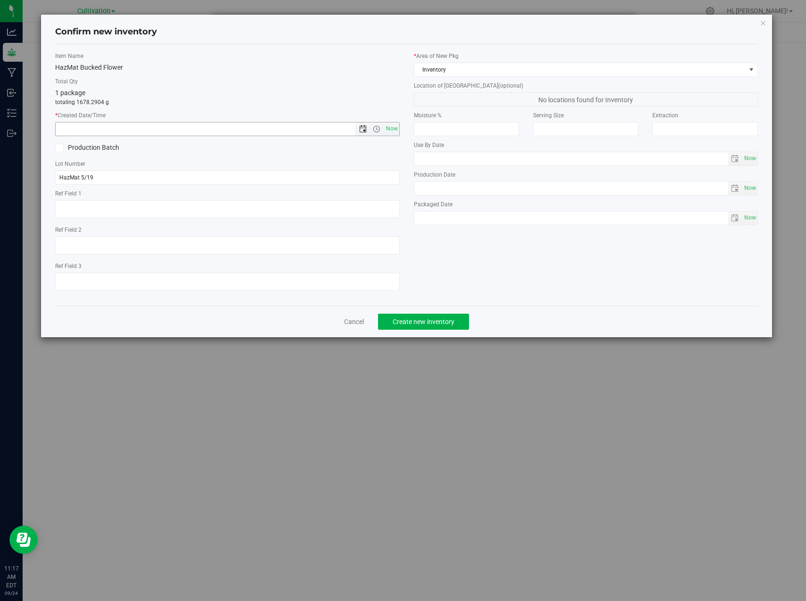
click at [359, 130] on span "Open the date view" at bounding box center [363, 129] width 16 height 8
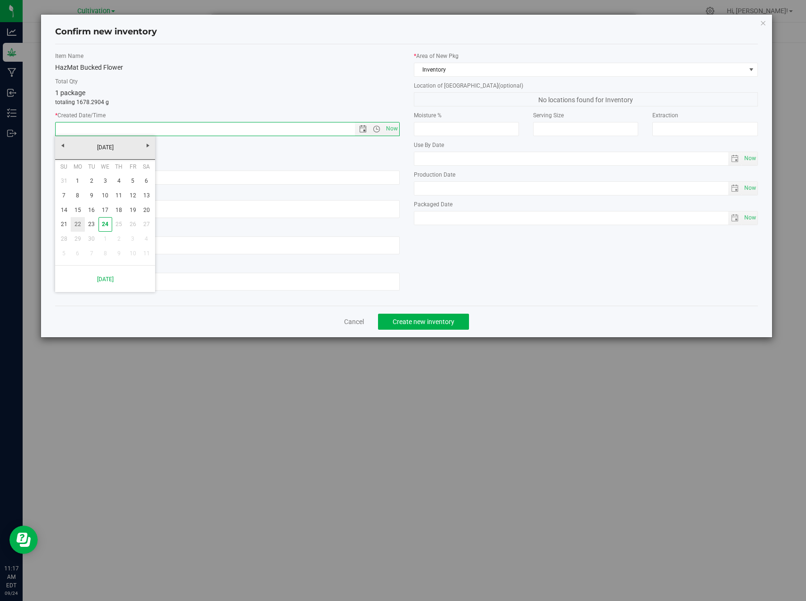
drag, startPoint x: 77, startPoint y: 223, endPoint x: 176, endPoint y: 257, distance: 104.6
click at [77, 223] on link "22" at bounding box center [78, 224] width 14 height 15
type input "9/22/2025 11:17 AM"
click at [424, 323] on span "Create new inventory" at bounding box center [424, 322] width 62 height 8
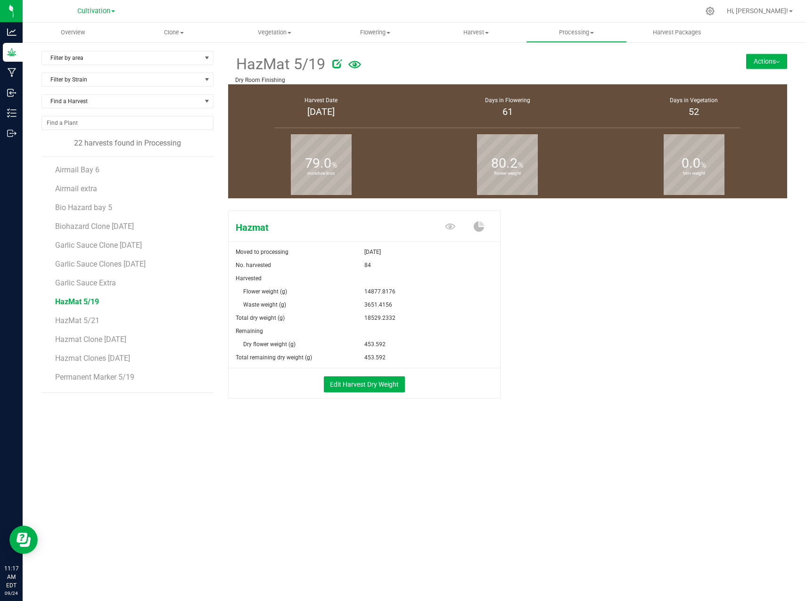
click at [777, 62] on img at bounding box center [778, 62] width 4 height 2
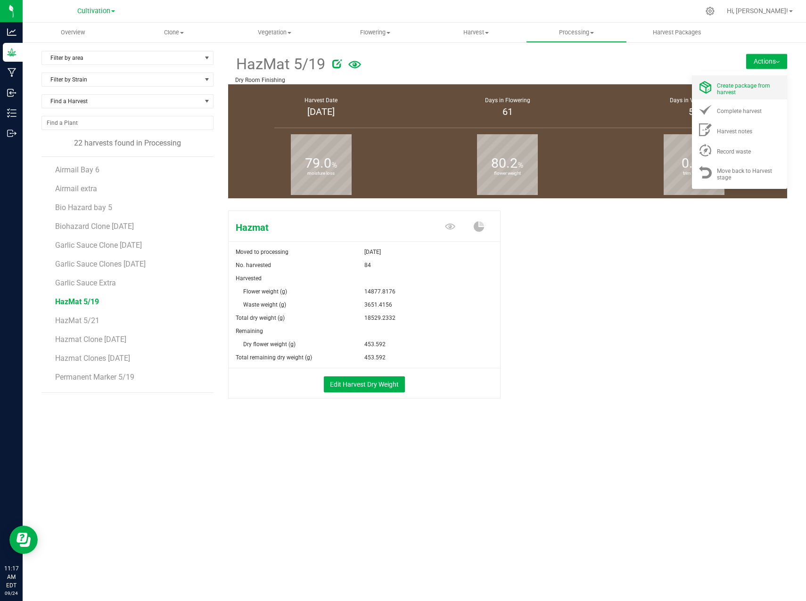
click at [758, 87] on span "Create package from harvest" at bounding box center [743, 88] width 53 height 13
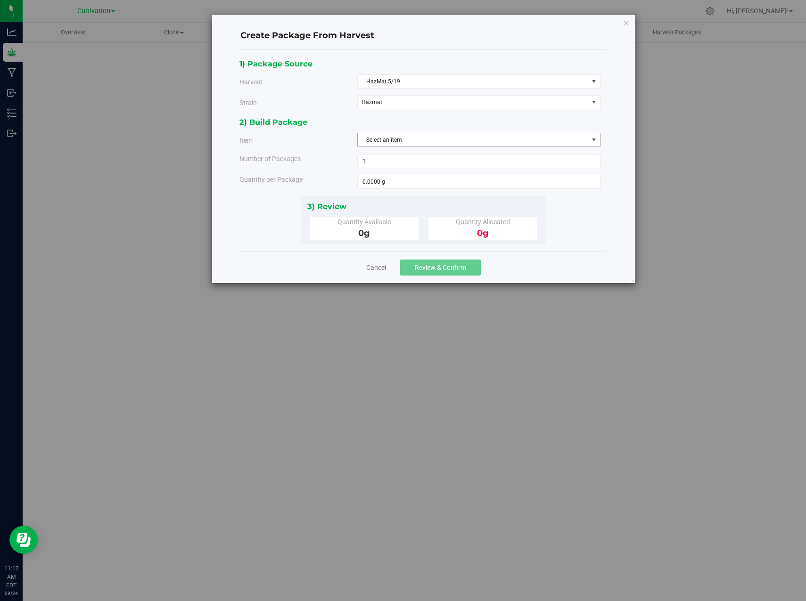
click at [403, 138] on span "Select an item" at bounding box center [473, 139] width 230 height 13
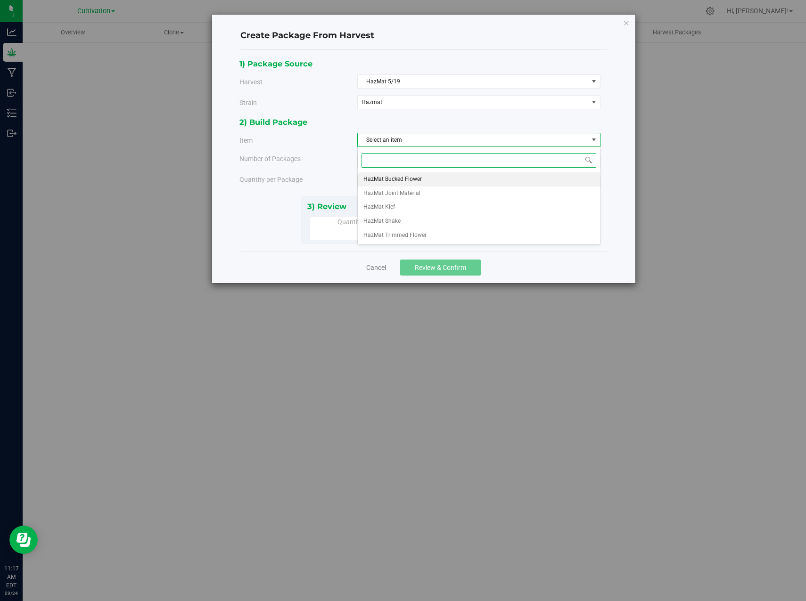
click at [403, 179] on span "HazMat Bucked Flower" at bounding box center [392, 179] width 58 height 12
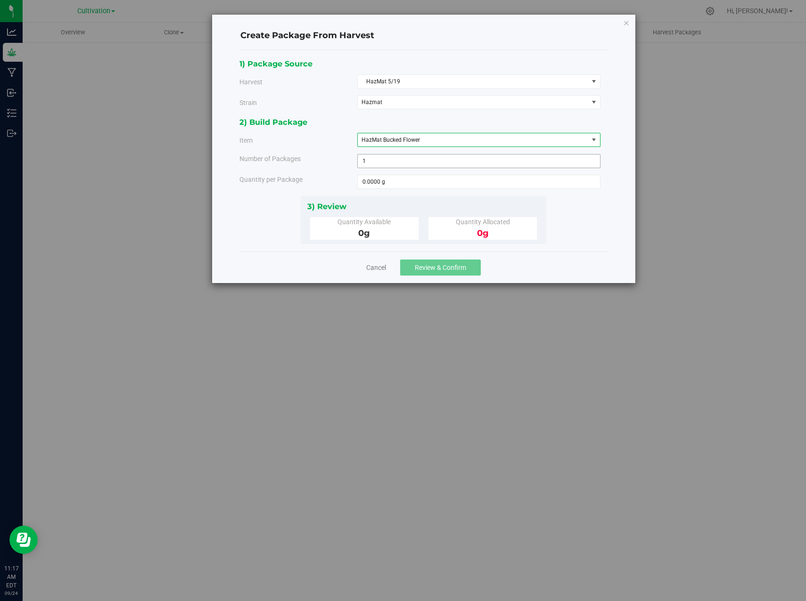
click at [399, 161] on span "1 1" at bounding box center [478, 161] width 243 height 14
click at [383, 182] on span at bounding box center [478, 182] width 243 height 14
type input "453.592"
type input "453.5920 g"
click at [583, 233] on div "1) Package Source Harvest HazMat 5/19 Select Airmail Bay 6 Airmail extra Bio Ha…" at bounding box center [423, 151] width 368 height 187
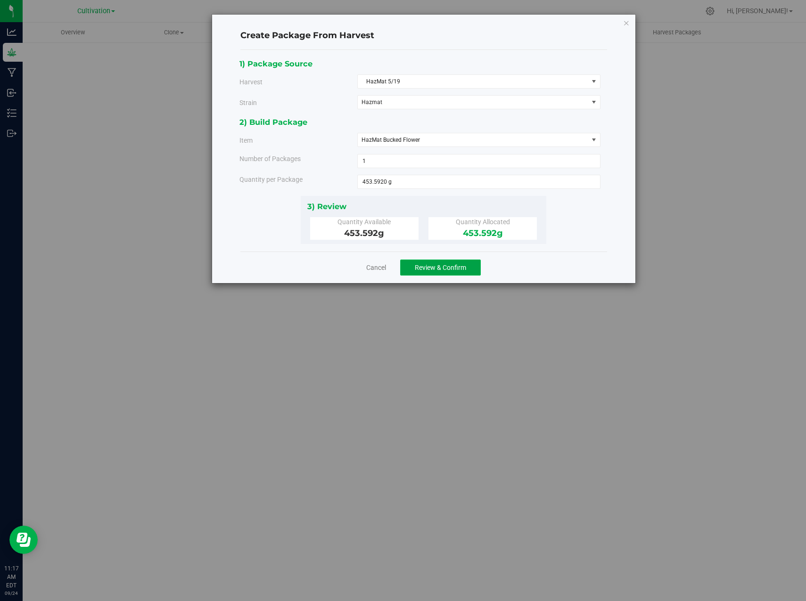
click at [444, 268] on span "Review & Confirm" at bounding box center [440, 268] width 51 height 8
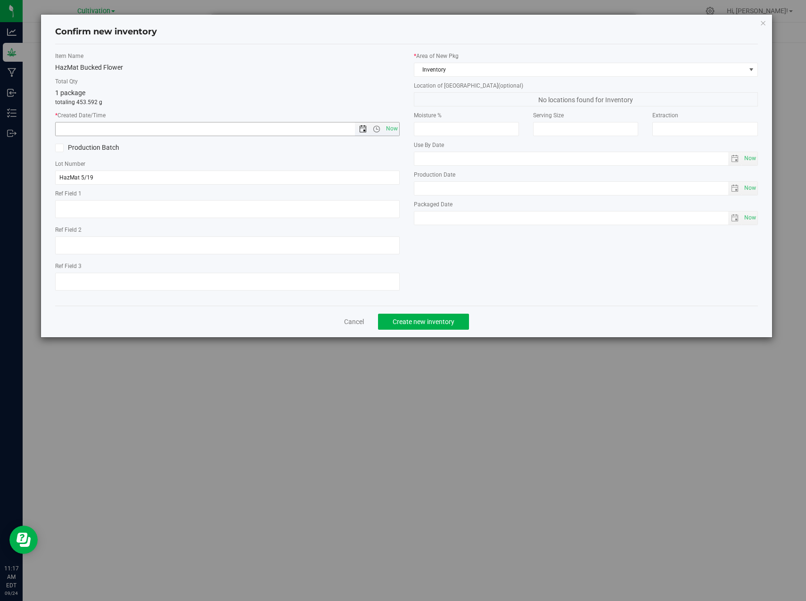
click at [364, 130] on span "Open the date view" at bounding box center [363, 129] width 8 height 8
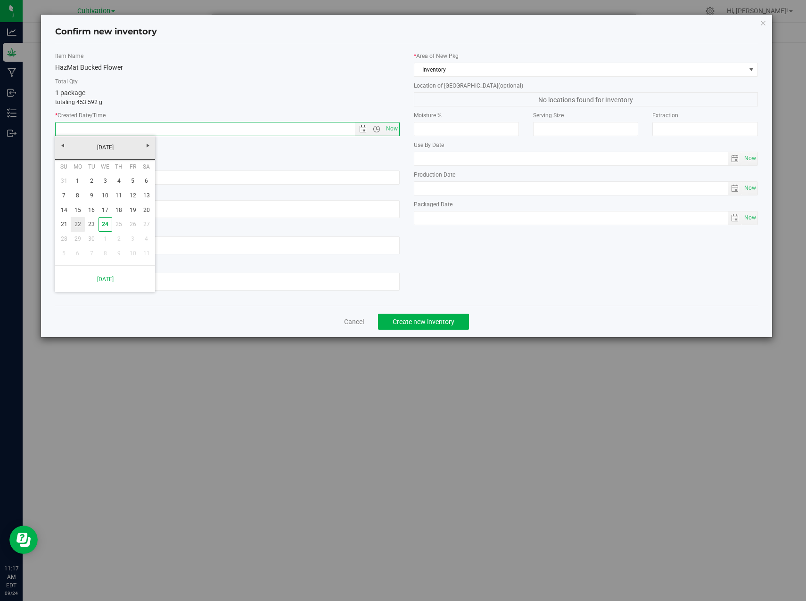
click at [75, 224] on link "22" at bounding box center [78, 224] width 14 height 15
type input "9/22/2025 11:17 AM"
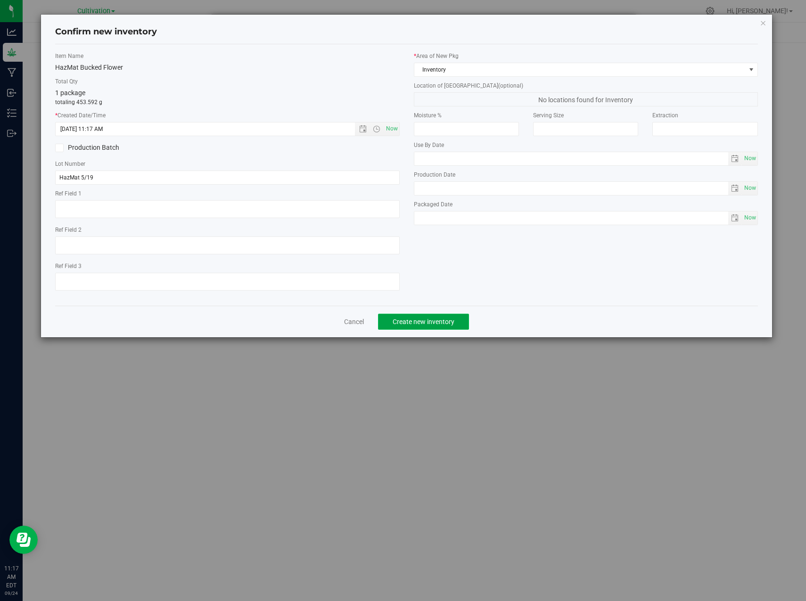
click at [442, 320] on span "Create new inventory" at bounding box center [424, 322] width 62 height 8
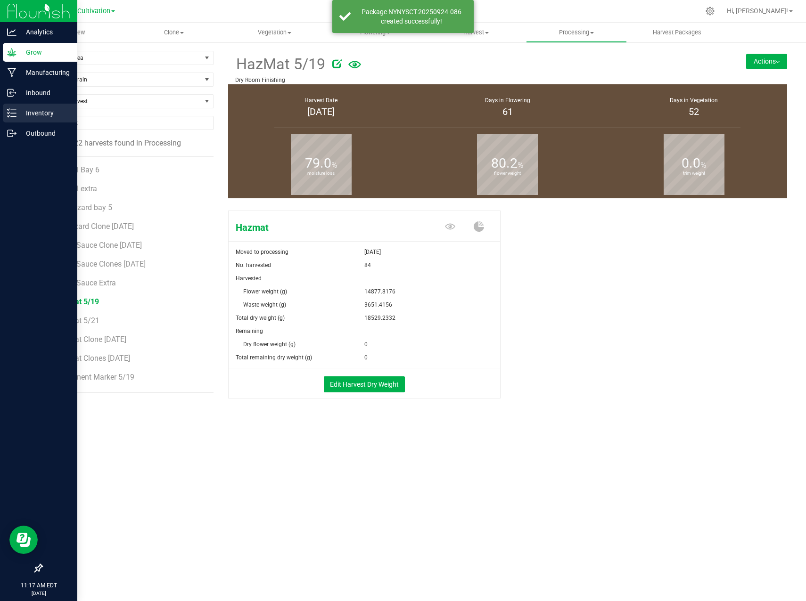
click at [13, 110] on line at bounding box center [13, 110] width 5 height 0
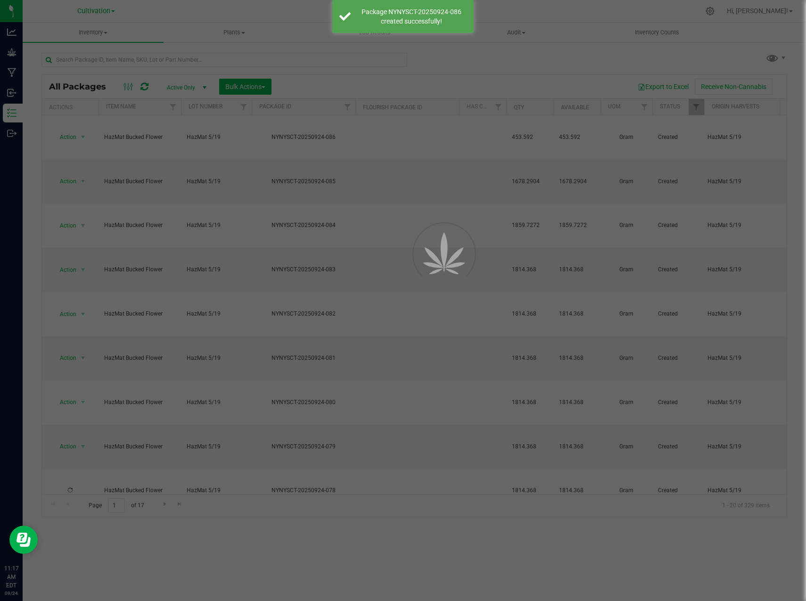
drag, startPoint x: 162, startPoint y: 85, endPoint x: 151, endPoint y: 64, distance: 23.6
click at [154, 61] on div at bounding box center [403, 300] width 806 height 601
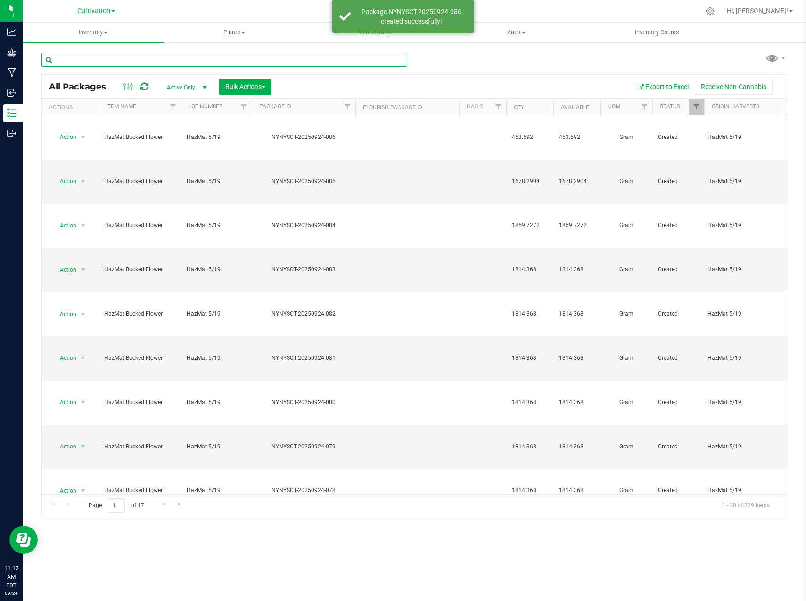
click at [153, 64] on input "text" at bounding box center [224, 60] width 366 height 14
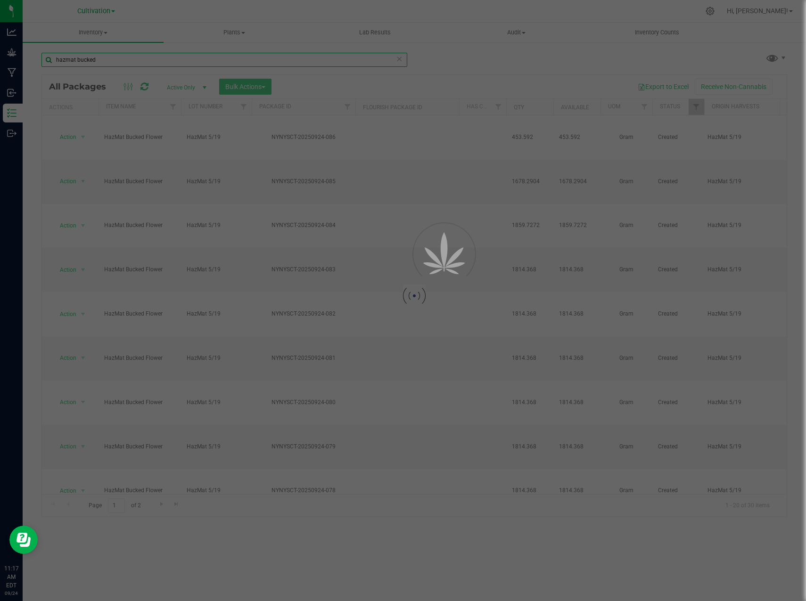
type input "hazmat bucked"
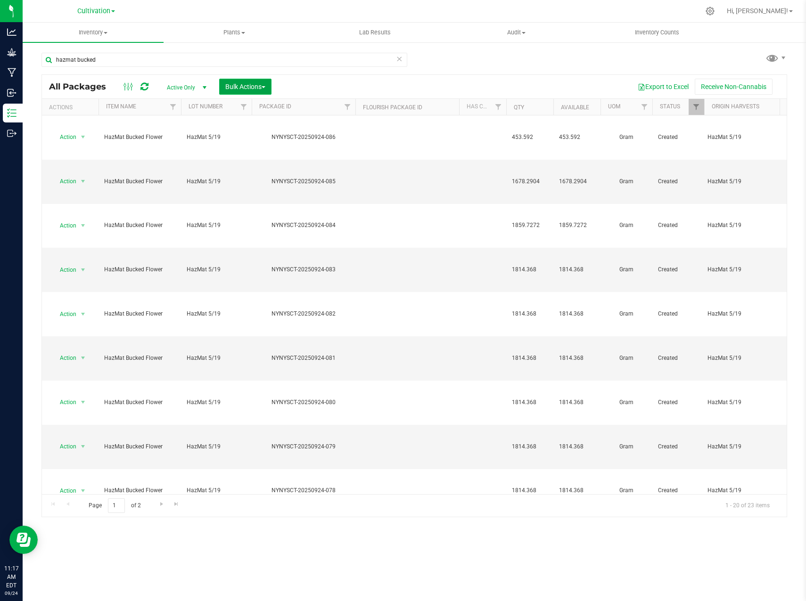
click at [264, 86] on span "button" at bounding box center [264, 87] width 4 height 2
click at [268, 139] on span "Combine packages" at bounding box center [252, 143] width 54 height 8
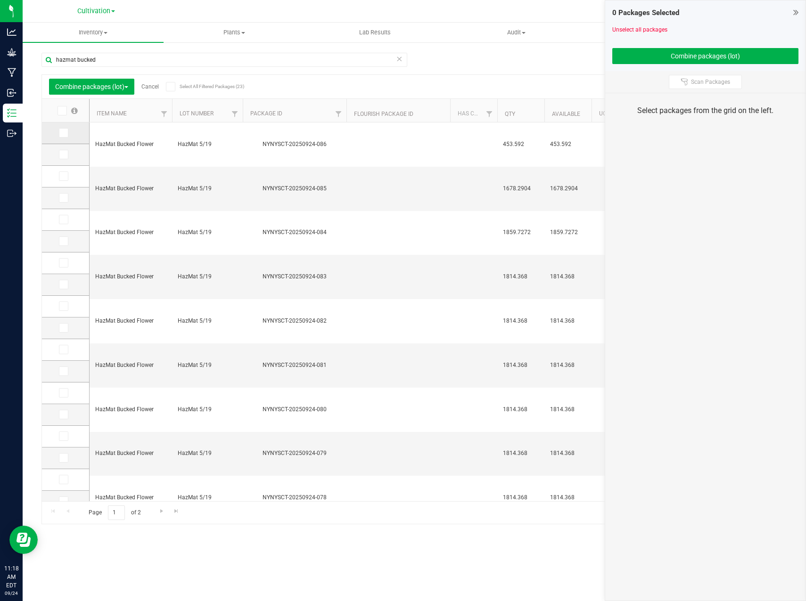
click at [61, 133] on icon at bounding box center [63, 133] width 6 height 0
click at [0, 0] on input "checkbox" at bounding box center [0, 0] width 0 height 0
click at [64, 328] on icon at bounding box center [63, 328] width 6 height 0
click at [0, 0] on input "checkbox" at bounding box center [0, 0] width 0 height 0
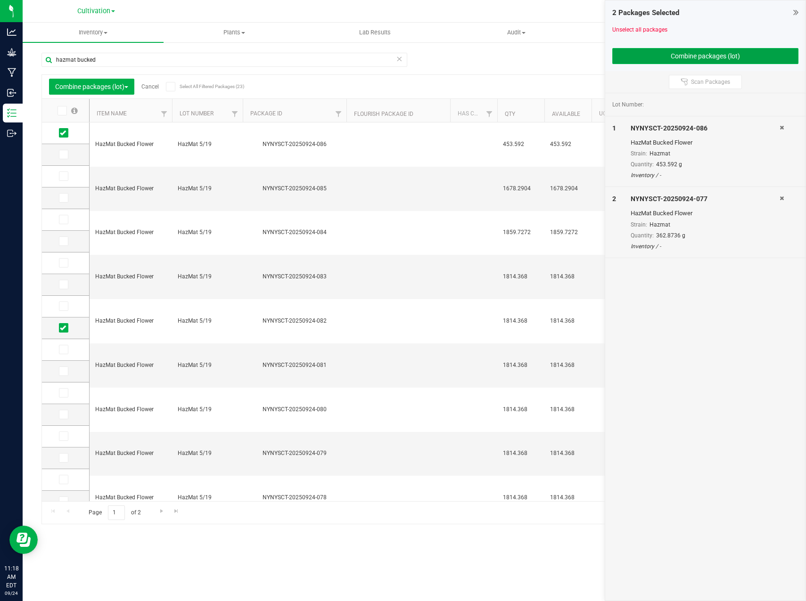
click at [726, 58] on button "Combine packages (lot)" at bounding box center [705, 56] width 187 height 16
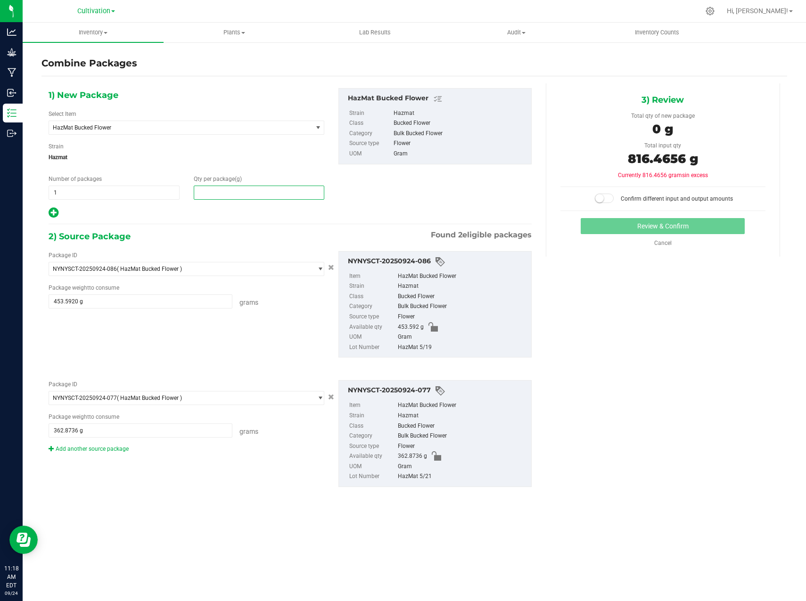
click at [239, 196] on span at bounding box center [259, 193] width 131 height 14
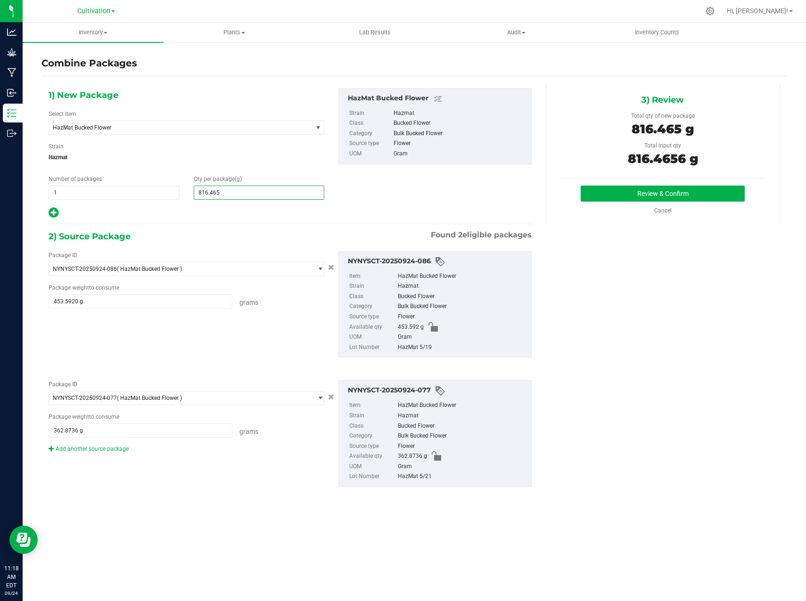
type input "816.4656"
type input "816"
click at [461, 202] on div "1) New Package Select Item HazMat Bucked Flower Airmail .75g Dime Bag Airmail 1…" at bounding box center [289, 153] width 497 height 131
click at [725, 191] on button "Review & Confirm" at bounding box center [663, 194] width 164 height 16
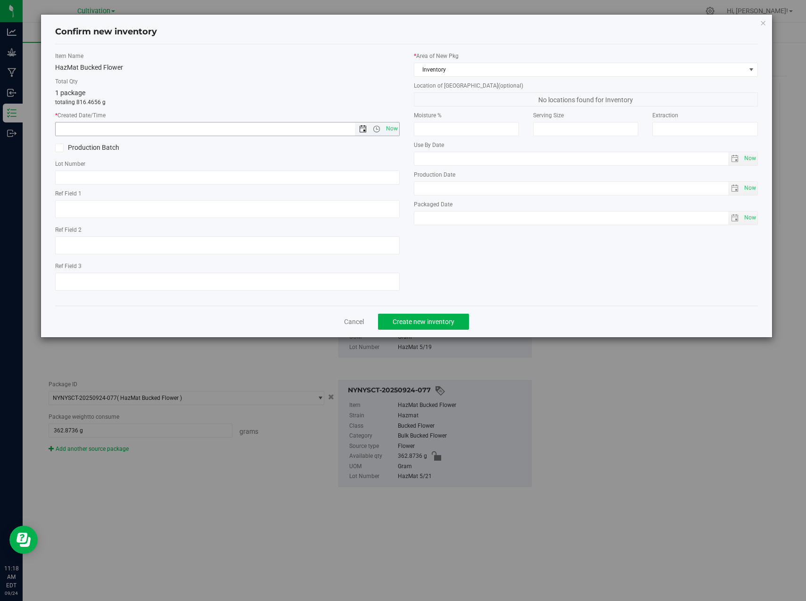
click at [364, 131] on span "Open the date view" at bounding box center [363, 129] width 8 height 8
click at [79, 228] on link "22" at bounding box center [78, 224] width 14 height 15
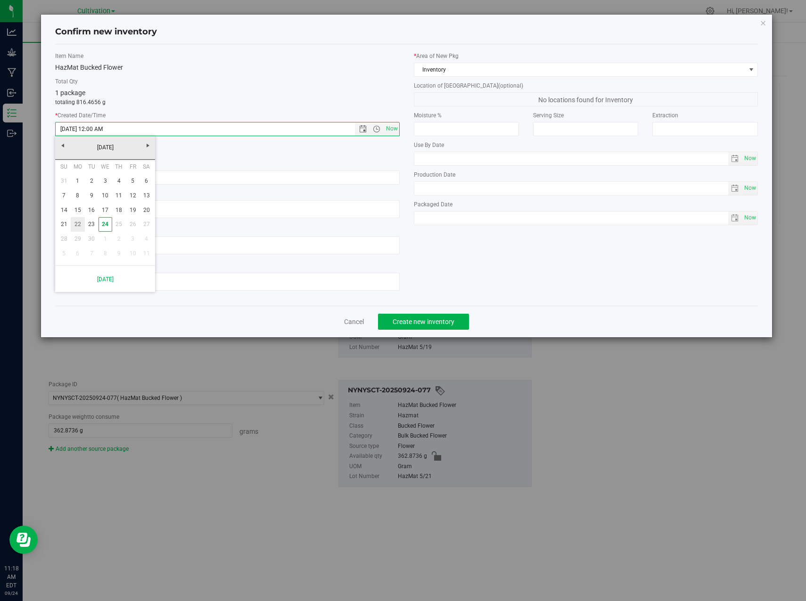
type input "9/22/2025 11:18 AM"
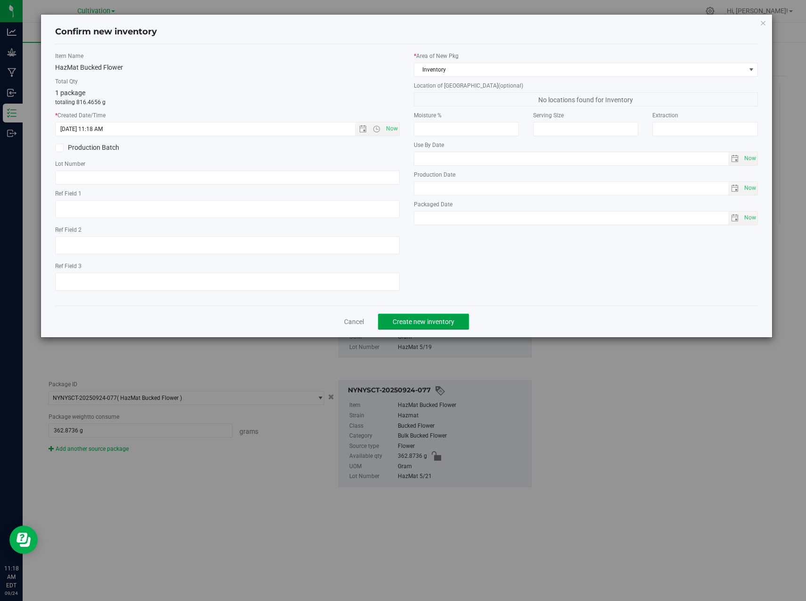
click at [430, 321] on span "Create new inventory" at bounding box center [424, 322] width 62 height 8
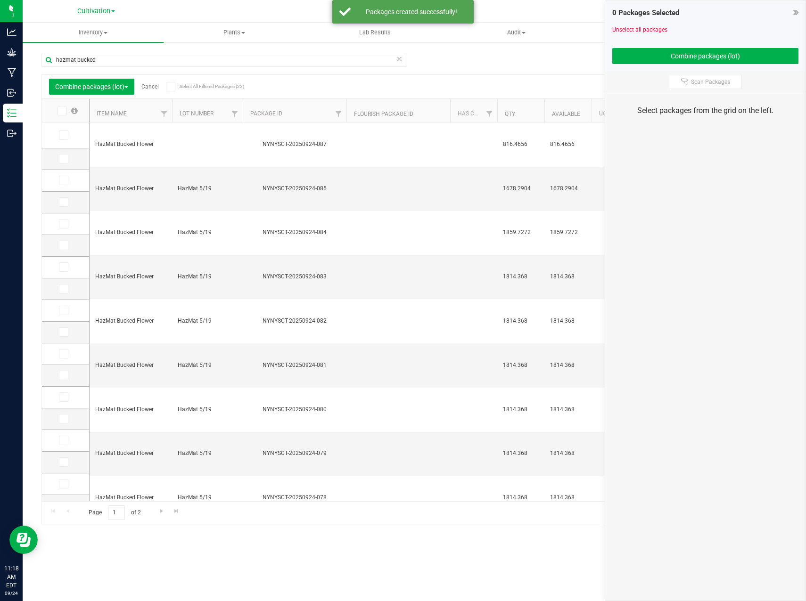
click at [791, 10] on div "0 Packages Selected" at bounding box center [705, 13] width 187 height 11
click at [797, 11] on icon at bounding box center [795, 12] width 5 height 9
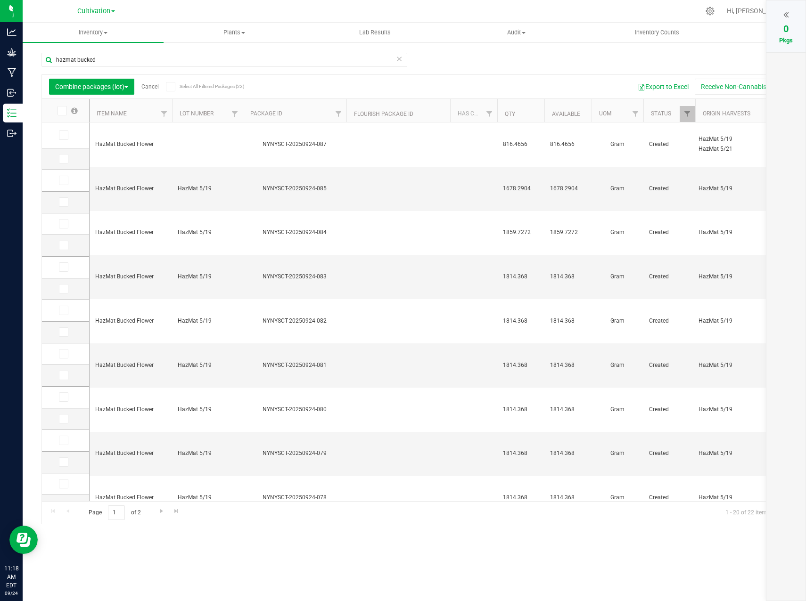
click at [157, 84] on link "Cancel" at bounding box center [149, 86] width 17 height 7
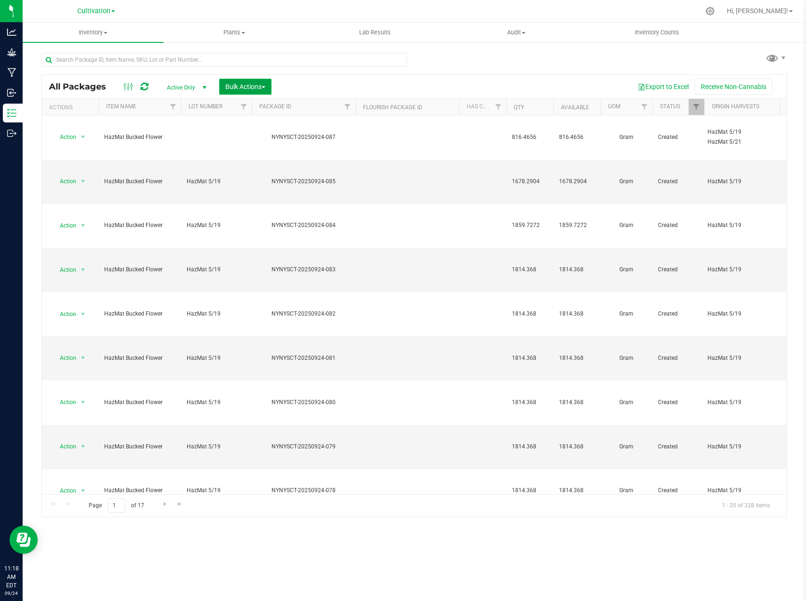
click at [263, 86] on span "Bulk Actions" at bounding box center [245, 87] width 40 height 8
click at [268, 198] on div "Print package labels" at bounding box center [259, 196] width 69 height 15
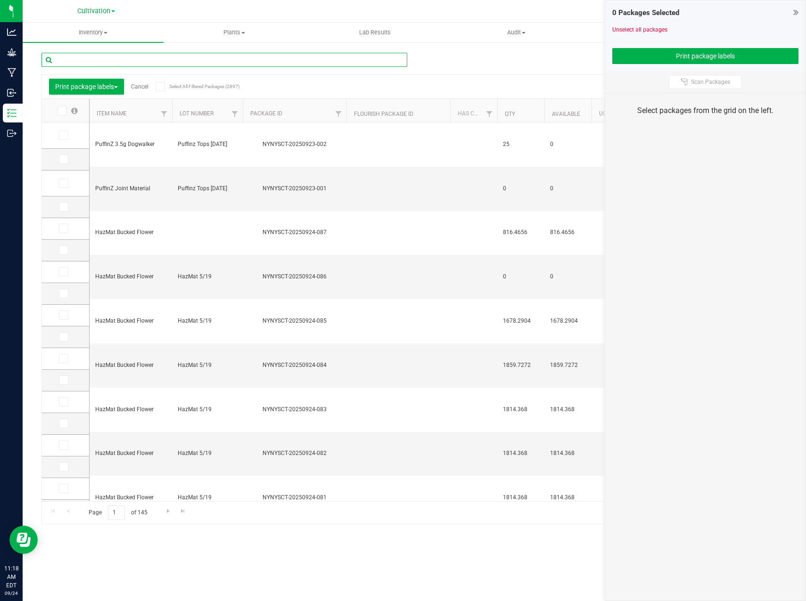
click at [157, 62] on input "text" at bounding box center [224, 60] width 366 height 14
type input "hazmat bucked"
click at [60, 115] on th at bounding box center [65, 111] width 47 height 24
click at [62, 111] on icon at bounding box center [61, 111] width 6 height 0
click at [0, 0] on input "checkbox" at bounding box center [0, 0] width 0 height 0
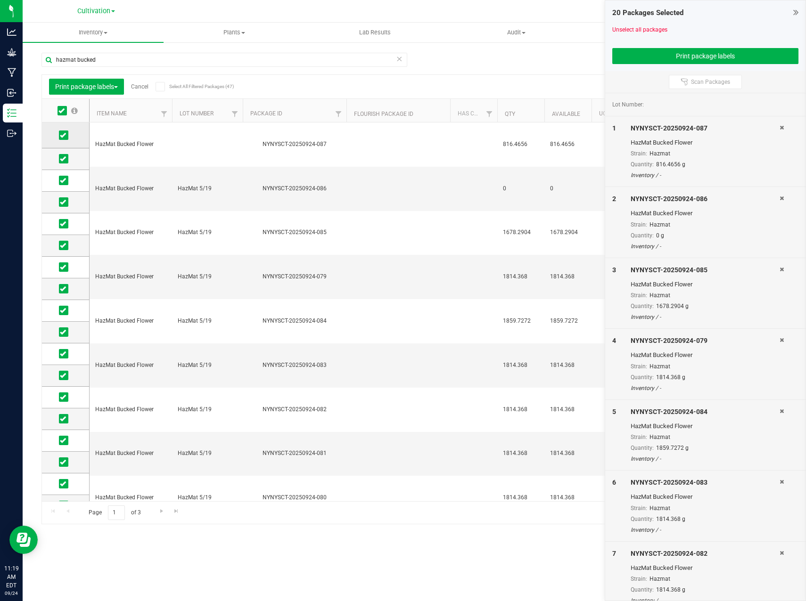
click at [64, 135] on icon at bounding box center [63, 135] width 6 height 0
click at [0, 0] on input "checkbox" at bounding box center [0, 0] width 0 height 0
click at [62, 140] on span at bounding box center [63, 135] width 9 height 9
click at [0, 0] on input "checkbox" at bounding box center [0, 0] width 0 height 0
click at [66, 159] on icon at bounding box center [63, 159] width 6 height 0
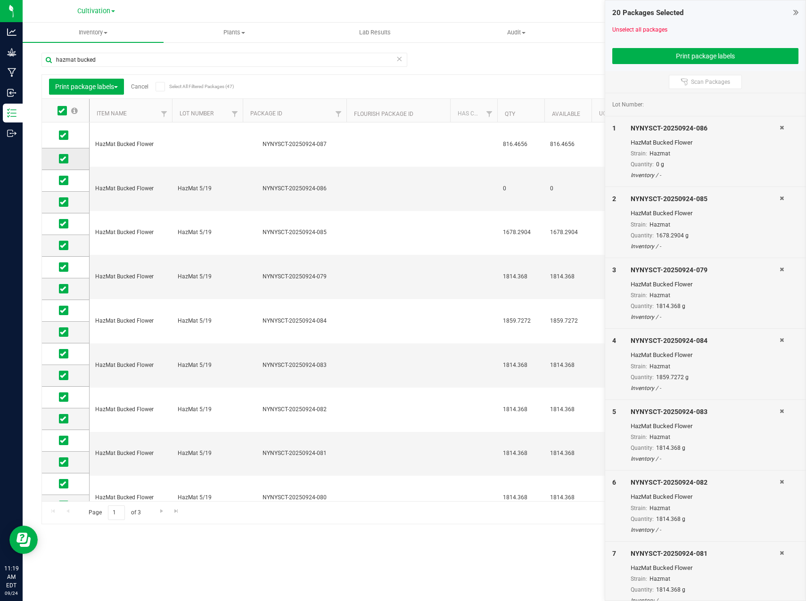
click at [0, 0] on input "checkbox" at bounding box center [0, 0] width 0 height 0
click at [65, 354] on icon at bounding box center [63, 354] width 6 height 0
click at [0, 0] on input "checkbox" at bounding box center [0, 0] width 0 height 0
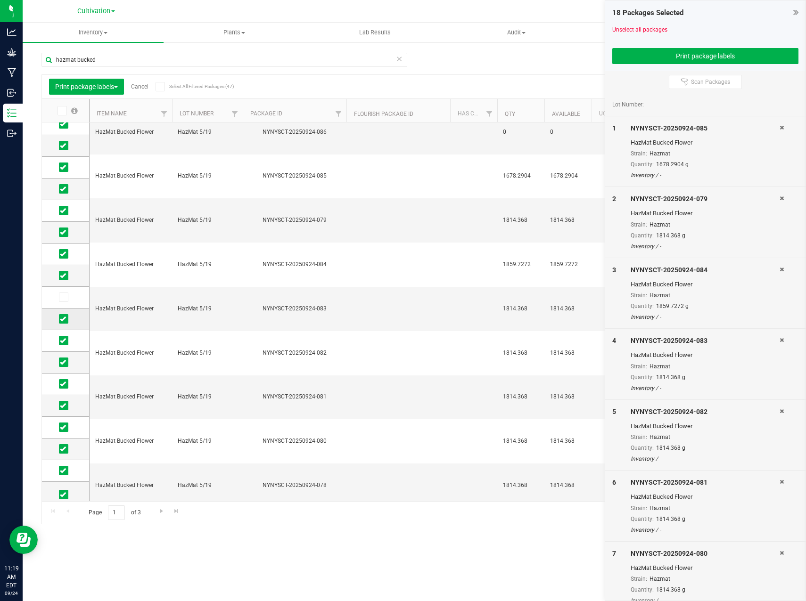
scroll to position [63, 0]
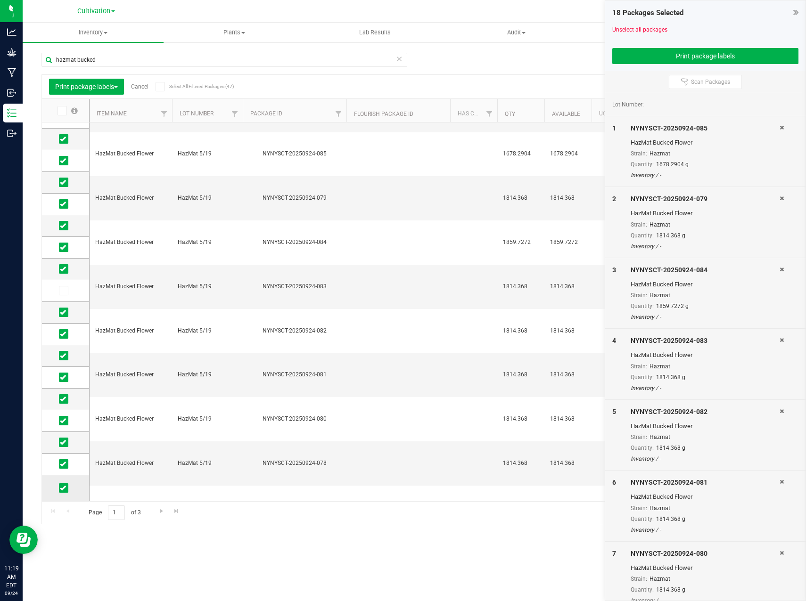
click at [62, 488] on icon at bounding box center [63, 488] width 6 height 0
click at [0, 0] on input "checkbox" at bounding box center [0, 0] width 0 height 0
click at [160, 511] on span "Go to the next page" at bounding box center [162, 512] width 8 height 8
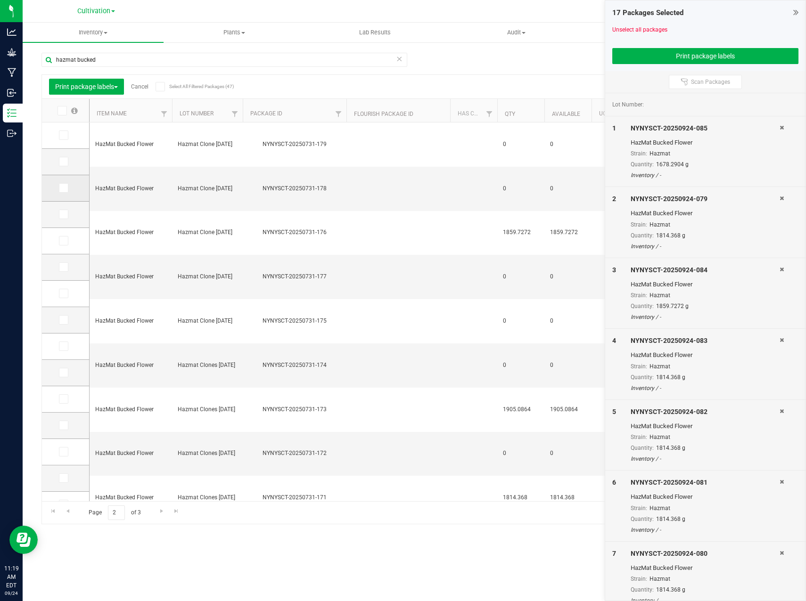
click at [62, 188] on icon at bounding box center [63, 188] width 6 height 0
click at [0, 0] on input "checkbox" at bounding box center [0, 0] width 0 height 0
click at [62, 294] on icon at bounding box center [63, 294] width 6 height 0
click at [0, 0] on input "checkbox" at bounding box center [0, 0] width 0 height 0
click at [64, 346] on icon at bounding box center [63, 346] width 6 height 0
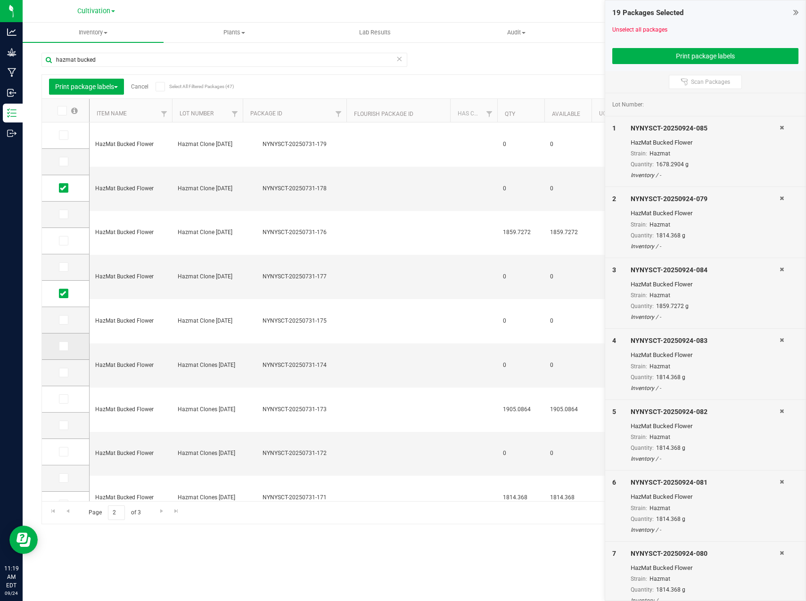
click at [0, 0] on input "checkbox" at bounding box center [0, 0] width 0 height 0
click at [62, 373] on icon at bounding box center [63, 373] width 6 height 0
click at [0, 0] on input "checkbox" at bounding box center [0, 0] width 0 height 0
click at [61, 399] on icon at bounding box center [63, 399] width 6 height 0
click at [0, 0] on input "checkbox" at bounding box center [0, 0] width 0 height 0
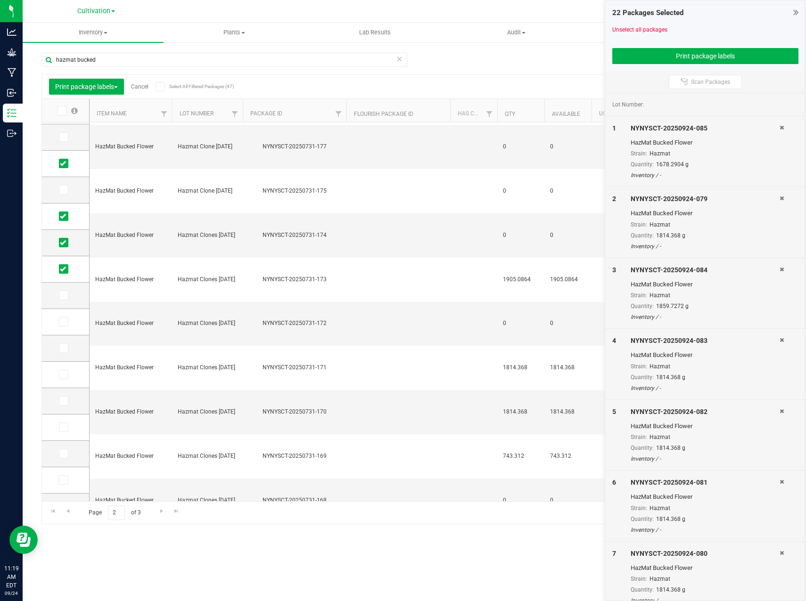
scroll to position [148, 0]
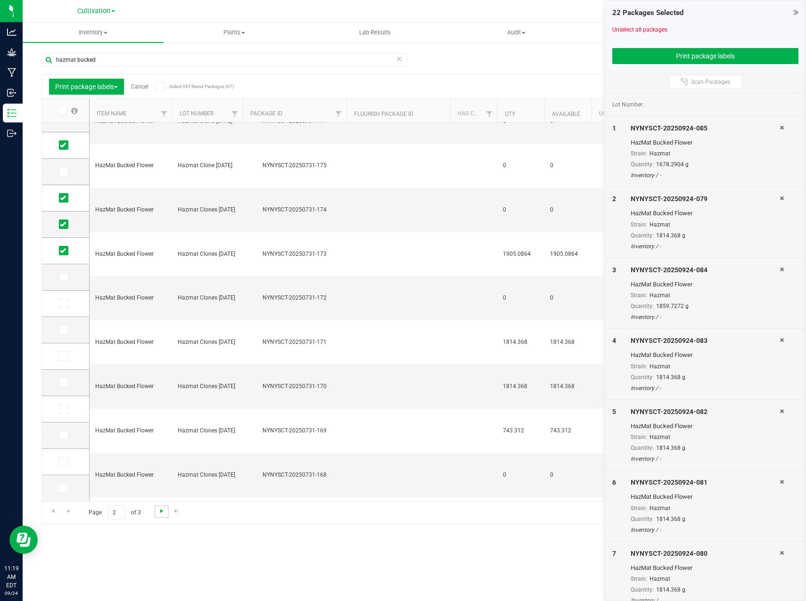
click at [158, 514] on span "Go to the next page" at bounding box center [162, 512] width 8 height 8
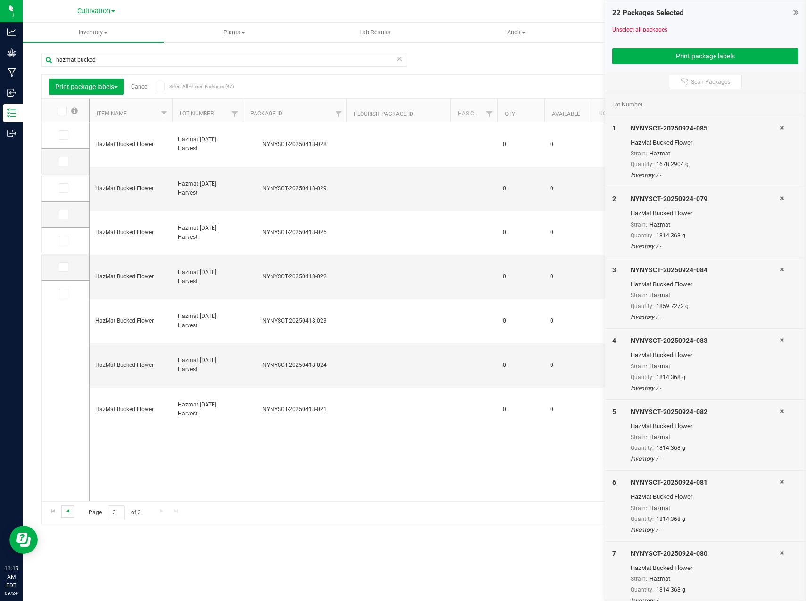
click at [70, 510] on span "Go to the previous page" at bounding box center [68, 512] width 8 height 8
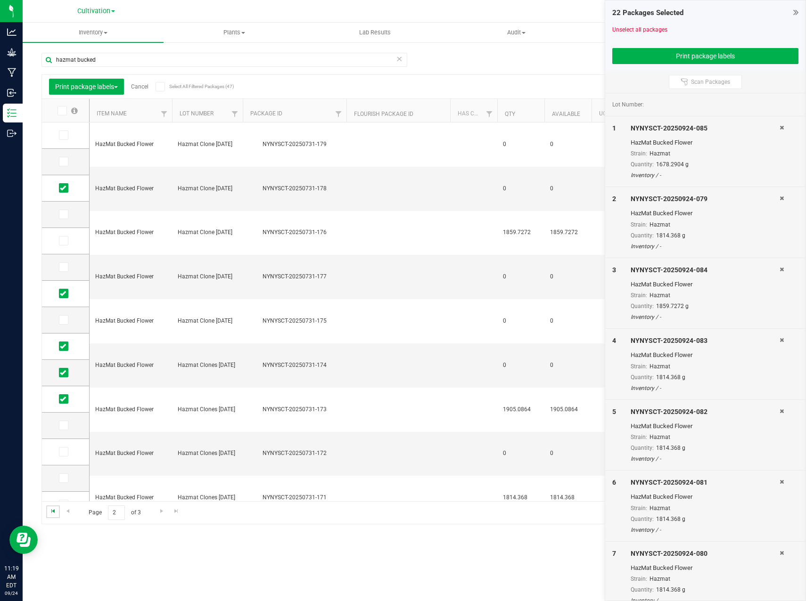
click at [53, 512] on span "Go to the first page" at bounding box center [53, 512] width 8 height 8
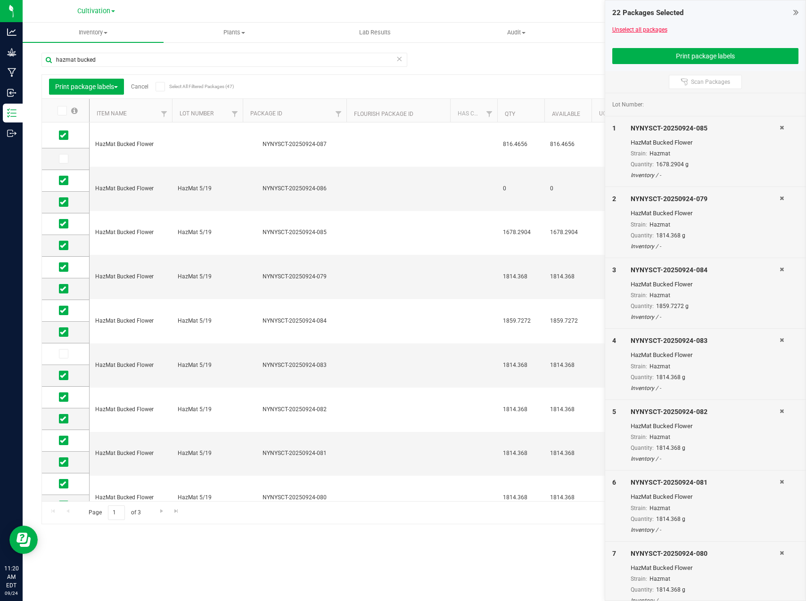
click at [650, 28] on link "Unselect all packages" at bounding box center [639, 29] width 55 height 7
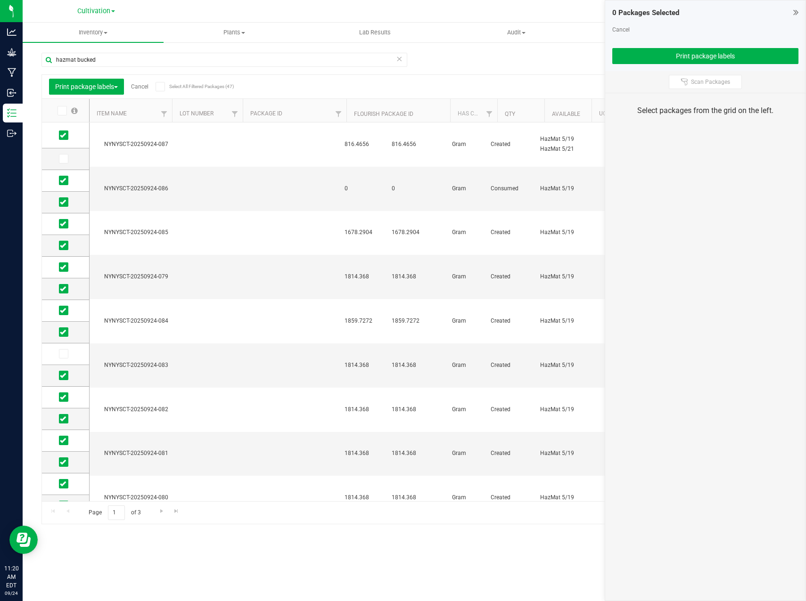
scroll to position [0, 158]
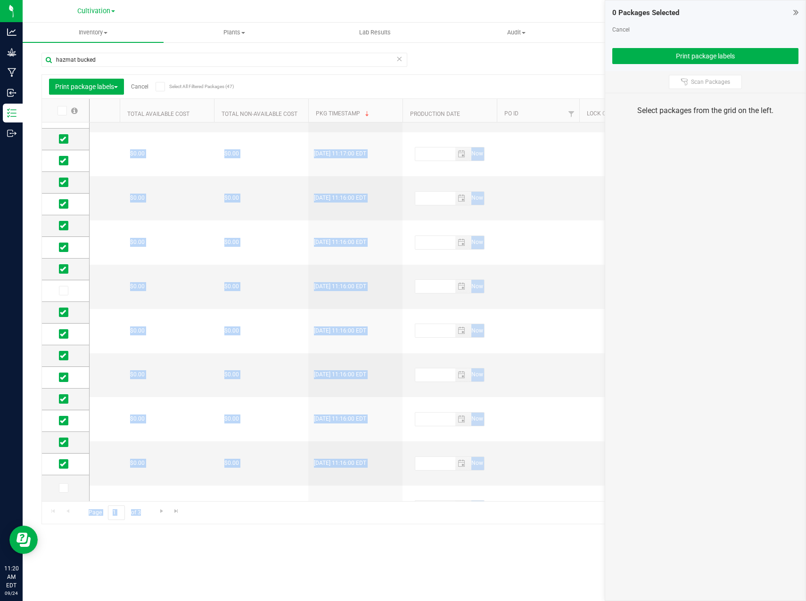
drag, startPoint x: 346, startPoint y: 502, endPoint x: 155, endPoint y: 494, distance: 191.0
click at [155, 494] on div "Print package labels Cancel Select All Filtered Packages (47) Add to manufactur…" at bounding box center [414, 299] width 746 height 450
click at [408, 589] on div "Inventory All packages All inventory Waste log Create inventory Plants All plan…" at bounding box center [414, 312] width 783 height 579
click at [358, 512] on div "Page 1 of 3 1 - 20 of 47 items" at bounding box center [414, 513] width 745 height 23
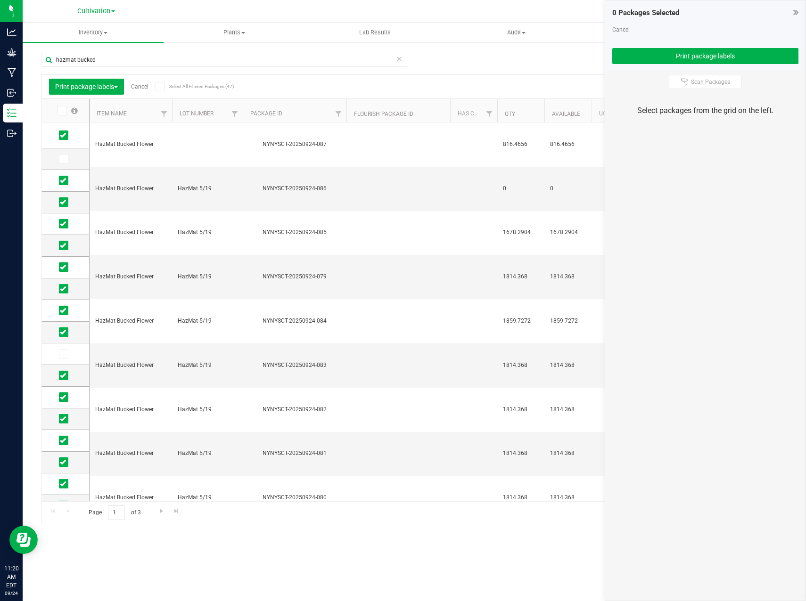
click at [144, 88] on link "Cancel" at bounding box center [139, 86] width 17 height 7
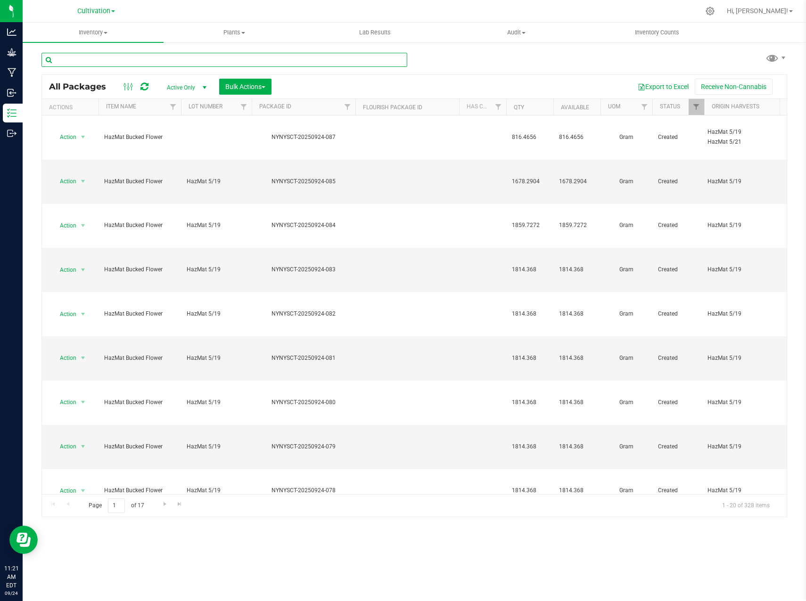
click at [221, 63] on input "text" at bounding box center [224, 60] width 366 height 14
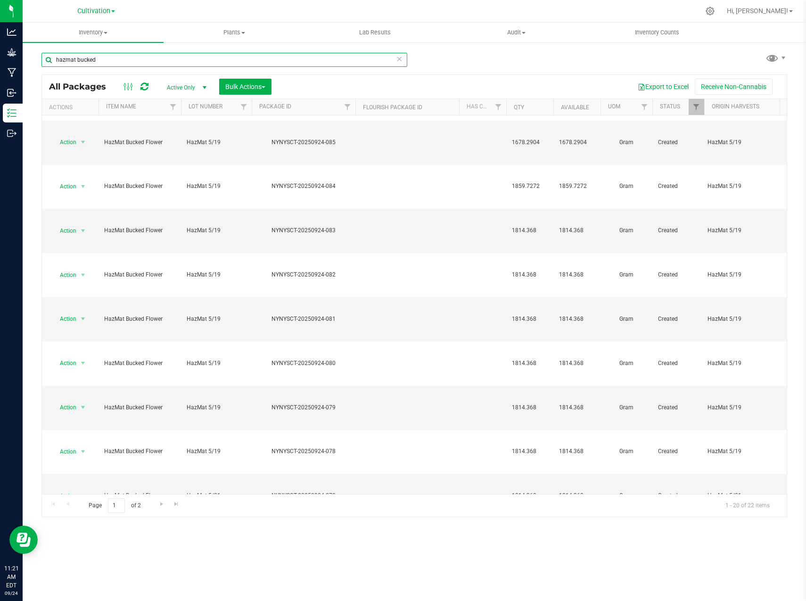
type input "hazmat bucked"
drag, startPoint x: 162, startPoint y: 495, endPoint x: 329, endPoint y: 506, distance: 166.7
click at [329, 506] on div "Page 1 of 2 1 - 20 of 22 items" at bounding box center [414, 505] width 745 height 23
click at [540, 108] on th "Qty" at bounding box center [529, 107] width 47 height 16
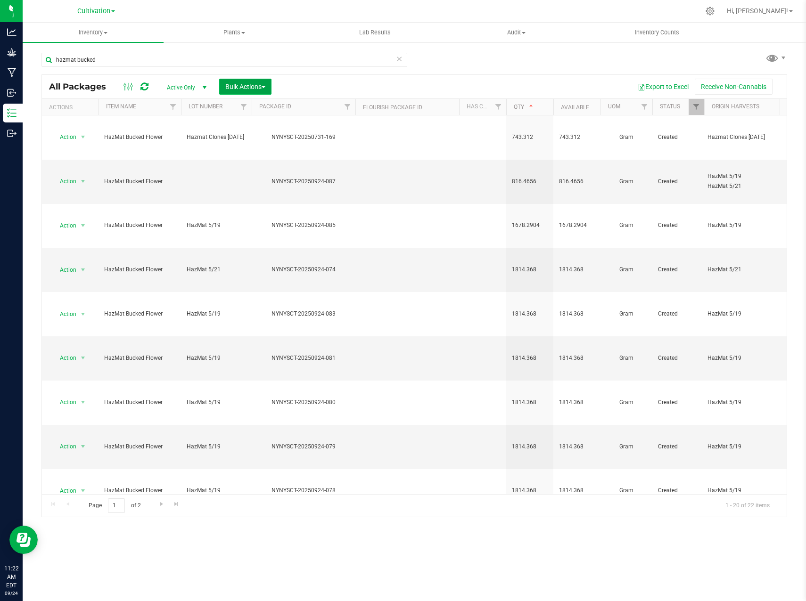
click at [263, 84] on span "Bulk Actions" at bounding box center [245, 87] width 40 height 8
click at [259, 192] on span "Print package labels" at bounding box center [253, 195] width 57 height 8
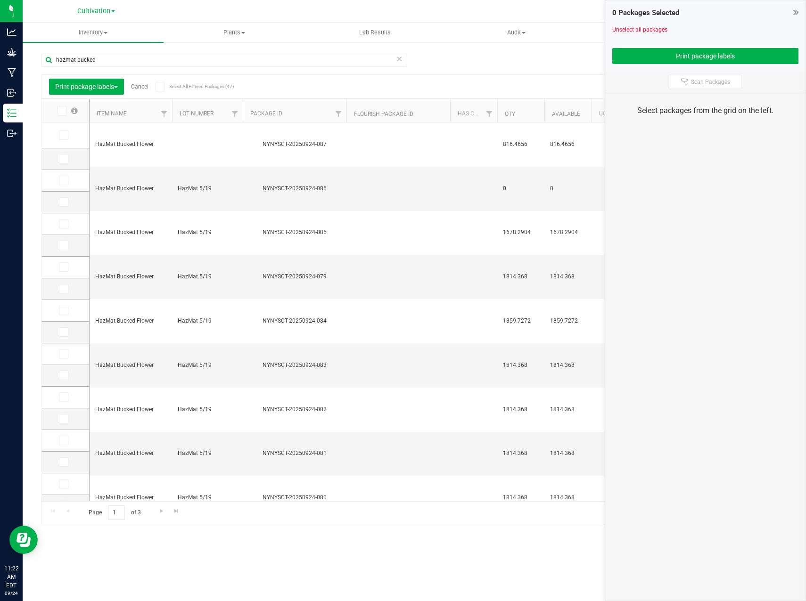
click at [65, 111] on span at bounding box center [62, 110] width 9 height 9
click at [0, 0] on input "checkbox" at bounding box center [0, 0] width 0 height 0
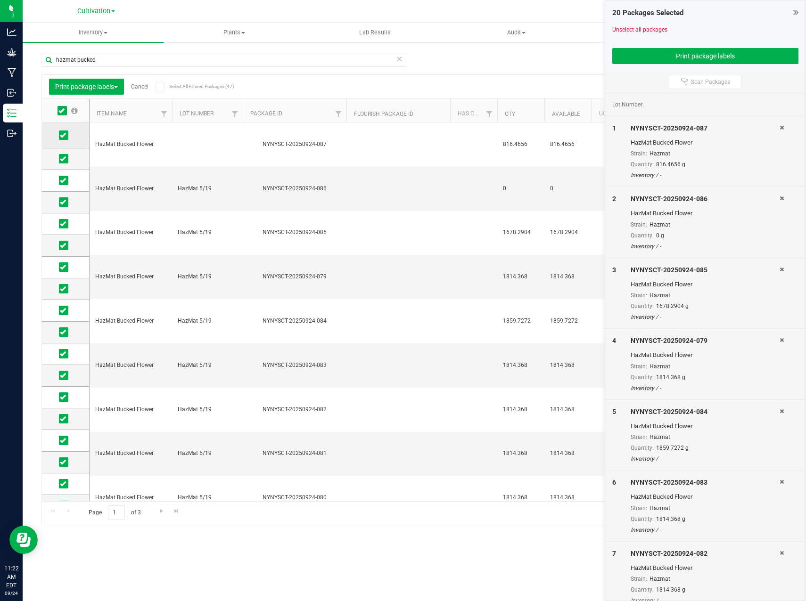
click at [61, 135] on icon at bounding box center [63, 135] width 6 height 0
click at [0, 0] on input "checkbox" at bounding box center [0, 0] width 0 height 0
click at [62, 159] on icon at bounding box center [63, 159] width 6 height 0
click at [0, 0] on input "checkbox" at bounding box center [0, 0] width 0 height 0
click at [59, 355] on span at bounding box center [63, 353] width 9 height 9
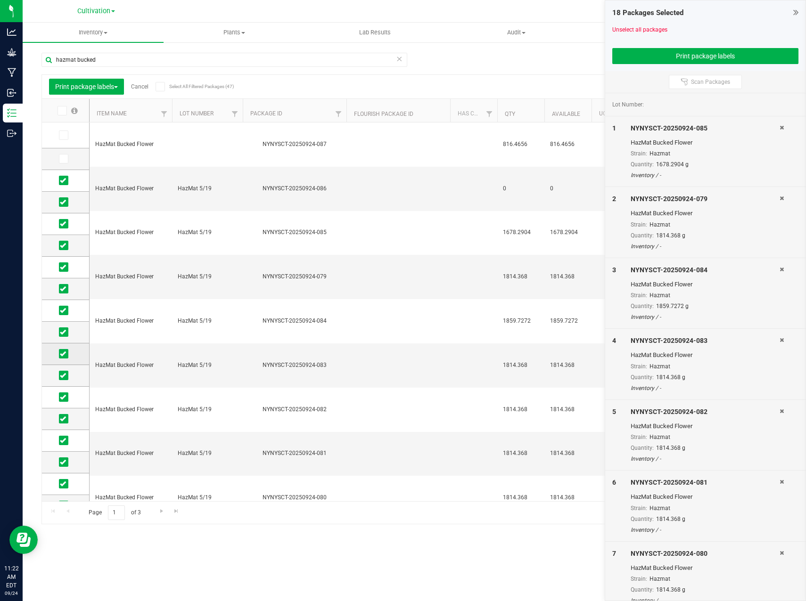
click at [0, 0] on input "checkbox" at bounding box center [0, 0] width 0 height 0
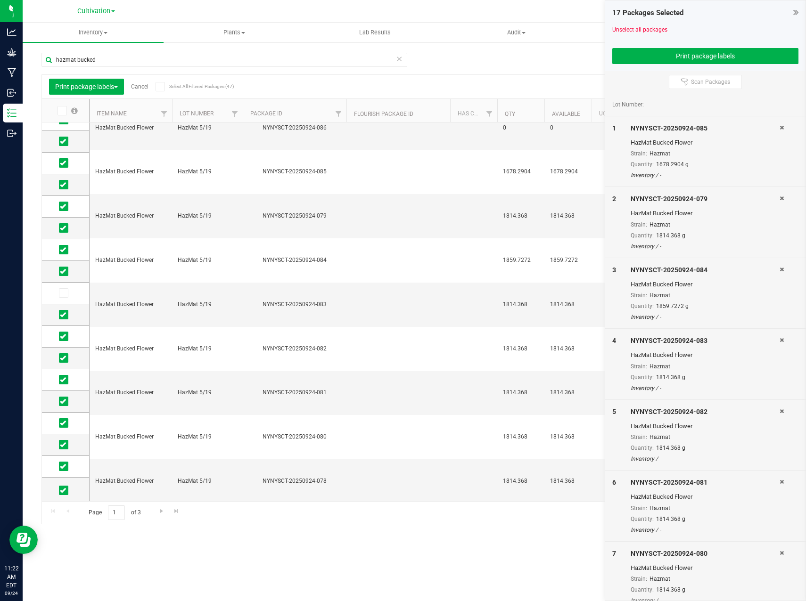
scroll to position [63, 0]
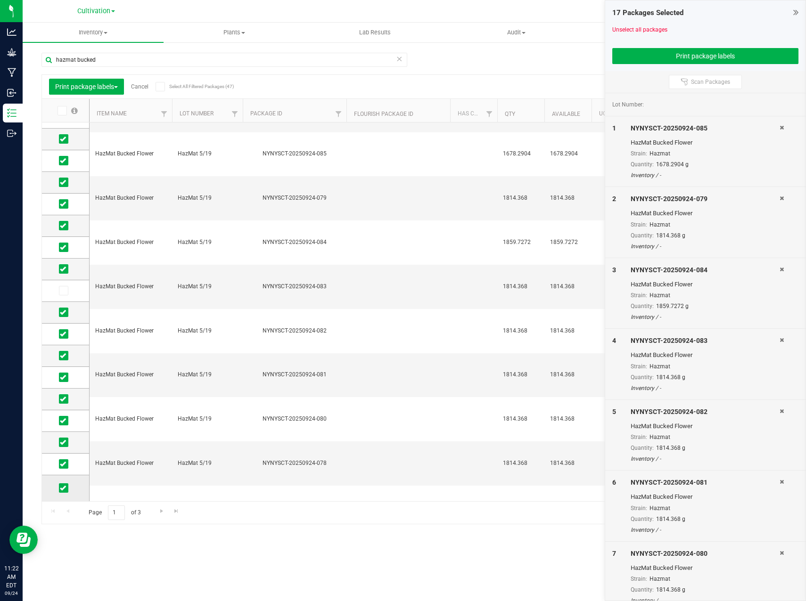
click at [65, 492] on span at bounding box center [63, 488] width 9 height 9
click at [0, 0] on input "checkbox" at bounding box center [0, 0] width 0 height 0
click at [160, 511] on span "Go to the next page" at bounding box center [162, 512] width 8 height 8
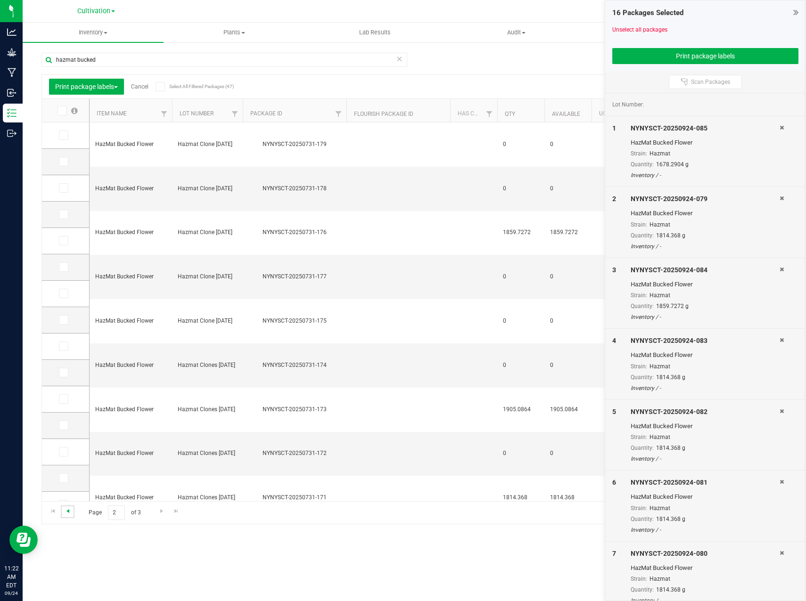
click at [67, 511] on span "Go to the previous page" at bounding box center [68, 512] width 8 height 8
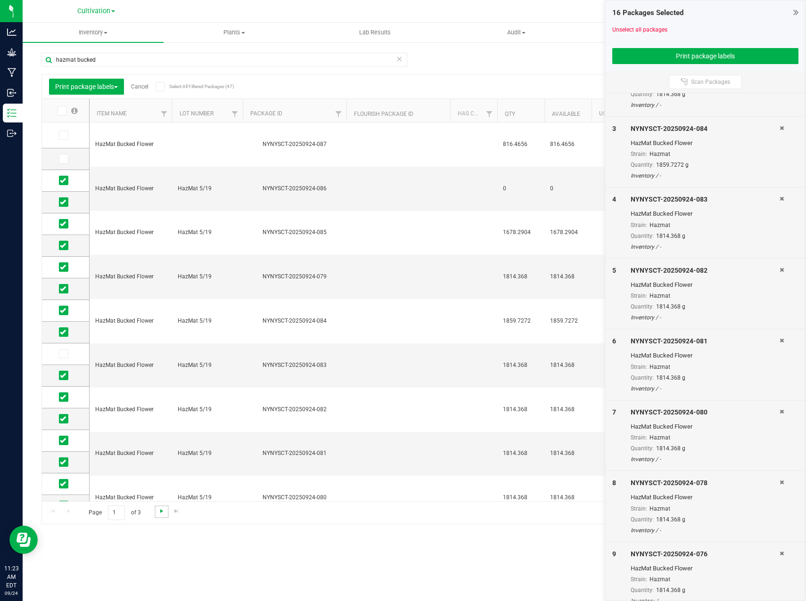
click at [161, 512] on span "Go to the next page" at bounding box center [162, 512] width 8 height 8
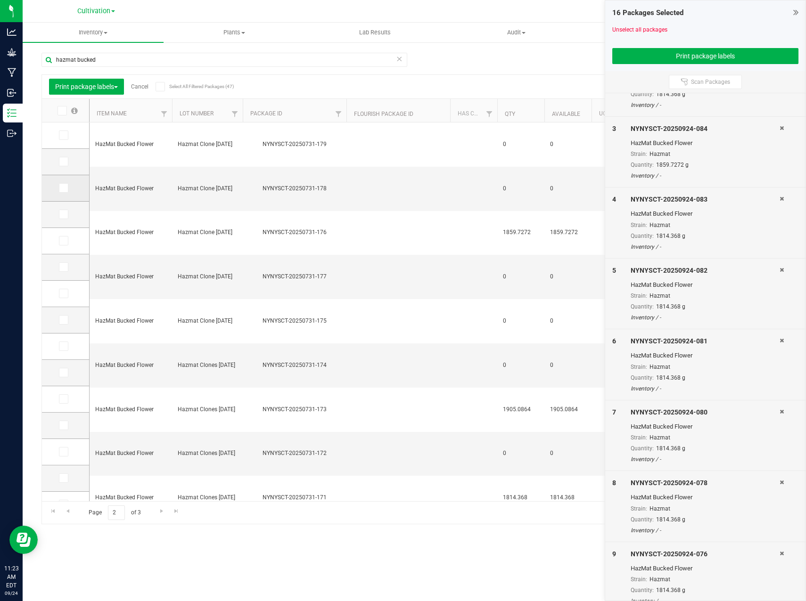
click at [62, 188] on icon at bounding box center [63, 188] width 6 height 0
click at [0, 0] on input "checkbox" at bounding box center [0, 0] width 0 height 0
click at [100, 85] on span "Print package labels" at bounding box center [86, 87] width 63 height 8
click at [102, 197] on span "Print package labels" at bounding box center [83, 195] width 57 height 8
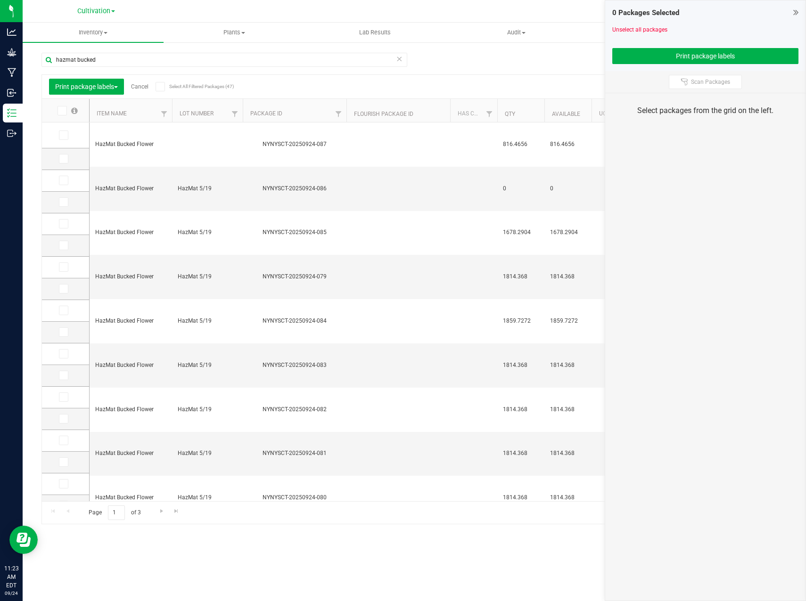
click at [61, 111] on icon at bounding box center [61, 111] width 6 height 0
click at [0, 0] on input "checkbox" at bounding box center [0, 0] width 0 height 0
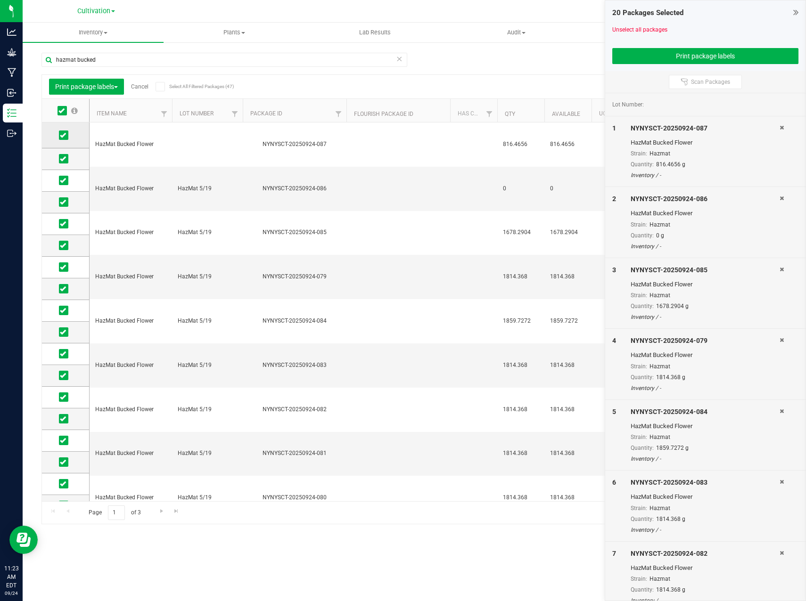
click at [66, 135] on span at bounding box center [63, 135] width 9 height 9
click at [0, 0] on input "checkbox" at bounding box center [0, 0] width 0 height 0
click at [62, 159] on icon at bounding box center [63, 159] width 6 height 0
click at [0, 0] on input "checkbox" at bounding box center [0, 0] width 0 height 0
click at [65, 354] on icon at bounding box center [63, 354] width 6 height 0
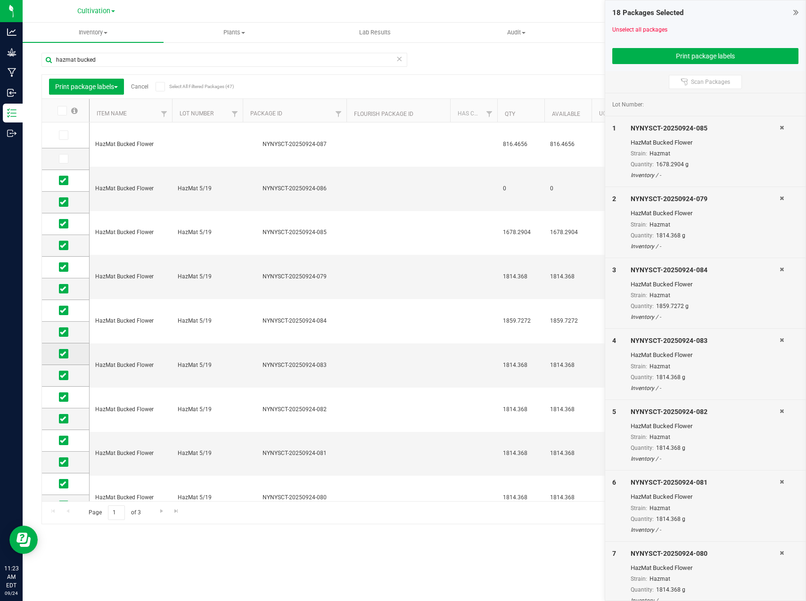
click at [0, 0] on input "checkbox" at bounding box center [0, 0] width 0 height 0
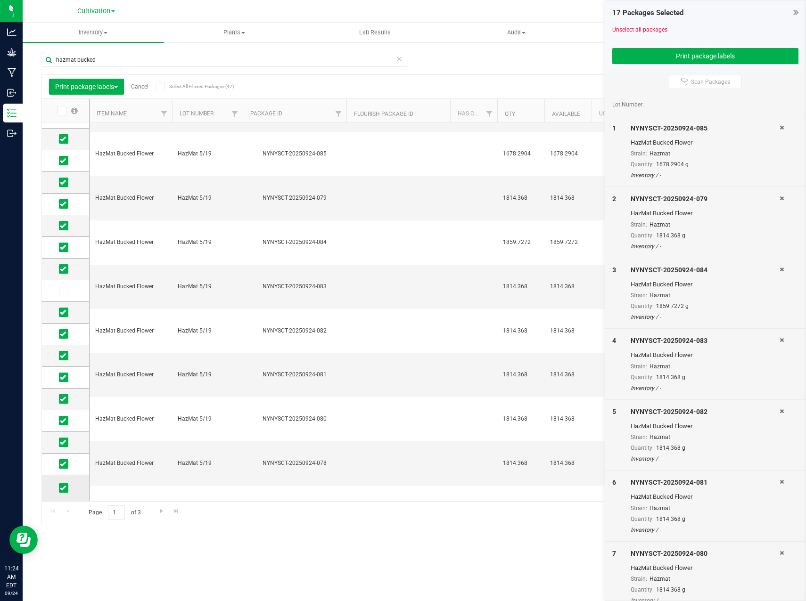
click at [68, 487] on label at bounding box center [66, 488] width 14 height 9
click at [0, 0] on input "checkbox" at bounding box center [0, 0] width 0 height 0
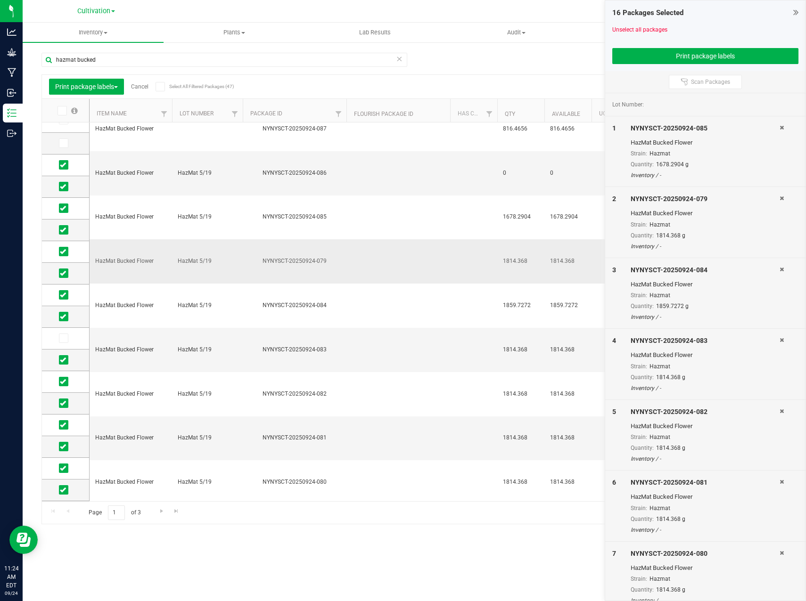
scroll to position [0, 0]
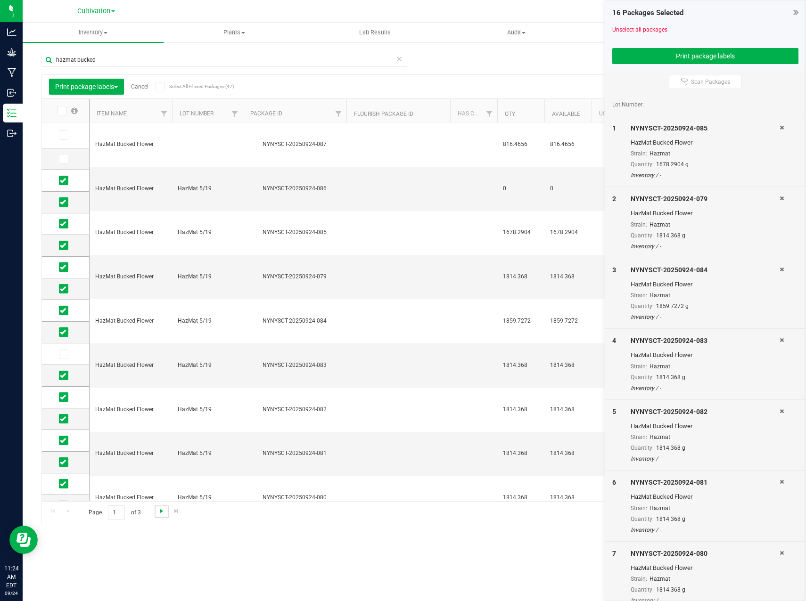
click at [158, 513] on span "Go to the next page" at bounding box center [162, 512] width 8 height 8
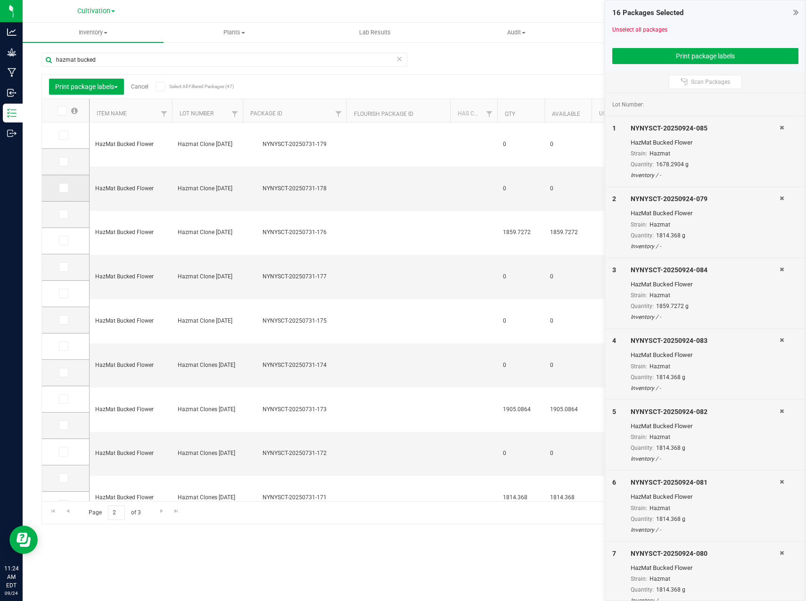
click at [63, 188] on icon at bounding box center [63, 188] width 6 height 0
click at [0, 0] on input "checkbox" at bounding box center [0, 0] width 0 height 0
click at [691, 59] on button "Print package labels" at bounding box center [705, 56] width 187 height 16
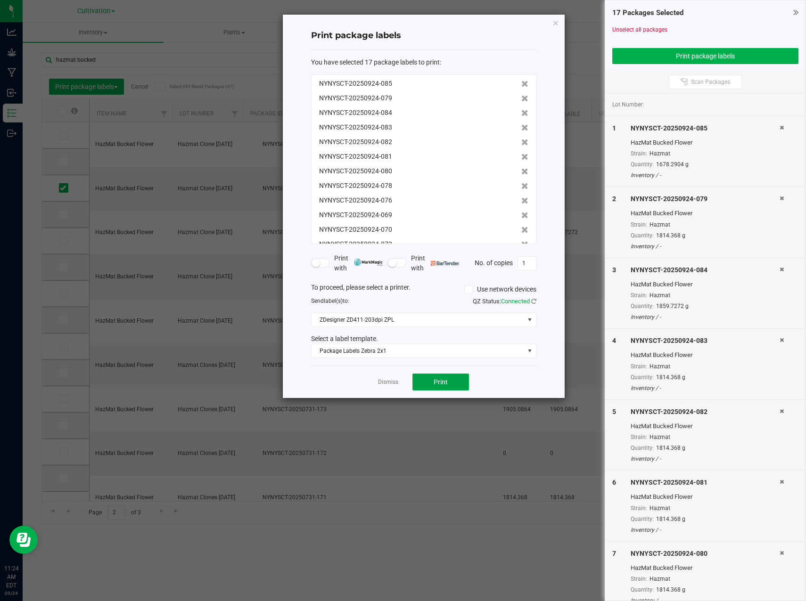
click at [464, 386] on button "Print" at bounding box center [440, 382] width 57 height 17
click at [387, 378] on link "Dismiss" at bounding box center [388, 382] width 20 height 8
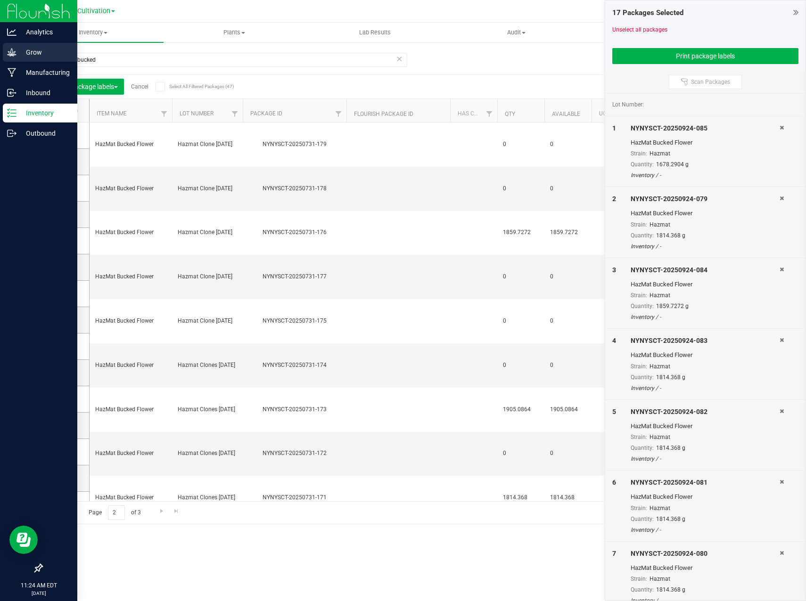
click at [22, 48] on p "Grow" at bounding box center [44, 52] width 57 height 11
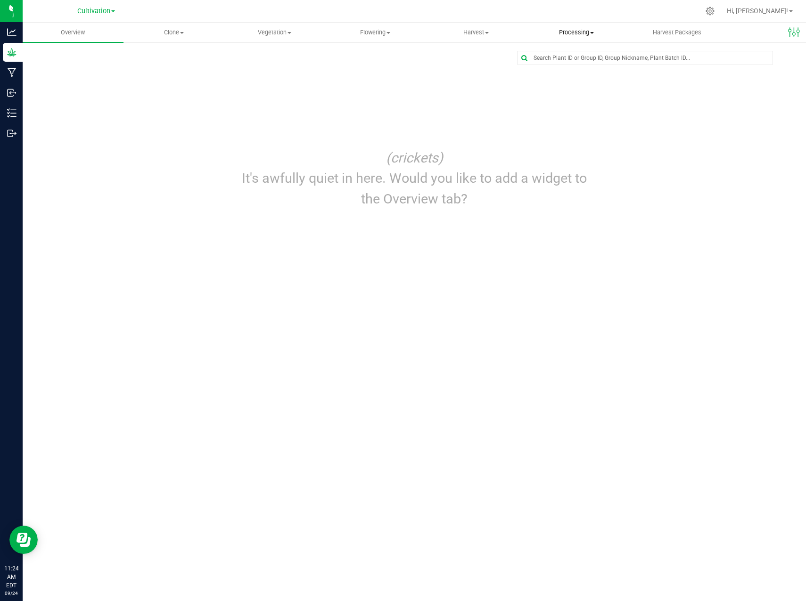
click at [562, 25] on uib-tab-heading "Processing Create package Processing harvests Processing plants Completed harve…" at bounding box center [577, 32] width 100 height 19
click at [592, 66] on span "Processing harvests" at bounding box center [569, 68] width 87 height 8
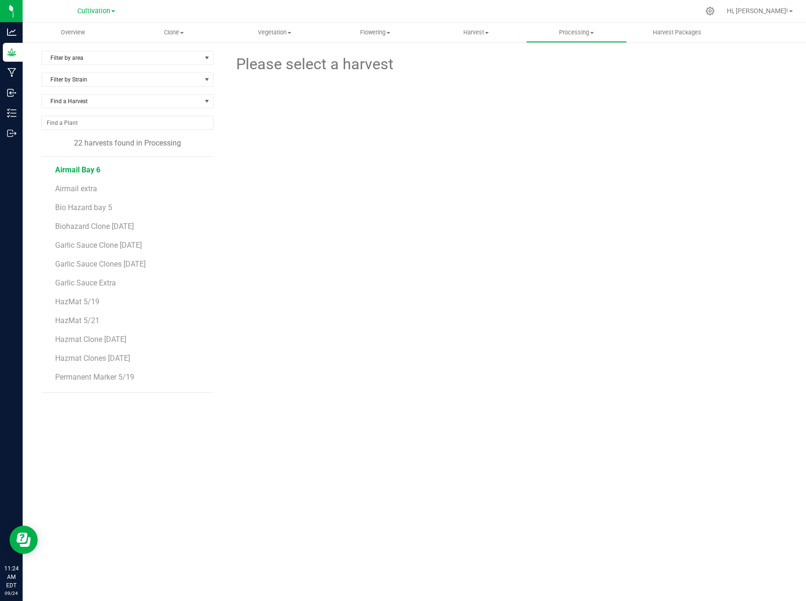
click at [74, 167] on span "Airmail Bay 6" at bounding box center [77, 169] width 45 height 9
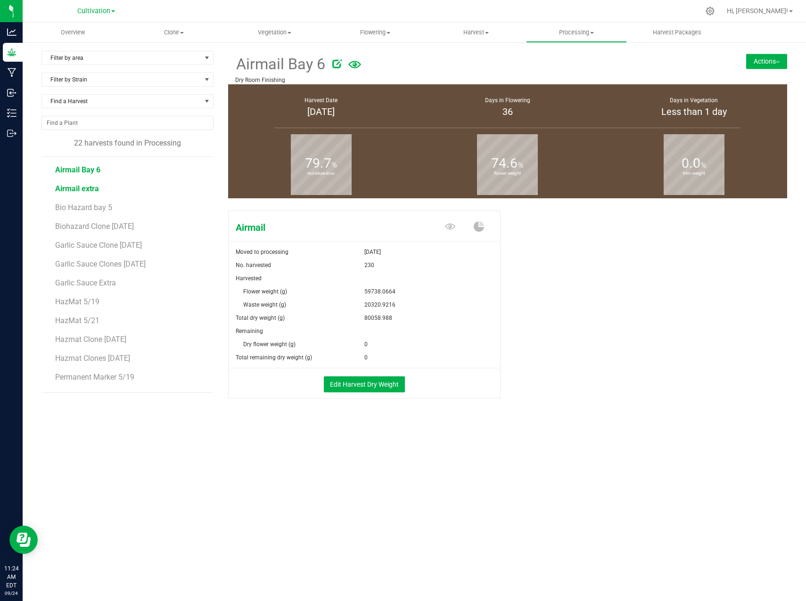
click at [80, 190] on span "Airmail extra" at bounding box center [77, 188] width 44 height 9
click at [92, 209] on span "Bio Hazard bay 5" at bounding box center [84, 207] width 58 height 9
click at [97, 224] on span "Biohazard Clone [DATE]" at bounding box center [95, 226] width 80 height 9
click at [100, 241] on span "Garlic Sauce Clone [DATE]" at bounding box center [99, 245] width 88 height 9
click at [133, 267] on span "Garlic Sauce Clones [DATE]" at bounding box center [101, 264] width 92 height 9
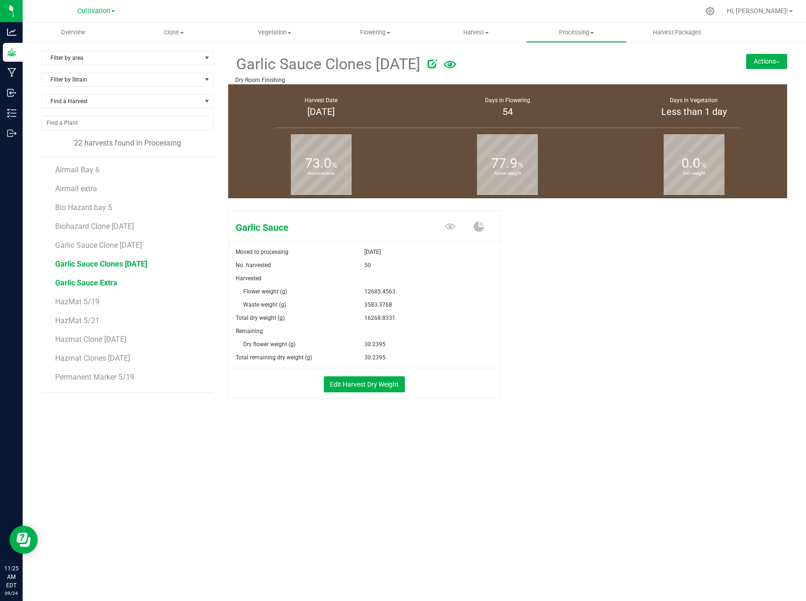
click at [102, 284] on span "Garlic Sauce Extra" at bounding box center [86, 283] width 62 height 9
click at [137, 259] on li "Garlic Sauce Clones [DATE]" at bounding box center [130, 260] width 151 height 19
click at [137, 263] on span "Garlic Sauce Clones [DATE]" at bounding box center [101, 264] width 92 height 9
click at [139, 246] on span "Garlic Sauce Clone [DATE]" at bounding box center [99, 245] width 88 height 9
click at [137, 263] on span "Garlic Sauce Clones [DATE]" at bounding box center [101, 264] width 92 height 9
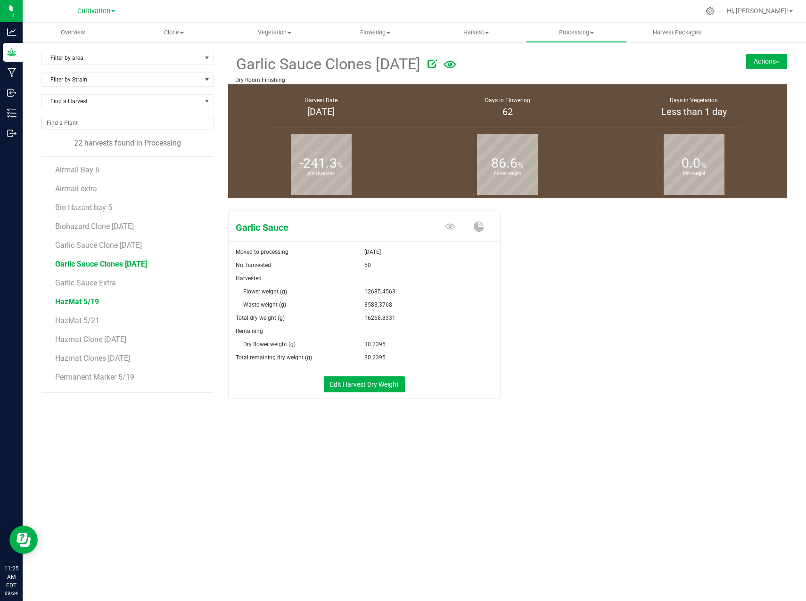
click at [94, 304] on span "HazMat 5/19" at bounding box center [77, 301] width 44 height 9
click at [92, 321] on span "HazMat 5/21" at bounding box center [77, 320] width 44 height 9
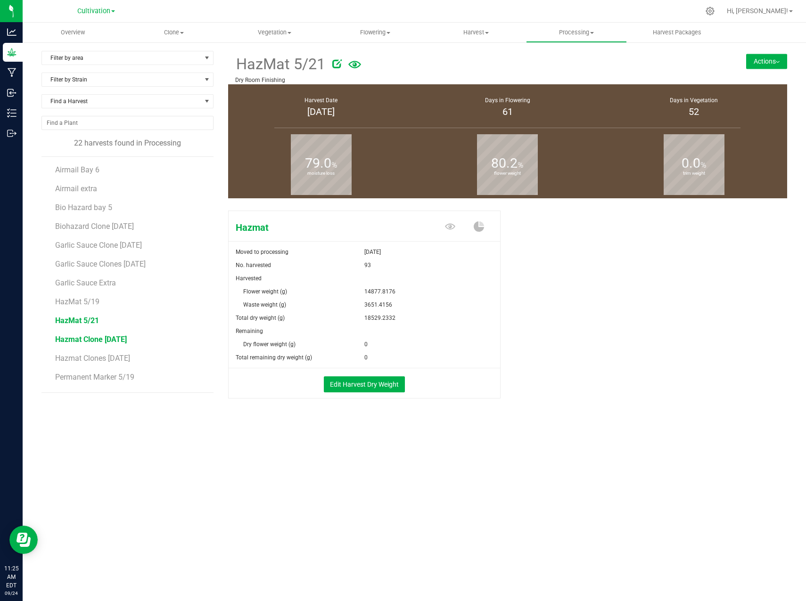
click at [100, 339] on span "Hazmat Clone [DATE]" at bounding box center [91, 339] width 72 height 9
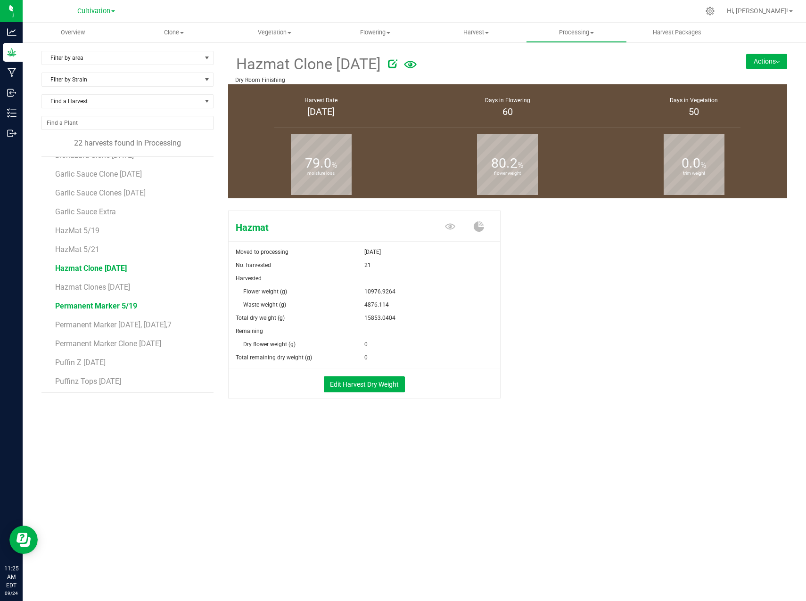
scroll to position [94, 0]
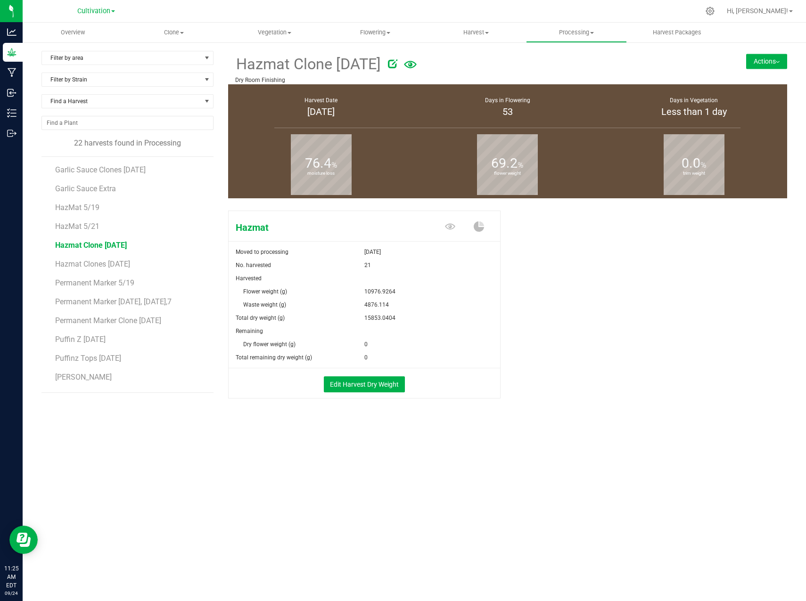
click at [123, 259] on li "Hazmat Clones [DATE]" at bounding box center [130, 260] width 151 height 19
click at [119, 266] on span "Hazmat Clones [DATE]" at bounding box center [92, 264] width 75 height 9
click at [115, 281] on span "Permanent Marker 5/19" at bounding box center [96, 283] width 82 height 9
click at [114, 300] on span "Permanent Marker [DATE], [DATE],7" at bounding box center [115, 301] width 121 height 9
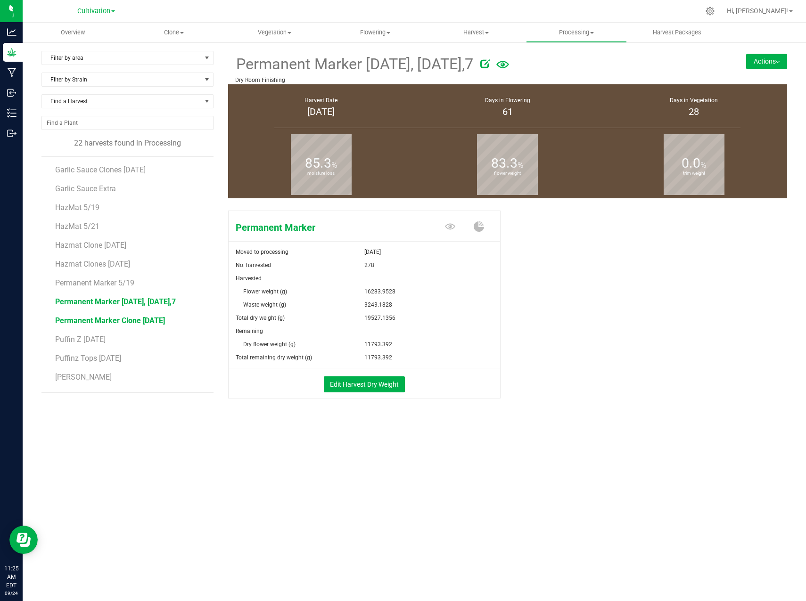
click at [160, 320] on span "Permanent Marker Clone [DATE]" at bounding box center [110, 320] width 110 height 9
click at [149, 300] on span "Permanent Marker [DATE], [DATE],7" at bounding box center [115, 301] width 121 height 9
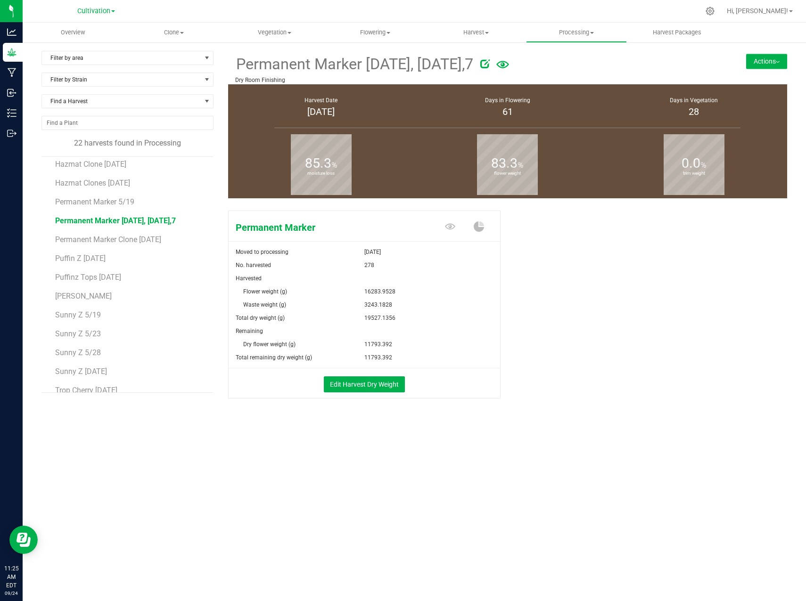
scroll to position [187, 0]
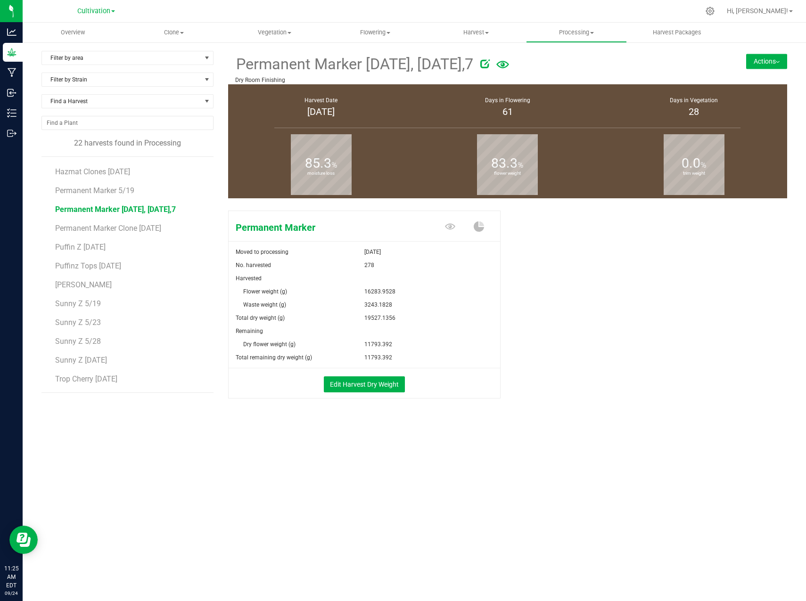
drag, startPoint x: 362, startPoint y: 356, endPoint x: 393, endPoint y: 352, distance: 31.9
click at [393, 352] on div "Total remaining dry weight (g) 11793.392" at bounding box center [364, 357] width 271 height 13
click at [398, 357] on div "11793.392" at bounding box center [432, 357] width 136 height 13
drag, startPoint x: 361, startPoint y: 353, endPoint x: 429, endPoint y: 354, distance: 68.8
click at [429, 354] on div "Total remaining dry weight (g) 11793.392" at bounding box center [364, 357] width 271 height 13
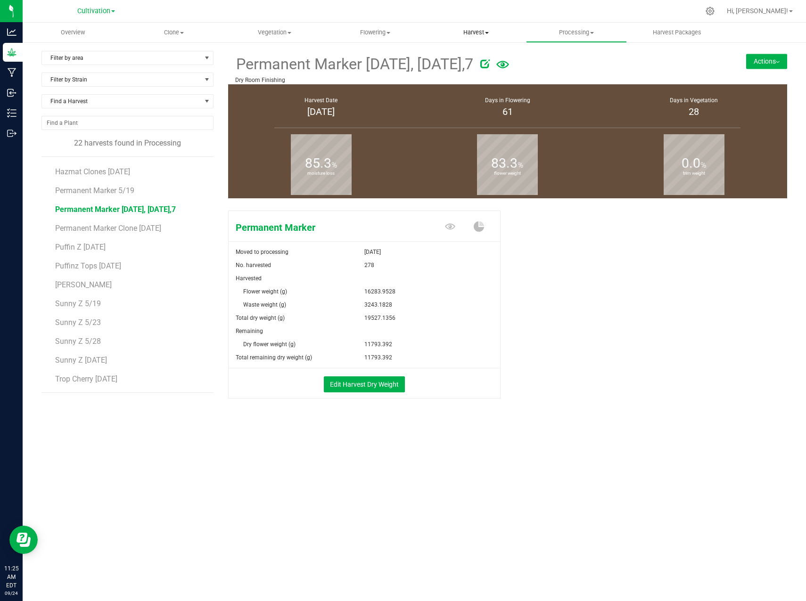
click at [470, 28] on span "Harvest" at bounding box center [476, 32] width 100 height 8
click at [473, 69] on span "Harvested plants" at bounding box center [464, 68] width 77 height 8
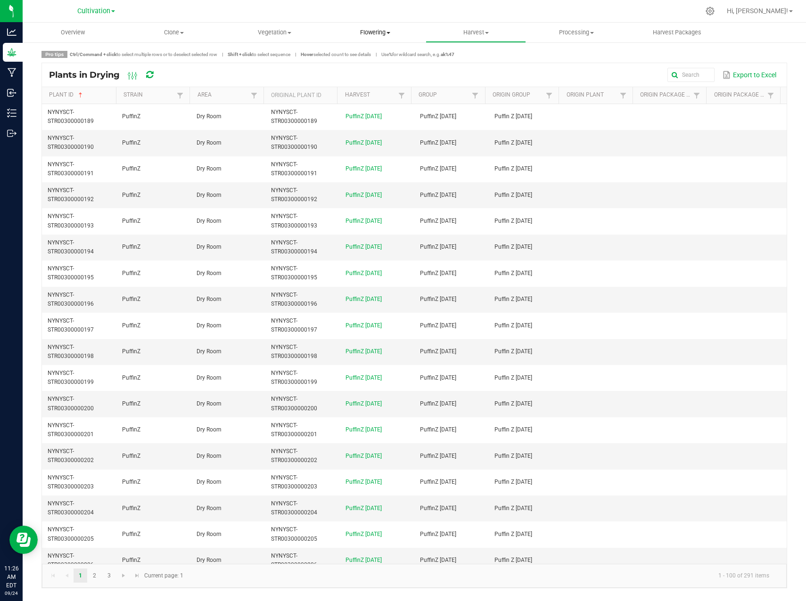
click at [377, 32] on span "Flowering" at bounding box center [375, 32] width 100 height 8
click at [389, 77] on span "Flowering plants" at bounding box center [363, 79] width 76 height 8
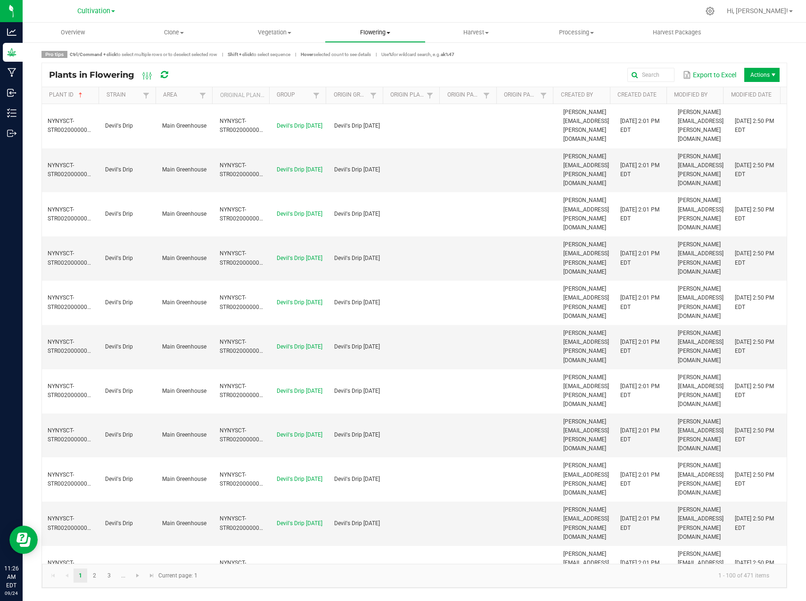
click at [381, 31] on span "Flowering" at bounding box center [375, 32] width 100 height 8
click at [395, 66] on span "Flowering groups" at bounding box center [364, 68] width 78 height 8
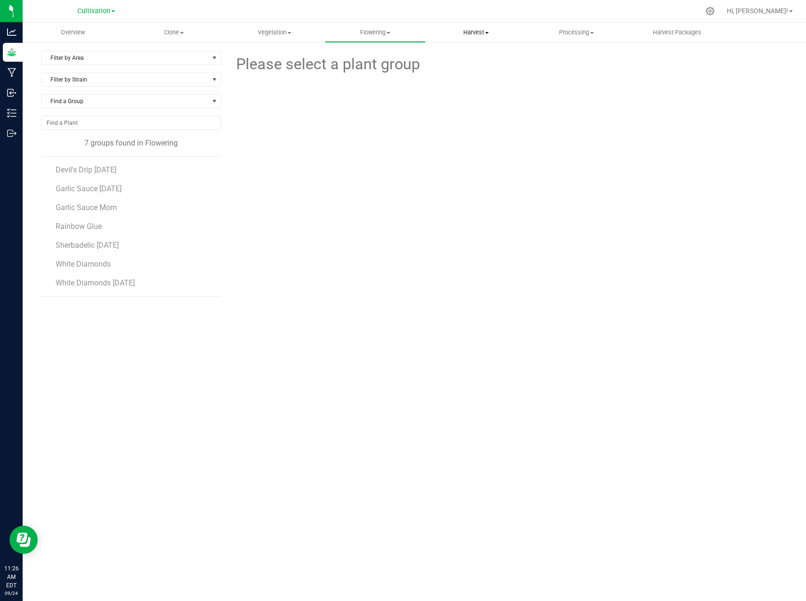
click at [477, 33] on span "Harvest" at bounding box center [476, 32] width 100 height 8
click at [469, 71] on span "Harvested plants" at bounding box center [464, 68] width 77 height 8
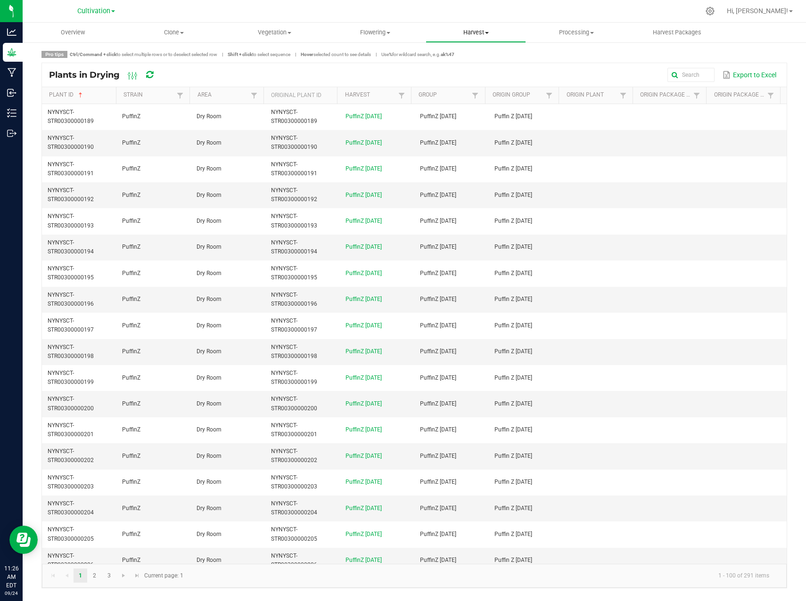
click at [473, 34] on span "Harvest" at bounding box center [476, 32] width 100 height 8
click at [462, 58] on span "Harvests" at bounding box center [452, 57] width 52 height 8
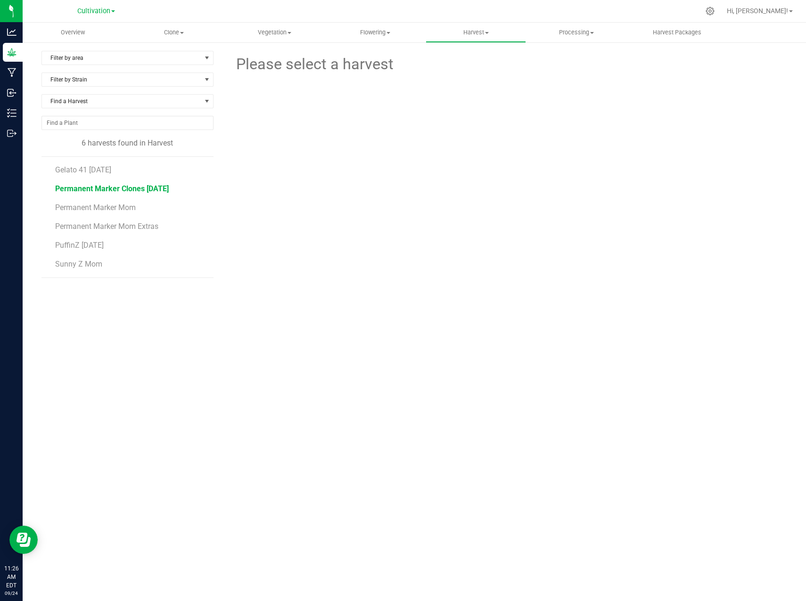
click at [93, 184] on span "Permanent Marker Clones [DATE]" at bounding box center [112, 188] width 114 height 9
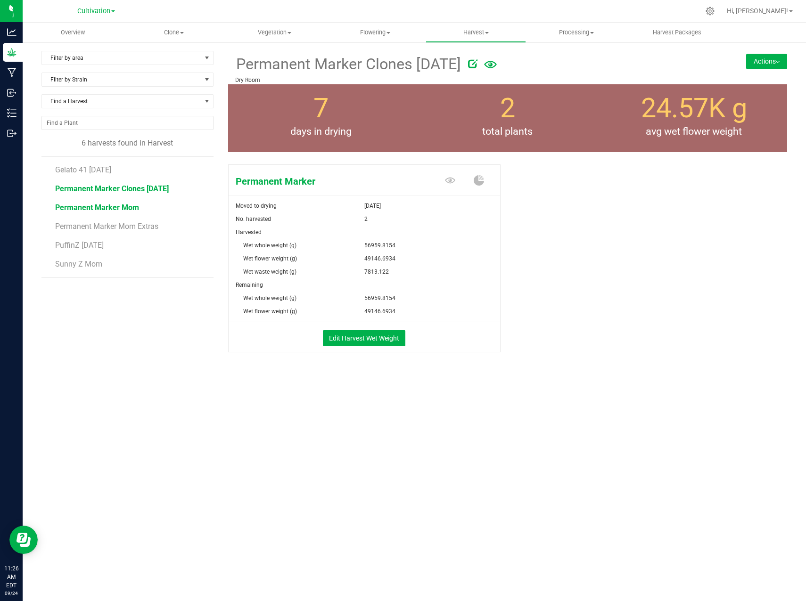
click at [89, 211] on span "Permanent Marker Mom" at bounding box center [97, 207] width 84 height 9
click at [88, 227] on span "Permanent Marker Mom Extras" at bounding box center [108, 226] width 107 height 9
click at [589, 34] on span "Processing" at bounding box center [577, 32] width 100 height 8
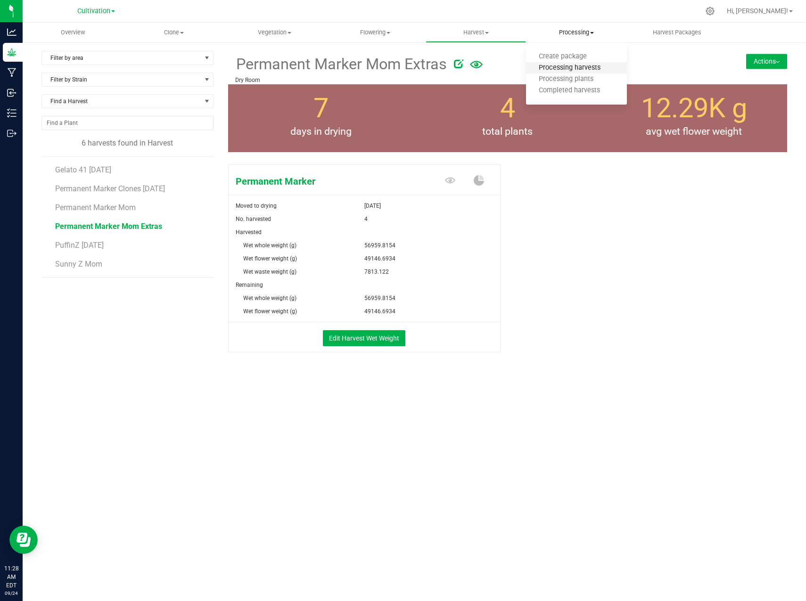
click at [605, 71] on span "Processing harvests" at bounding box center [569, 68] width 87 height 8
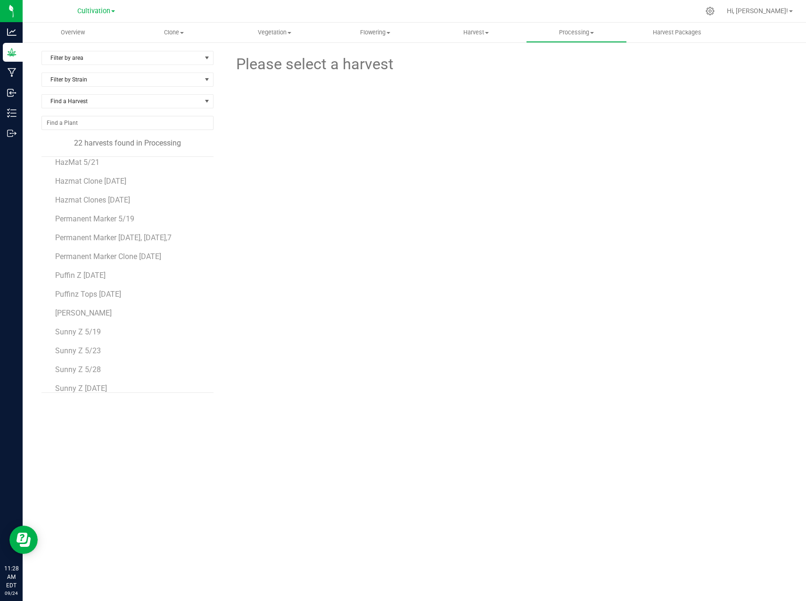
scroll to position [187, 0]
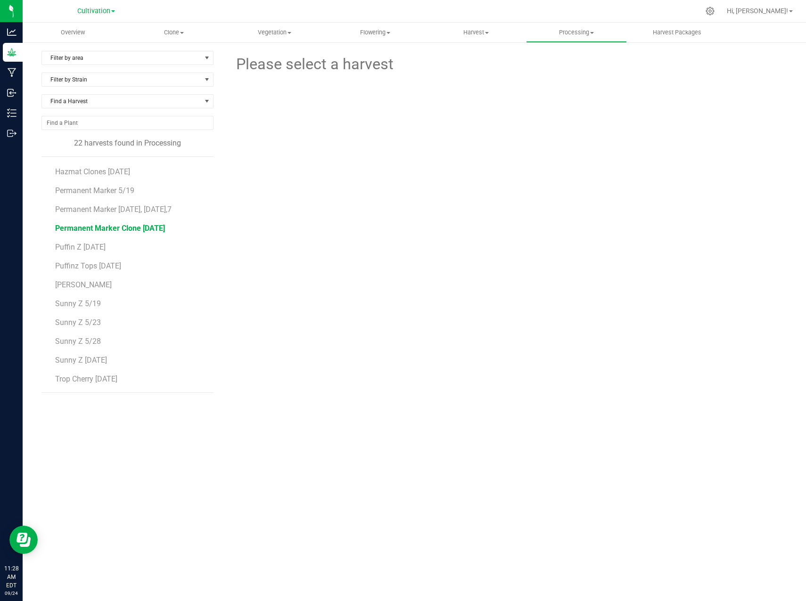
click at [105, 225] on span "Permanent Marker Clone [DATE]" at bounding box center [110, 228] width 110 height 9
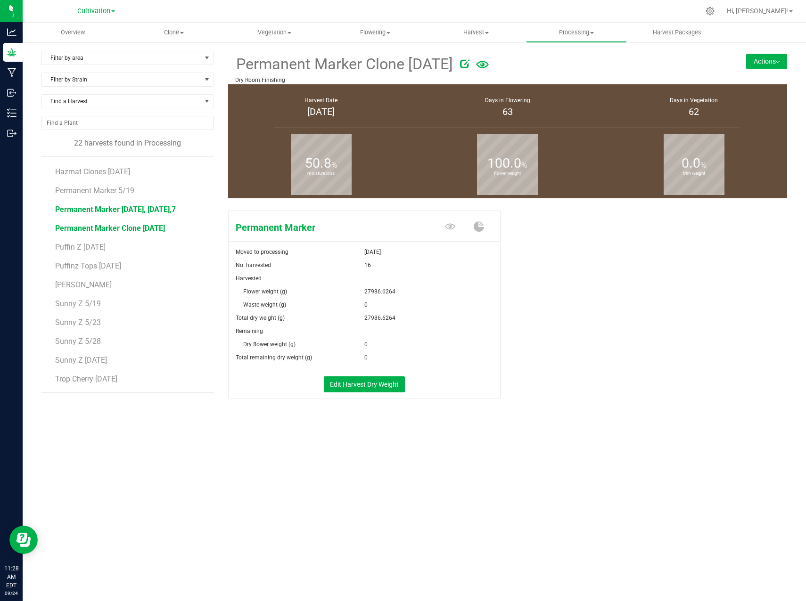
click at [134, 210] on span "Permanent Marker [DATE], [DATE],7" at bounding box center [115, 209] width 121 height 9
